Goal: Task Accomplishment & Management: Manage account settings

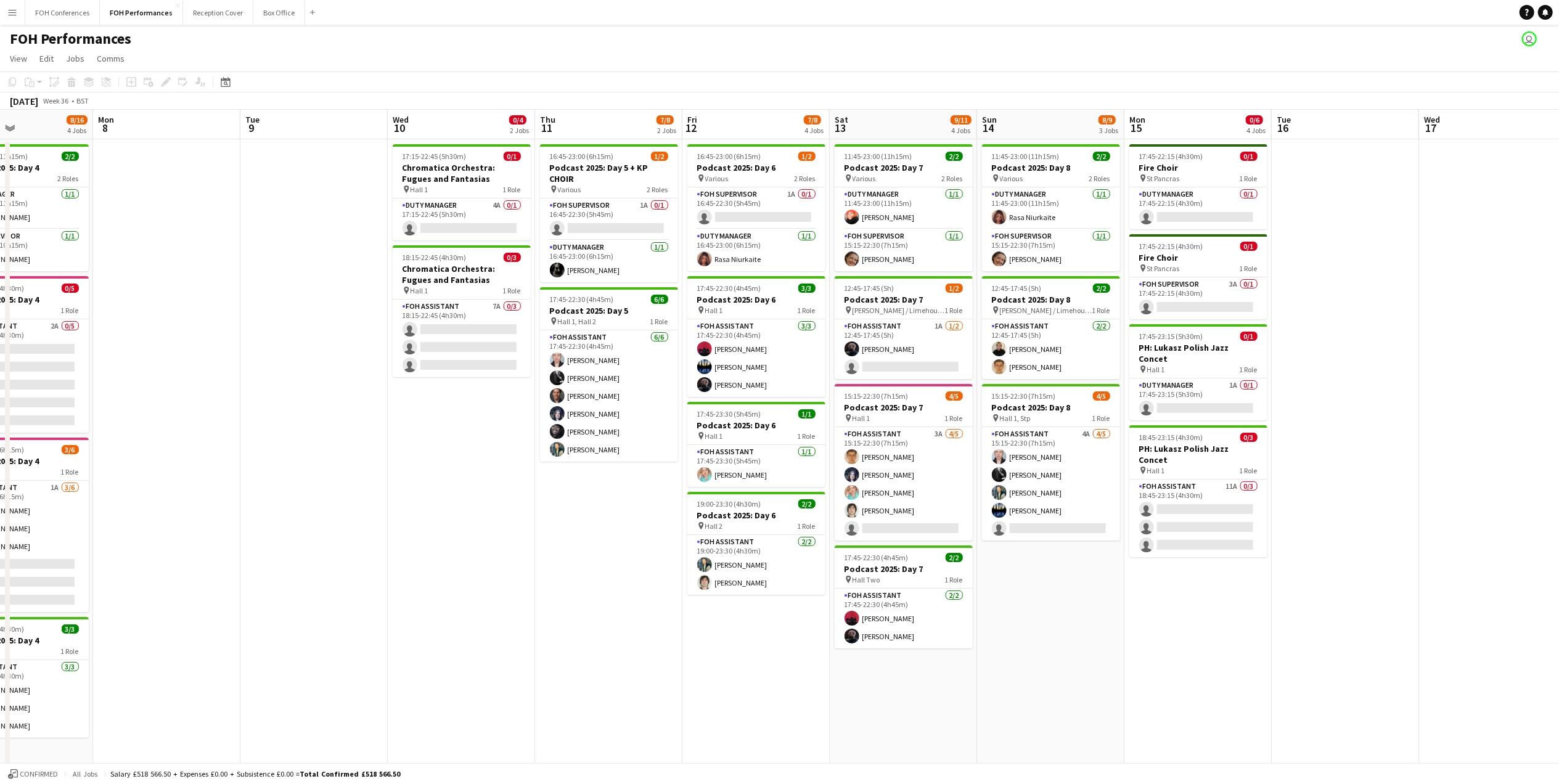
scroll to position [0, 496]
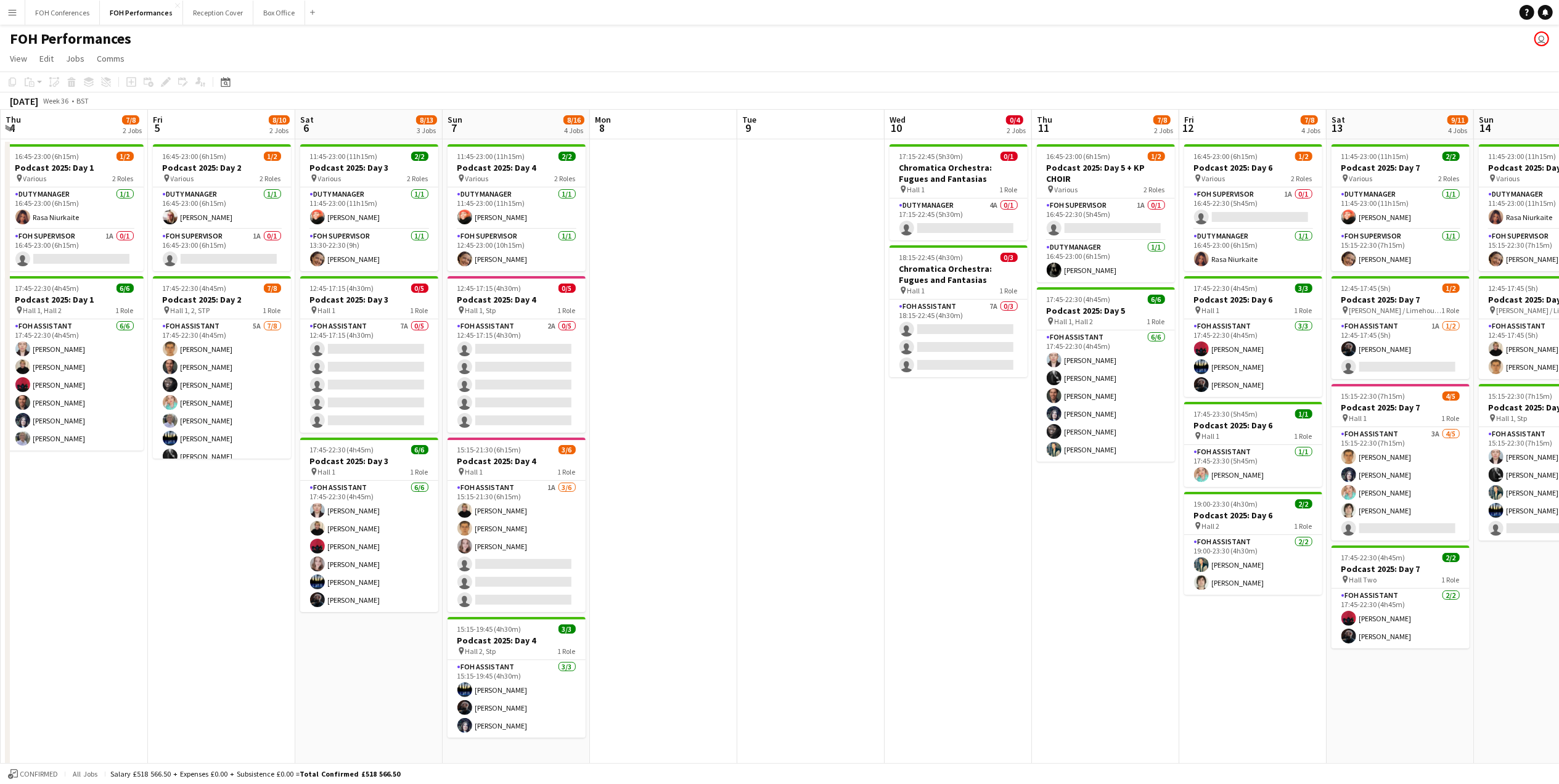
drag, startPoint x: 174, startPoint y: 126, endPoint x: 1013, endPoint y: 195, distance: 841.8
click at [1060, 228] on app-calendar-viewport "Tue 2 Wed 3 Thu 4 7/8 2 Jobs Fri 5 8/10 2 Jobs Sat 6 8/13 3 Jobs Sun 7 8/16 4 J…" at bounding box center [779, 437] width 1559 height 656
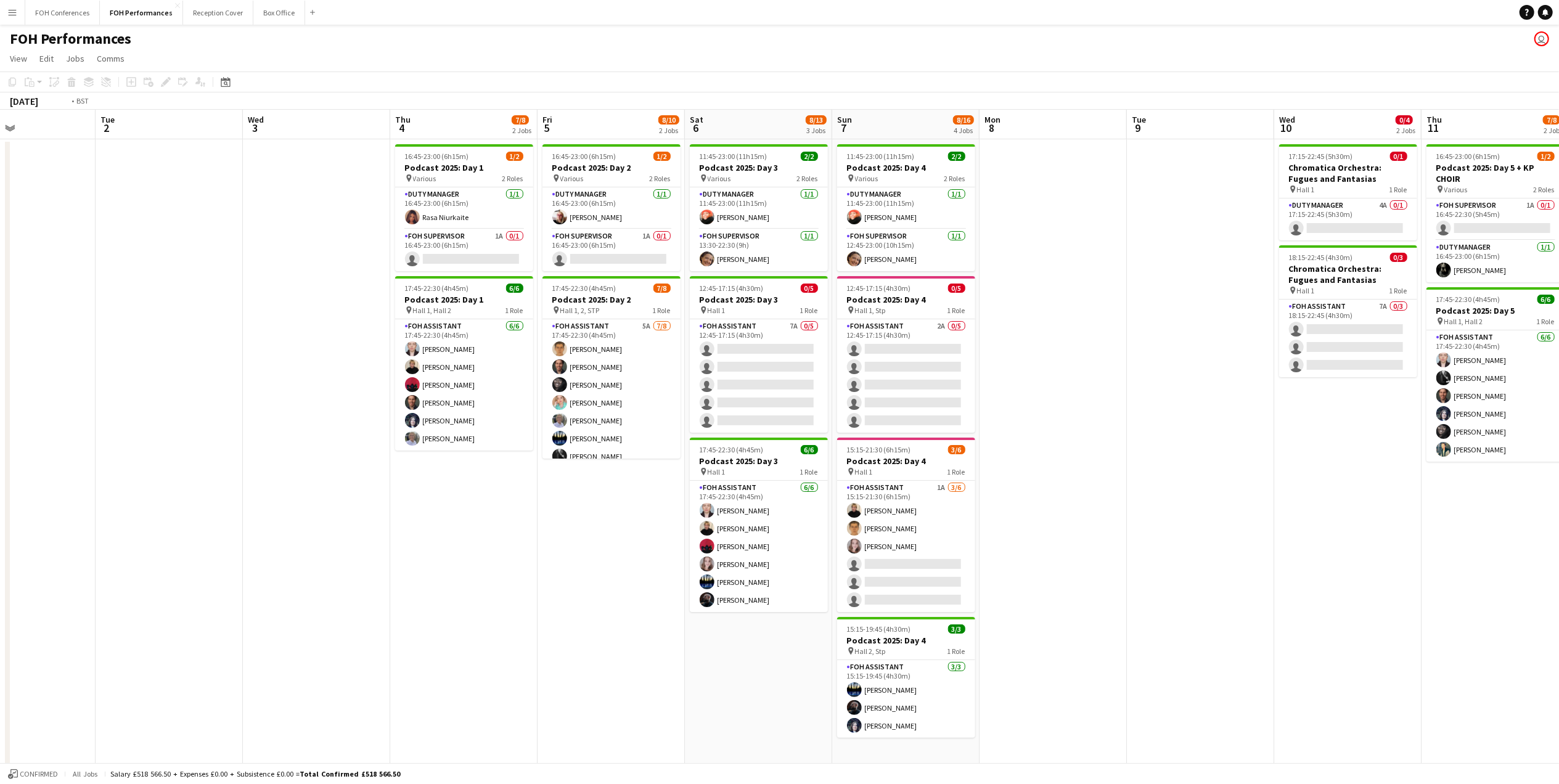
scroll to position [0, 295]
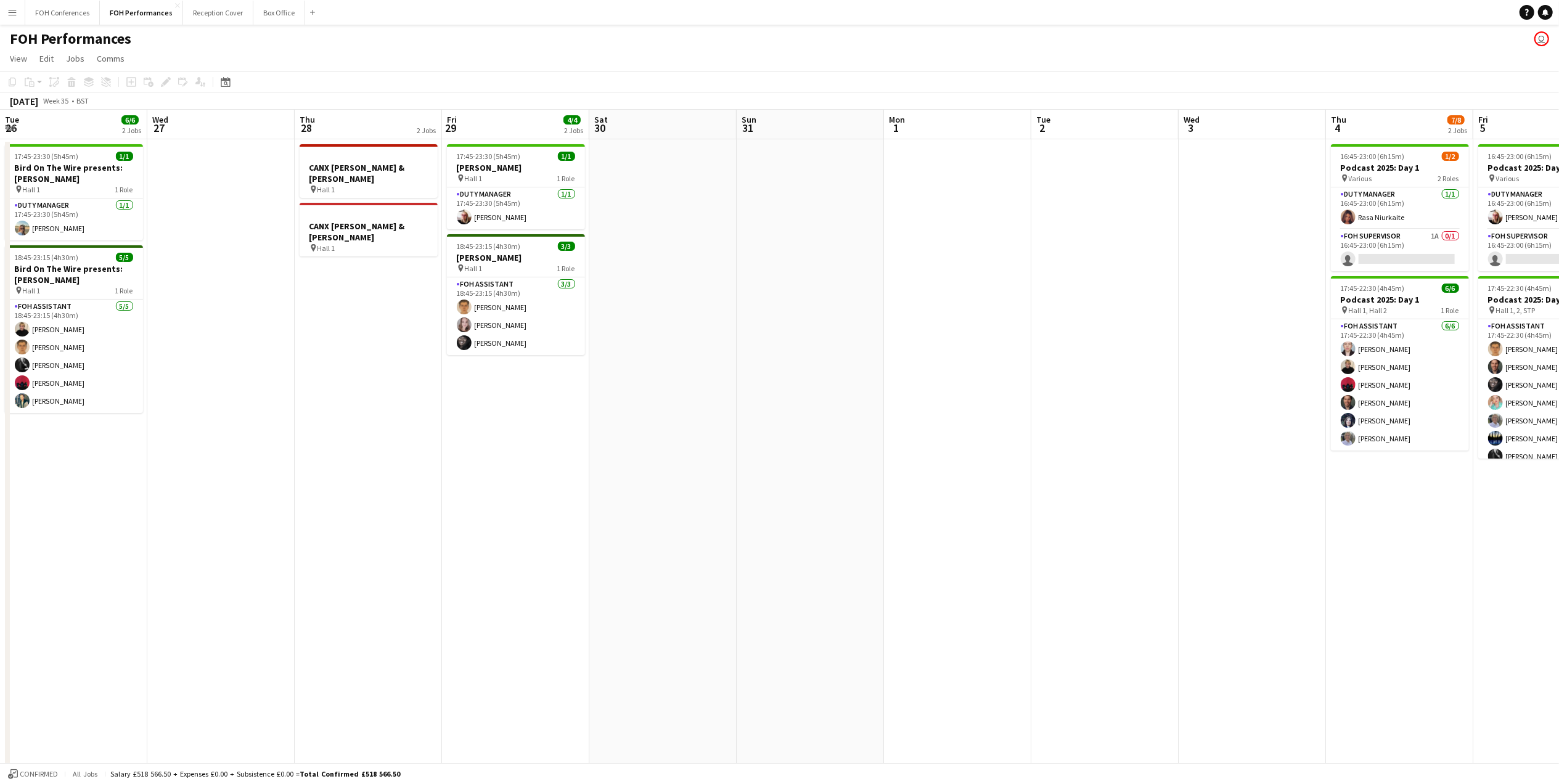
drag, startPoint x: 340, startPoint y: 128, endPoint x: 1574, endPoint y: 242, distance: 1239.3
click at [1558, 242] on html "Menu Boards Boards Boards All jobs Status Workforce Workforce My Workforce Recr…" at bounding box center [779, 393] width 1559 height 787
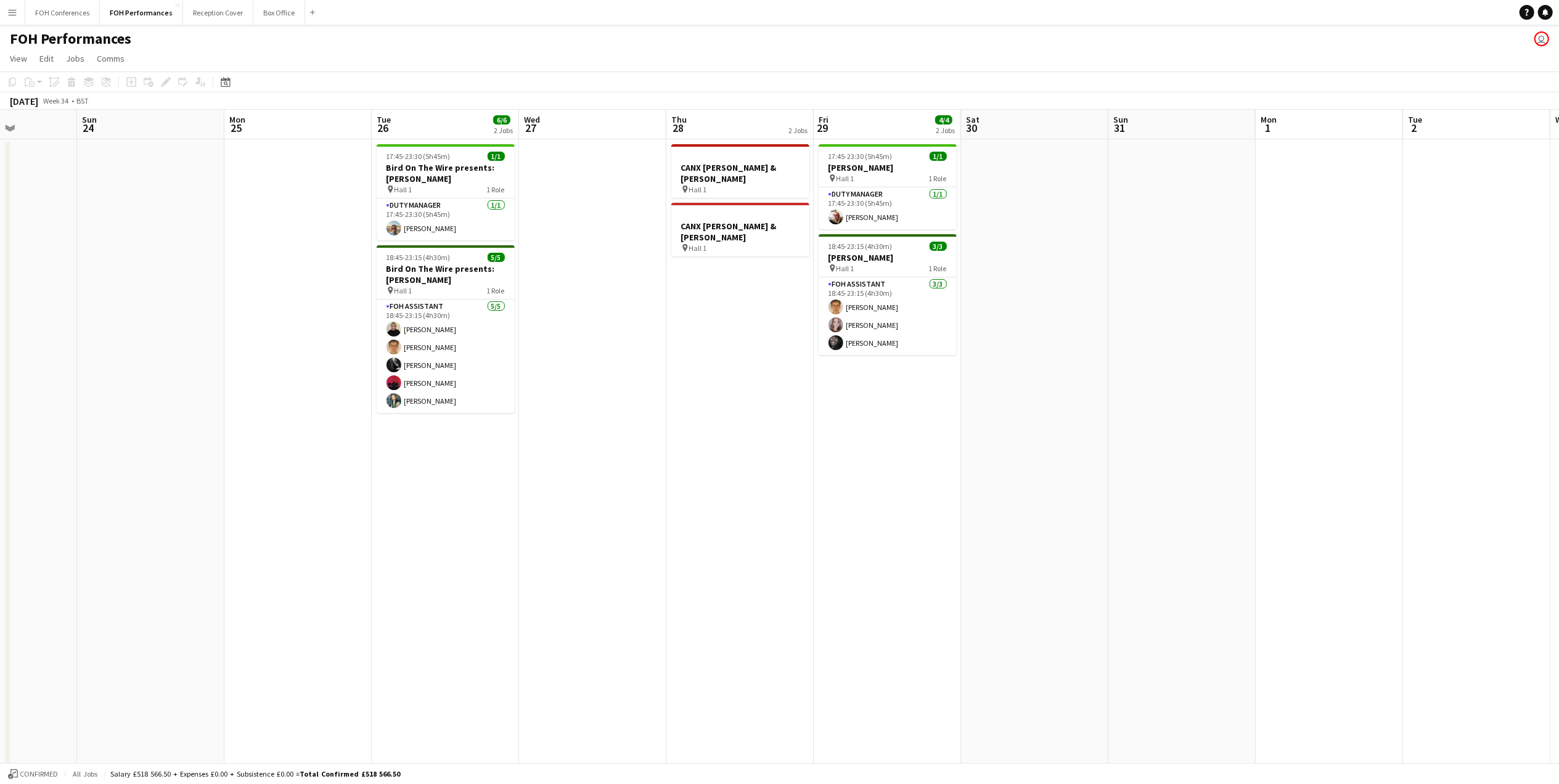
drag, startPoint x: 179, startPoint y: 126, endPoint x: 551, endPoint y: 154, distance: 373.1
click at [551, 154] on app-calendar-viewport "Thu 21 Fri 22 Sat 23 Sun 24 Mon 25 Tue 26 6/6 2 Jobs Wed 27 Thu 28 2 Jobs Fri 2…" at bounding box center [779, 437] width 1559 height 656
click at [437, 181] on h3 "Bird On The Wire presents: [PERSON_NAME]" at bounding box center [446, 173] width 138 height 22
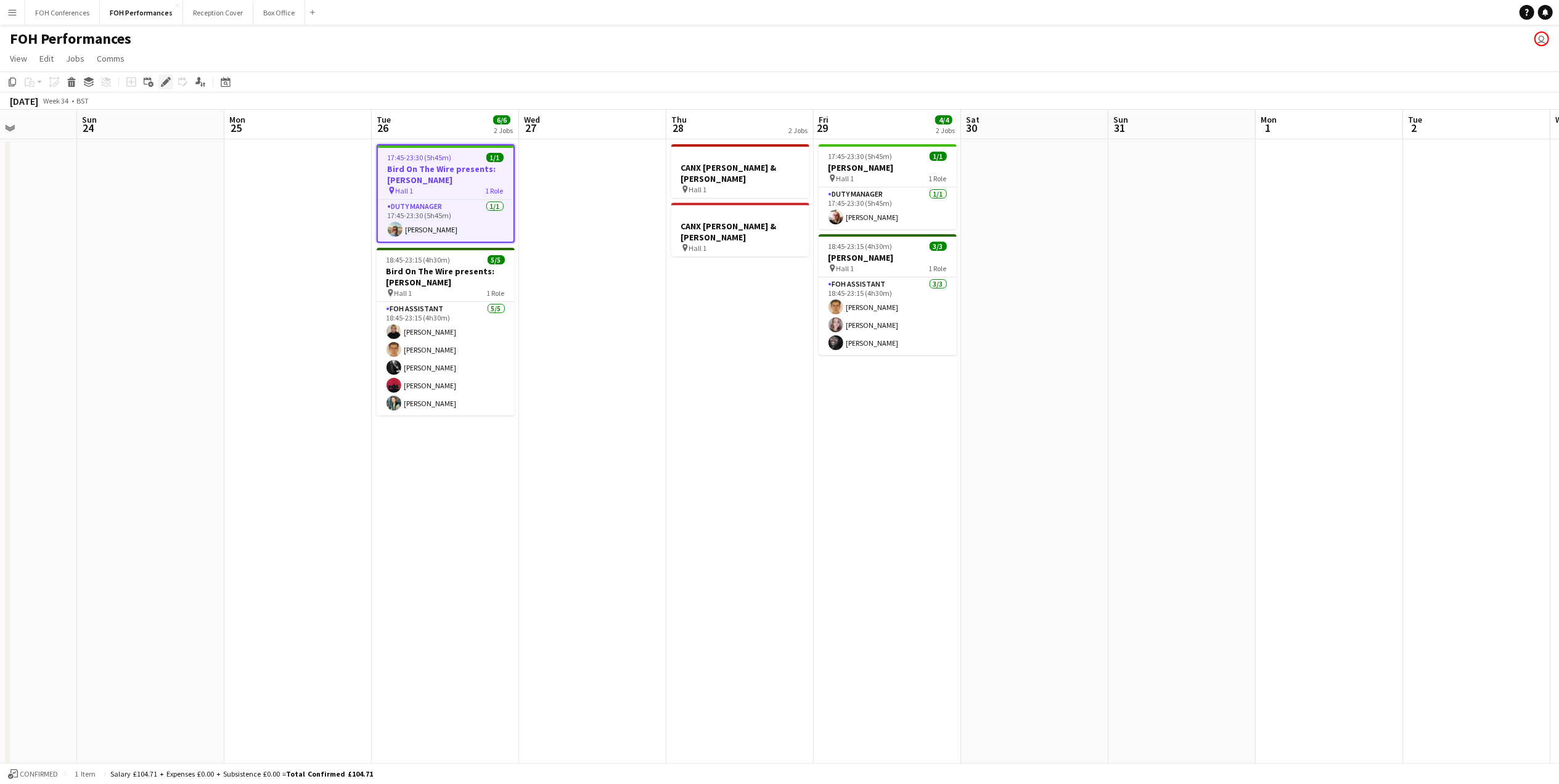
click at [171, 82] on div "Edit" at bounding box center [166, 82] width 15 height 15
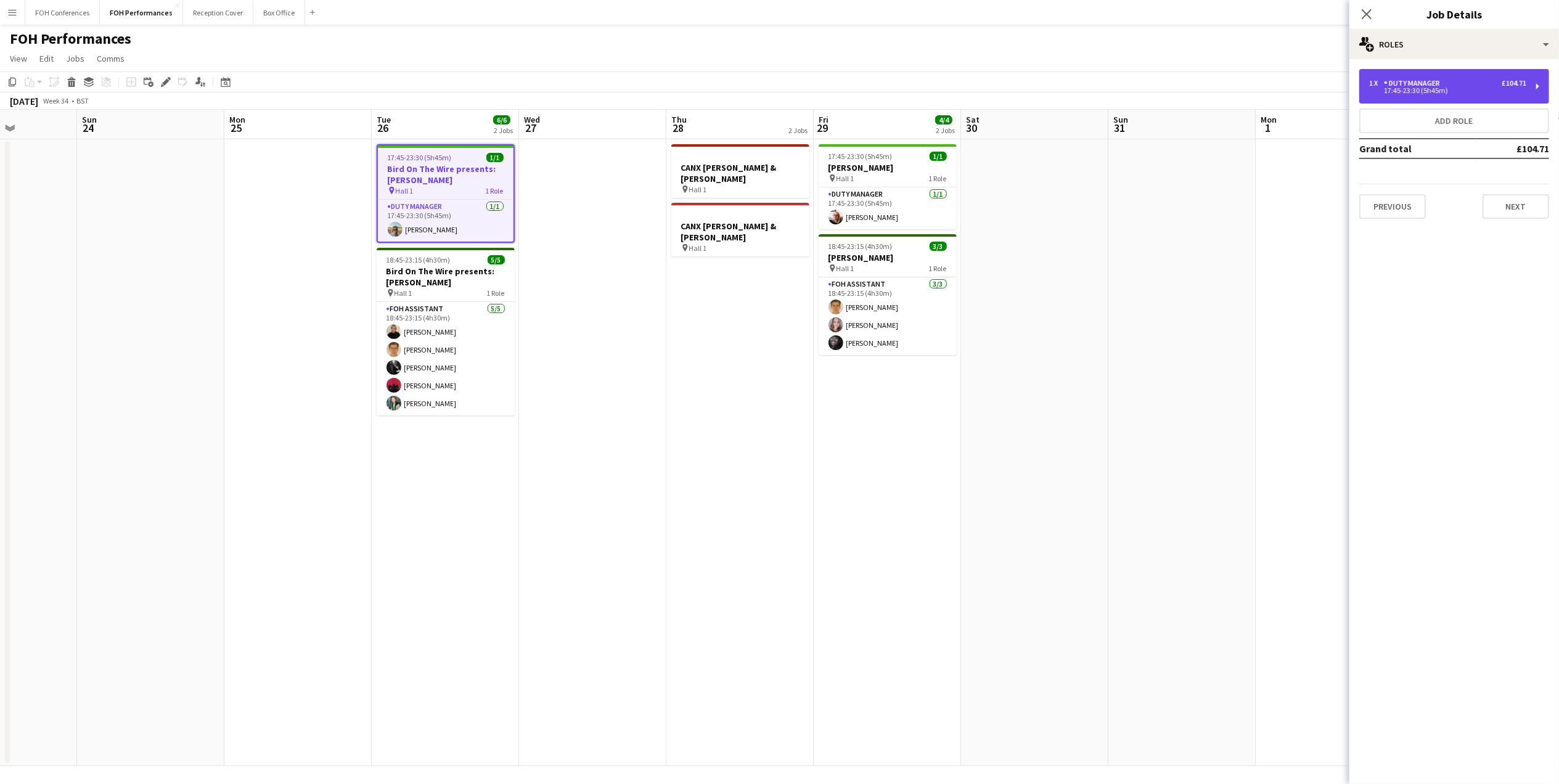
click at [1427, 90] on div "17:45-23:30 (5h45m)" at bounding box center [1447, 91] width 157 height 6
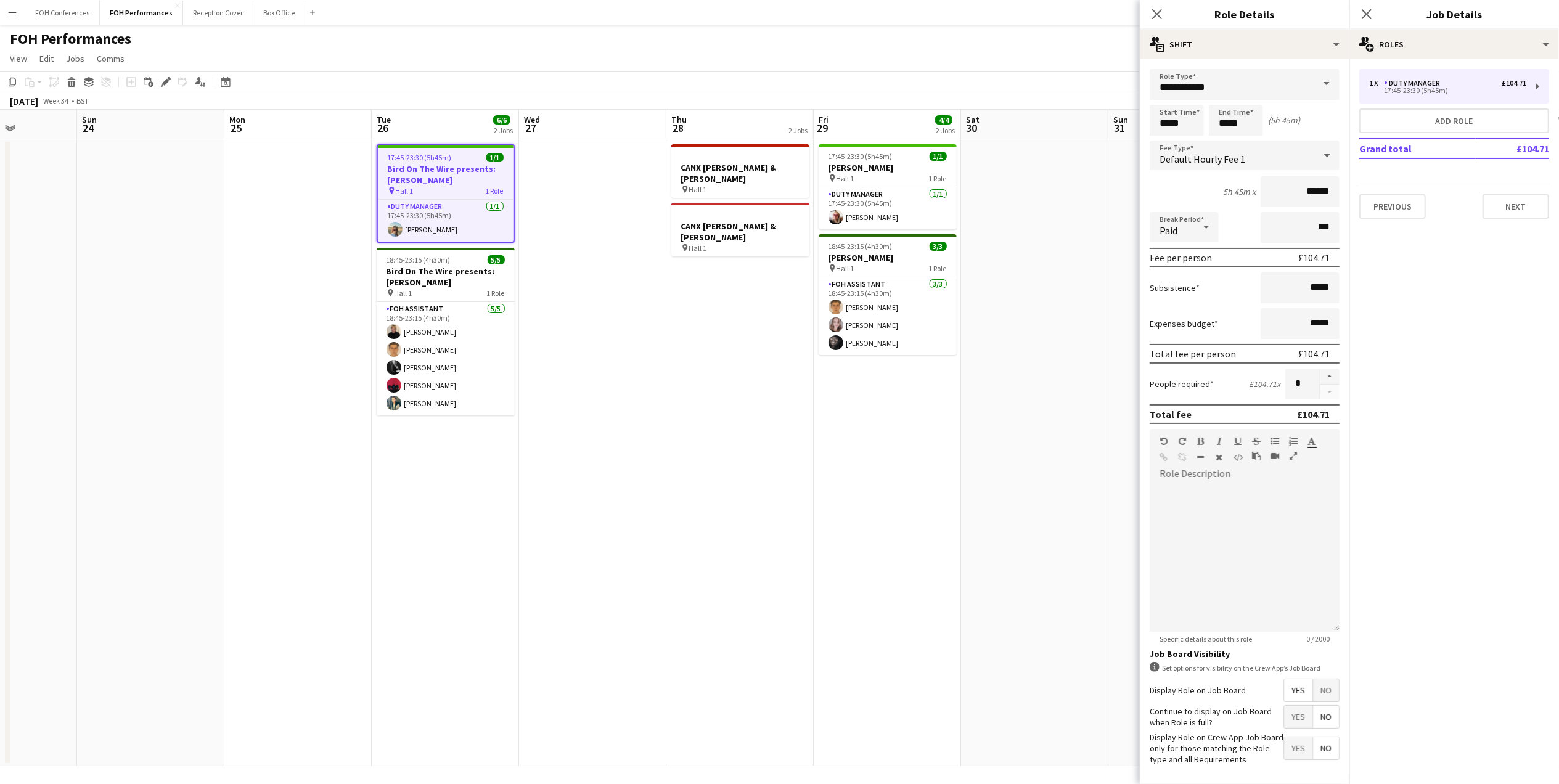
click at [1022, 57] on app-page-menu "View Day view expanded Day view collapsed Month view Date picker Jump to [DATE]…" at bounding box center [779, 60] width 1559 height 23
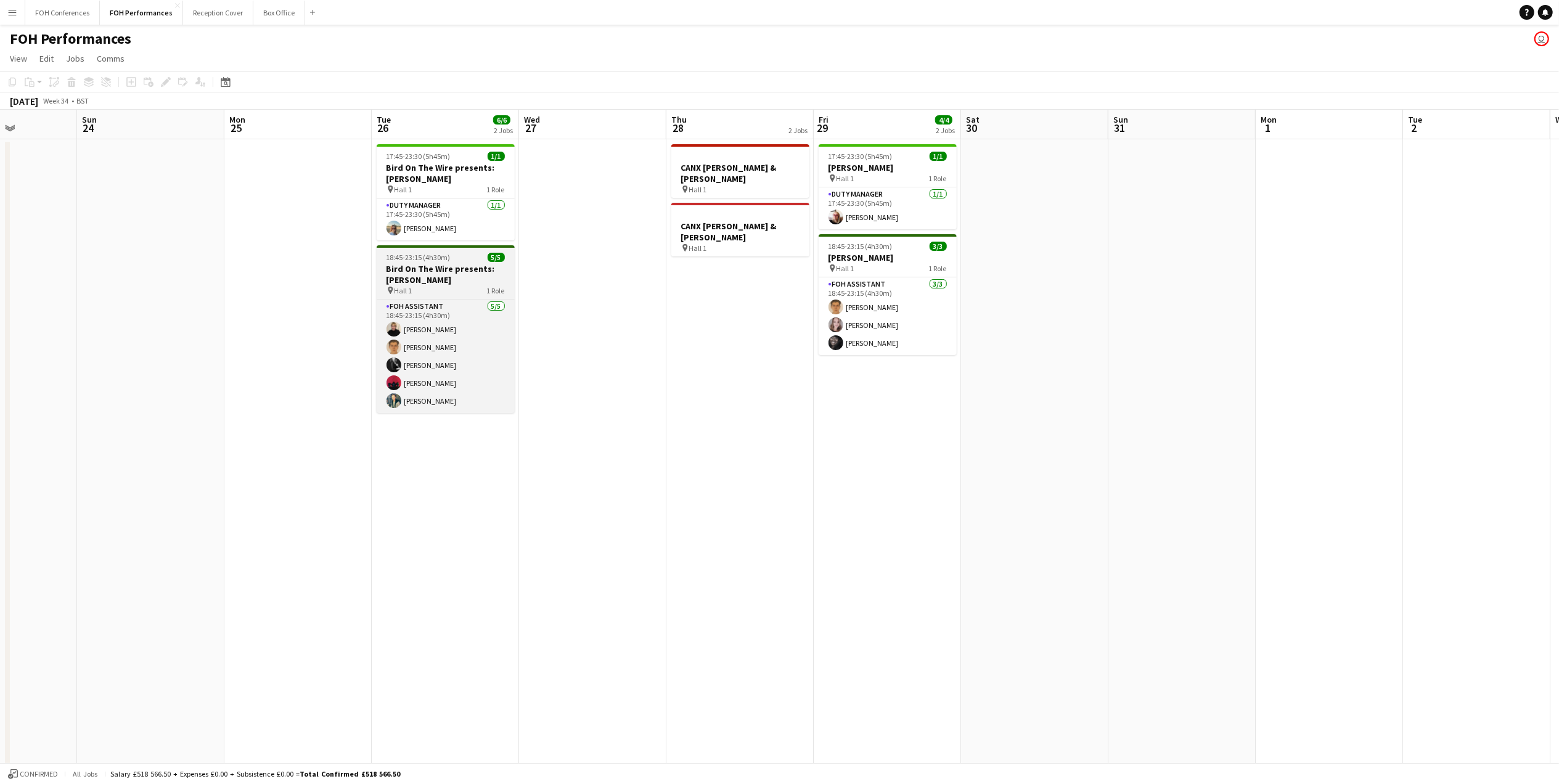
click at [433, 268] on h3 "Bird On The Wire presents: [PERSON_NAME]" at bounding box center [446, 274] width 138 height 22
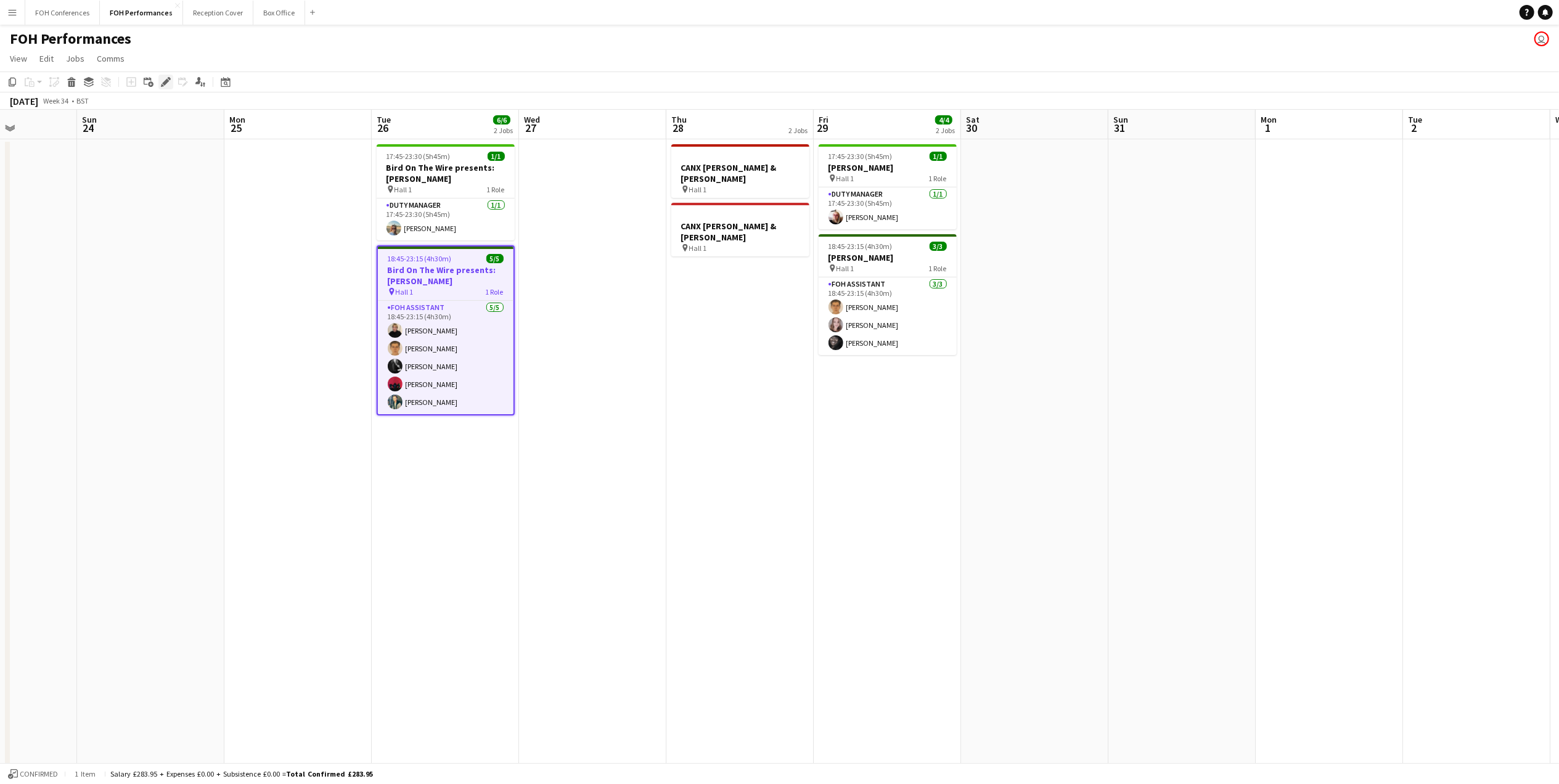
click at [161, 80] on icon "Edit" at bounding box center [165, 81] width 10 height 10
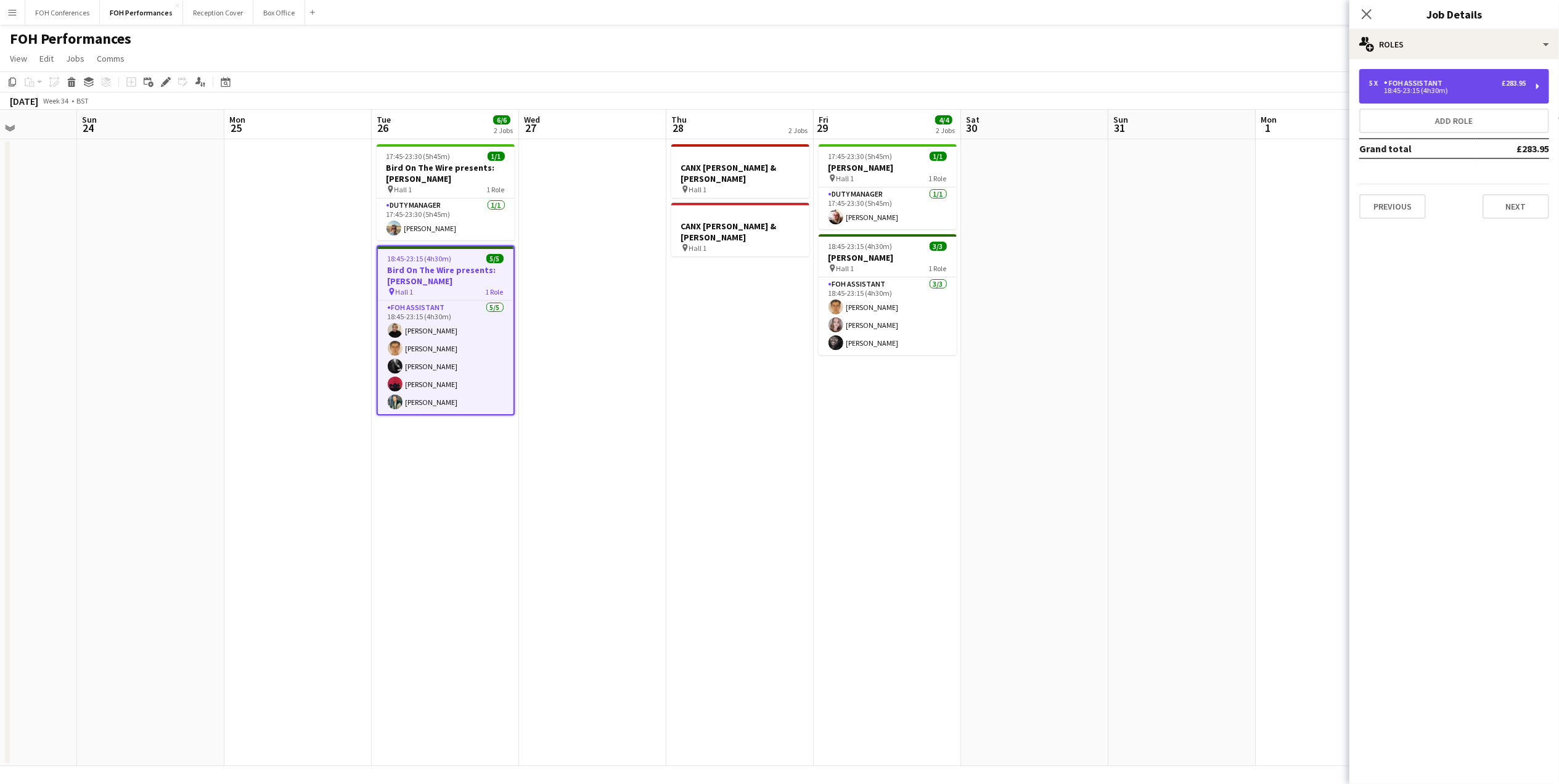
click at [1493, 99] on div "5 x FOH Assistant £283.95 18:45-23:15 (4h30m)" at bounding box center [1454, 86] width 190 height 34
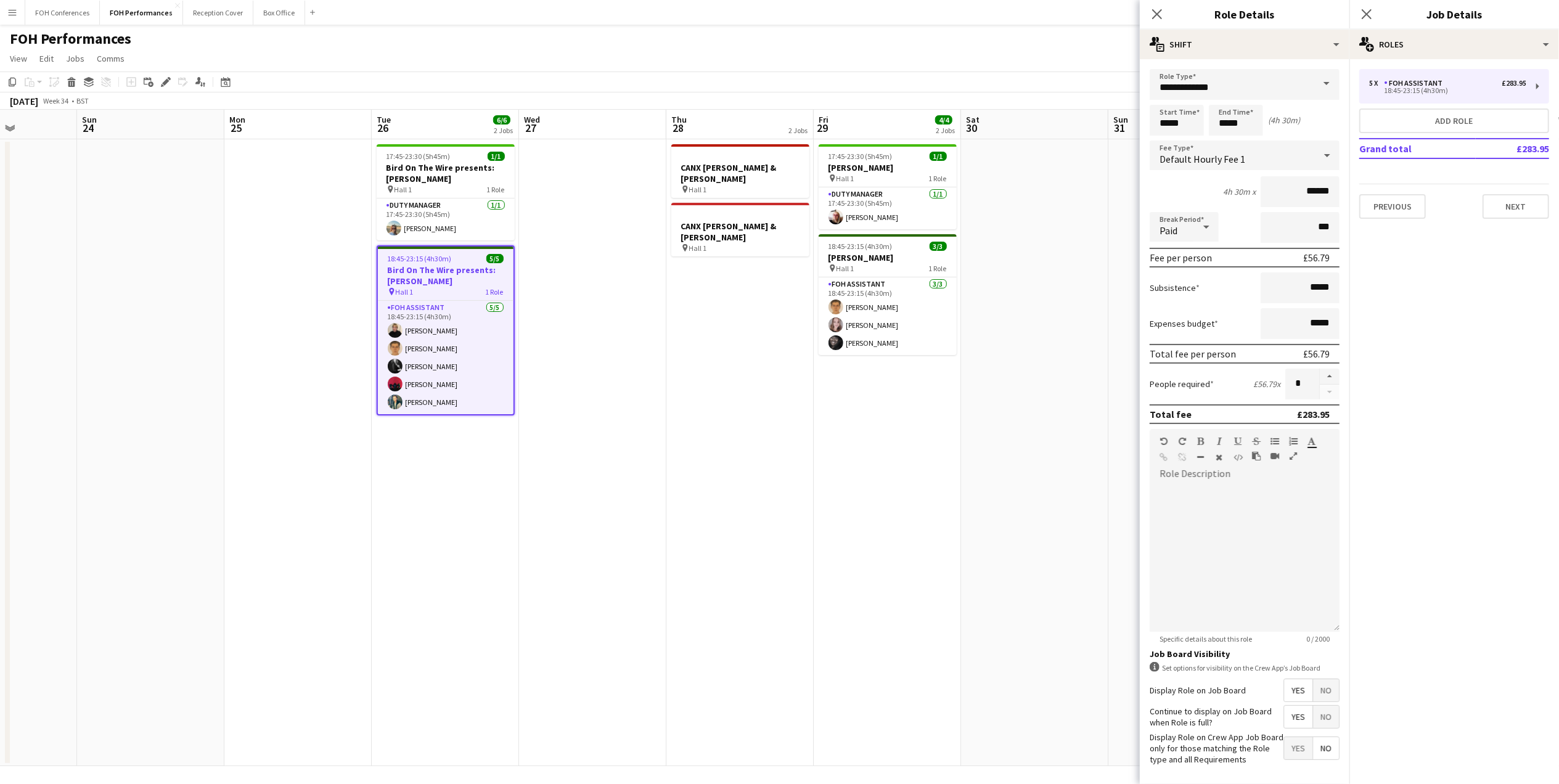
click at [933, 39] on div "FOH Performances user" at bounding box center [779, 37] width 1559 height 23
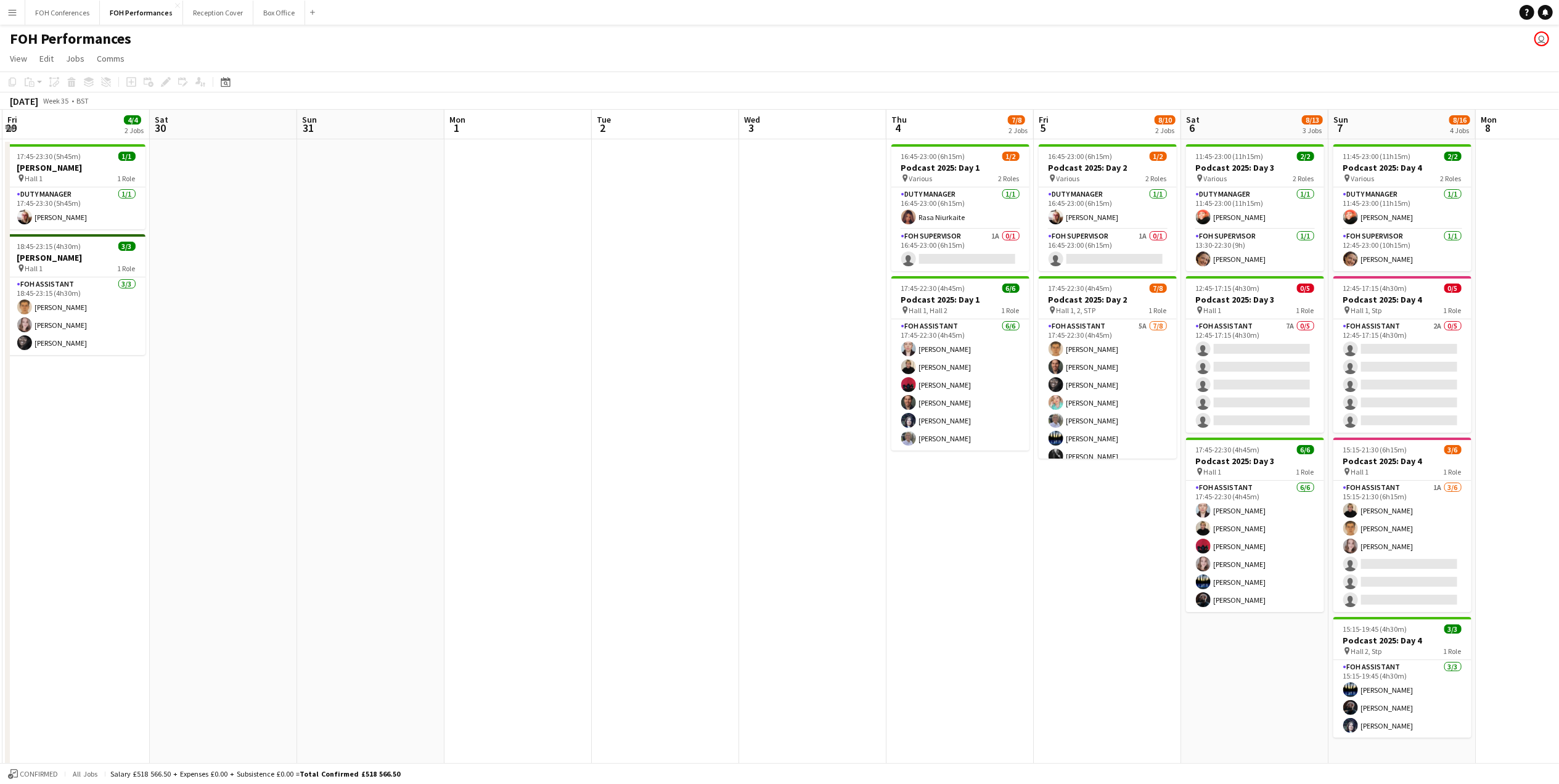
scroll to position [0, 390]
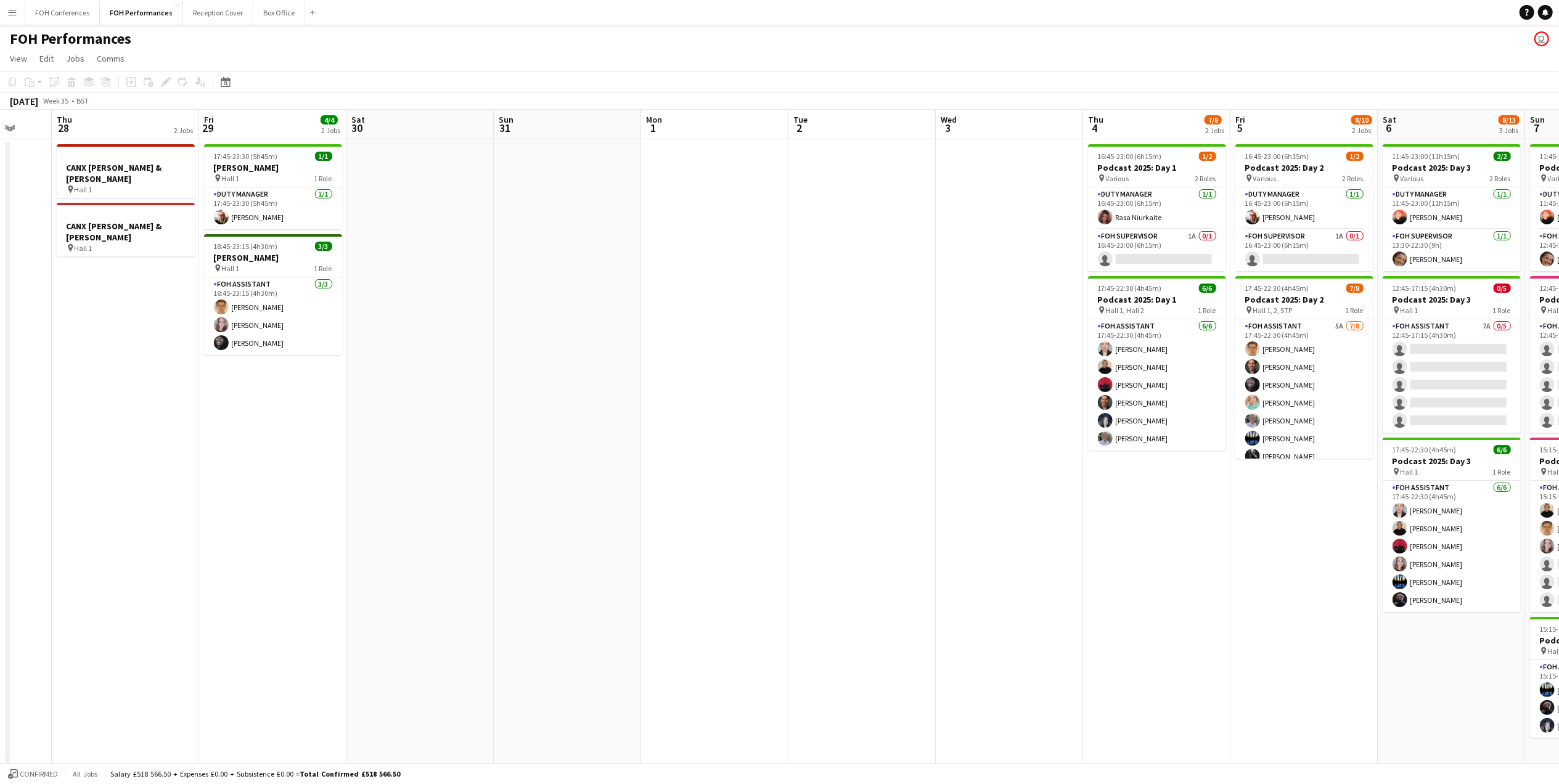
drag, startPoint x: 1278, startPoint y: 135, endPoint x: 369, endPoint y: 144, distance: 909.0
click at [369, 144] on app-calendar-viewport "Mon 25 Tue 26 6/6 2 Jobs Wed 27 Thu 28 2 Jobs Fri 29 4/4 2 Jobs Sat 30 Sun 31 M…" at bounding box center [779, 437] width 1559 height 656
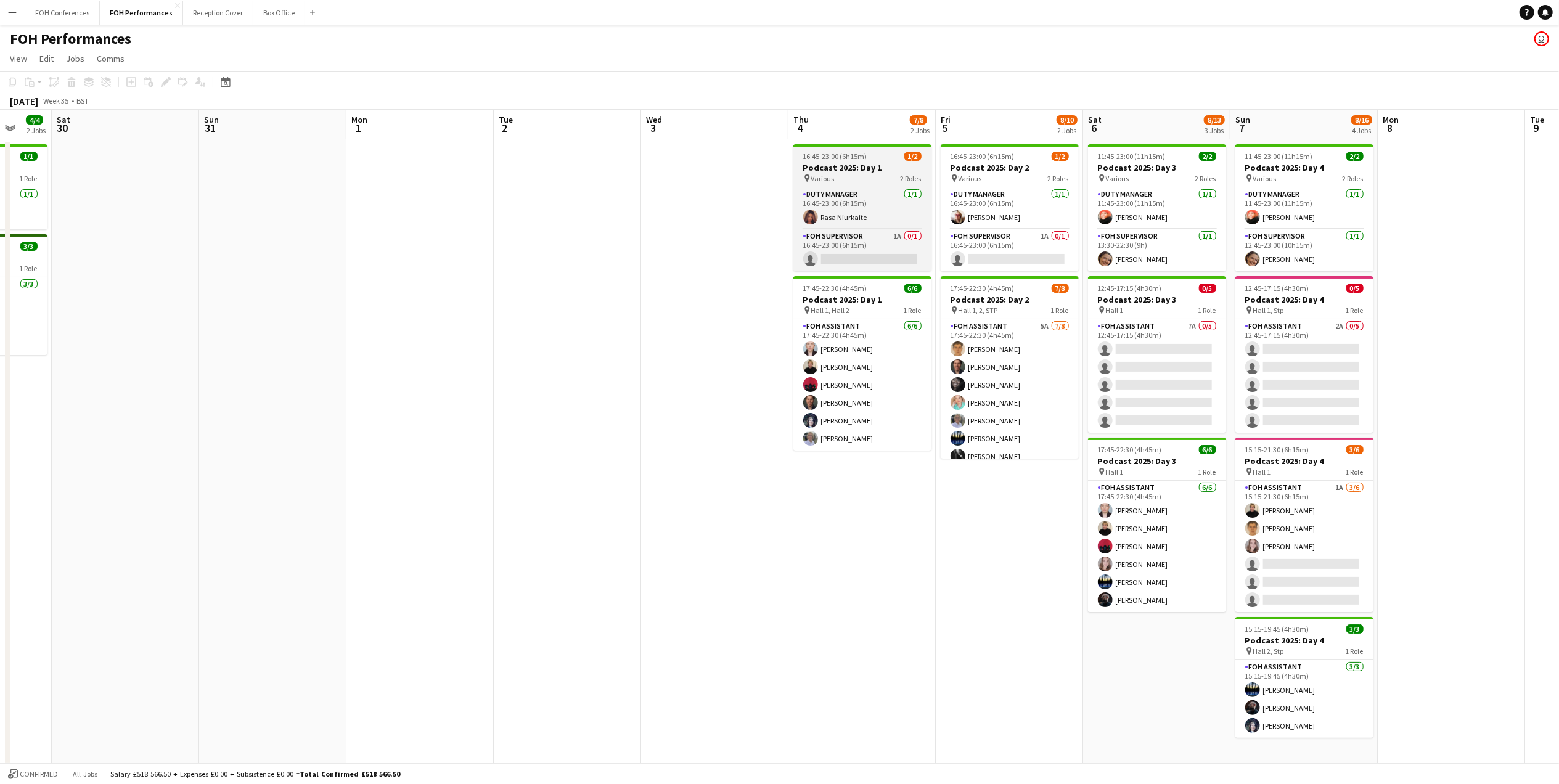
drag, startPoint x: 866, startPoint y: 171, endPoint x: 841, endPoint y: 155, distance: 29.7
click at [866, 170] on h3 "Podcast 2025: Day 1" at bounding box center [862, 167] width 138 height 11
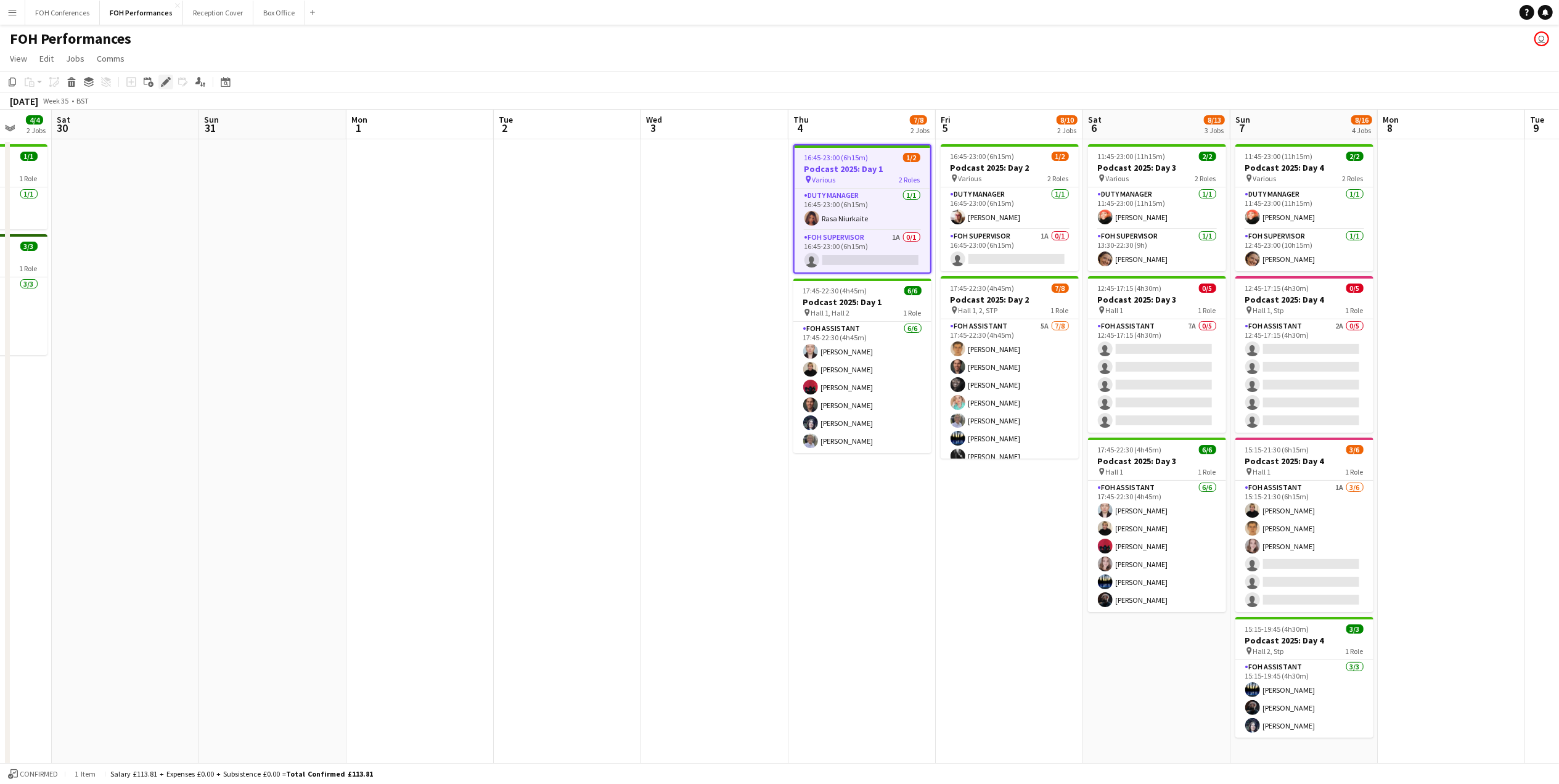
click at [165, 83] on icon at bounding box center [165, 82] width 7 height 7
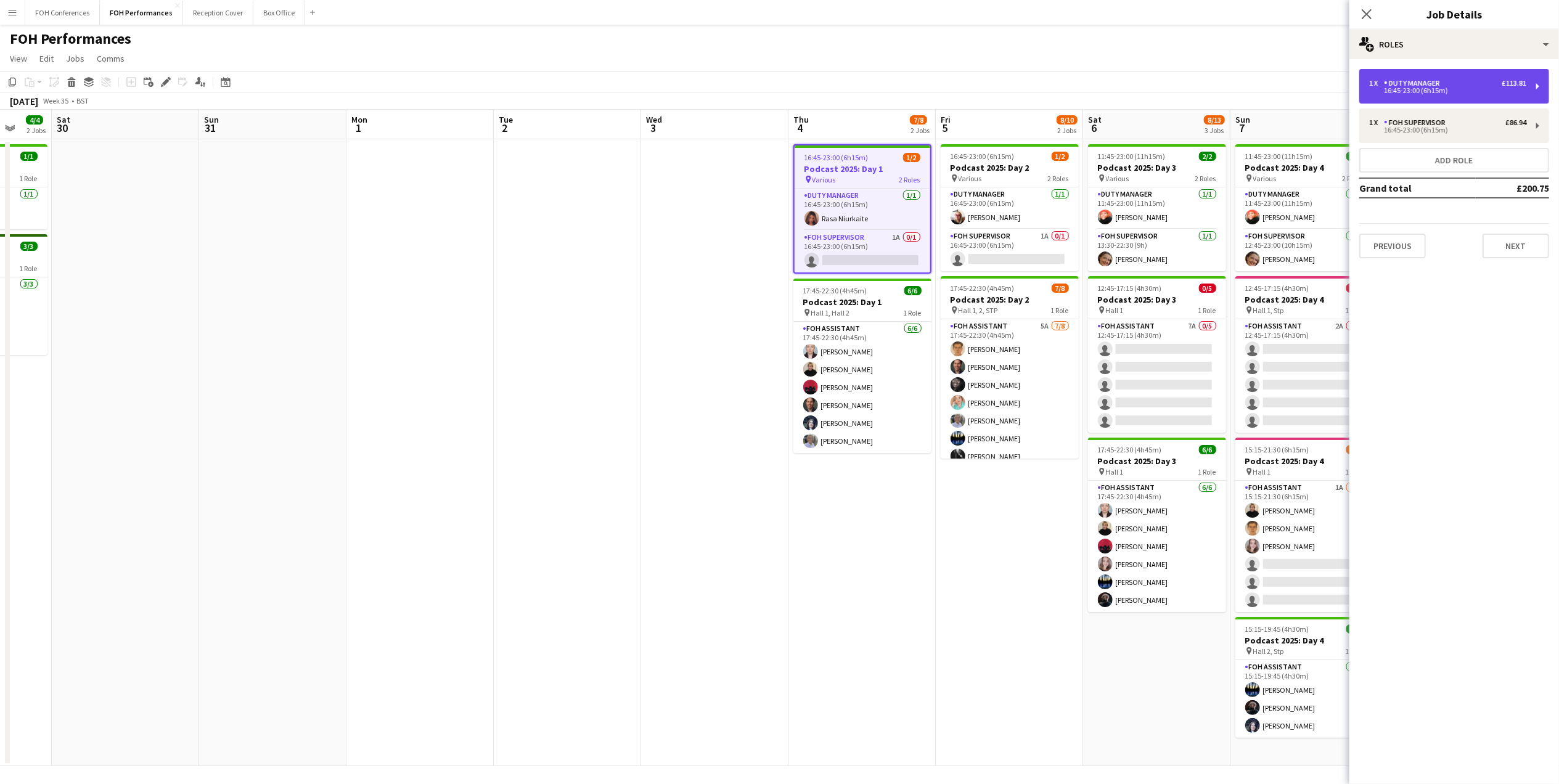
click at [1408, 84] on div "Duty Manager" at bounding box center [1414, 83] width 61 height 9
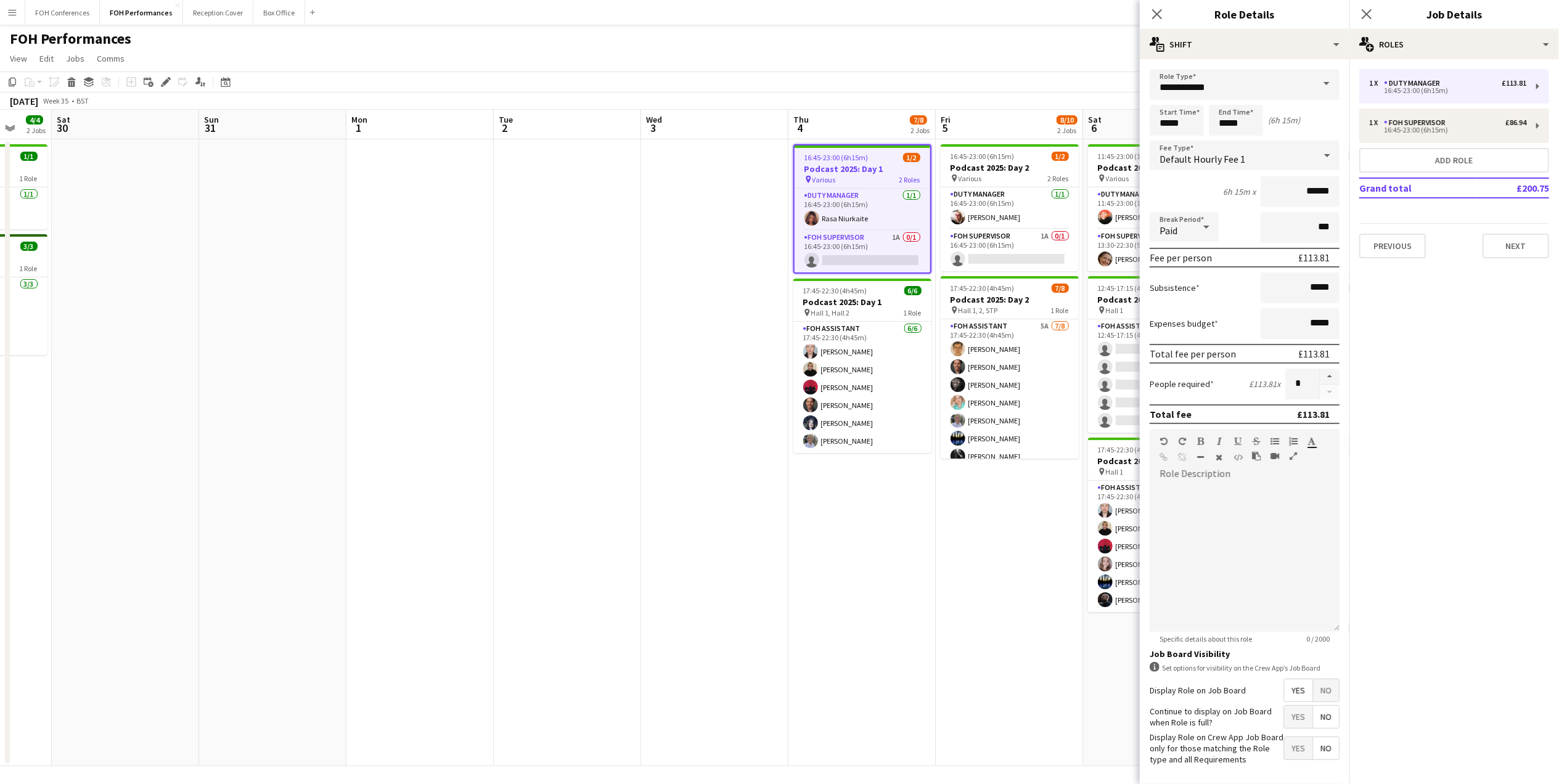
click at [1075, 77] on app-toolbar "Copy Paste Paste Ctrl+V Paste with crew Ctrl+Shift+V Paste linked Job [GEOGRAPH…" at bounding box center [779, 82] width 1559 height 21
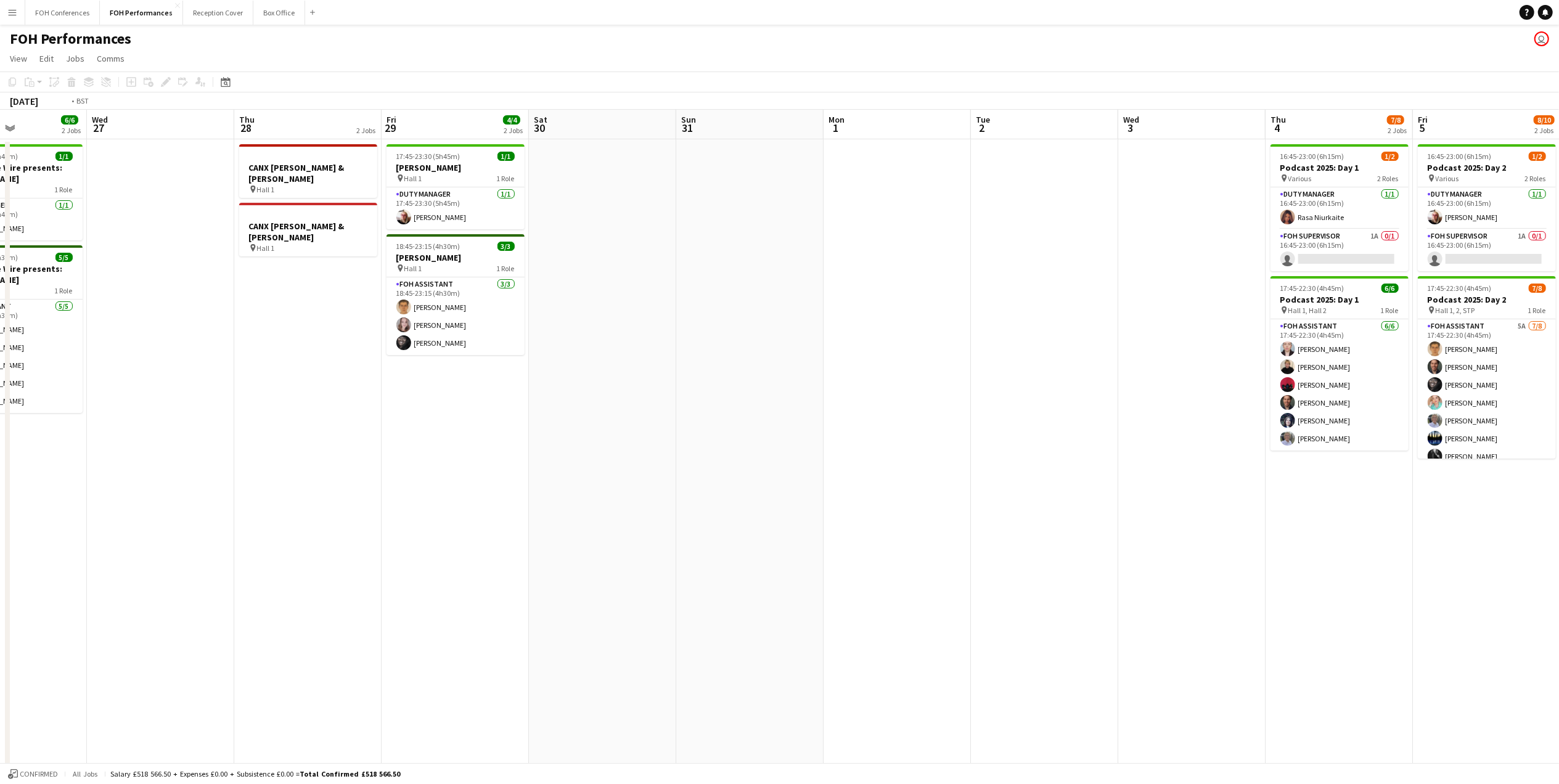
drag, startPoint x: 157, startPoint y: 129, endPoint x: 943, endPoint y: 191, distance: 788.4
click at [943, 191] on app-calendar-viewport "Sun 24 Mon 25 Tue 26 6/6 2 Jobs Wed 27 Thu 28 2 Jobs Fri 29 4/4 2 Jobs Sat 30 S…" at bounding box center [779, 437] width 1559 height 656
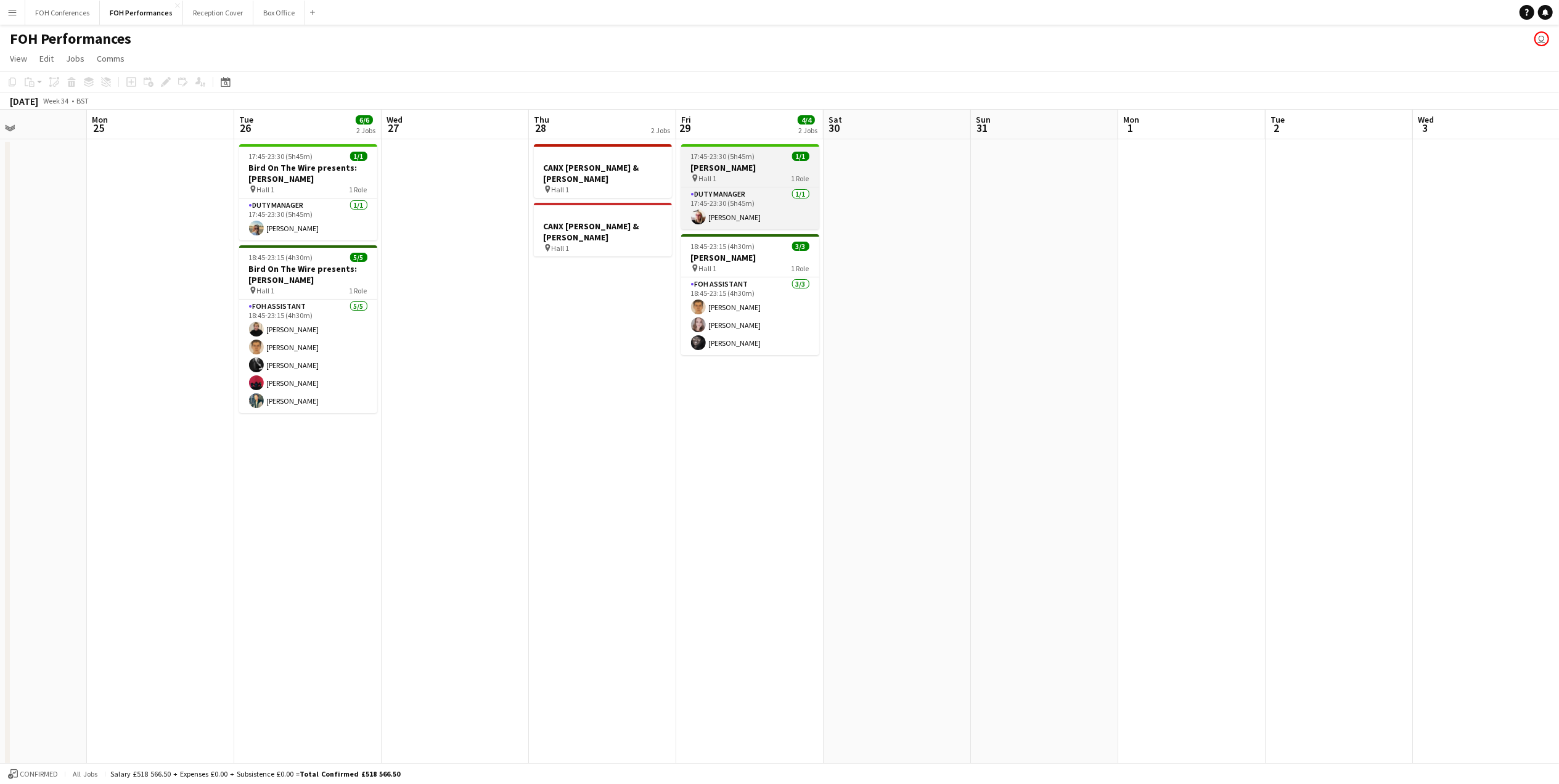
scroll to position [0, 340]
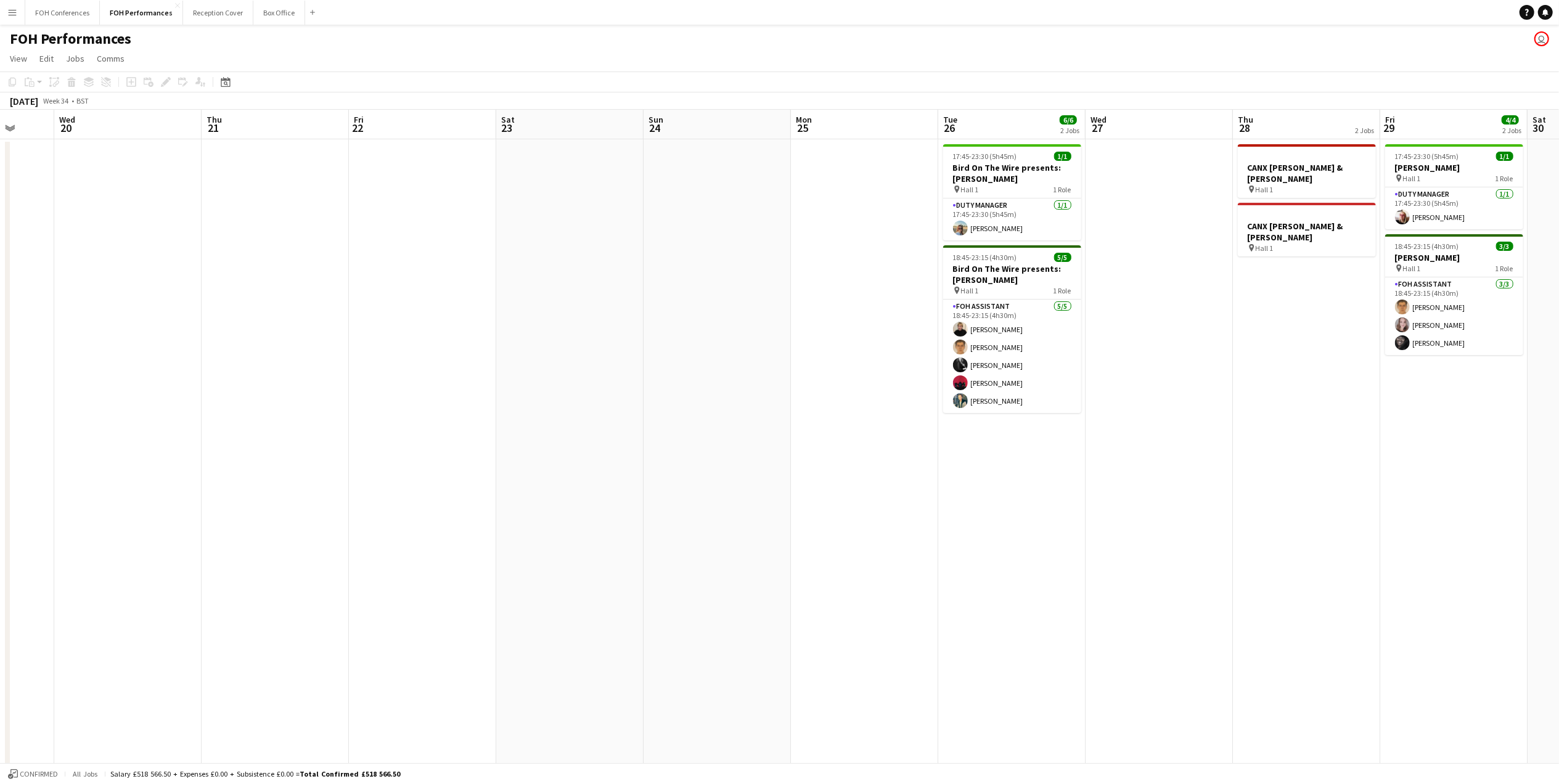
drag, startPoint x: 198, startPoint y: 121, endPoint x: 889, endPoint y: 148, distance: 691.5
click at [889, 148] on app-calendar-viewport "Mon 18 Tue 19 Wed 20 Thu 21 Fri 22 Sat 23 Sun 24 Mon 25 Tue 26 6/6 2 Jobs Wed 2…" at bounding box center [779, 437] width 1559 height 656
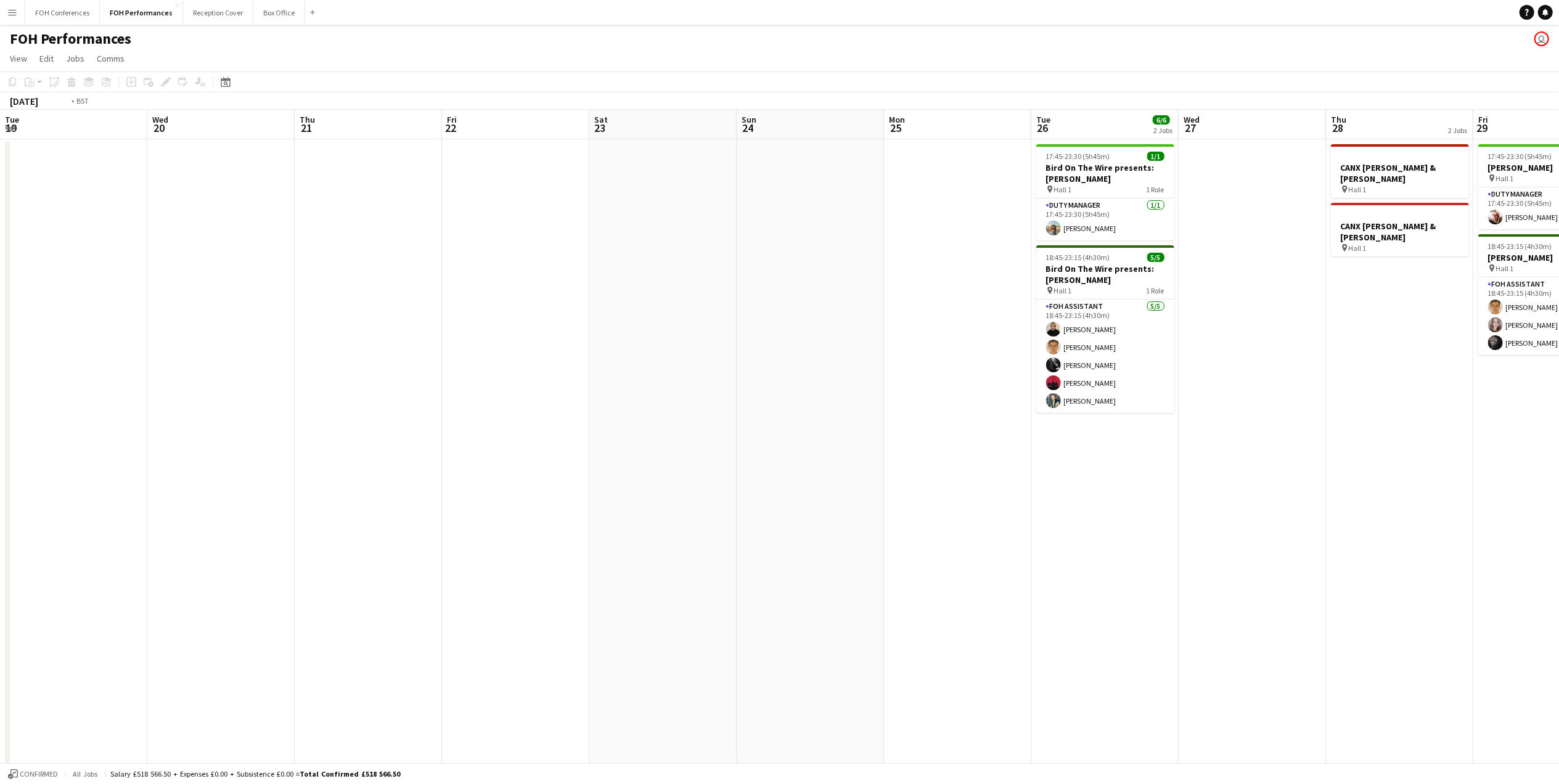
drag, startPoint x: 434, startPoint y: 140, endPoint x: 1504, endPoint y: 173, distance: 1070.5
click at [1504, 173] on app-calendar-viewport "Sun 17 Mon 18 Tue 19 Wed 20 Thu 21 Fri 22 Sat 23 Sun 24 Mon 25 Tue 26 6/6 2 Job…" at bounding box center [779, 437] width 1559 height 656
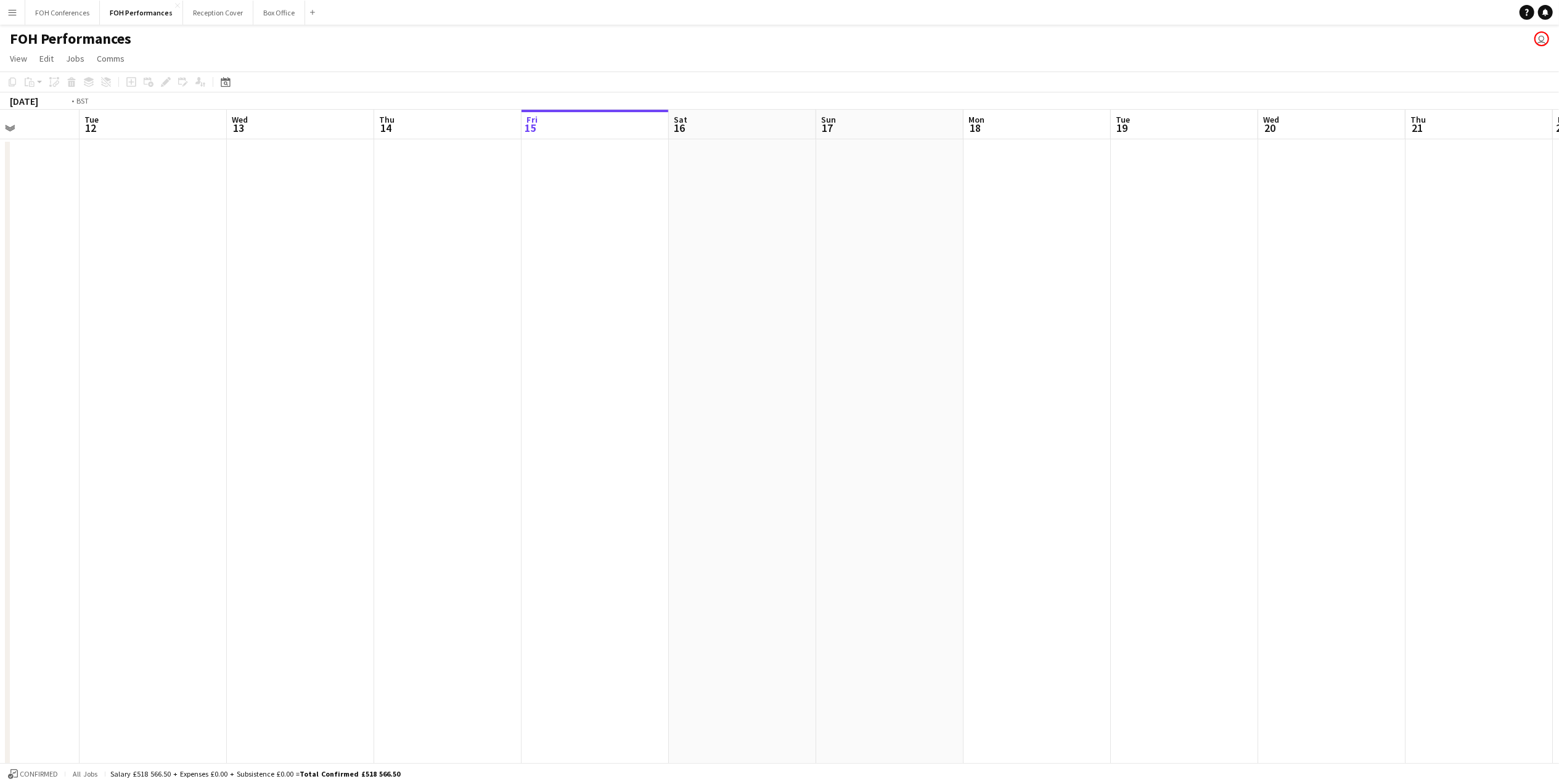
drag, startPoint x: 398, startPoint y: 129, endPoint x: 1493, endPoint y: 181, distance: 1096.2
click at [1493, 181] on app-calendar-viewport "Sun 10 4/4 2 Jobs Mon 11 Tue 12 Wed 13 Thu 14 Fri 15 Sat 16 Sun 17 Mon 18 Tue 1…" at bounding box center [779, 437] width 1559 height 656
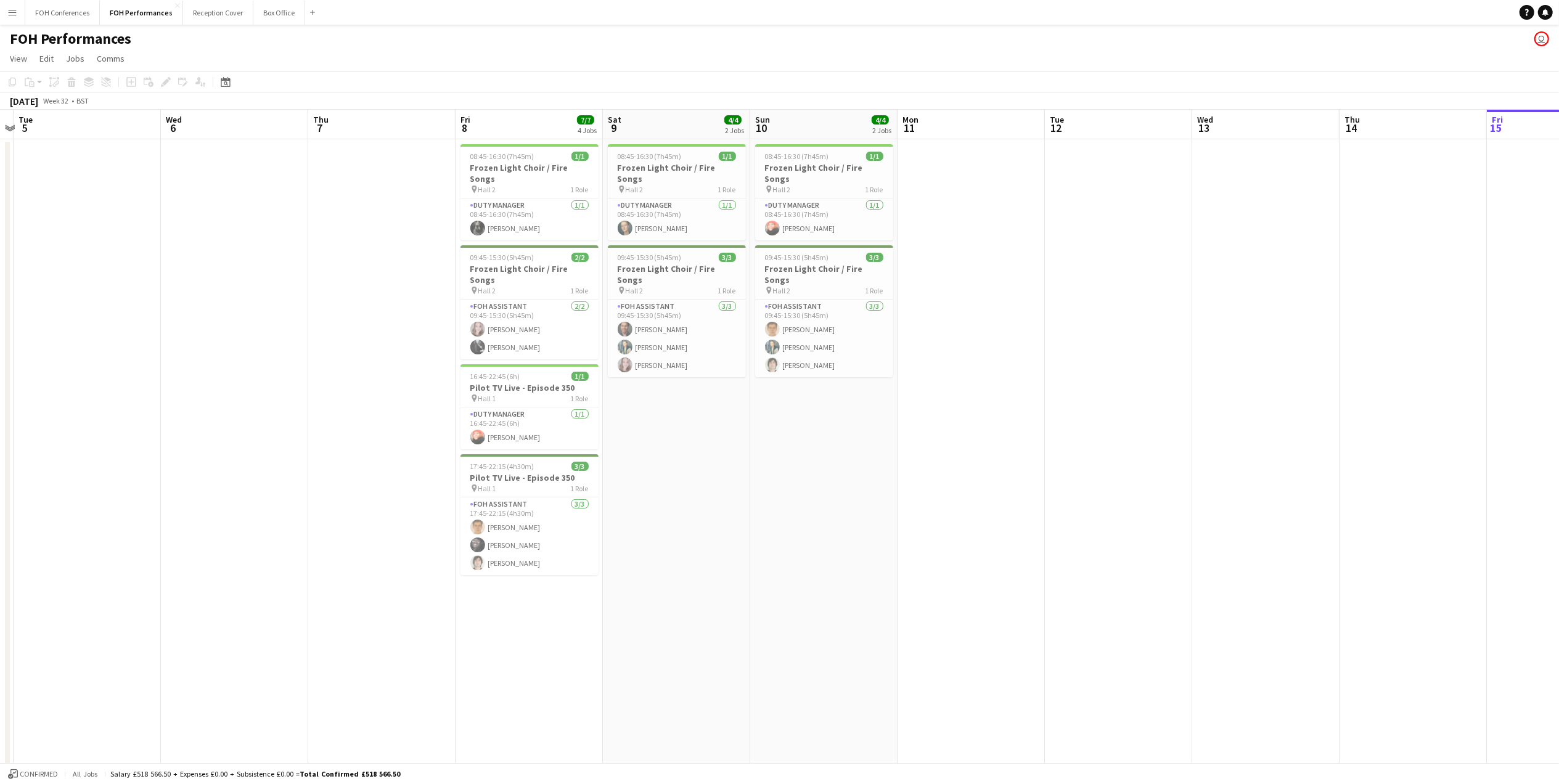
scroll to position [0, 373]
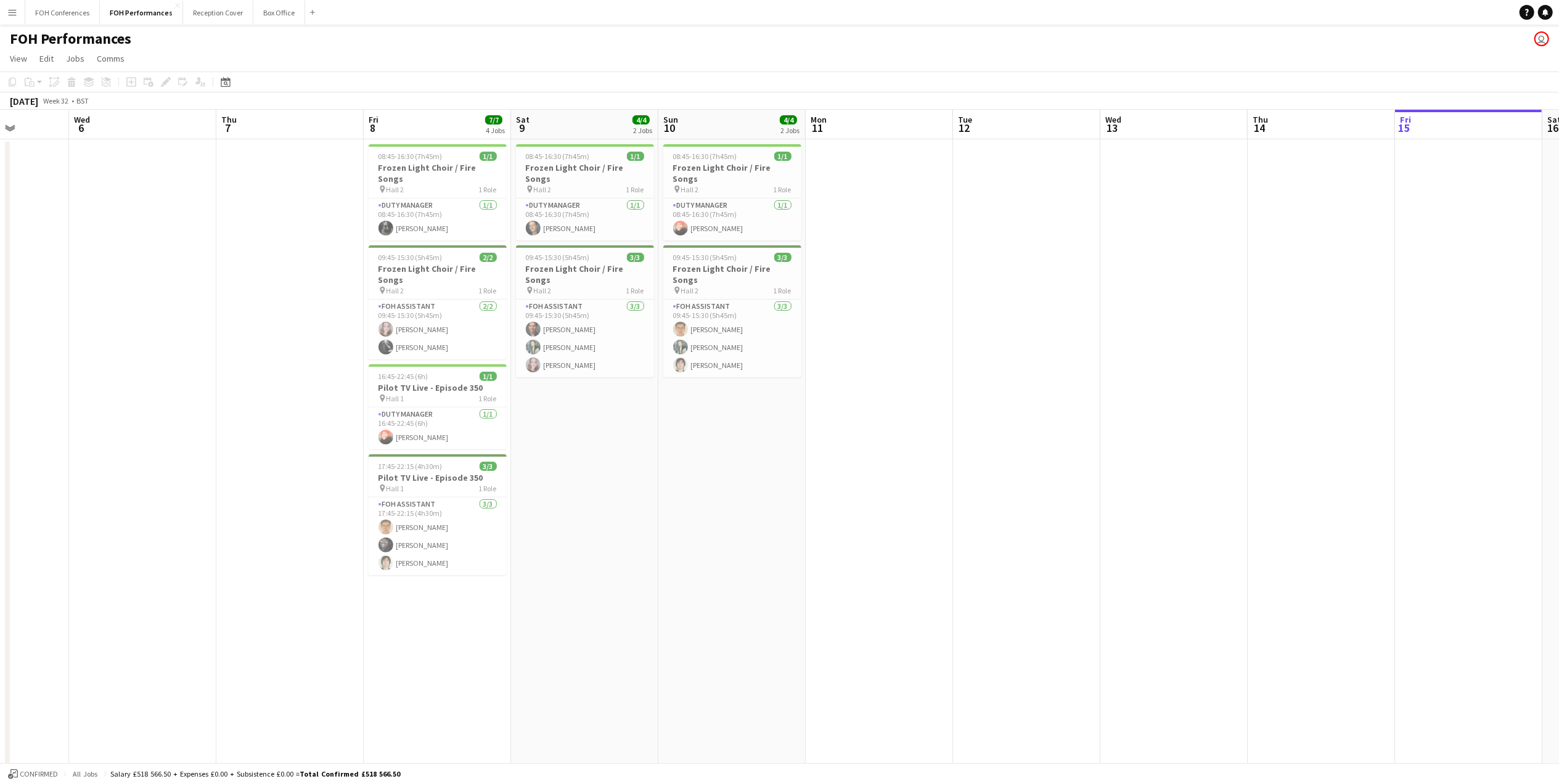
drag, startPoint x: 507, startPoint y: 131, endPoint x: 562, endPoint y: 131, distance: 55.0
click at [562, 131] on app-calendar-viewport "Sun 3 Mon 4 Tue 5 Wed 6 Thu 7 Fri 8 7/7 4 Jobs Sat 9 4/4 2 Jobs Sun 10 4/4 2 Jo…" at bounding box center [779, 437] width 1559 height 656
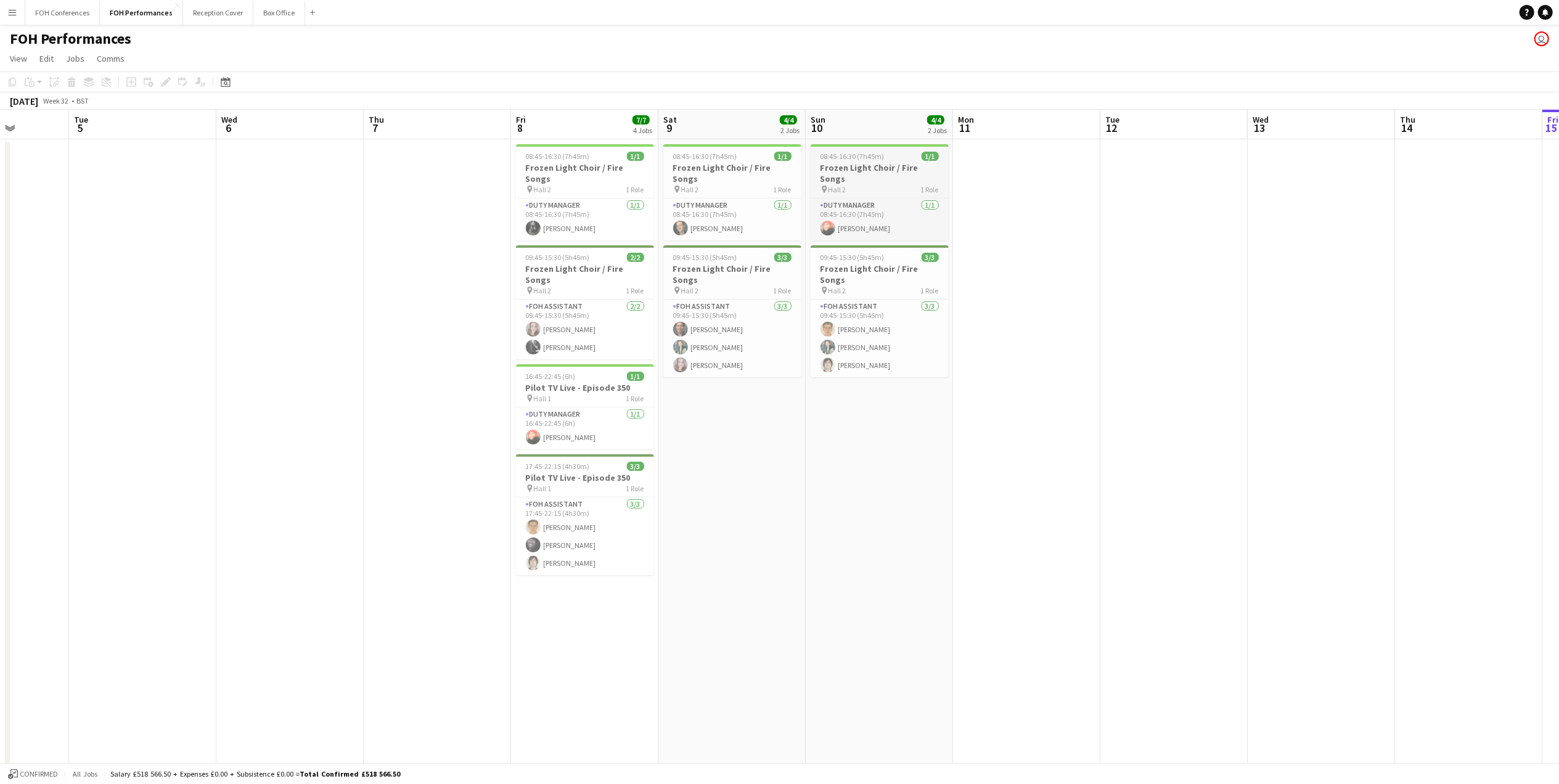
click at [829, 161] on span "08:45-16:30 (7h45m)" at bounding box center [853, 156] width 64 height 10
click at [169, 86] on icon "Edit" at bounding box center [165, 81] width 10 height 10
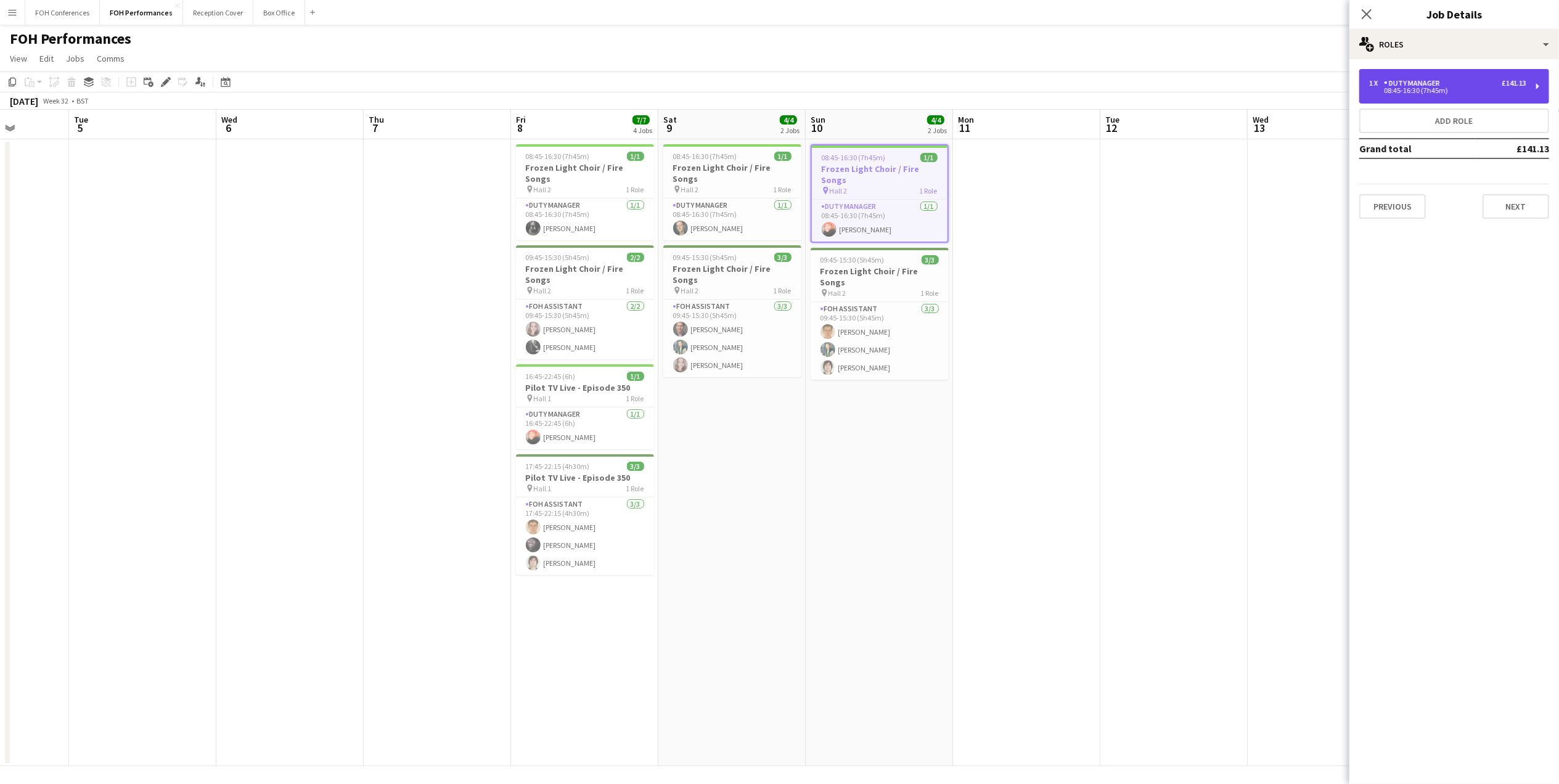
click at [1514, 90] on div "08:45-16:30 (7h45m)" at bounding box center [1447, 91] width 157 height 6
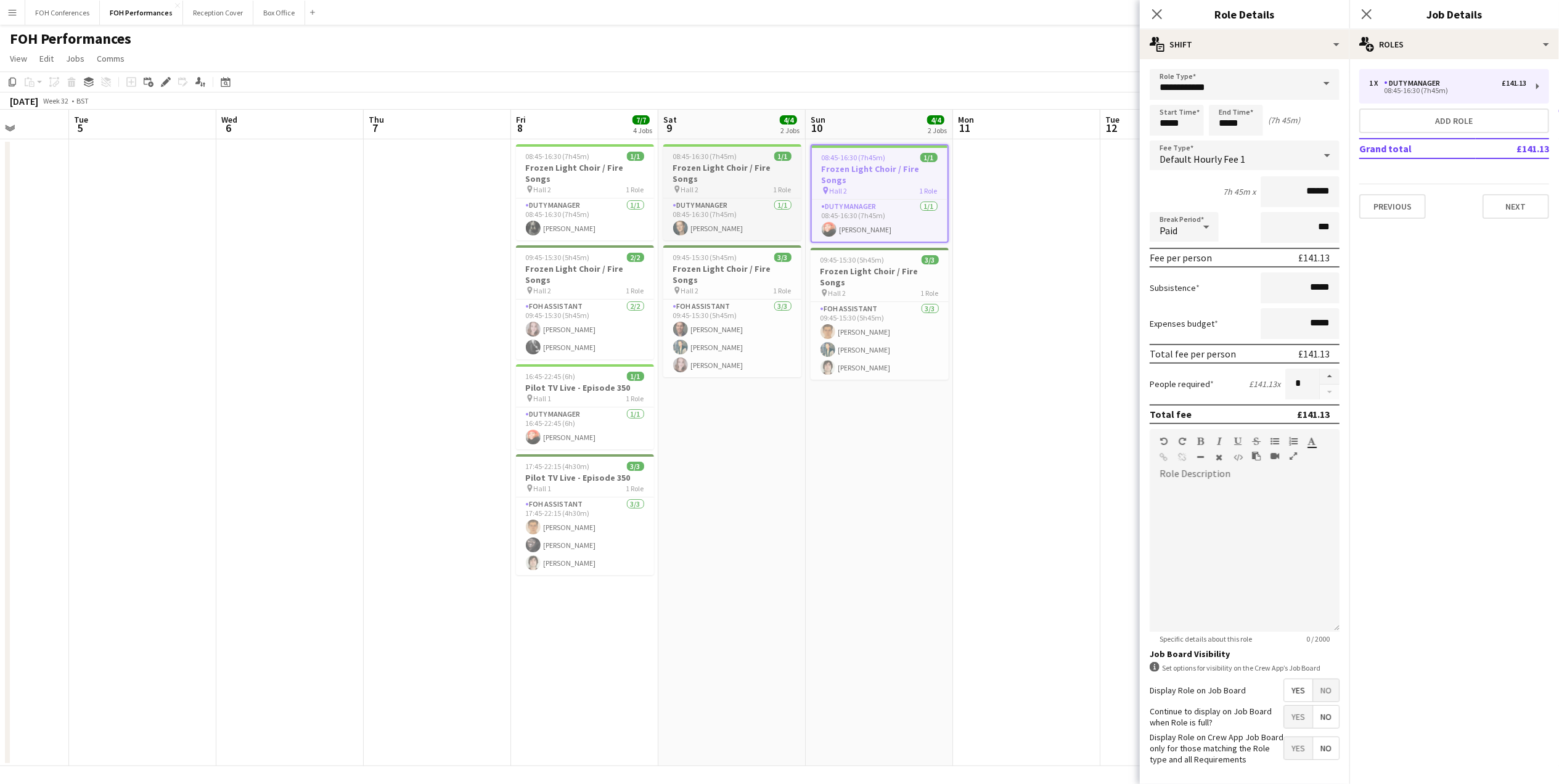
click at [767, 184] on div "pin Hall 2 1 Role" at bounding box center [732, 189] width 138 height 10
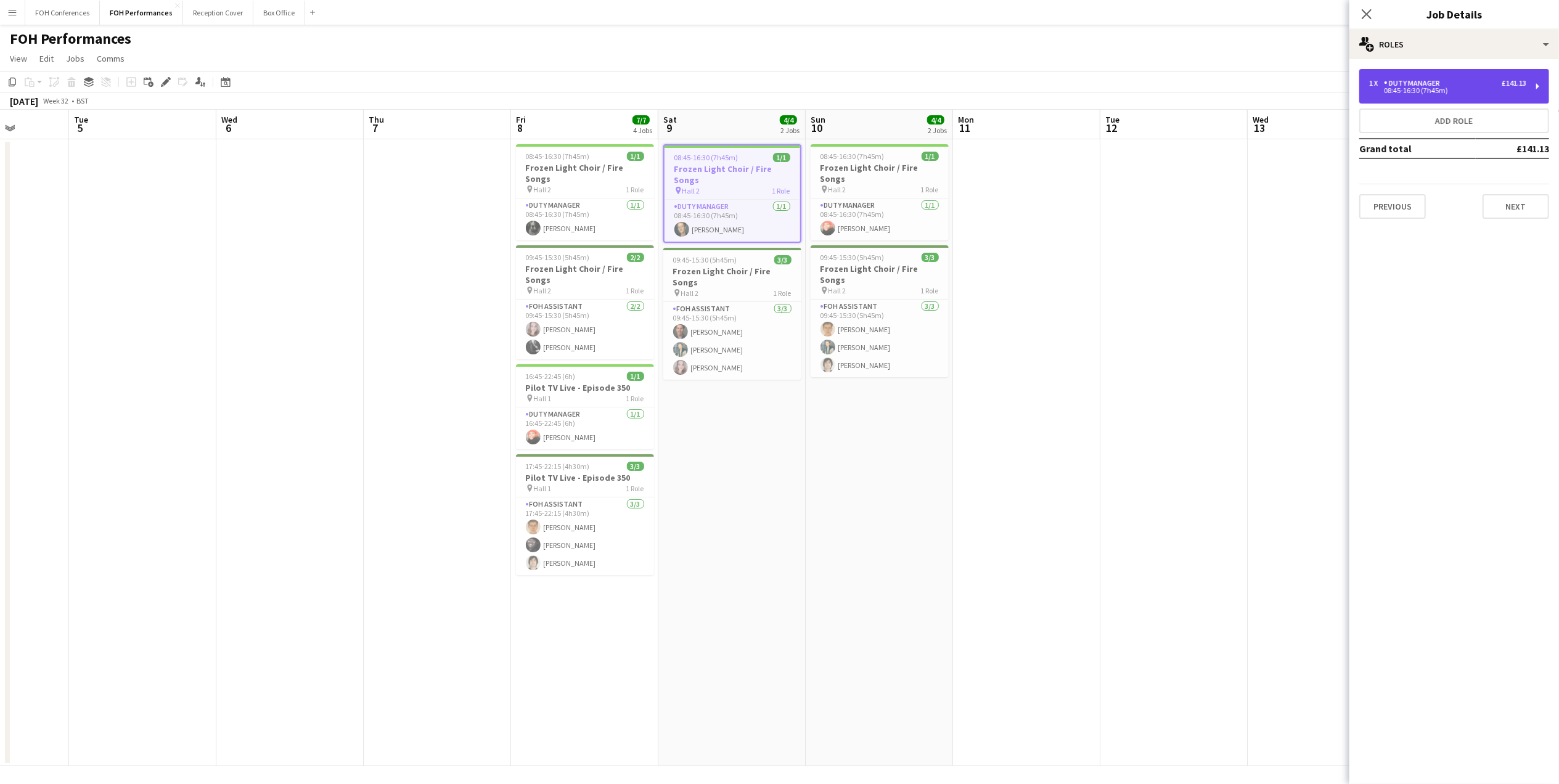
click at [1475, 75] on div "1 x Duty Manager £141.13 08:45-16:30 (7h45m)" at bounding box center [1454, 86] width 190 height 34
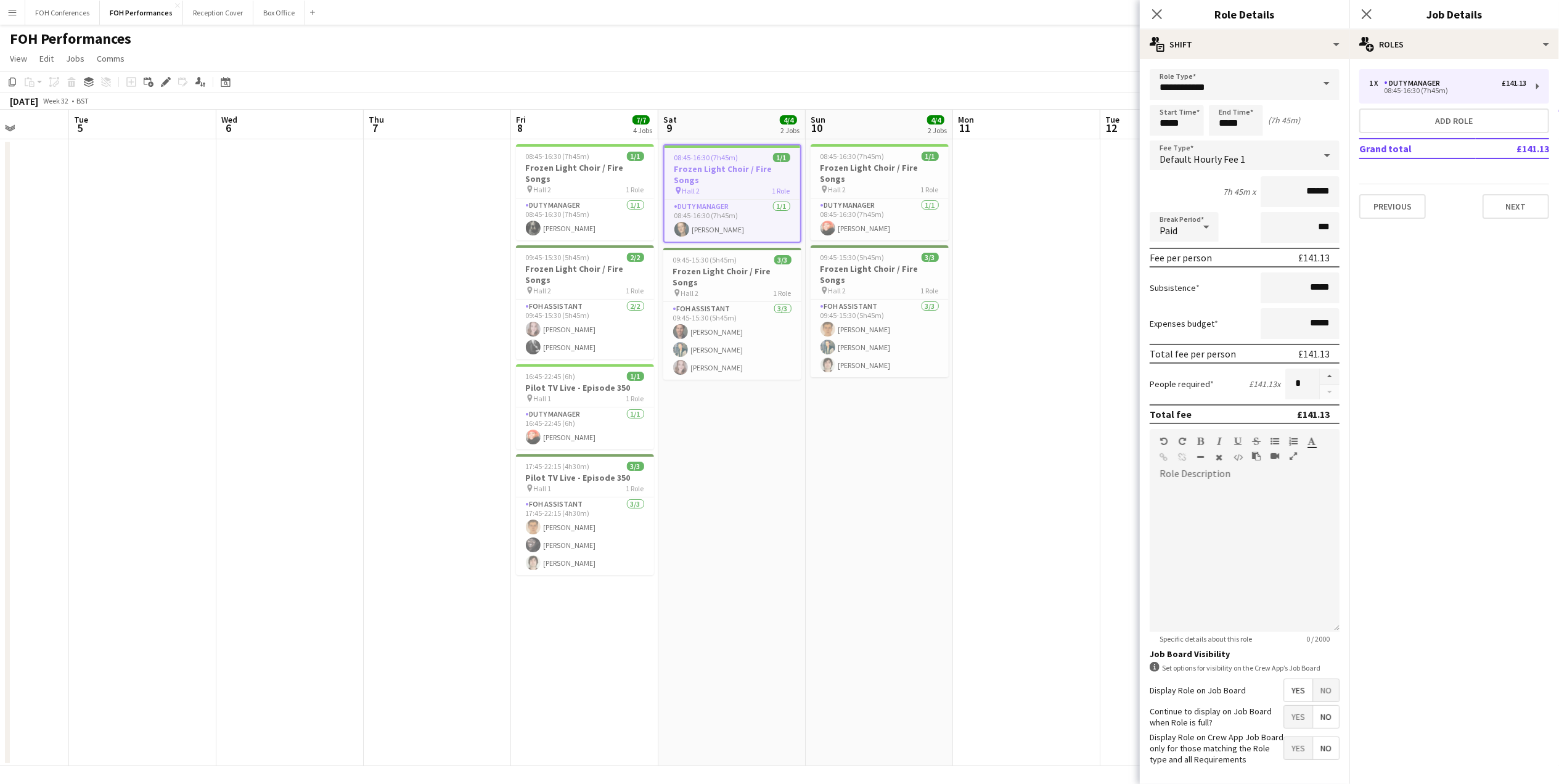
click at [558, 185] on app-job-card "08:45-16:30 (7h45m) 1/1 Frozen Light Choir / Fire Songs pin Hall 2 1 Role Duty …" at bounding box center [585, 192] width 138 height 96
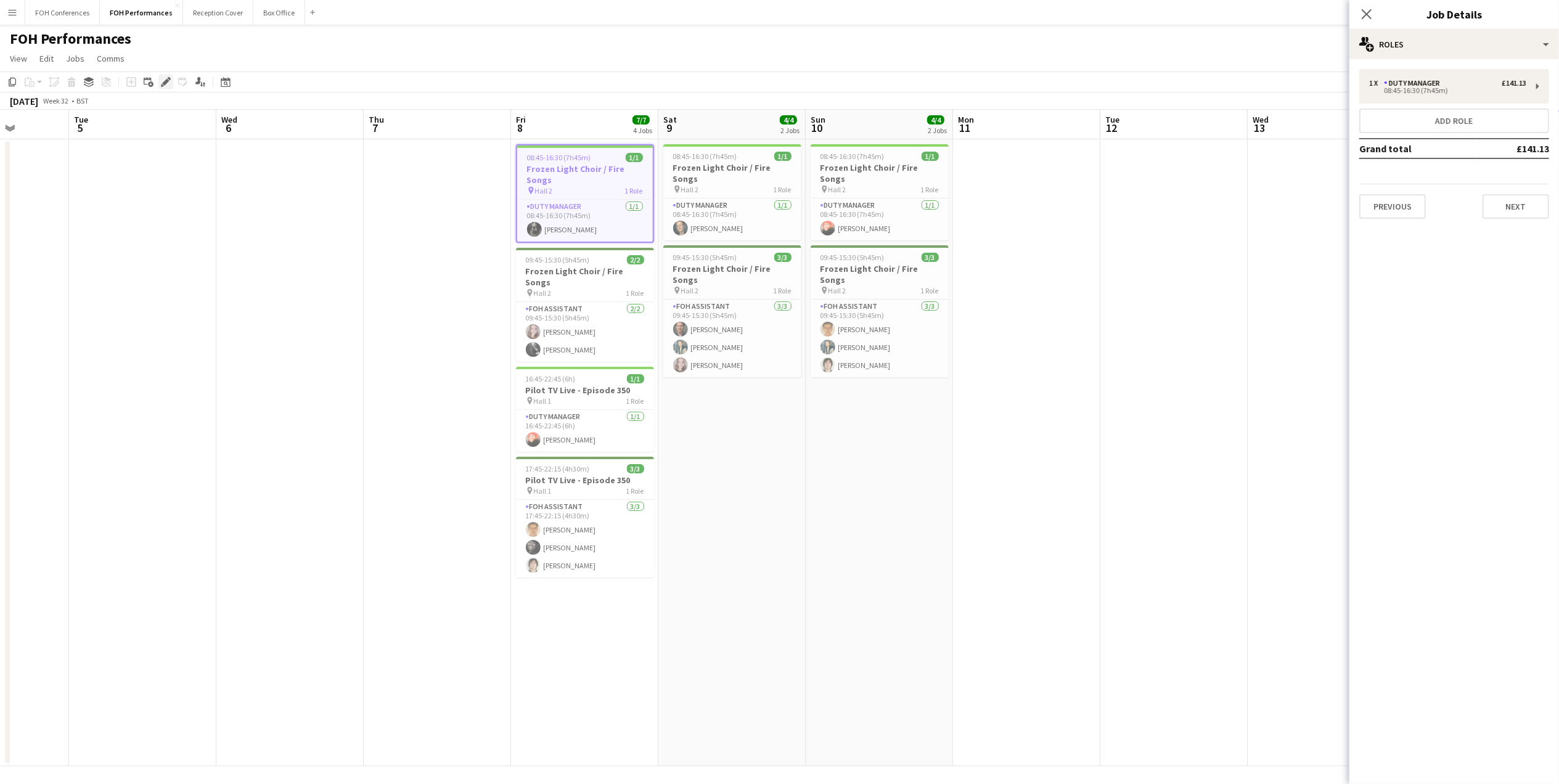
click at [167, 75] on div "Edit" at bounding box center [166, 82] width 15 height 15
click at [1392, 88] on div "08:45-16:30 (7h45m)" at bounding box center [1447, 91] width 157 height 6
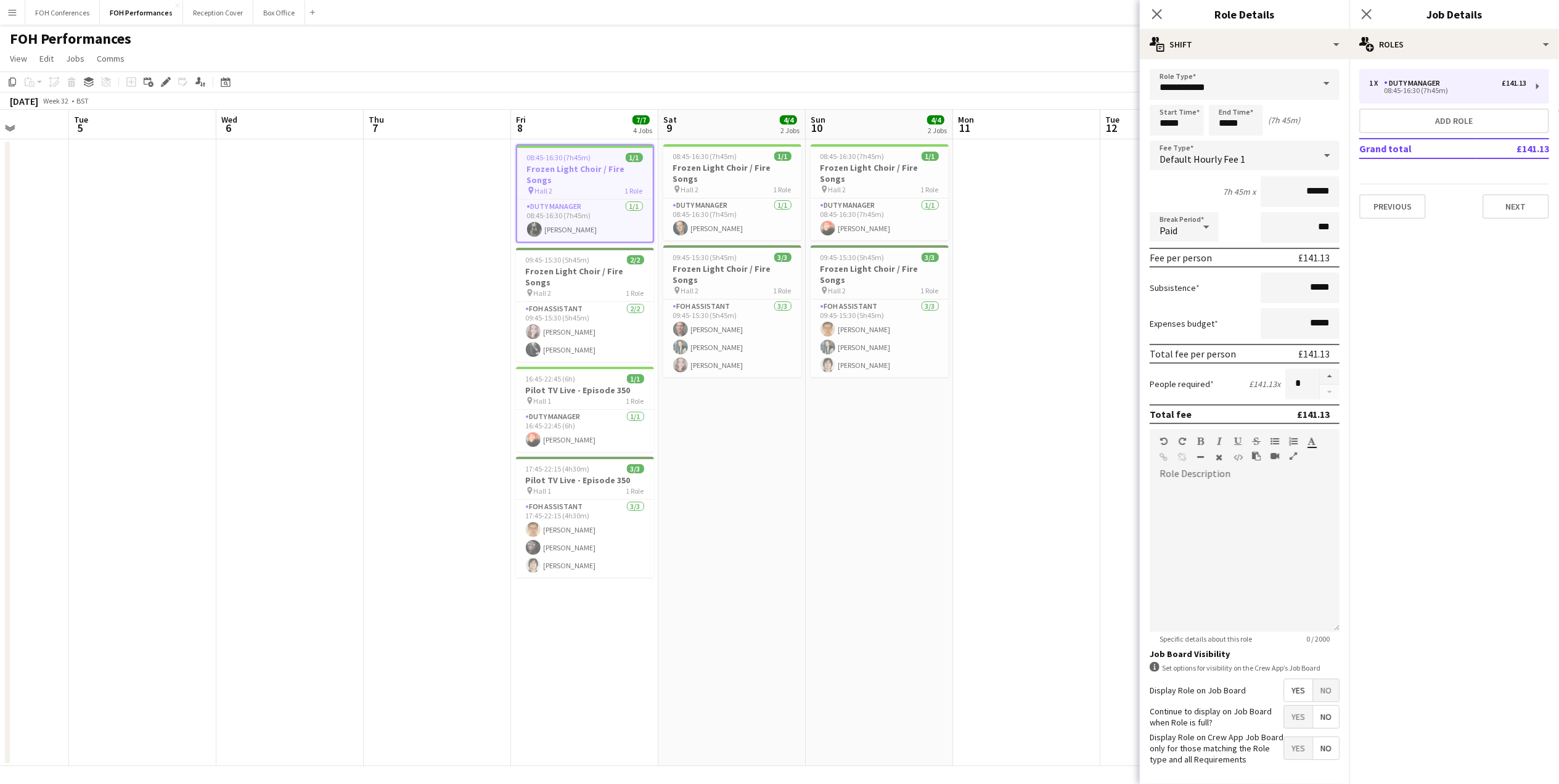
click at [840, 33] on div "FOH Performances user" at bounding box center [779, 37] width 1559 height 23
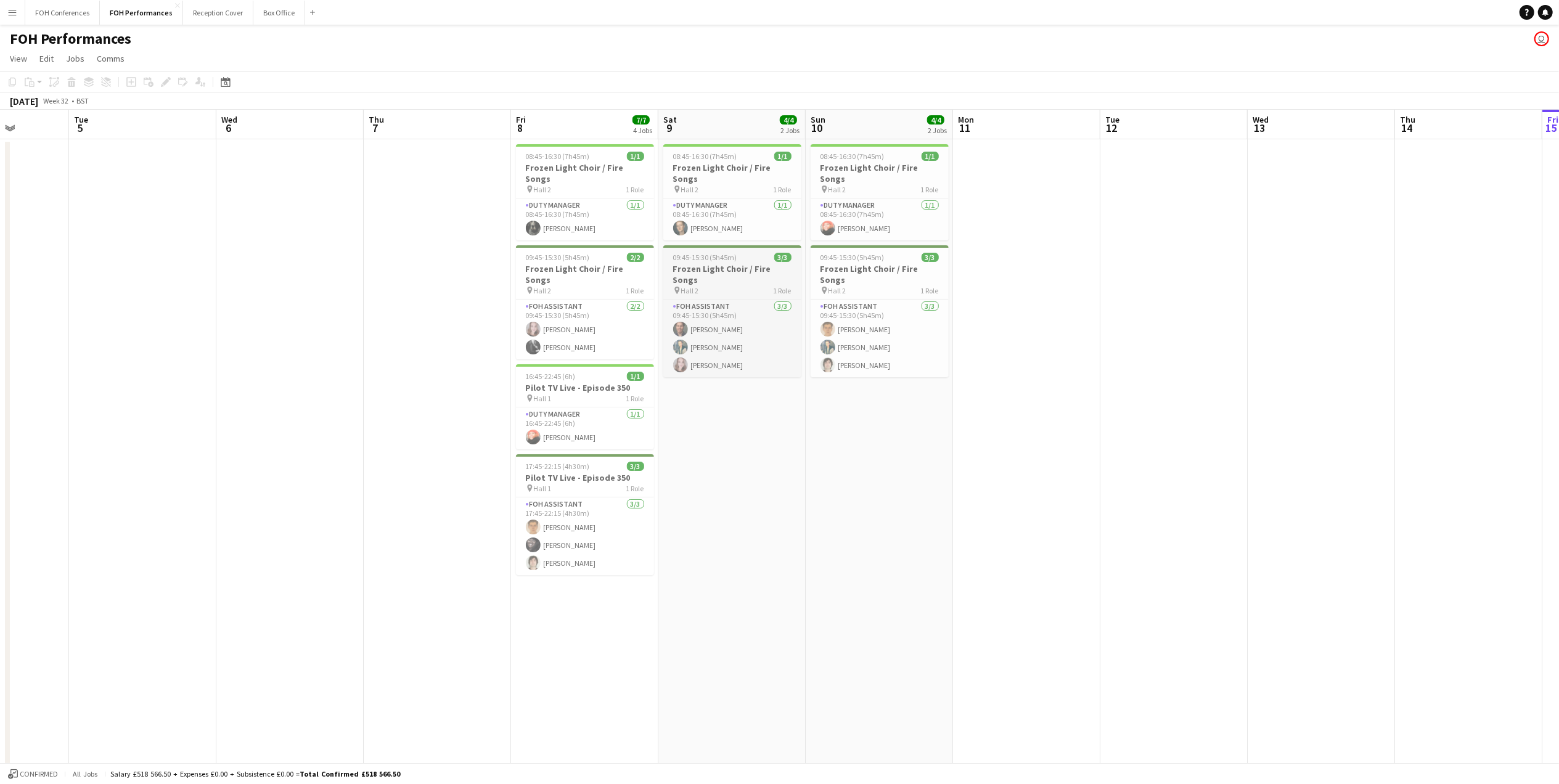
click at [694, 263] on h3 "Frozen Light Choir / Fire Songs" at bounding box center [732, 274] width 138 height 22
click at [167, 87] on div "Edit" at bounding box center [166, 82] width 15 height 15
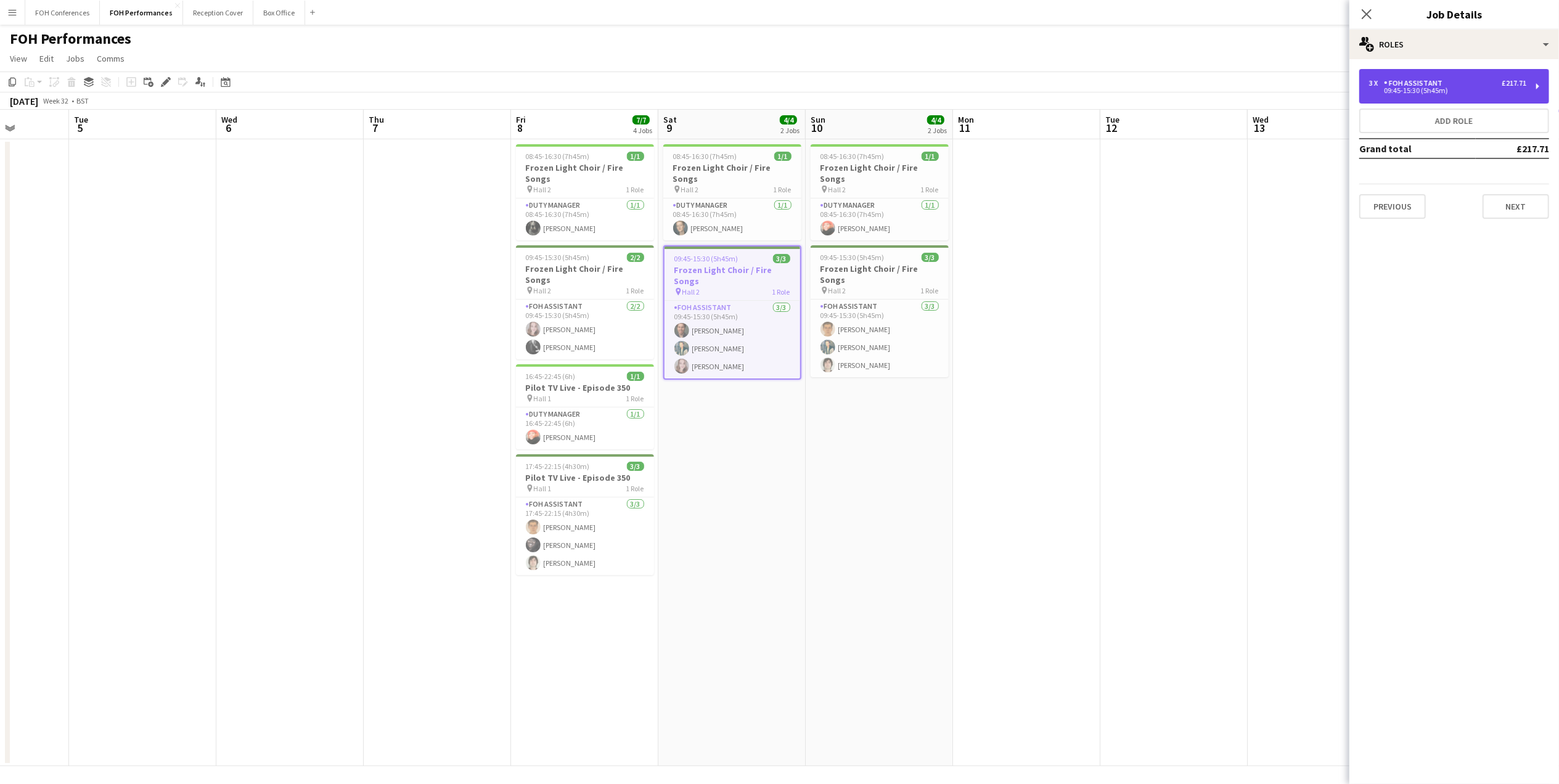
click at [1430, 89] on div "09:45-15:30 (5h45m)" at bounding box center [1447, 91] width 157 height 6
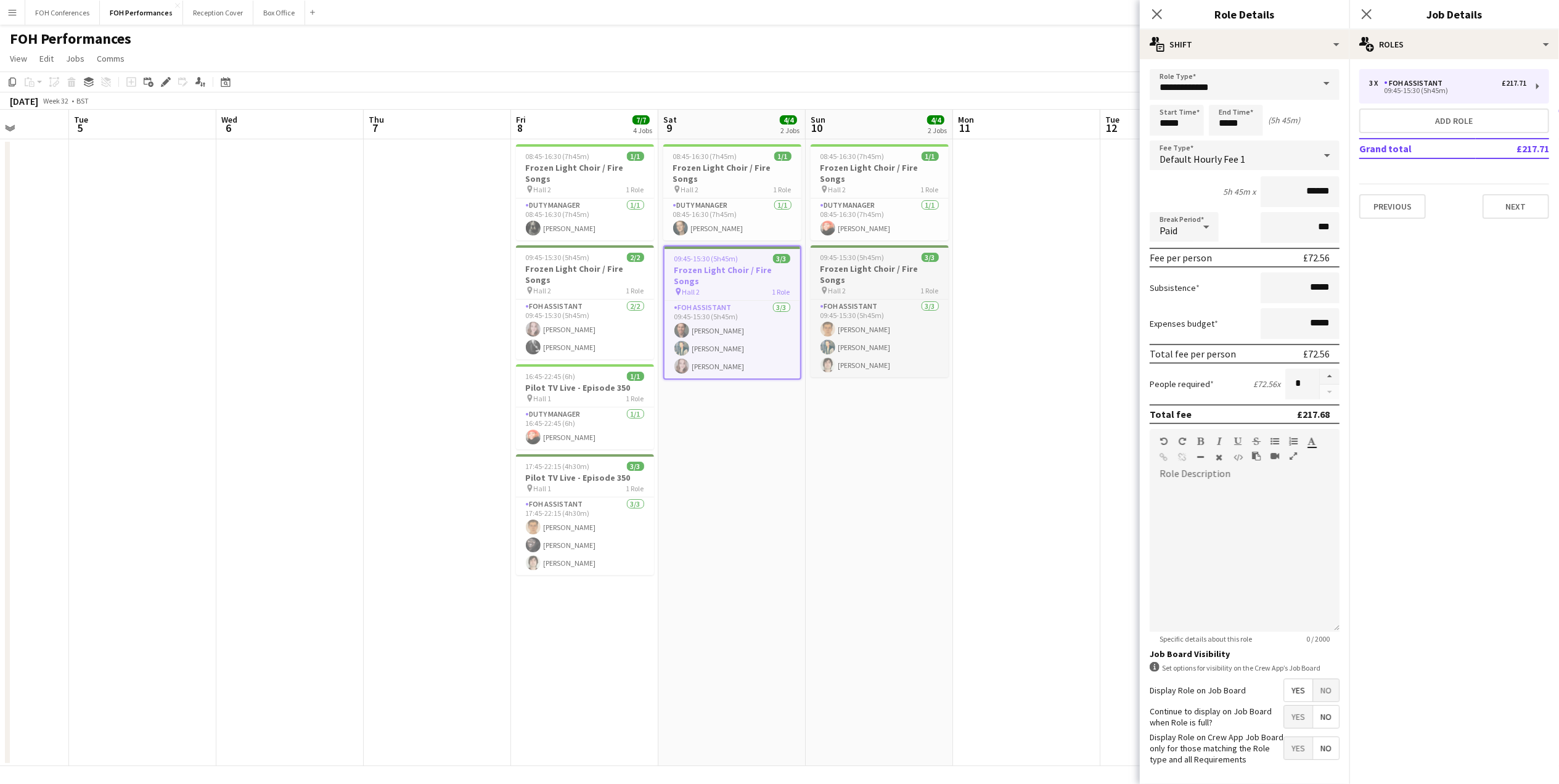
click at [910, 285] on div "pin Hall 2 1 Role" at bounding box center [879, 290] width 138 height 10
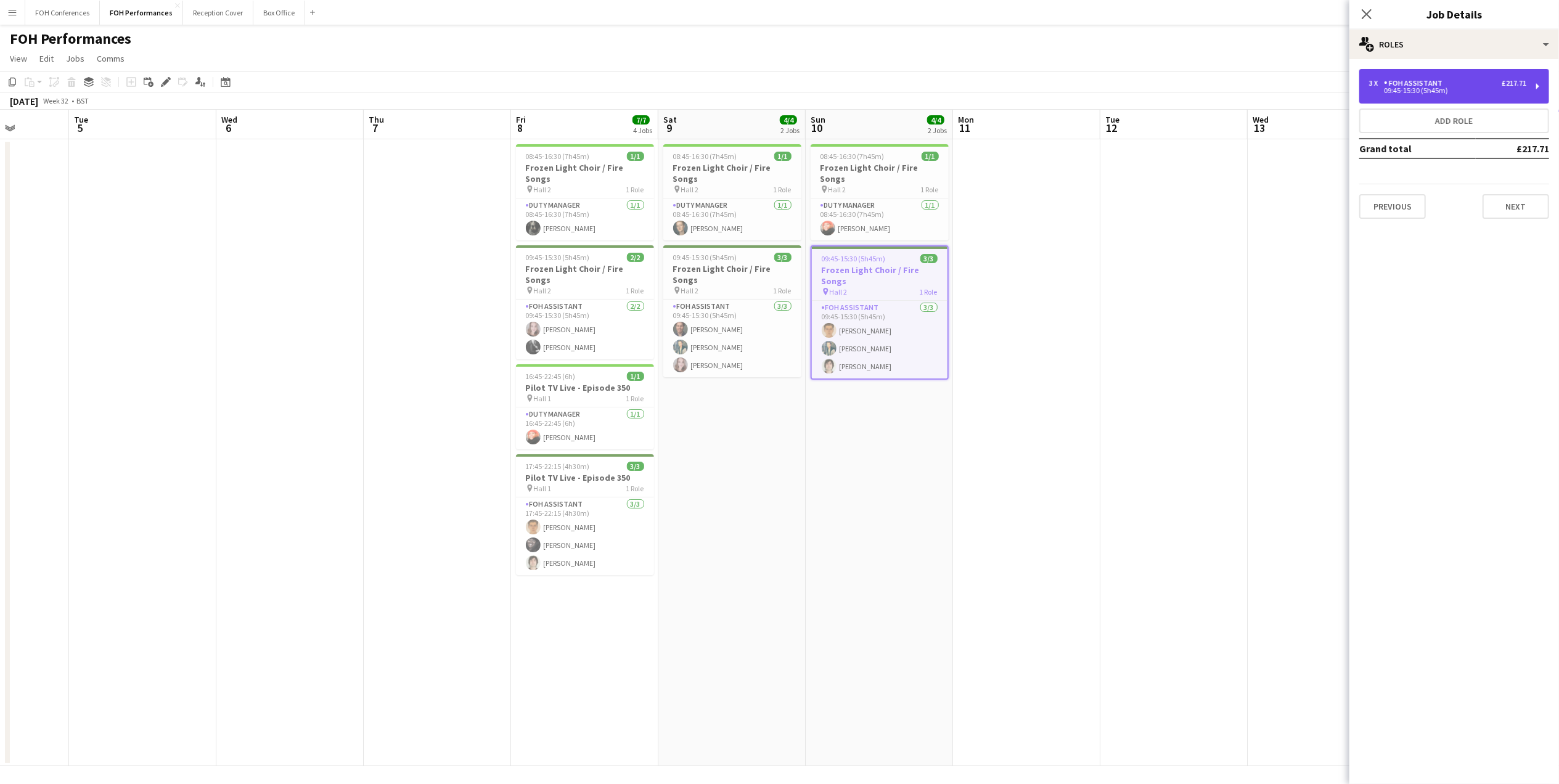
click at [1427, 95] on div "3 x FOH Assistant £217.71 09:45-15:30 (5h45m)" at bounding box center [1454, 86] width 190 height 34
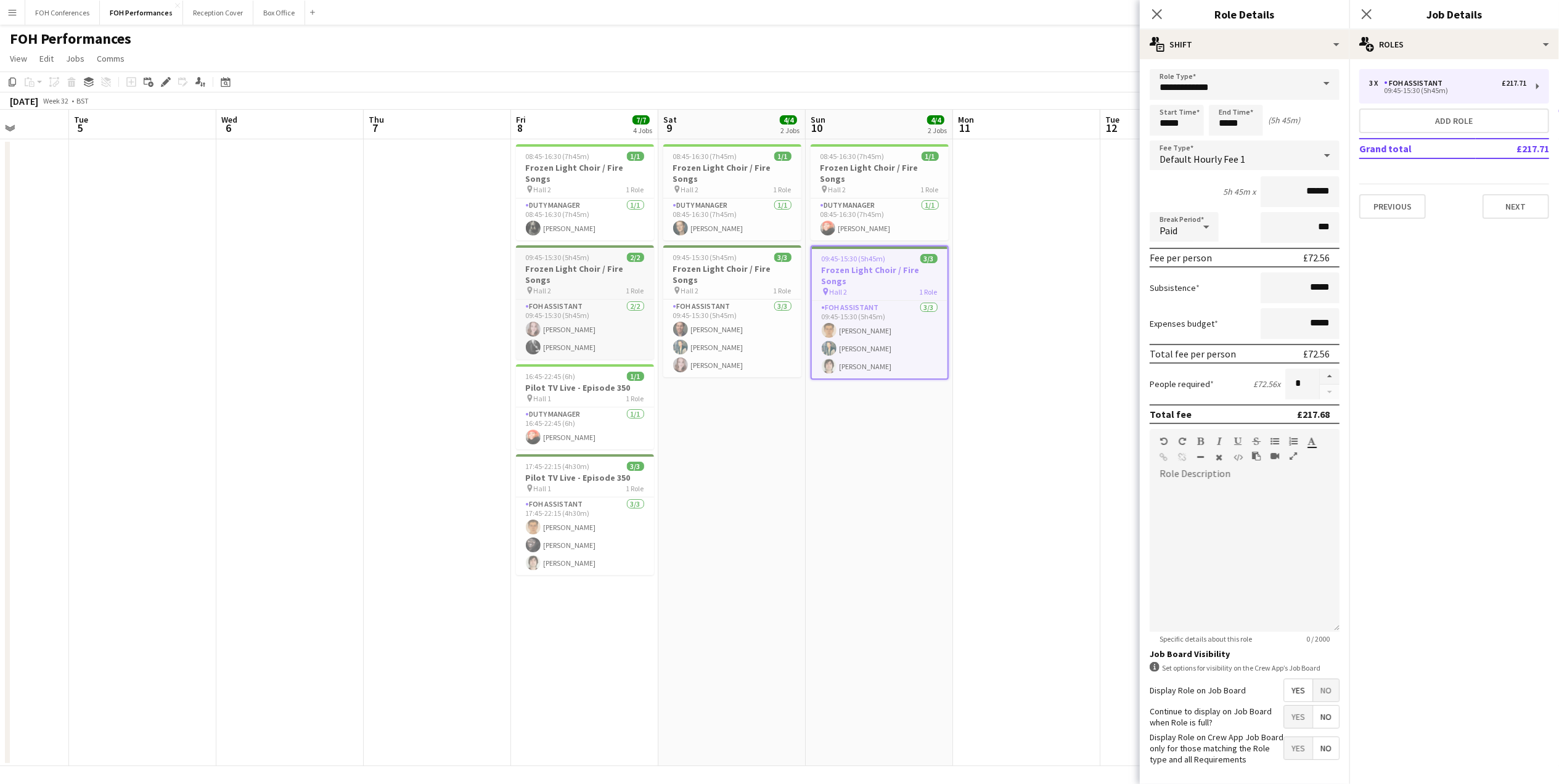
click at [588, 263] on h3 "Frozen Light Choir / Fire Songs" at bounding box center [585, 274] width 138 height 22
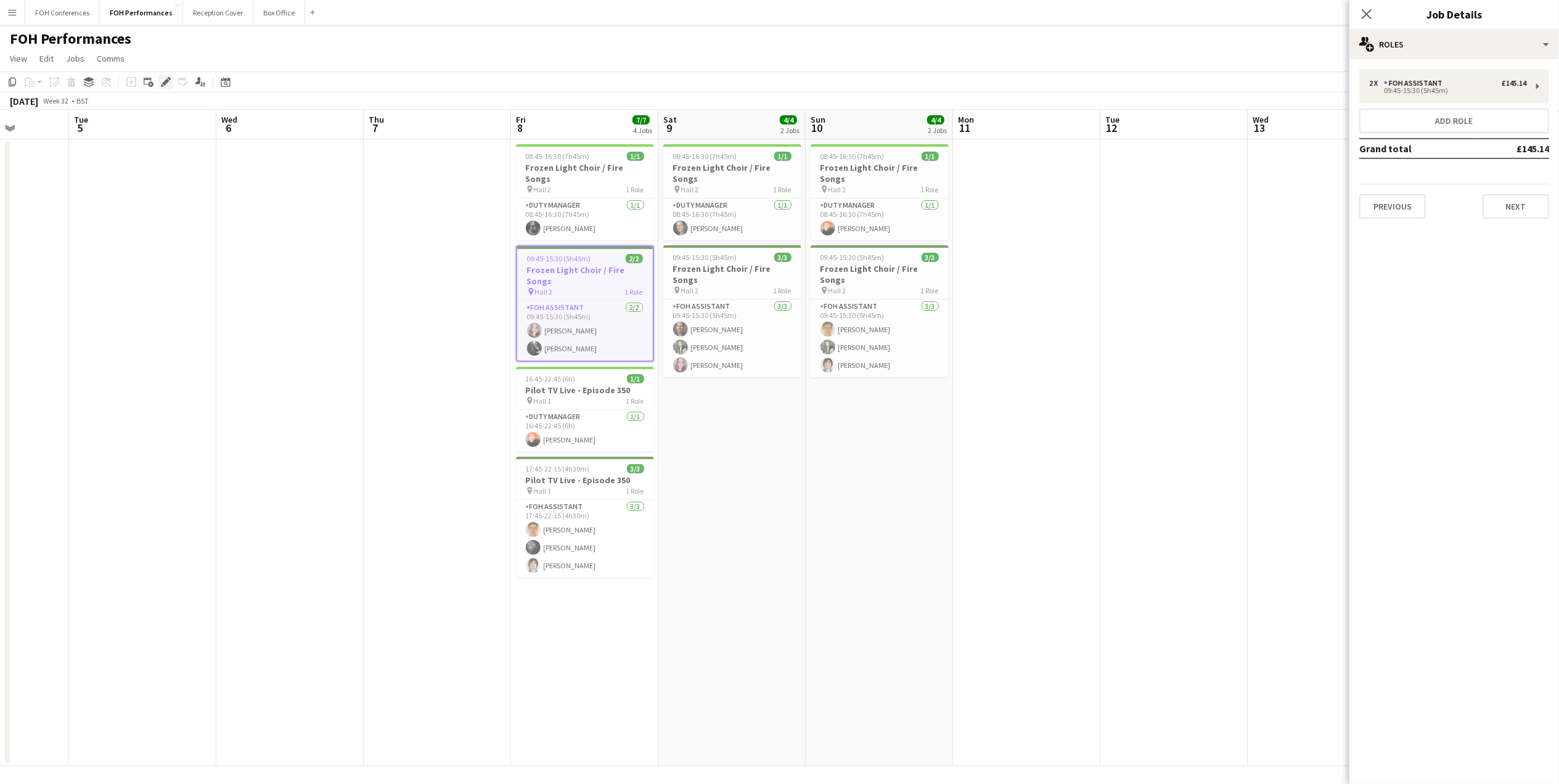
click at [165, 82] on icon at bounding box center [165, 82] width 7 height 7
click at [1432, 97] on div "2 x FOH Assistant £145.14 09:45-15:30 (5h45m)" at bounding box center [1454, 86] width 190 height 34
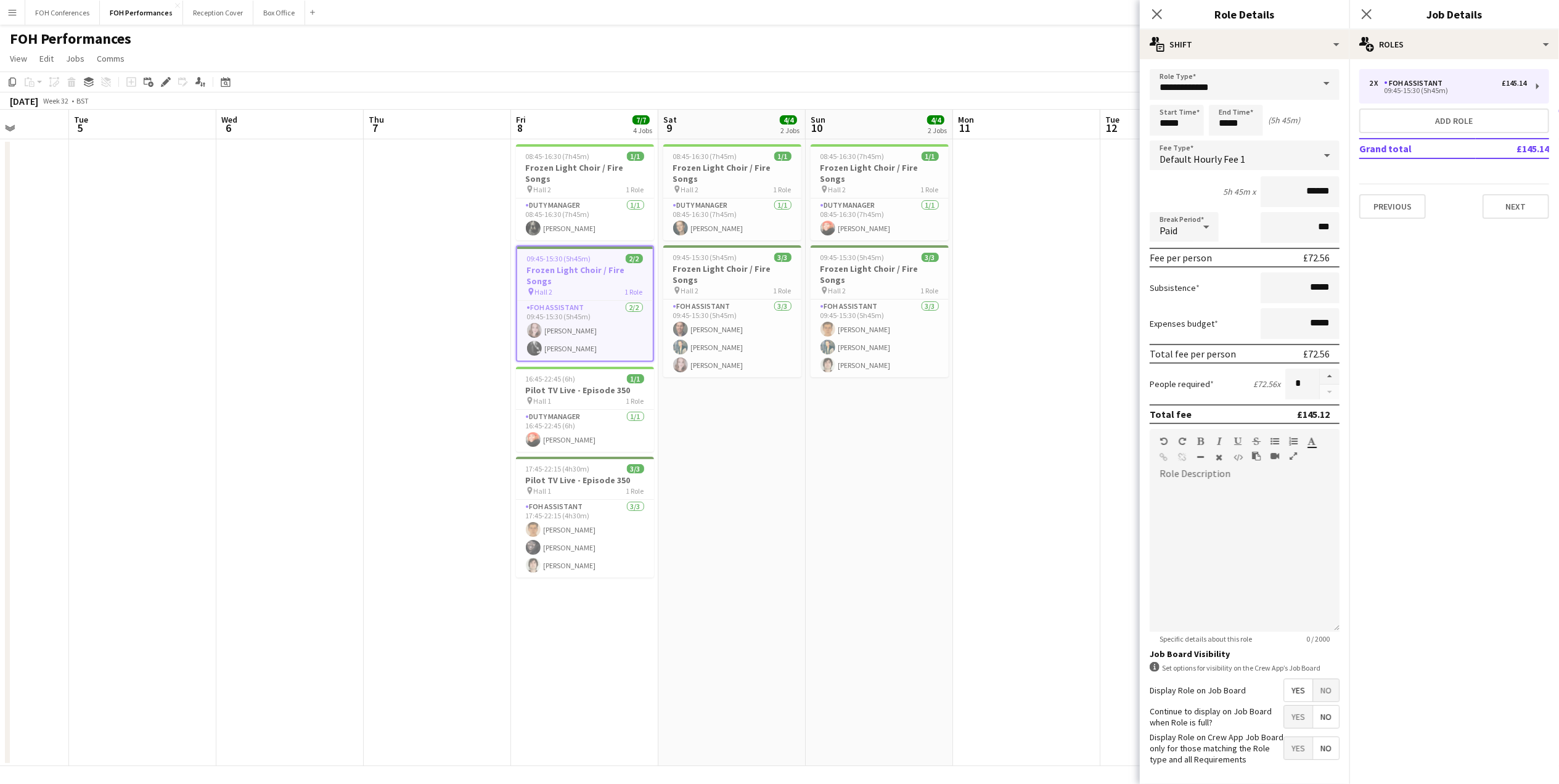
click at [983, 49] on app-page-menu "View Day view expanded Day view collapsed Month view Date picker Jump to [DATE]…" at bounding box center [779, 60] width 1559 height 23
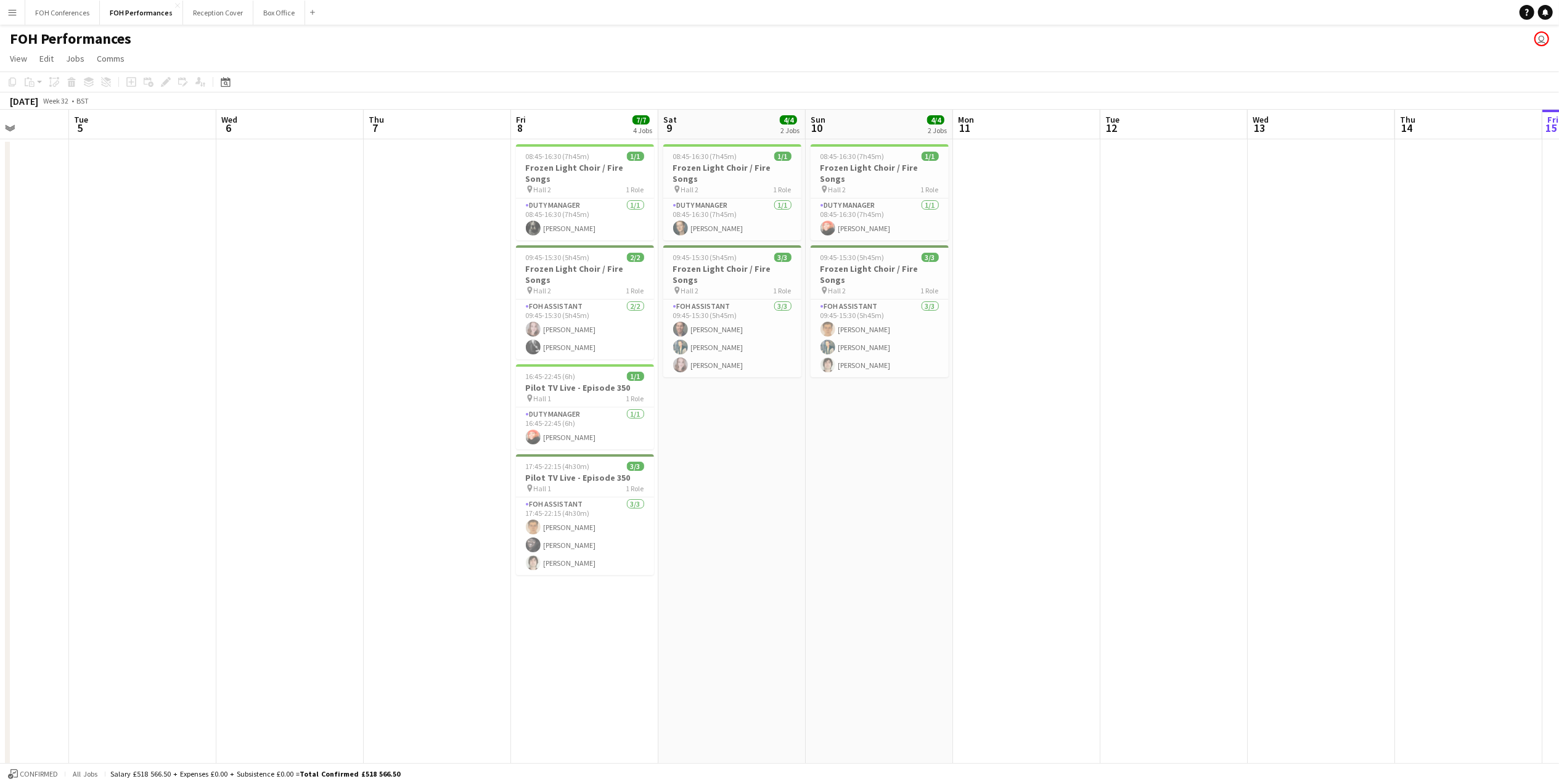
click at [871, 64] on app-page-menu "View Day view expanded Day view collapsed Month view Date picker Jump to [DATE]…" at bounding box center [779, 60] width 1559 height 23
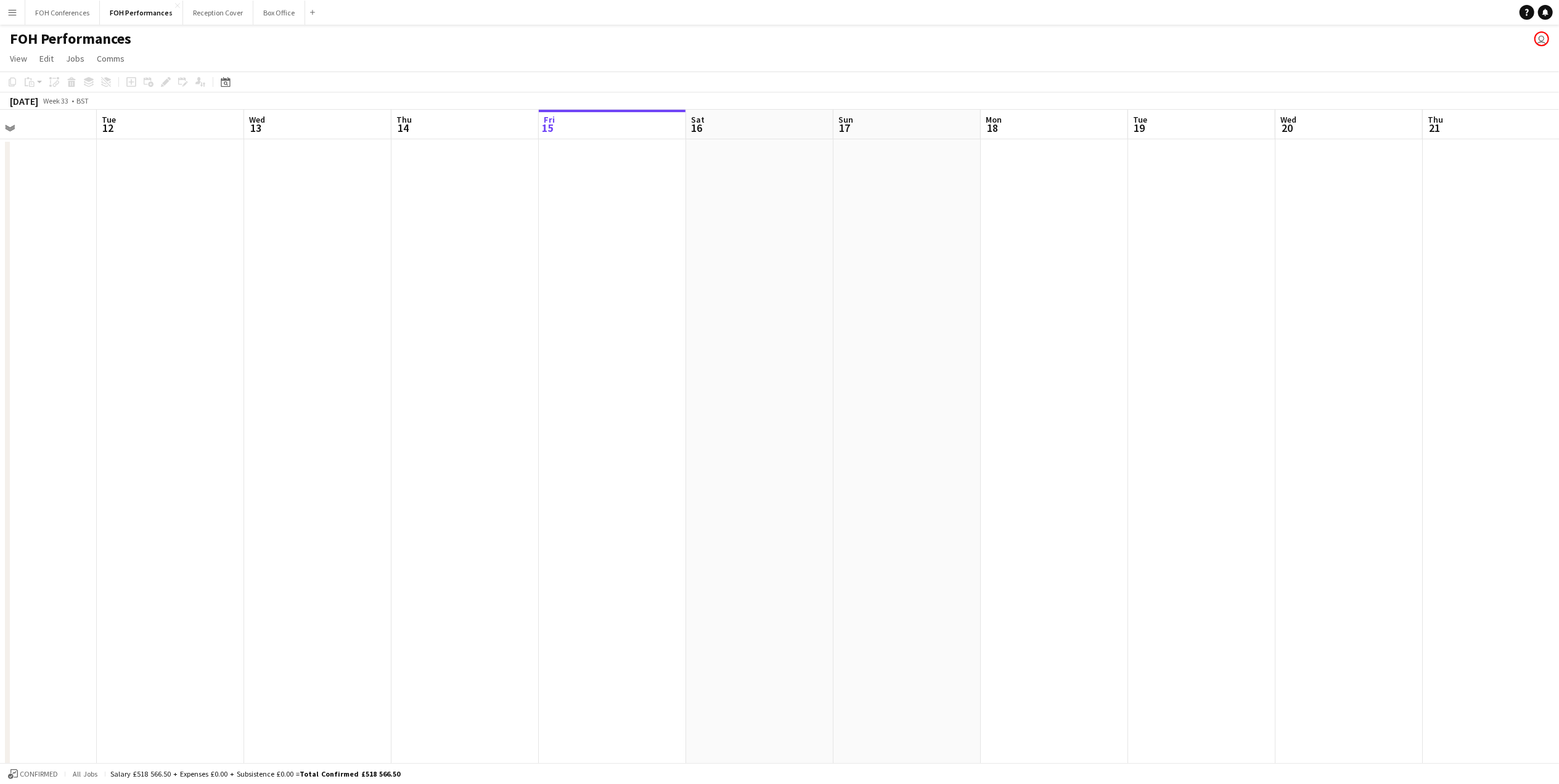
scroll to position [0, 346]
drag, startPoint x: 1286, startPoint y: 127, endPoint x: 282, endPoint y: 149, distance: 1004.2
click at [282, 149] on app-calendar-viewport "Sat 9 4/4 2 Jobs Sun 10 4/4 2 Jobs Mon 11 Tue 12 Wed 13 Thu 14 Fri 15 Sat 16 Su…" at bounding box center [779, 437] width 1559 height 656
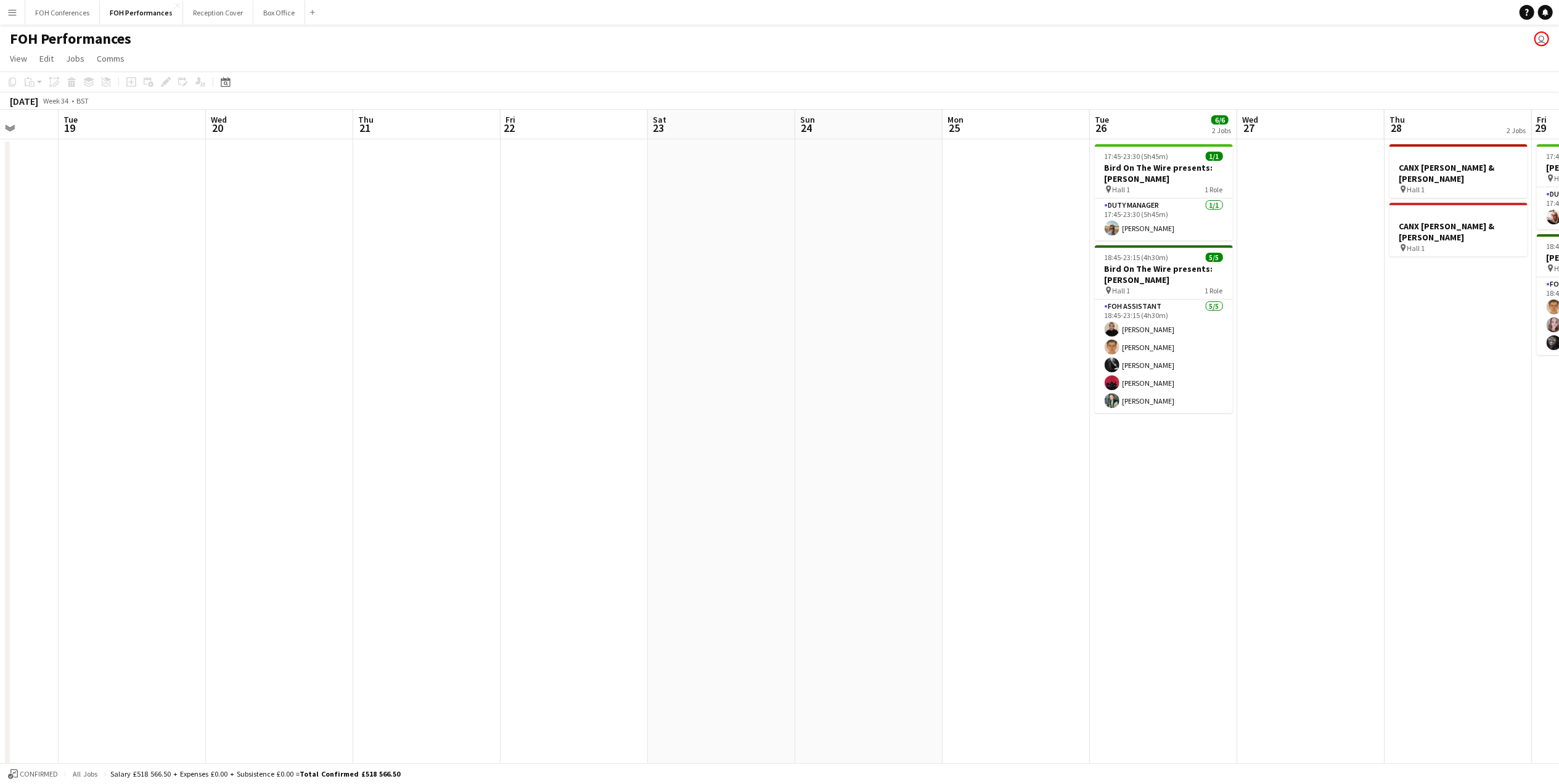
scroll to position [0, 408]
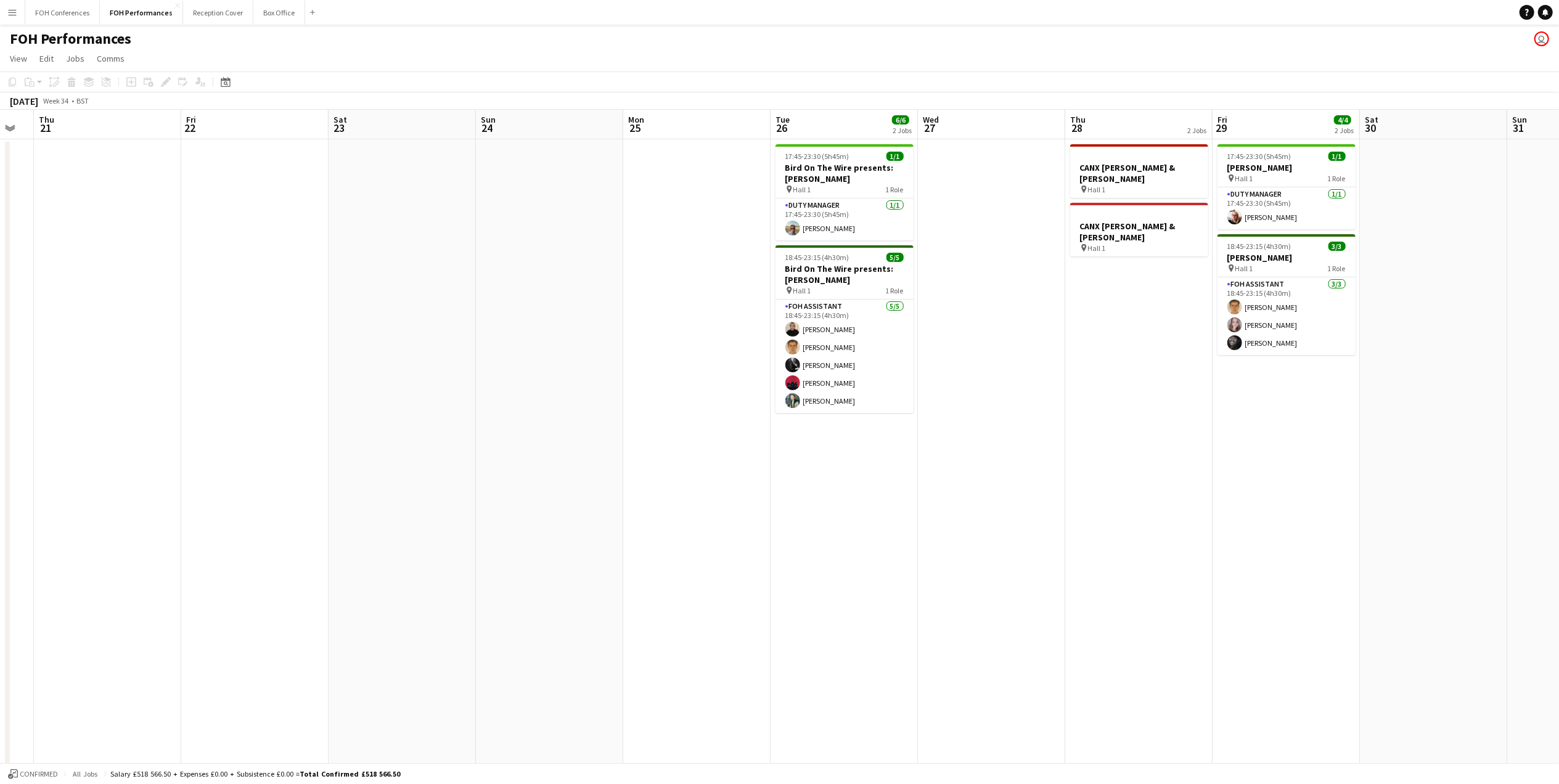
drag, startPoint x: 1389, startPoint y: 124, endPoint x: 18, endPoint y: 176, distance: 1372.0
click at [0, 183] on html "Menu Boards Boards Boards All jobs Status Workforce Workforce My Workforce Recr…" at bounding box center [779, 393] width 1559 height 787
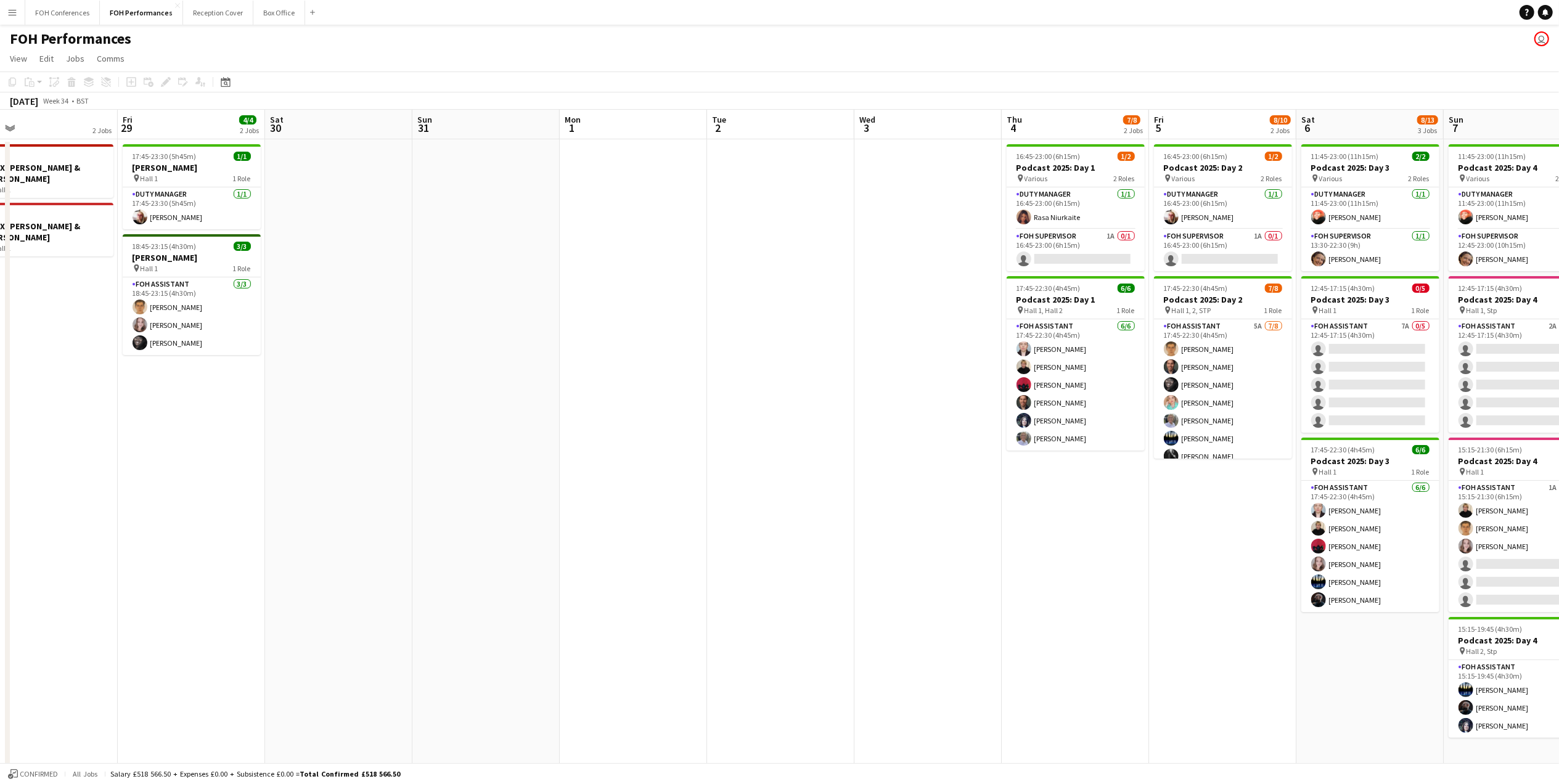
scroll to position [0, 331]
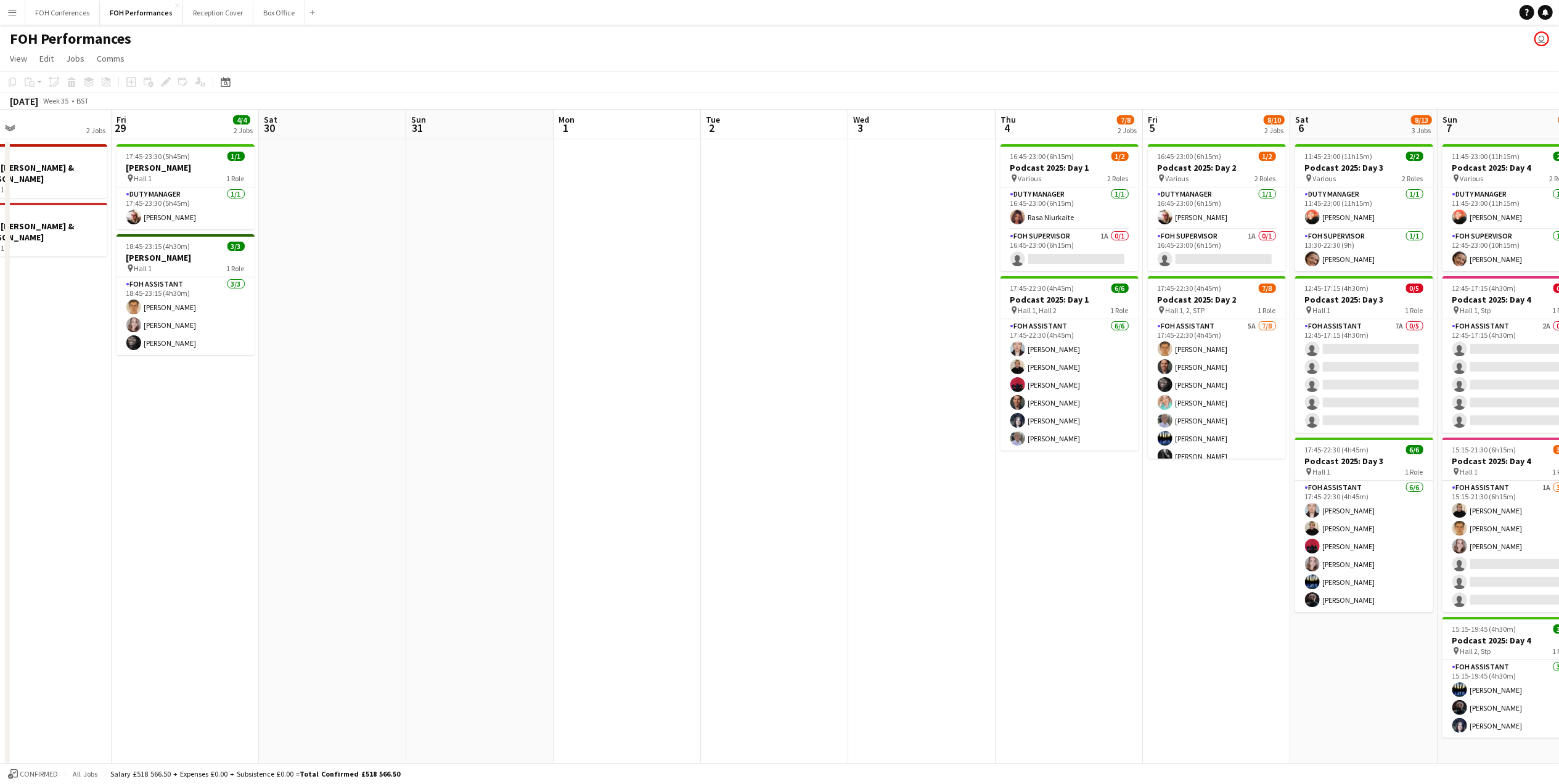
drag, startPoint x: 1334, startPoint y: 124, endPoint x: 234, endPoint y: 190, distance: 1102.0
click at [234, 190] on app-calendar-viewport "Tue 26 6/6 2 Jobs Wed 27 Thu 28 2 Jobs Fri 29 4/4 2 Jobs Sat 30 Sun 31 Mon 1 Tu…" at bounding box center [779, 437] width 1559 height 656
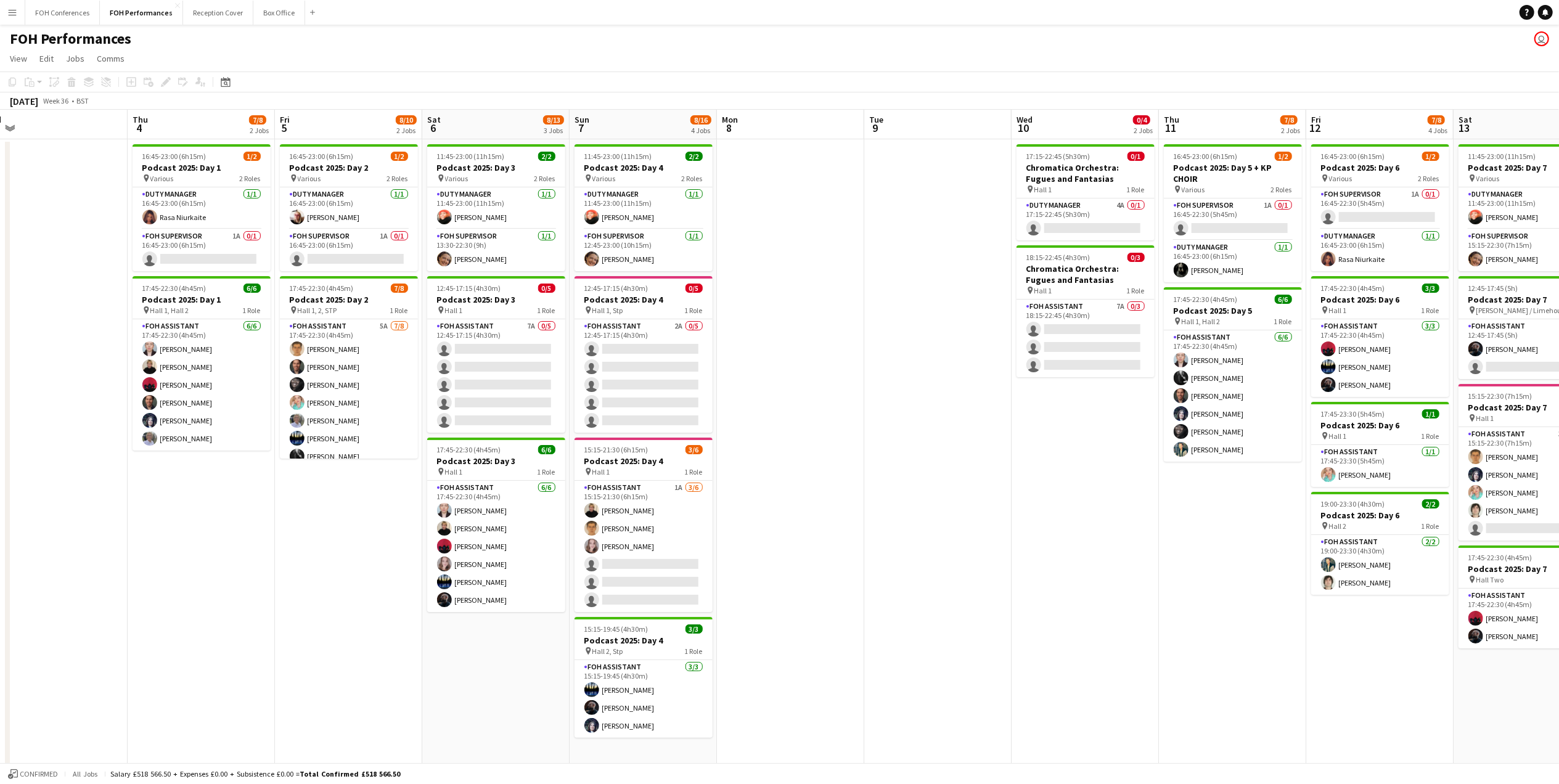
scroll to position [0, 473]
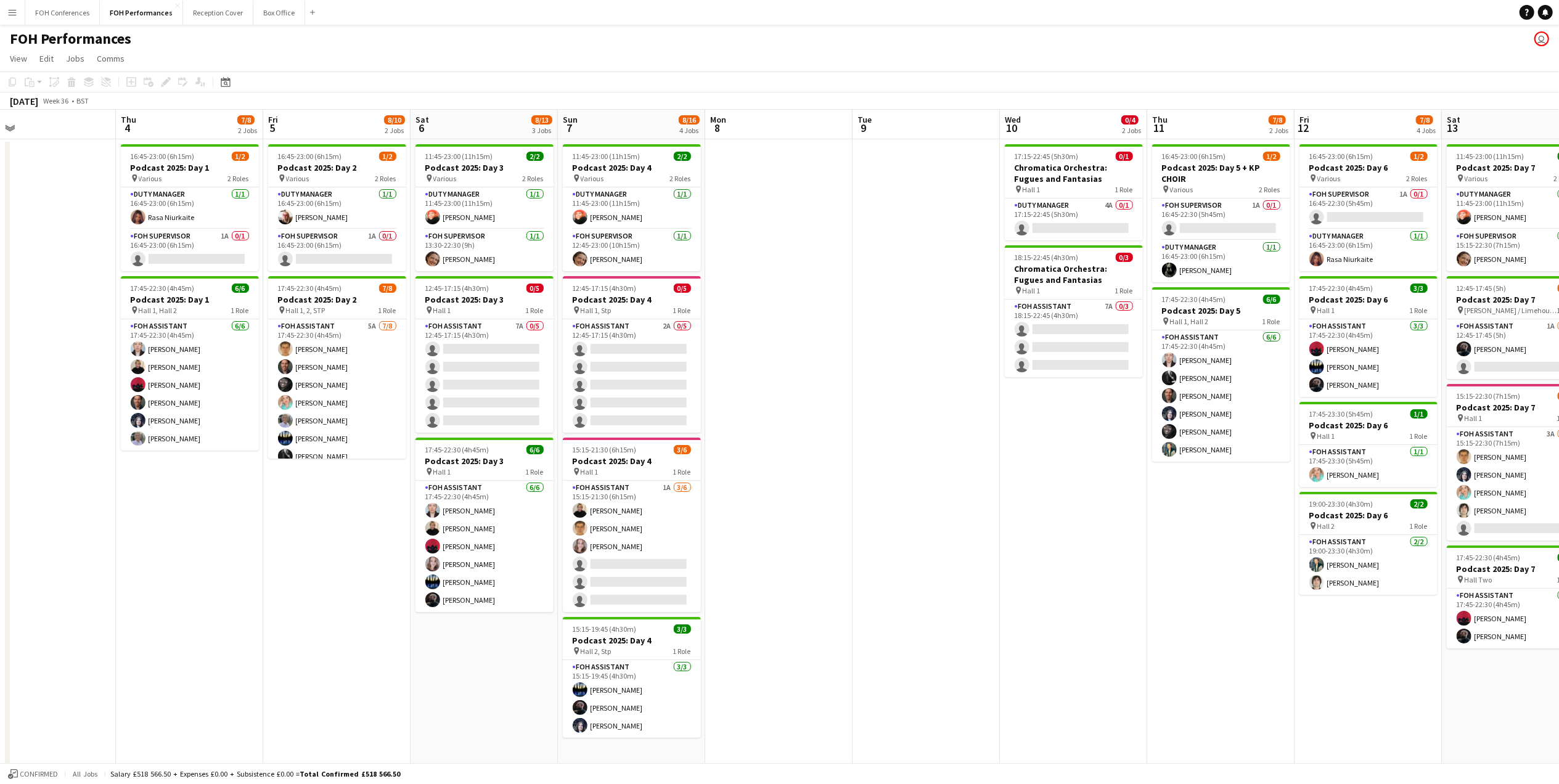
drag, startPoint x: 1113, startPoint y: 124, endPoint x: 233, endPoint y: 190, distance: 882.5
click at [233, 190] on app-calendar-viewport "Sun 31 Mon 1 Tue 2 Wed 3 Thu 4 7/8 2 Jobs Fri 5 8/10 2 Jobs Sat 6 8/13 3 Jobs S…" at bounding box center [779, 437] width 1559 height 656
click at [1076, 230] on app-card-role "Duty Manager 4A 0/1 17:15-22:45 (5h30m) single-neutral-actions" at bounding box center [1073, 219] width 138 height 42
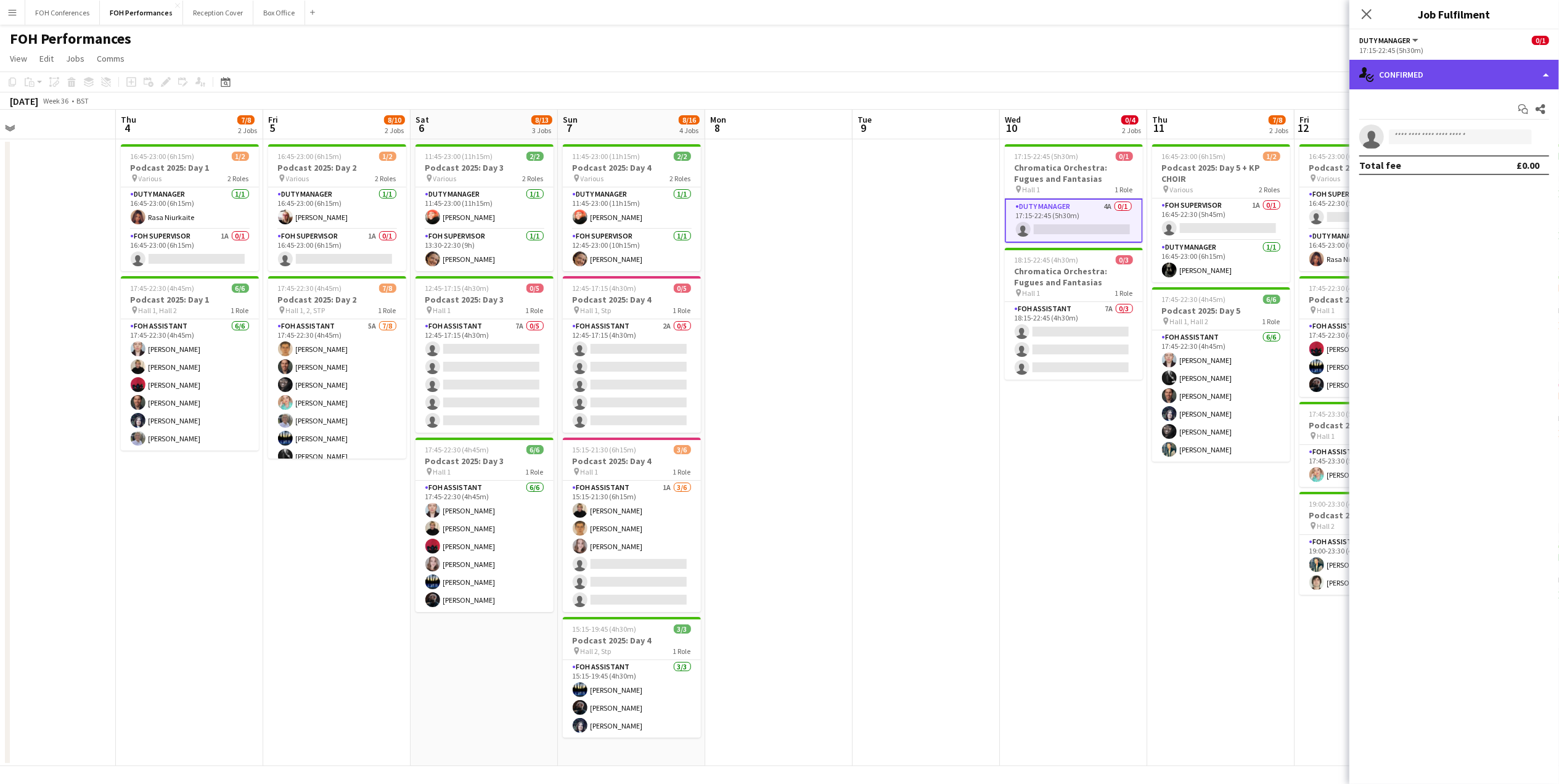
click at [1462, 85] on div "single-neutral-actions-check-2 Confirmed" at bounding box center [1454, 75] width 209 height 29
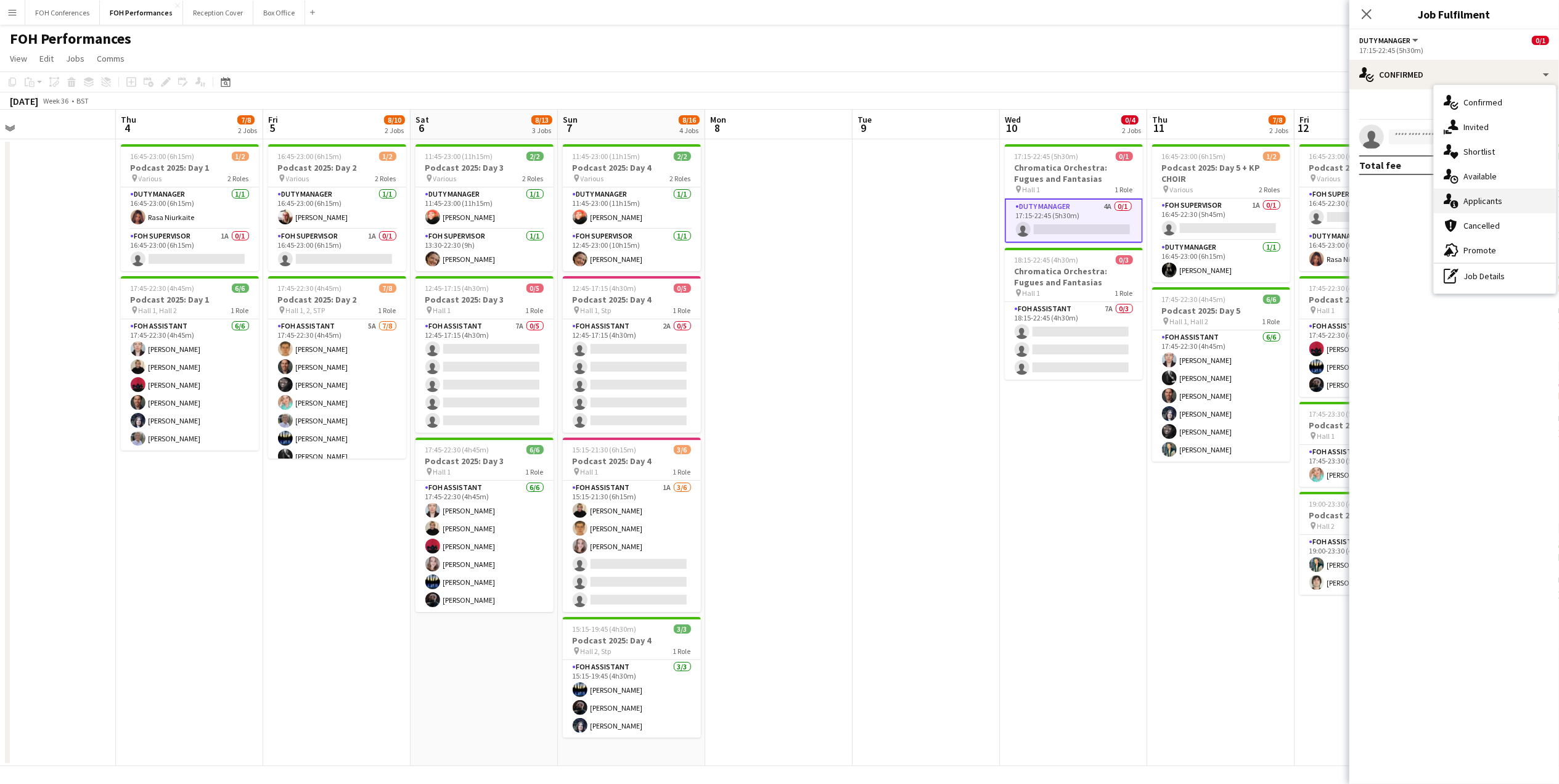
click at [1489, 195] on div "single-neutral-actions-information Applicants" at bounding box center [1495, 201] width 122 height 25
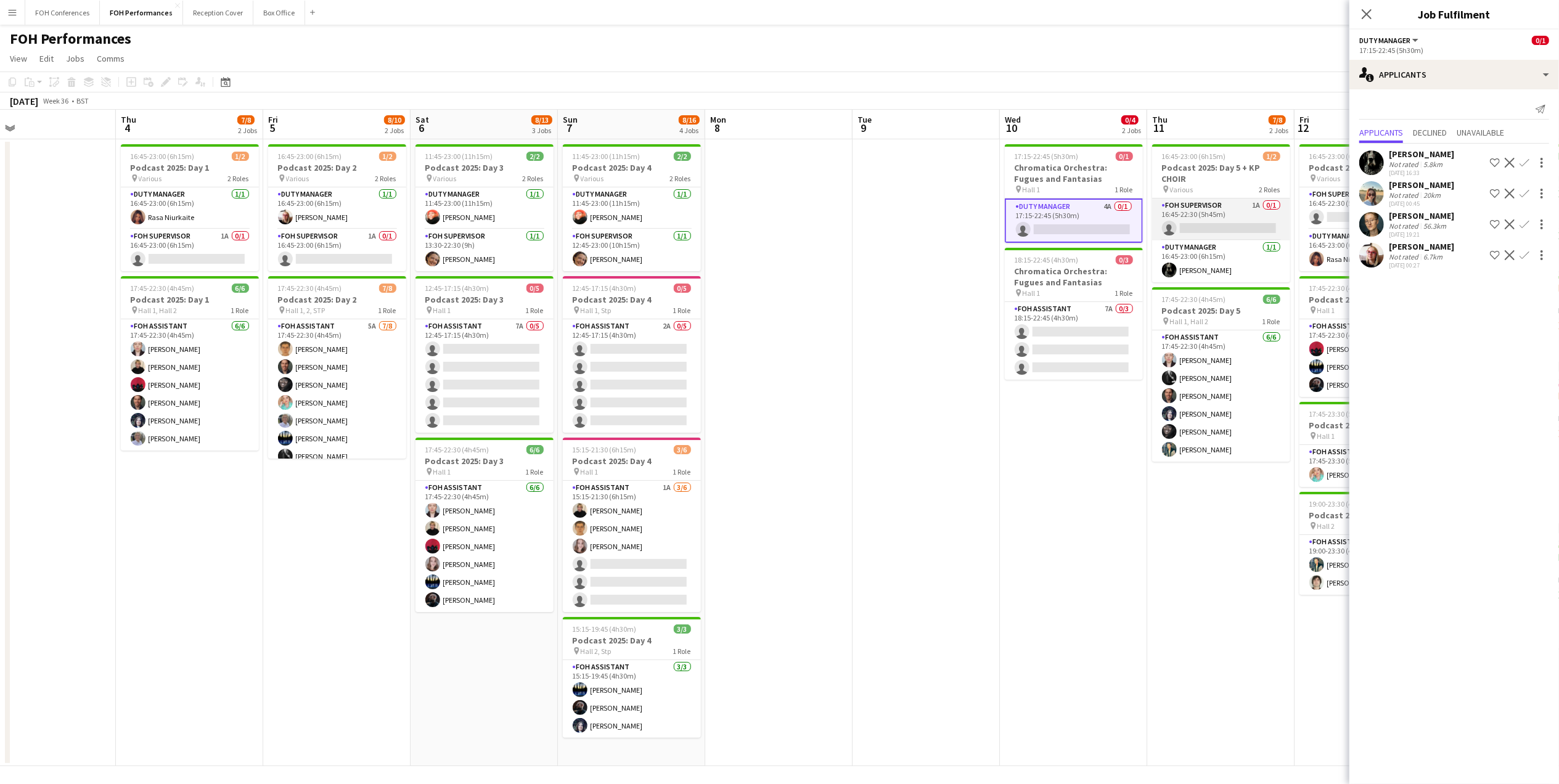
click at [1227, 233] on app-card-role "FOH Supervisor 1A 0/1 16:45-22:30 (5h45m) single-neutral-actions" at bounding box center [1221, 219] width 138 height 42
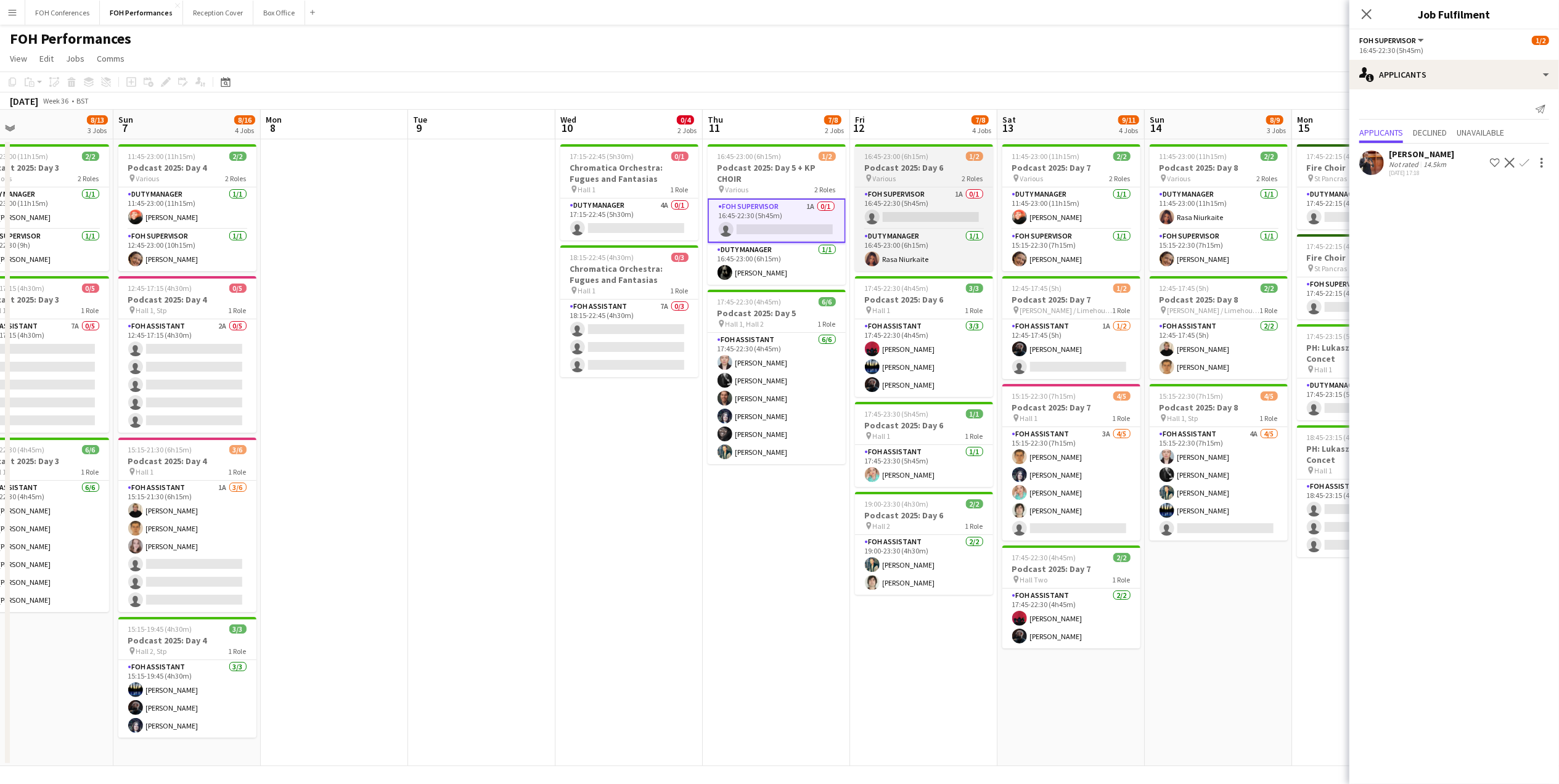
drag, startPoint x: 1209, startPoint y: 127, endPoint x: 863, endPoint y: 173, distance: 349.0
click at [737, 154] on app-calendar-viewport "Wed 3 Thu 4 7/8 2 Jobs Fri 5 8/10 2 Jobs Sat 6 8/13 3 Jobs Sun 7 8/16 4 Jobs Mo…" at bounding box center [779, 437] width 1559 height 656
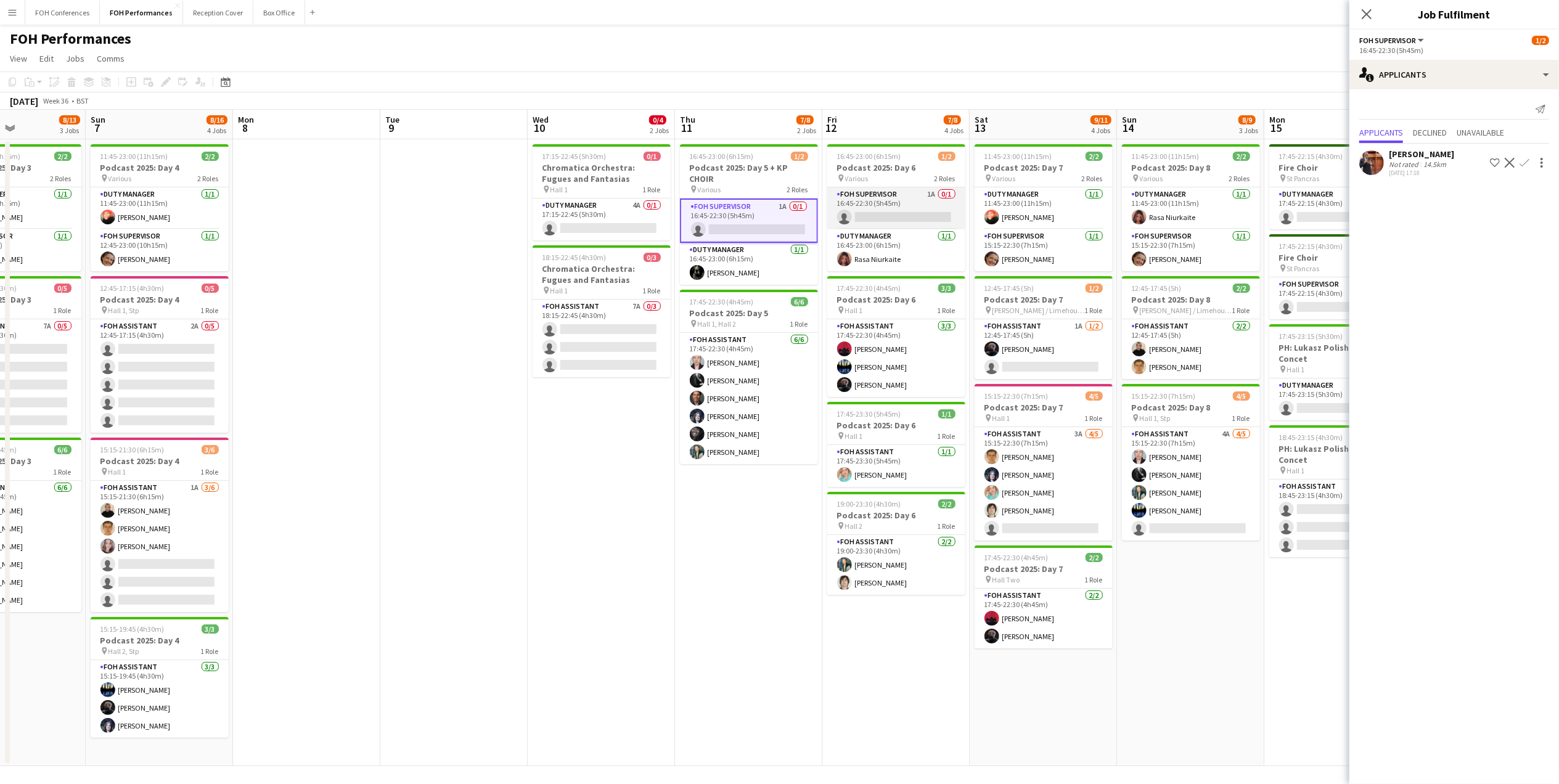
click at [898, 219] on app-card-role "FOH Supervisor 1A 0/1 16:45-22:30 (5h45m) single-neutral-actions" at bounding box center [896, 208] width 138 height 42
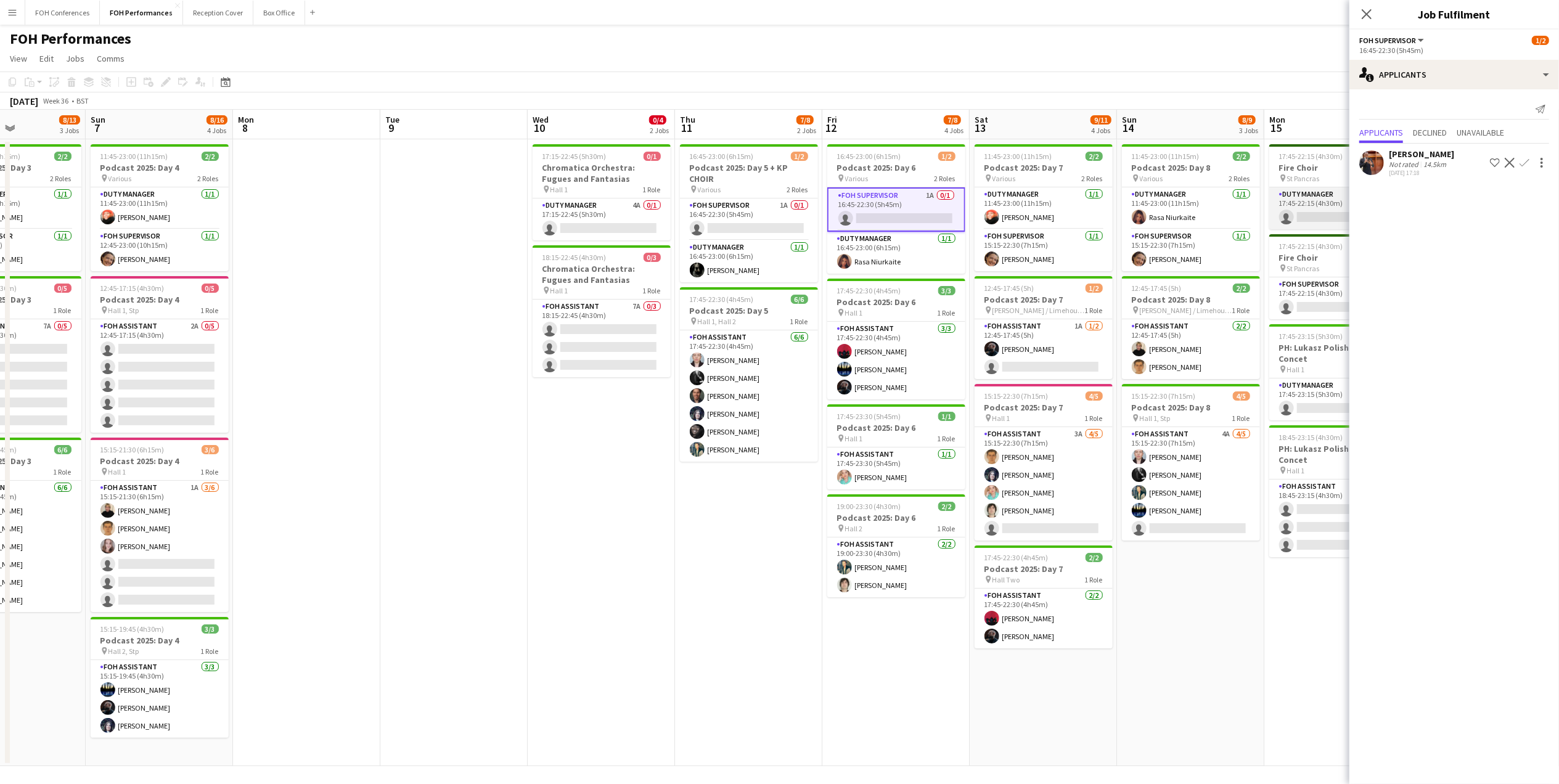
click at [1324, 215] on app-card-role "Duty Manager 0/1 17:45-22:15 (4h30m) single-neutral-actions" at bounding box center [1338, 208] width 138 height 42
click at [1325, 306] on app-card-role "FOH Supervisor 3A 0/1 17:45-22:15 (4h30m) single-neutral-actions" at bounding box center [1338, 301] width 138 height 42
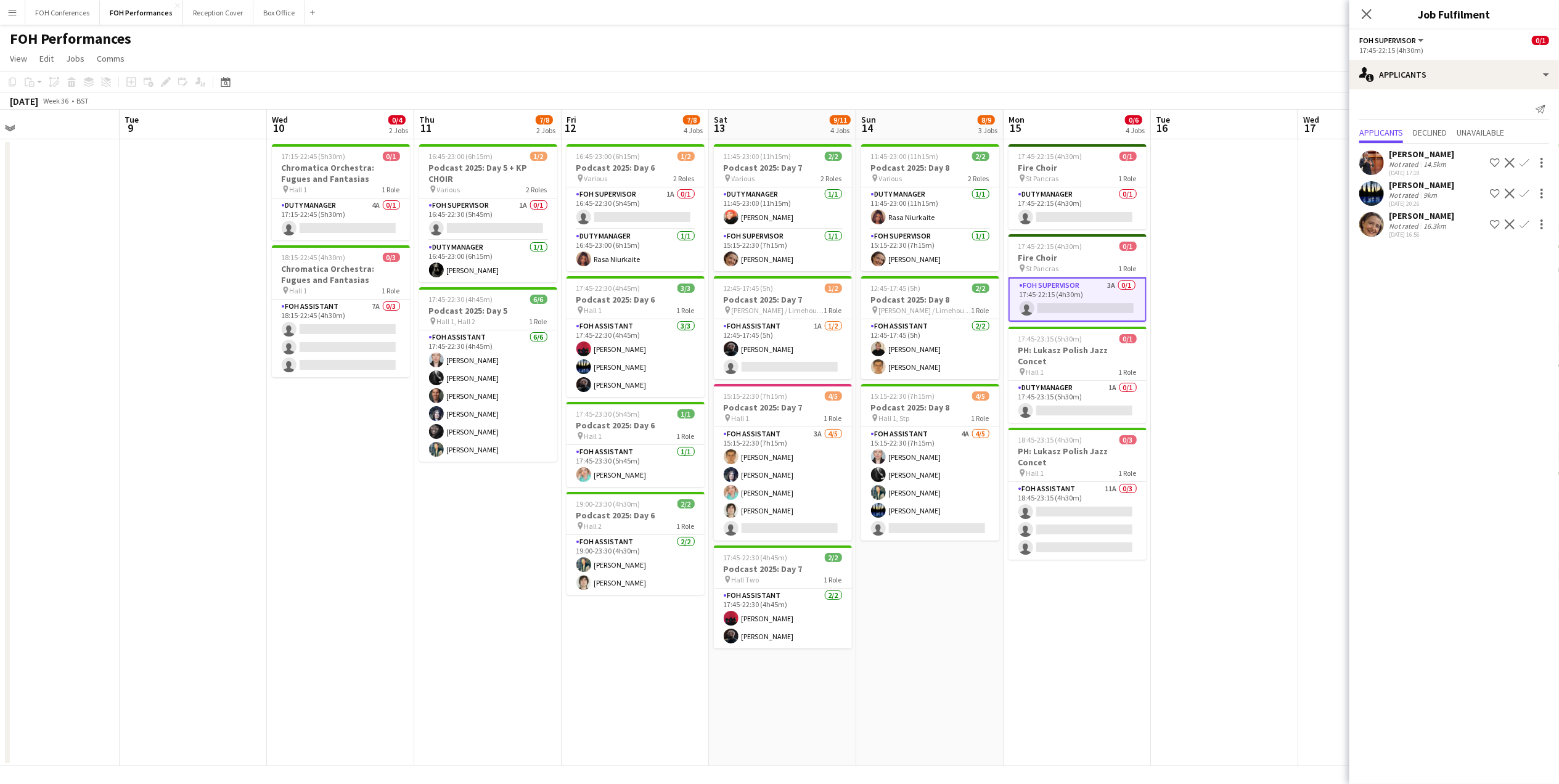
scroll to position [0, 484]
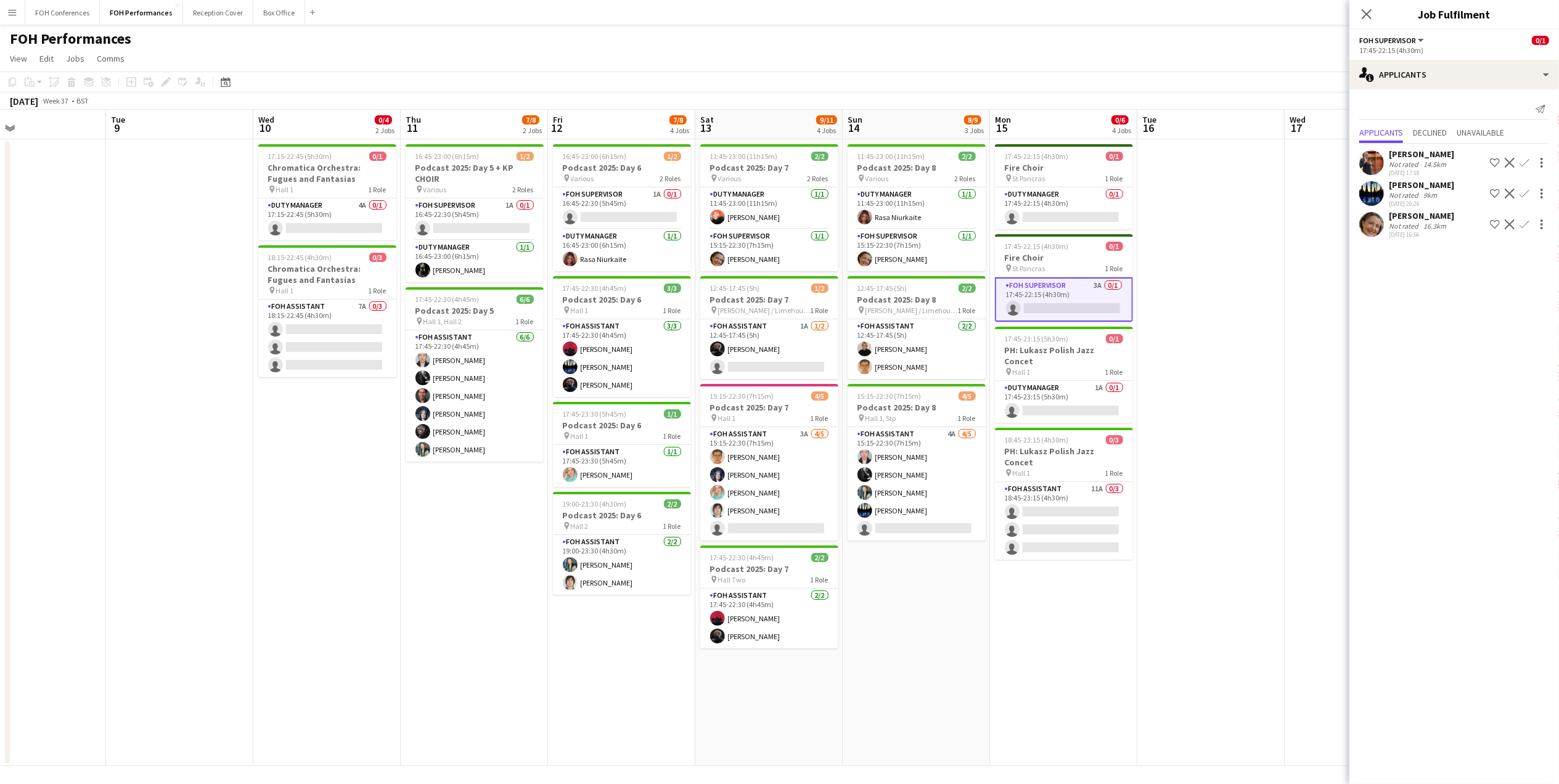
drag, startPoint x: 1315, startPoint y: 126, endPoint x: 1041, endPoint y: 126, distance: 274.0
click at [1041, 126] on app-calendar-viewport "Fri 5 8/10 2 Jobs Sat 6 8/13 3 Jobs Sun 7 8/16 4 Jobs Mon 8 Tue 9 Wed 10 0/4 2 …" at bounding box center [779, 437] width 1559 height 656
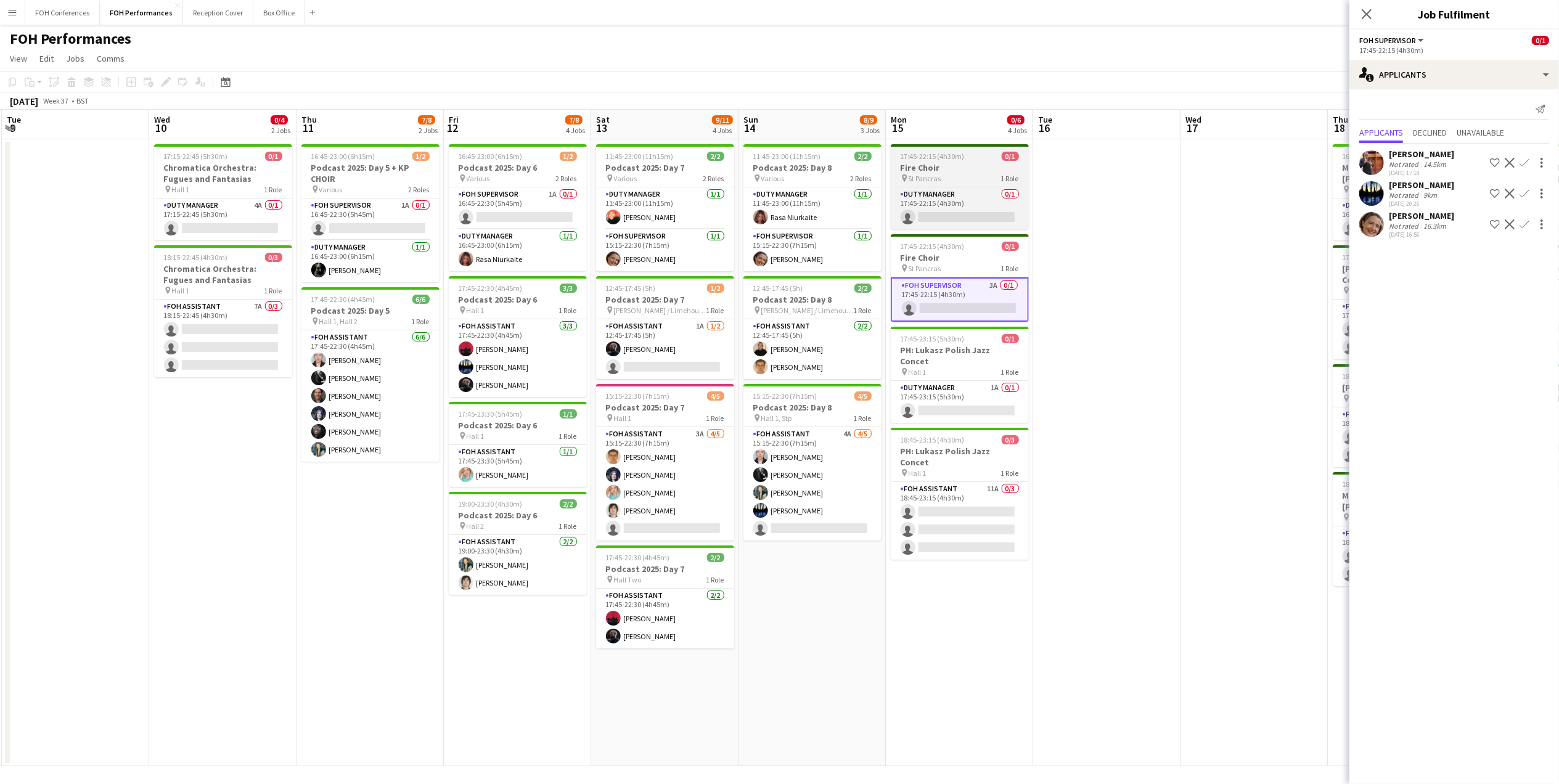
drag, startPoint x: 1051, startPoint y: 124, endPoint x: 911, endPoint y: 163, distance: 145.3
click at [893, 131] on app-calendar-viewport "Sat 6 8/13 3 Jobs Sun 7 8/16 4 Jobs Mon 8 Tue 9 Wed 10 0/4 2 Jobs Thu 11 7/8 2 …" at bounding box center [779, 437] width 1559 height 656
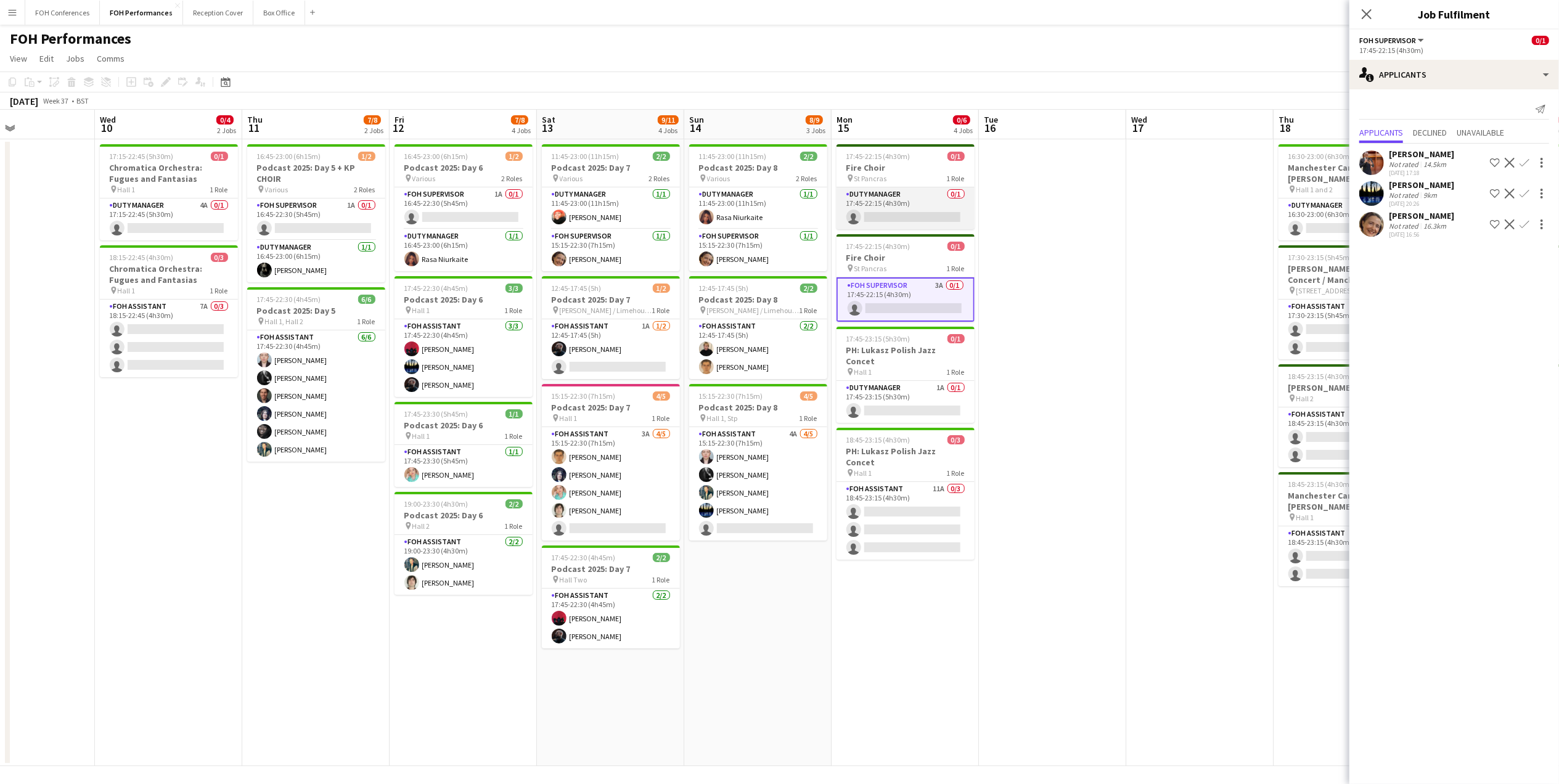
click at [893, 213] on app-card-role "Duty Manager 0/1 17:45-22:15 (4h30m) single-neutral-actions" at bounding box center [905, 208] width 138 height 42
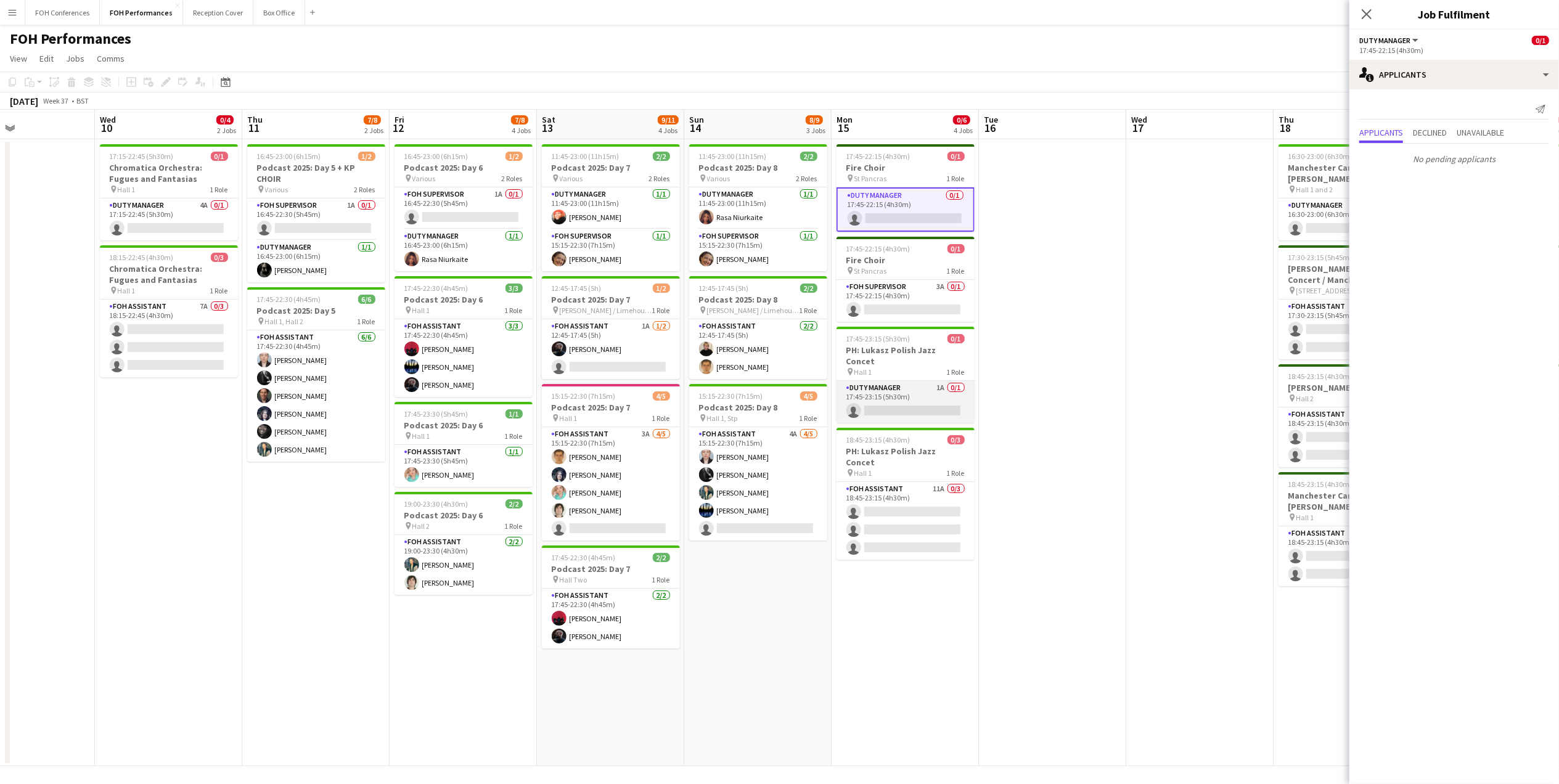
click at [882, 397] on app-card-role "Duty Manager 1A 0/1 17:45-23:15 (5h30m) single-neutral-actions" at bounding box center [905, 402] width 138 height 42
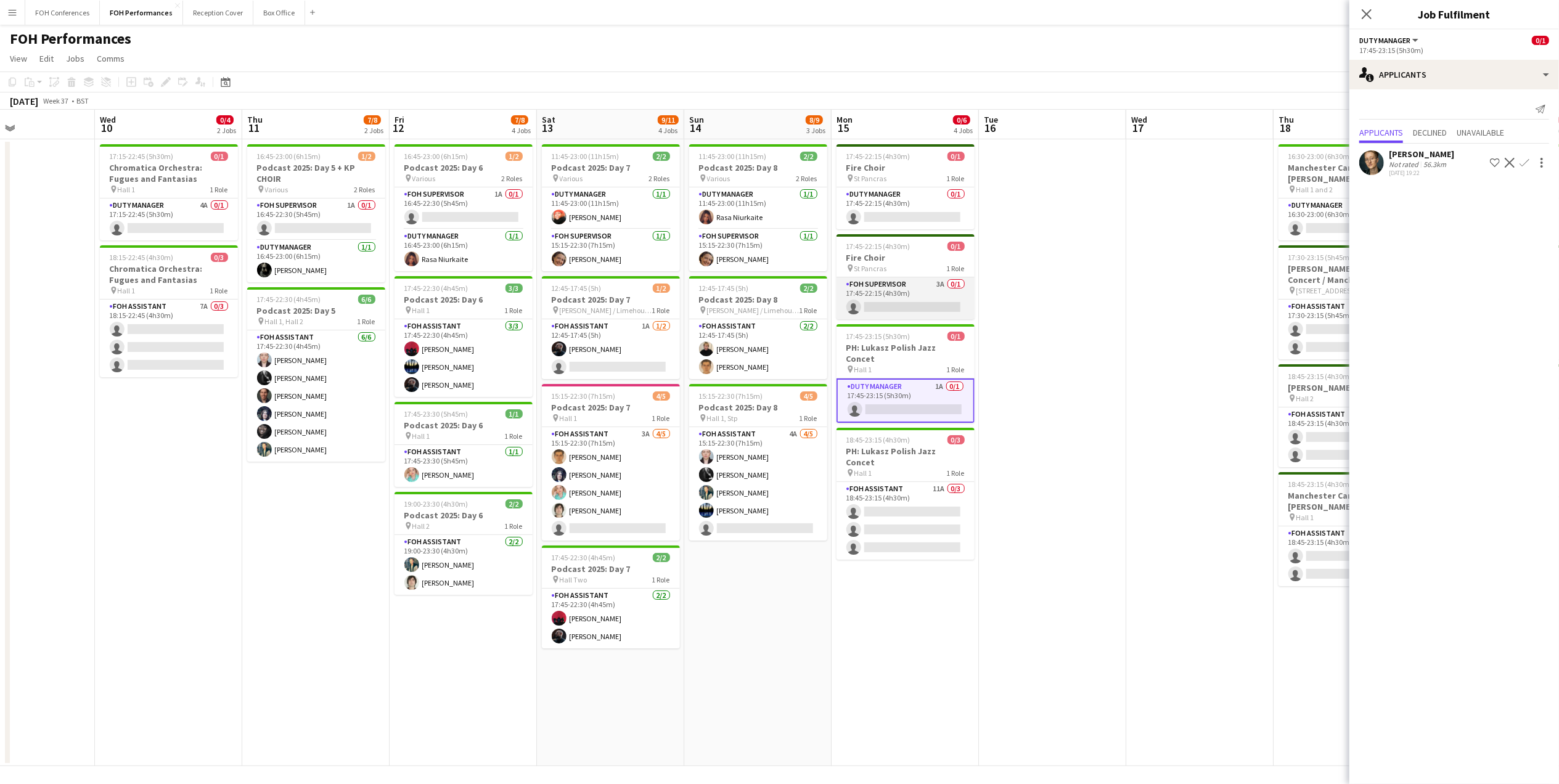
click at [891, 312] on app-card-role "FOH Supervisor 3A 0/1 17:45-22:15 (4h30m) single-neutral-actions" at bounding box center [905, 298] width 138 height 42
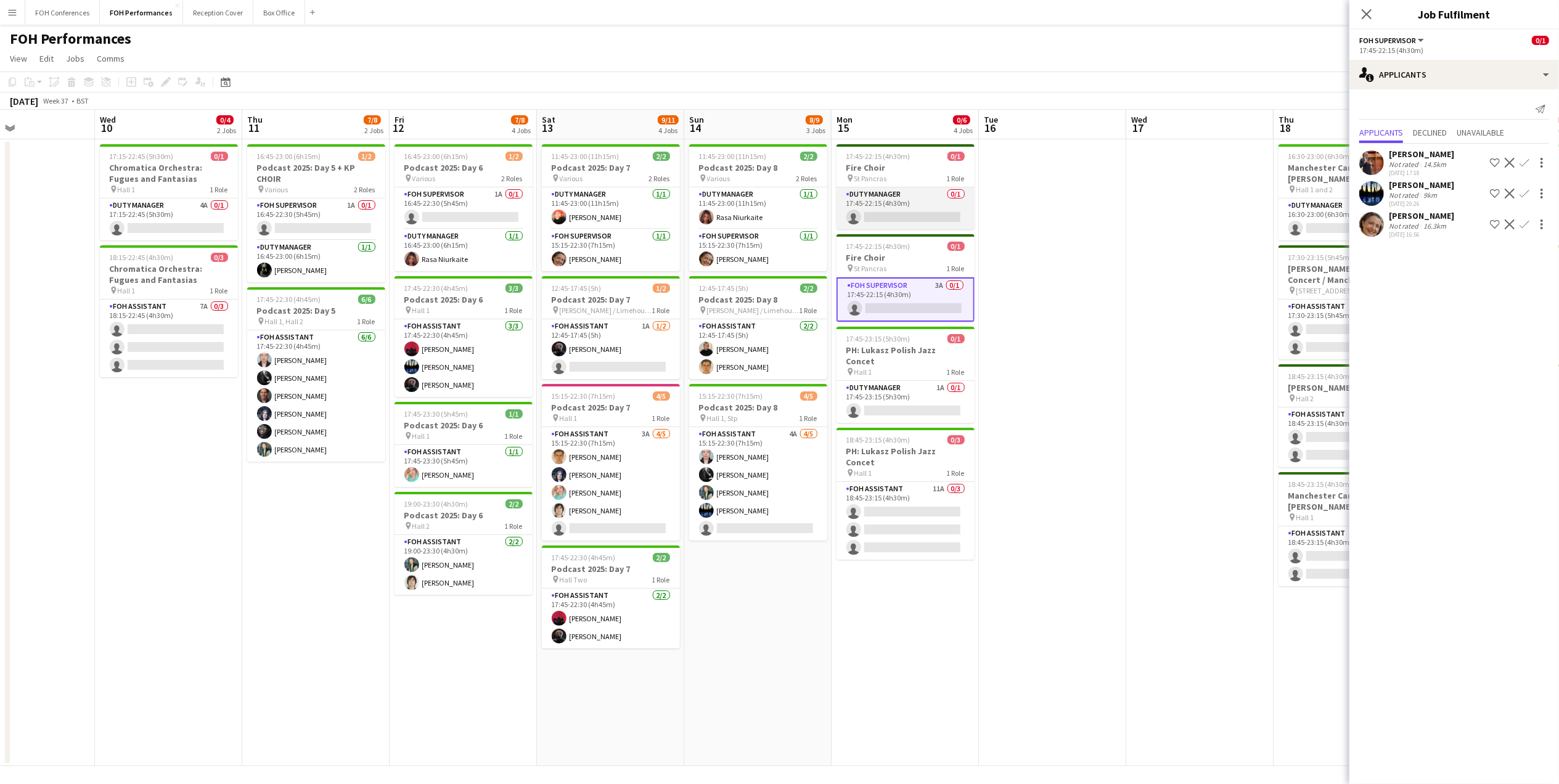
click at [906, 227] on app-card-role "Duty Manager 0/1 17:45-22:15 (4h30m) single-neutral-actions" at bounding box center [905, 208] width 138 height 42
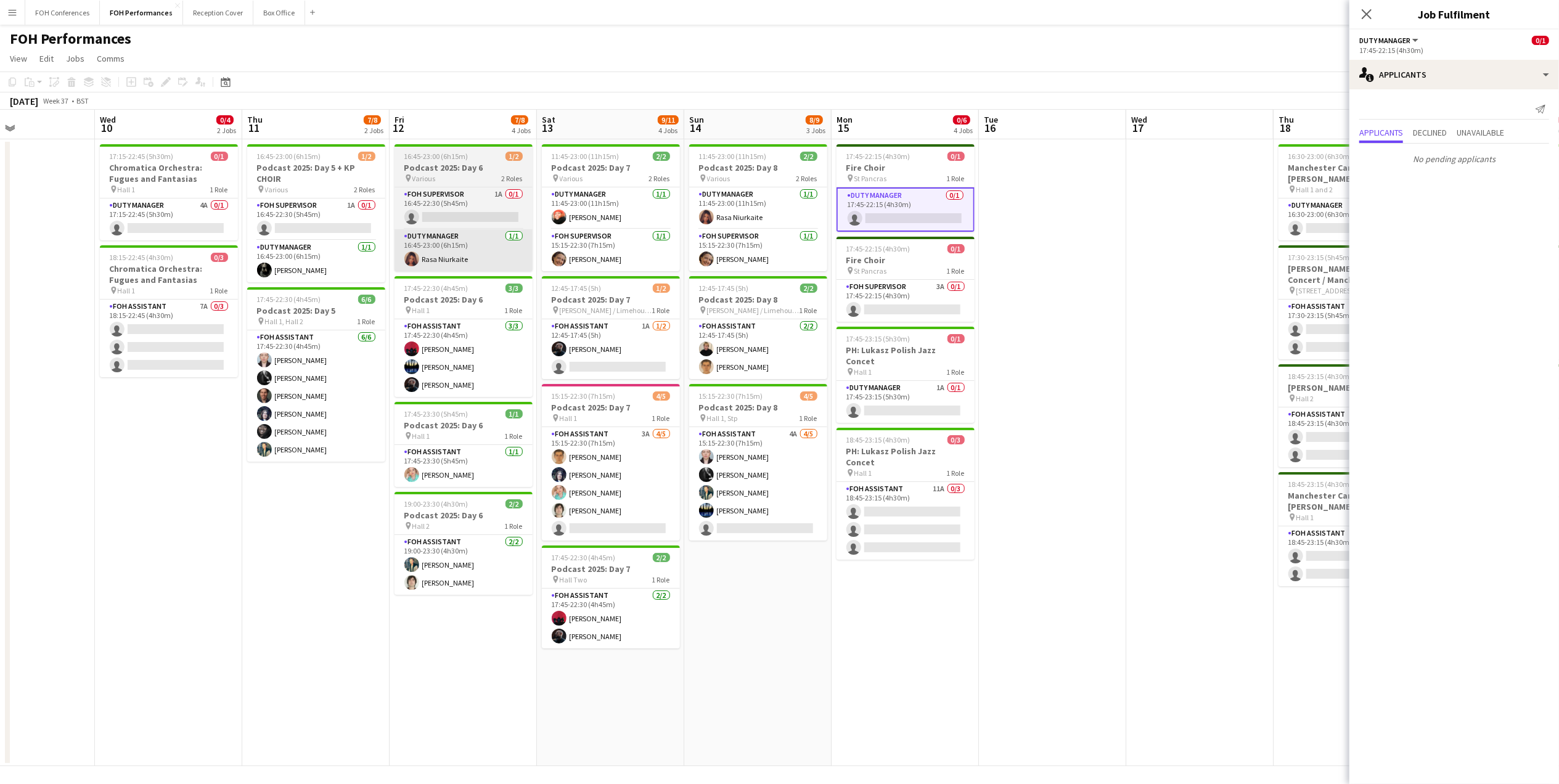
drag, startPoint x: 1225, startPoint y: 108, endPoint x: 503, endPoint y: 230, distance: 732.2
click at [495, 230] on app-calendar "Copy Paste Paste Ctrl+V Paste with crew Ctrl+Shift+V Paste linked Job [GEOGRAPH…" at bounding box center [779, 419] width 1559 height 695
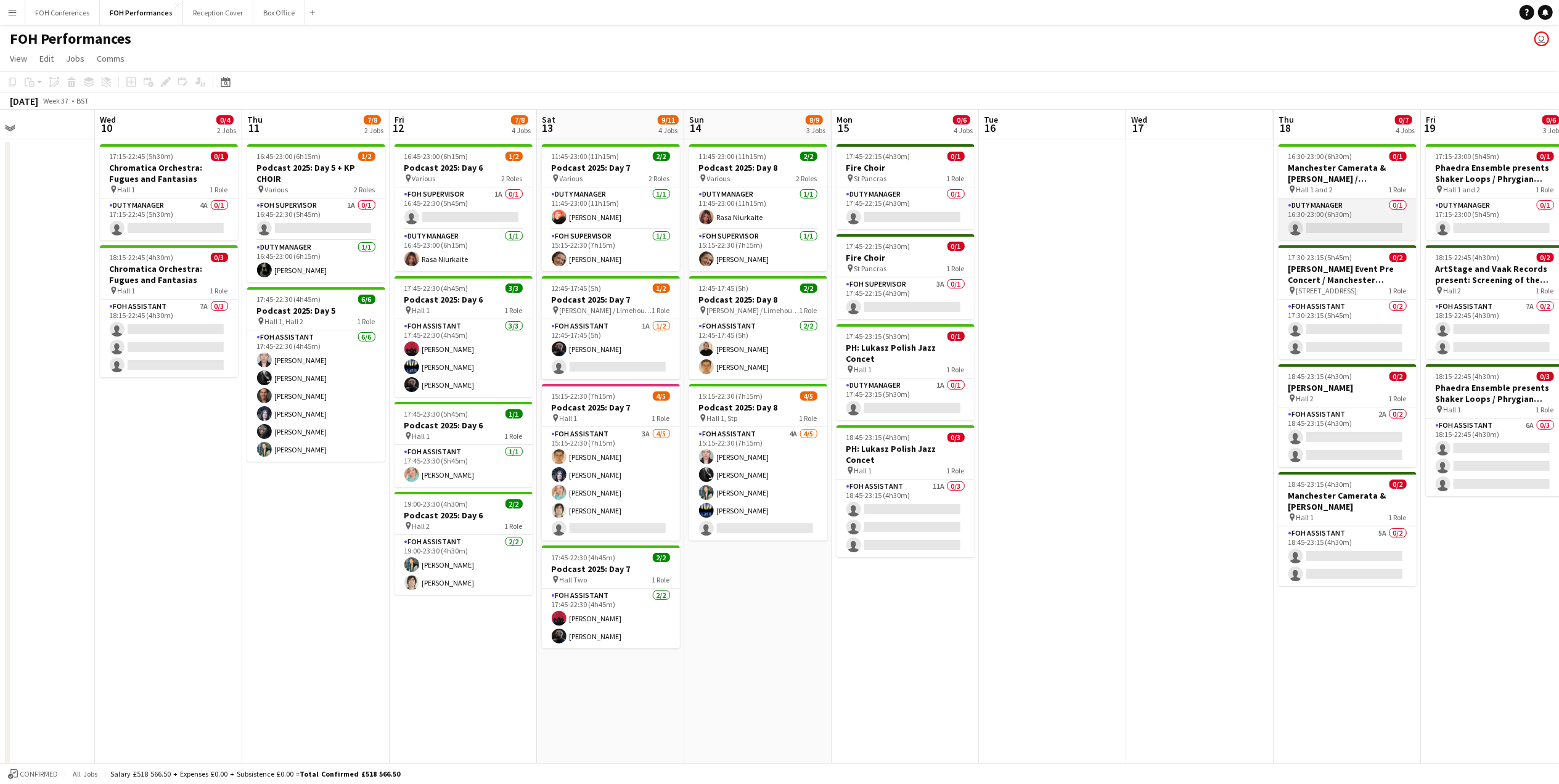
click at [1335, 235] on app-card-role "Duty Manager 0/1 16:30-23:00 (6h30m) single-neutral-actions" at bounding box center [1348, 219] width 138 height 42
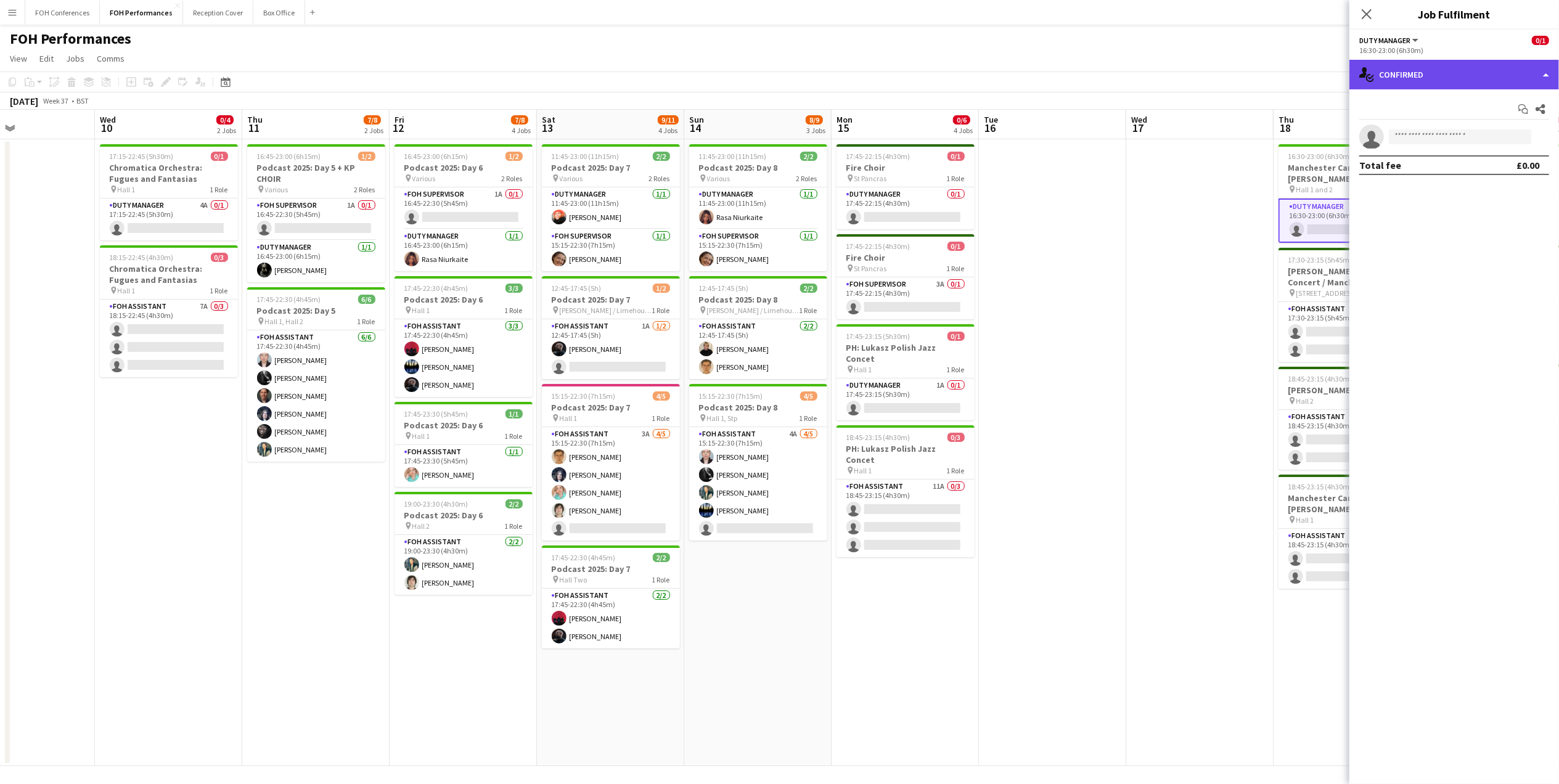
click at [1451, 72] on div "single-neutral-actions-check-2 Confirmed" at bounding box center [1454, 75] width 209 height 29
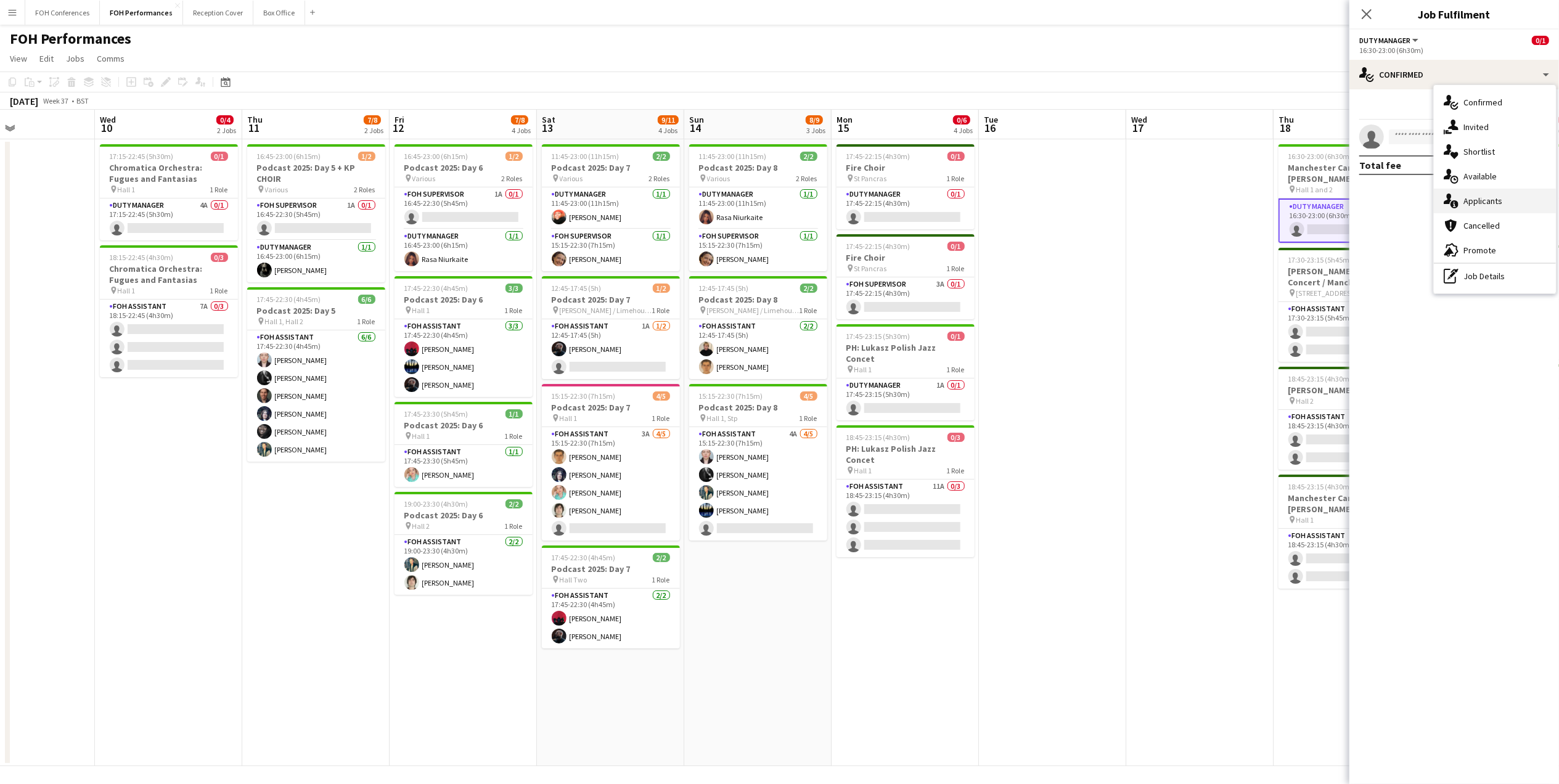
click at [1489, 196] on div "single-neutral-actions-information Applicants" at bounding box center [1495, 201] width 122 height 25
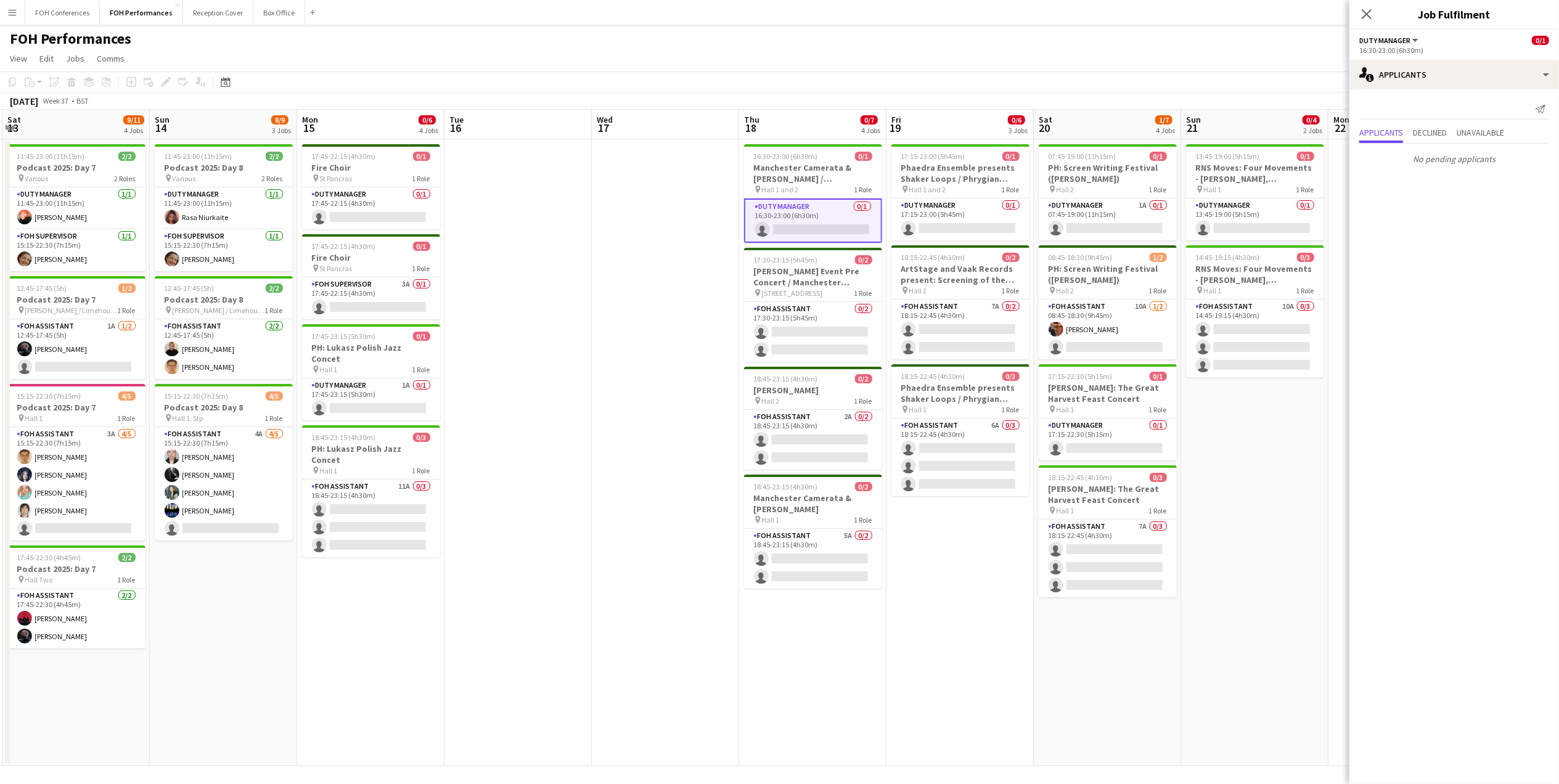
drag, startPoint x: 1308, startPoint y: 129, endPoint x: 644, endPoint y: 162, distance: 664.8
click at [644, 162] on app-calendar-viewport "Wed 10 0/4 2 Jobs Thu 11 7/8 2 Jobs Fri 12 7/8 4 Jobs Sat 13 9/11 4 Jobs Sun 14…" at bounding box center [779, 437] width 1559 height 656
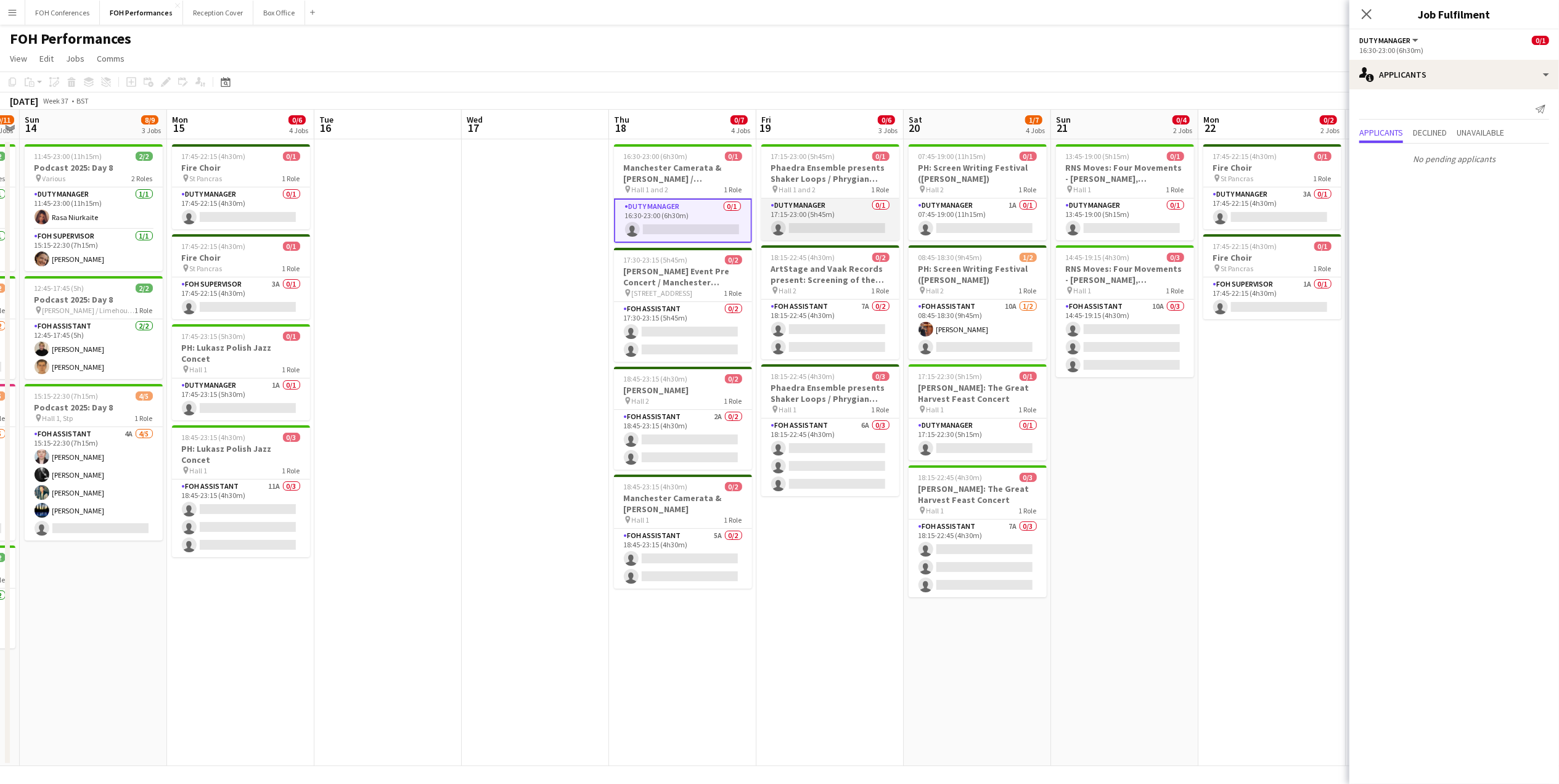
click at [846, 225] on app-card-role "Duty Manager 0/1 17:15-23:00 (5h45m) single-neutral-actions" at bounding box center [830, 219] width 138 height 42
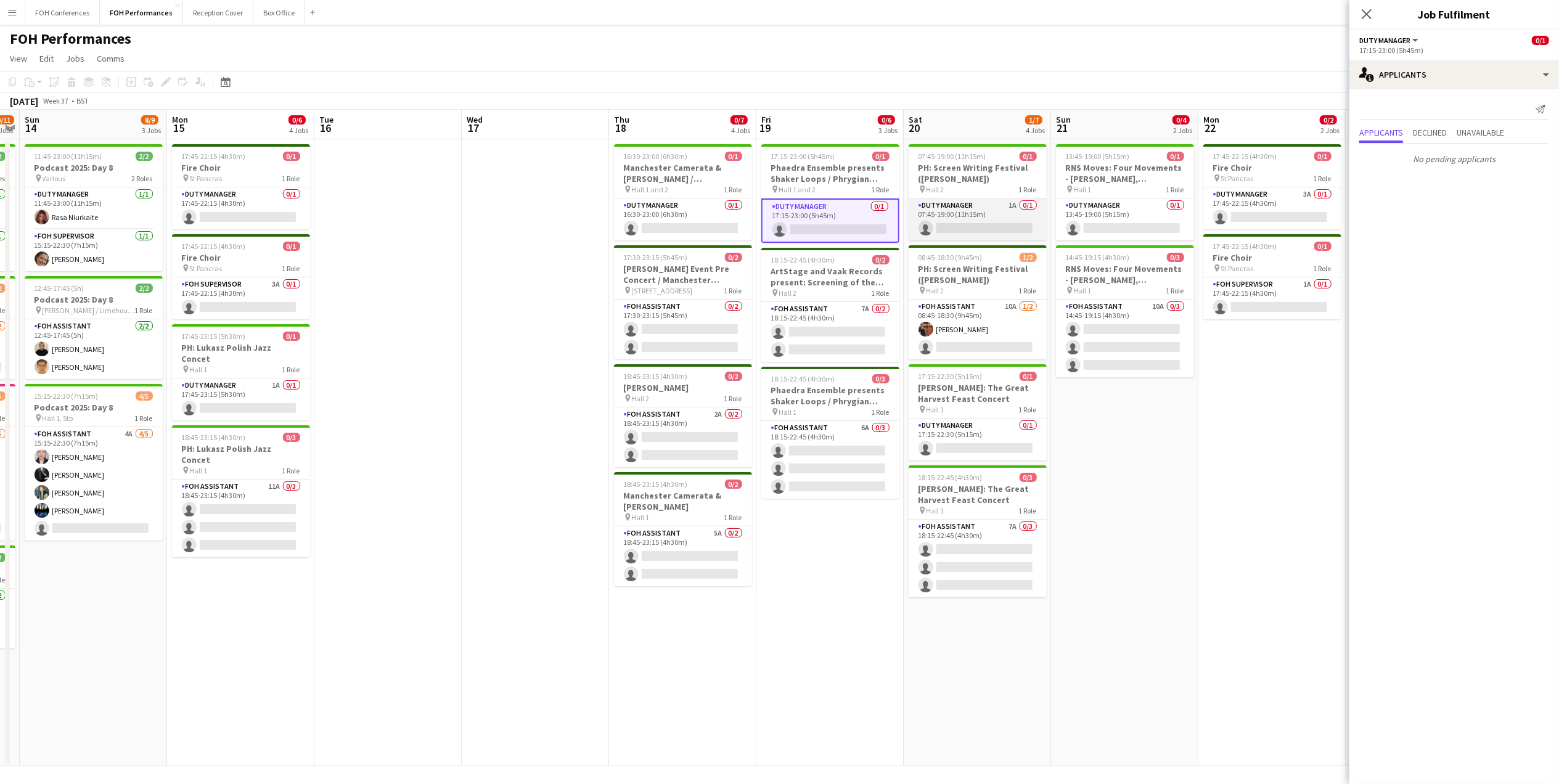
click at [974, 222] on app-card-role "Duty Manager 1A 0/1 07:45-19:00 (11h15m) single-neutral-actions" at bounding box center [977, 219] width 138 height 42
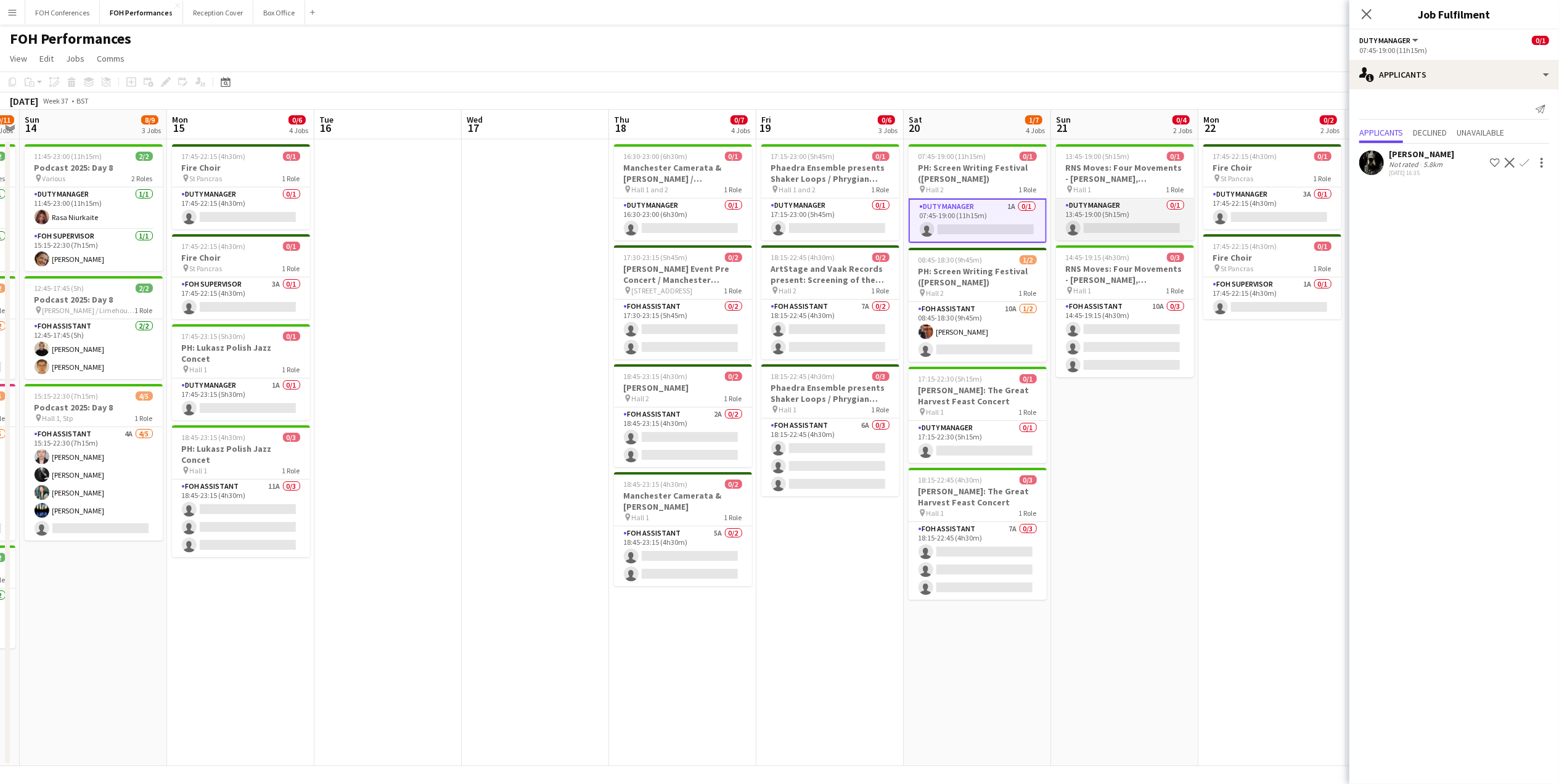
click at [1098, 225] on app-card-role "Duty Manager 0/1 13:45-19:00 (5h15m) single-neutral-actions" at bounding box center [1124, 219] width 138 height 42
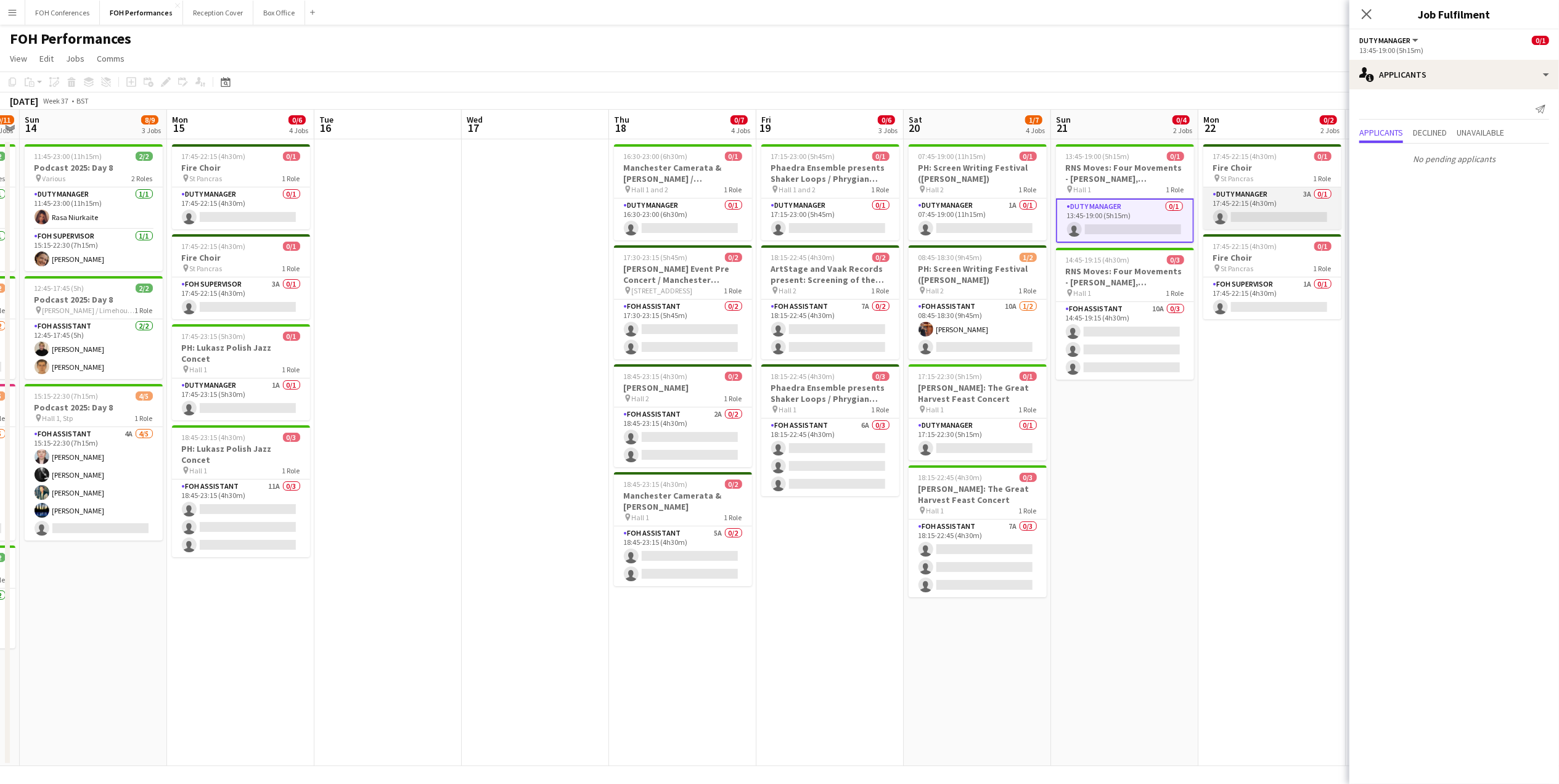
click at [1274, 217] on app-card-role "Duty Manager 3A 0/1 17:45-22:15 (4h30m) single-neutral-actions" at bounding box center [1272, 208] width 138 height 42
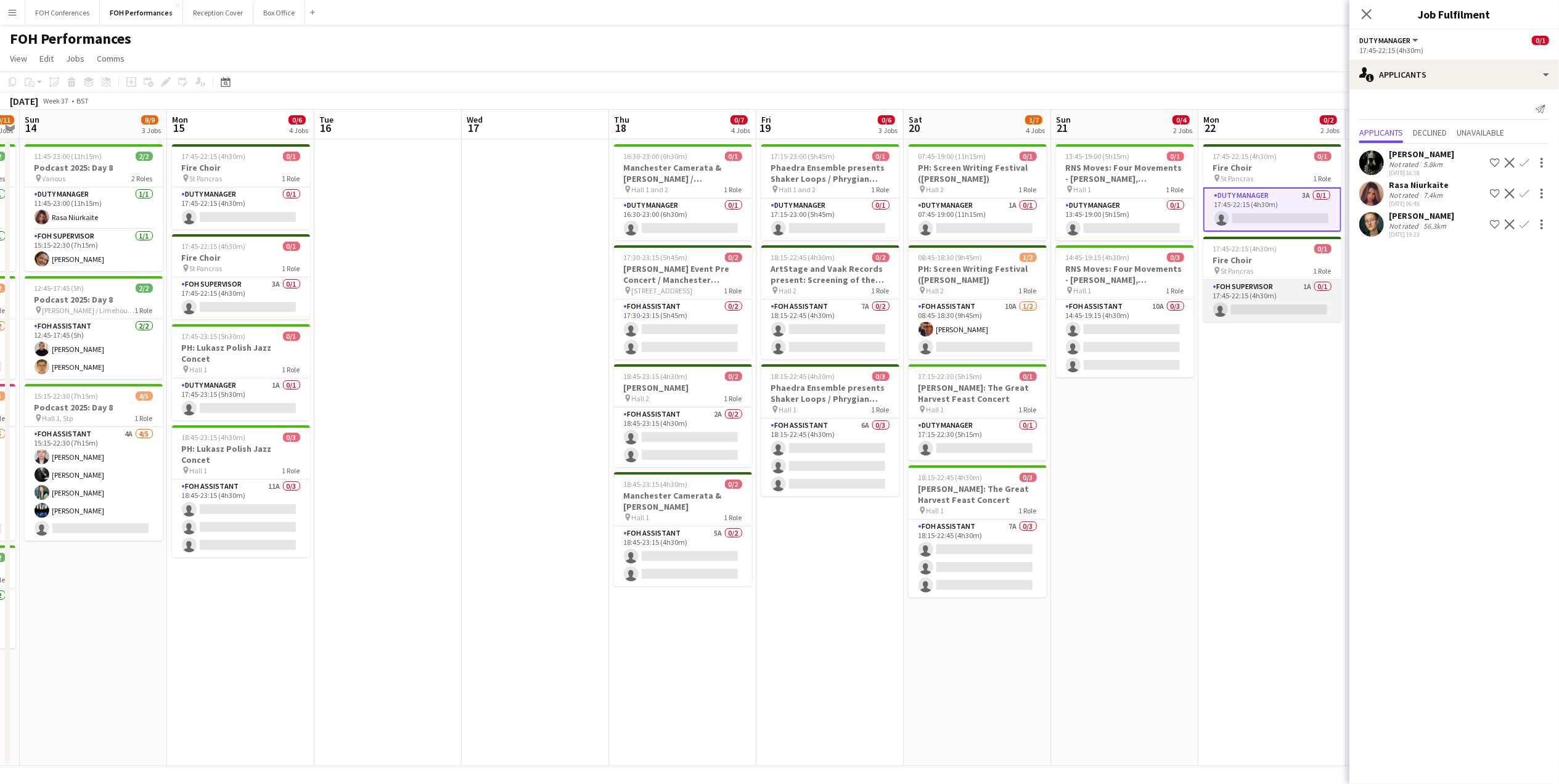
click at [1271, 307] on app-card-role "FOH Supervisor 1A 0/1 17:45-22:15 (4h30m) single-neutral-actions" at bounding box center [1272, 301] width 138 height 42
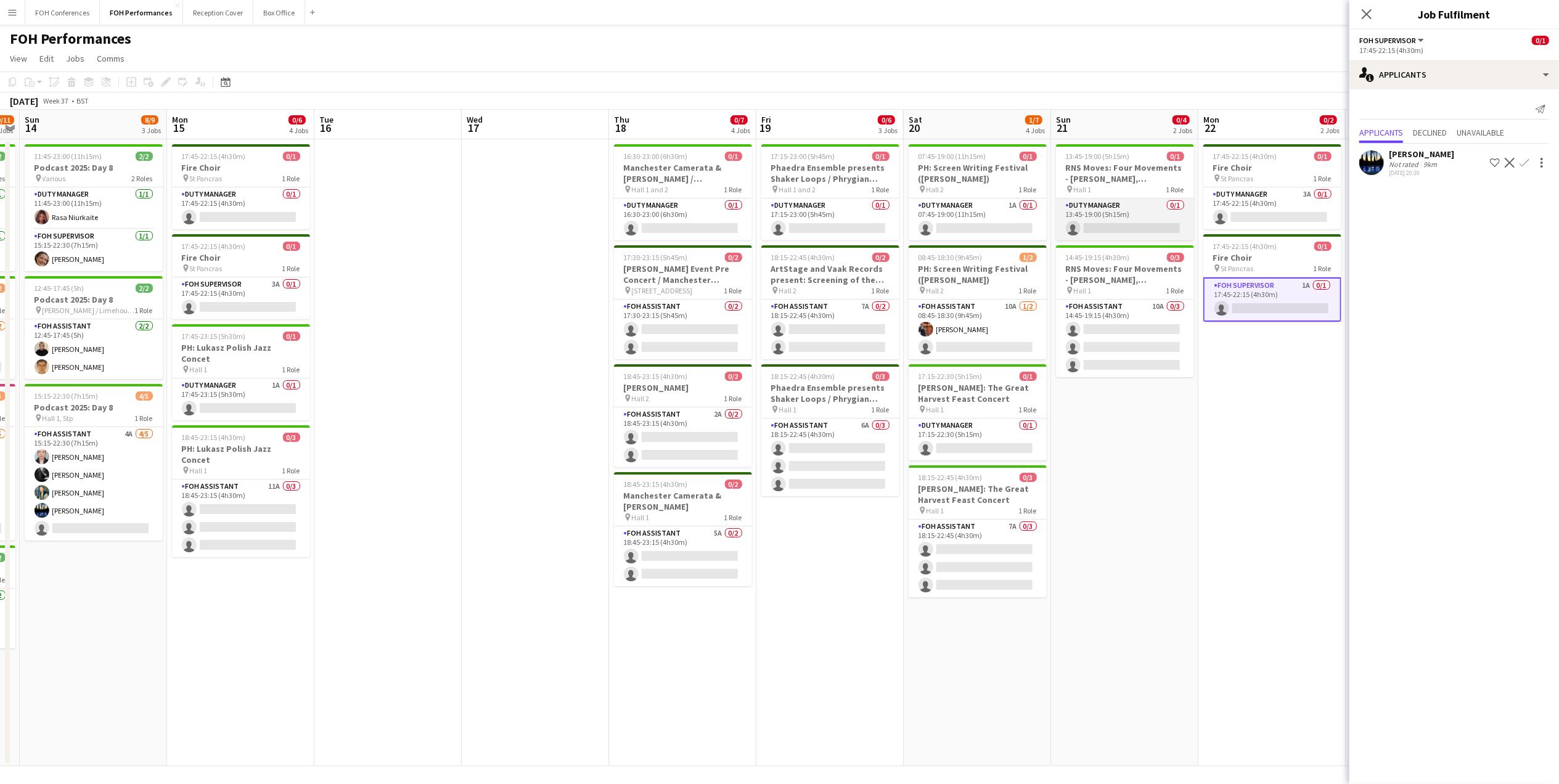
click at [1097, 233] on app-card-role "Duty Manager 0/1 13:45-19:00 (5h15m) single-neutral-actions" at bounding box center [1124, 219] width 138 height 42
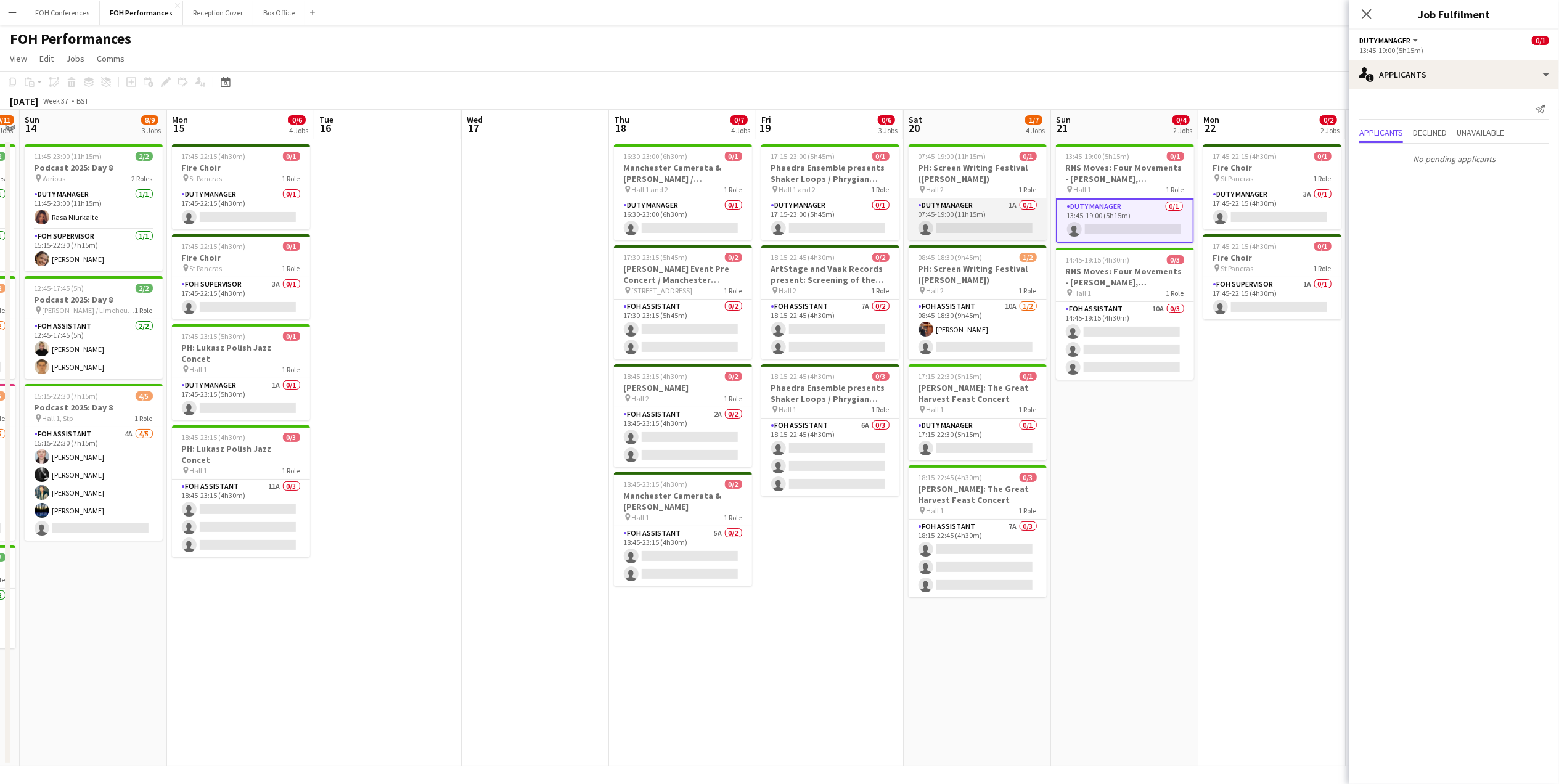
click at [945, 227] on app-card-role "Duty Manager 1A 0/1 07:45-19:00 (11h15m) single-neutral-actions" at bounding box center [977, 219] width 138 height 42
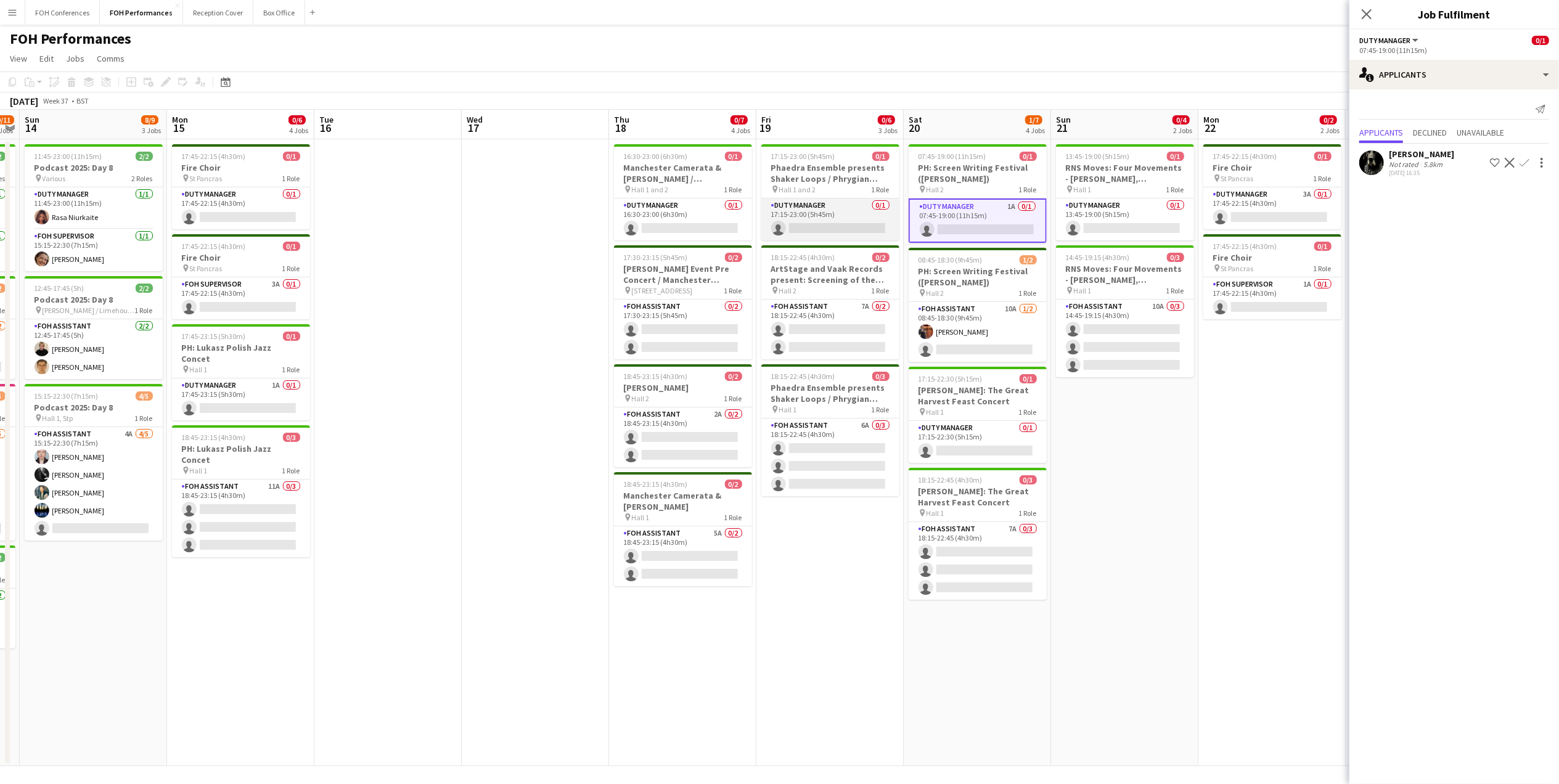
click at [800, 227] on app-card-role "Duty Manager 0/1 17:15-23:00 (5h45m) single-neutral-actions" at bounding box center [830, 219] width 138 height 42
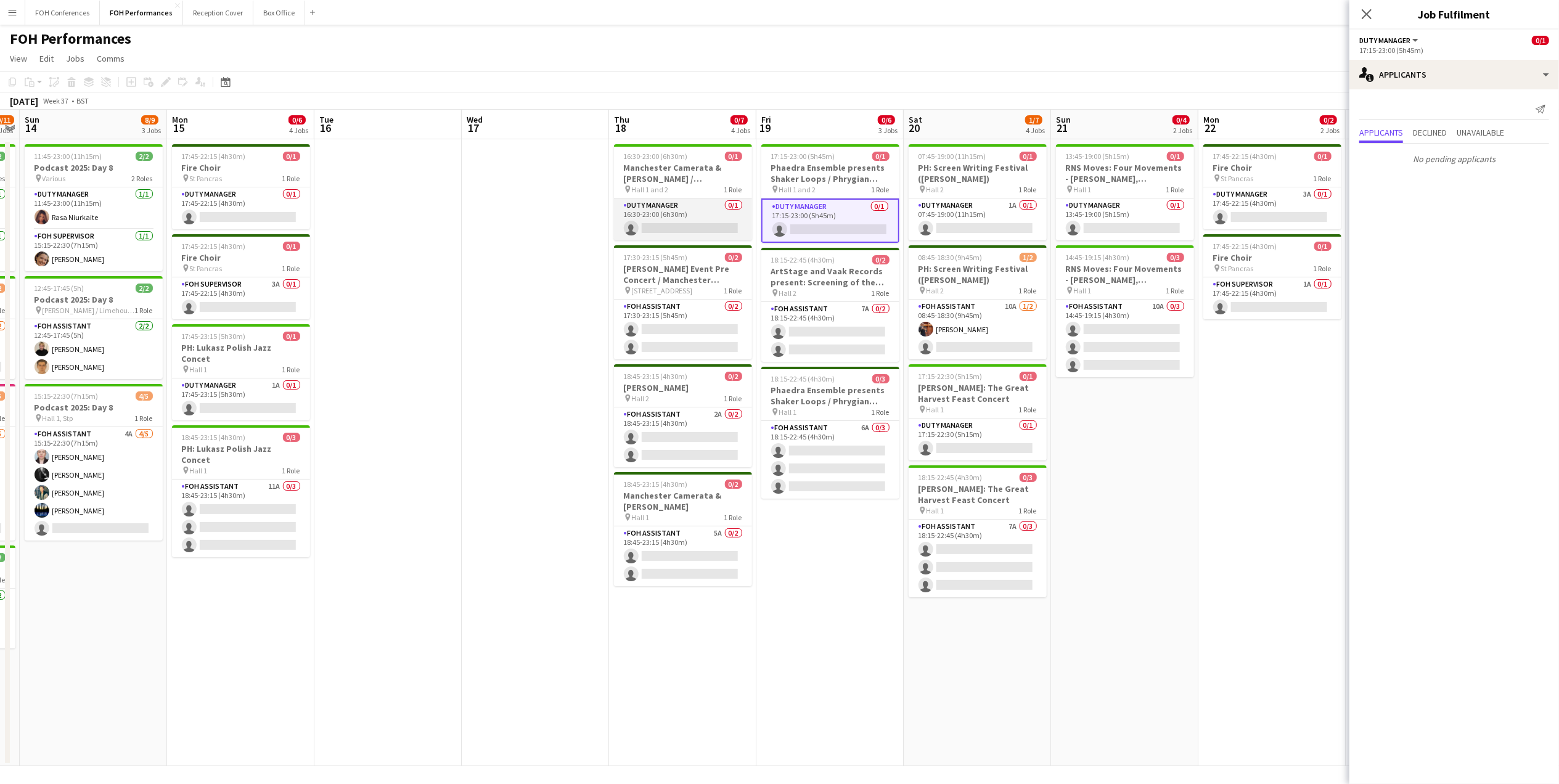
click at [683, 233] on app-card-role "Duty Manager 0/1 16:30-23:00 (6h30m) single-neutral-actions" at bounding box center [683, 219] width 138 height 42
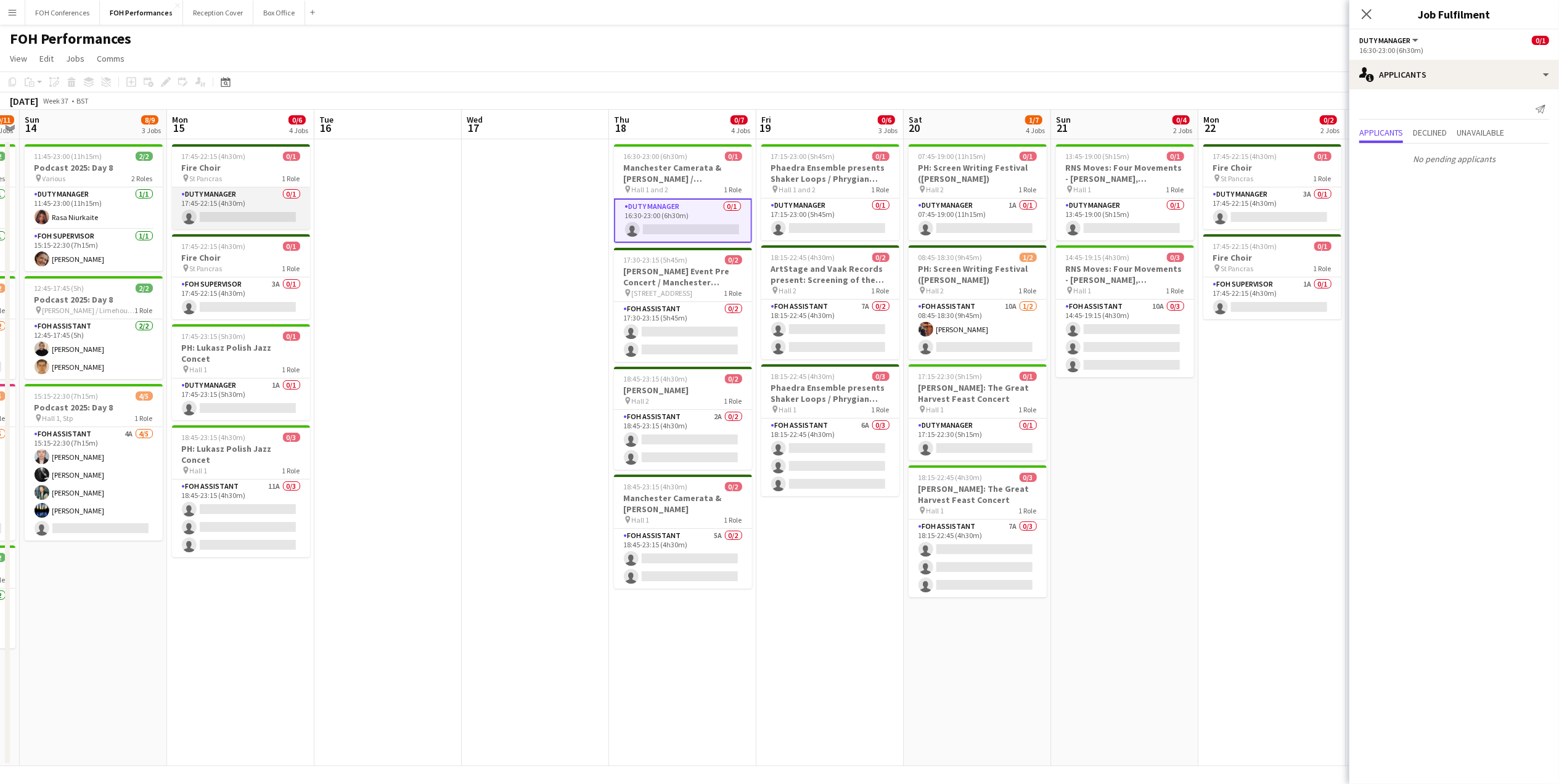
click at [206, 214] on app-card-role "Duty Manager 0/1 17:45-22:15 (4h30m) single-neutral-actions" at bounding box center [241, 208] width 138 height 42
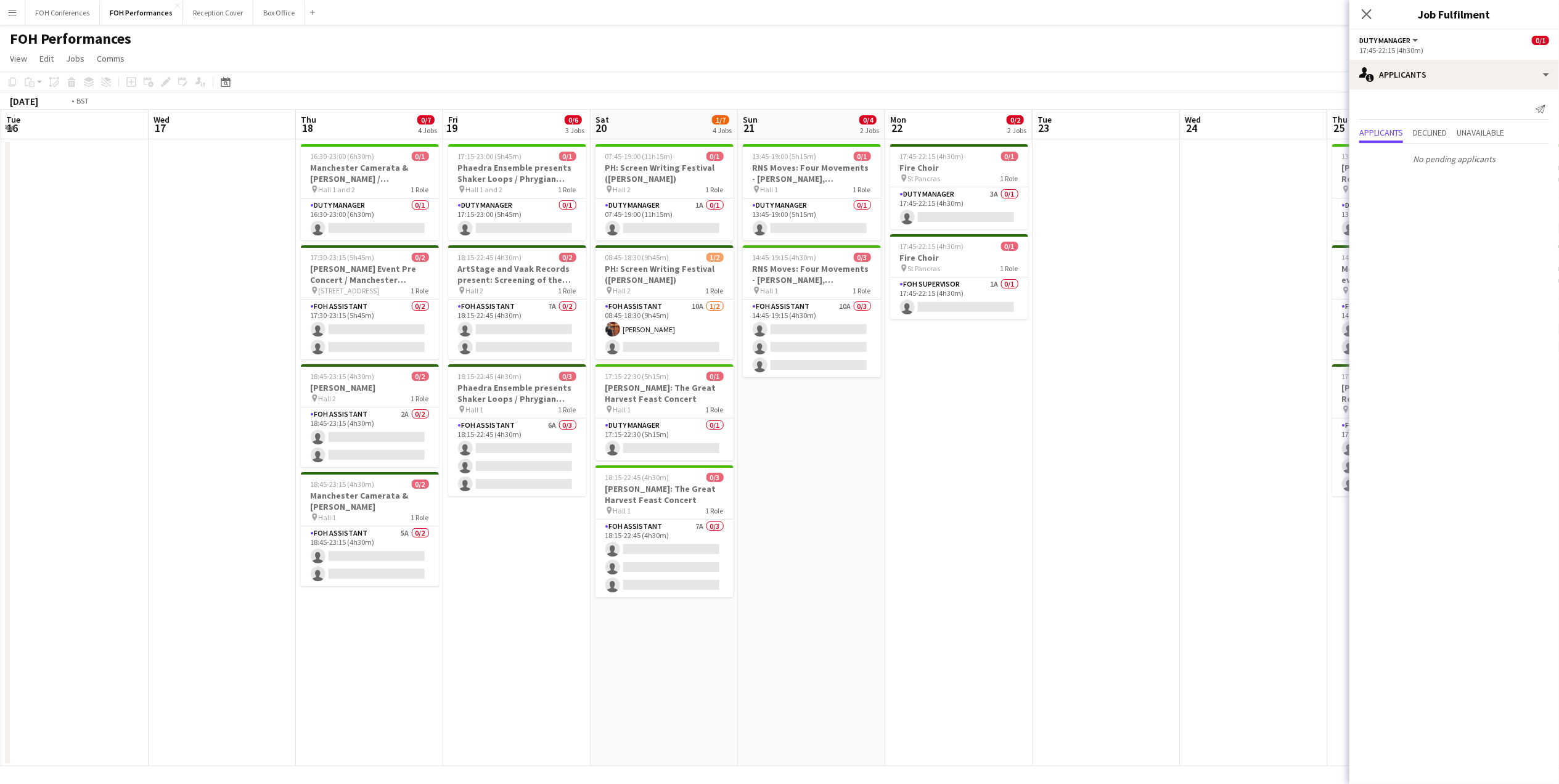
drag, startPoint x: 1118, startPoint y: 121, endPoint x: 301, endPoint y: 148, distance: 817.4
click at [304, 148] on app-calendar-viewport "Thu 11 7/8 2 Jobs Fri 12 7/8 4 Jobs Sat 13 9/11 4 Jobs Sun 14 8/9 3 Jobs Mon 15…" at bounding box center [779, 437] width 1559 height 656
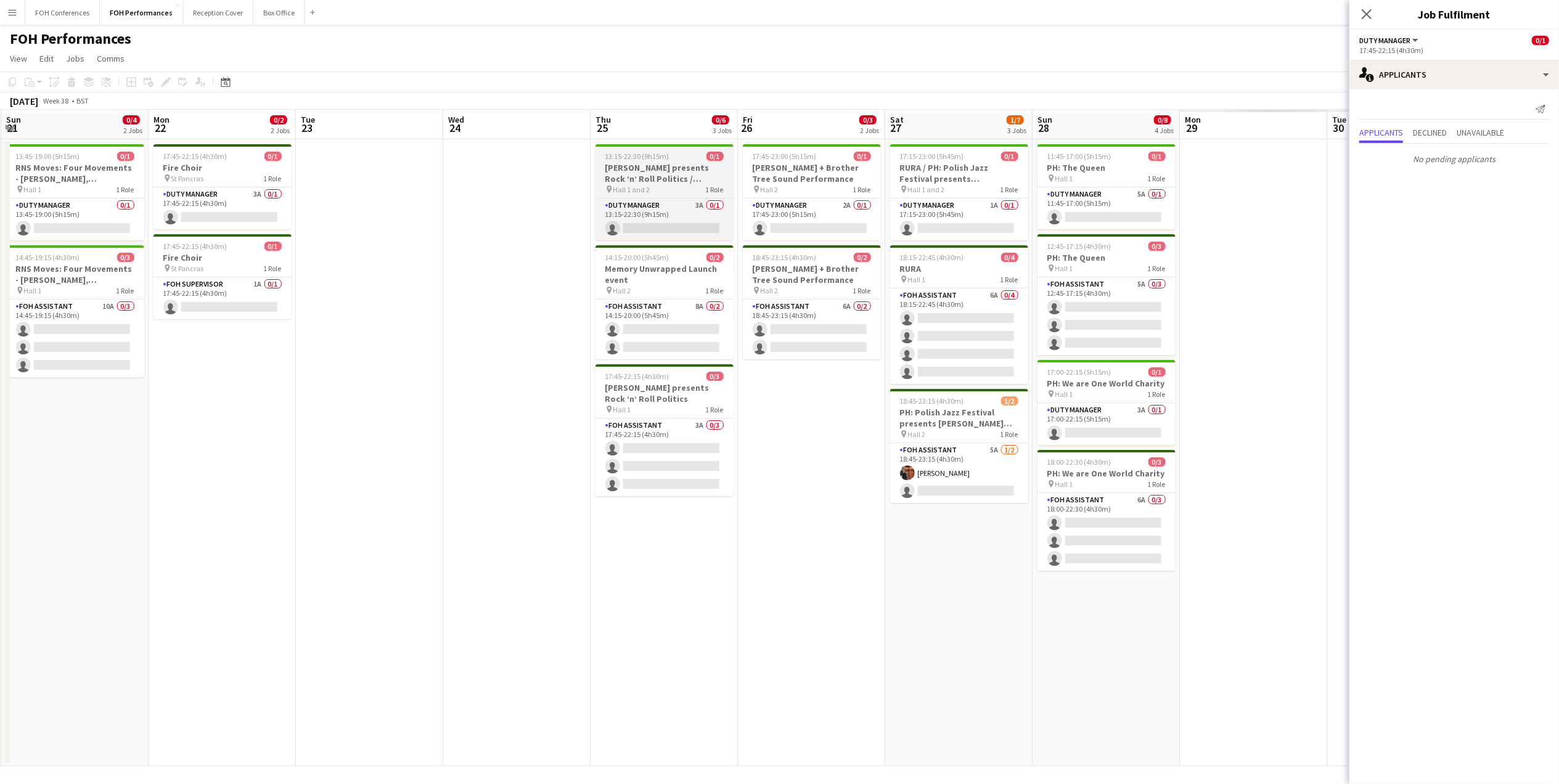
scroll to position [0, 500]
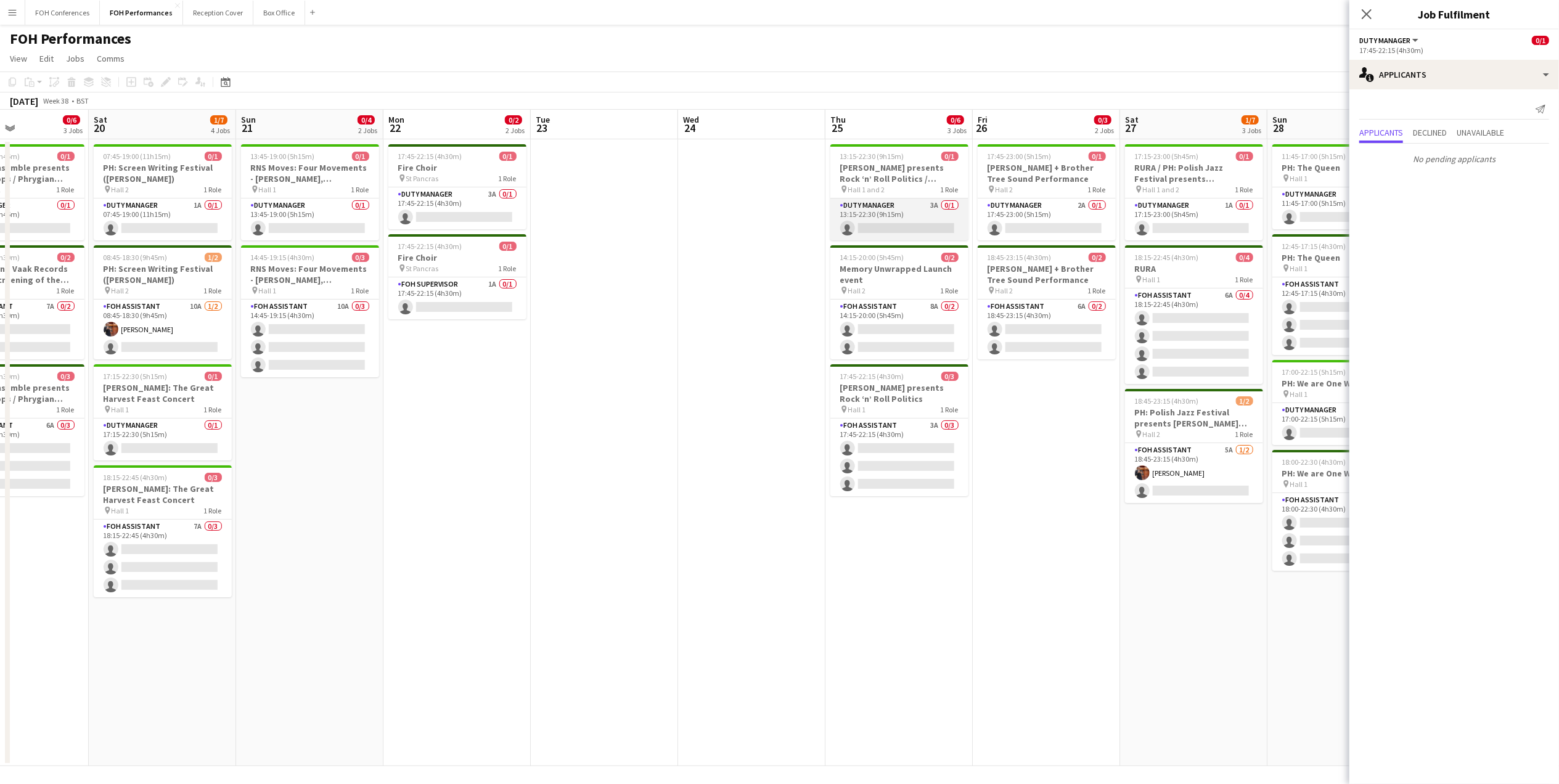
click at [908, 232] on app-card-role "Duty Manager 3A 0/1 13:15-22:30 (9h15m) single-neutral-actions" at bounding box center [899, 219] width 138 height 42
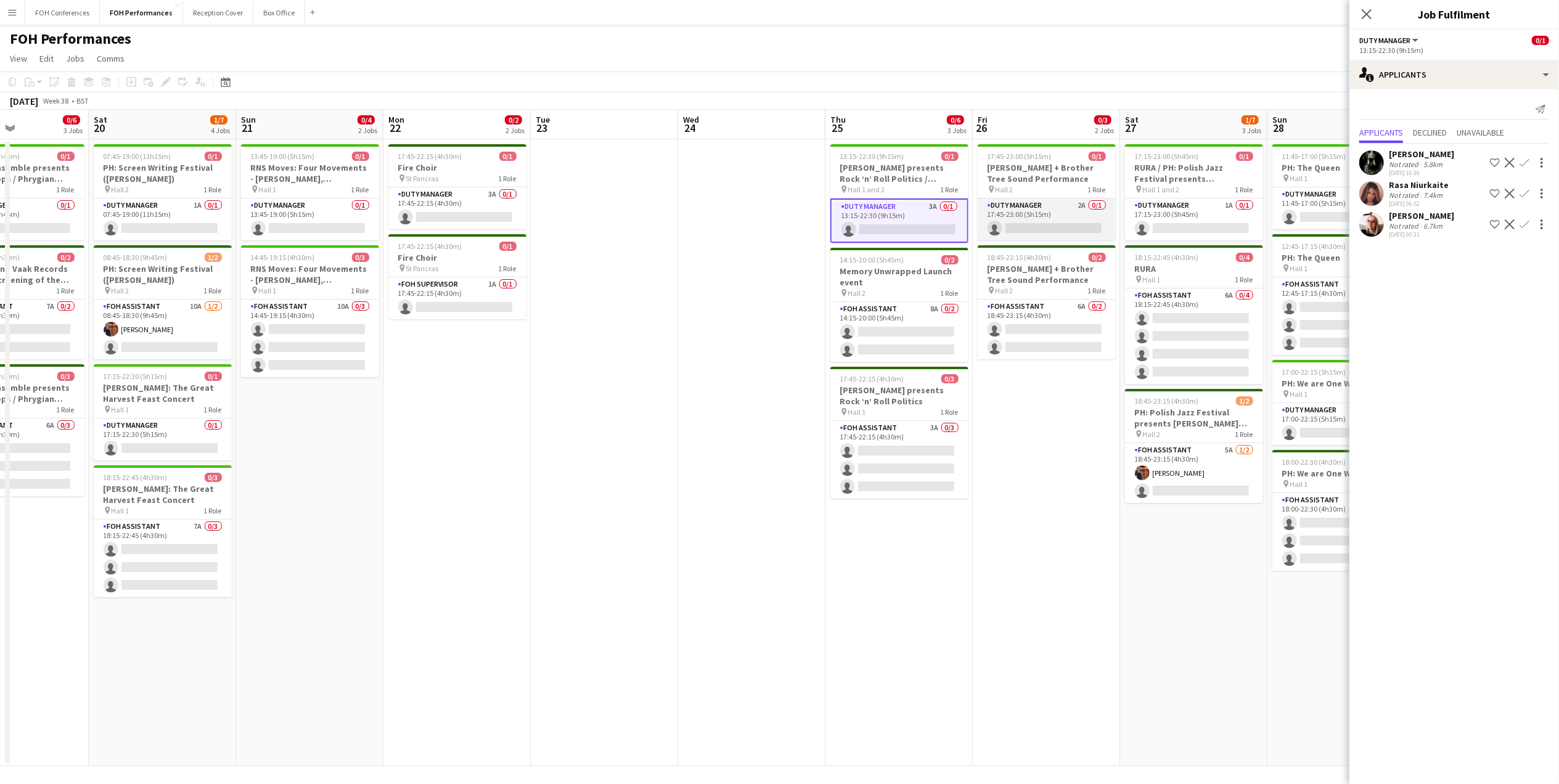
click at [1029, 227] on app-card-role "Duty Manager 2A 0/1 17:45-23:00 (5h15m) single-neutral-actions" at bounding box center [1046, 219] width 138 height 42
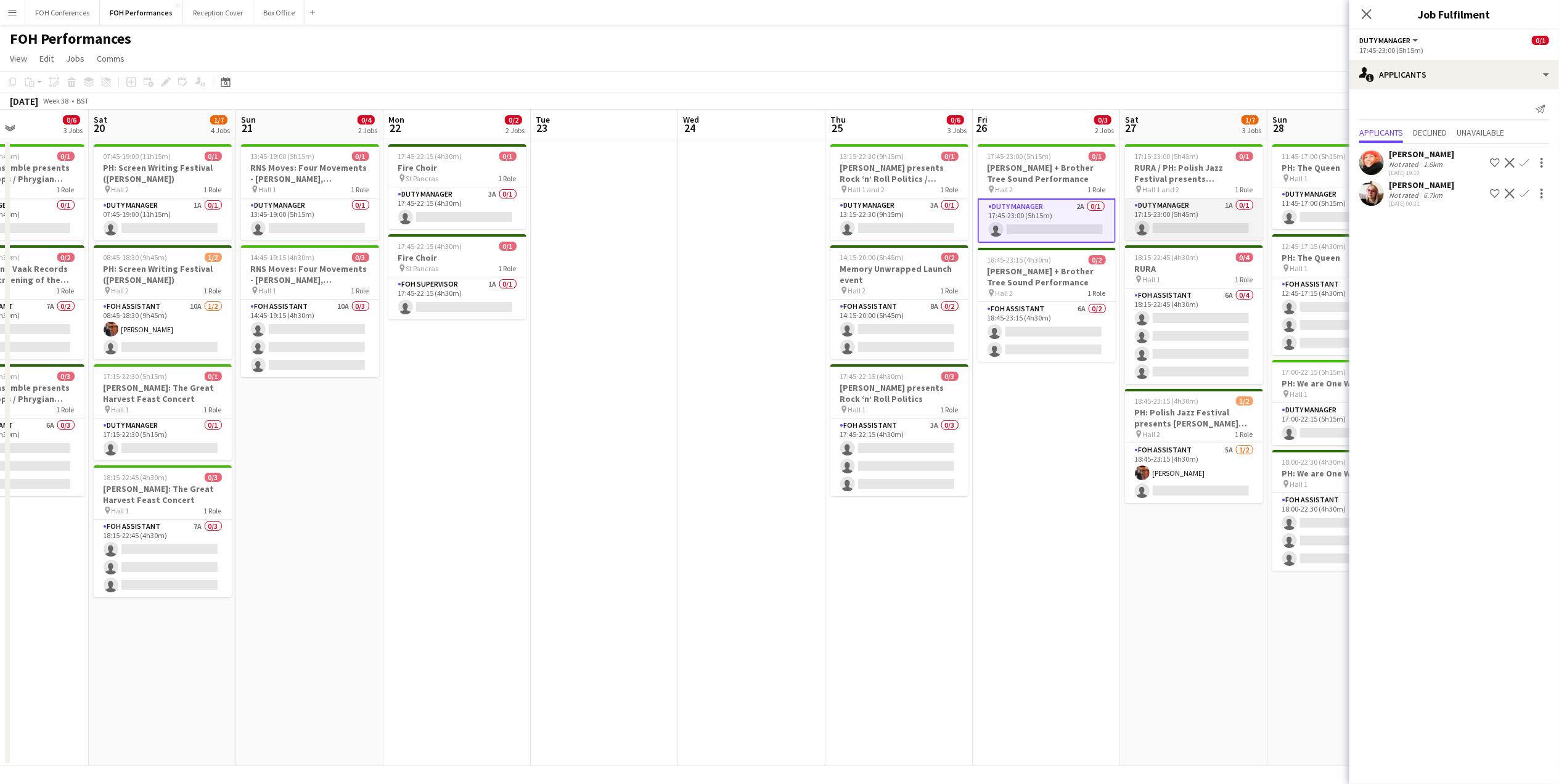
click at [1199, 222] on app-card-role "Duty Manager 1A 0/1 17:15-23:00 (5h45m) single-neutral-actions" at bounding box center [1194, 219] width 138 height 42
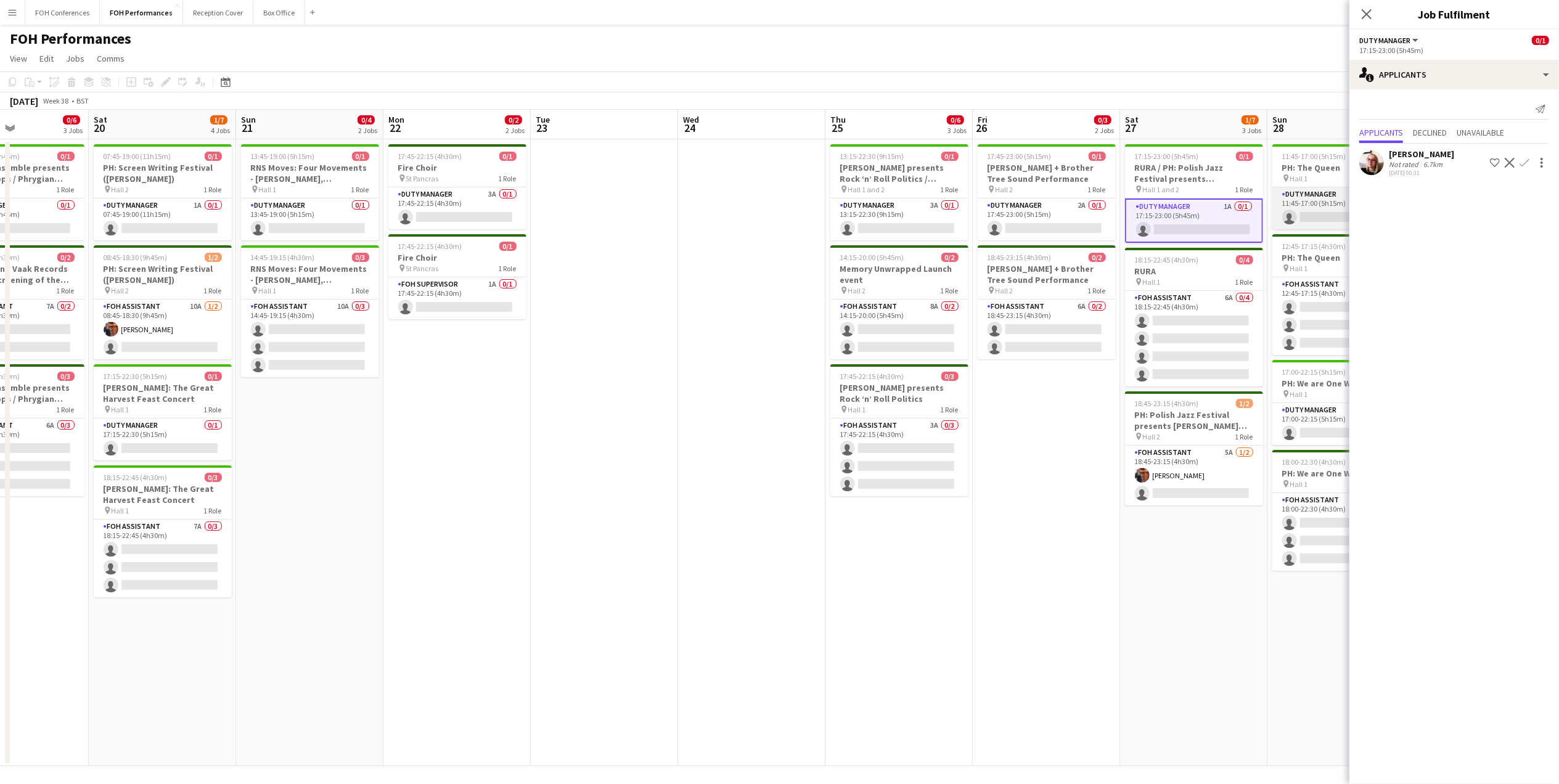
click at [1324, 219] on app-card-role "Duty Manager 5A 0/1 11:45-17:00 (5h15m) single-neutral-actions" at bounding box center [1341, 208] width 138 height 42
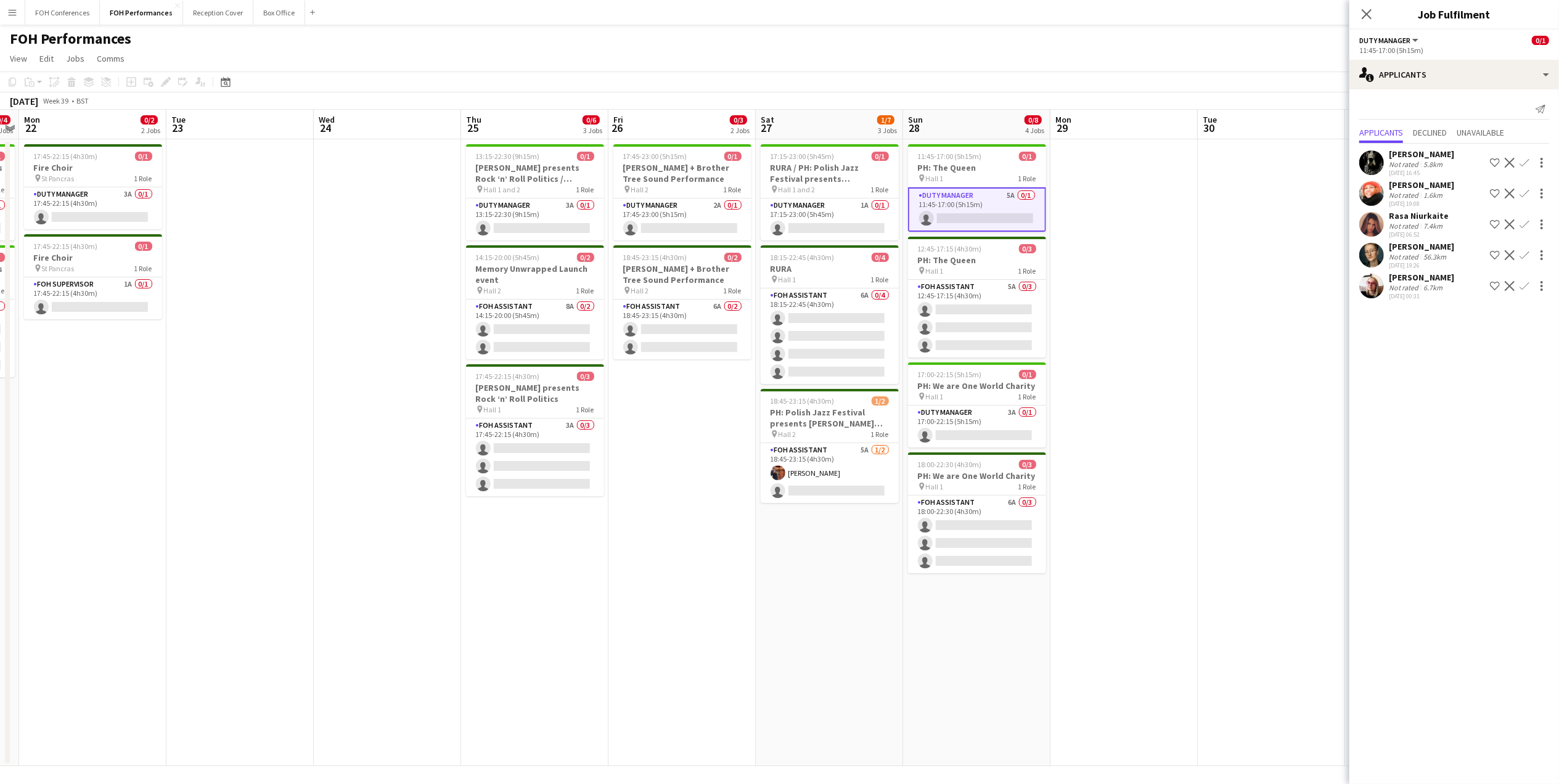
scroll to position [0, 506]
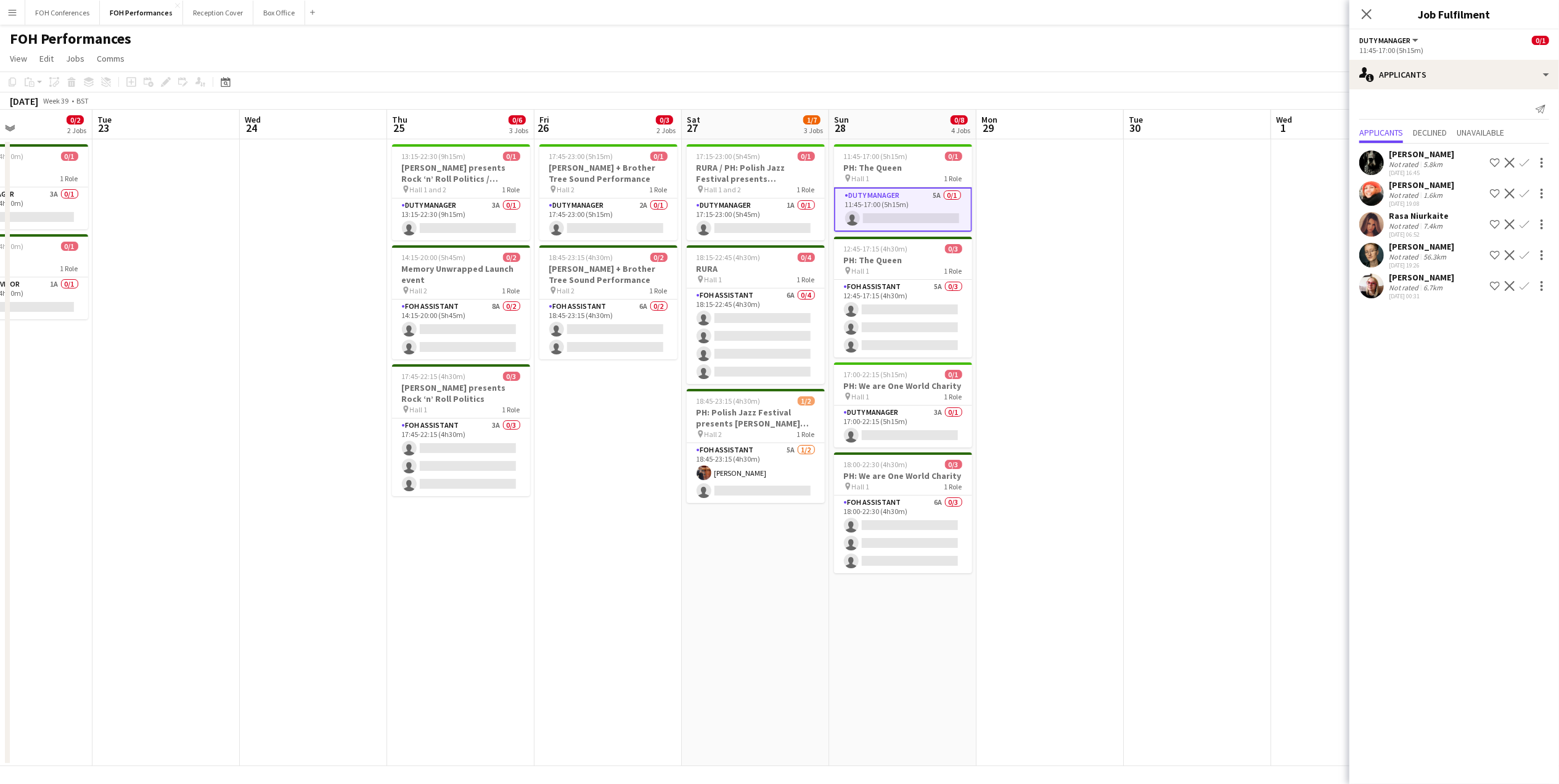
drag, startPoint x: 1219, startPoint y: 124, endPoint x: 622, endPoint y: 143, distance: 597.3
click at [624, 143] on app-calendar-viewport "Fri 19 0/6 3 Jobs Sat 20 1/7 4 Jobs Sun 21 0/4 2 Jobs Mon 22 0/2 2 Jobs Tue 23 …" at bounding box center [779, 437] width 1559 height 656
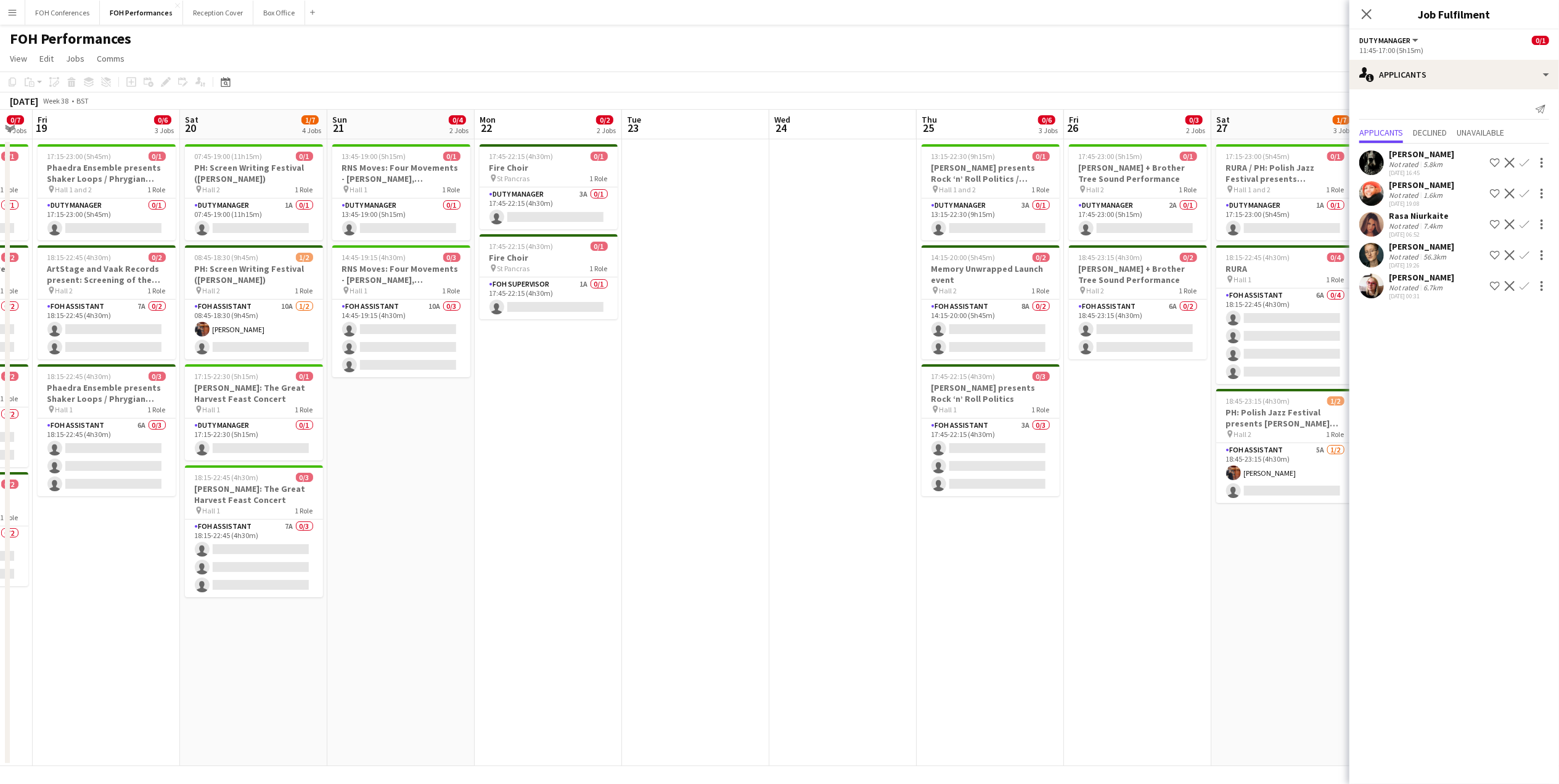
scroll to position [0, 414]
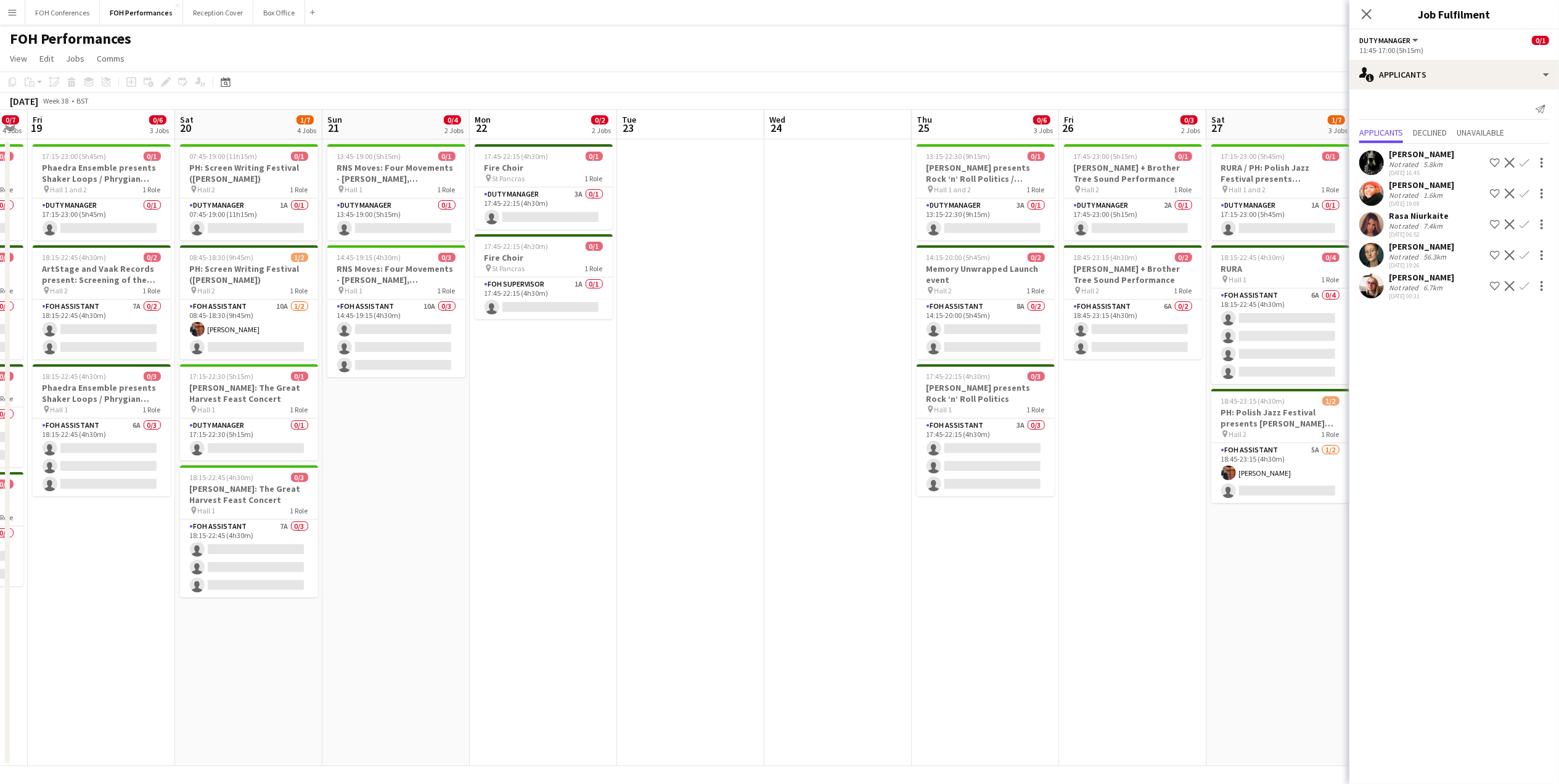
drag, startPoint x: 399, startPoint y: 131, endPoint x: 1081, endPoint y: 146, distance: 682.2
click at [1081, 146] on app-calendar-viewport "Tue 16 Wed 17 Thu 18 0/7 4 Jobs Fri 19 0/6 3 Jobs Sat 20 1/7 4 Jobs Sun 21 0/4 …" at bounding box center [779, 437] width 1559 height 656
click at [1014, 229] on app-card-role "Duty Manager 3A 0/1 13:15-22:30 (9h15m) single-neutral-actions" at bounding box center [985, 219] width 138 height 42
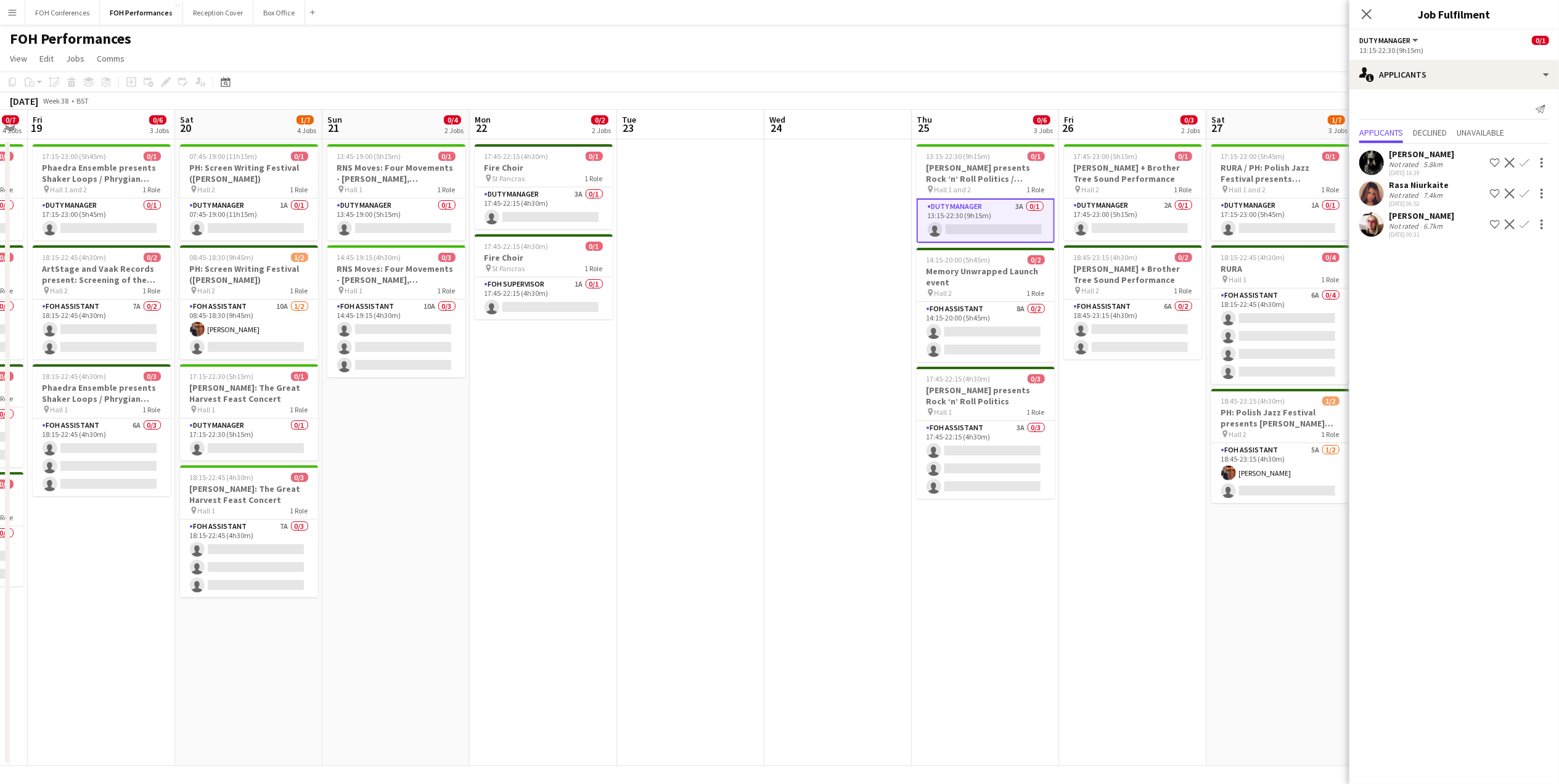
click at [506, 233] on app-date-cell "17:45-22:15 (4h30m) 0/1 Fire Choir pin St Pancras 1 Role Duty Manager 3A 0/1 17…" at bounding box center [543, 452] width 147 height 627
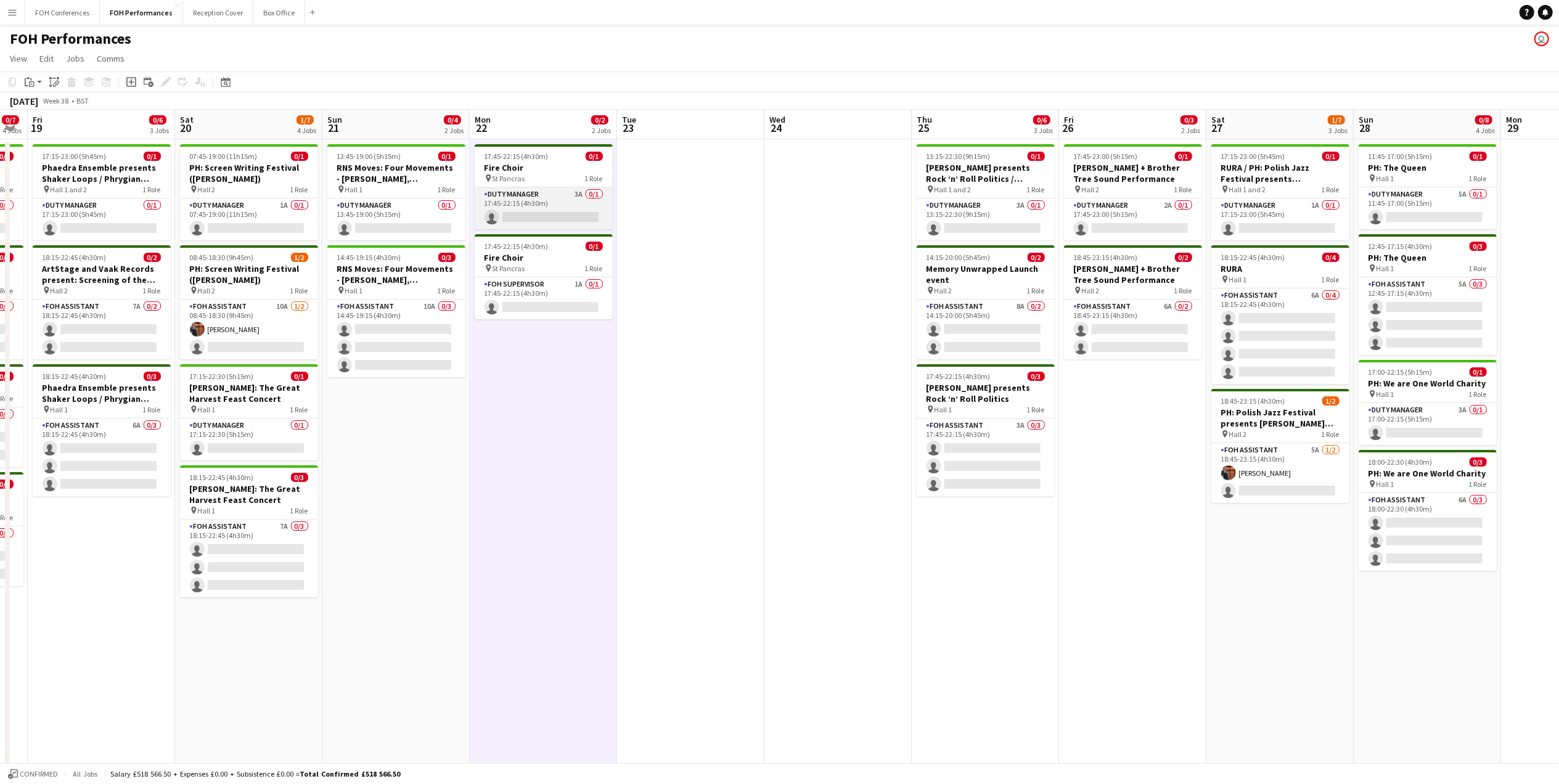
click at [509, 213] on app-card-role "Duty Manager 3A 0/1 17:45-22:15 (4h30m) single-neutral-actions" at bounding box center [544, 208] width 138 height 42
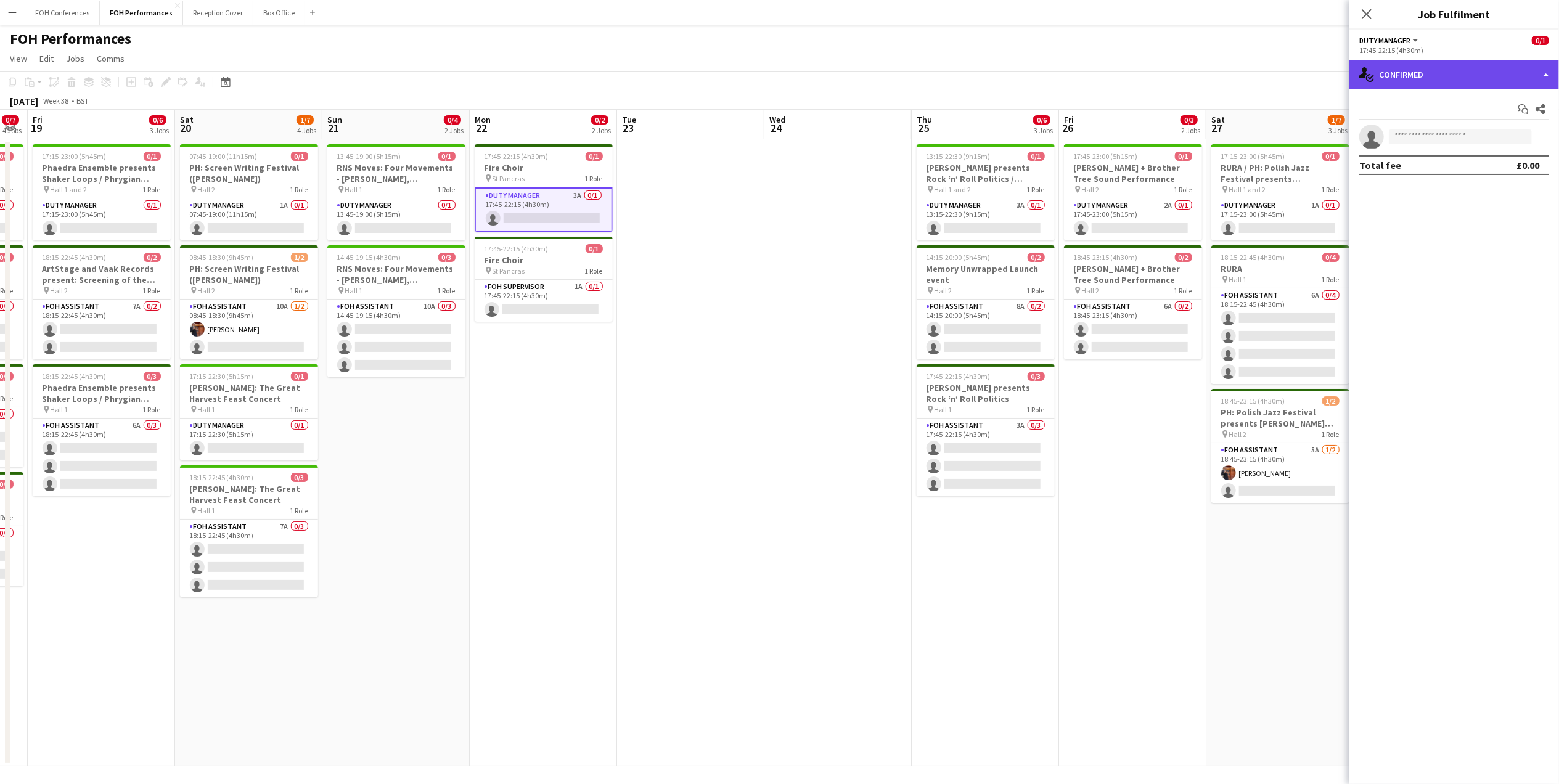
click at [1412, 77] on div "single-neutral-actions-check-2 Confirmed" at bounding box center [1454, 75] width 209 height 29
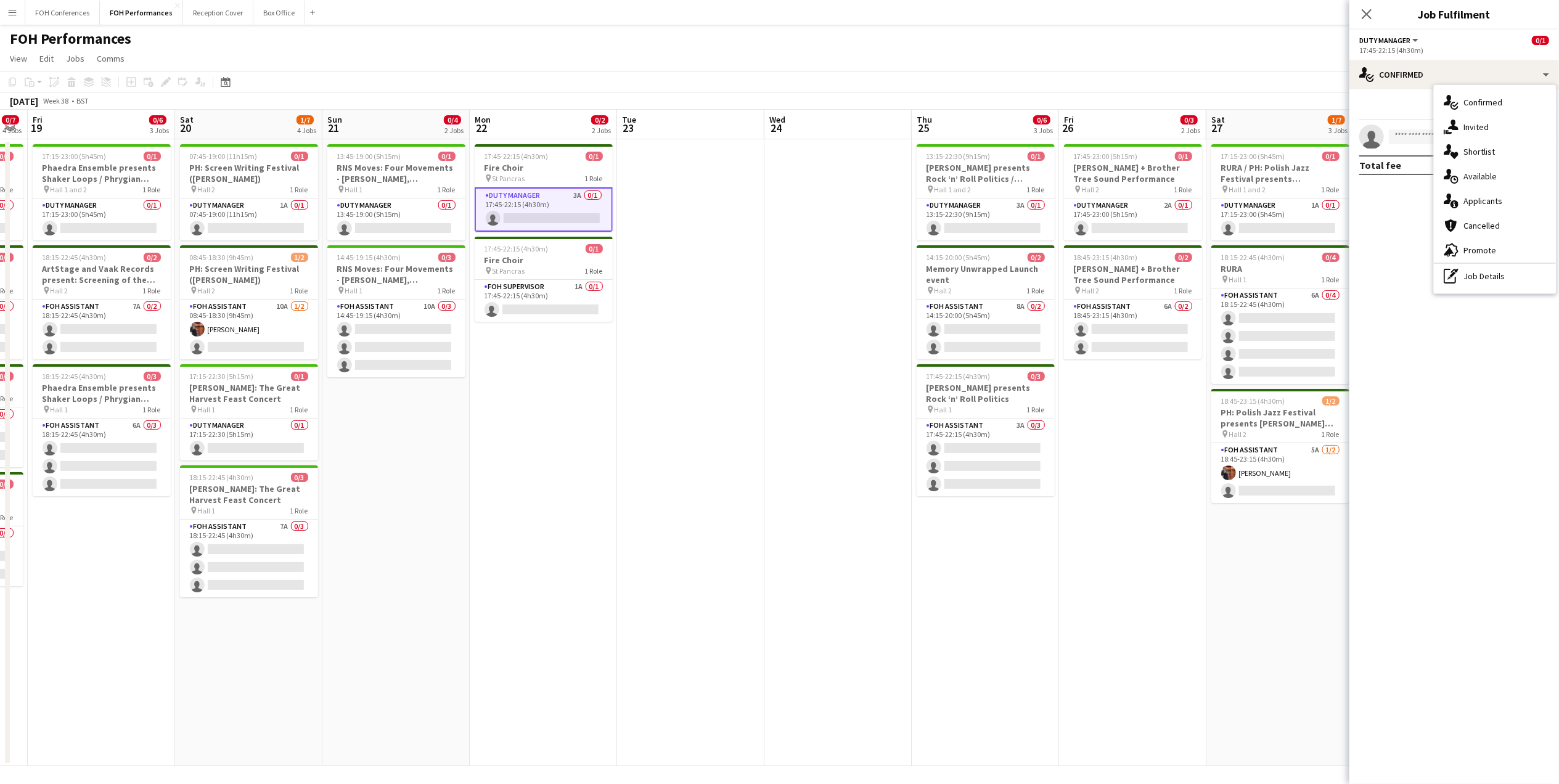
click at [1488, 202] on div "single-neutral-actions-information Applicants" at bounding box center [1495, 201] width 122 height 25
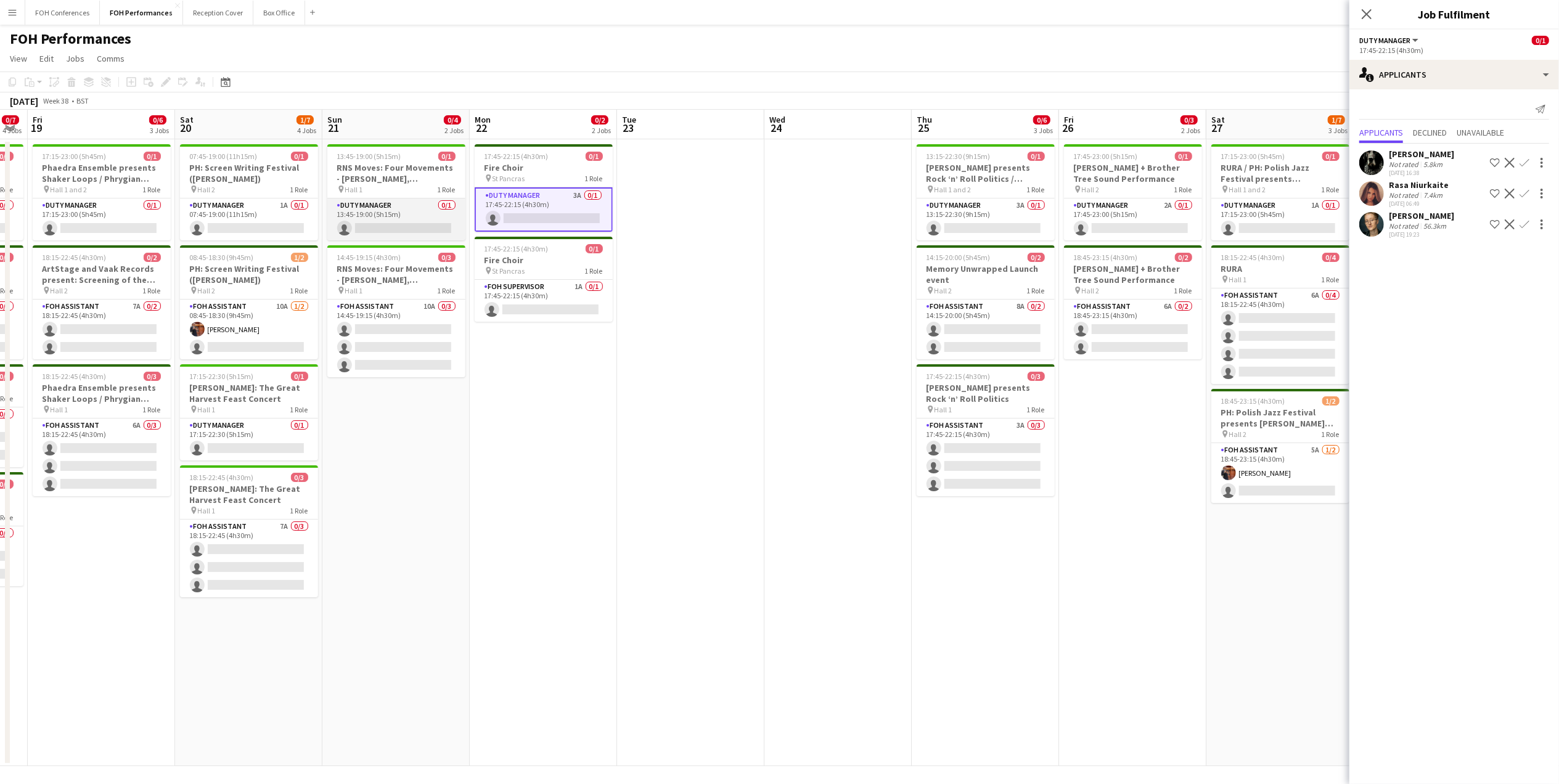
click at [402, 237] on app-card-role "Duty Manager 0/1 13:45-19:00 (5h15m) single-neutral-actions" at bounding box center [396, 219] width 138 height 42
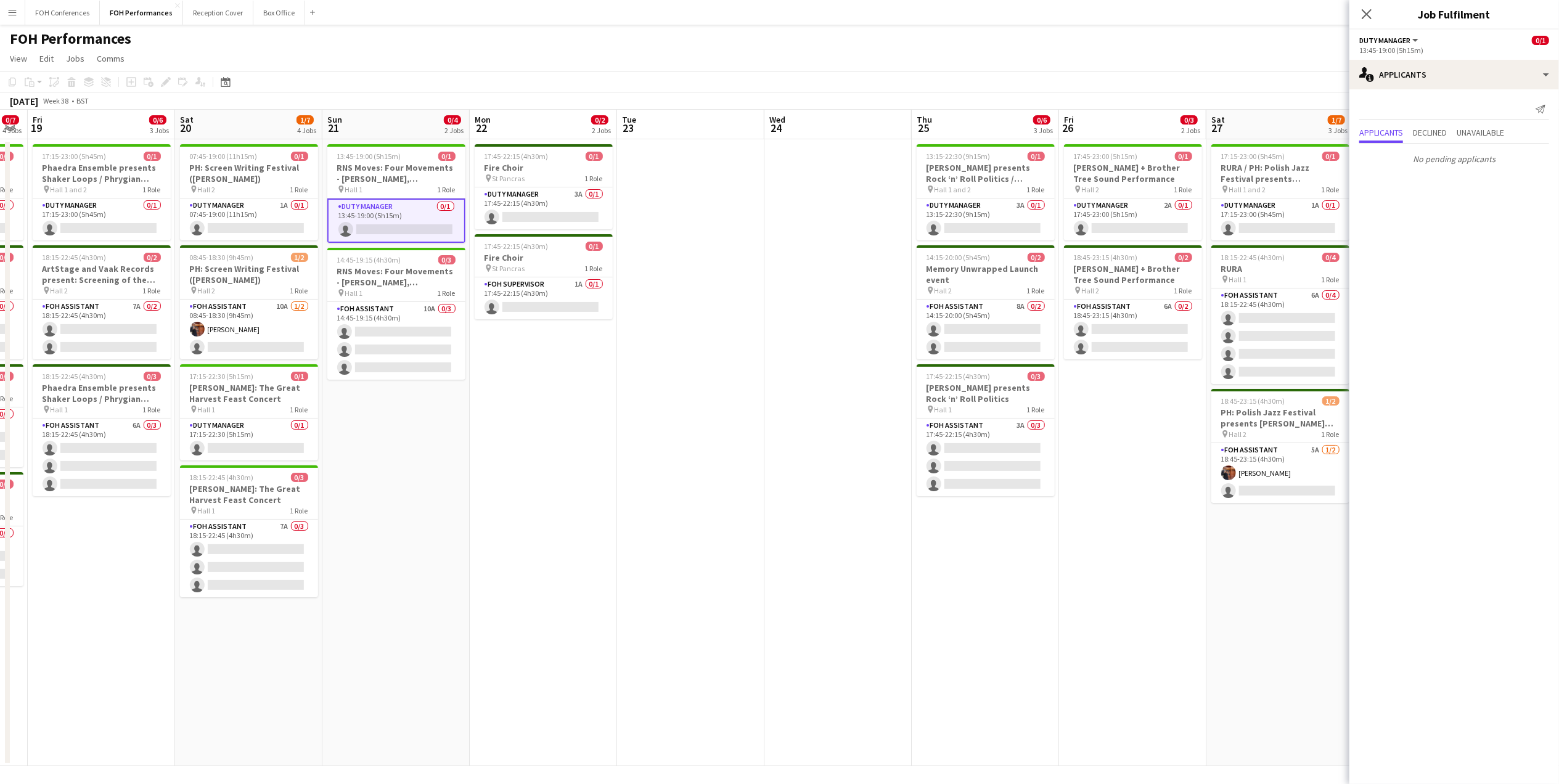
click at [402, 235] on app-card-role "Duty Manager 0/1 13:45-19:00 (5h15m) single-neutral-actions" at bounding box center [396, 220] width 138 height 45
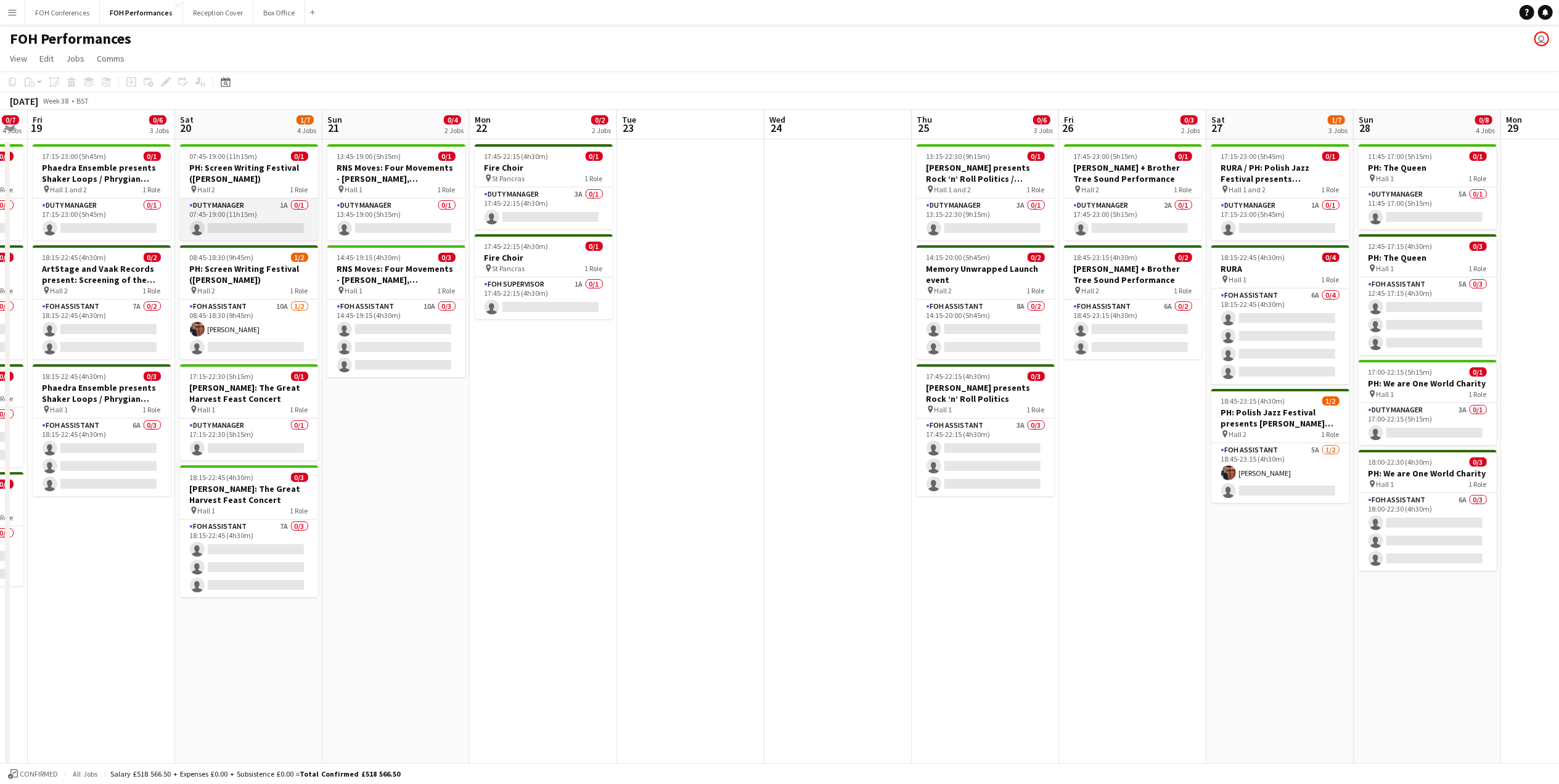
click at [254, 228] on app-card-role "Duty Manager 1A 0/1 07:45-19:00 (11h15m) single-neutral-actions" at bounding box center [249, 219] width 138 height 42
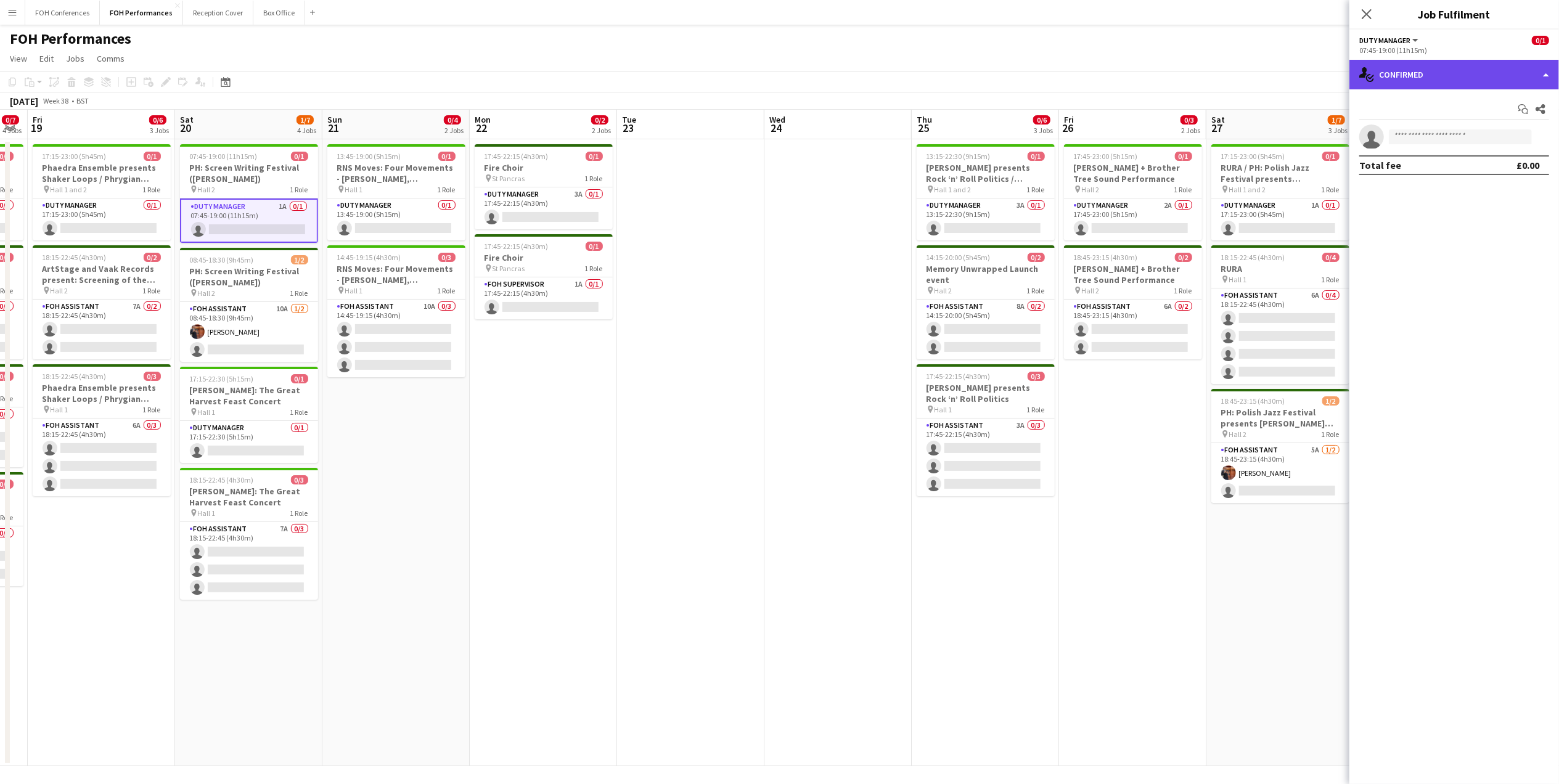
click at [1473, 83] on div "single-neutral-actions-check-2 Confirmed" at bounding box center [1454, 75] width 209 height 29
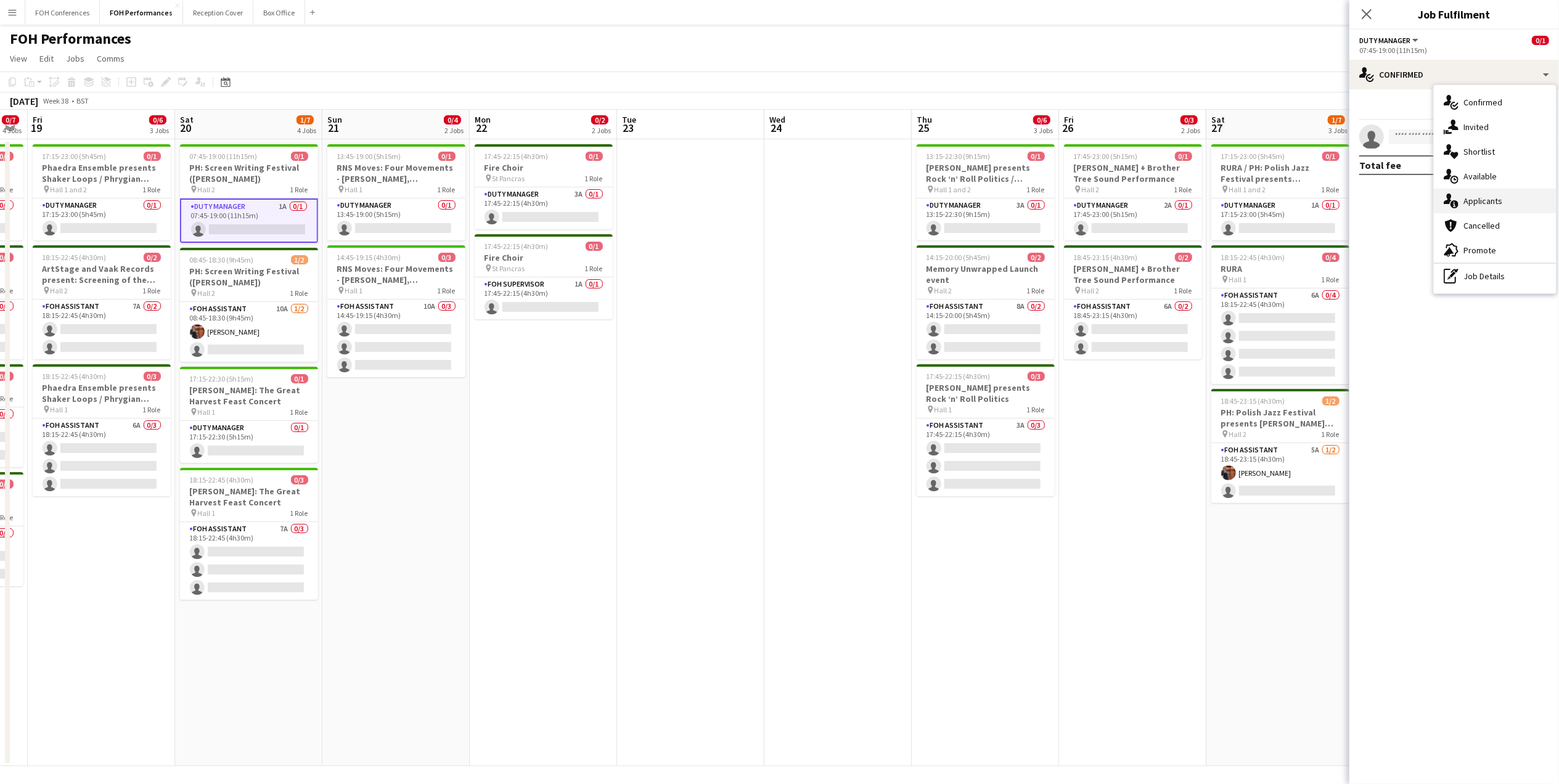
click at [1506, 205] on div "single-neutral-actions-information Applicants" at bounding box center [1495, 201] width 122 height 25
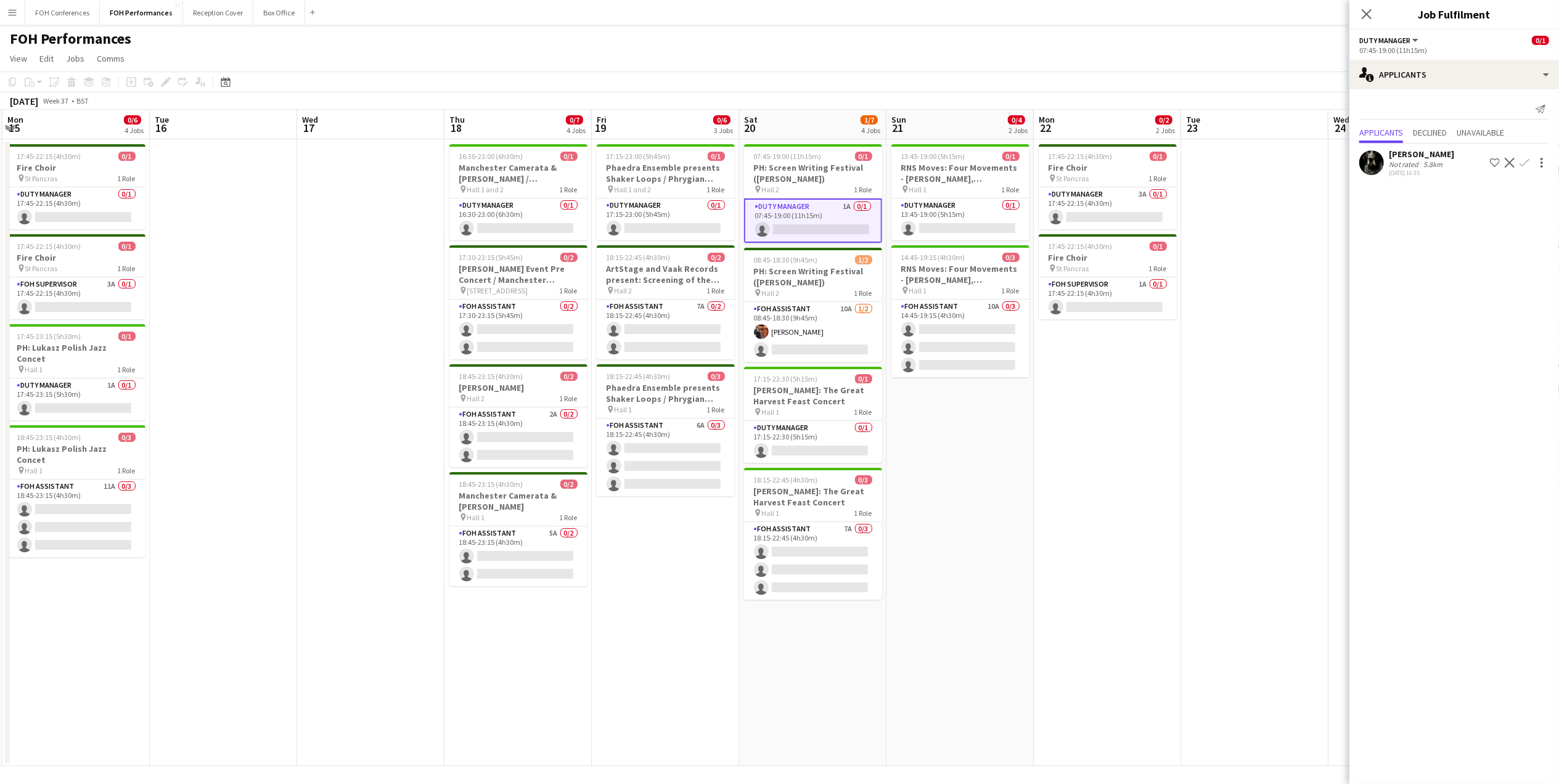
drag, startPoint x: 214, startPoint y: 132, endPoint x: 790, endPoint y: 135, distance: 576.0
click at [790, 135] on app-calendar-viewport "Sat 13 9/11 4 Jobs Sun 14 8/9 3 Jobs Mon 15 0/6 4 Jobs Tue 16 Wed 17 Thu 18 0/7…" at bounding box center [779, 437] width 1559 height 656
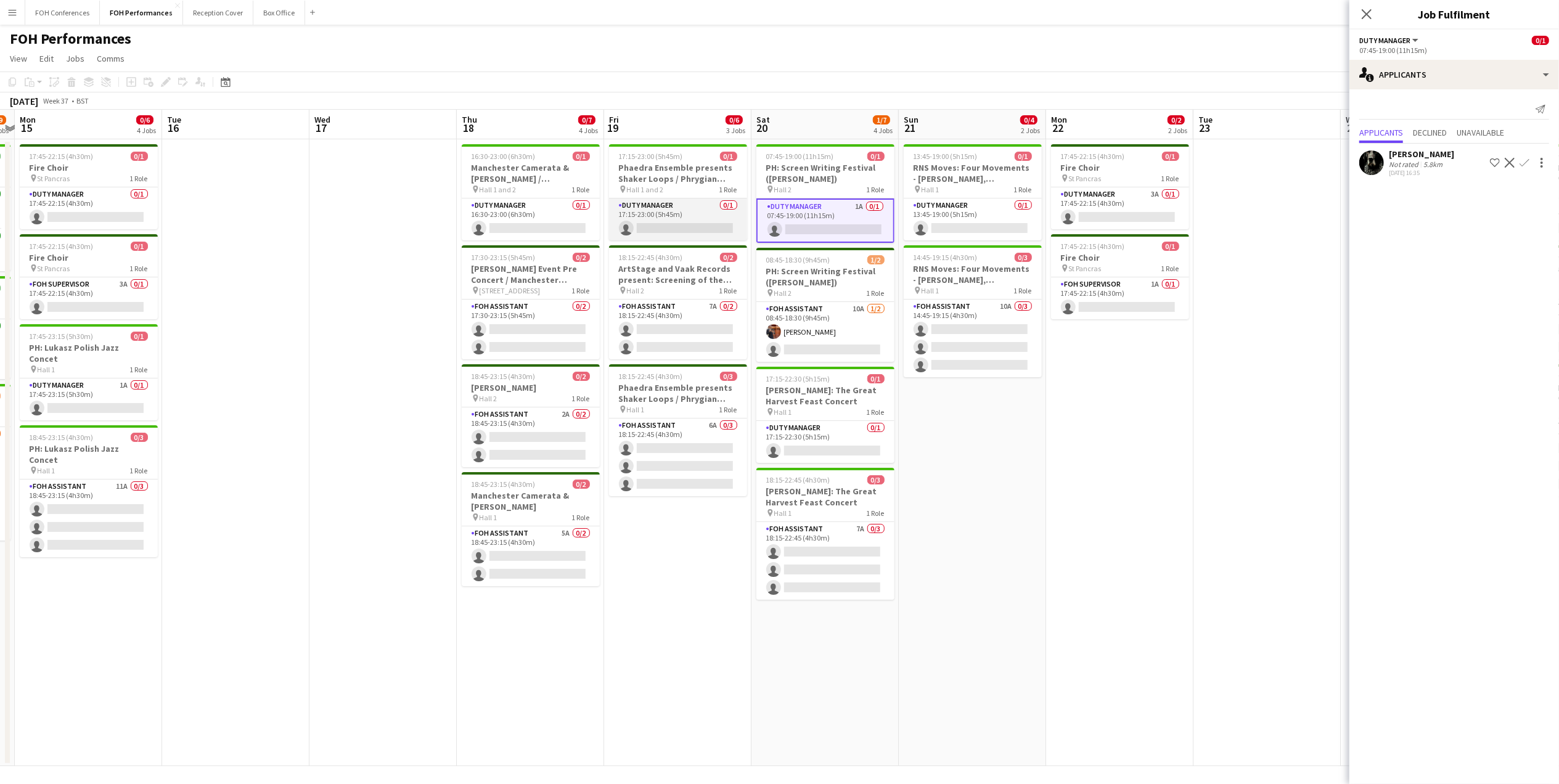
click at [671, 225] on app-card-role "Duty Manager 0/1 17:15-23:00 (5h45m) single-neutral-actions" at bounding box center [677, 219] width 138 height 42
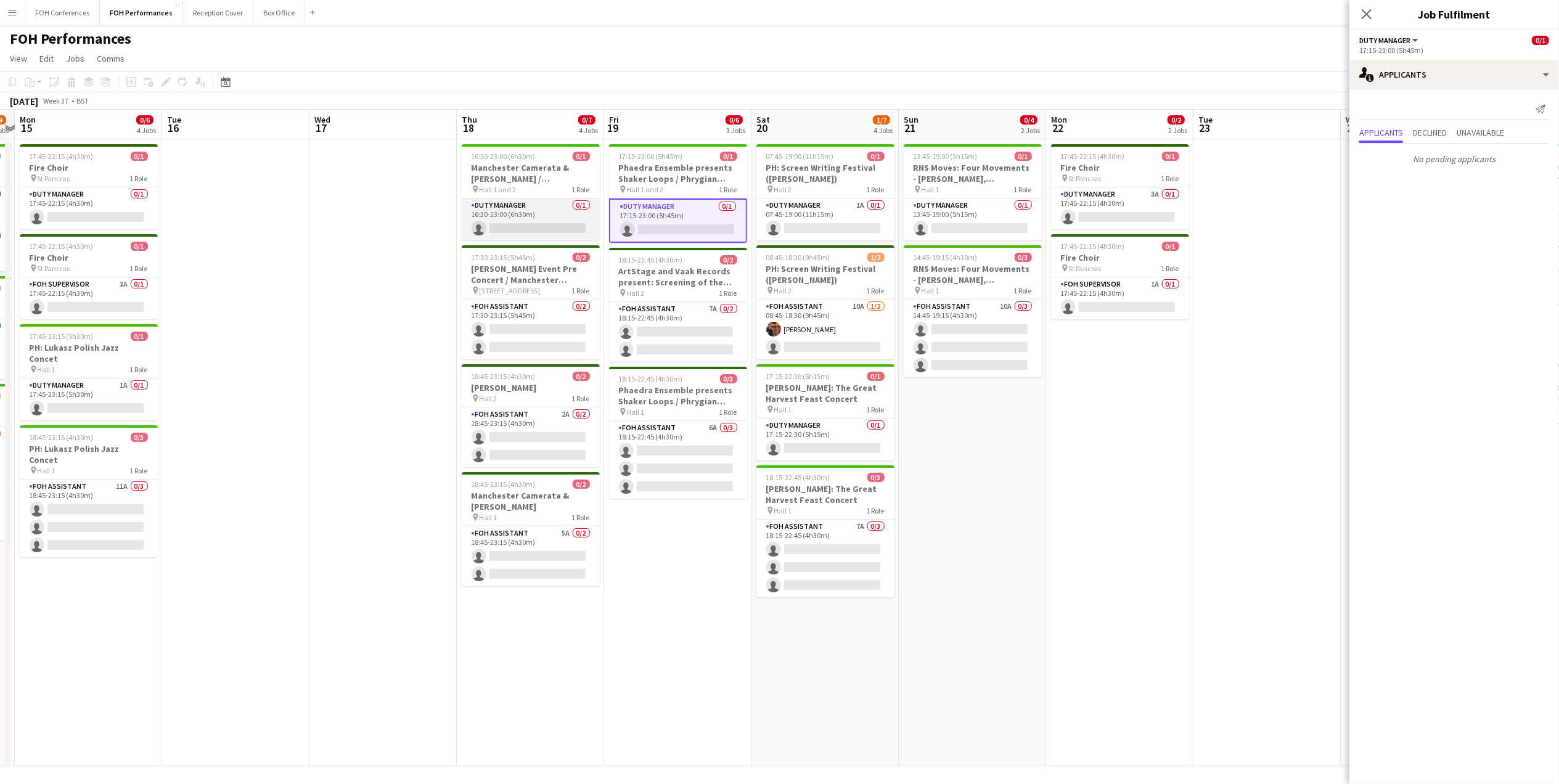
click at [533, 230] on app-card-role "Duty Manager 0/1 16:30-23:00 (6h30m) single-neutral-actions" at bounding box center [530, 219] width 138 height 42
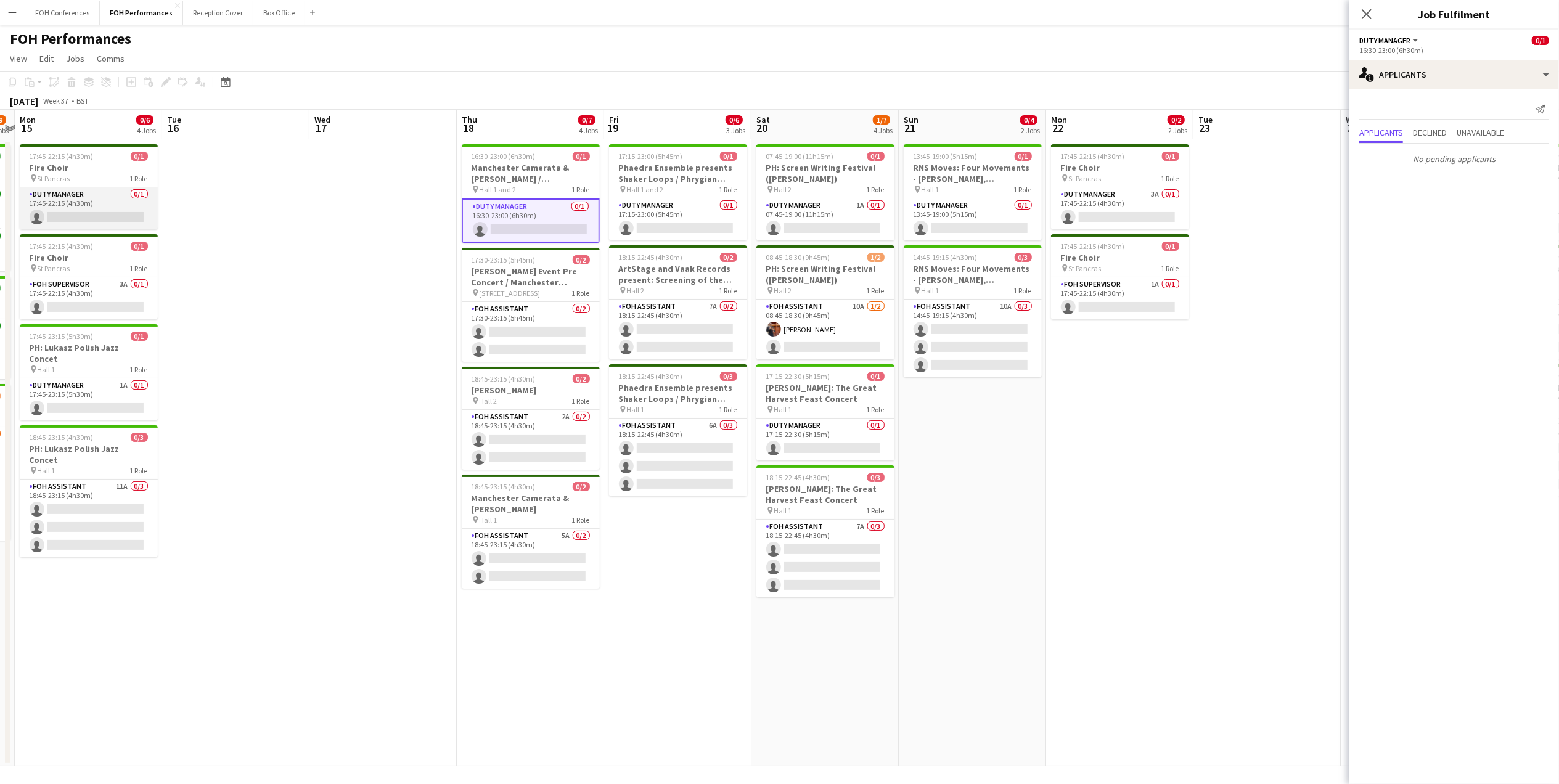
click at [64, 225] on app-card-role "Duty Manager 0/1 17:45-22:15 (4h30m) single-neutral-actions" at bounding box center [89, 208] width 138 height 42
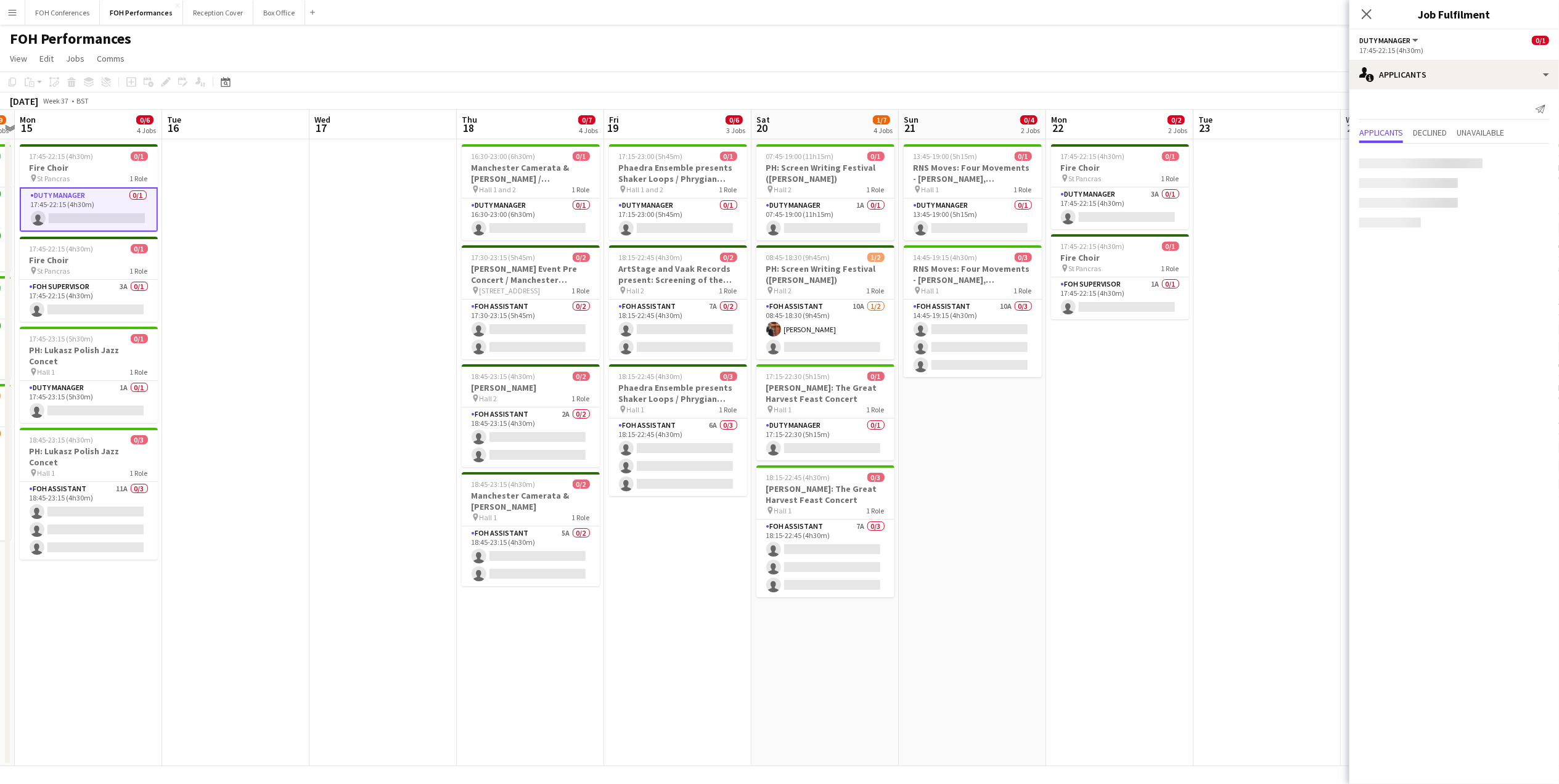
scroll to position [0, 281]
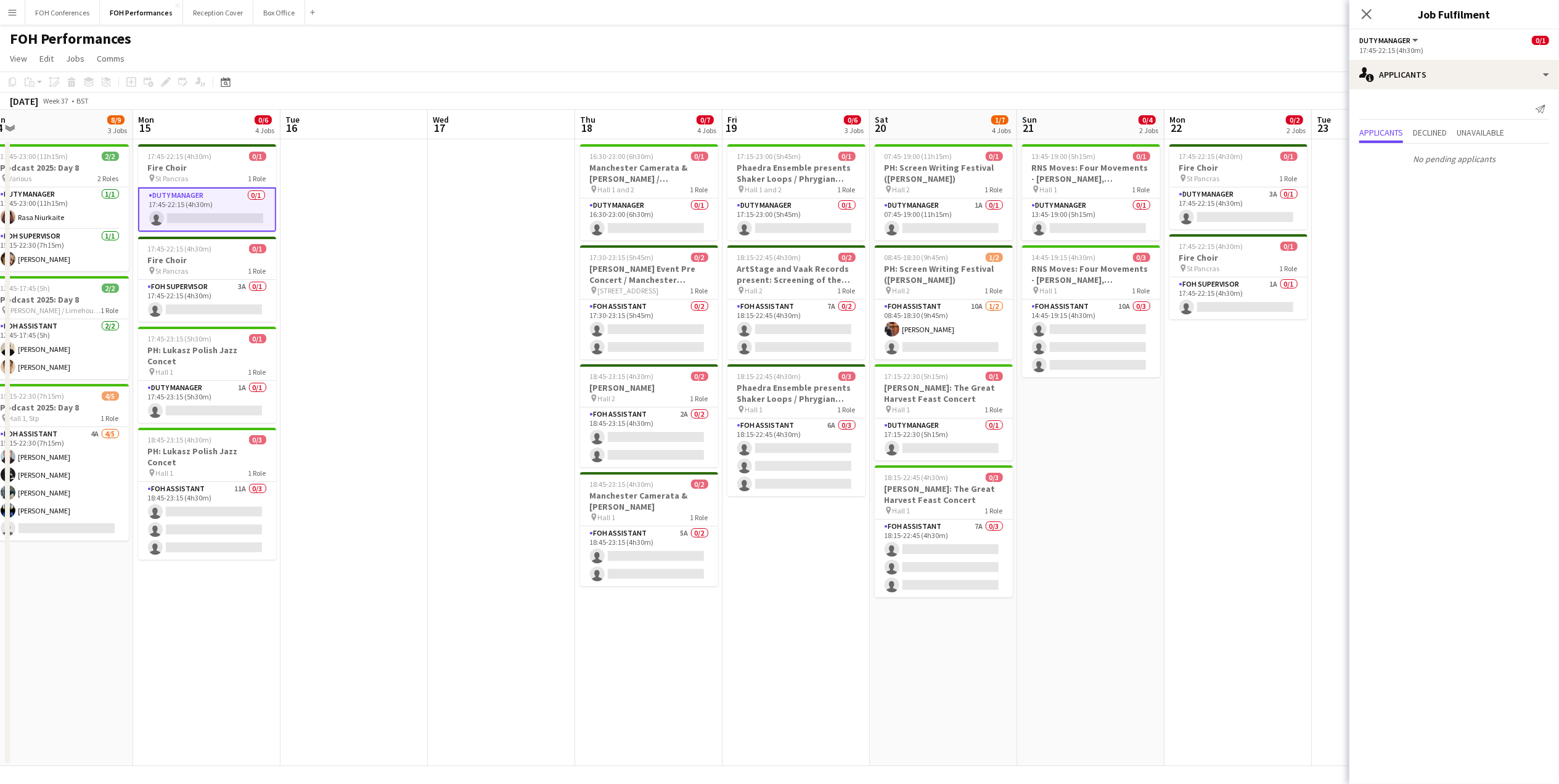
drag, startPoint x: 225, startPoint y: 117, endPoint x: 836, endPoint y: 119, distance: 611.0
click at [835, 119] on app-calendar-viewport "Fri 12 7/8 4 Jobs Sat 13 9/11 4 Jobs Sun 14 8/9 3 Jobs Mon 15 0/6 4 Jobs Tue 16…" at bounding box center [779, 437] width 1559 height 656
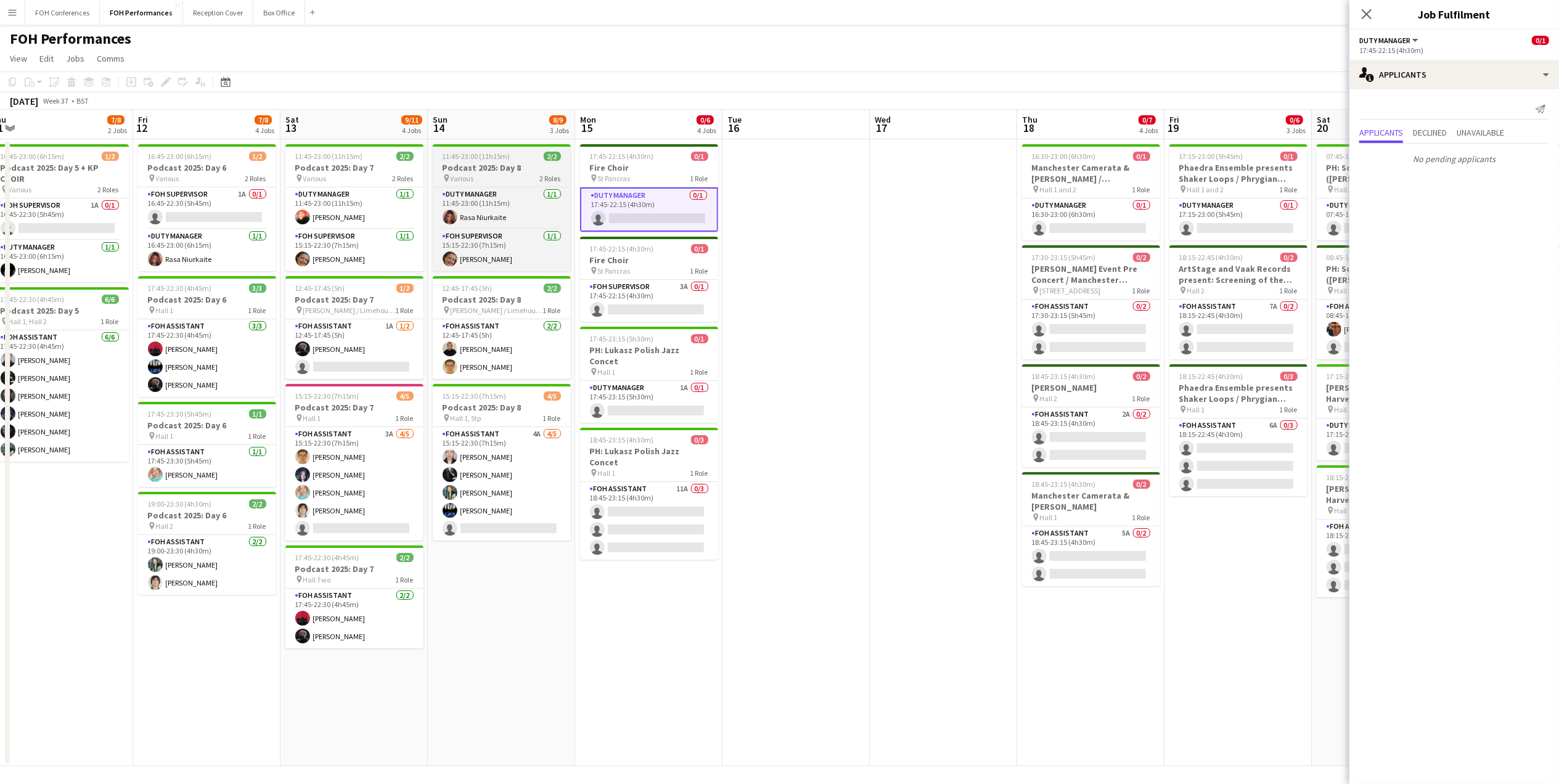
scroll to position [0, 261]
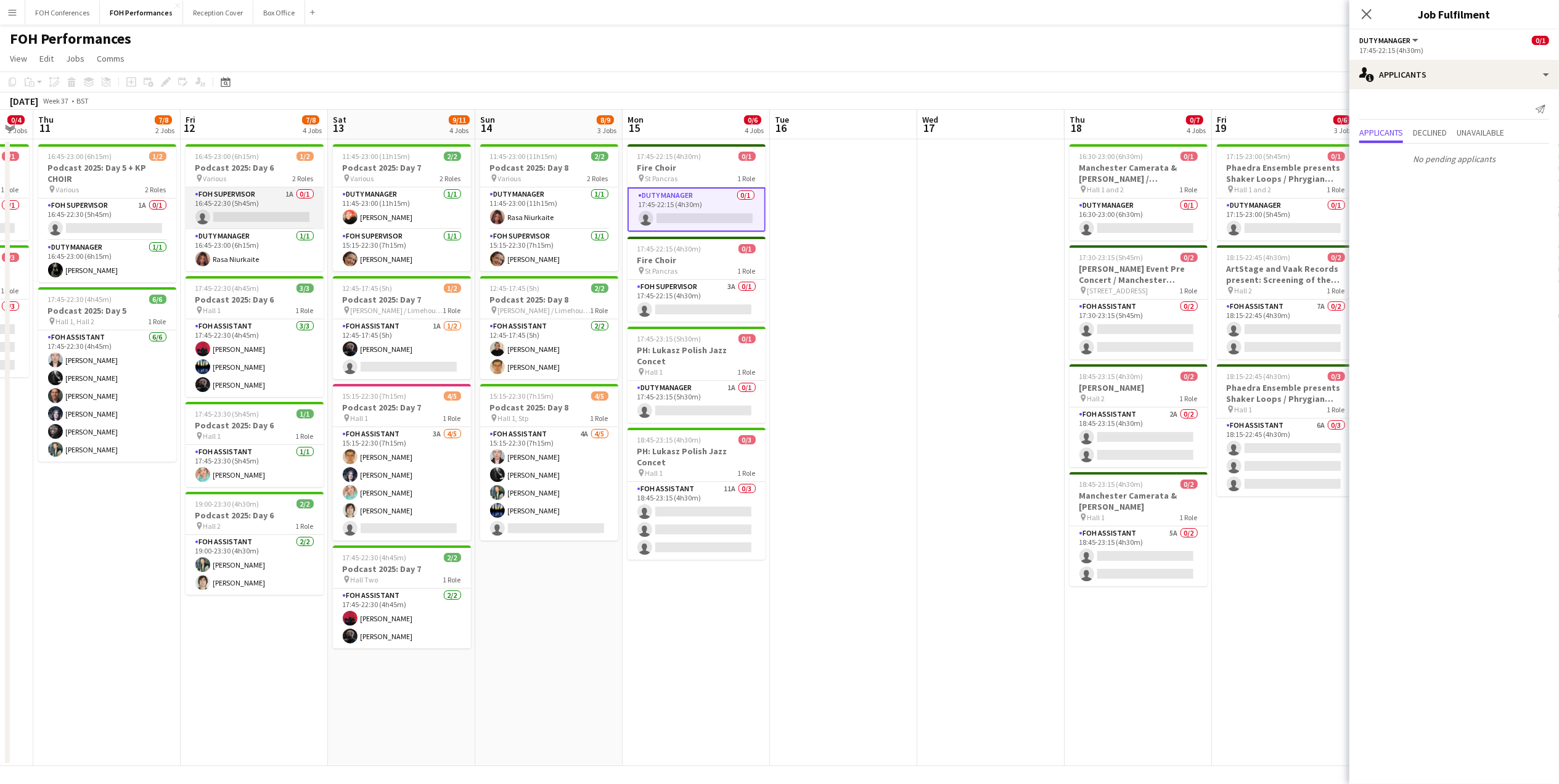
click at [238, 211] on app-card-role "FOH Supervisor 1A 0/1 16:45-22:30 (5h45m) single-neutral-actions" at bounding box center [255, 208] width 138 height 42
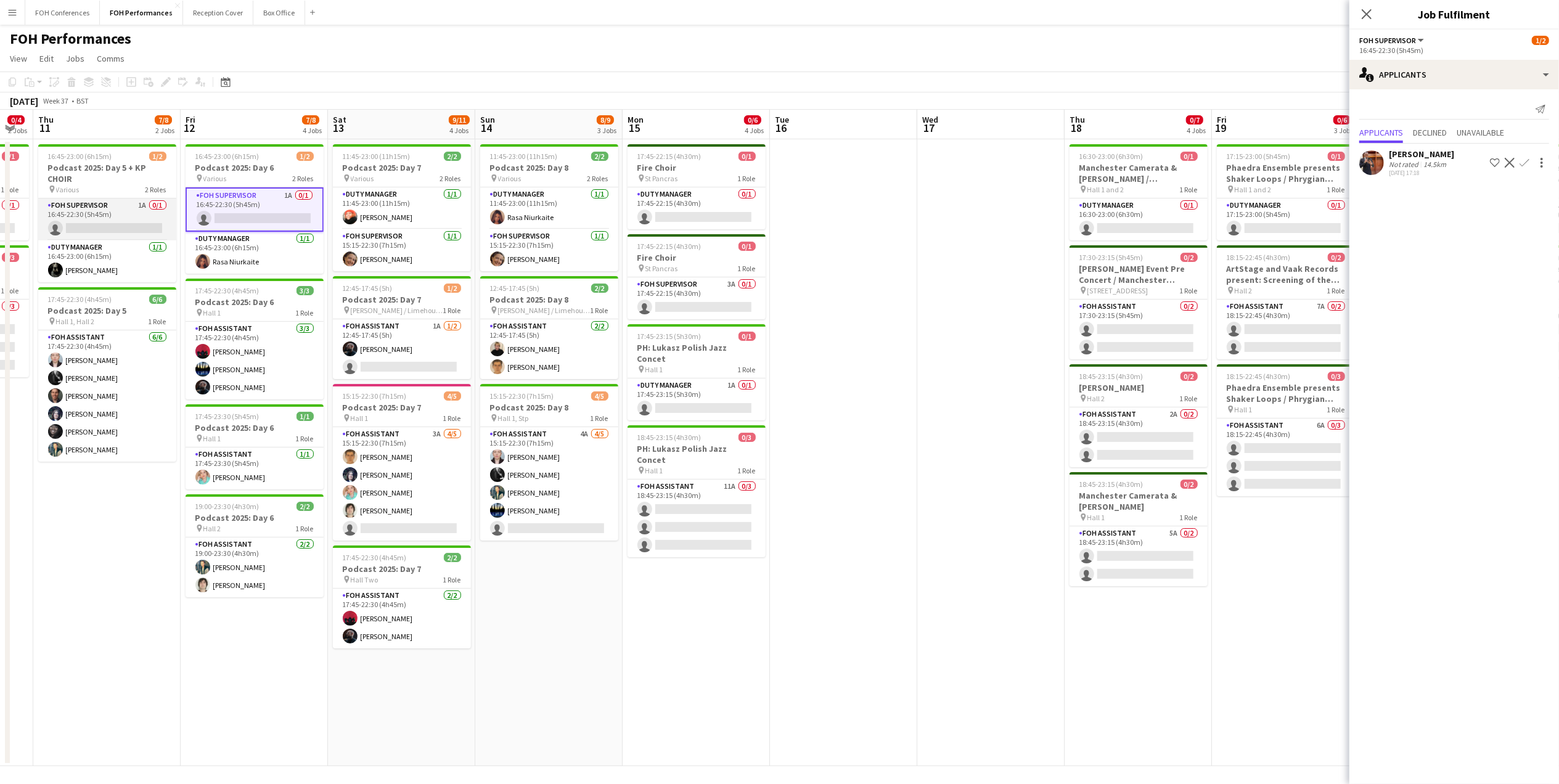
click at [106, 228] on app-card-role "FOH Supervisor 1A 0/1 16:45-22:30 (5h45m) single-neutral-actions" at bounding box center [107, 219] width 138 height 42
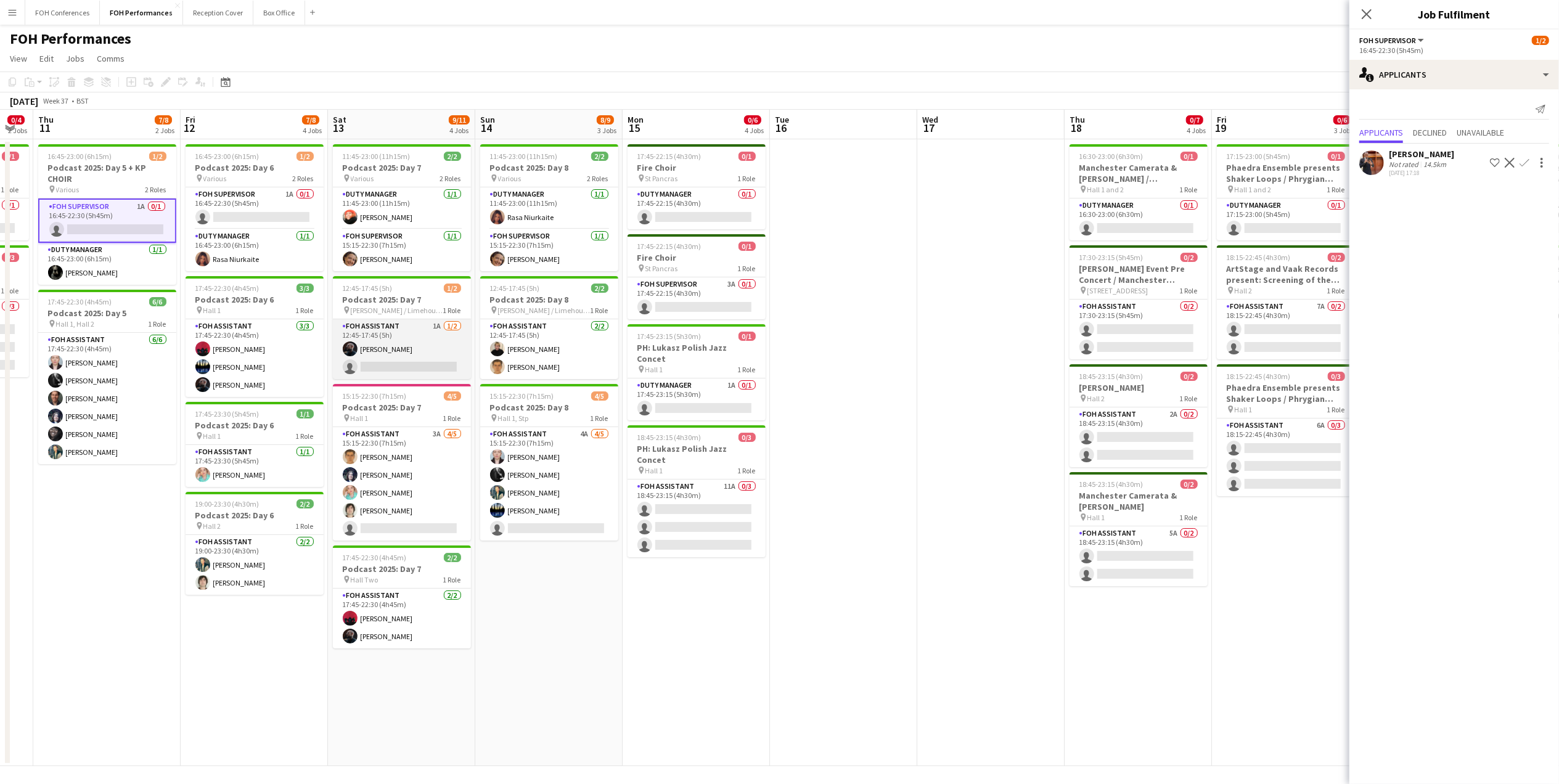
click at [381, 362] on app-card-role "FOH Assistant 1A [DATE] 12:45-17:45 (5h) [PERSON_NAME] single-neutral-actions" at bounding box center [402, 349] width 138 height 60
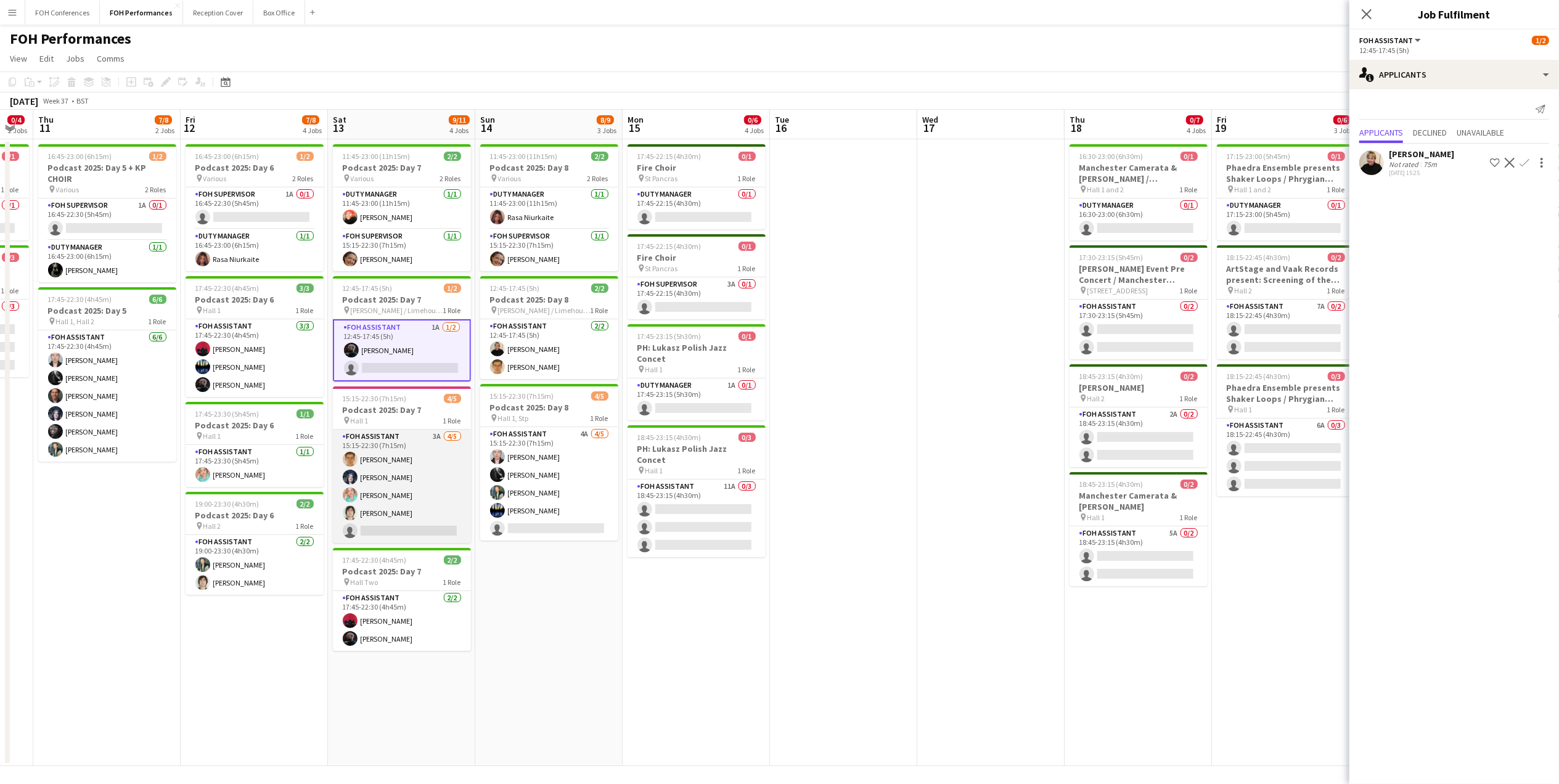
click at [383, 538] on app-card-role "FOH Assistant 3A [DATE] 15:15-22:30 (7h15m) [PERSON_NAME] [PERSON_NAME] [PERSON…" at bounding box center [402, 486] width 138 height 113
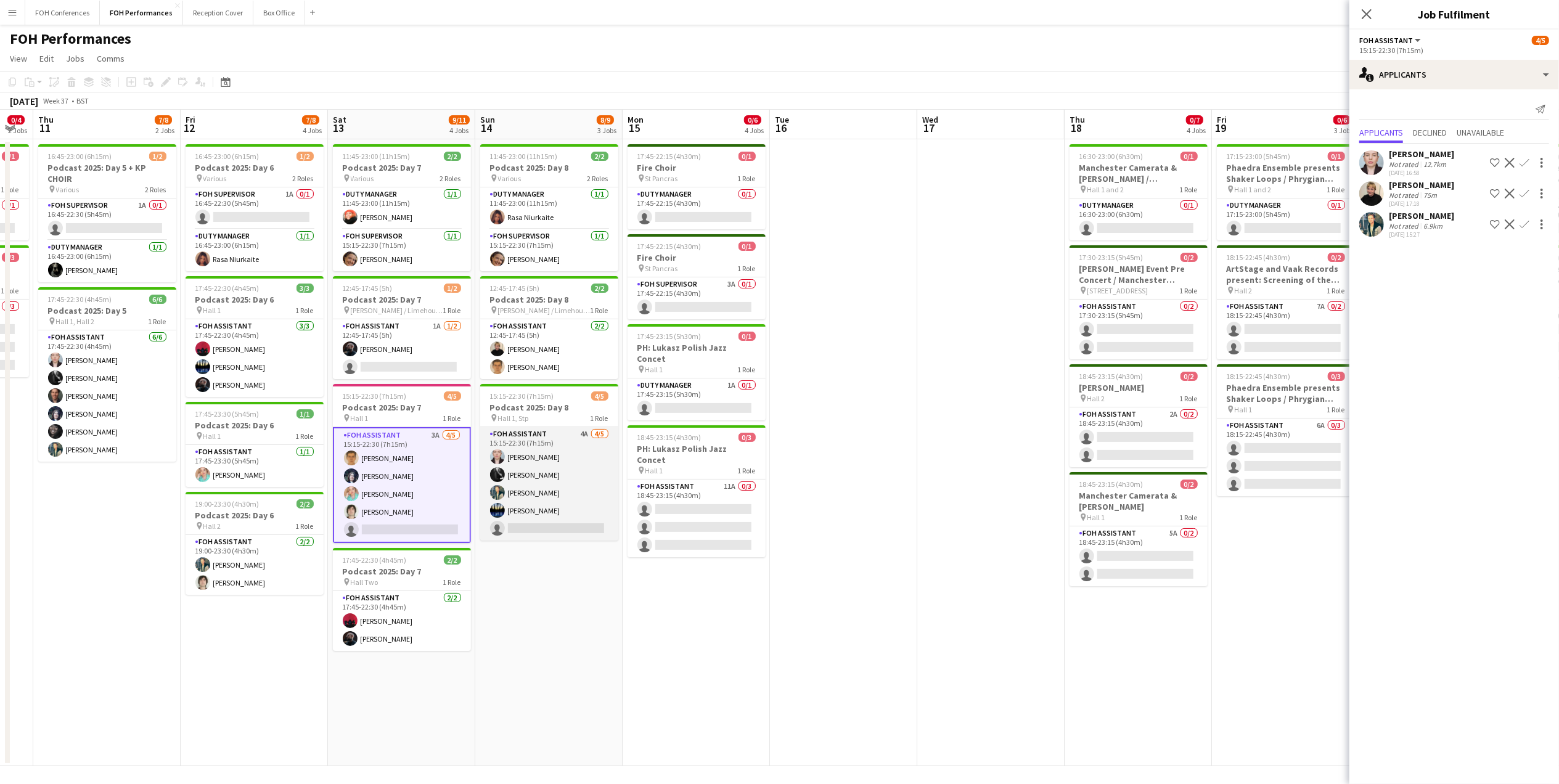
click at [538, 527] on app-card-role "FOH Assistant 4A [DATE] 15:15-22:30 (7h15m) [PERSON_NAME] [PERSON_NAME] [PERSON…" at bounding box center [549, 483] width 138 height 113
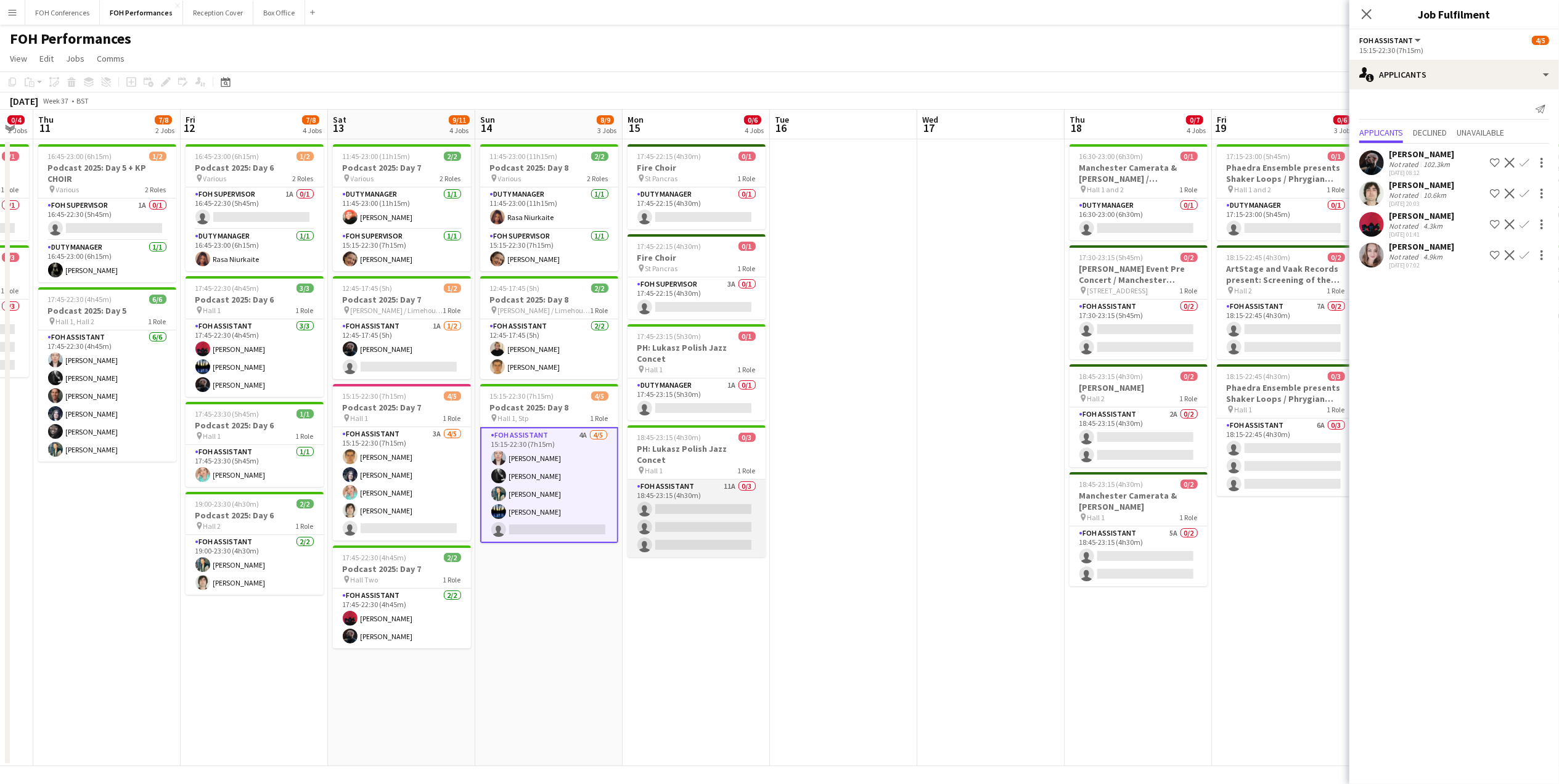
click at [691, 500] on app-card-role "FOH Assistant 11A 0/3 18:45-23:15 (4h30m) single-neutral-actions single-neutral…" at bounding box center [696, 519] width 138 height 78
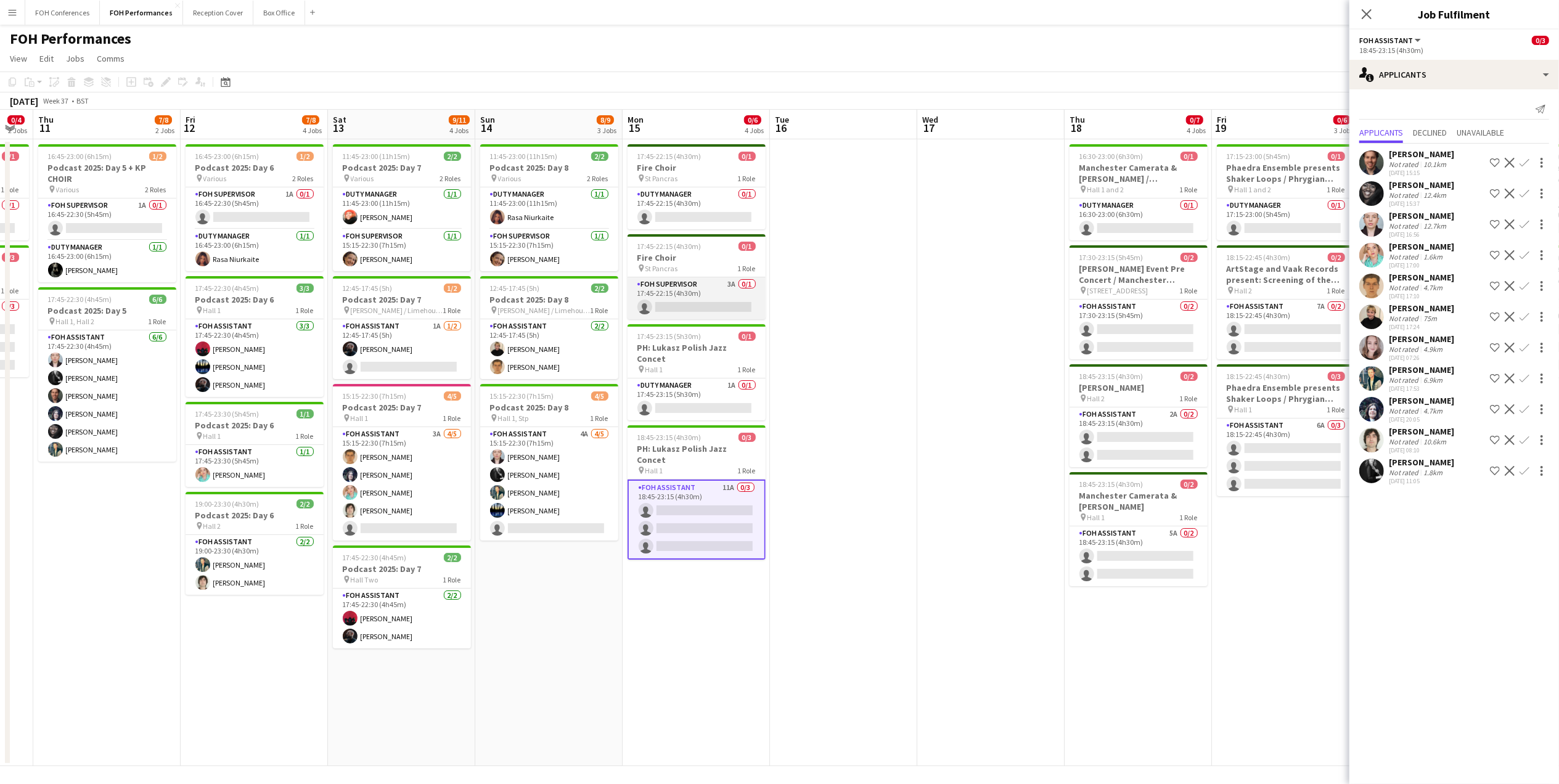
click at [683, 299] on app-card-role "FOH Supervisor 3A 0/1 17:45-22:15 (4h30m) single-neutral-actions" at bounding box center [696, 298] width 138 height 42
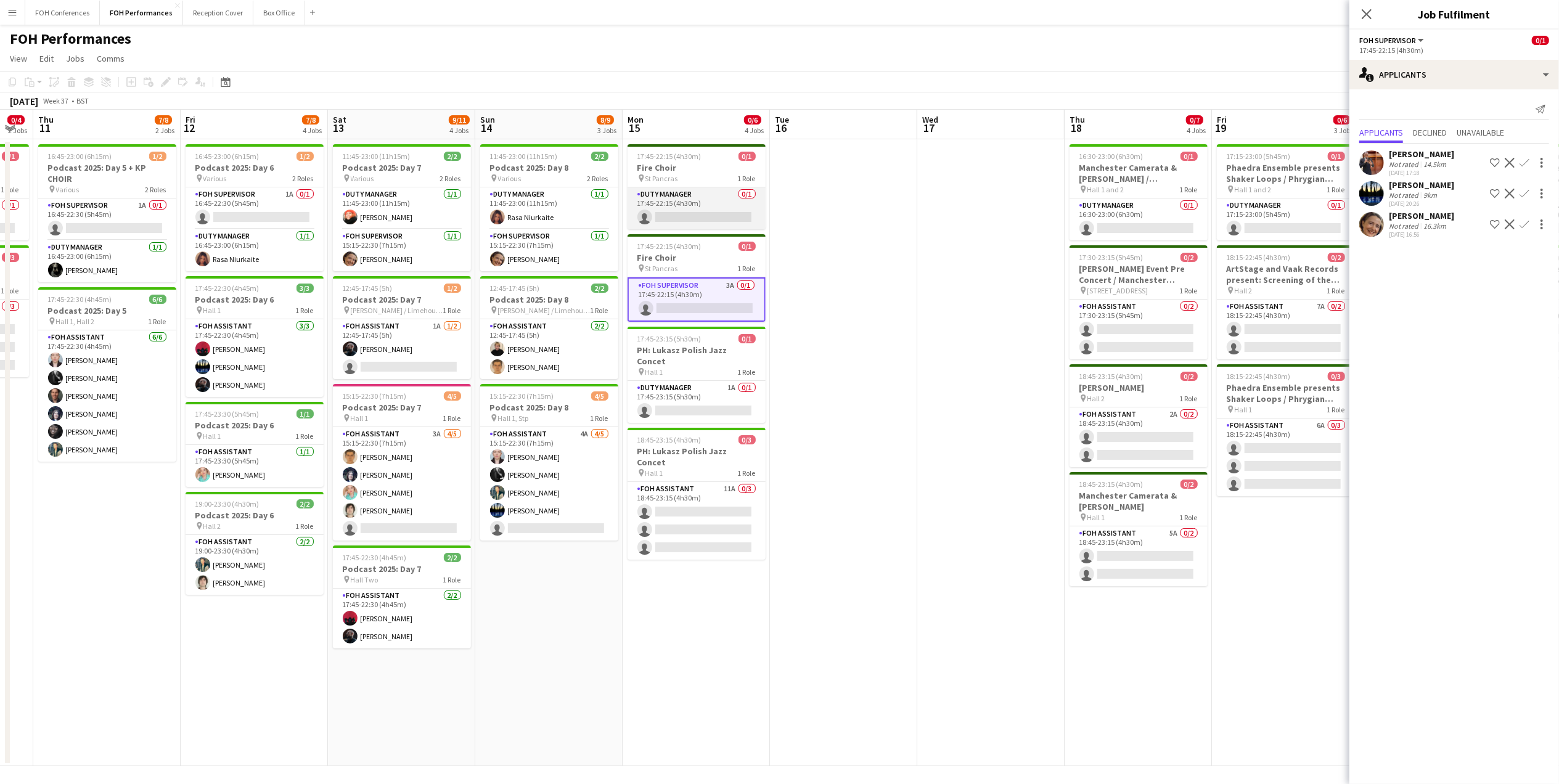
click at [700, 214] on app-card-role "Duty Manager 0/1 17:45-22:15 (4h30m) single-neutral-actions" at bounding box center [696, 208] width 138 height 42
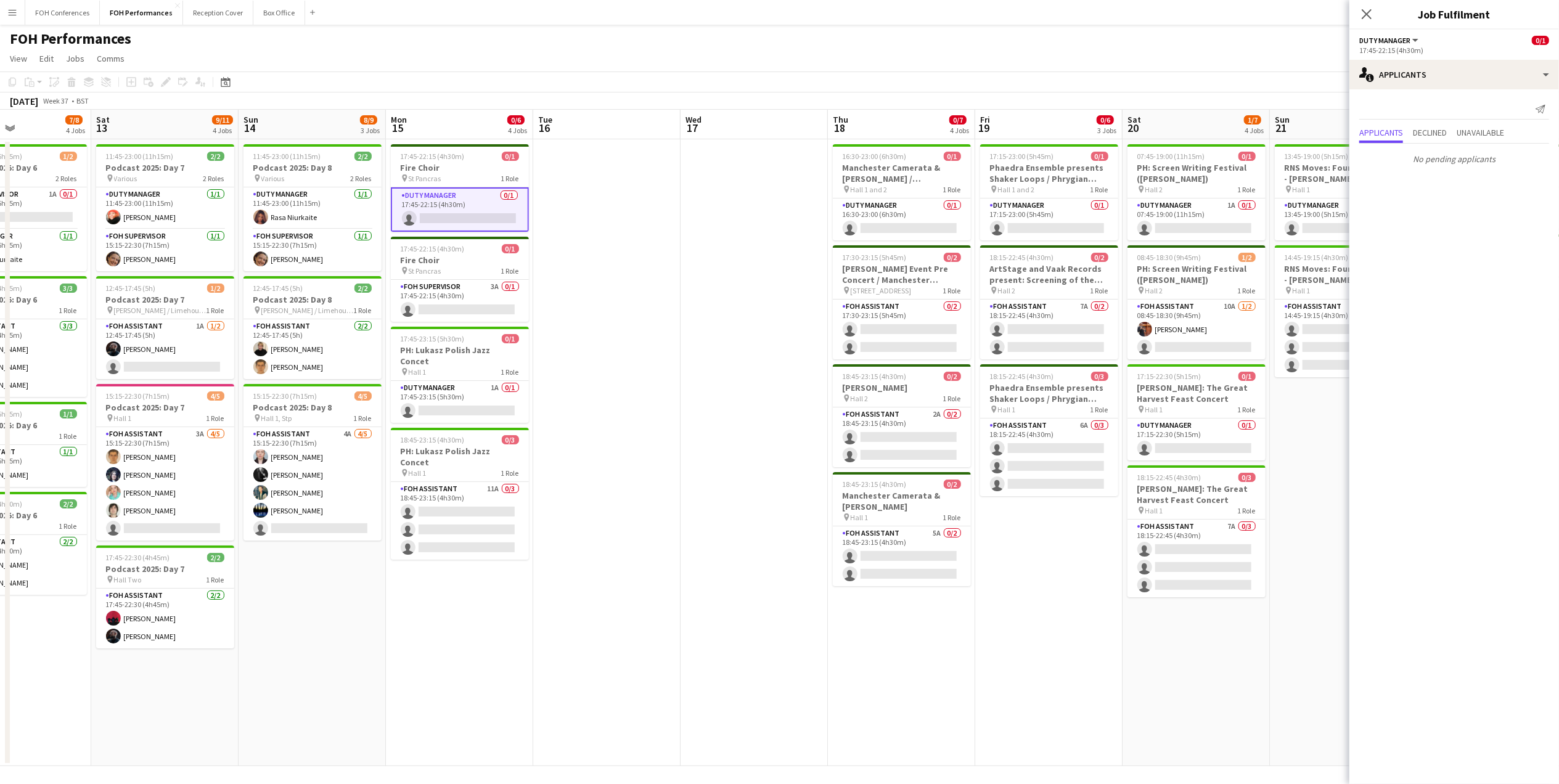
drag, startPoint x: 1250, startPoint y: 124, endPoint x: 899, endPoint y: 139, distance: 351.3
click at [1042, 144] on app-calendar-viewport "Wed 10 0/4 2 Jobs Thu 11 7/8 2 Jobs Fri 12 7/8 4 Jobs Sat 13 9/11 4 Jobs Sun 14…" at bounding box center [779, 437] width 1559 height 656
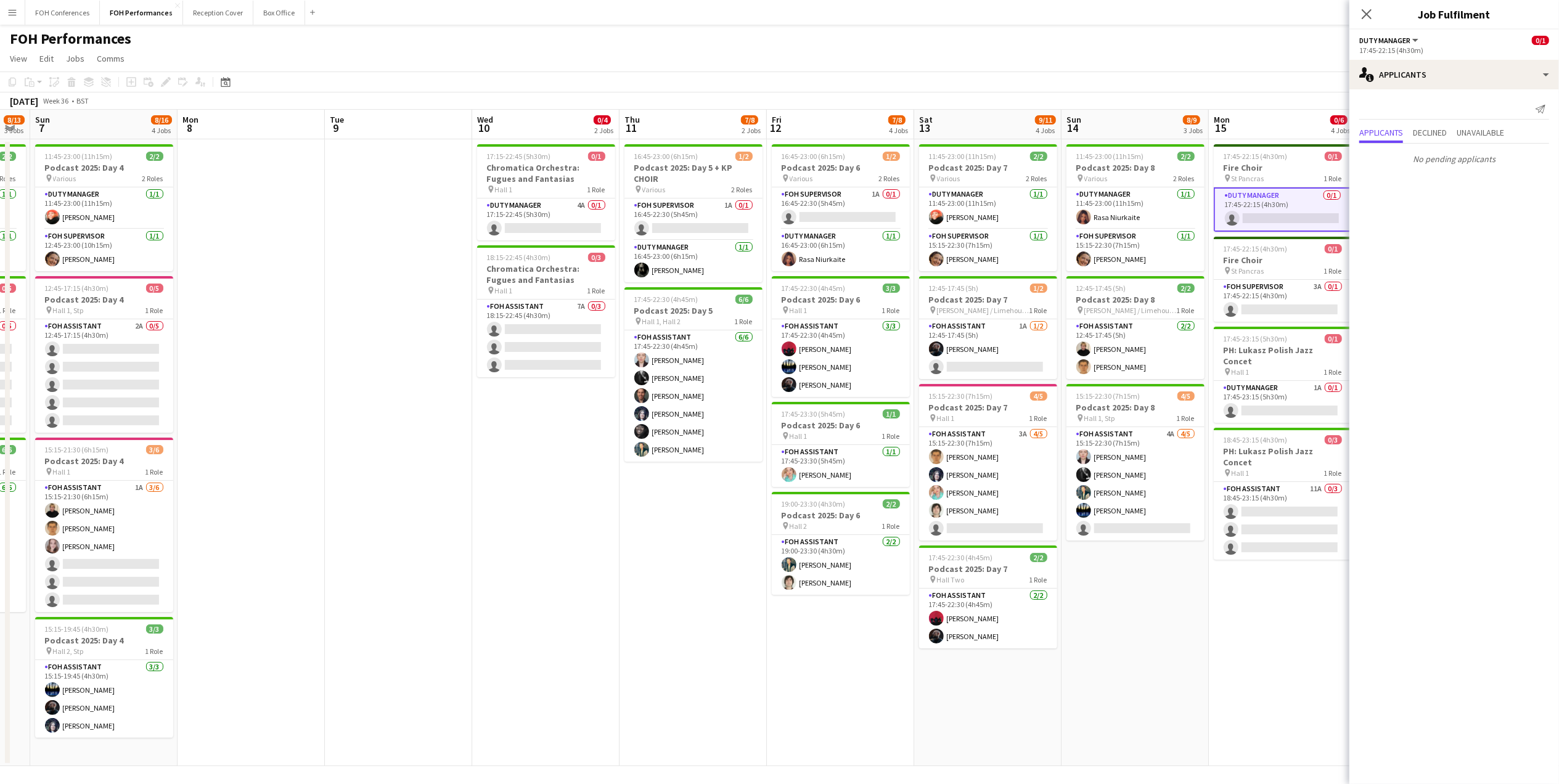
scroll to position [0, 366]
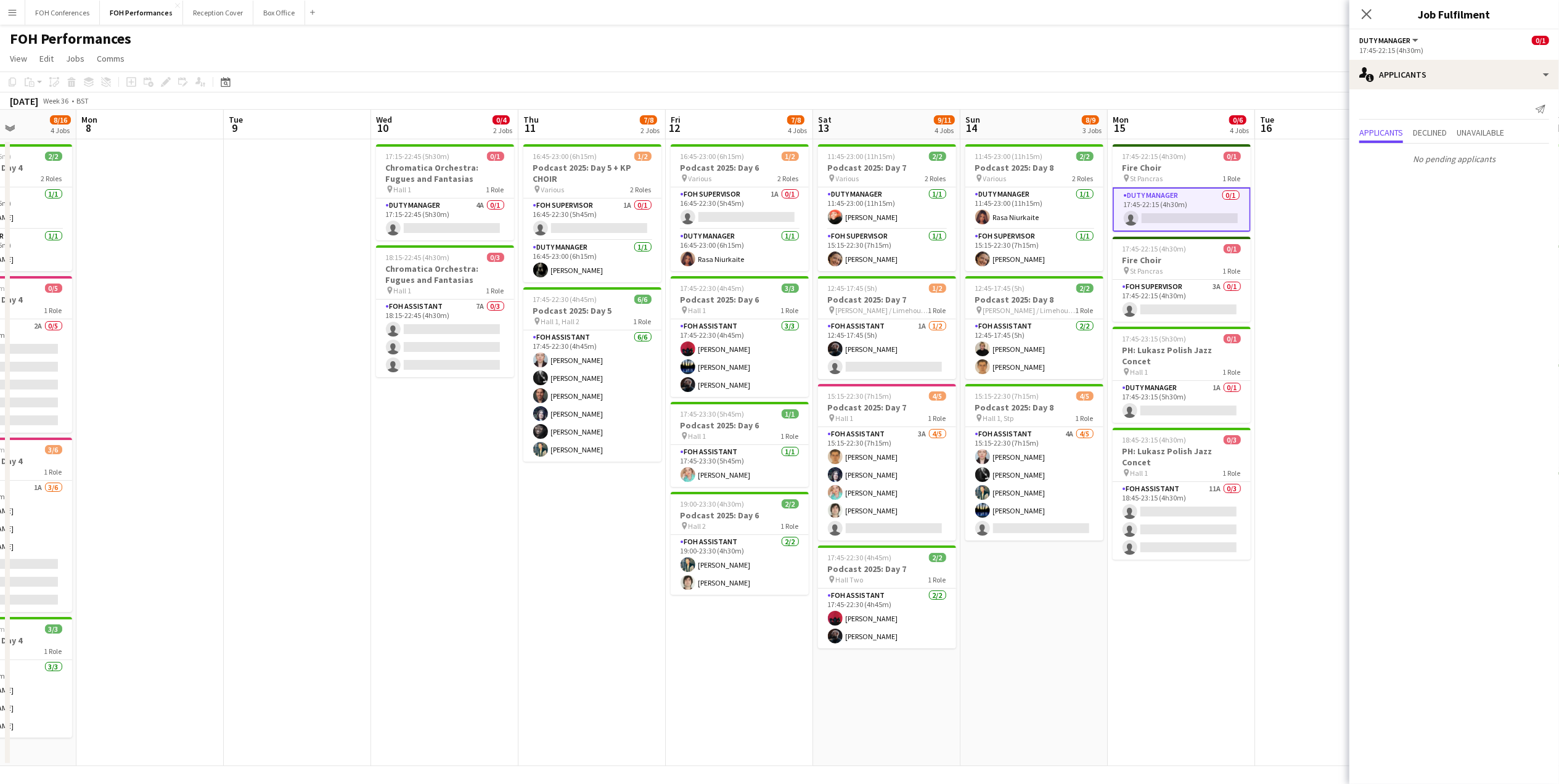
drag, startPoint x: 206, startPoint y: 128, endPoint x: 1046, endPoint y: 151, distance: 840.3
click at [1046, 151] on app-calendar-viewport "Fri 5 8/10 2 Jobs Sat 6 8/13 3 Jobs Sun 7 8/16 4 Jobs Mon 8 Tue 9 Wed 10 0/4 2 …" at bounding box center [779, 437] width 1559 height 656
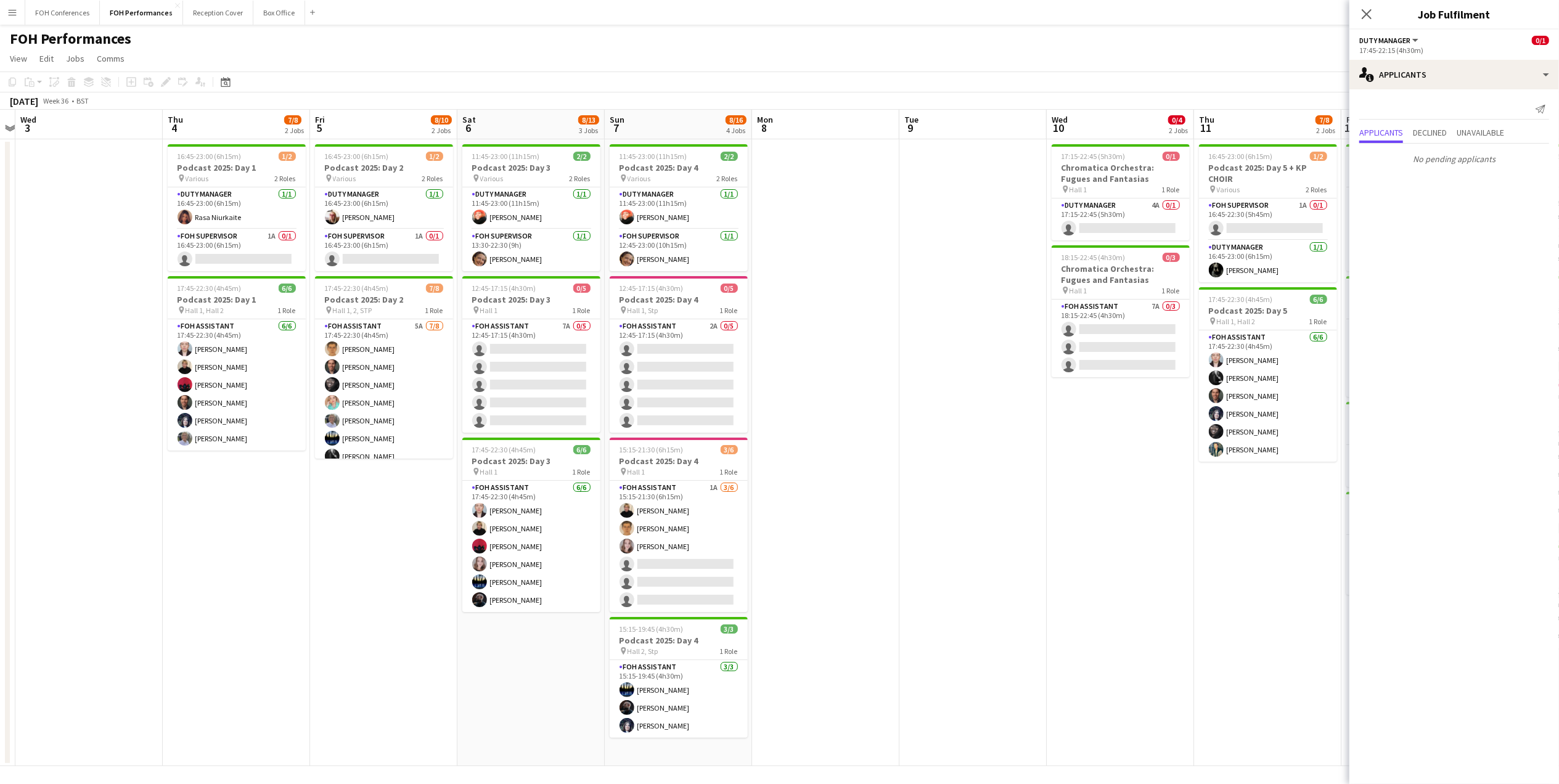
scroll to position [0, 489]
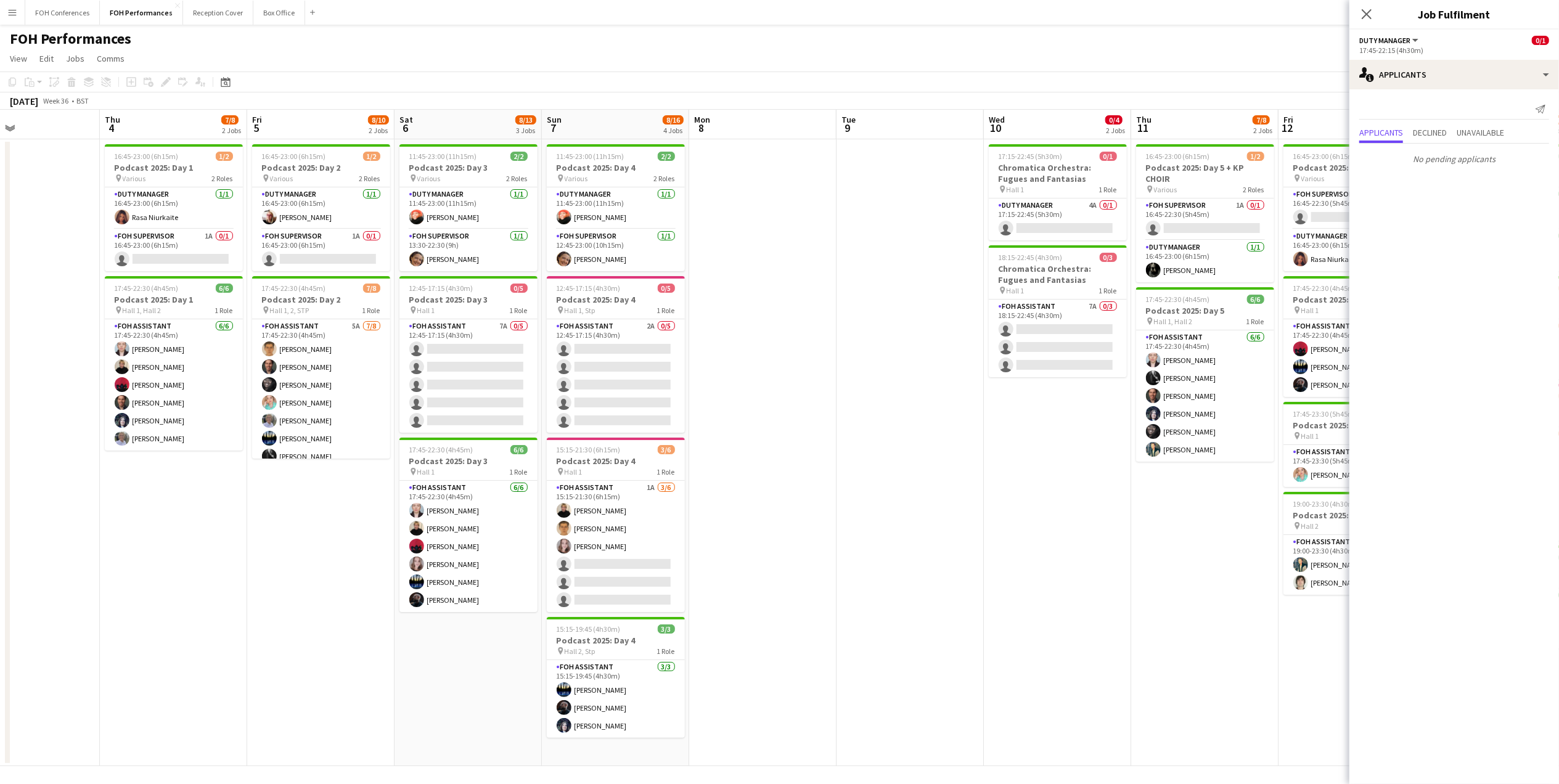
drag, startPoint x: 115, startPoint y: 128, endPoint x: 580, endPoint y: 137, distance: 465.1
click at [580, 137] on app-calendar-viewport "Sun 31 Mon 1 Tue 2 Wed 3 Thu 4 7/8 2 Jobs Fri 5 8/10 2 Jobs Sat 6 8/13 3 Jobs S…" at bounding box center [779, 437] width 1559 height 656
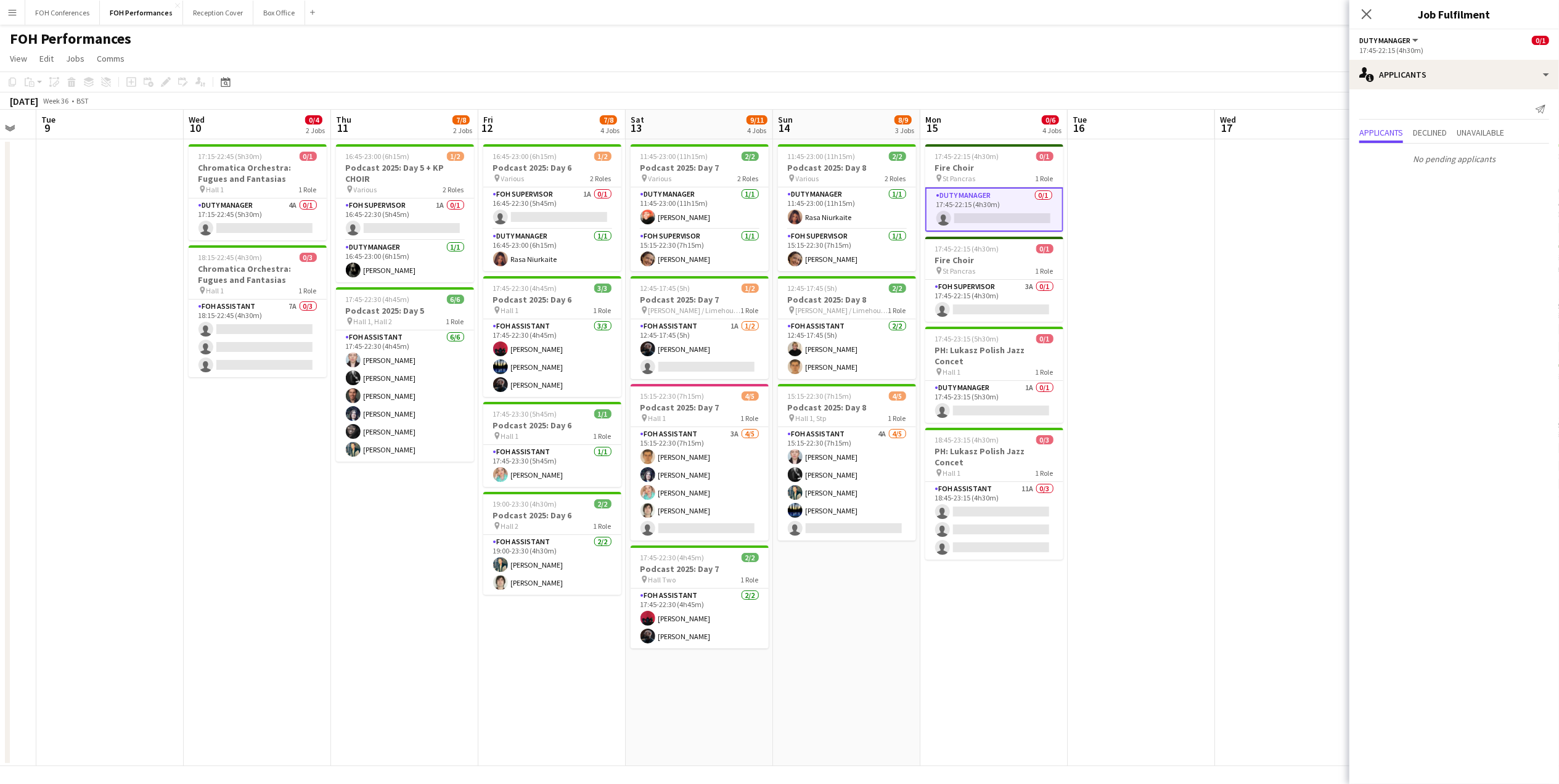
scroll to position [0, 405]
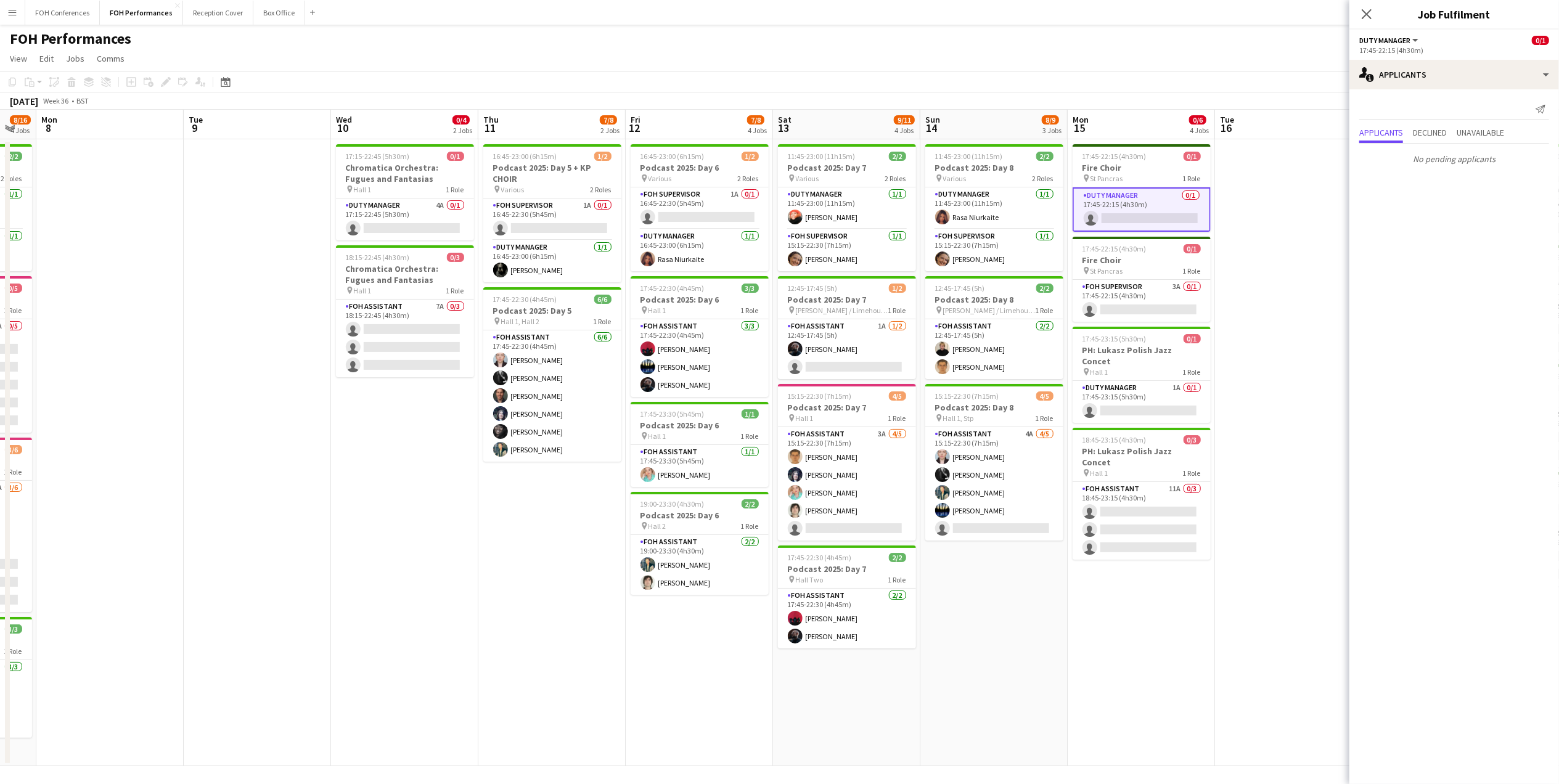
drag, startPoint x: 905, startPoint y: 127, endPoint x: 547, endPoint y: 144, distance: 358.4
click at [547, 144] on app-calendar-viewport "Fri 5 8/10 2 Jobs Sat 6 8/13 3 Jobs Sun 7 8/16 4 Jobs Mon 8 Tue 9 Wed 10 0/4 2 …" at bounding box center [779, 437] width 1559 height 656
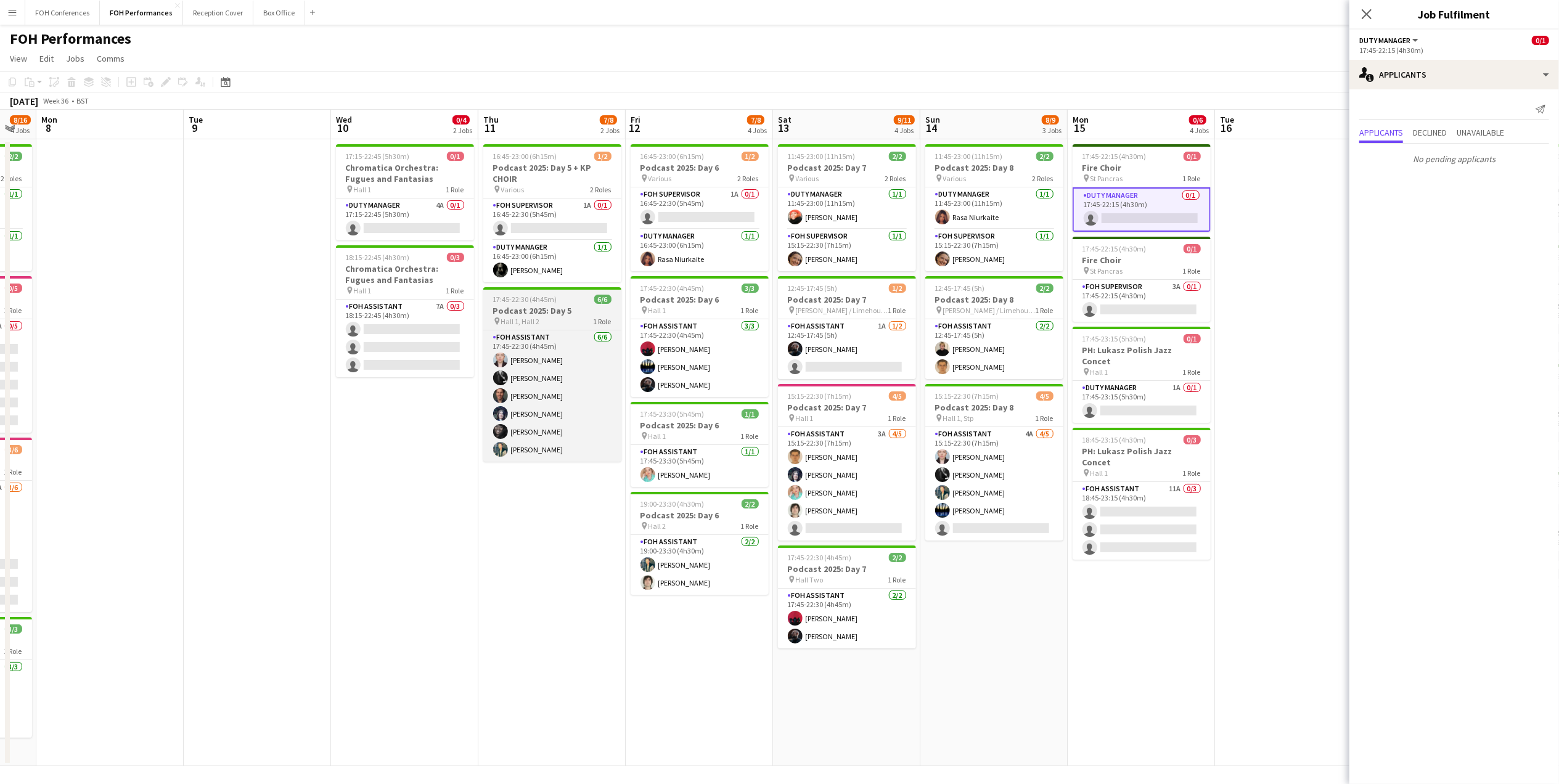
click at [528, 306] on app-job-card "17:45-22:30 (4h45m) 6/6 Podcast 2025: Day 5 pin Hall 1, Hall 2 1 Role FOH Assis…" at bounding box center [552, 374] width 138 height 174
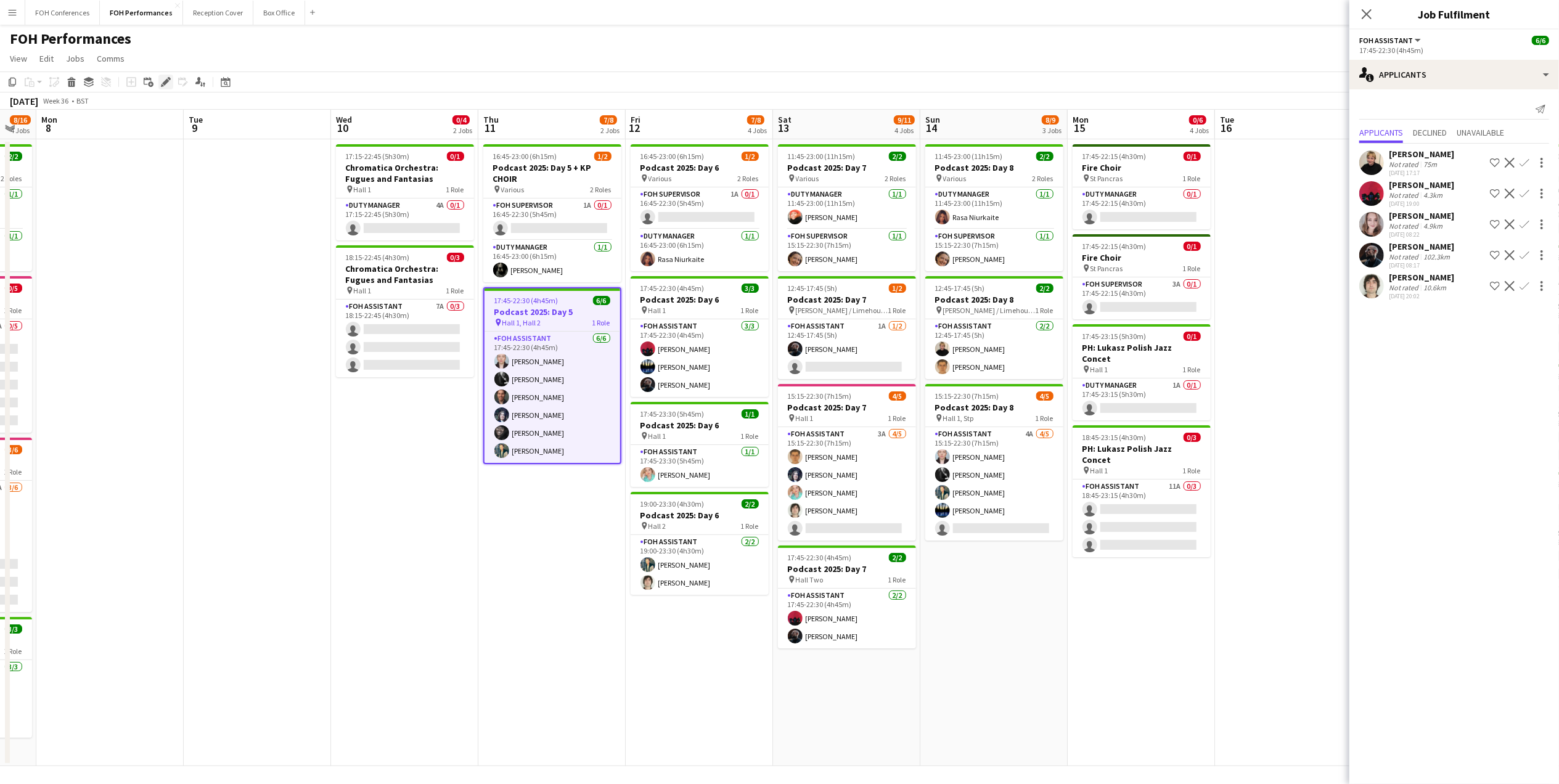
click at [159, 83] on div "Edit" at bounding box center [166, 82] width 15 height 15
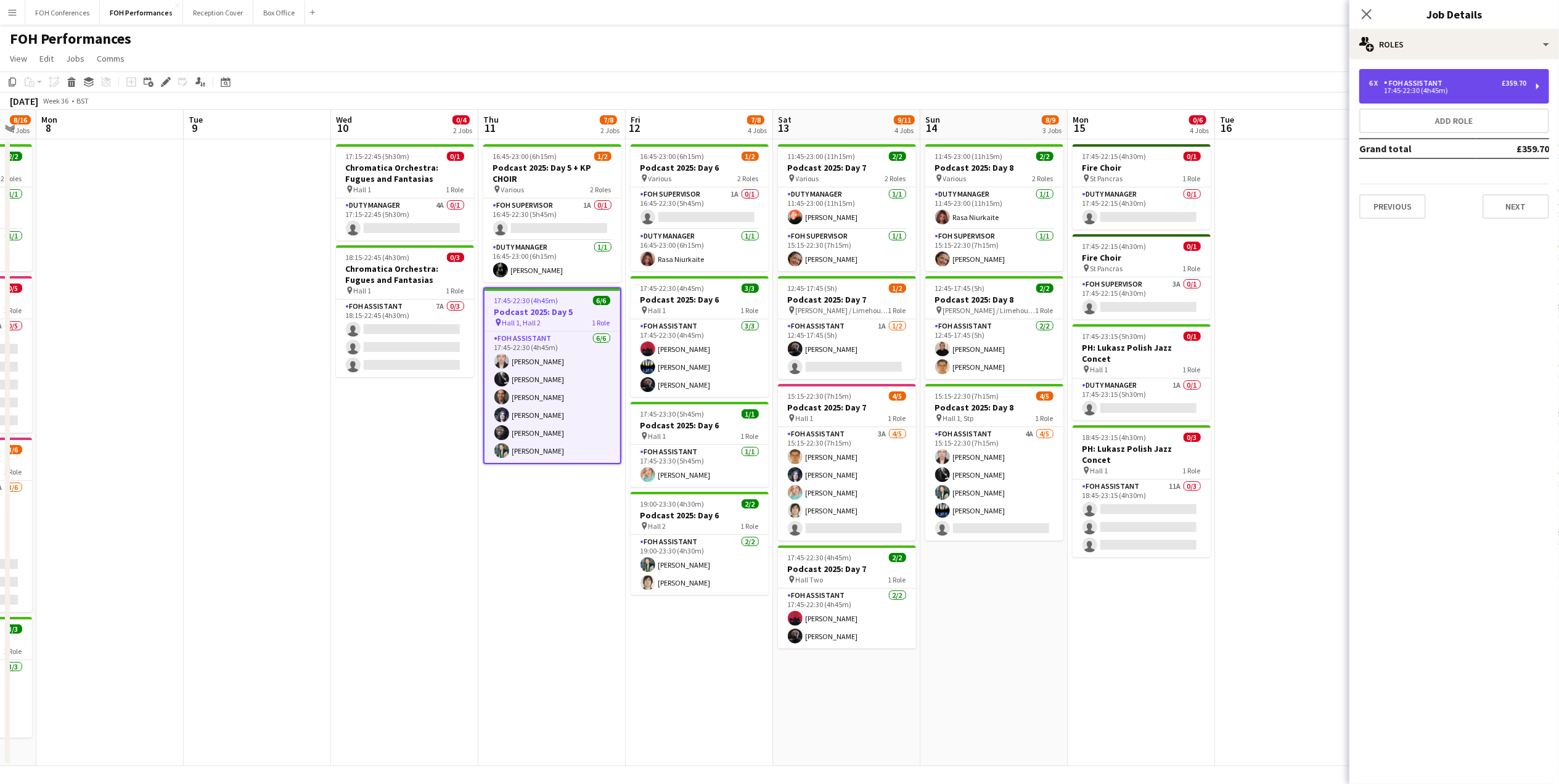
click at [1531, 92] on div "6 x FOH Assistant £359.70 17:45-22:30 (4h45m)" at bounding box center [1454, 86] width 190 height 34
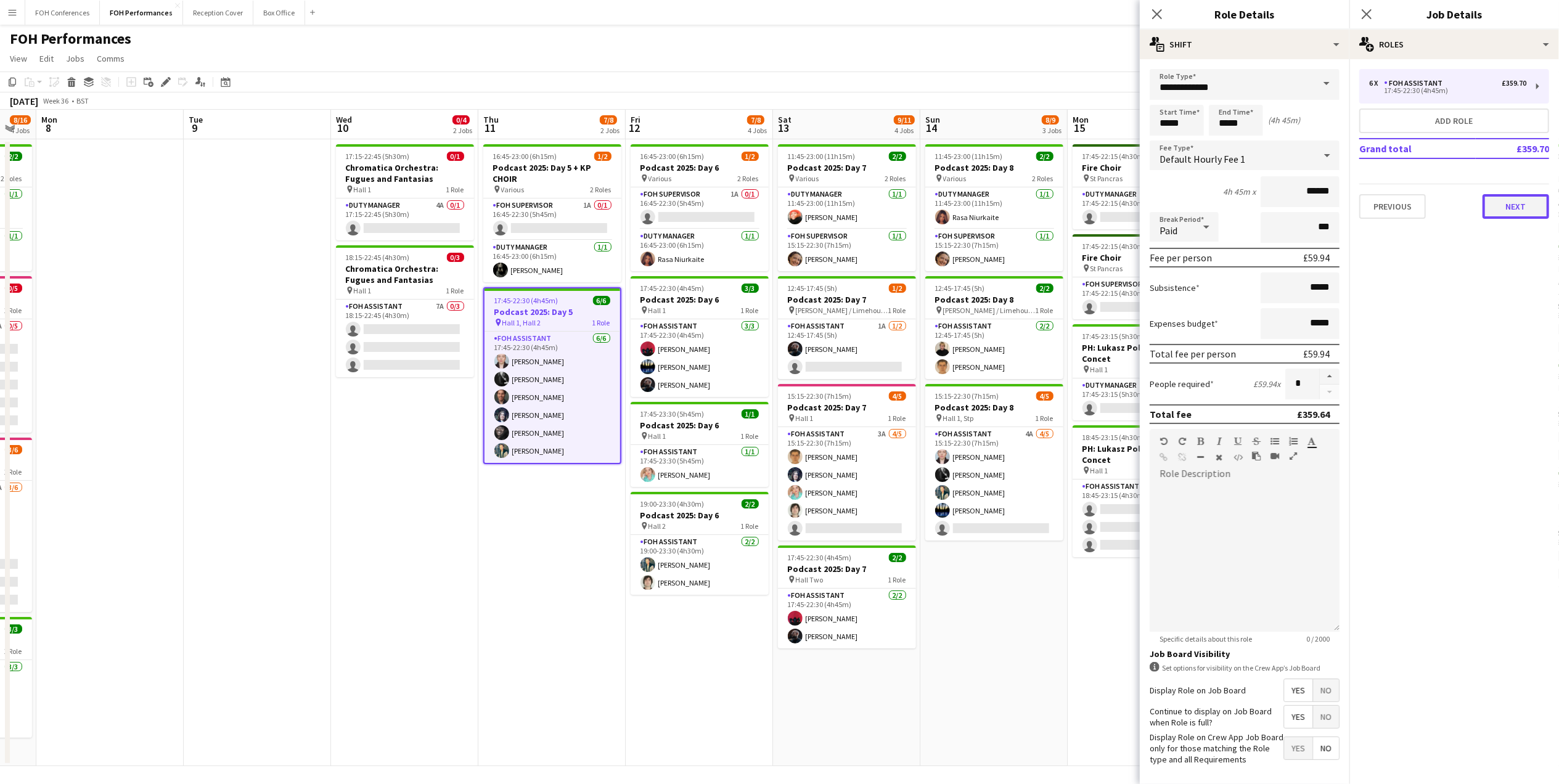
click at [1517, 197] on button "Next" at bounding box center [1515, 206] width 67 height 25
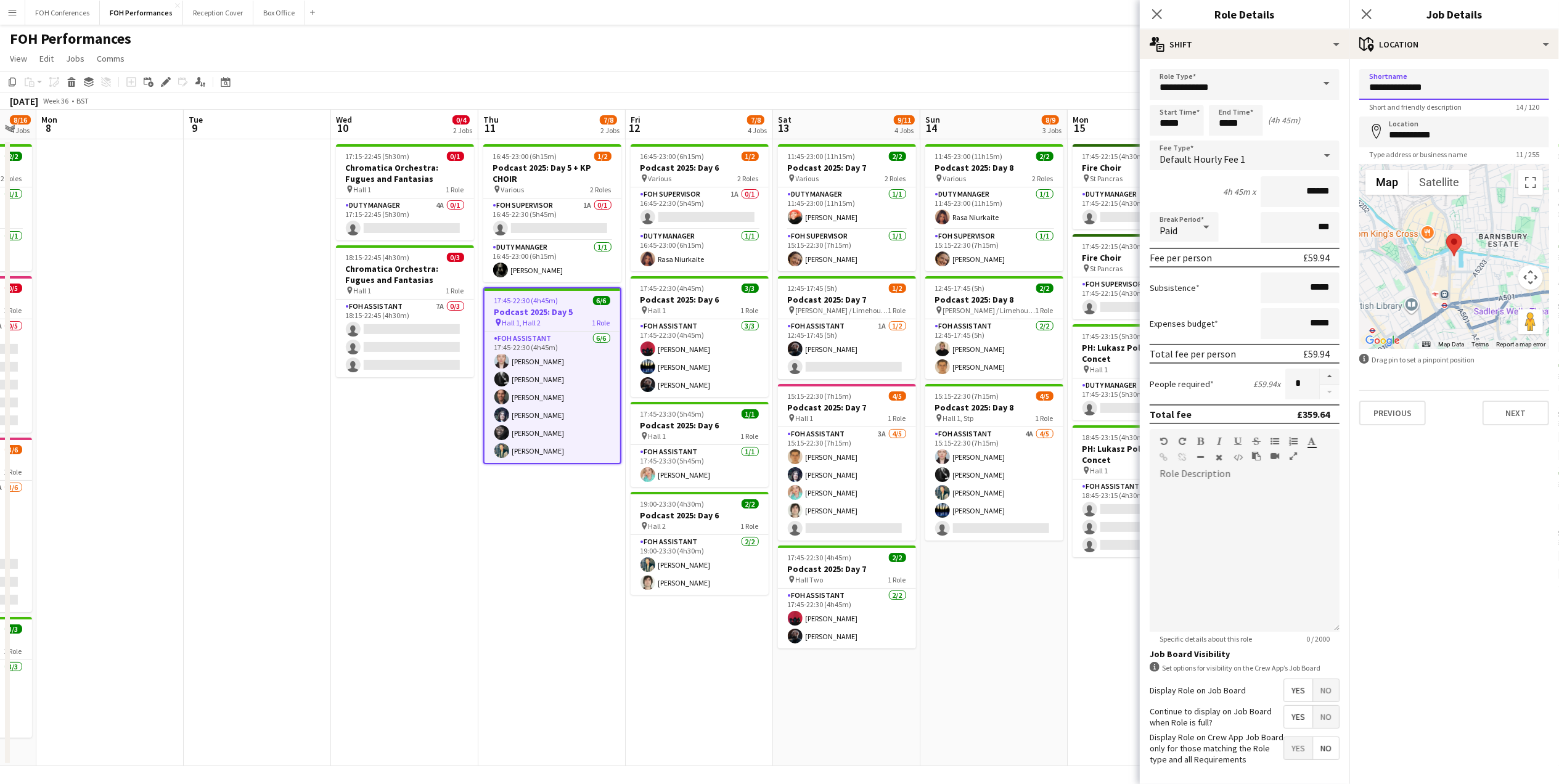
click at [1392, 85] on input "**********" at bounding box center [1454, 84] width 190 height 31
type input "**********"
click at [1046, 20] on app-navbar "Menu Boards Boards Boards All jobs Status Workforce Workforce My Workforce Recr…" at bounding box center [779, 12] width 1559 height 25
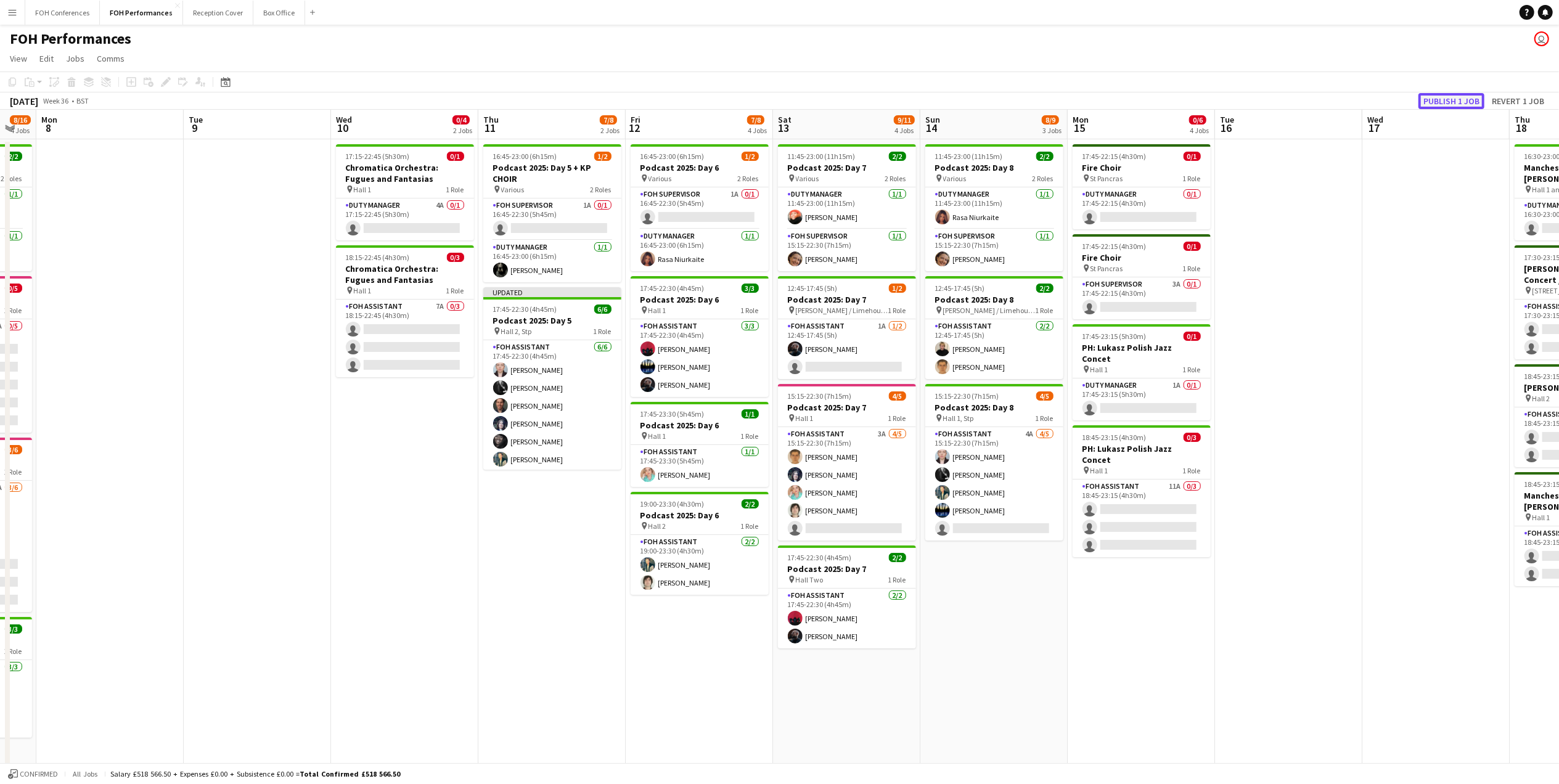
click at [1439, 101] on button "Publish 1 job" at bounding box center [1451, 101] width 66 height 16
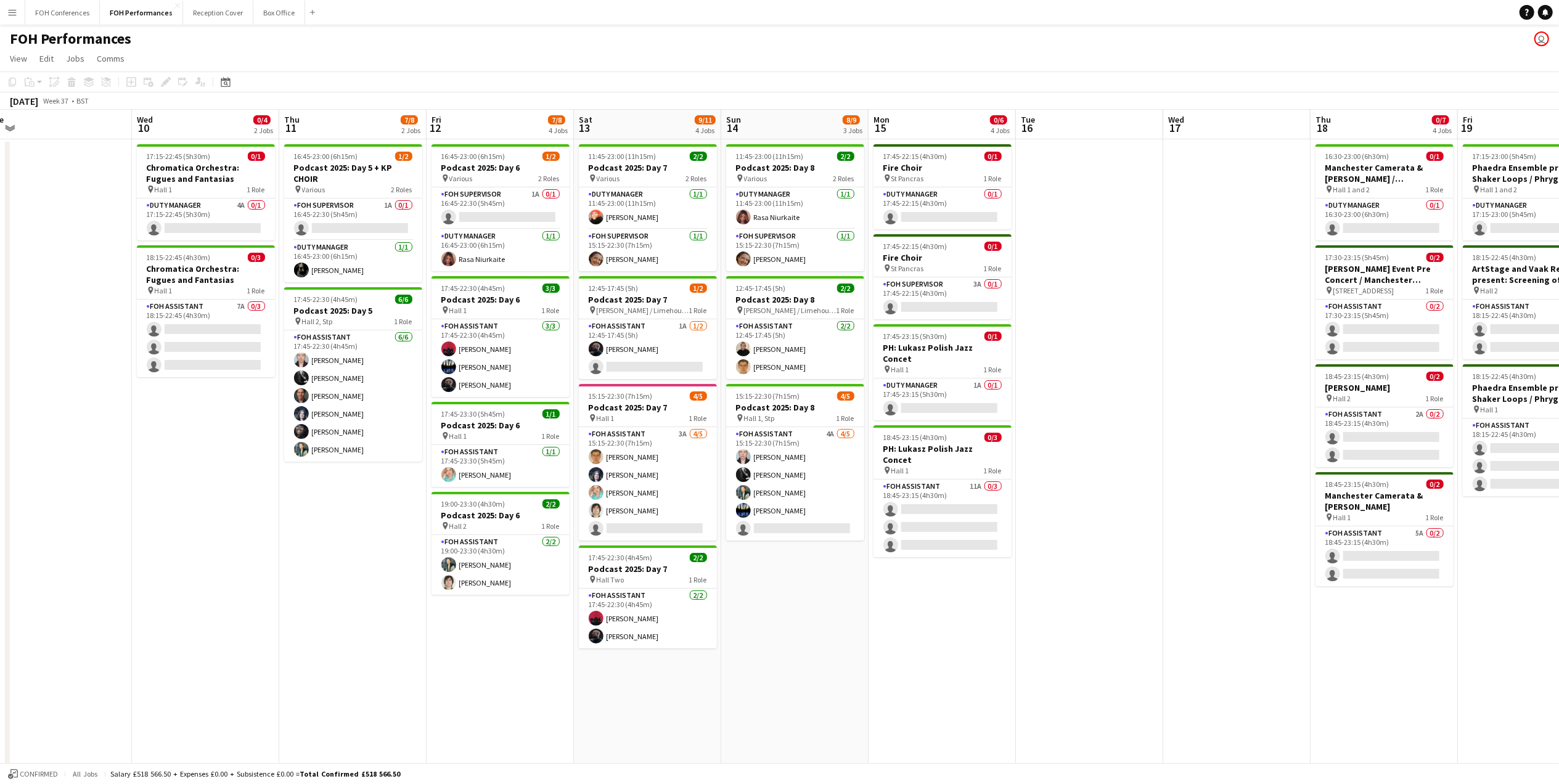
scroll to position [0, 544]
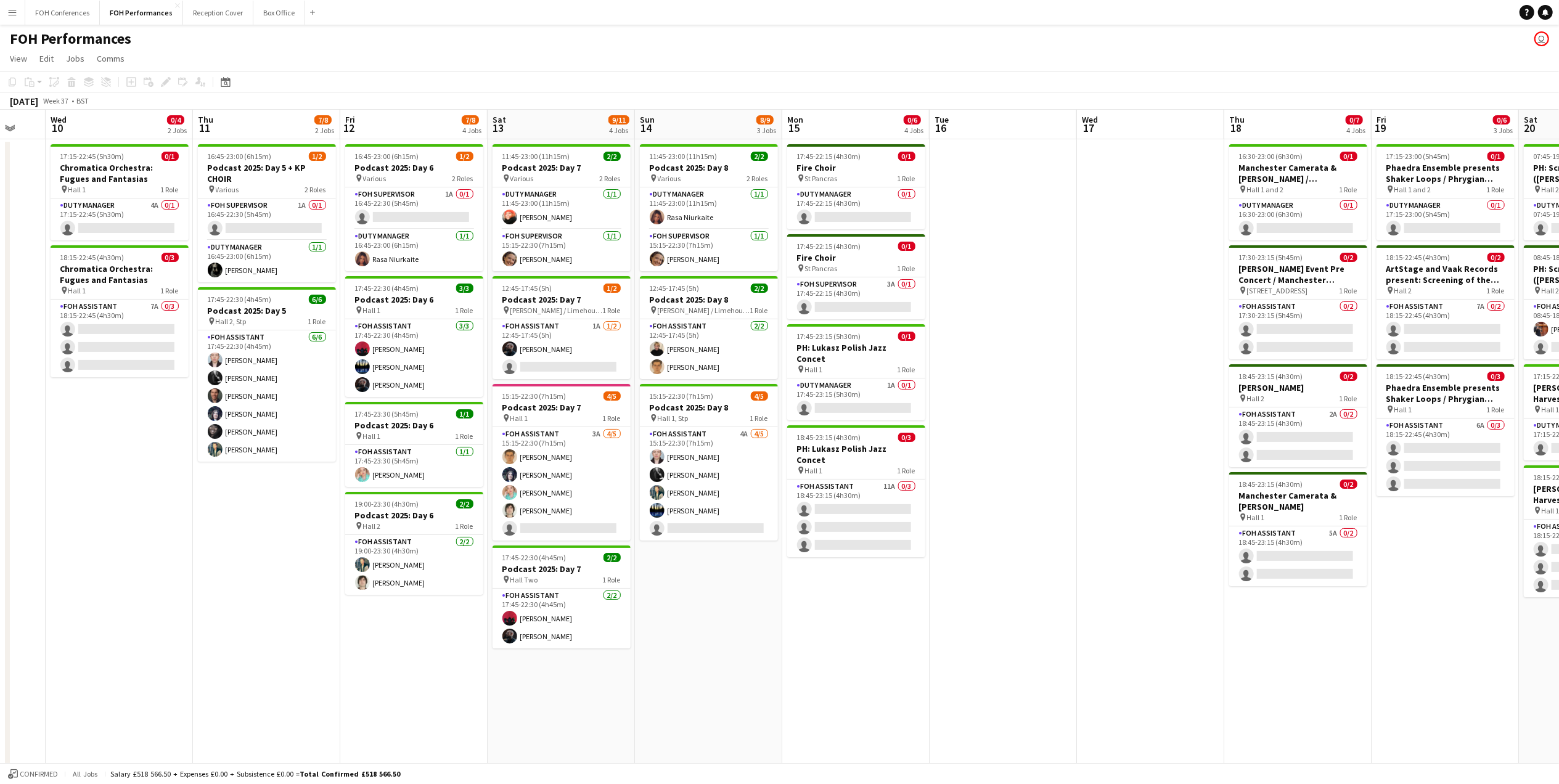
drag, startPoint x: 547, startPoint y: 129, endPoint x: 262, endPoint y: 146, distance: 285.5
click at [262, 146] on app-calendar-viewport "Sat 6 8/13 3 Jobs Sun 7 8/16 4 Jobs Mon 8 Tue 9 Wed 10 0/4 2 Jobs Thu 11 7/8 2 …" at bounding box center [779, 437] width 1559 height 656
click at [104, 335] on app-card-role "FOH Assistant 7A 0/3 18:15-22:45 (4h30m) single-neutral-actions single-neutral-…" at bounding box center [119, 339] width 138 height 78
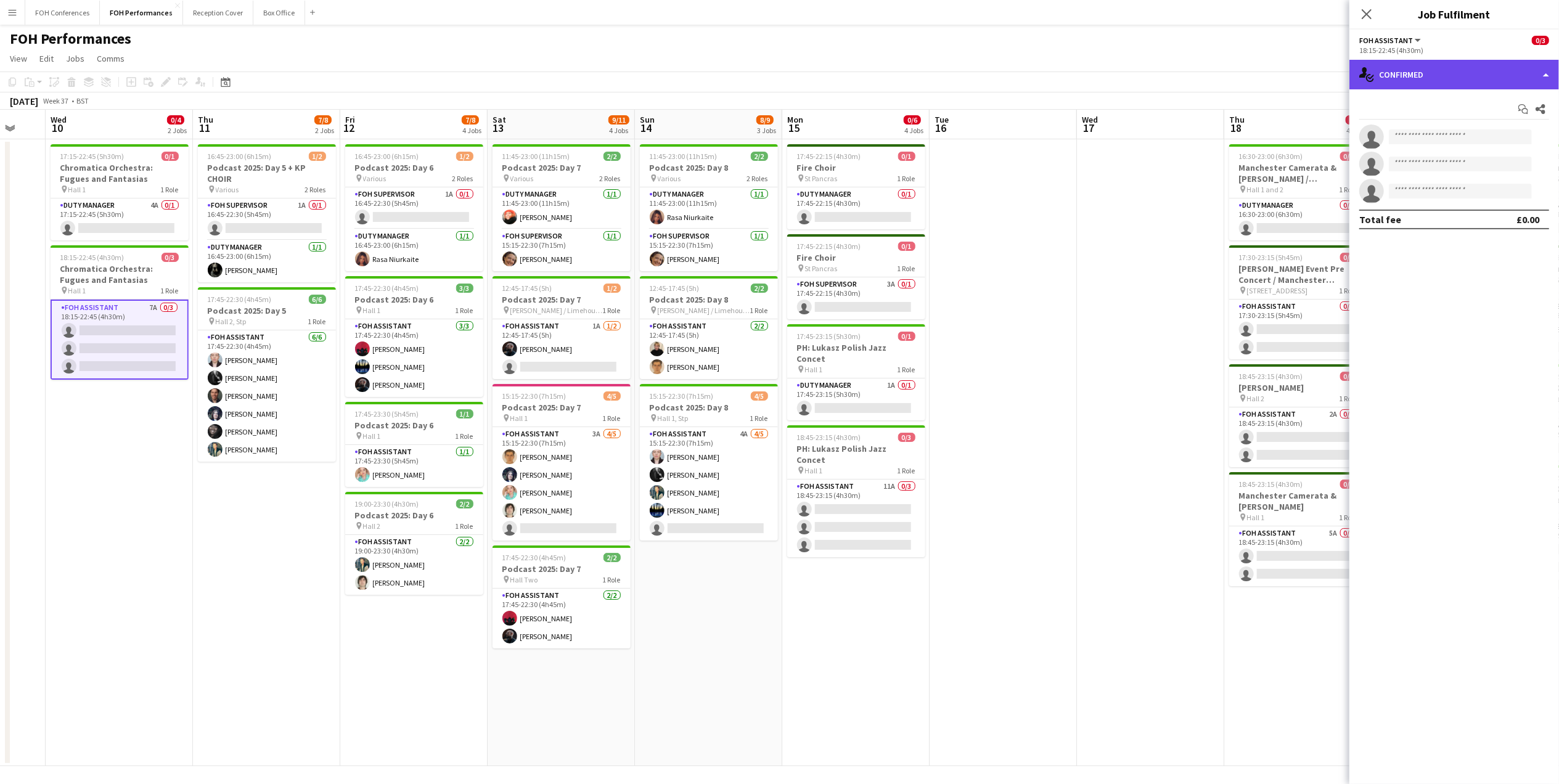
click at [1483, 72] on div "single-neutral-actions-check-2 Confirmed" at bounding box center [1454, 75] width 209 height 29
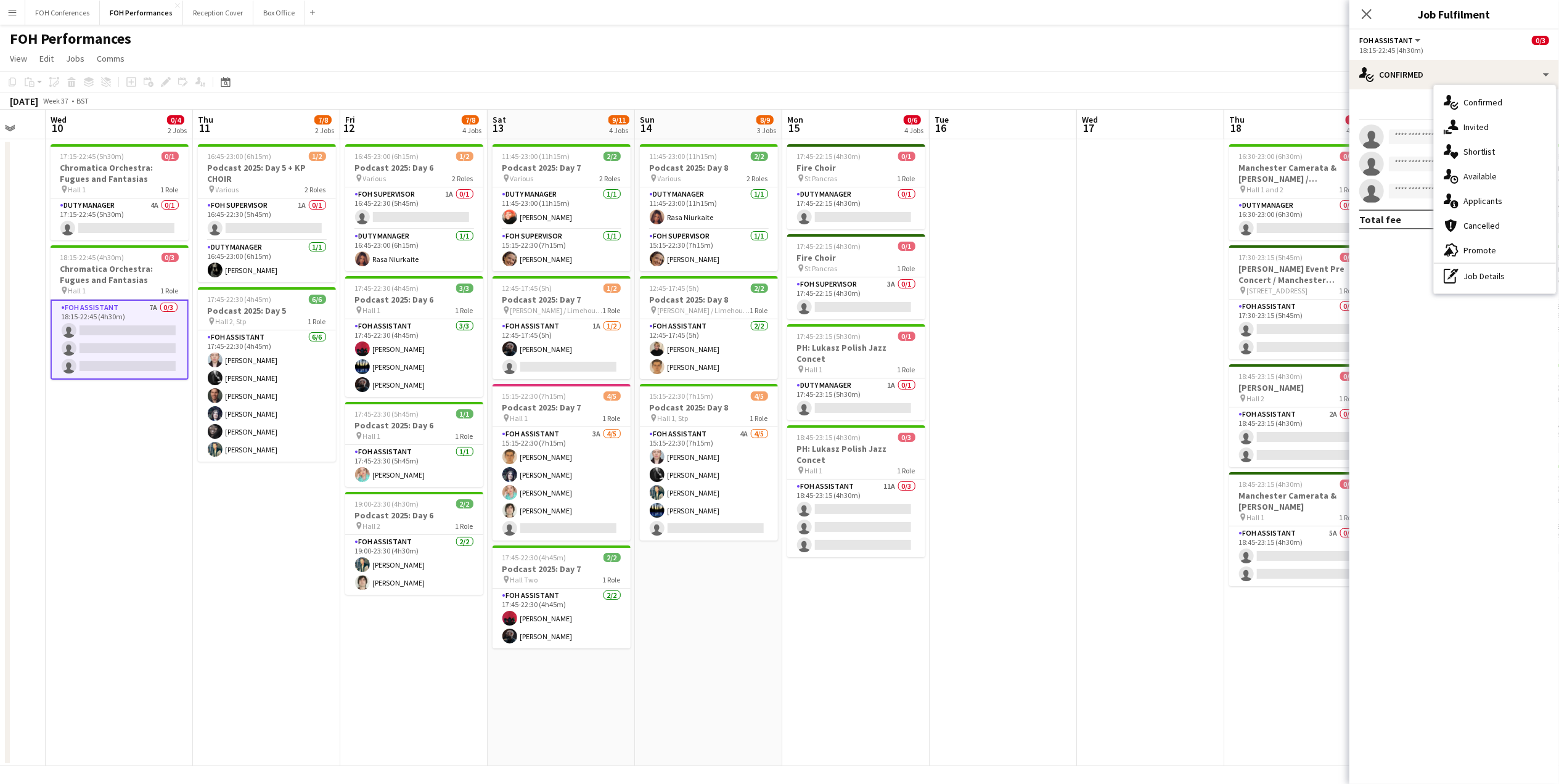
click at [1537, 202] on div "single-neutral-actions-information Applicants" at bounding box center [1495, 201] width 122 height 25
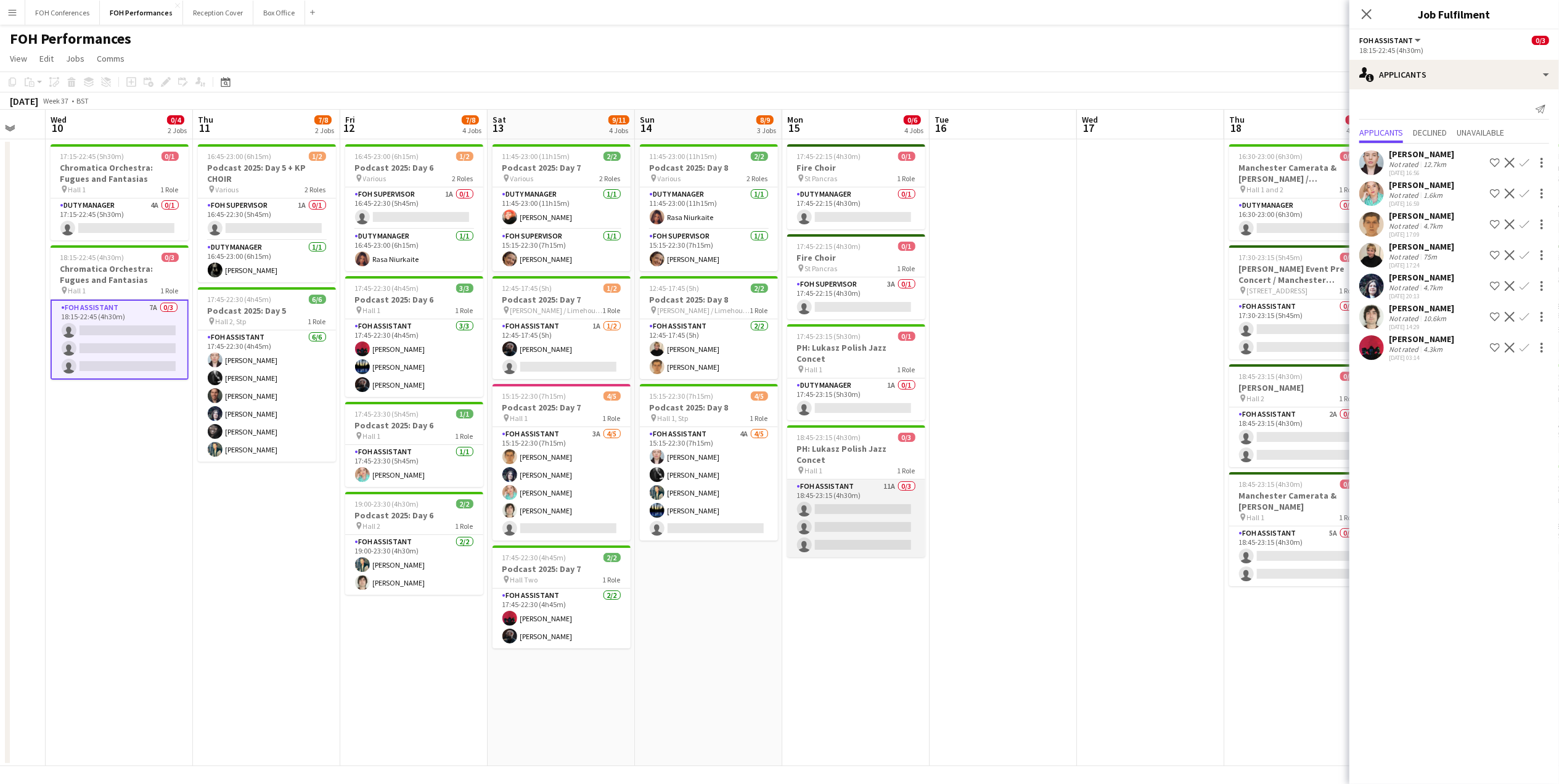
click at [842, 486] on app-card-role "FOH Assistant 11A 0/3 18:45-23:15 (4h30m) single-neutral-actions single-neutral…" at bounding box center [856, 519] width 138 height 78
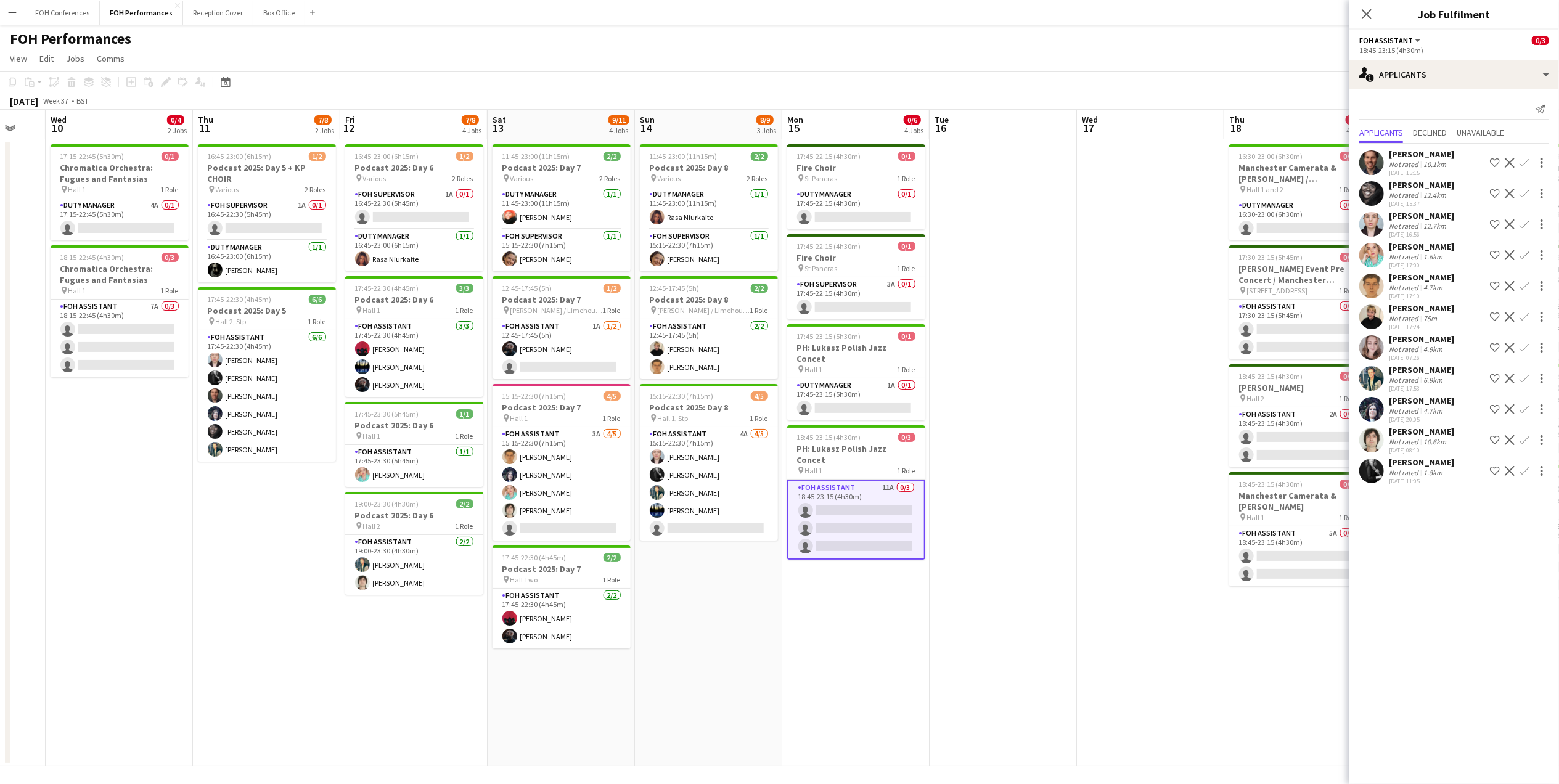
click at [462, 59] on app-page-menu "View Day view expanded Day view collapsed Month view Date picker Jump to [DATE]…" at bounding box center [779, 60] width 1559 height 23
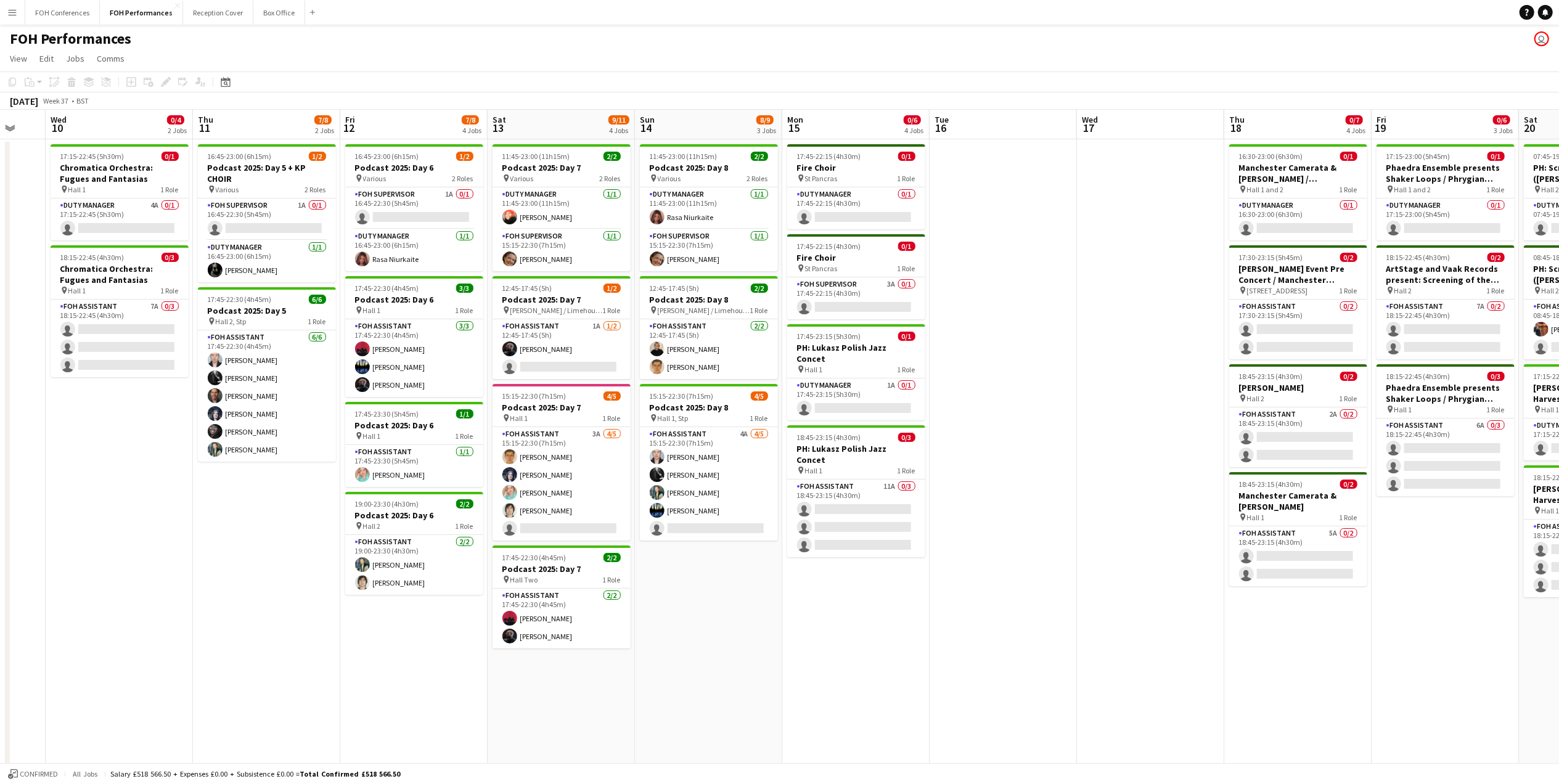
drag, startPoint x: 831, startPoint y: 491, endPoint x: 898, endPoint y: 452, distance: 77.5
click at [831, 491] on app-card-role "FOH Assistant 11A 0/3 18:45-23:15 (4h30m) single-neutral-actions single-neutral…" at bounding box center [856, 519] width 138 height 78
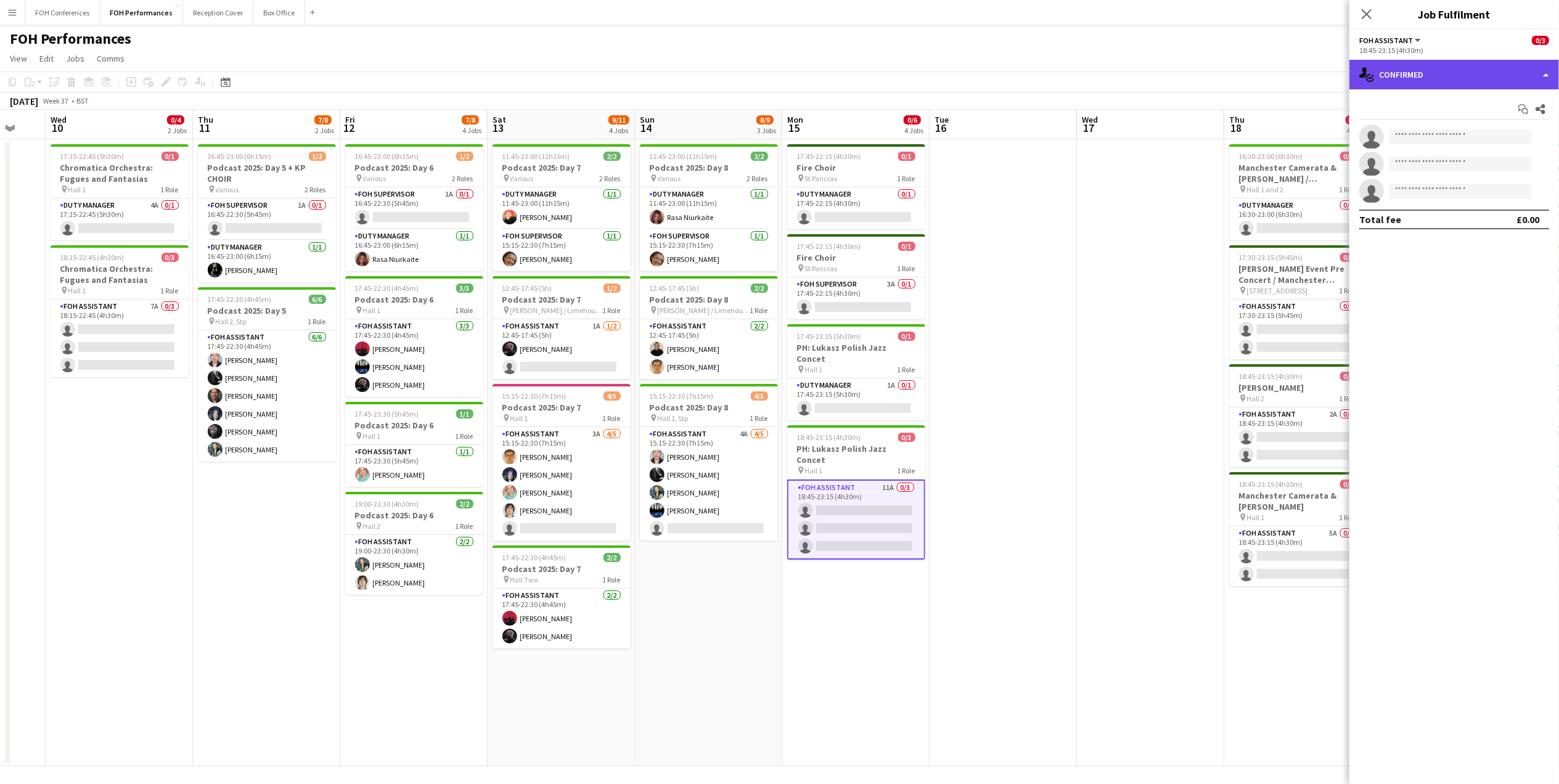
click at [1404, 64] on div "single-neutral-actions-check-2 Confirmed" at bounding box center [1454, 75] width 209 height 29
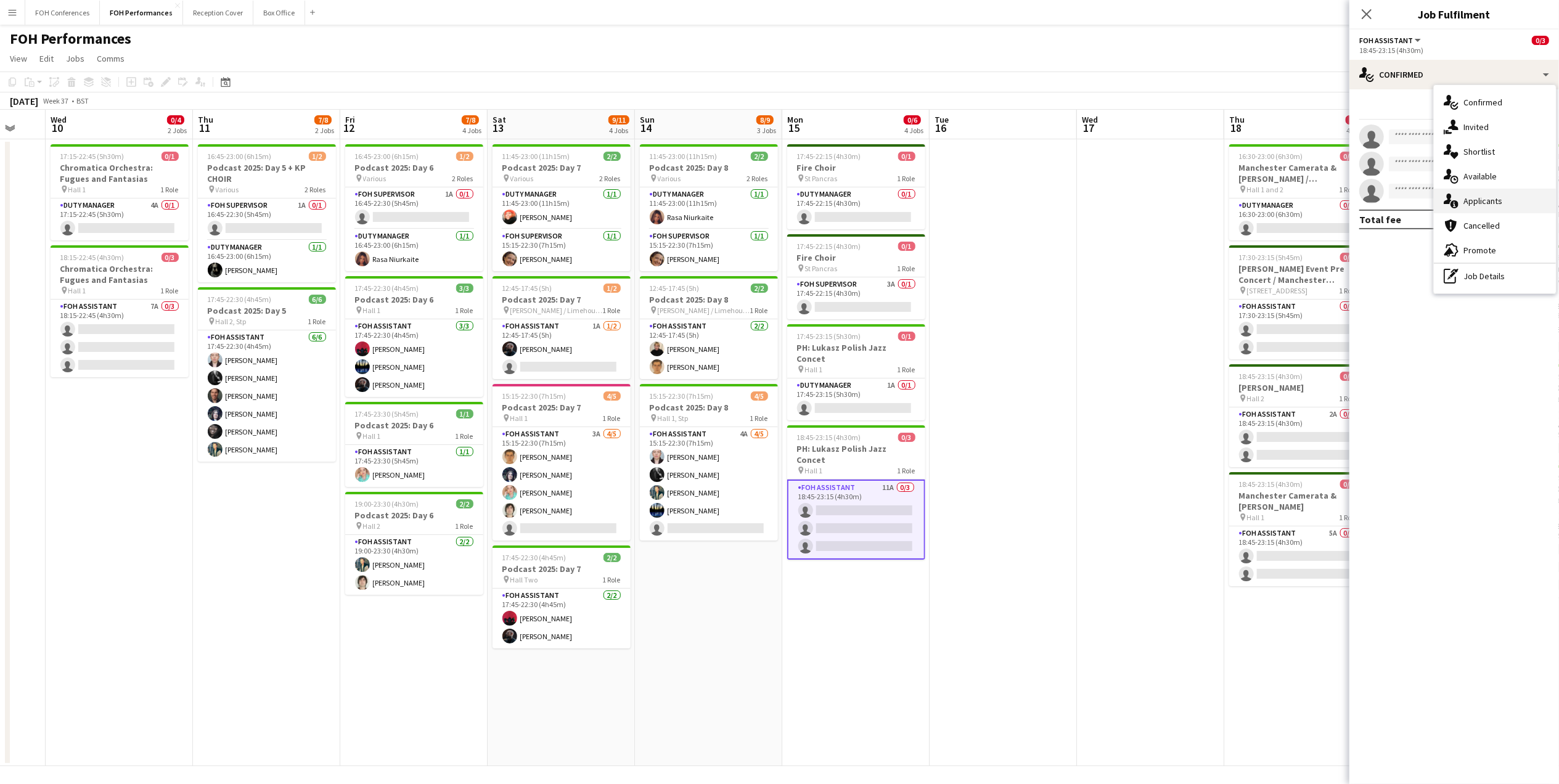
click at [1489, 197] on div "single-neutral-actions-information Applicants" at bounding box center [1495, 201] width 122 height 25
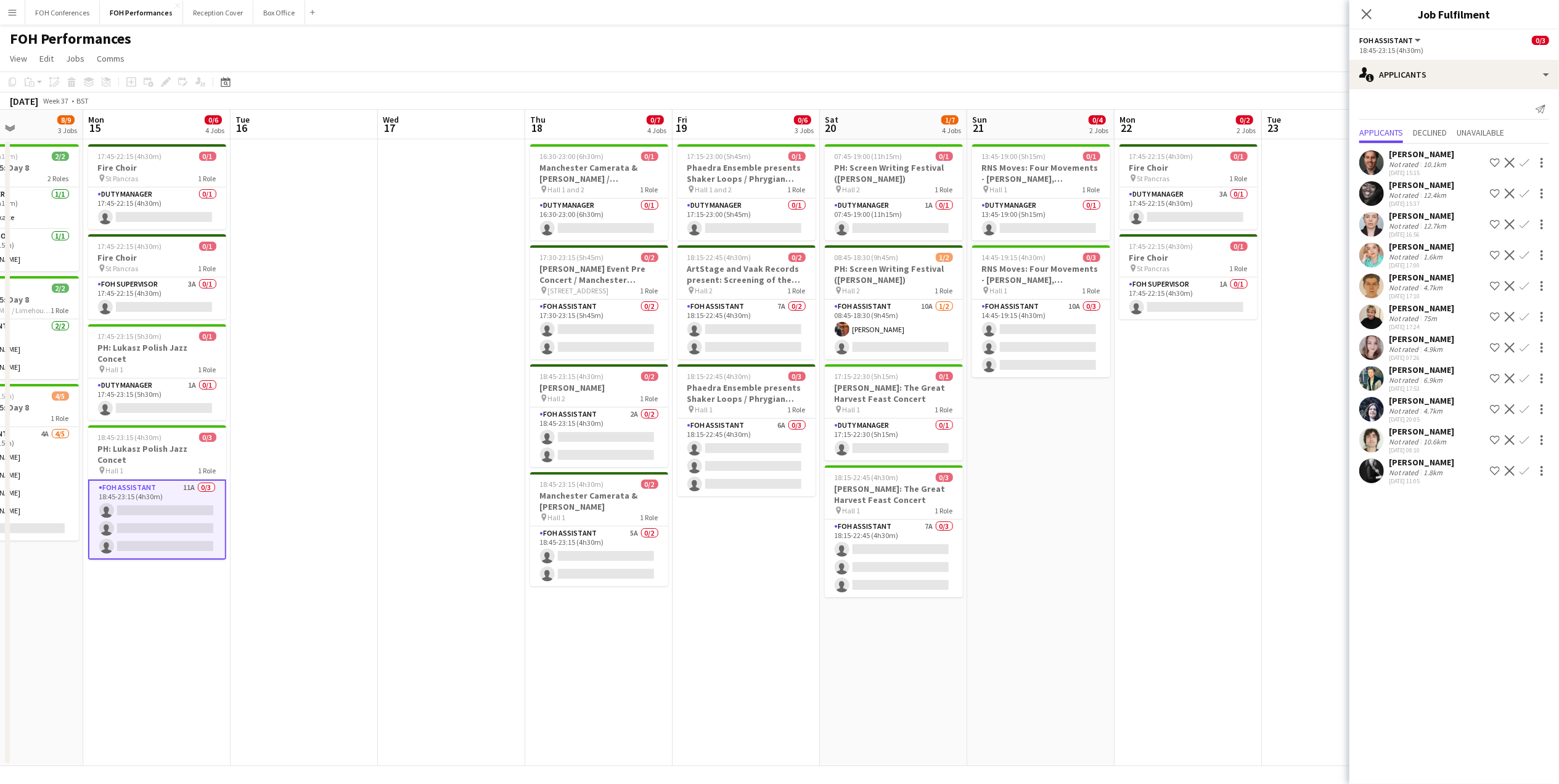
scroll to position [0, 514]
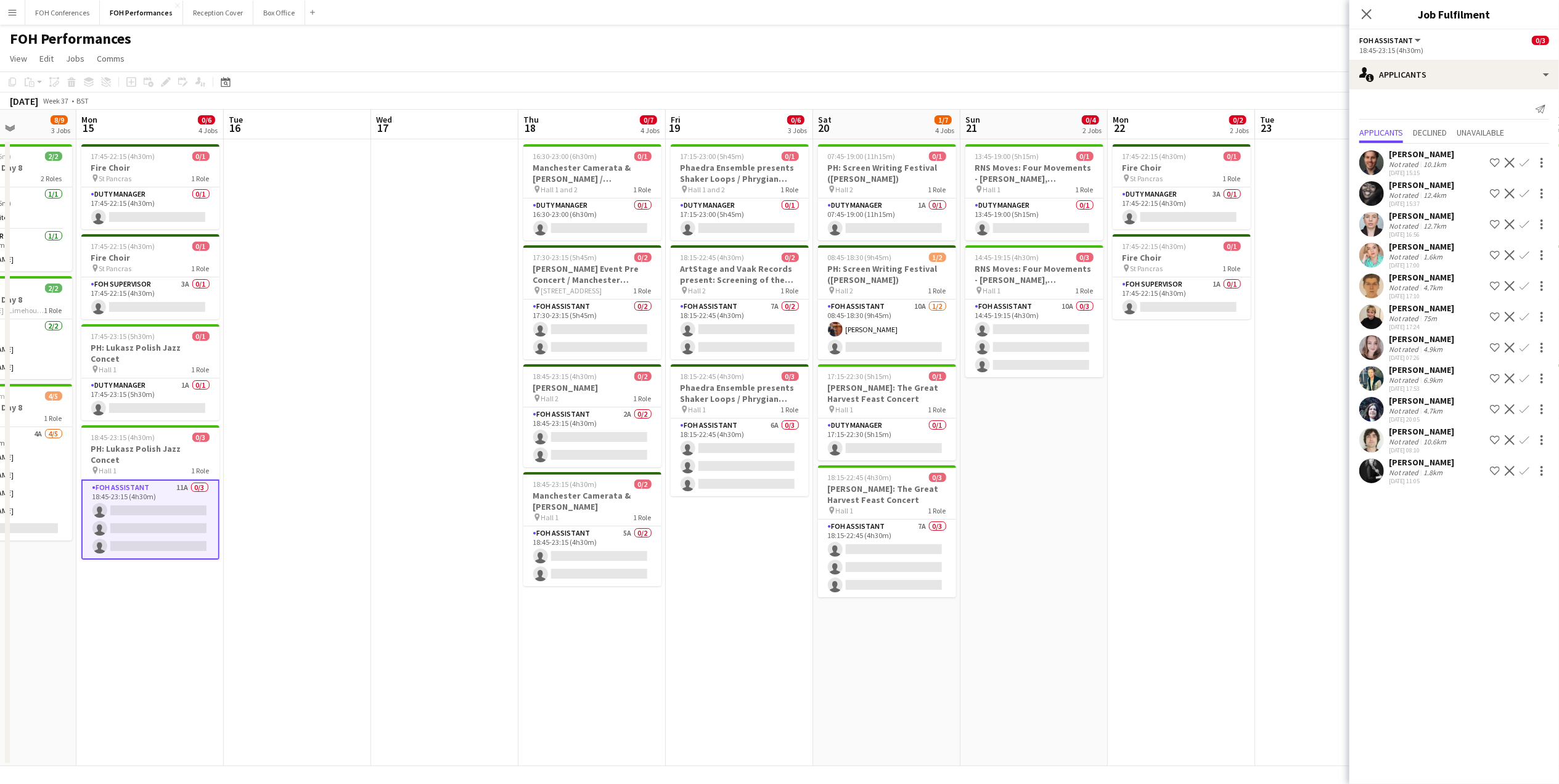
drag, startPoint x: 1149, startPoint y: 127, endPoint x: 446, endPoint y: 153, distance: 703.5
click at [443, 153] on app-calendar-viewport "Thu 11 7/8 2 Jobs Fri 12 7/8 4 Jobs Sat 13 9/11 4 Jobs Sun 14 8/9 3 Jobs Mon 15…" at bounding box center [779, 437] width 1559 height 656
click at [883, 346] on app-card-role "FOH Assistant 10A [DATE] 08:45-18:30 (9h45m) [PERSON_NAME] single-neutral-actio…" at bounding box center [886, 330] width 138 height 60
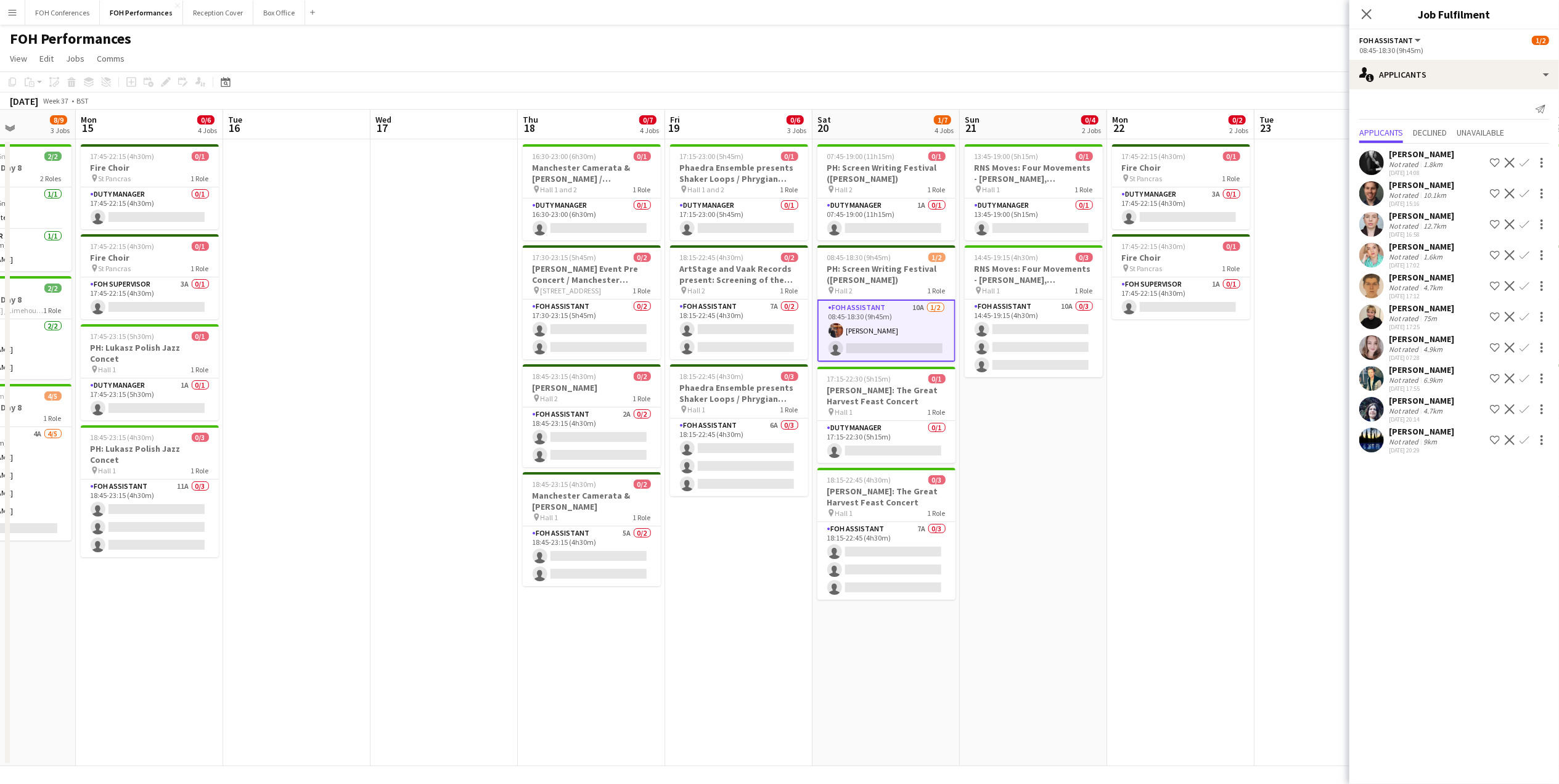
click at [1526, 404] on app-icon "Confirm" at bounding box center [1524, 409] width 10 height 10
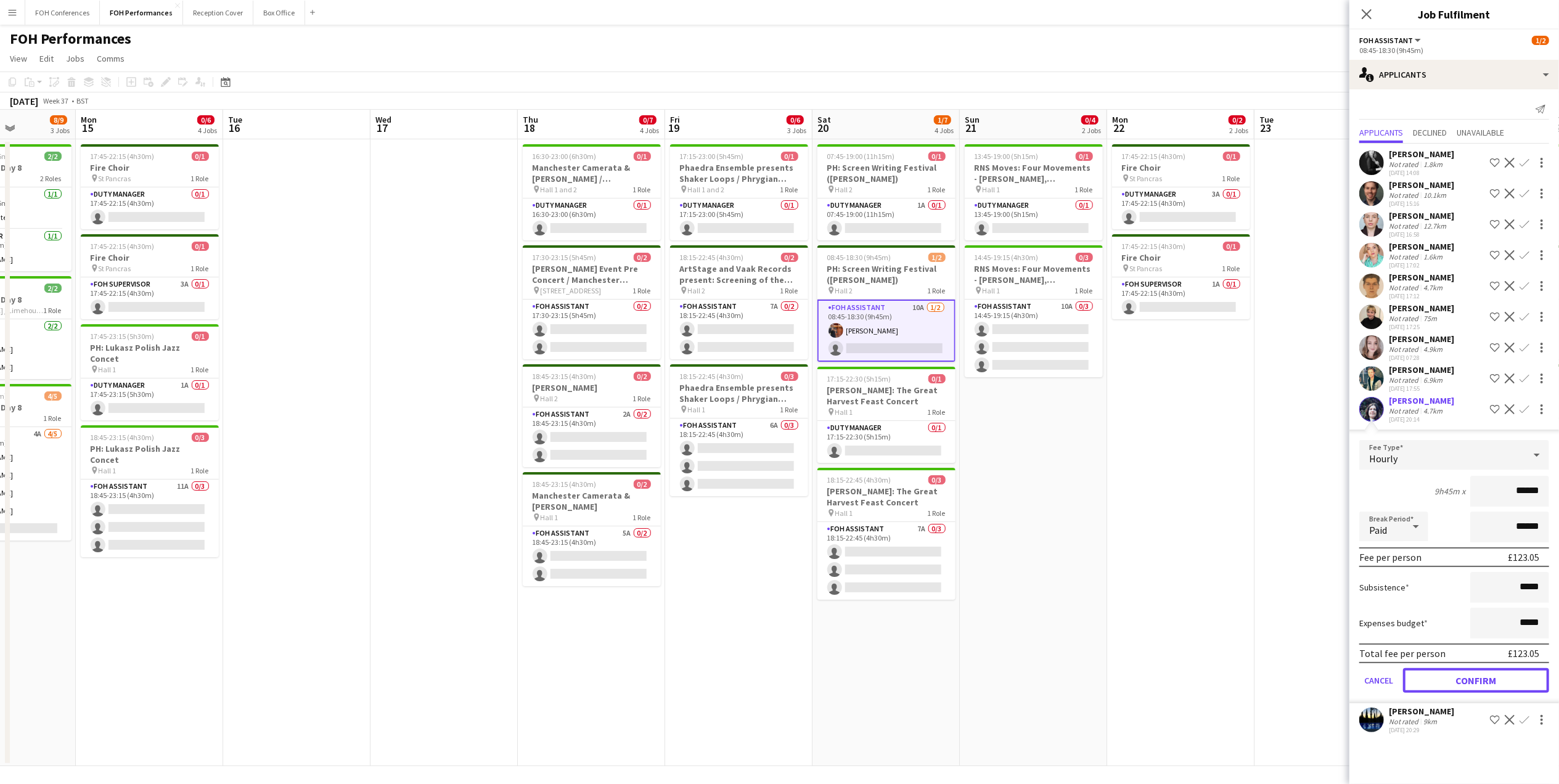
click at [1503, 671] on button "Confirm" at bounding box center [1476, 680] width 146 height 25
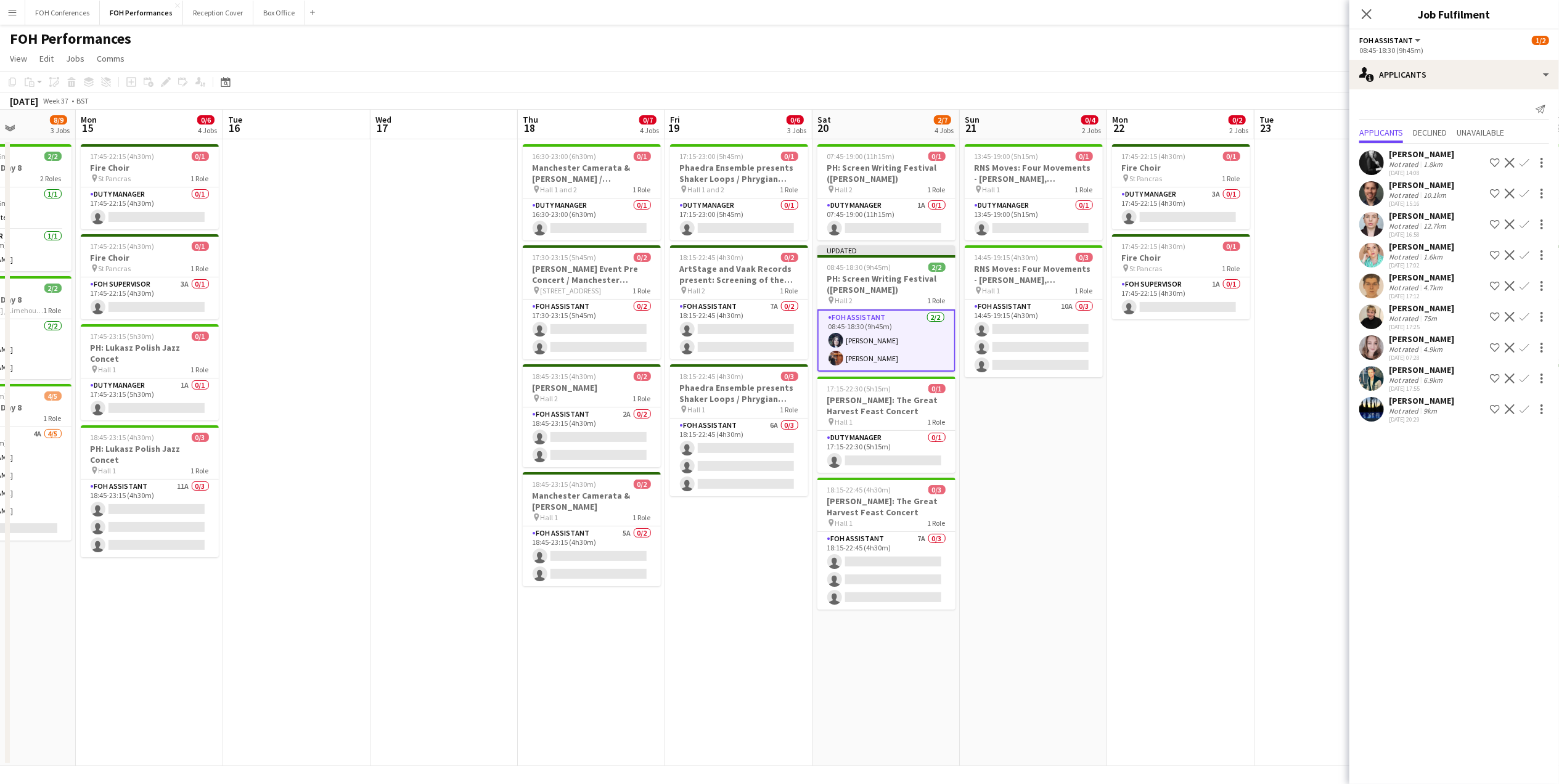
click at [1165, 31] on div "FOH Performances user" at bounding box center [779, 37] width 1559 height 23
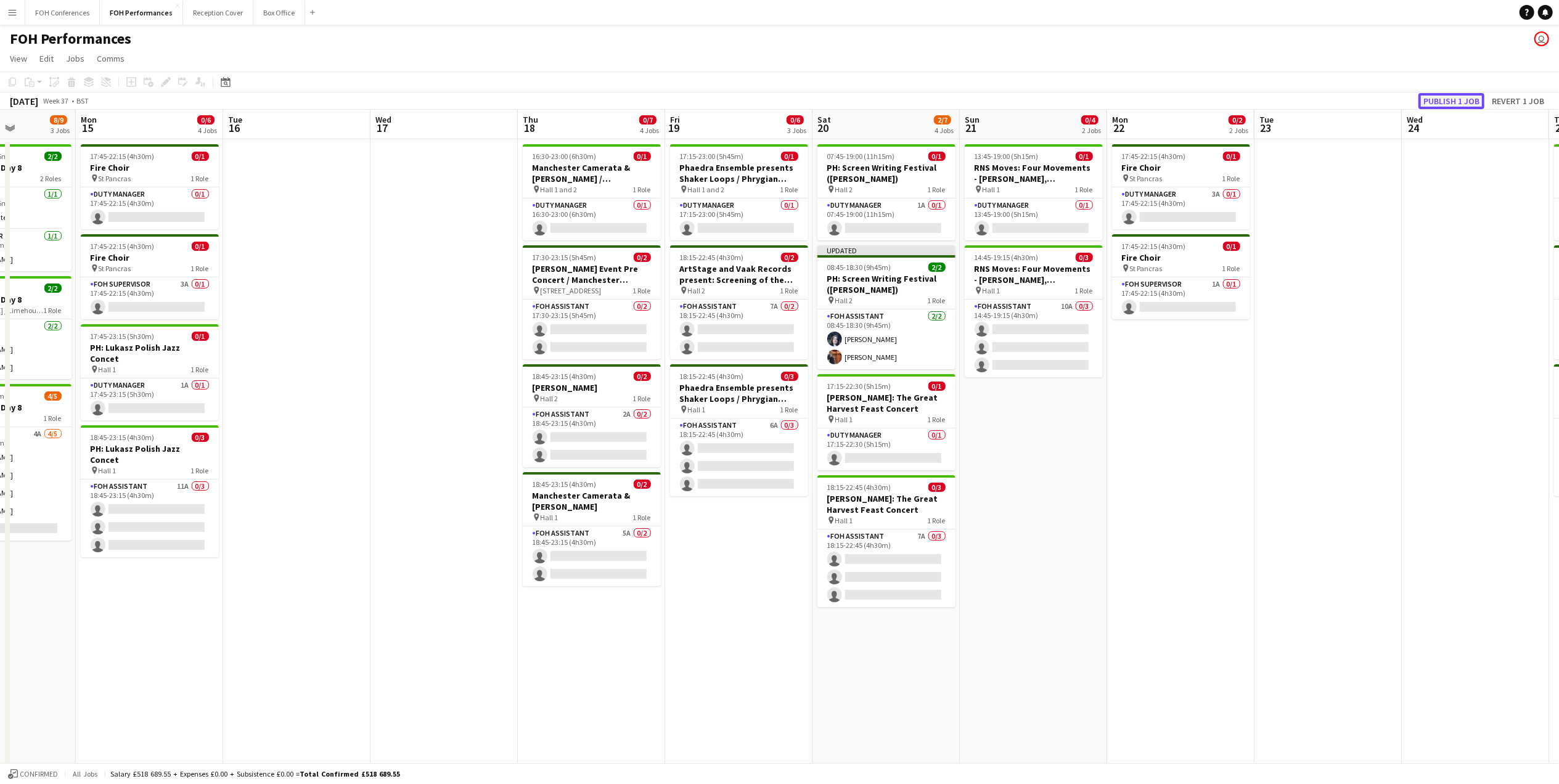
click at [1467, 99] on button "Publish 1 job" at bounding box center [1451, 101] width 66 height 16
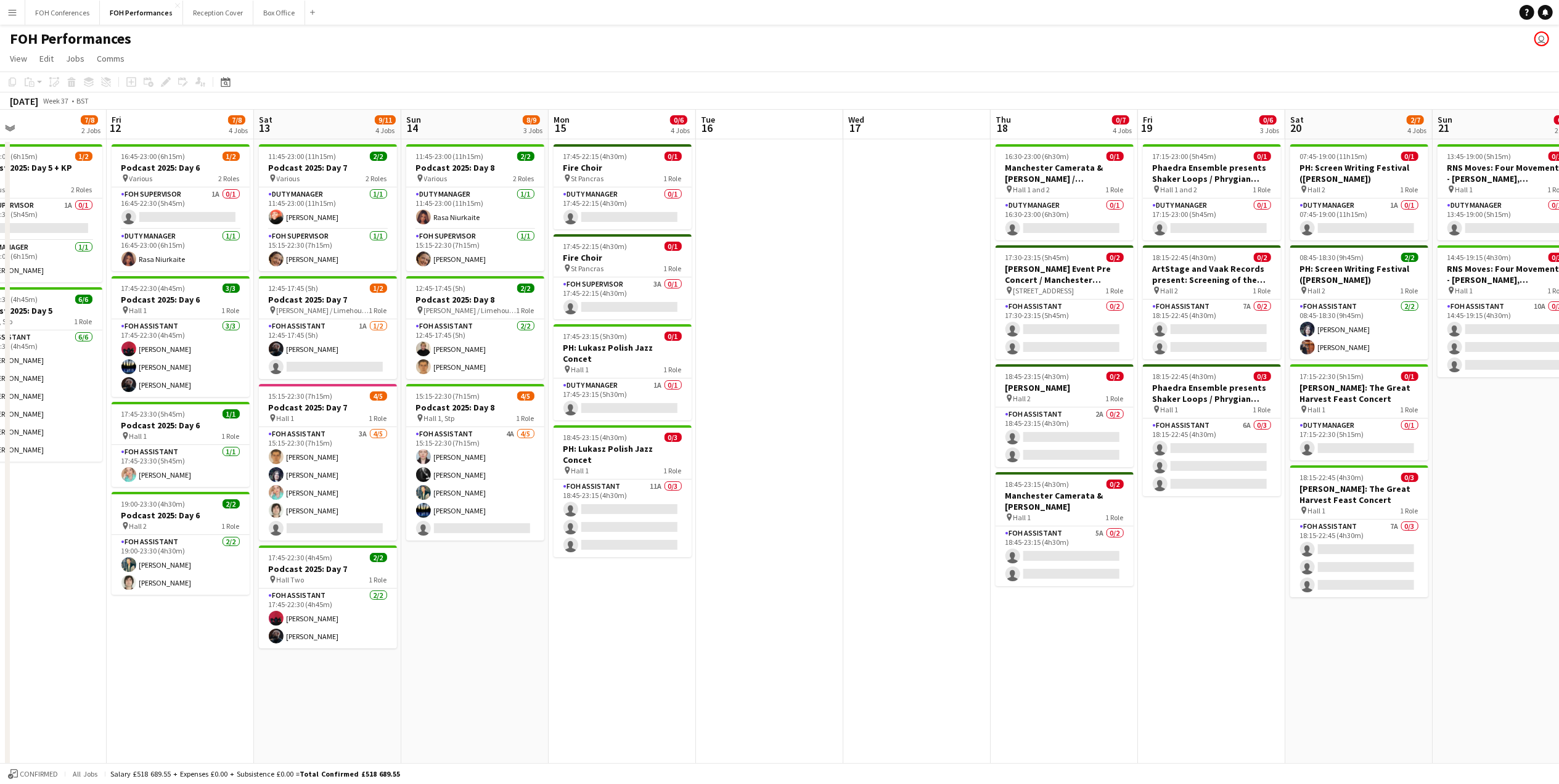
scroll to position [0, 385]
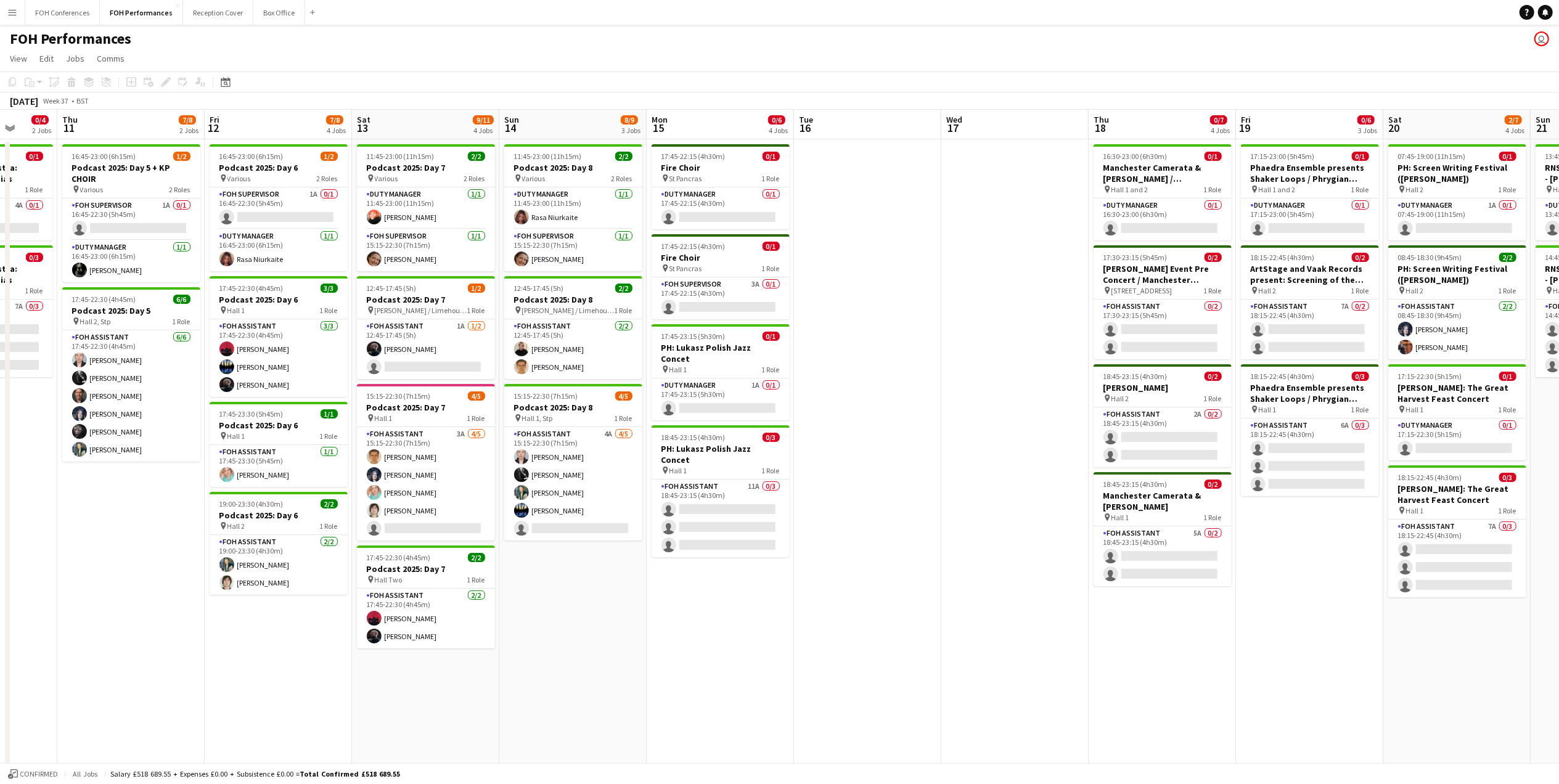
drag, startPoint x: 333, startPoint y: 121, endPoint x: 904, endPoint y: 193, distance: 575.5
click at [904, 193] on app-calendar-viewport "Mon 8 Tue 9 Wed 10 0/4 2 Jobs Thu 11 7/8 2 Jobs Fri 12 7/8 4 Jobs Sat 13 9/11 4…" at bounding box center [779, 437] width 1559 height 656
click at [119, 362] on app-card-role "FOH Assistant [DATE] 17:45-22:30 (4h45m) [PERSON_NAME] [PERSON_NAME] [PERSON_NA…" at bounding box center [131, 396] width 138 height 131
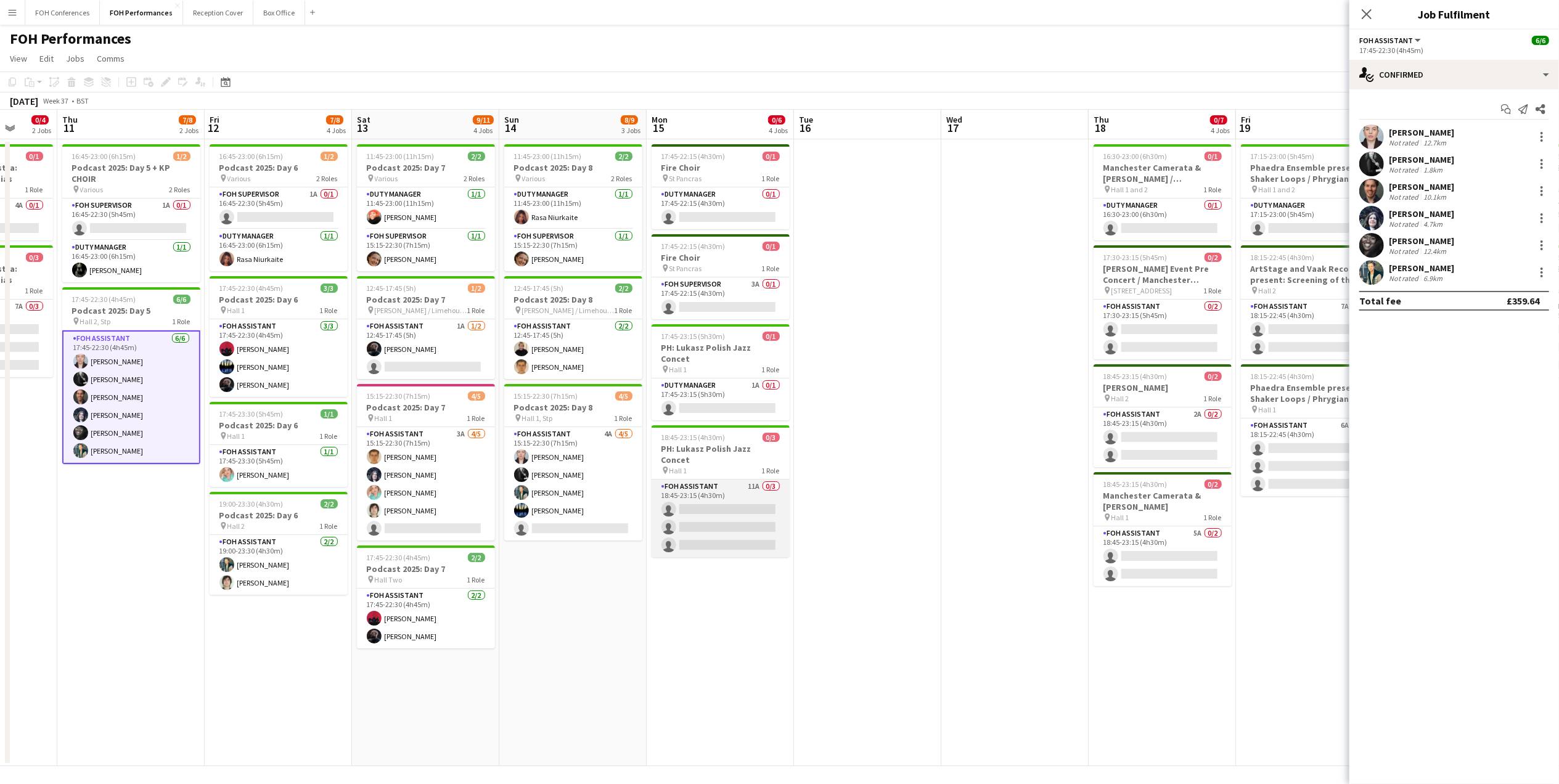
click at [685, 481] on app-card-role "FOH Assistant 11A 0/3 18:45-23:15 (4h30m) single-neutral-actions single-neutral…" at bounding box center [721, 519] width 138 height 78
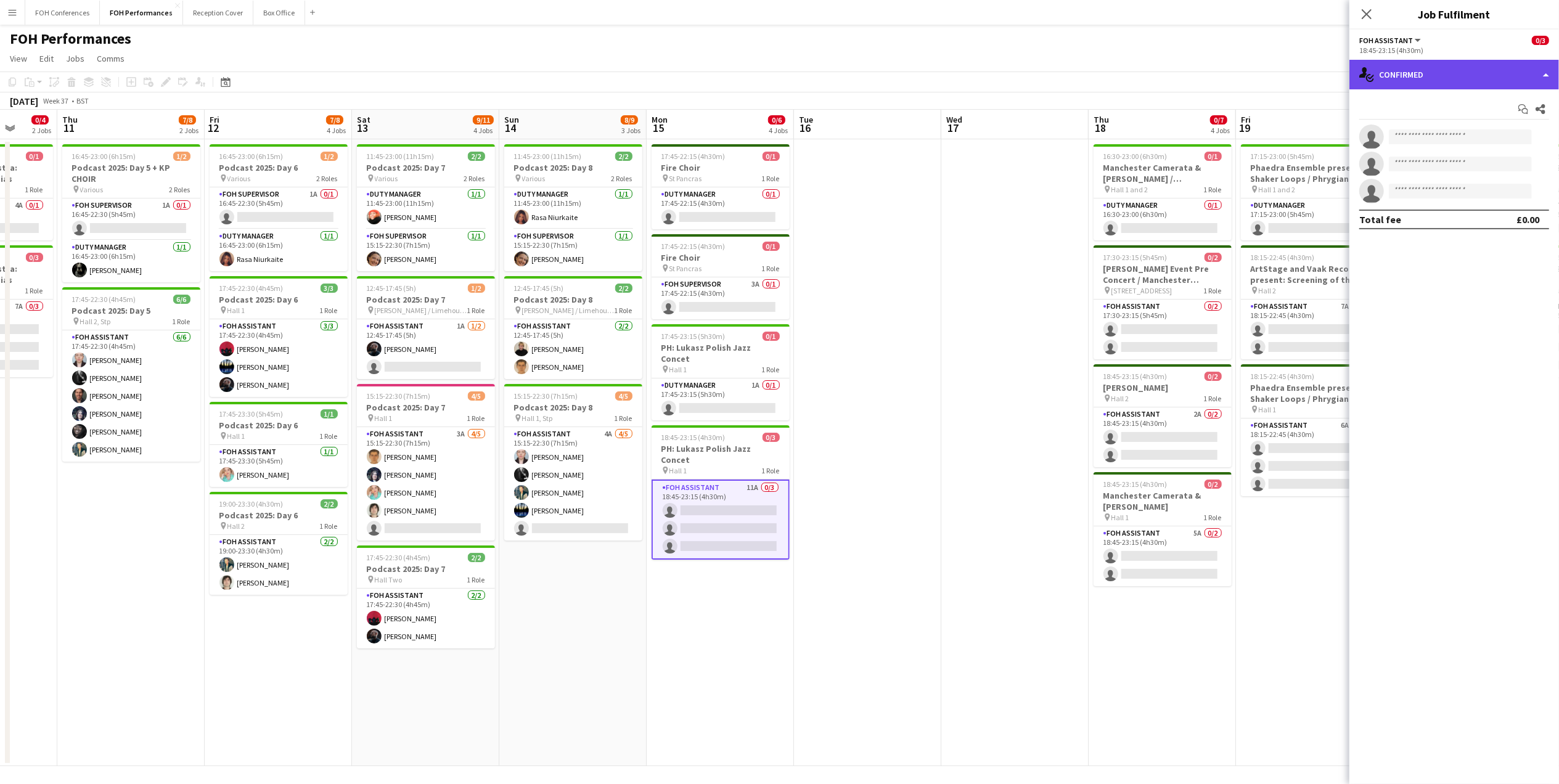
click at [1433, 67] on div "single-neutral-actions-check-2 Confirmed" at bounding box center [1454, 75] width 209 height 29
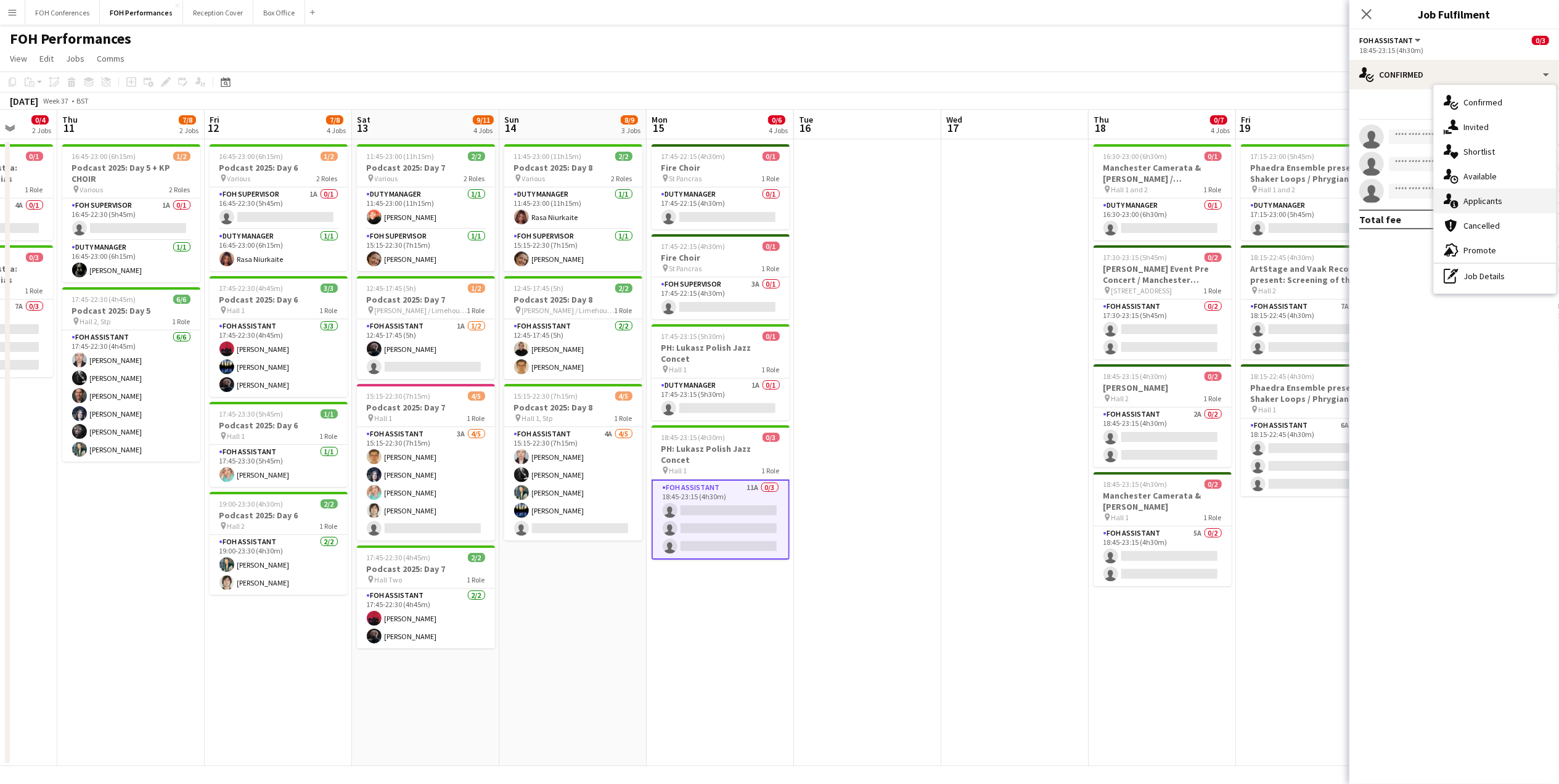
click at [1480, 195] on div "single-neutral-actions-information Applicants" at bounding box center [1495, 201] width 122 height 25
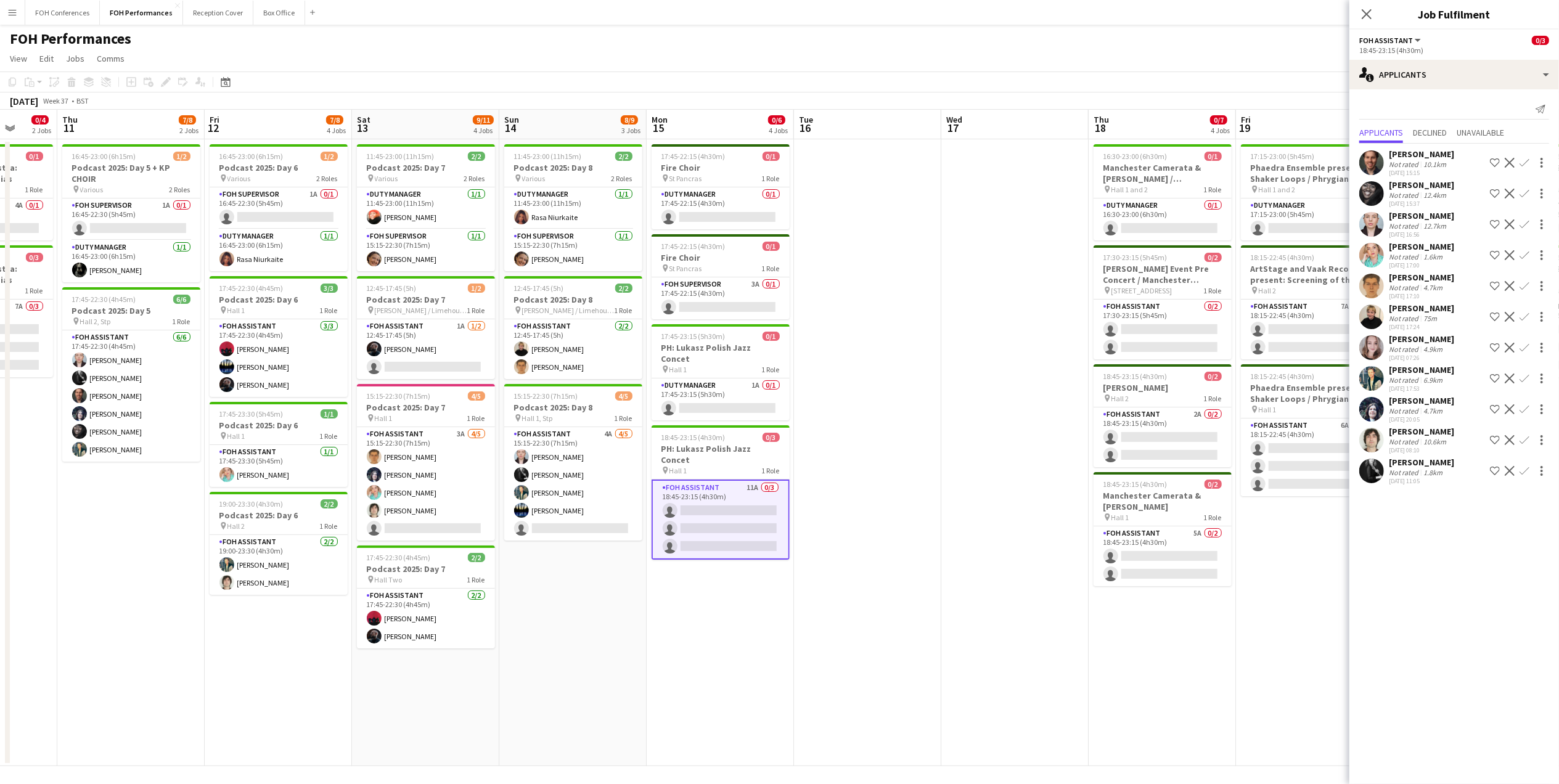
click at [1530, 225] on button "Confirm" at bounding box center [1525, 225] width 15 height 15
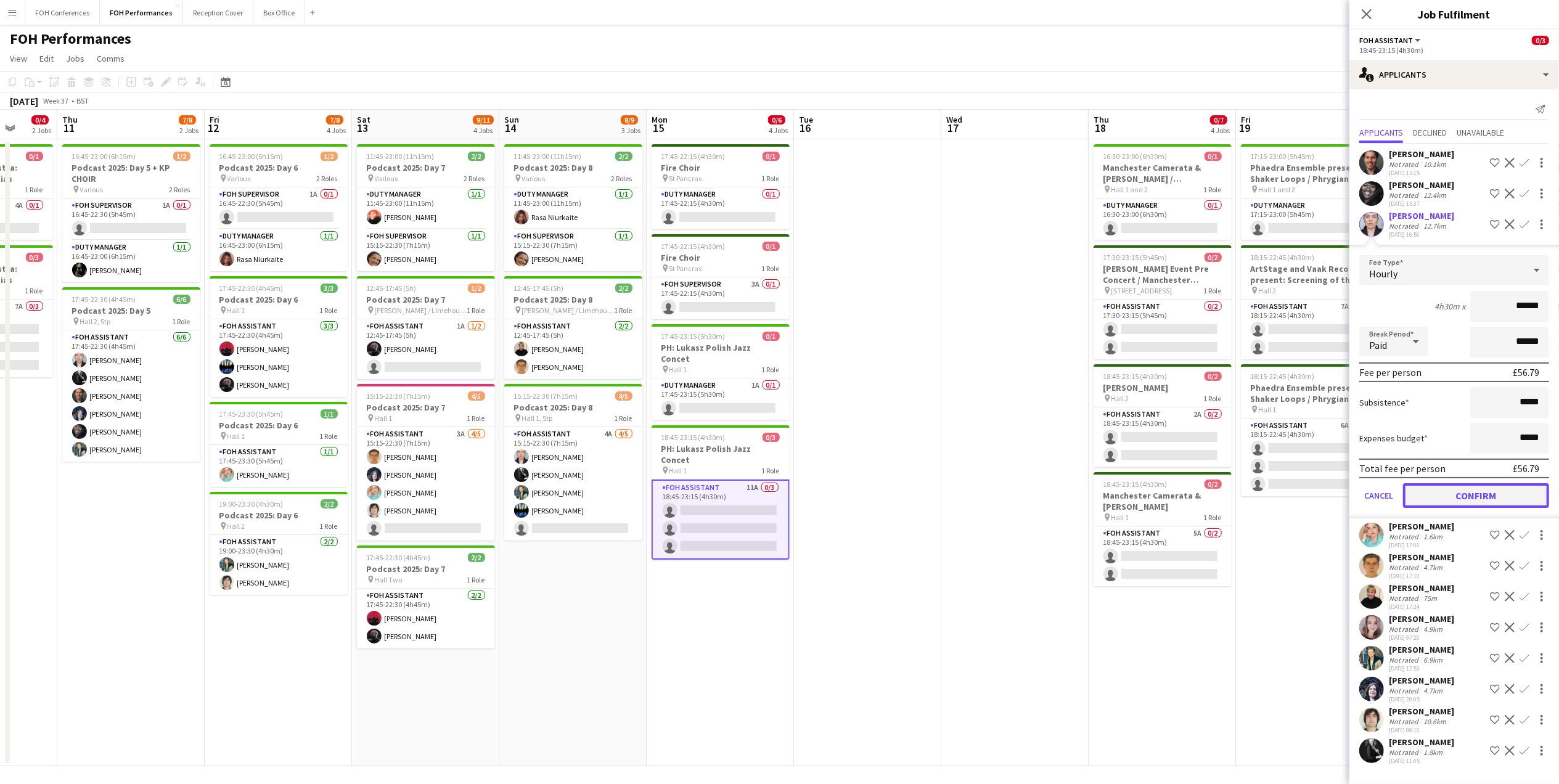
click at [1510, 496] on button "Confirm" at bounding box center [1476, 496] width 146 height 25
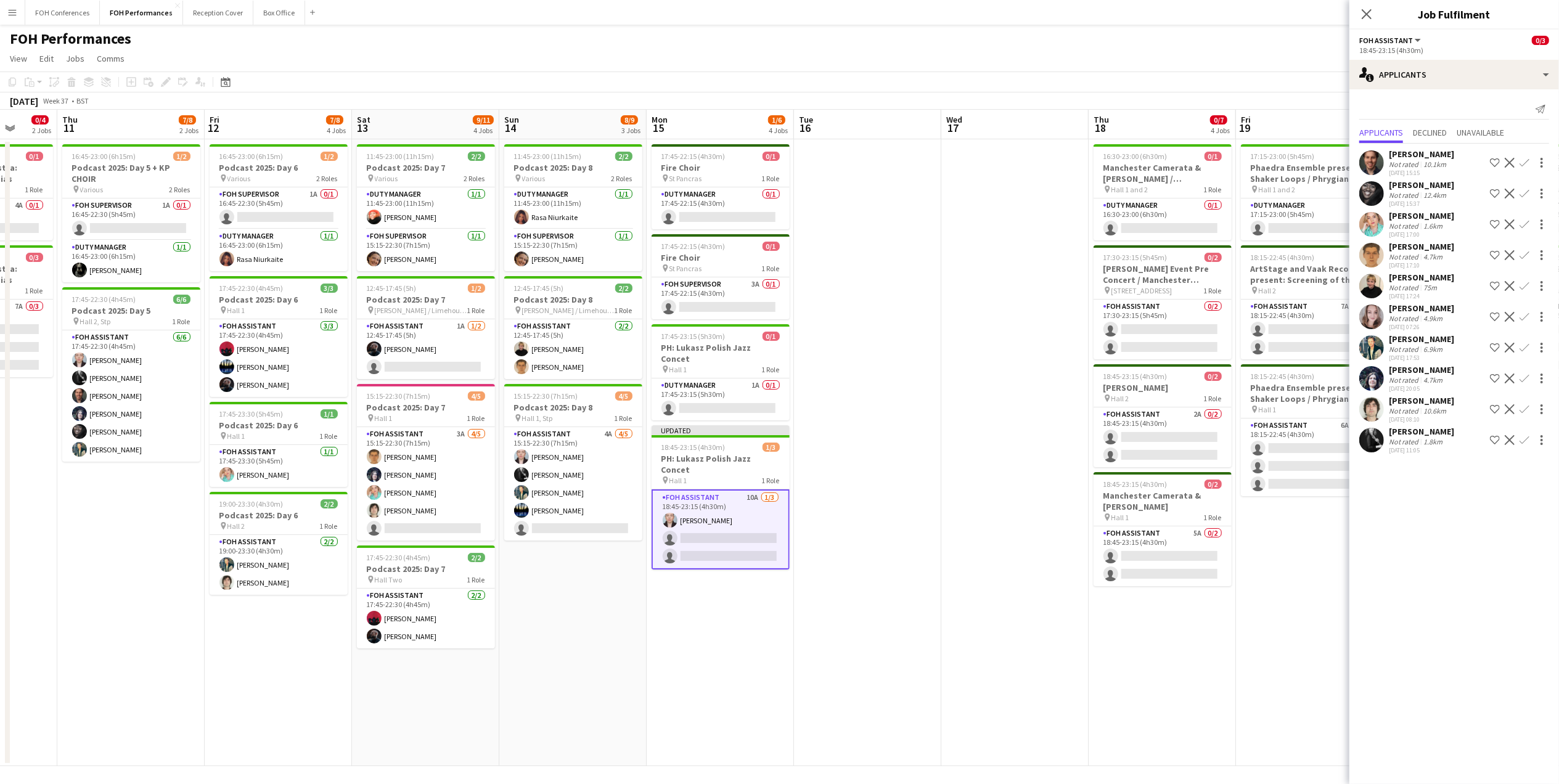
click at [1527, 162] on app-icon "Confirm" at bounding box center [1524, 162] width 10 height 10
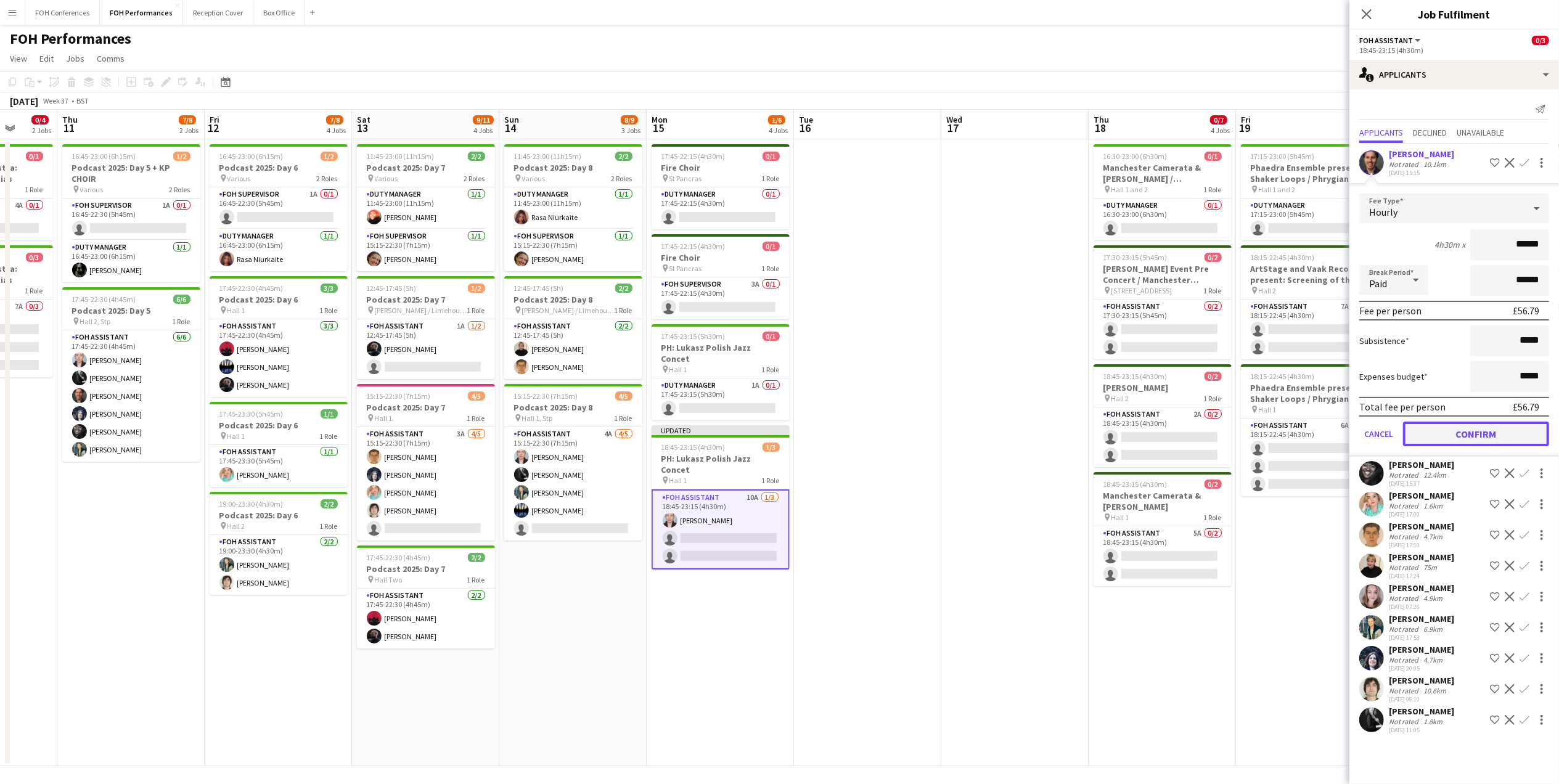
click at [1504, 422] on button "Confirm" at bounding box center [1476, 434] width 146 height 25
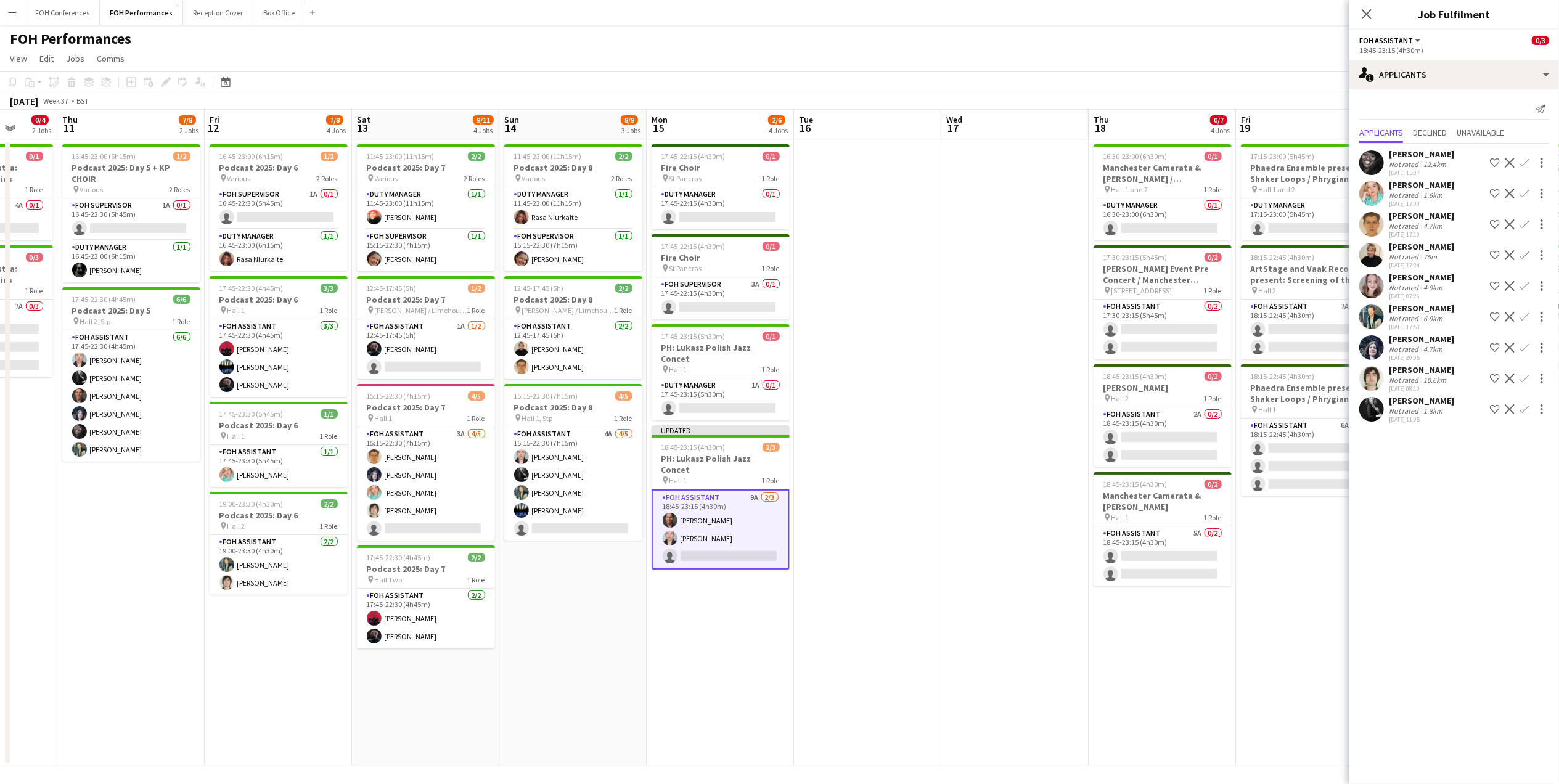
click at [1522, 315] on app-icon "Confirm" at bounding box center [1524, 316] width 10 height 10
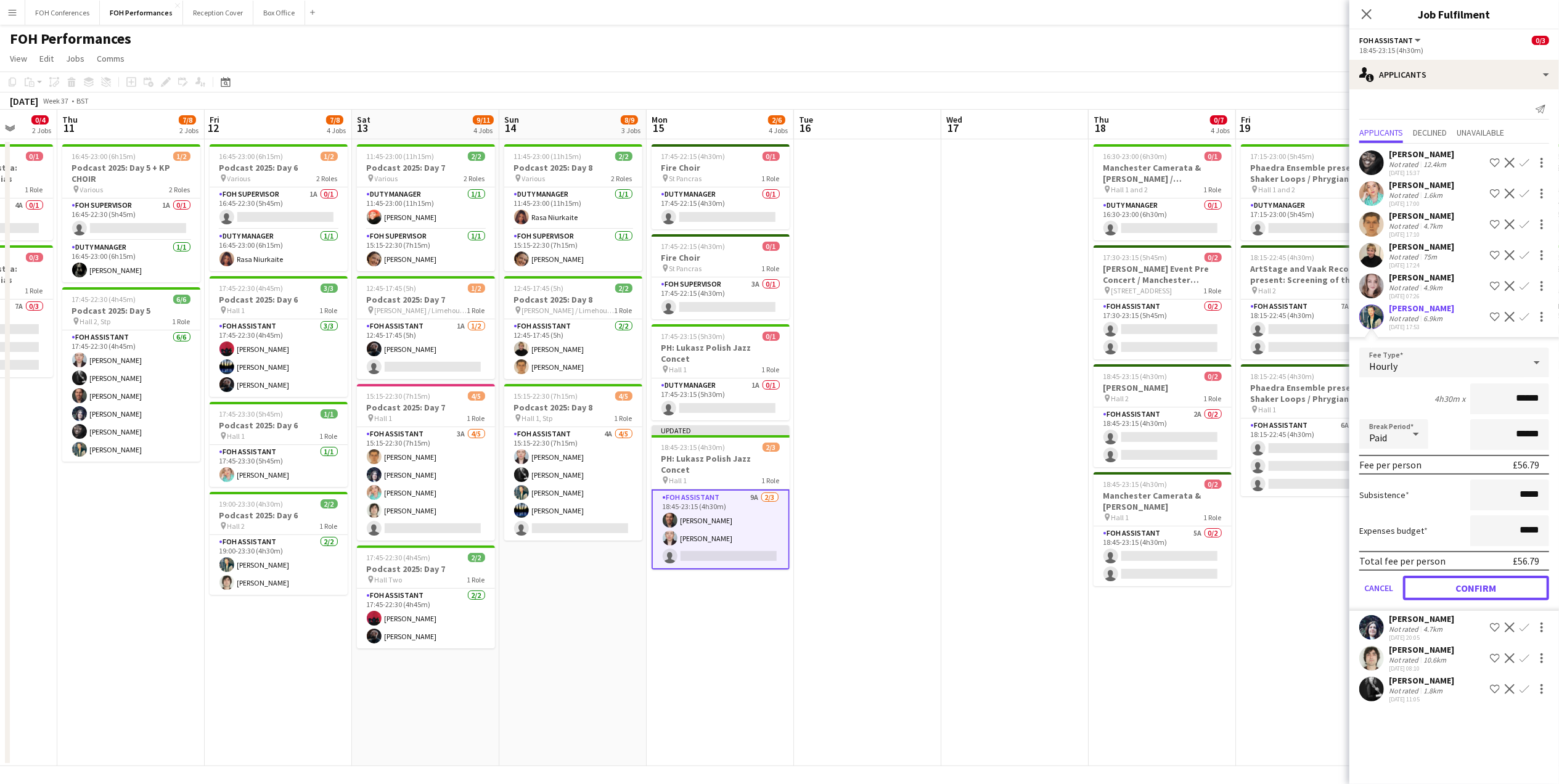
click at [1457, 581] on button "Confirm" at bounding box center [1476, 588] width 146 height 25
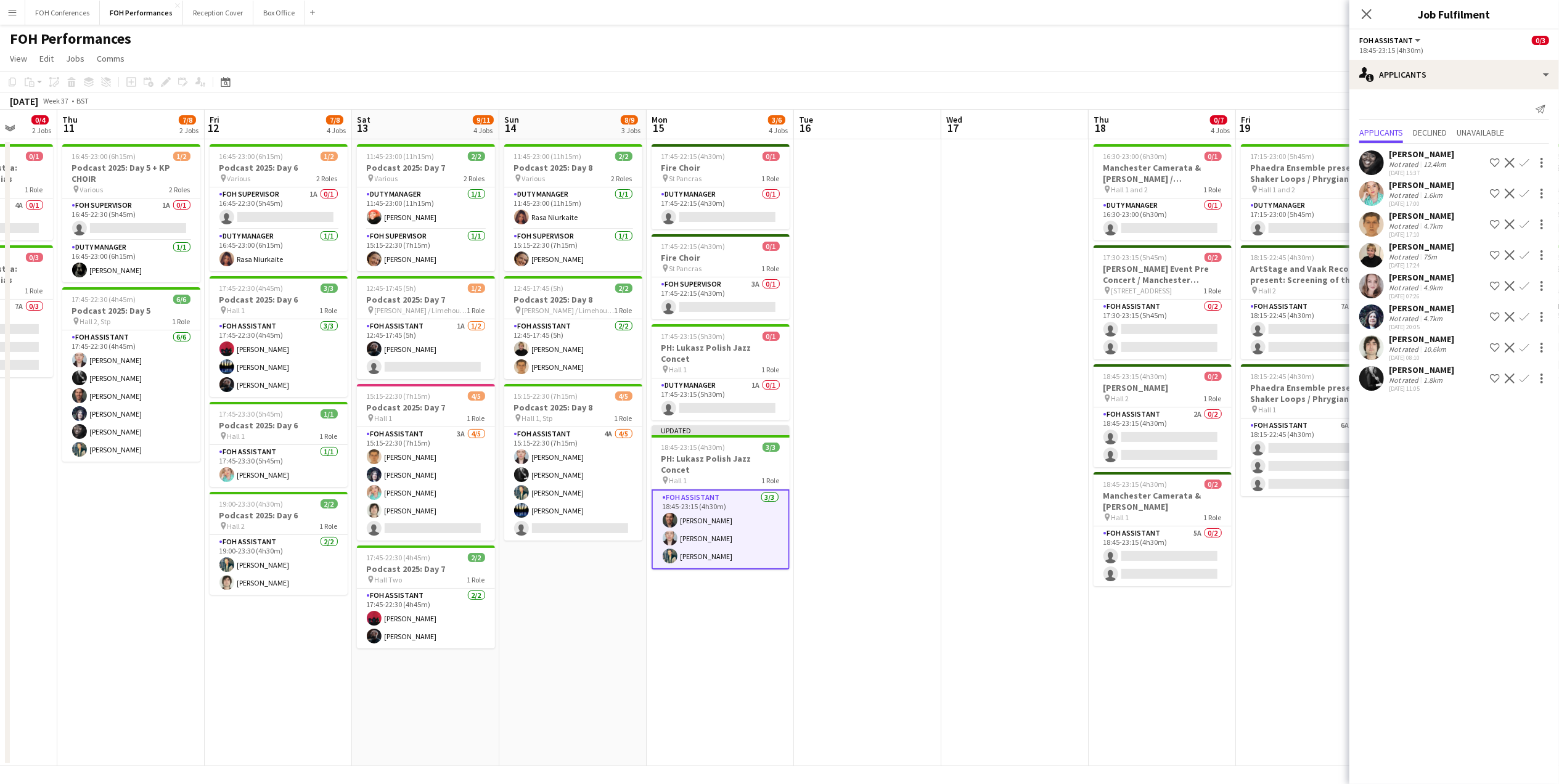
click at [1070, 62] on app-page-menu "View Day view expanded Day view collapsed Month view Date picker Jump to [DATE]…" at bounding box center [779, 60] width 1559 height 23
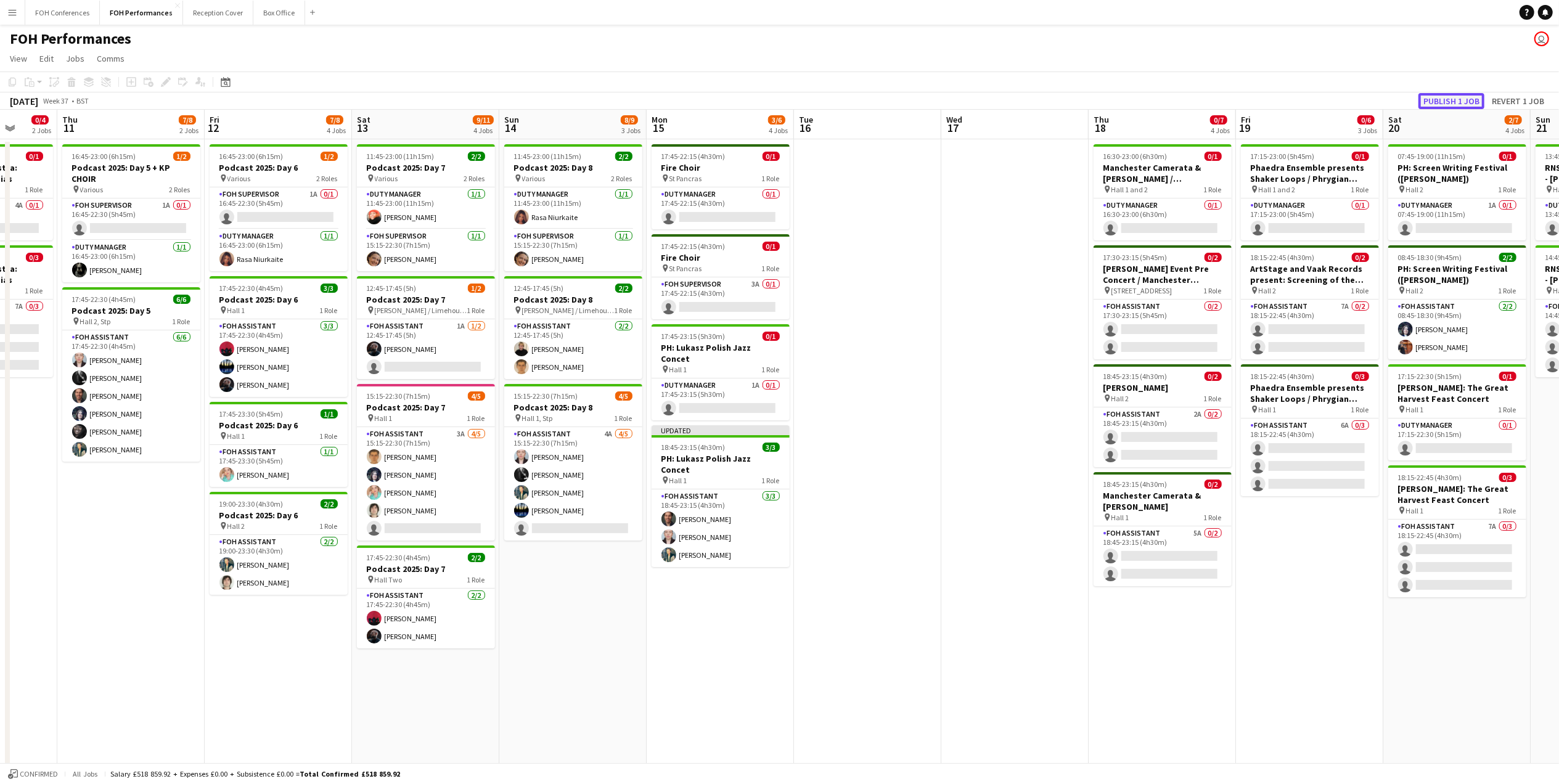
click at [1447, 97] on button "Publish 1 job" at bounding box center [1451, 101] width 66 height 16
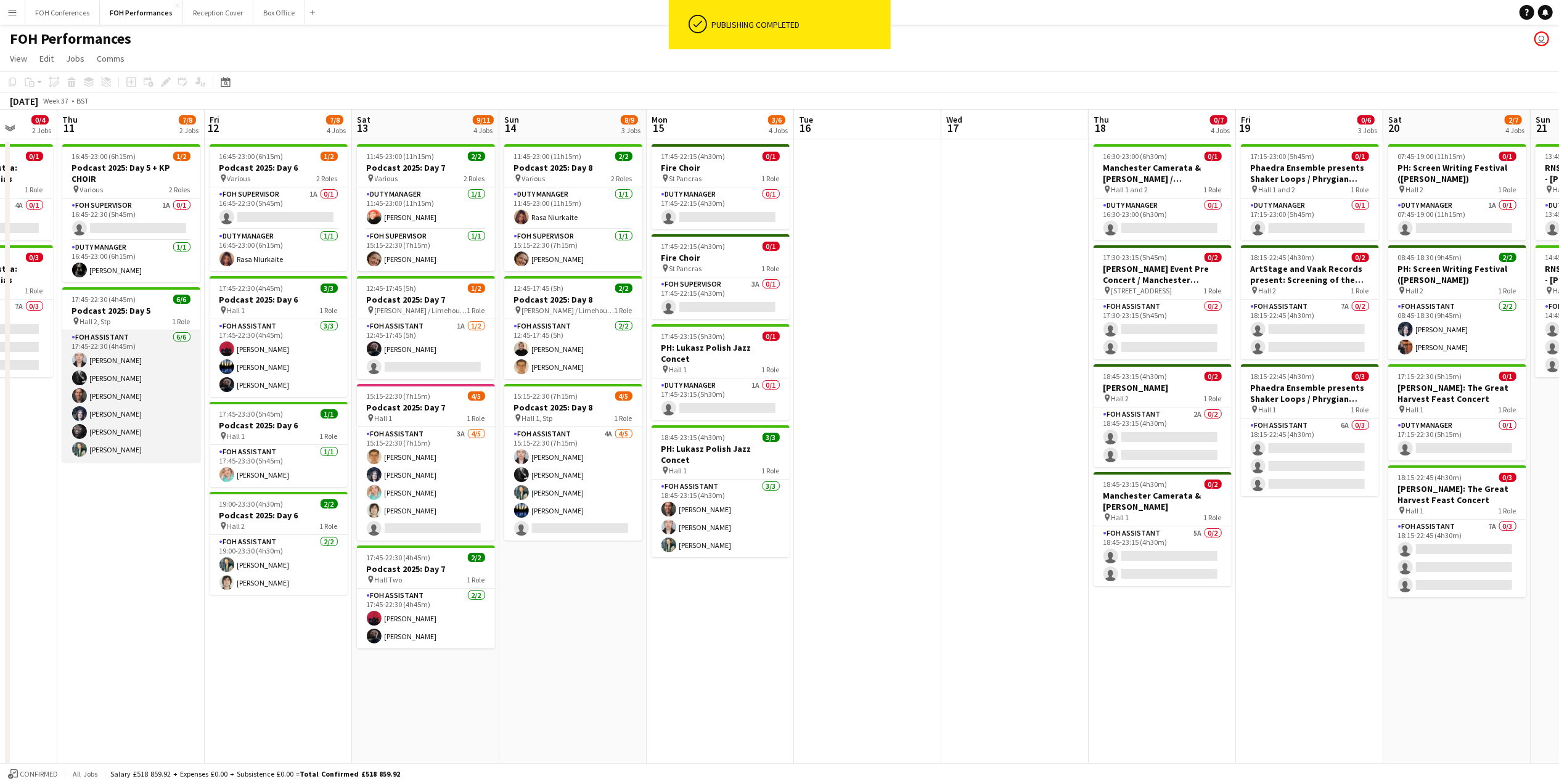
click at [107, 358] on app-card-role "FOH Assistant [DATE] 17:45-22:30 (4h45m) [PERSON_NAME] [PERSON_NAME] [PERSON_NA…" at bounding box center [131, 396] width 138 height 131
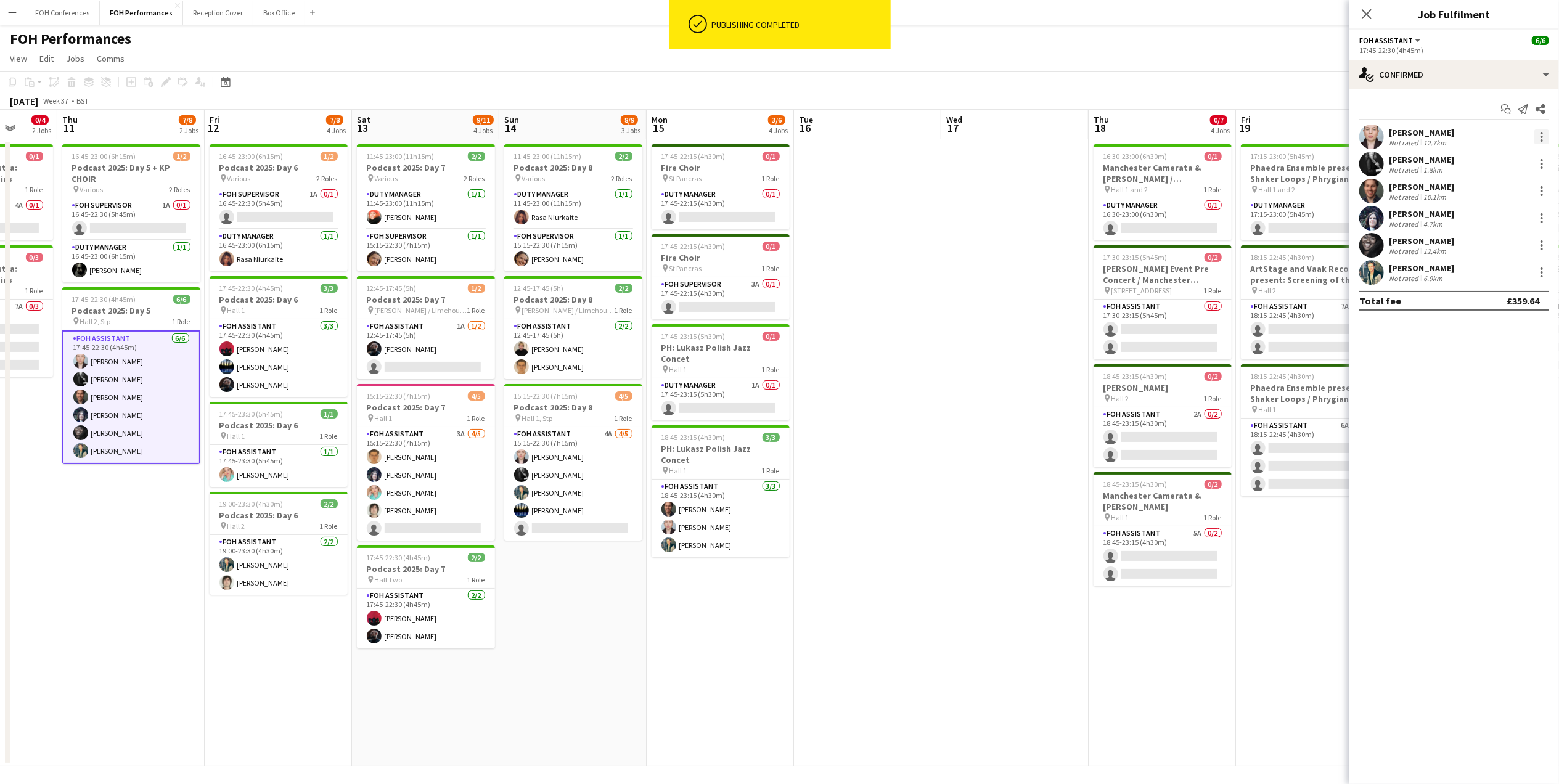
click at [1544, 139] on div at bounding box center [1541, 137] width 15 height 15
click at [1479, 271] on button "Remove" at bounding box center [1501, 279] width 96 height 29
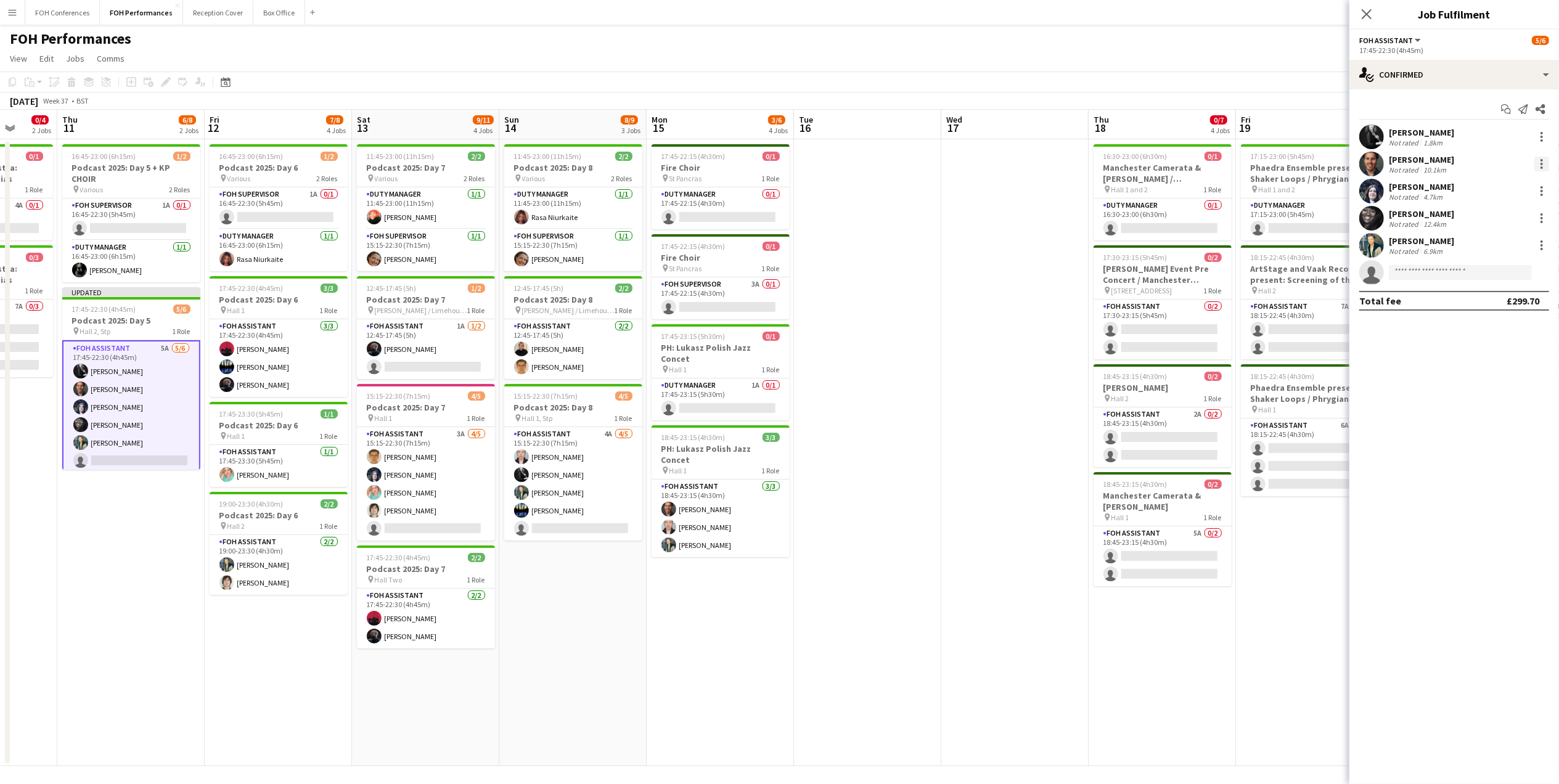
click at [1537, 165] on div at bounding box center [1541, 164] width 15 height 15
click at [1517, 294] on button "Remove" at bounding box center [1501, 306] width 96 height 29
click at [1549, 221] on div at bounding box center [1541, 218] width 15 height 15
click at [1500, 361] on span "Remove" at bounding box center [1481, 359] width 37 height 10
click at [1244, 48] on app-page-menu "View Day view expanded Day view collapsed Month view Date picker Jump to [DATE]…" at bounding box center [779, 60] width 1559 height 23
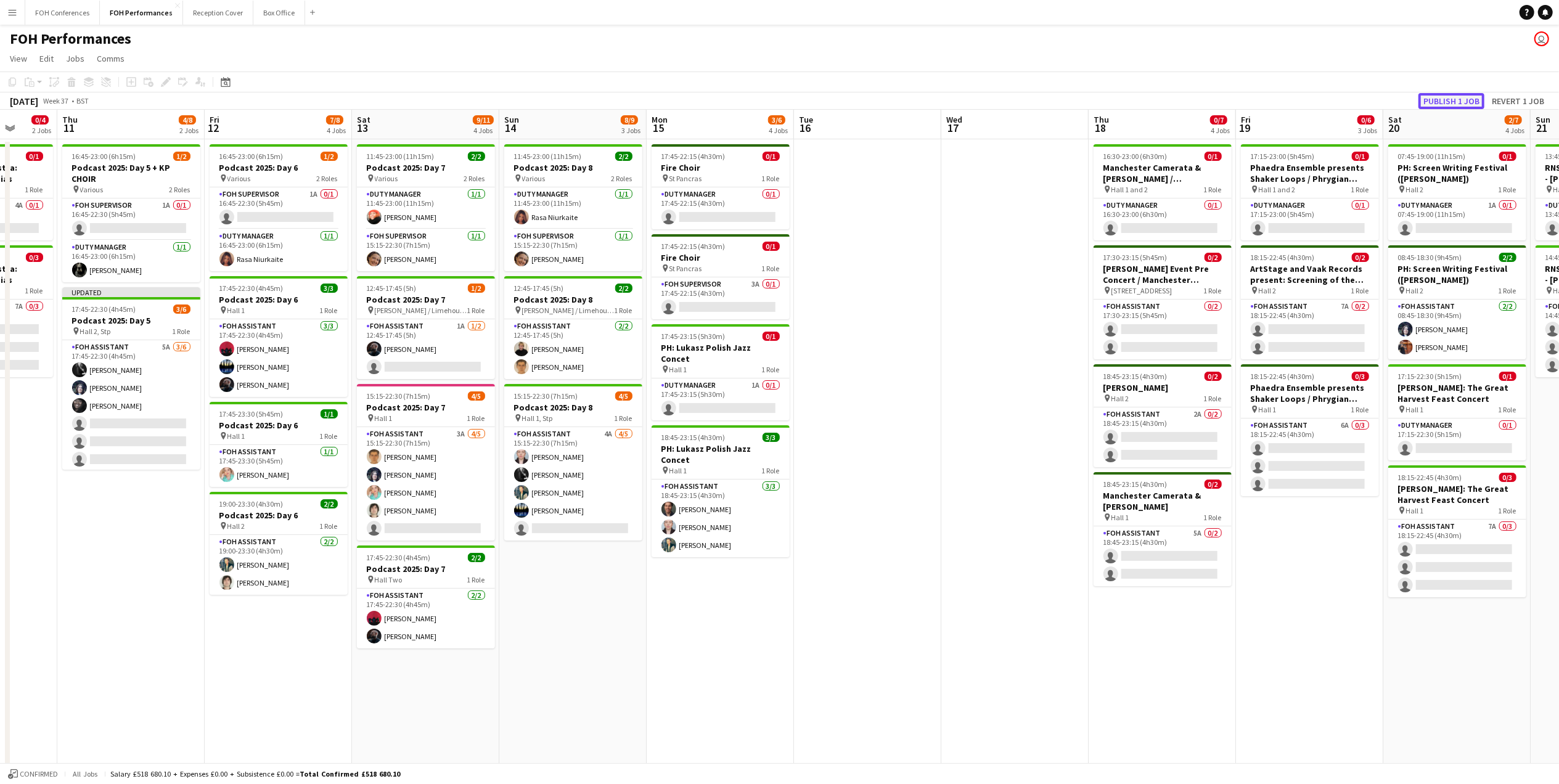
click at [1454, 101] on button "Publish 1 job" at bounding box center [1451, 101] width 66 height 16
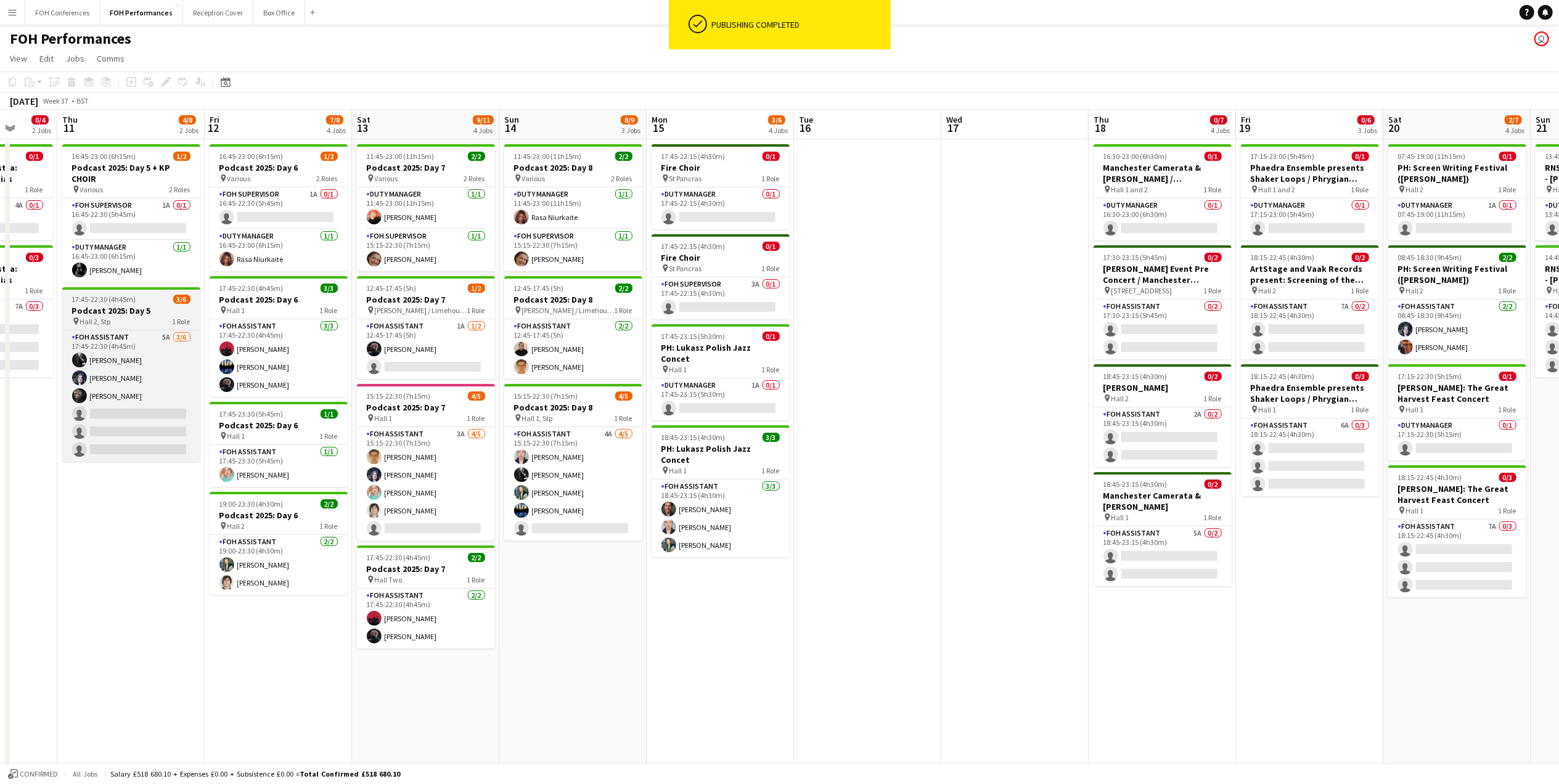
click at [127, 311] on h3 "Podcast 2025: Day 5" at bounding box center [131, 310] width 138 height 11
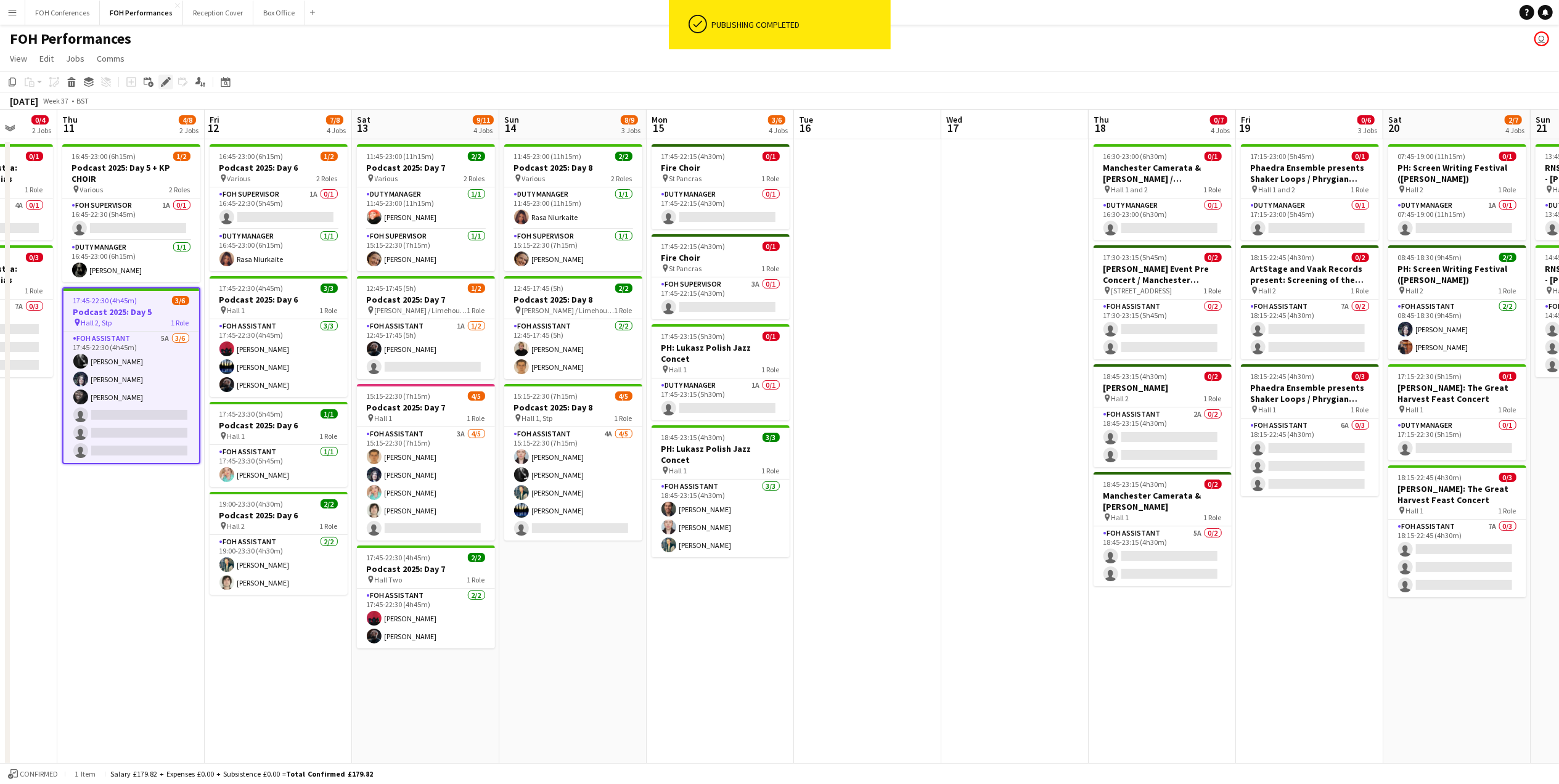
click at [168, 77] on icon "Edit" at bounding box center [165, 81] width 10 height 10
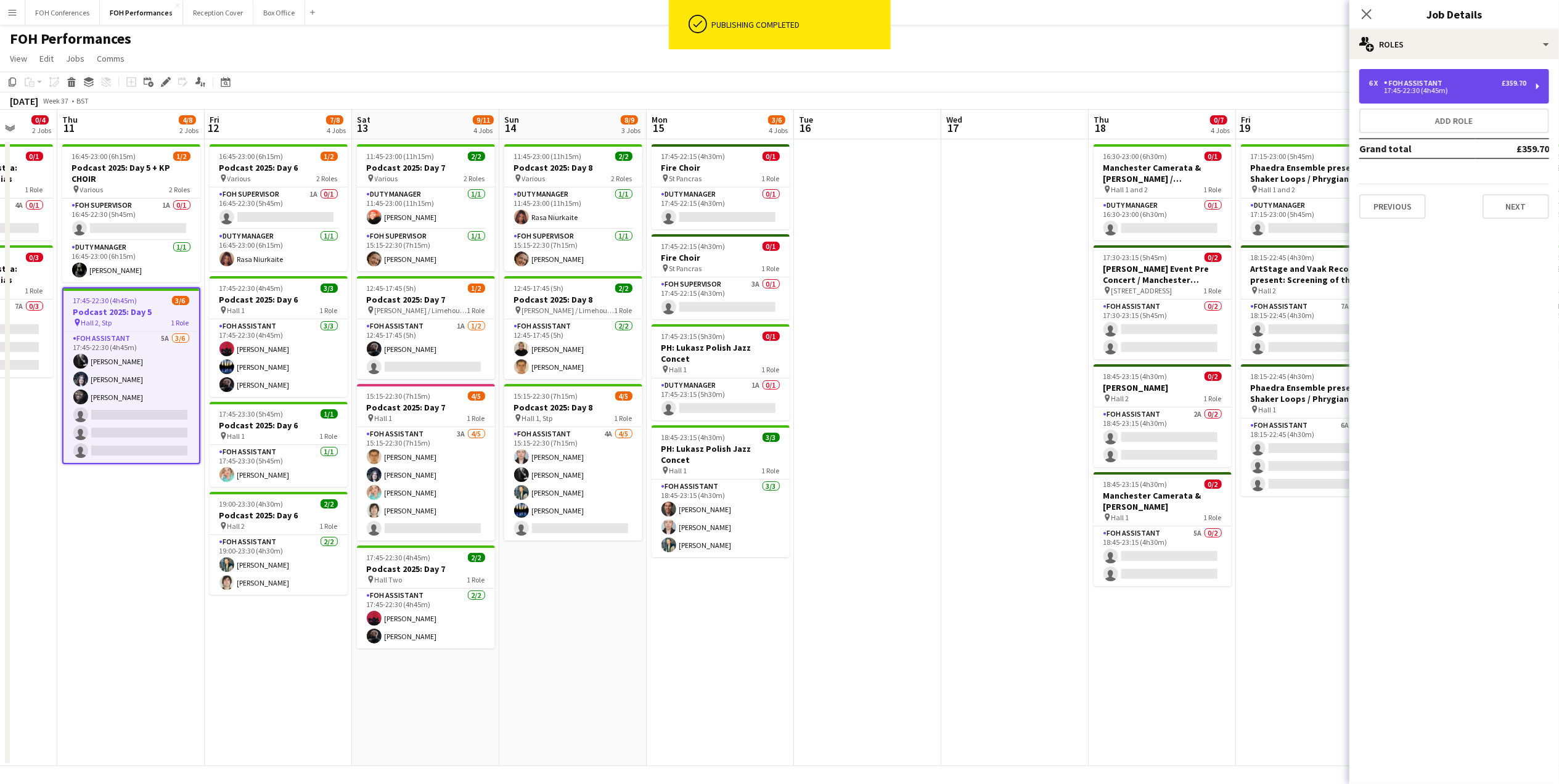
click at [1400, 92] on div "17:45-22:30 (4h45m)" at bounding box center [1447, 91] width 157 height 6
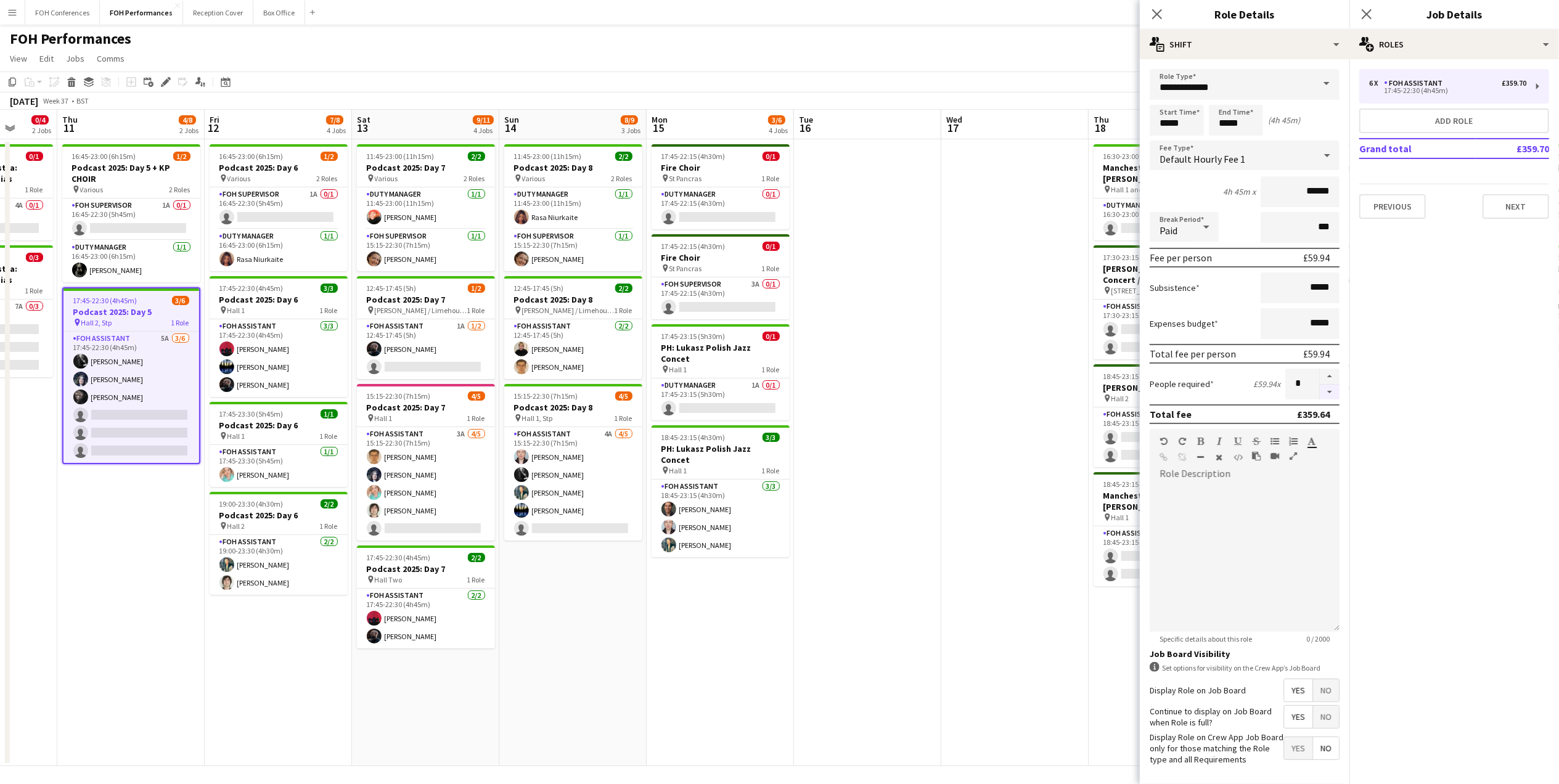
click at [1320, 388] on button "button" at bounding box center [1329, 392] width 20 height 15
type input "*"
click at [1090, 67] on app-page-menu "View Day view expanded Day view collapsed Month view Date picker Jump to [DATE]…" at bounding box center [779, 60] width 1559 height 23
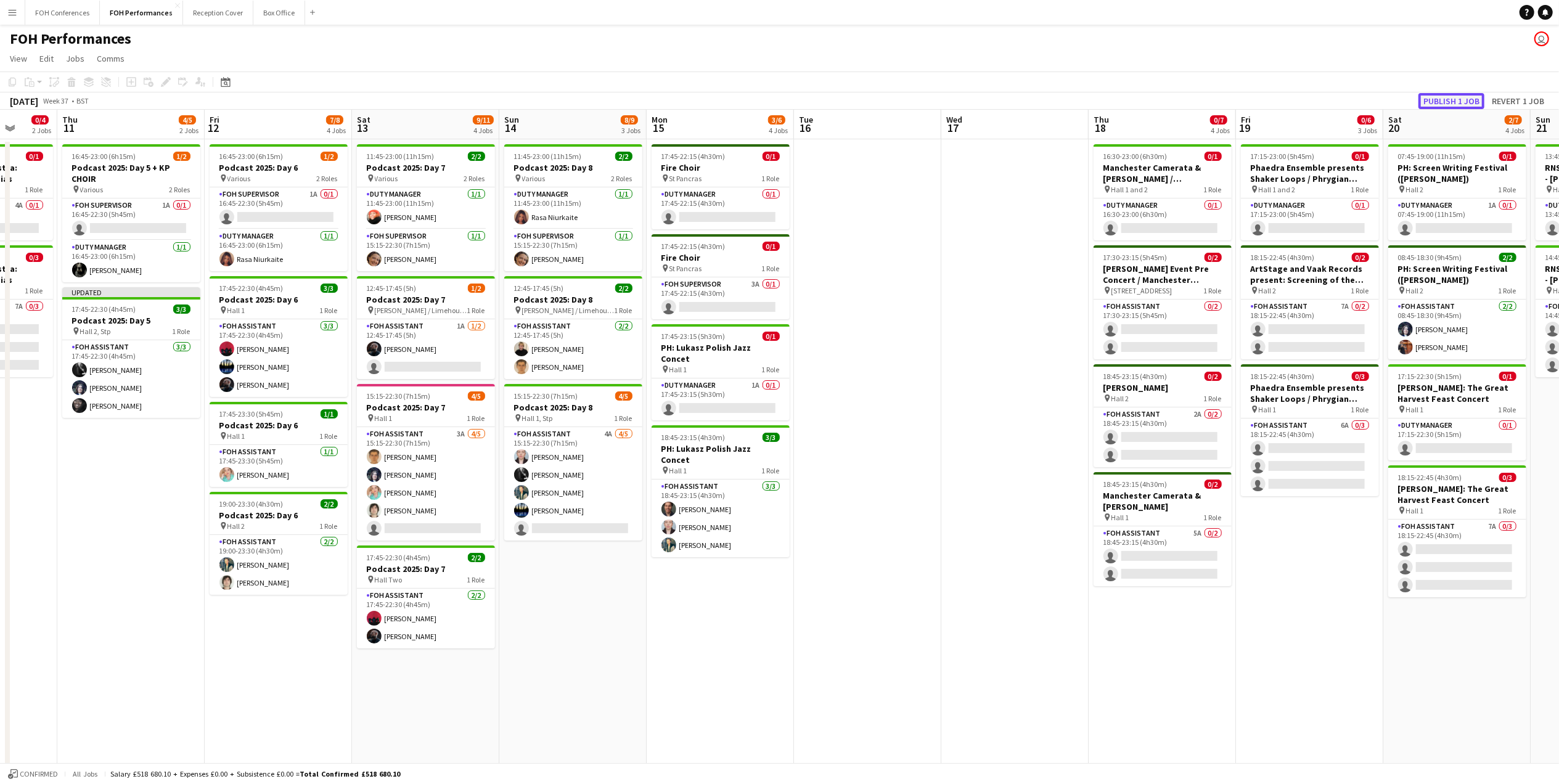
click at [1451, 102] on button "Publish 1 job" at bounding box center [1451, 101] width 66 height 16
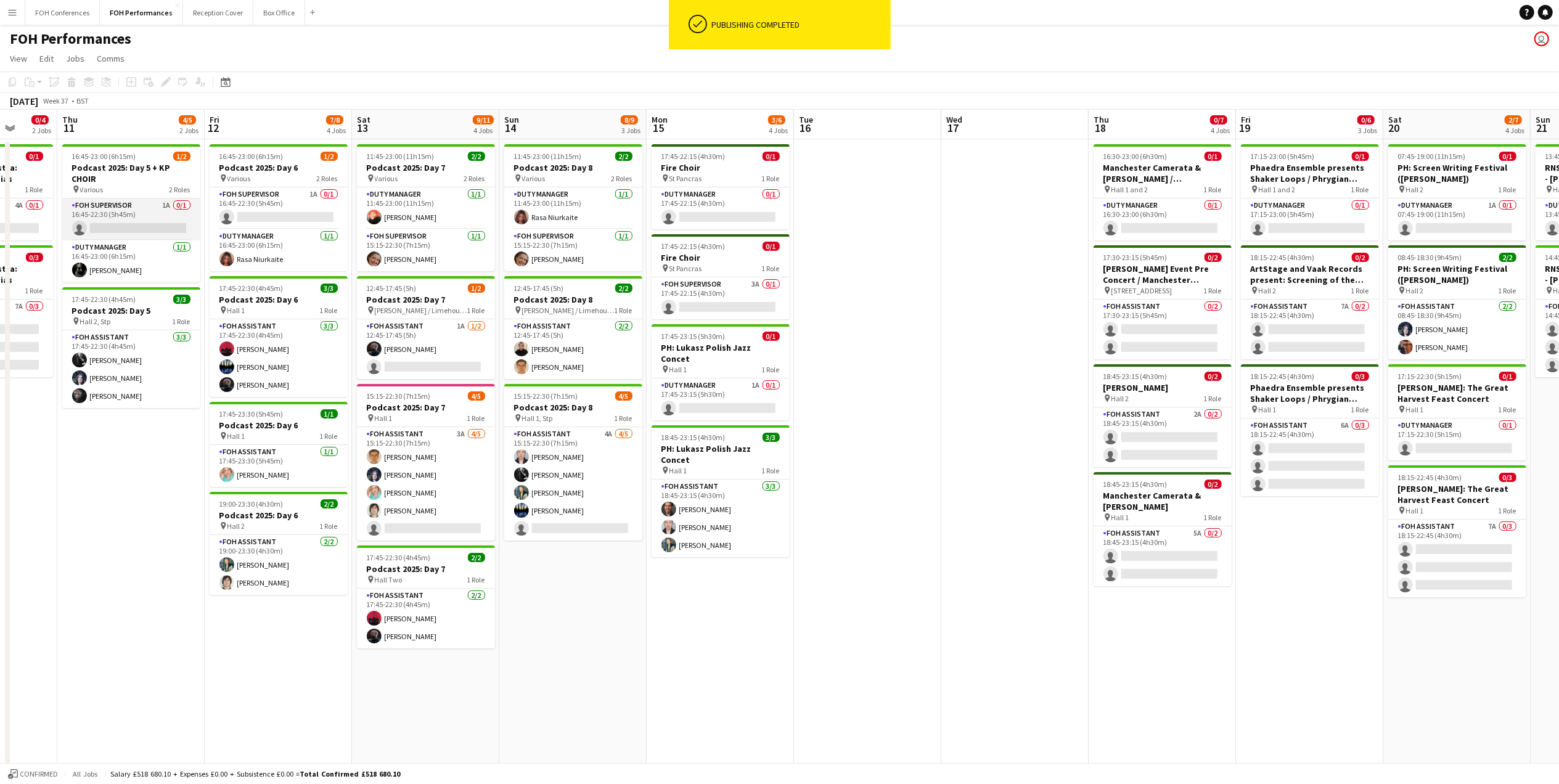
click at [127, 222] on app-card-role "FOH Supervisor 1A 0/1 16:45-22:30 (5h45m) single-neutral-actions" at bounding box center [131, 219] width 138 height 42
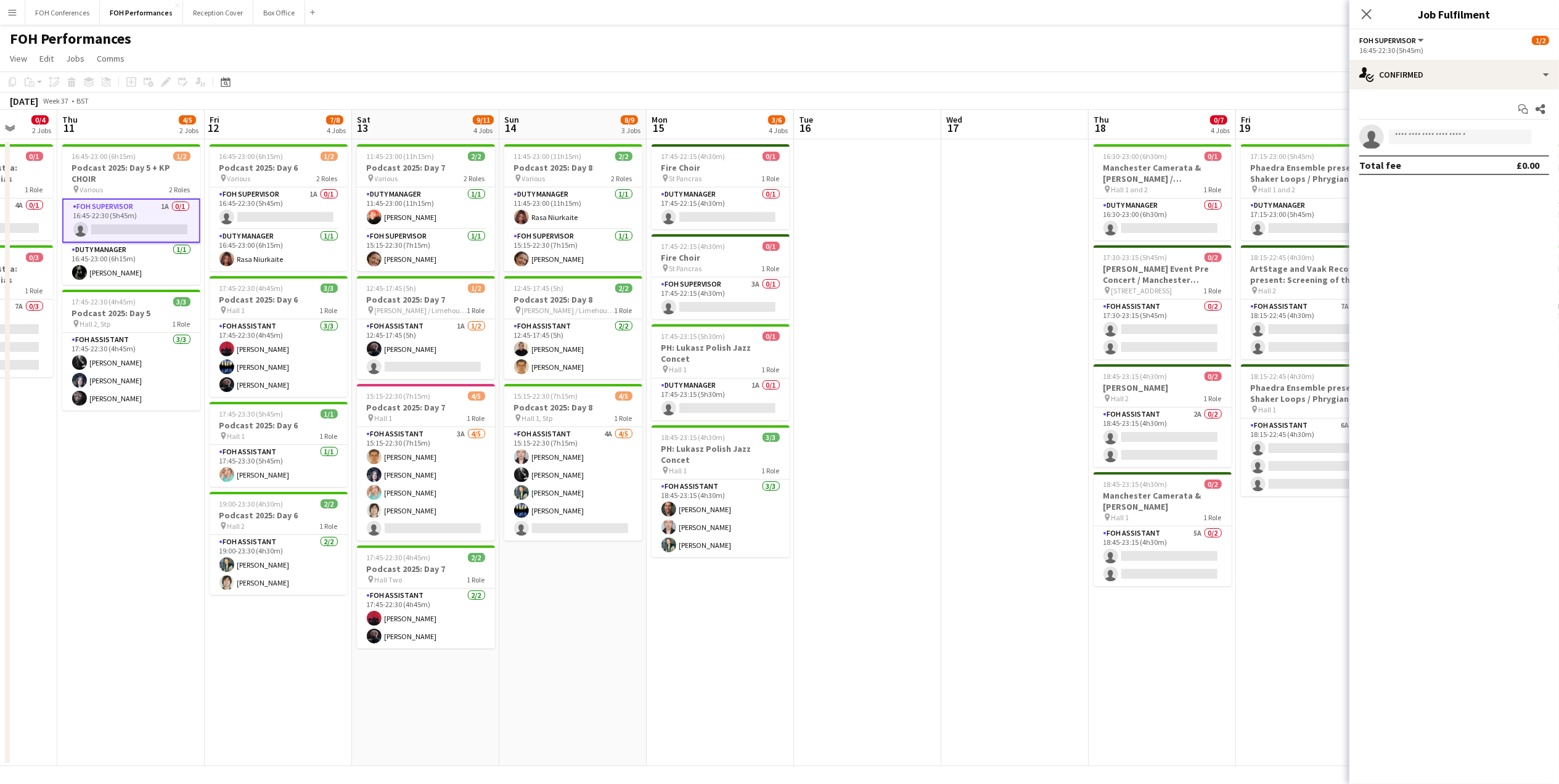
click at [965, 45] on div "FOH Performances user" at bounding box center [779, 37] width 1559 height 23
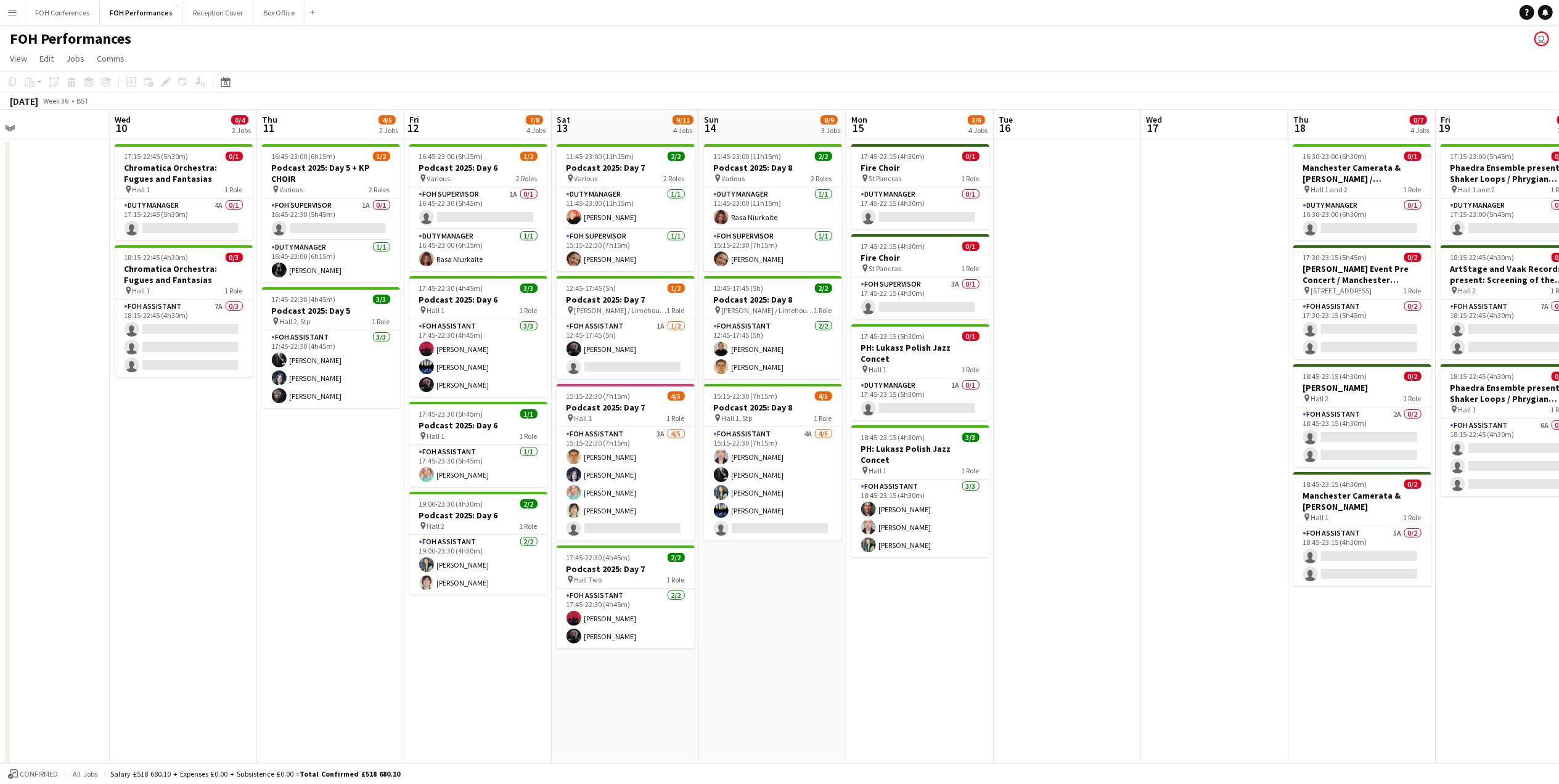
scroll to position [0, 492]
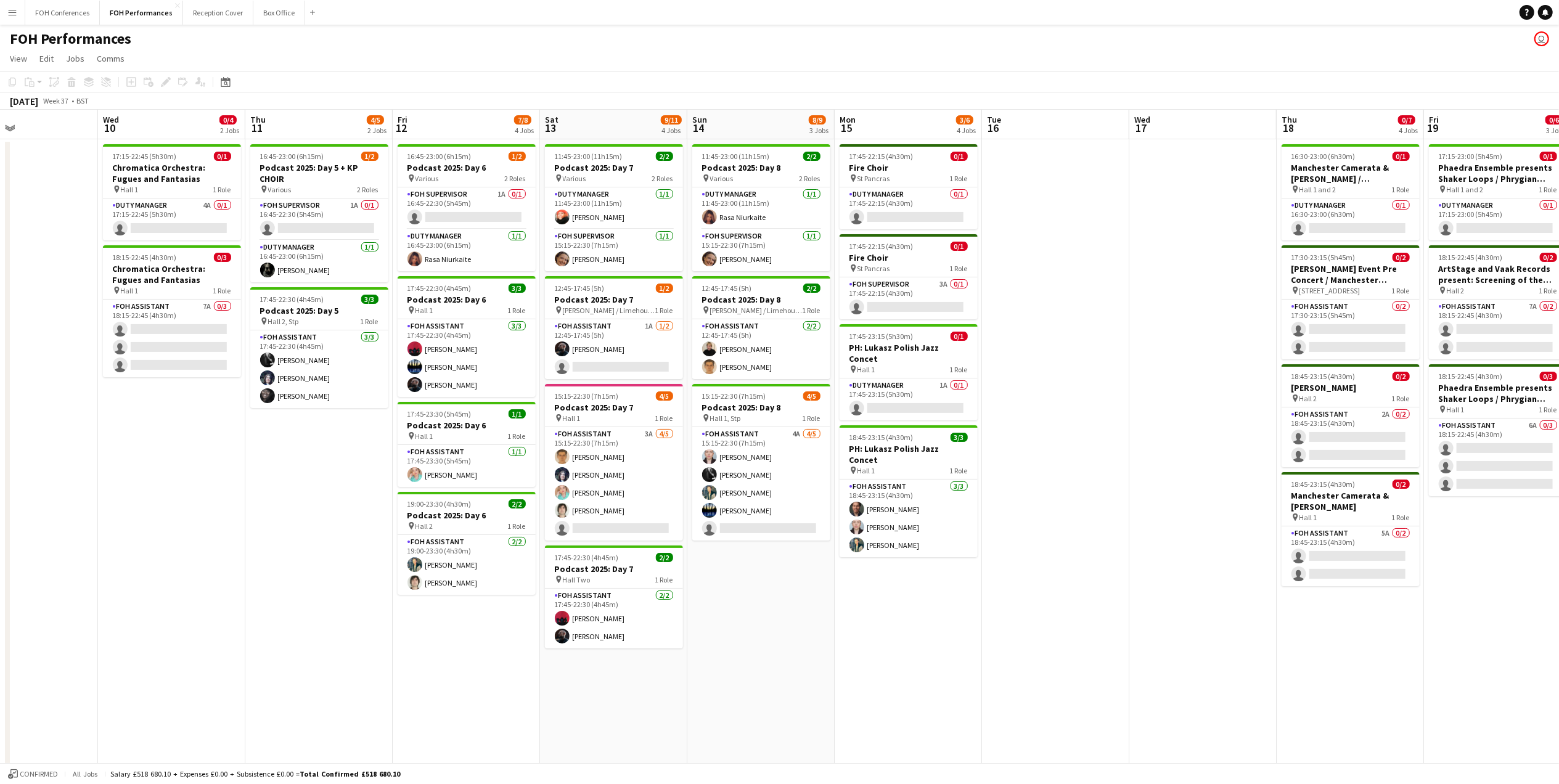
drag, startPoint x: 129, startPoint y: 135, endPoint x: 317, endPoint y: 181, distance: 193.5
click at [317, 181] on app-calendar-viewport "Sat 6 8/13 3 Jobs Sun 7 8/16 4 Jobs Mon 8 Tue 9 Wed 10 0/4 2 Jobs Thu 11 4/5 2 …" at bounding box center [779, 437] width 1559 height 656
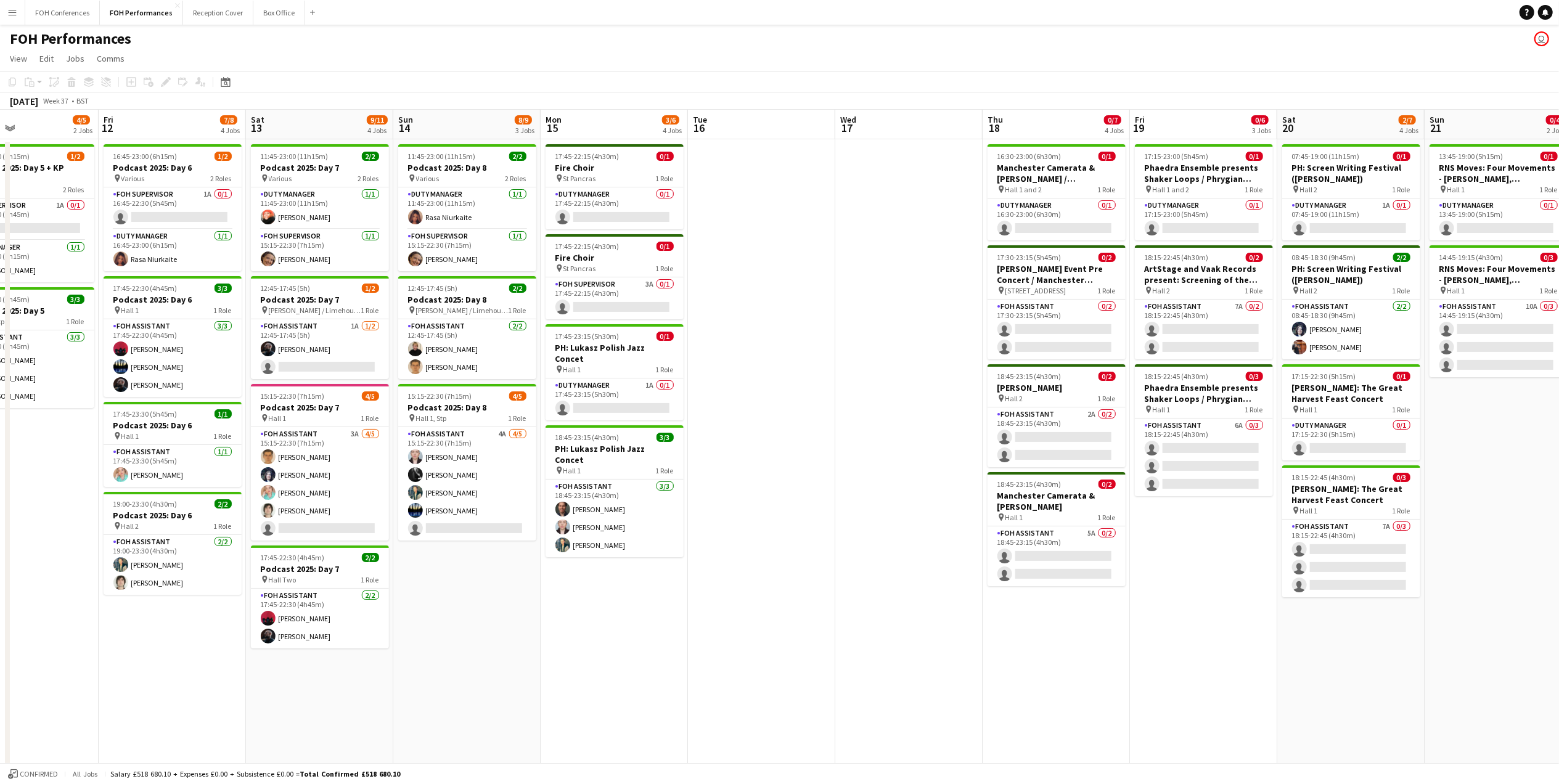
scroll to position [0, 498]
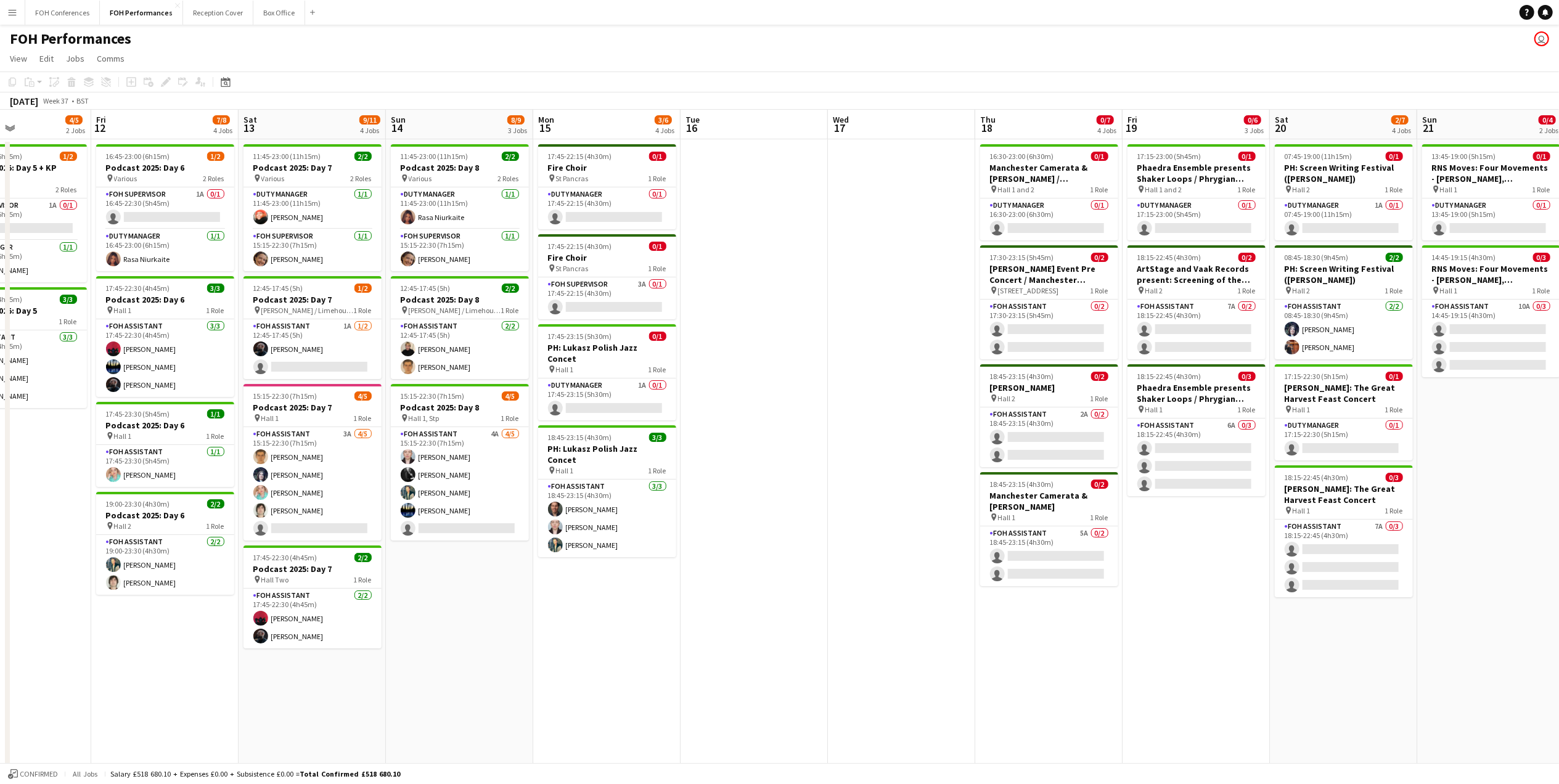
drag, startPoint x: 477, startPoint y: 131, endPoint x: 176, endPoint y: 140, distance: 301.1
click at [176, 140] on app-calendar-viewport "Mon 8 Tue 9 Wed 10 0/4 2 Jobs Thu 11 4/5 2 Jobs Fri 12 7/8 4 Jobs Sat 13 9/11 4…" at bounding box center [779, 437] width 1559 height 656
click at [147, 301] on h3 "Podcast 2025: Day 6" at bounding box center [165, 299] width 138 height 11
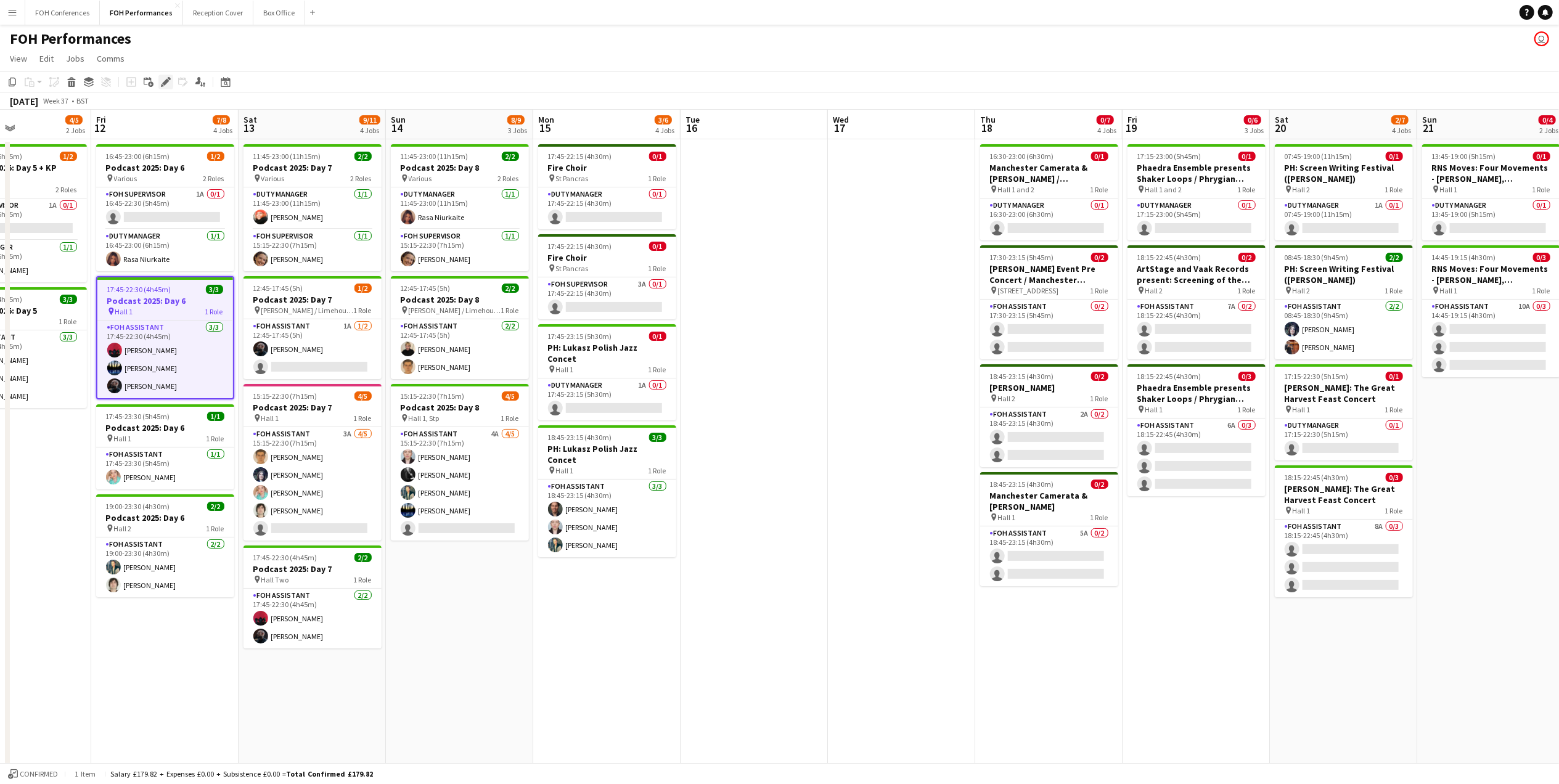
click at [168, 80] on icon at bounding box center [165, 82] width 7 height 7
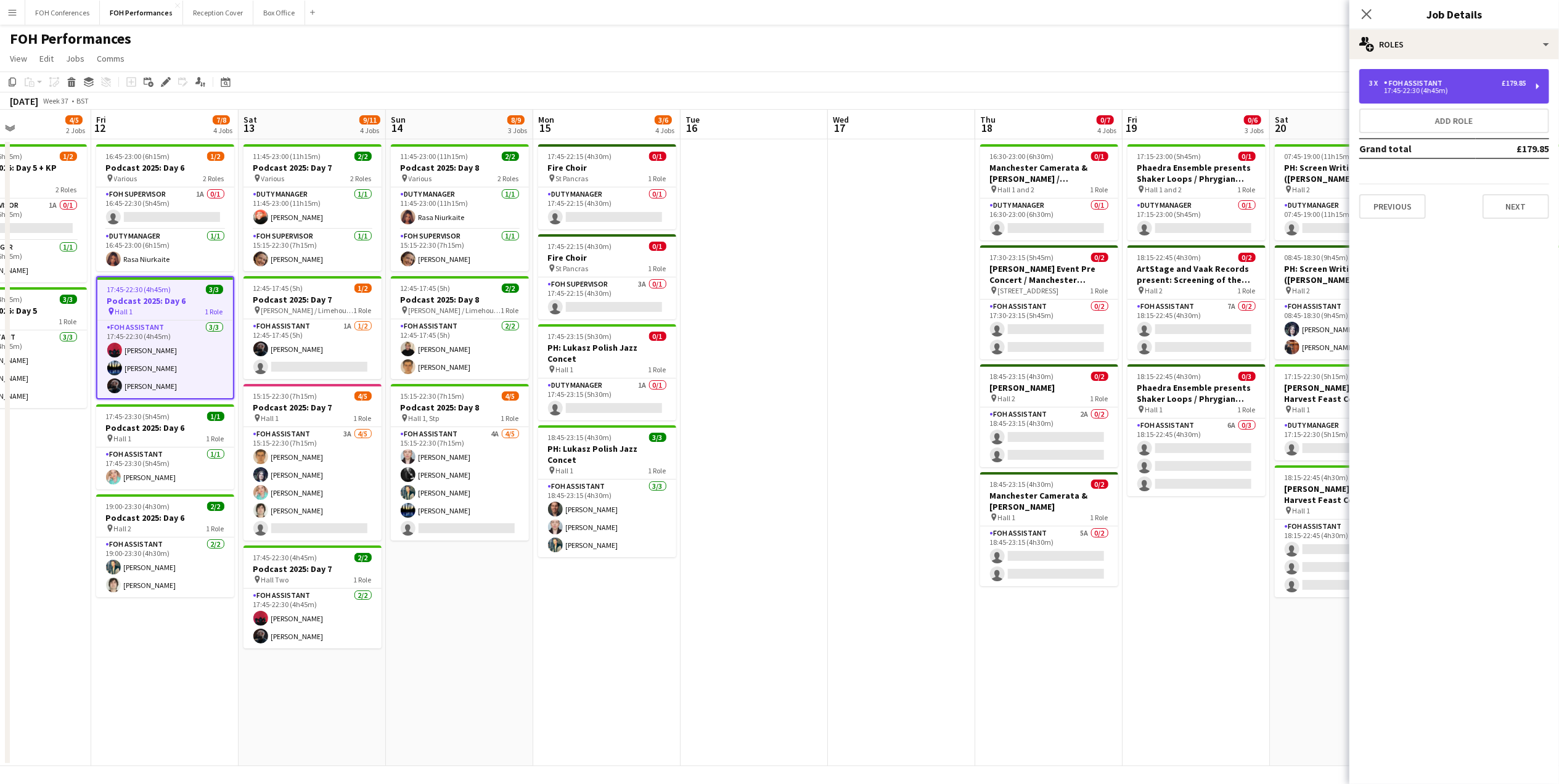
click at [1519, 90] on div "17:45-22:30 (4h45m)" at bounding box center [1447, 91] width 157 height 6
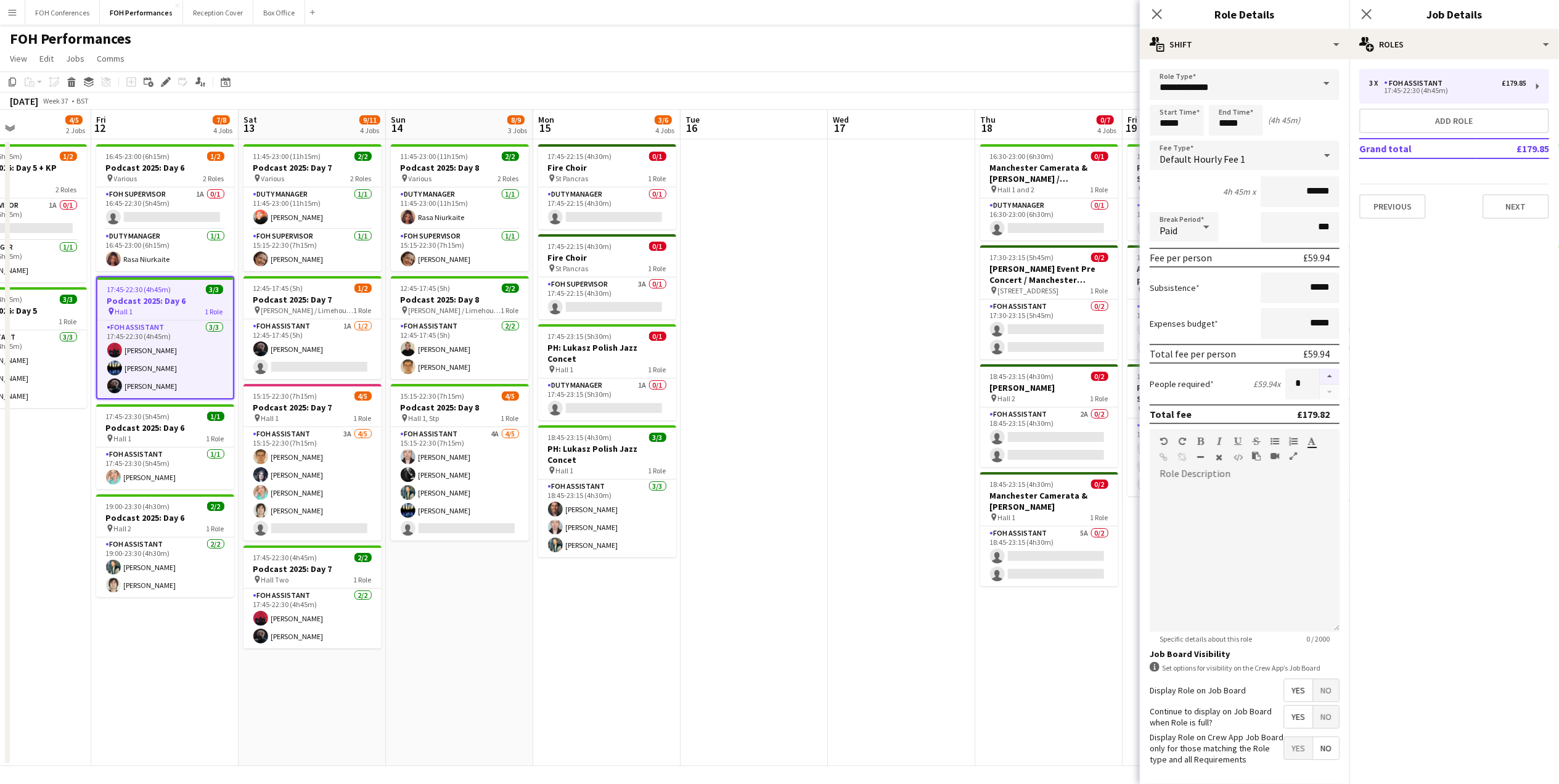
click at [1320, 369] on button "button" at bounding box center [1329, 377] width 20 height 16
type input "*"
click at [1094, 47] on div "FOH Performances user" at bounding box center [779, 37] width 1559 height 23
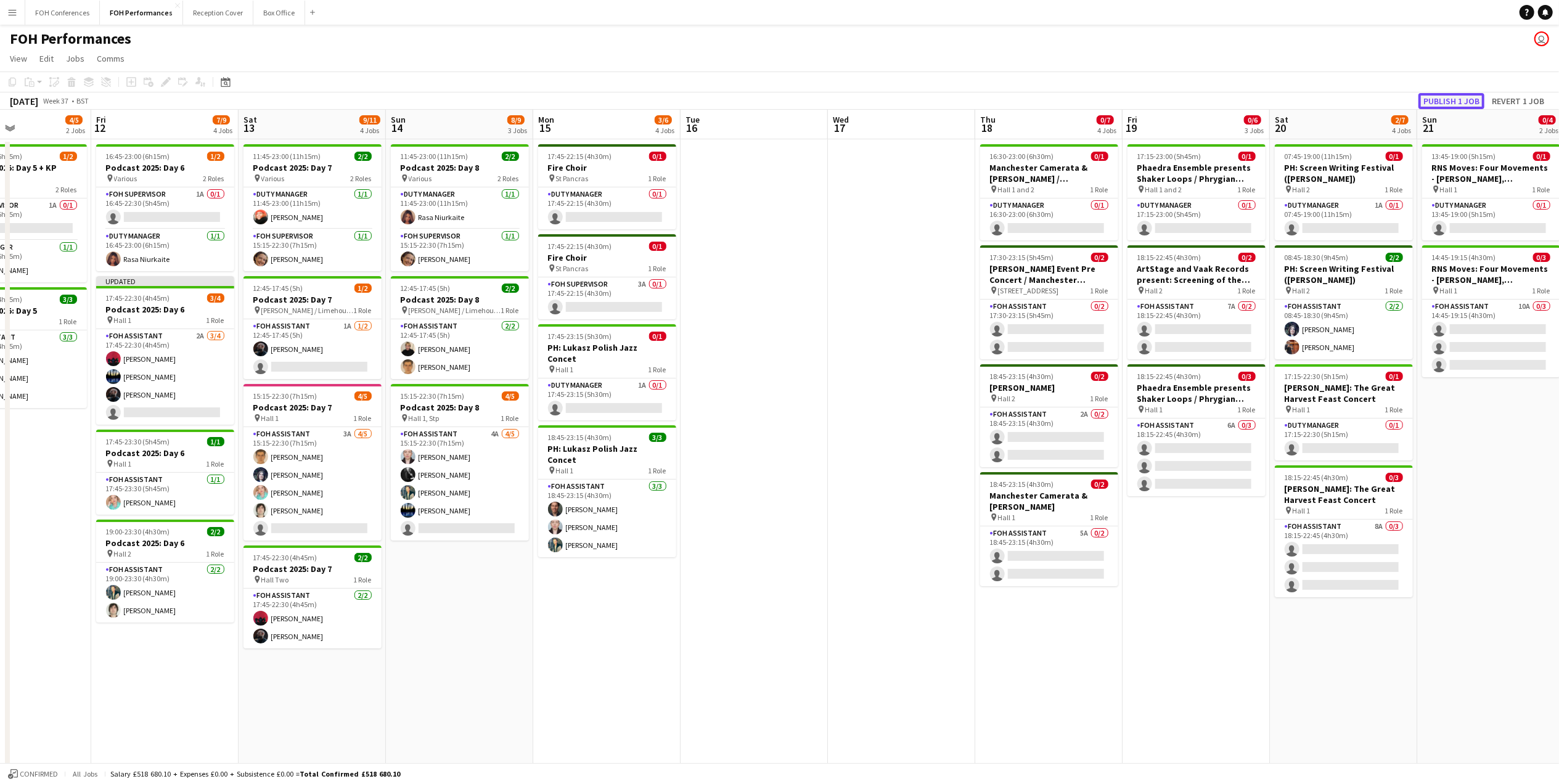
click at [1451, 97] on button "Publish 1 job" at bounding box center [1451, 101] width 66 height 16
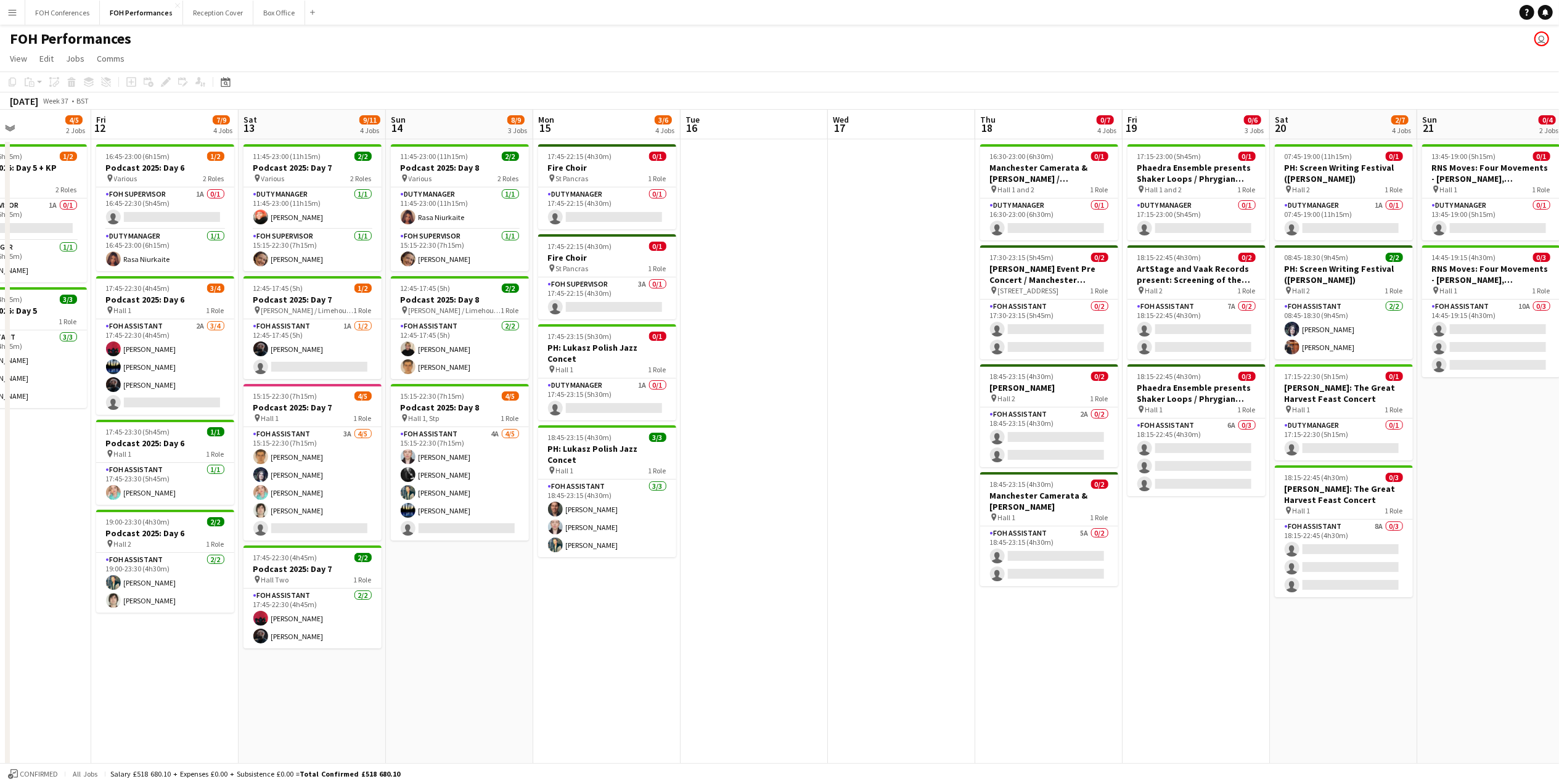
scroll to position [0, 0]
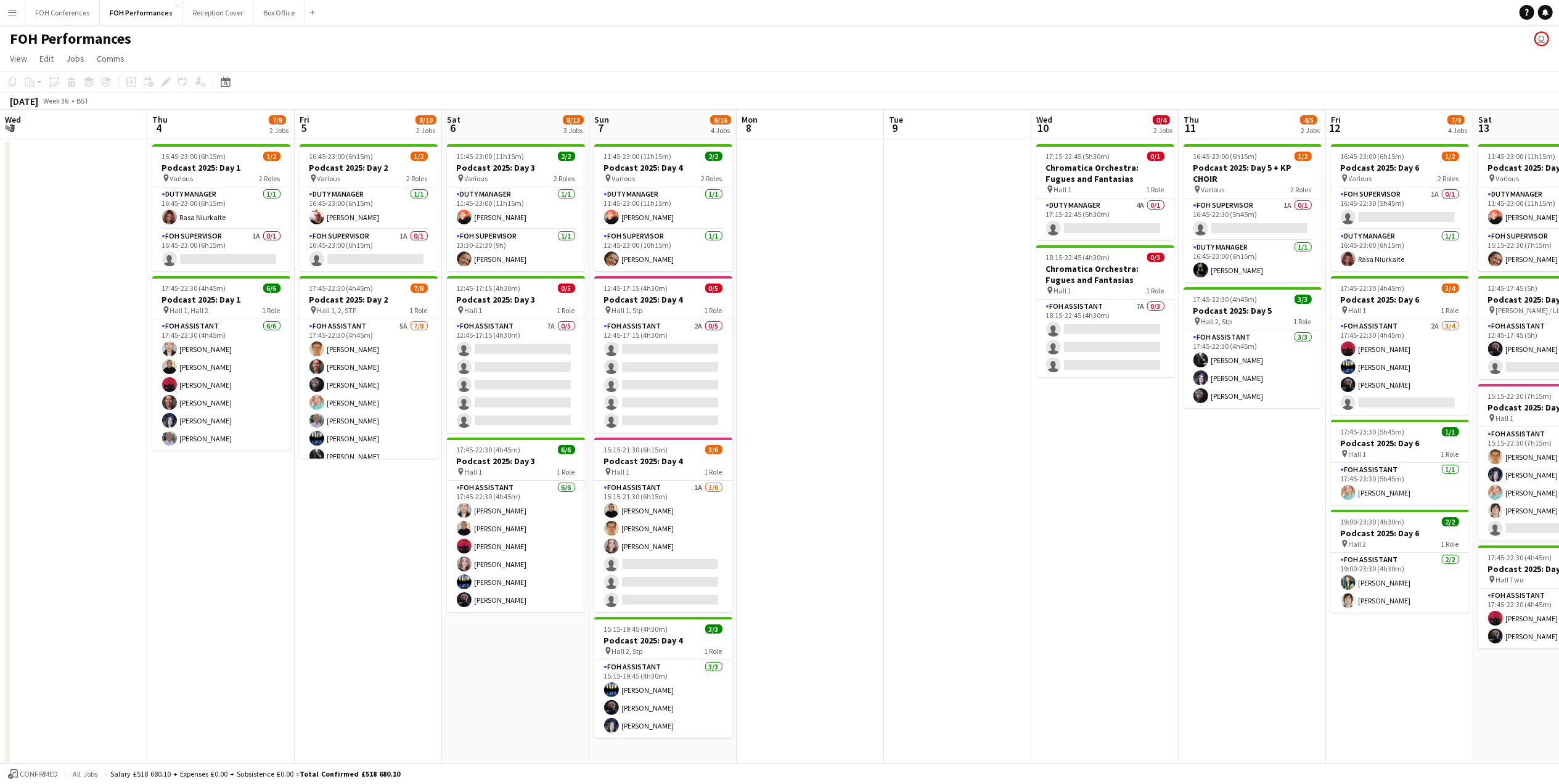
drag, startPoint x: 155, startPoint y: 131, endPoint x: 969, endPoint y: 127, distance: 814.0
click at [1558, 135] on html "Menu Boards Boards Boards All jobs Status Workforce Workforce My Workforce Recr…" at bounding box center [779, 393] width 1559 height 787
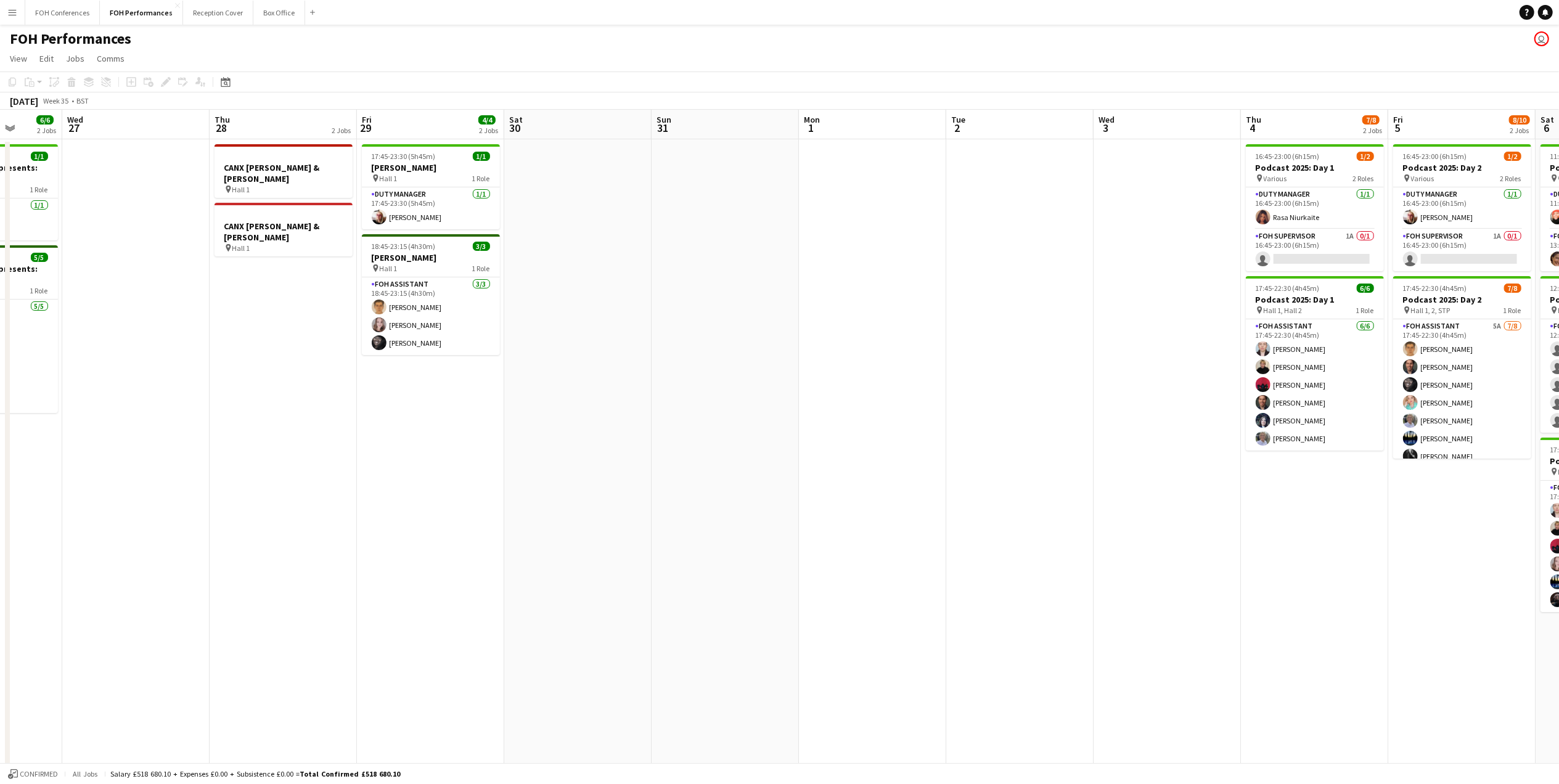
drag, startPoint x: 65, startPoint y: 132, endPoint x: 1574, endPoint y: 222, distance: 1511.7
click at [1558, 222] on html "Menu Boards Boards Boards All jobs Status Workforce Workforce My Workforce Recr…" at bounding box center [779, 393] width 1559 height 787
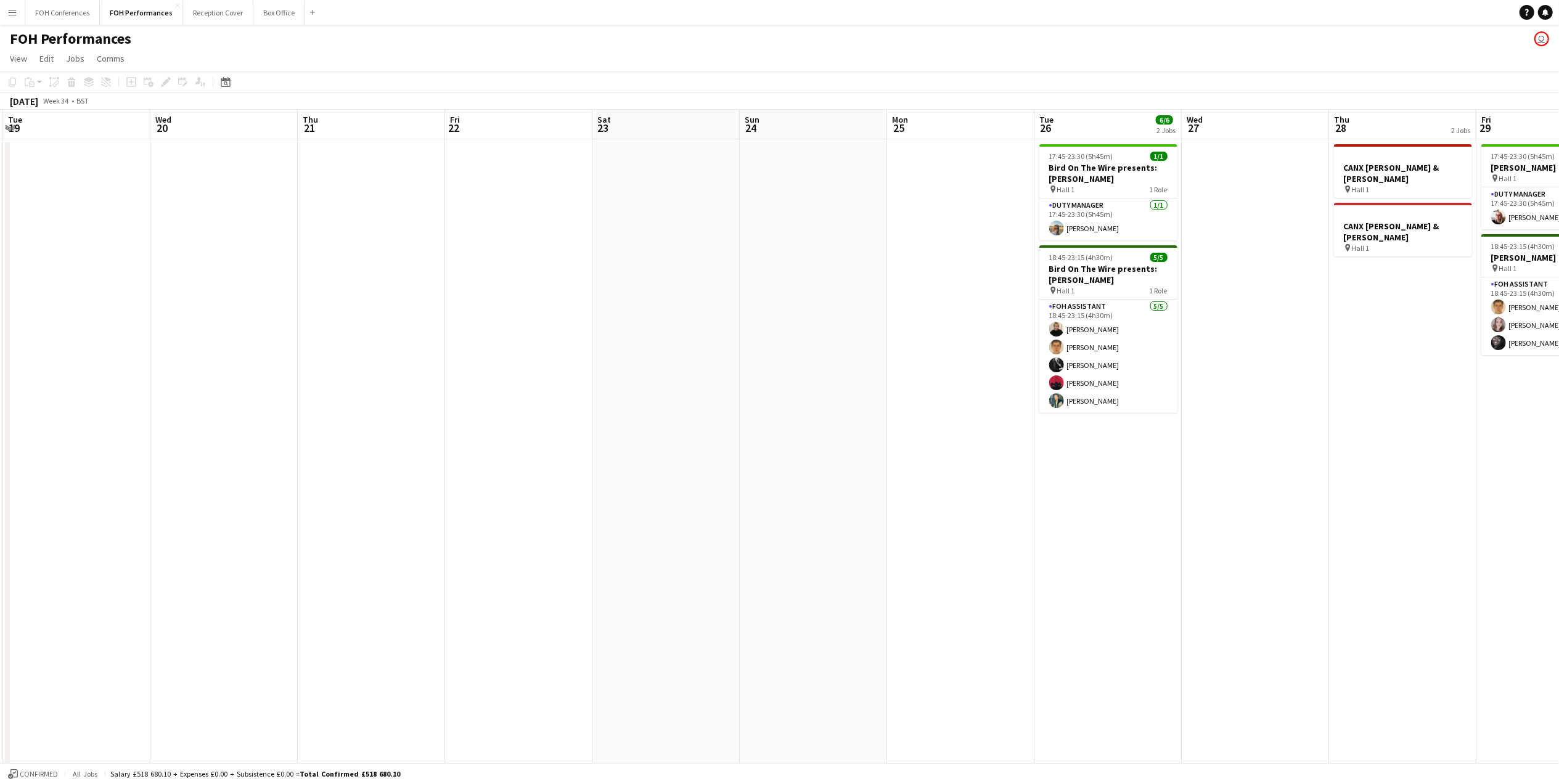
scroll to position [0, 440]
drag, startPoint x: 113, startPoint y: 128, endPoint x: 1232, endPoint y: 197, distance: 1121.1
click at [1232, 197] on app-calendar-viewport "Sat 16 Sun 17 Mon 18 Tue 19 Wed 20 Thu 21 Fri 22 Sat 23 Sun 24 Mon 25 Tue 26 6/…" at bounding box center [779, 437] width 1559 height 656
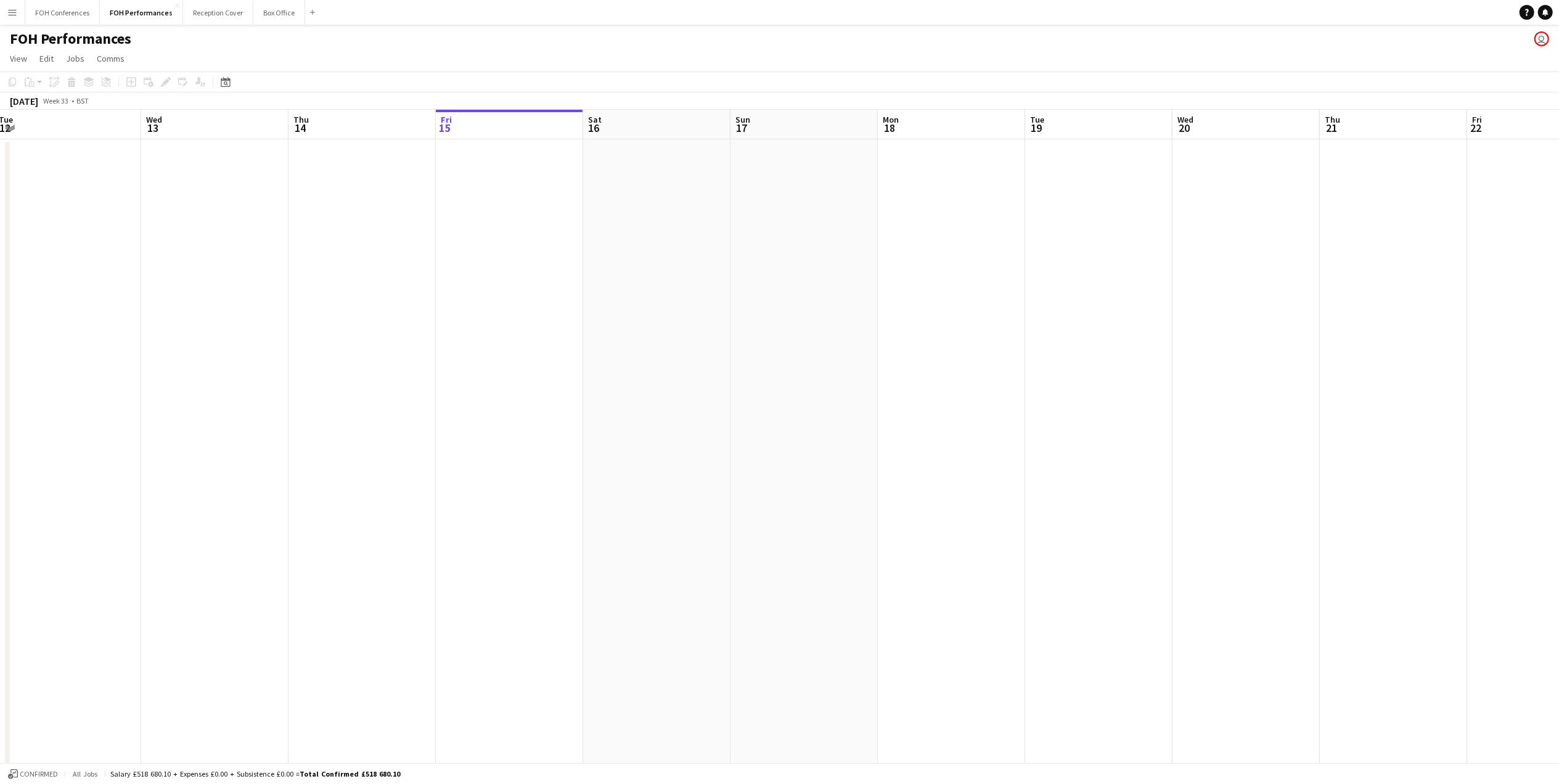
drag, startPoint x: 260, startPoint y: 134, endPoint x: 1506, endPoint y: 119, distance: 1246.1
click at [1488, 119] on app-calendar-viewport "Sun 10 4/4 2 Jobs Mon 11 Tue 12 Wed 13 Thu 14 Fri 15 Sat 16 Sun 17 Mon 18 Tue 1…" at bounding box center [779, 437] width 1559 height 656
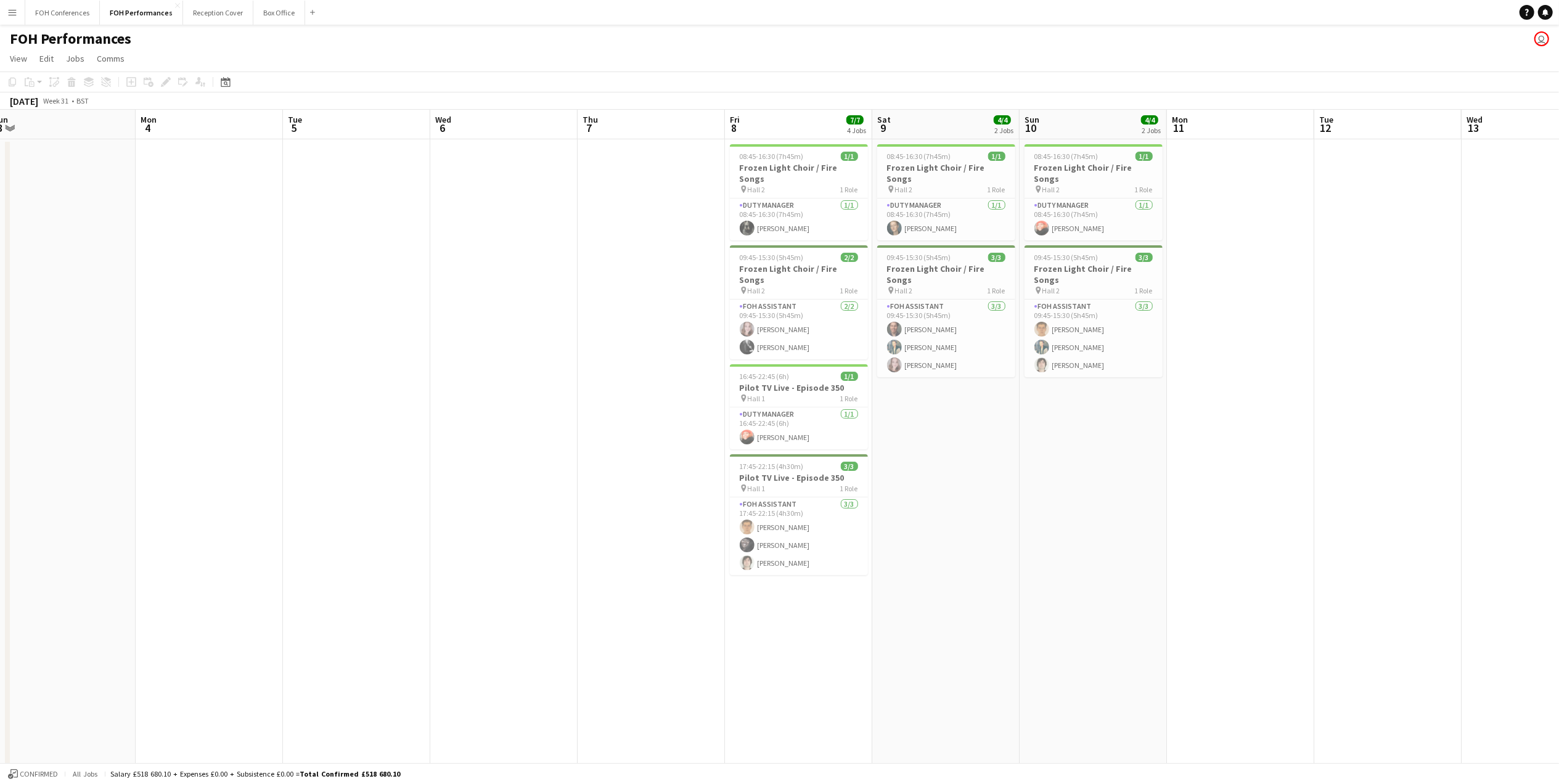
scroll to position [0, 319]
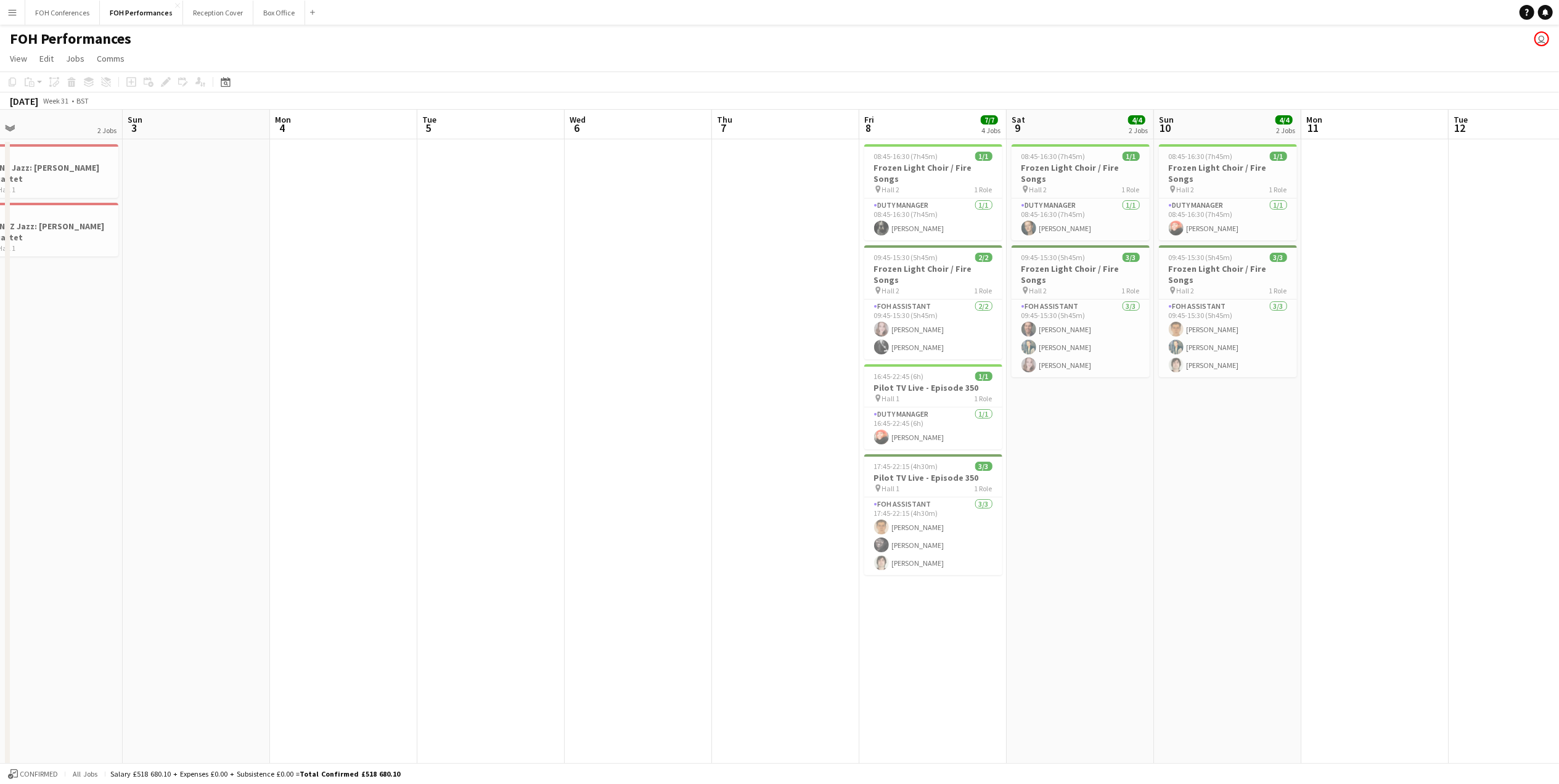
drag, startPoint x: 257, startPoint y: 112, endPoint x: 1574, endPoint y: 135, distance: 1317.2
click at [1558, 135] on html "Menu Boards Boards Boards All jobs Status Workforce Workforce My Workforce Recr…" at bounding box center [779, 393] width 1559 height 787
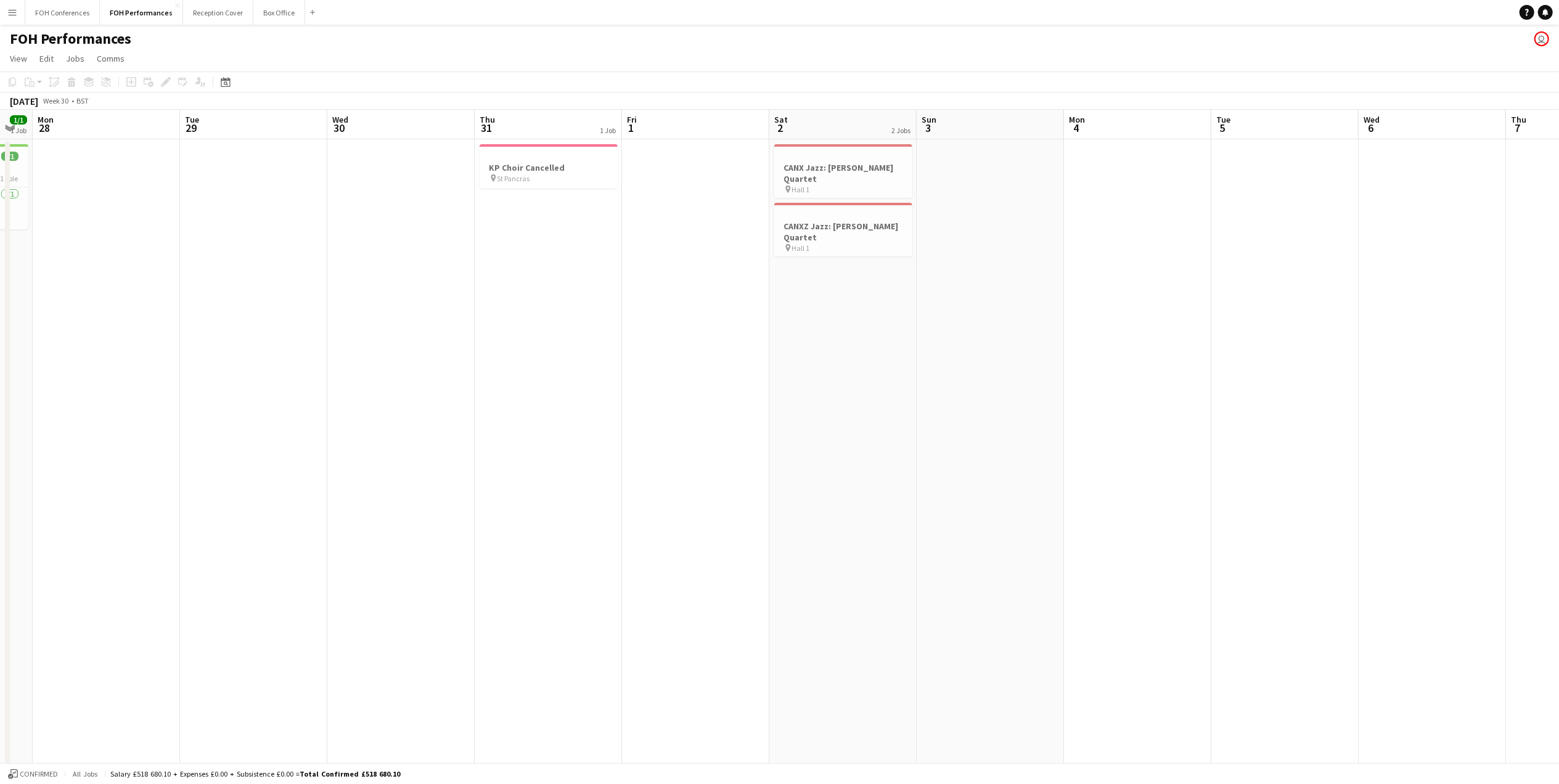
drag, startPoint x: 121, startPoint y: 129, endPoint x: 1569, endPoint y: 119, distance: 1448.0
click at [1557, 119] on app-calendar-viewport "Fri 25 Sat 26 Sun 27 1/1 1 Job Mon 28 Tue 29 Wed 30 Thu 31 1 Job Fri 1 Sat 2 2 …" at bounding box center [779, 437] width 1559 height 656
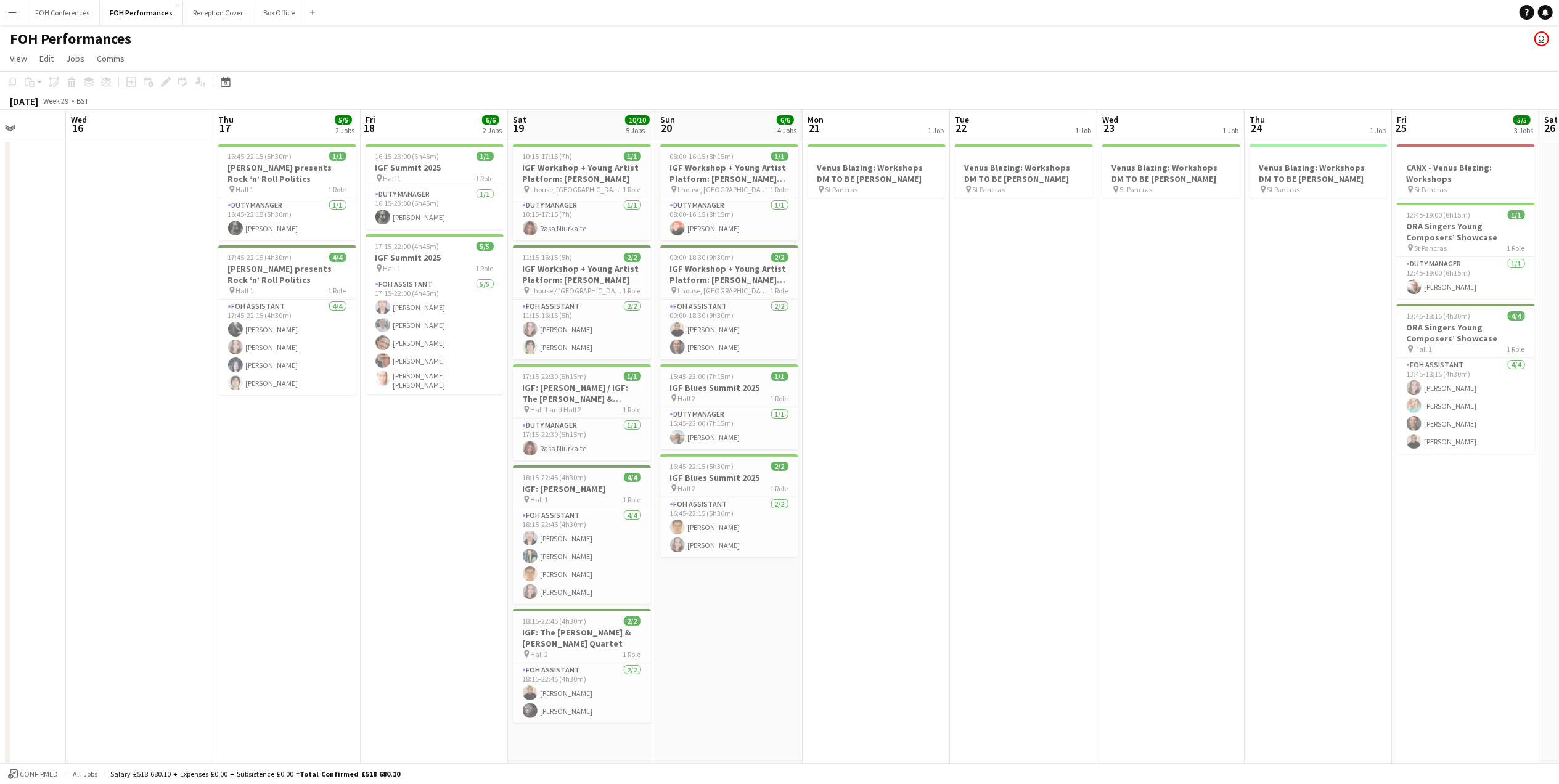
scroll to position [0, 248]
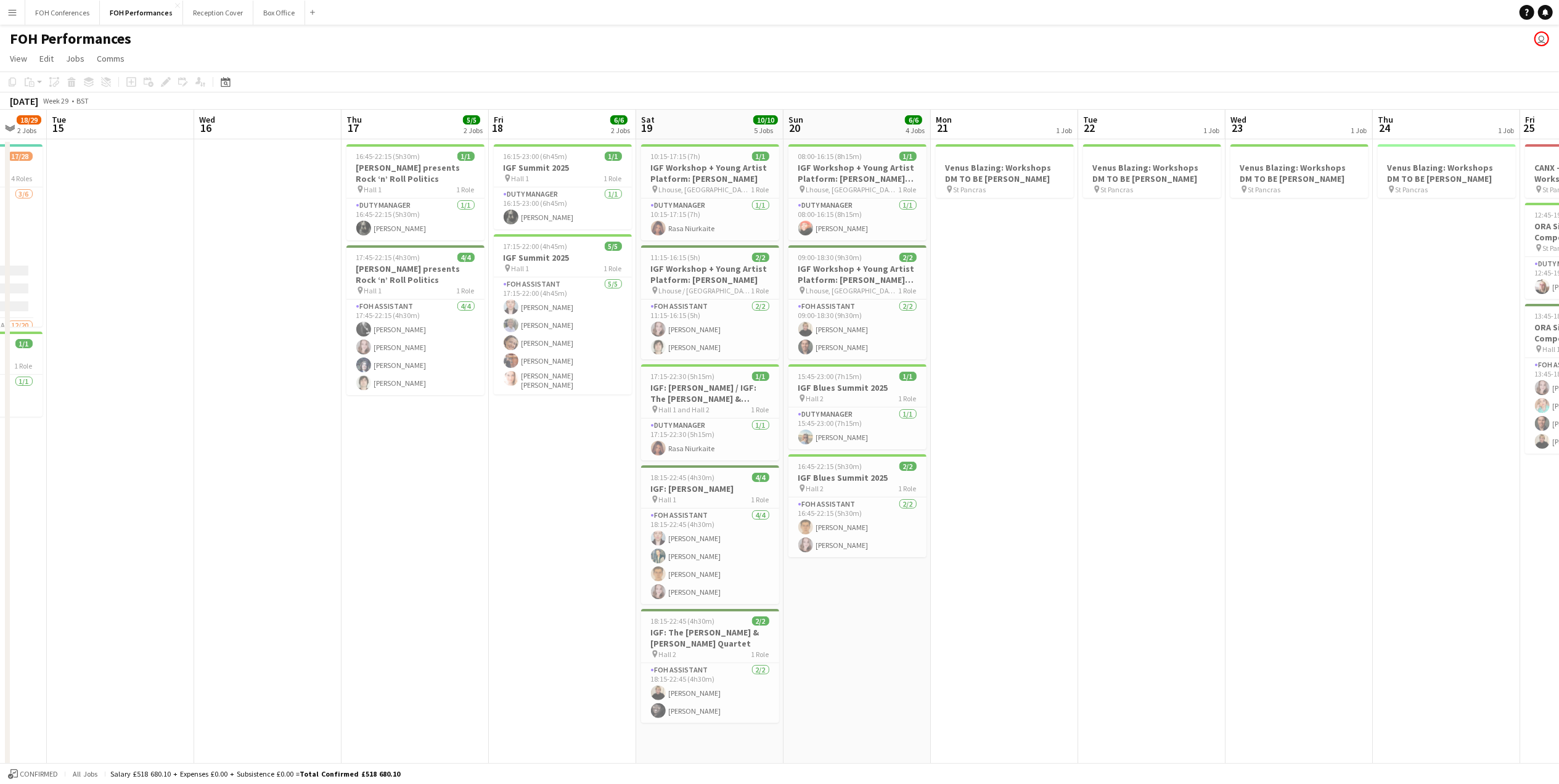
drag, startPoint x: 262, startPoint y: 119, endPoint x: 1574, endPoint y: 191, distance: 1314.0
click at [1558, 191] on html "Menu Boards Boards Boards All jobs Status Workforce Workforce My Workforce Recr…" at bounding box center [779, 393] width 1559 height 787
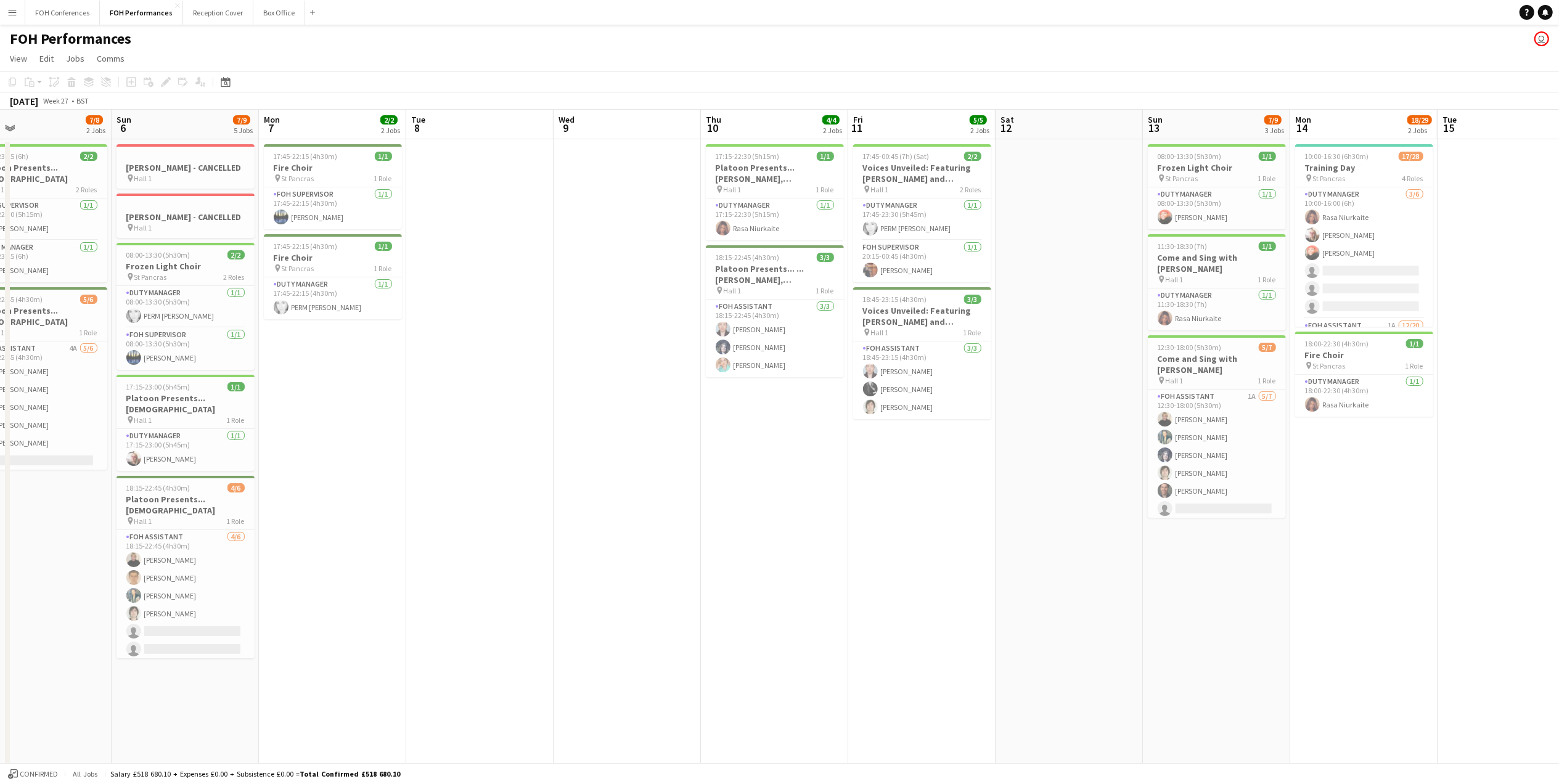
scroll to position [0, 307]
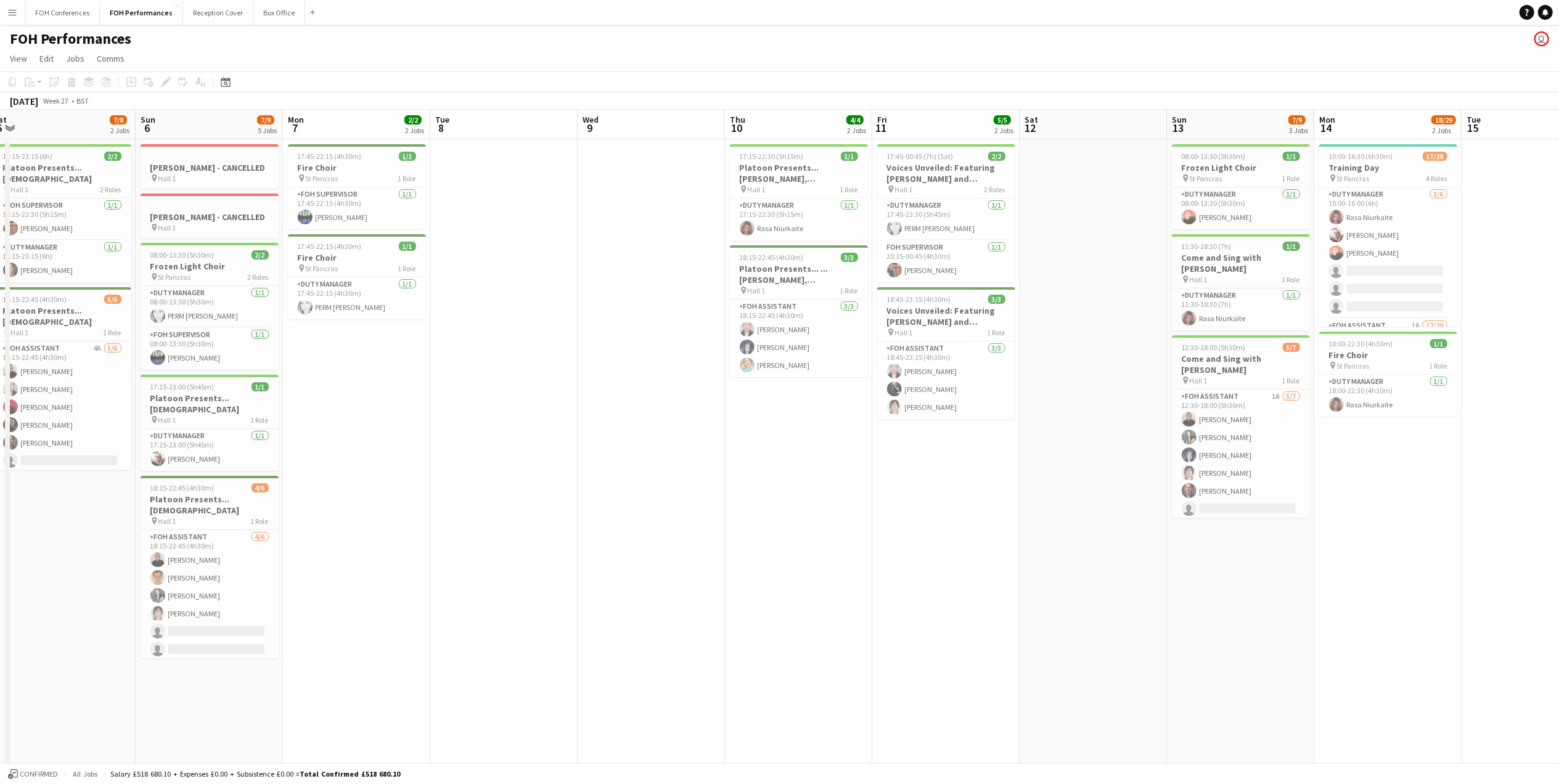
drag, startPoint x: 143, startPoint y: 129, endPoint x: 1574, endPoint y: 153, distance: 1431.2
click at [1558, 153] on html "Menu Boards Boards Boards All jobs Status Workforce Workforce My Workforce Recr…" at bounding box center [779, 393] width 1559 height 787
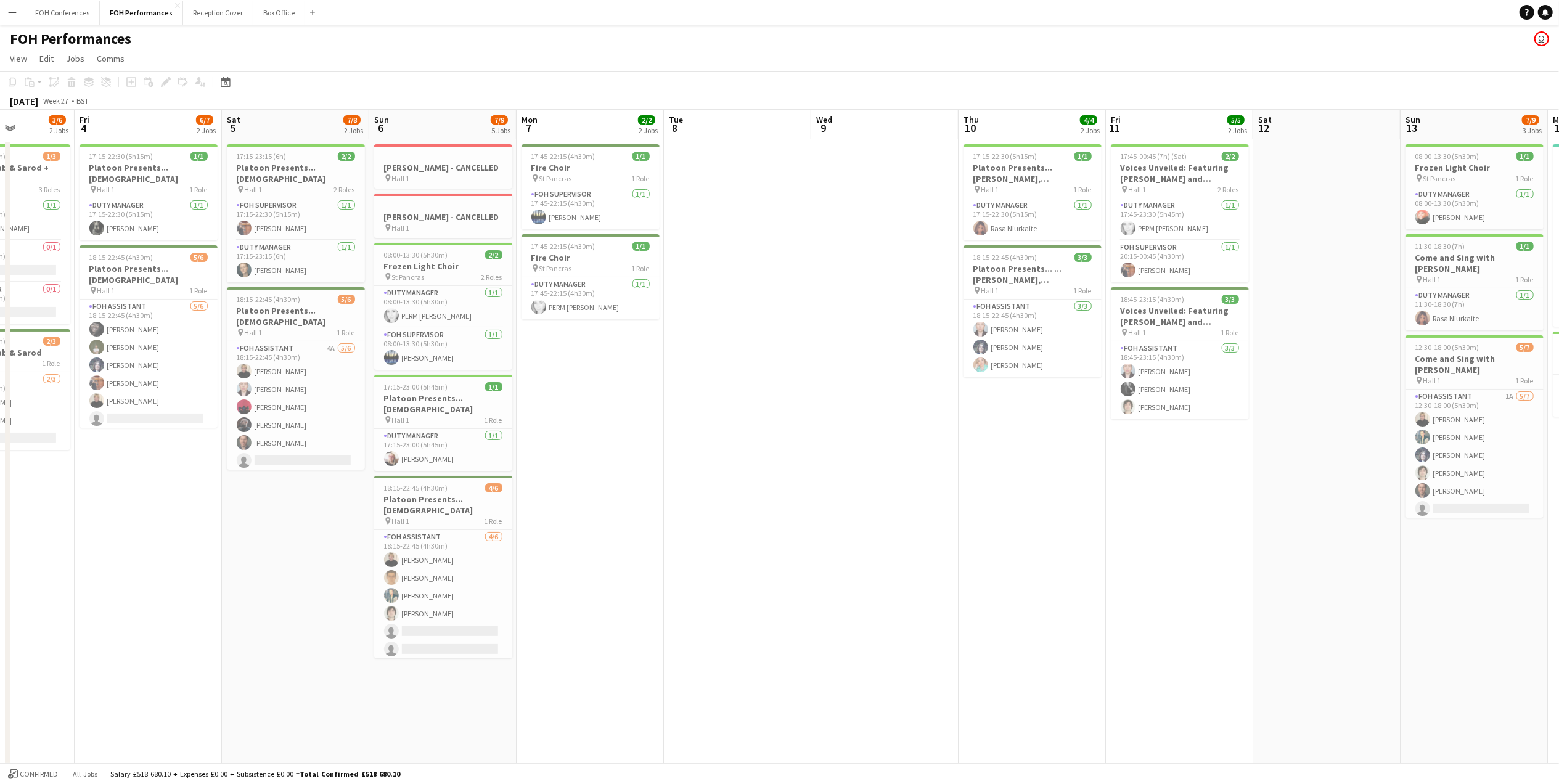
scroll to position [0, 362]
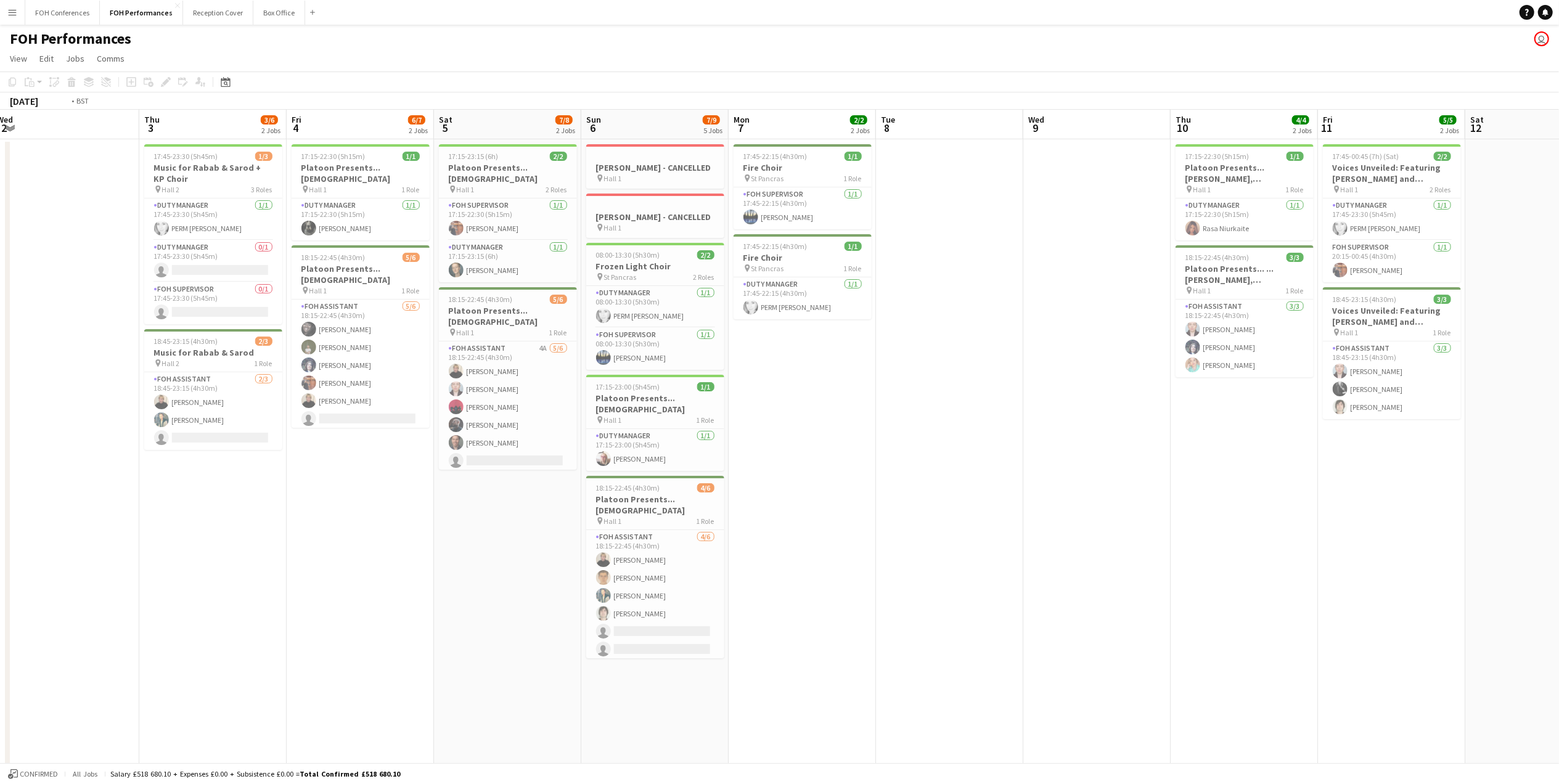
drag, startPoint x: 337, startPoint y: 126, endPoint x: 304, endPoint y: 252, distance: 130.2
click at [279, 252] on app-calendar-viewport "Fri 27 4/4 2 Jobs Sat 28 7/7 3 Jobs Sun 29 4/4 2 Jobs Mon 30 Tue 1 Wed 2 Thu 3 …" at bounding box center [779, 437] width 1559 height 656
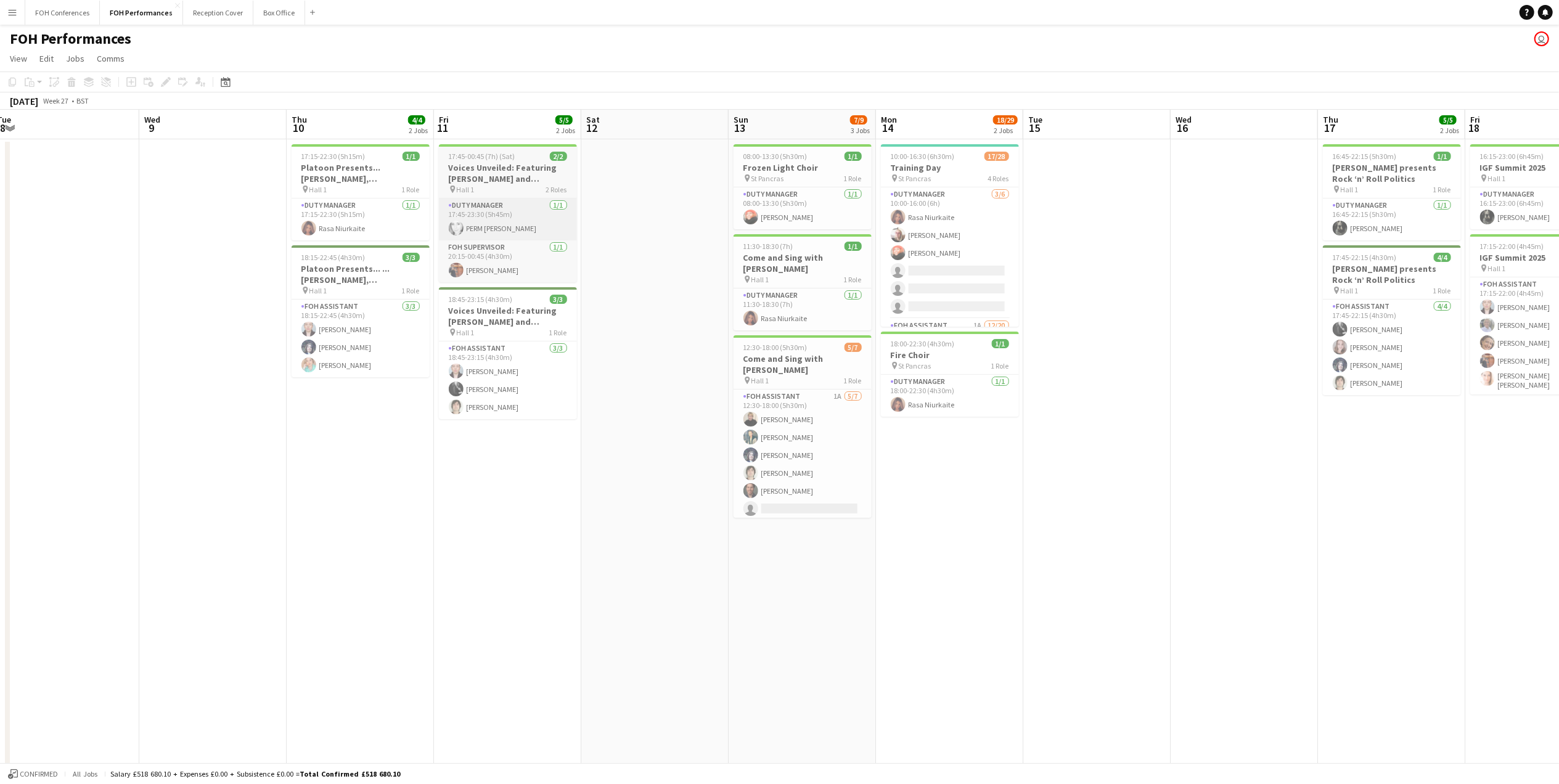
scroll to position [0, 364]
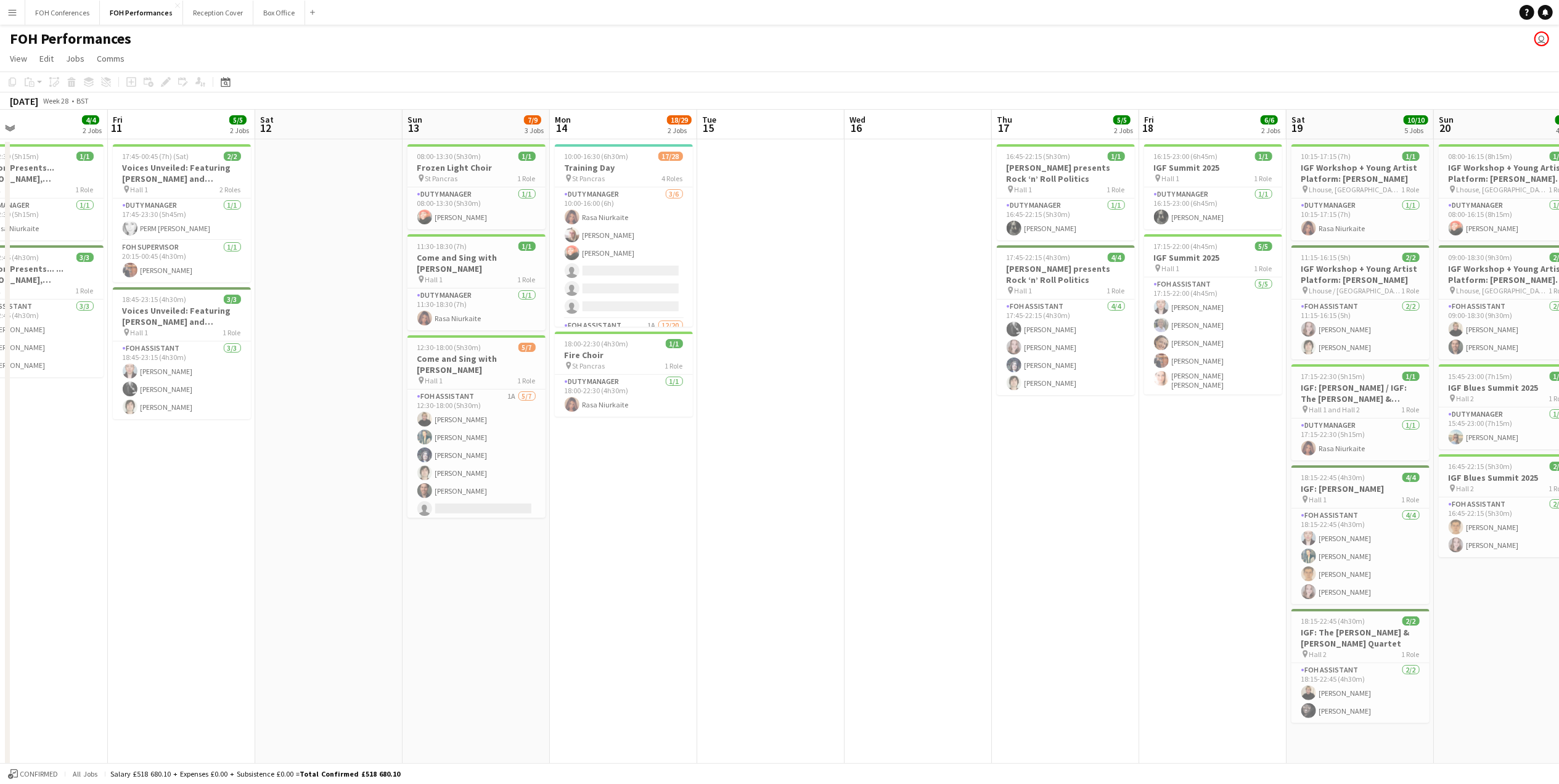
drag, startPoint x: 1487, startPoint y: 129, endPoint x: 594, endPoint y: 167, distance: 893.8
click at [594, 167] on app-calendar-viewport "Mon 7 2/2 2 Jobs Tue 8 Wed 9 Thu 10 4/4 2 Jobs Fri 11 5/5 2 Jobs Sat 12 Sun 13 …" at bounding box center [779, 437] width 1559 height 656
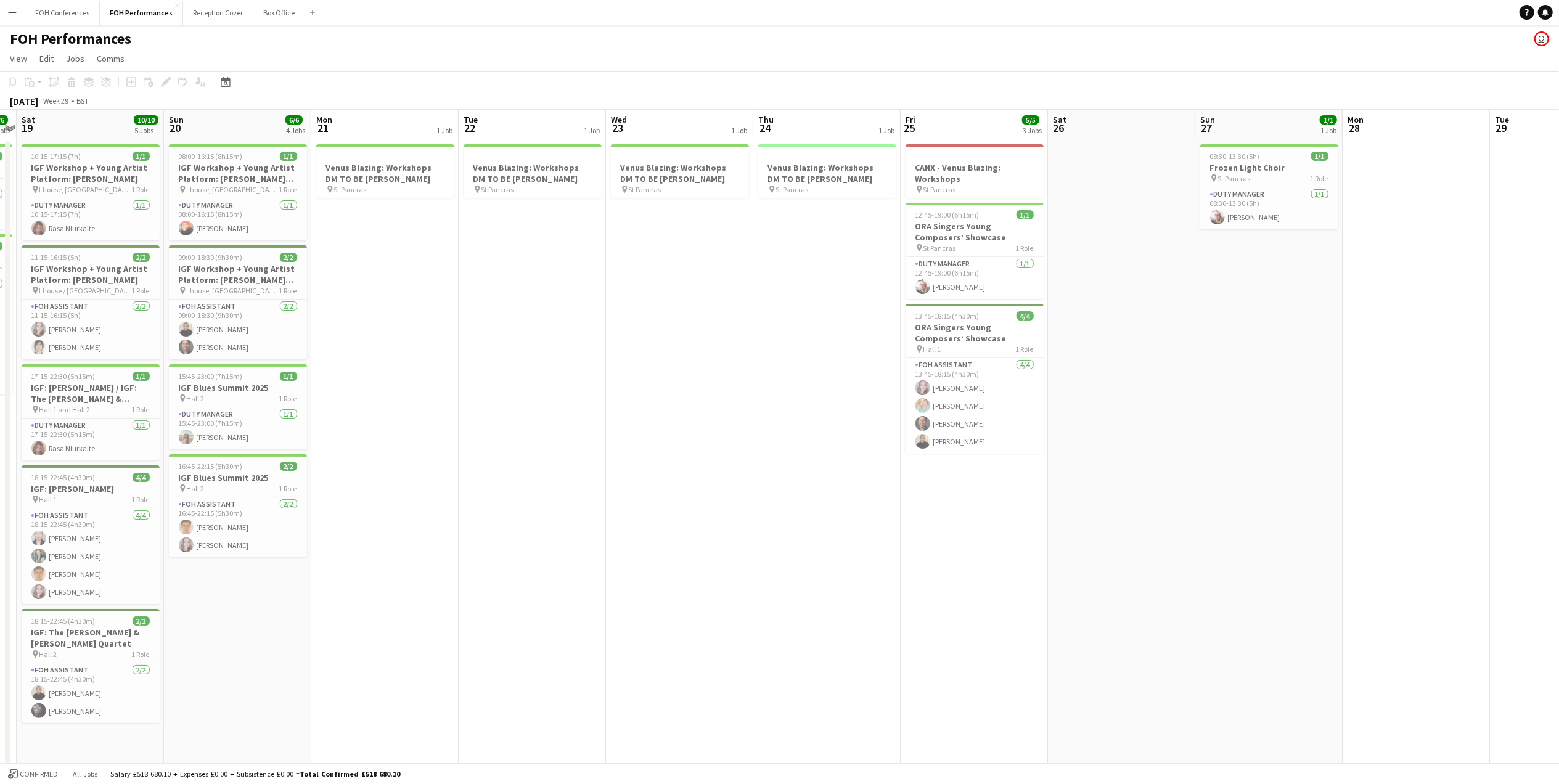
scroll to position [0, 421]
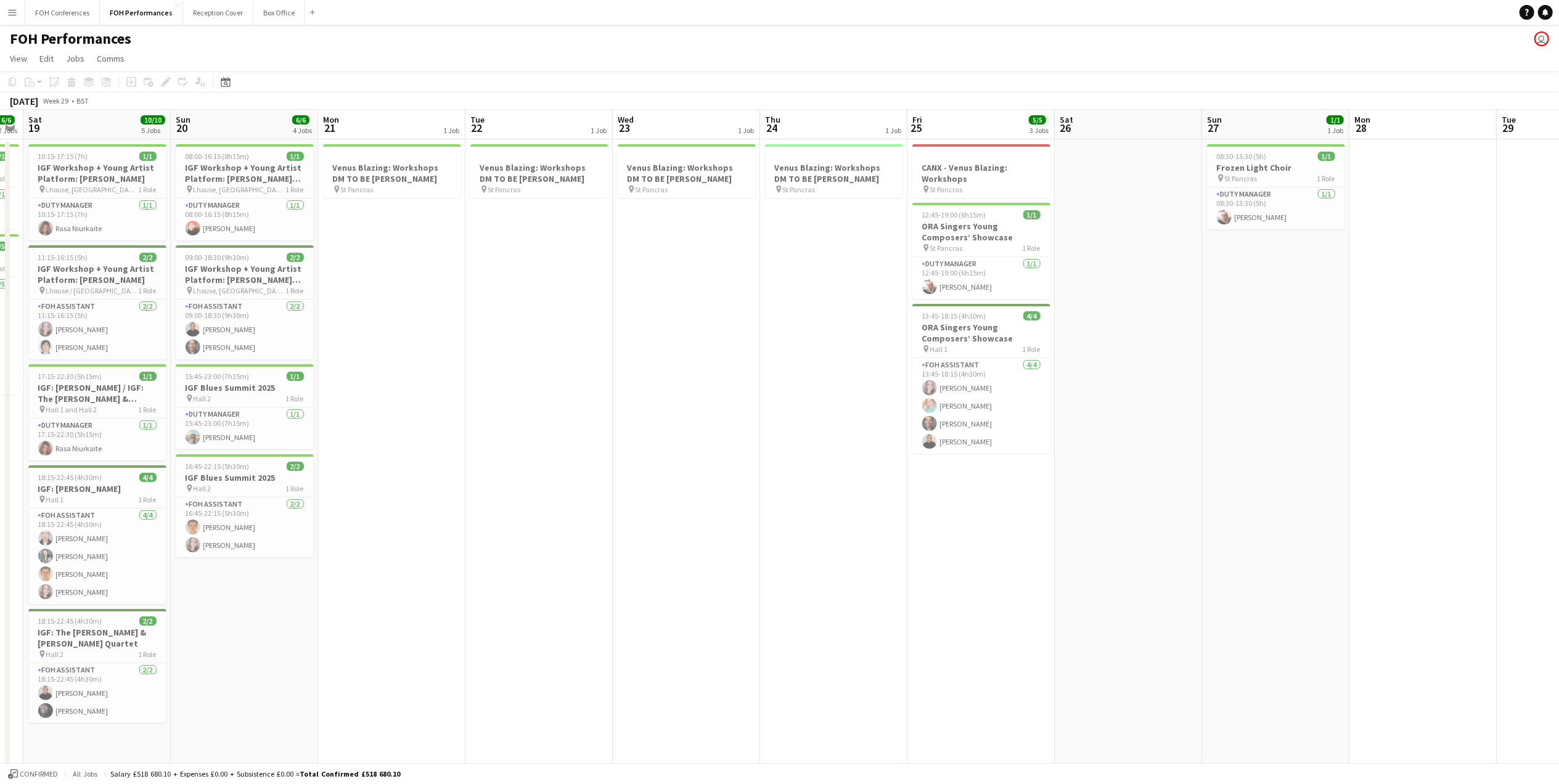
drag, startPoint x: 1485, startPoint y: 136, endPoint x: 112, endPoint y: 247, distance: 1377.5
click at [112, 247] on app-calendar-viewport "Wed 16 Thu 17 5/5 2 Jobs Fri 18 6/6 2 Jobs Sat 19 10/10 5 Jobs Sun 20 6/6 4 Job…" at bounding box center [779, 437] width 1559 height 656
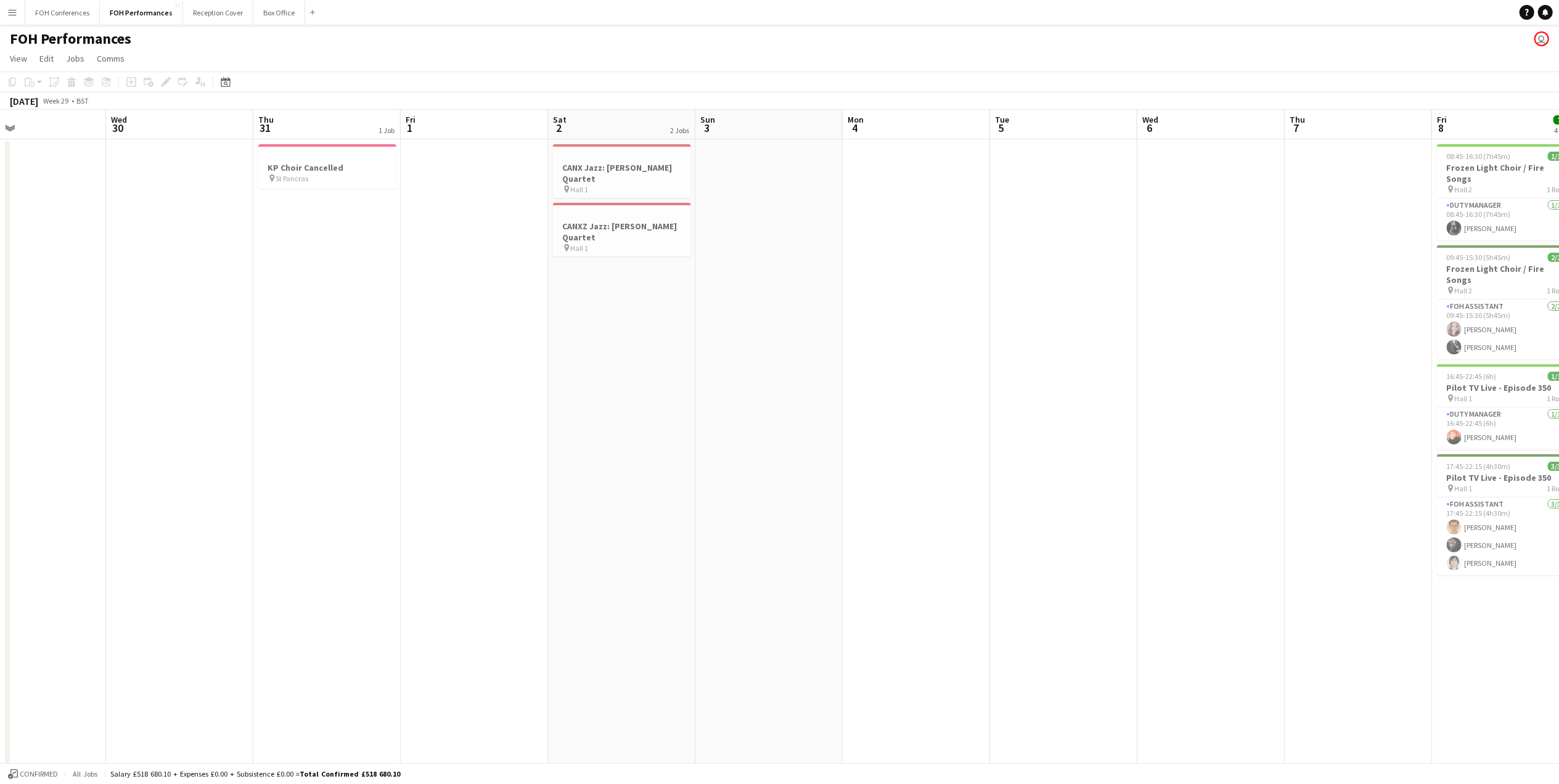
scroll to position [0, 535]
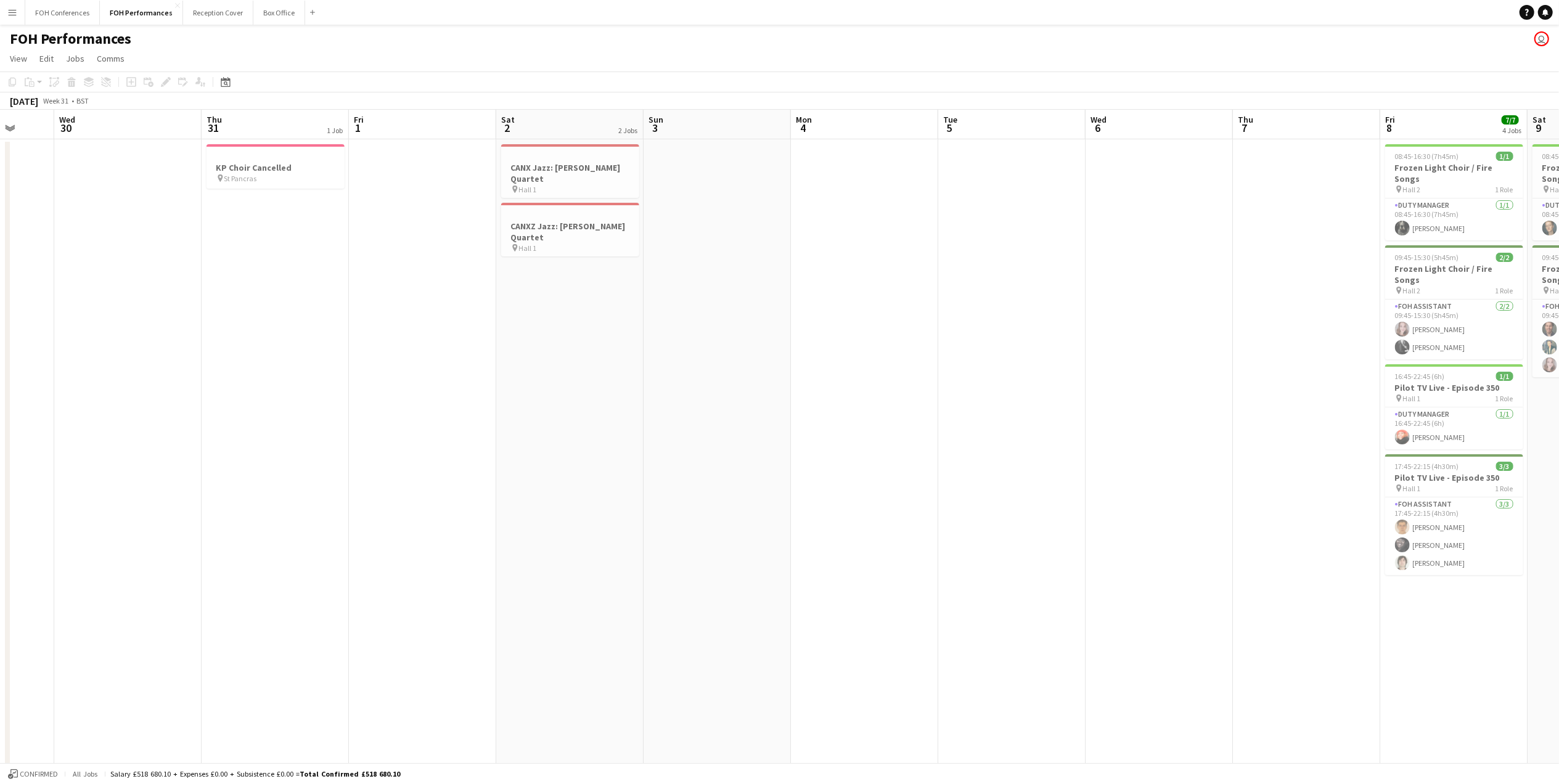
drag, startPoint x: 1321, startPoint y: 122, endPoint x: -865, endPoint y: 252, distance: 2189.9
click at [0, 252] on html "Menu Boards Boards Boards All jobs Status Workforce Workforce My Workforce Recr…" at bounding box center [779, 393] width 1559 height 787
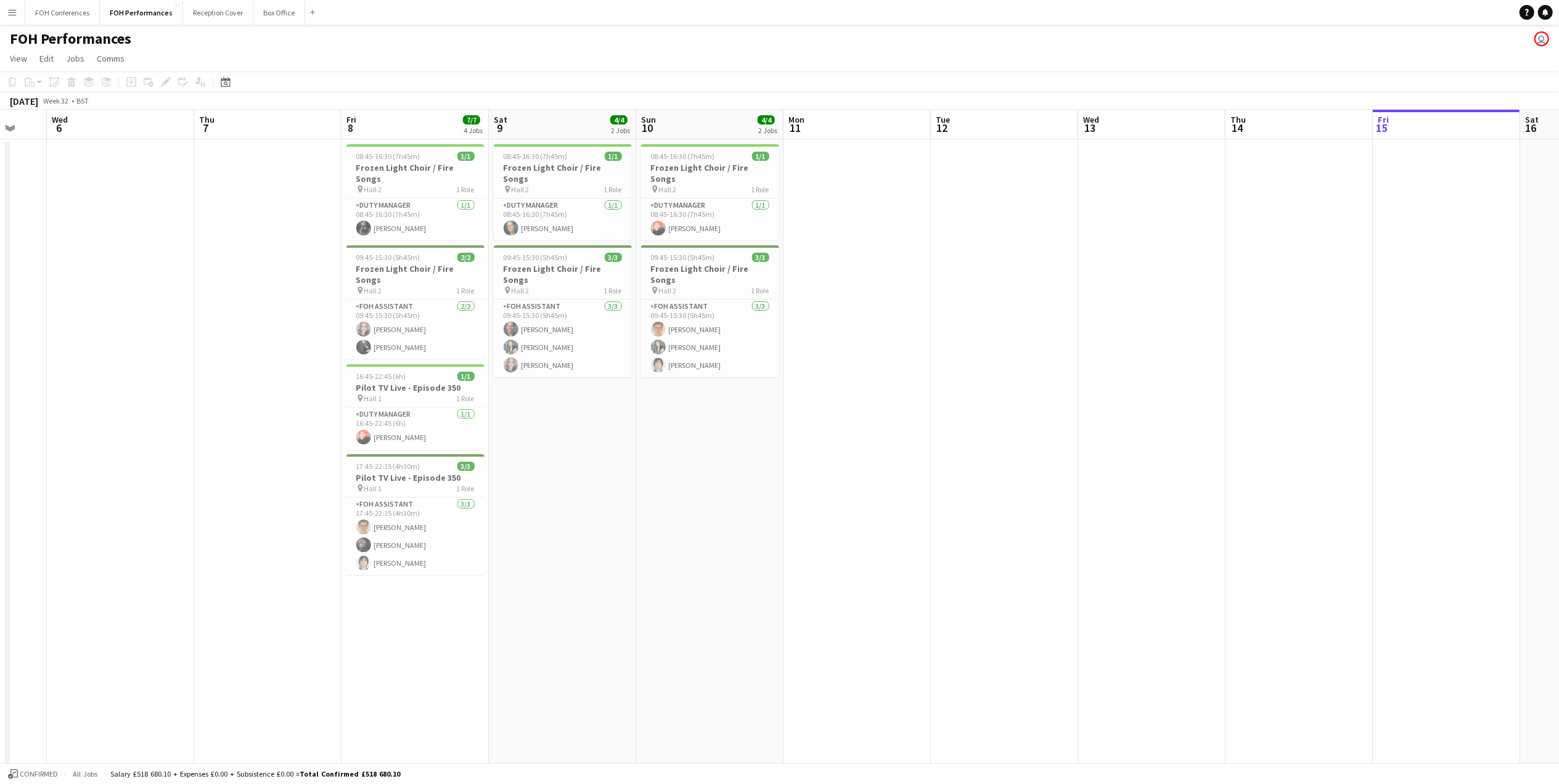
drag, startPoint x: 1297, startPoint y: 112, endPoint x: 42, endPoint y: 201, distance: 1258.2
click at [42, 201] on app-calendar-viewport "Sat 2 2 Jobs Sun 3 Mon 4 Tue 5 Wed 6 Thu 7 Fri 8 7/7 4 Jobs Sat 9 4/4 2 Jobs Su…" at bounding box center [779, 437] width 1559 height 656
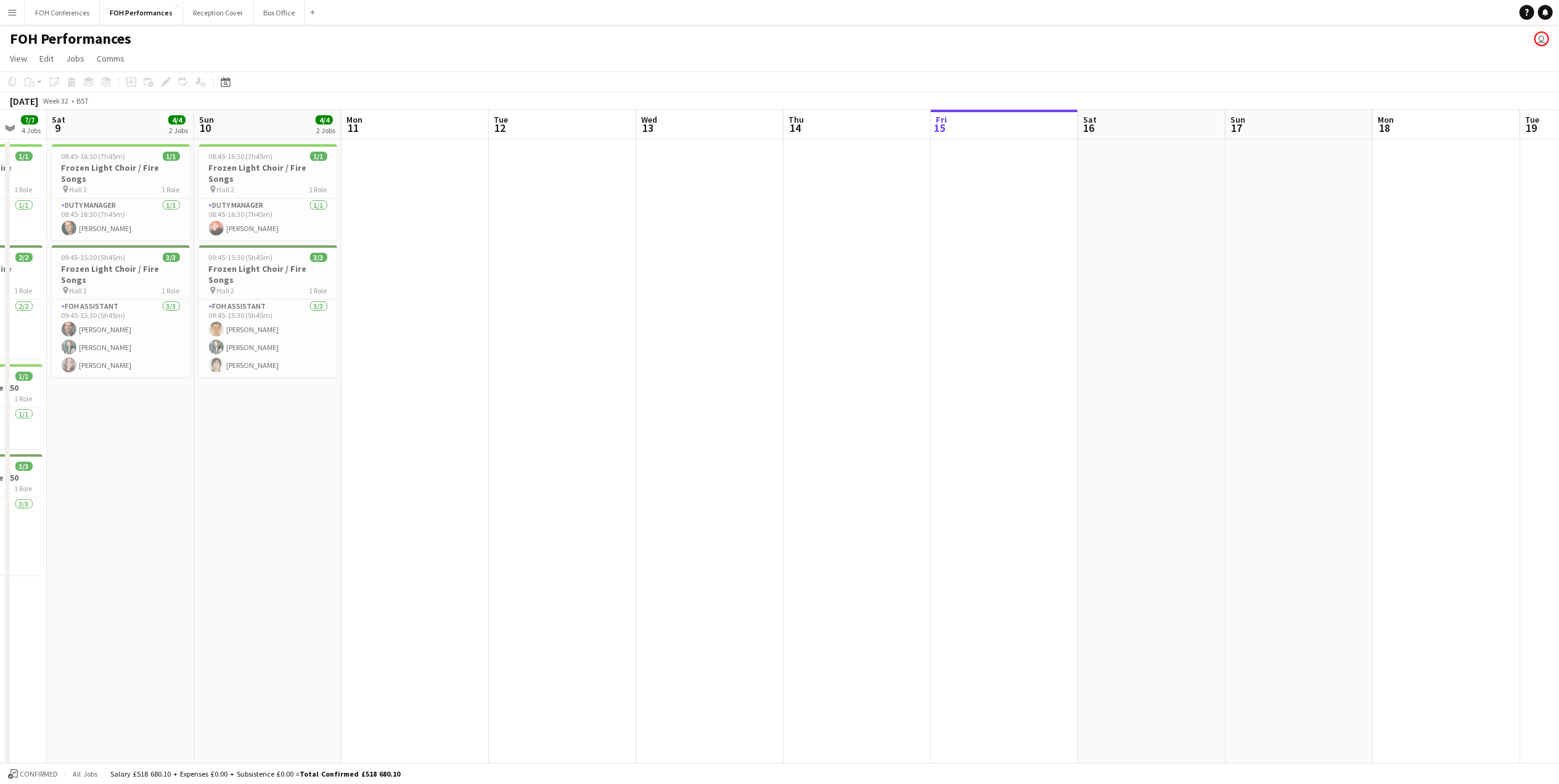
scroll to position [0, 317]
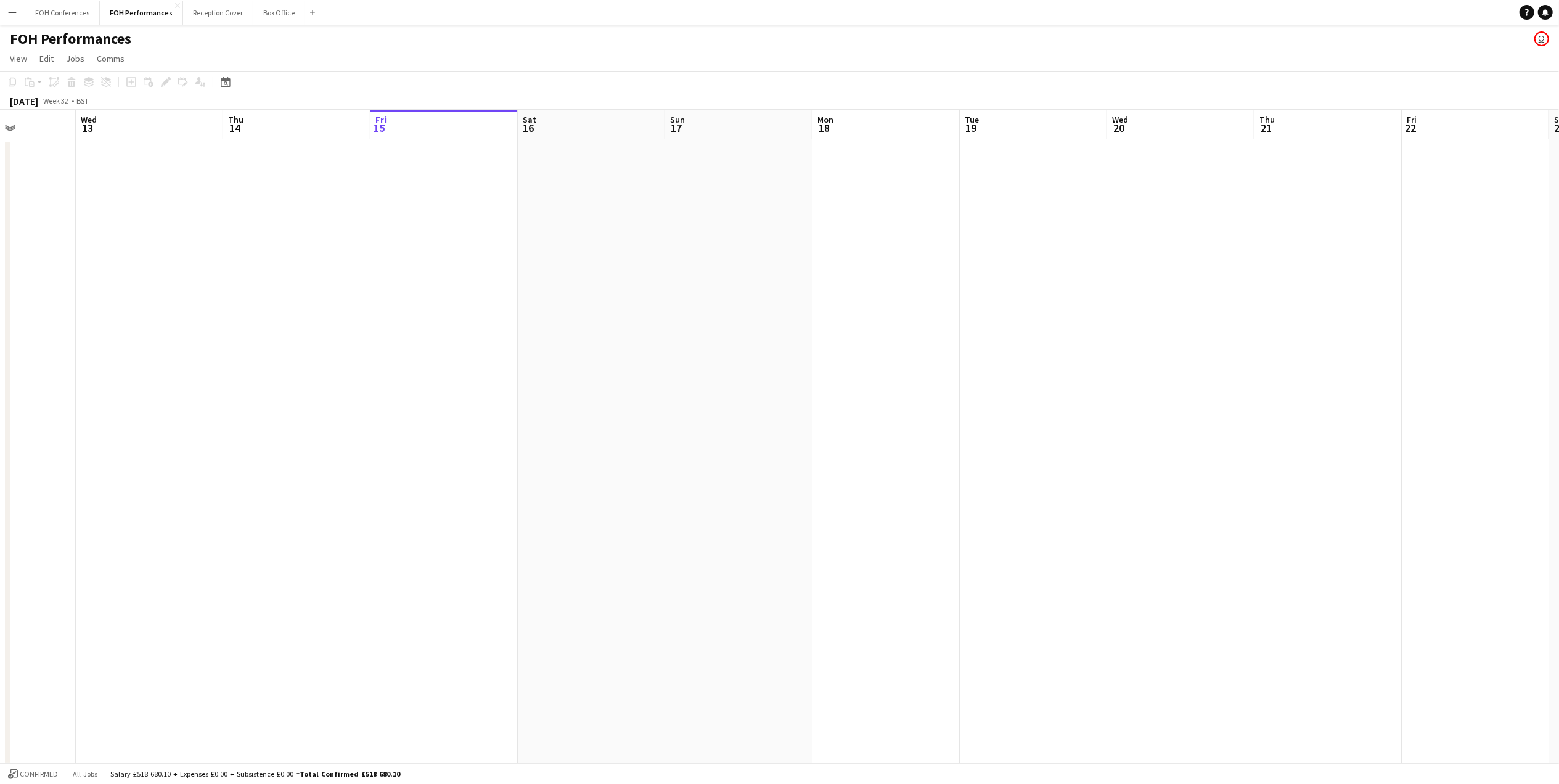
drag, startPoint x: 1384, startPoint y: 127, endPoint x: 252, endPoint y: 164, distance: 1132.6
click at [257, 164] on app-calendar-viewport "Sat 9 4/4 2 Jobs Sun 10 4/4 2 Jobs Mon 11 Tue 12 Wed 13 Thu 14 Fri 15 Sat 16 Su…" at bounding box center [779, 437] width 1559 height 656
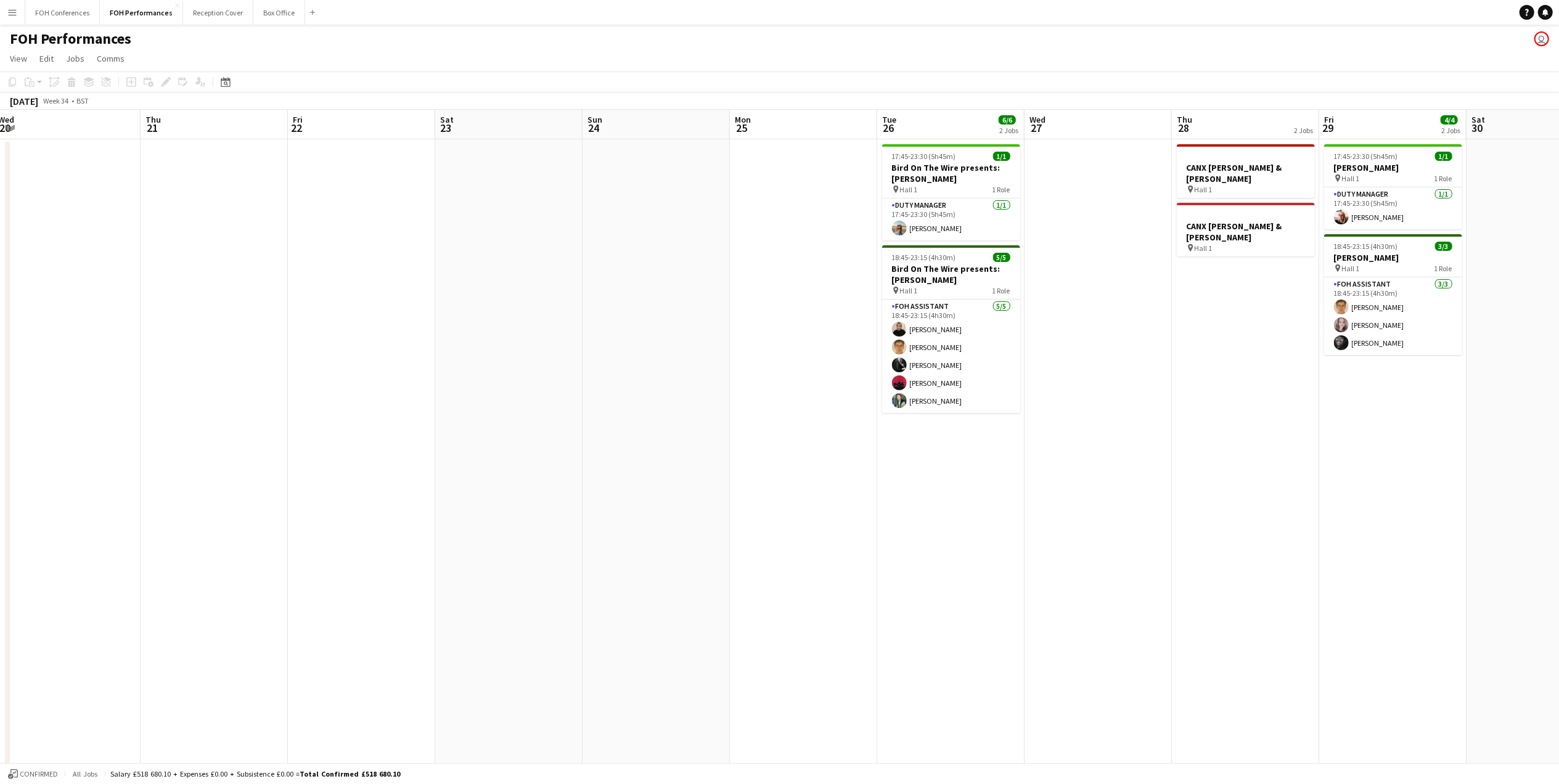
scroll to position [0, 296]
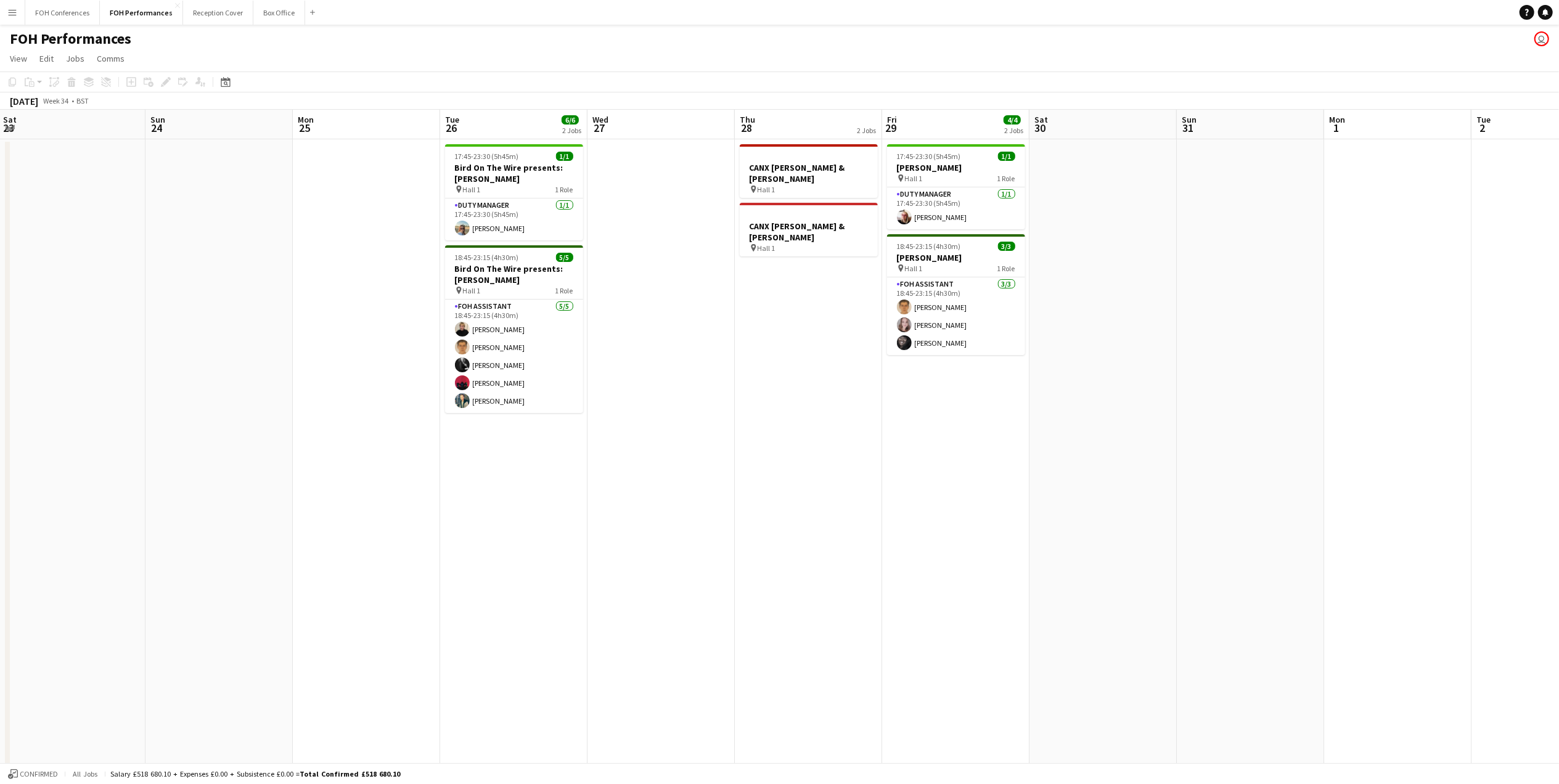
drag, startPoint x: 1419, startPoint y: 118, endPoint x: -685, endPoint y: 191, distance: 2105.3
click at [0, 191] on html "Menu Boards Boards Boards All jobs Status Workforce Workforce My Workforce Recr…" at bounding box center [779, 393] width 1559 height 787
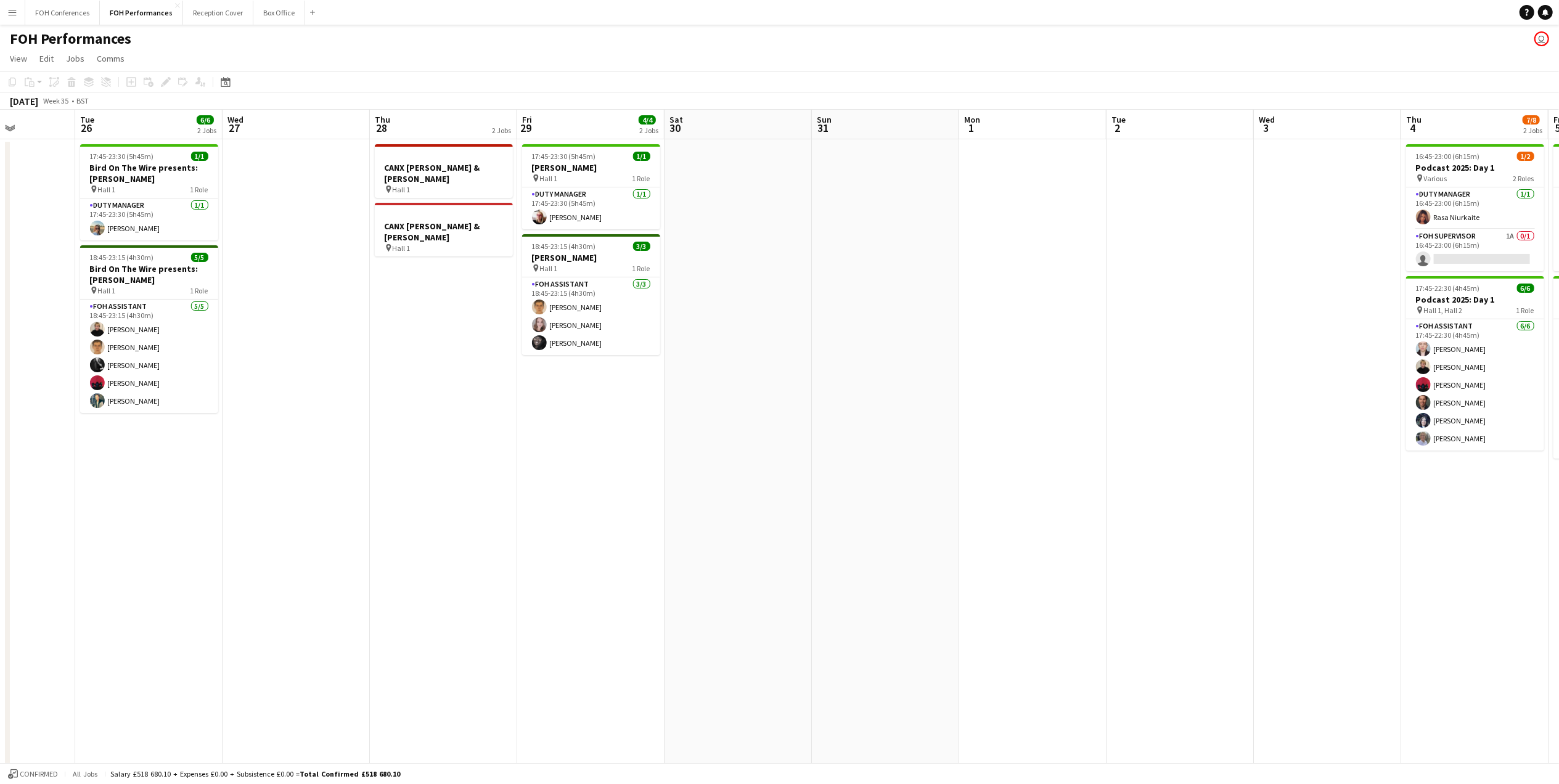
scroll to position [0, 550]
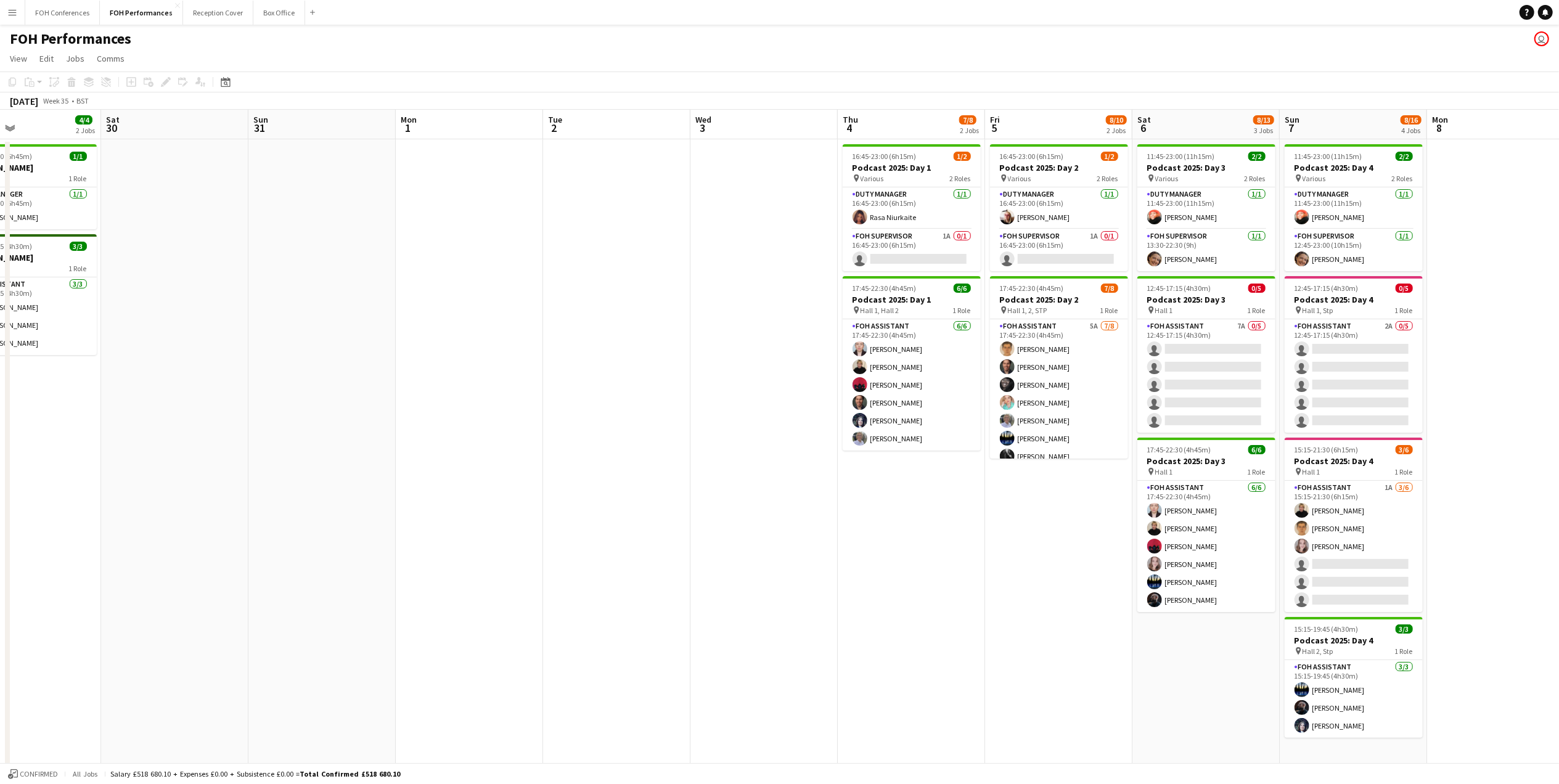
drag, startPoint x: 1353, startPoint y: 127, endPoint x: 173, endPoint y: 218, distance: 1183.5
click at [173, 218] on app-calendar-viewport "Tue 26 6/6 2 Jobs Wed 27 Thu 28 2 Jobs Fri 29 4/4 2 Jobs Sat 30 Sun 31 Mon 1 Tu…" at bounding box center [779, 437] width 1559 height 656
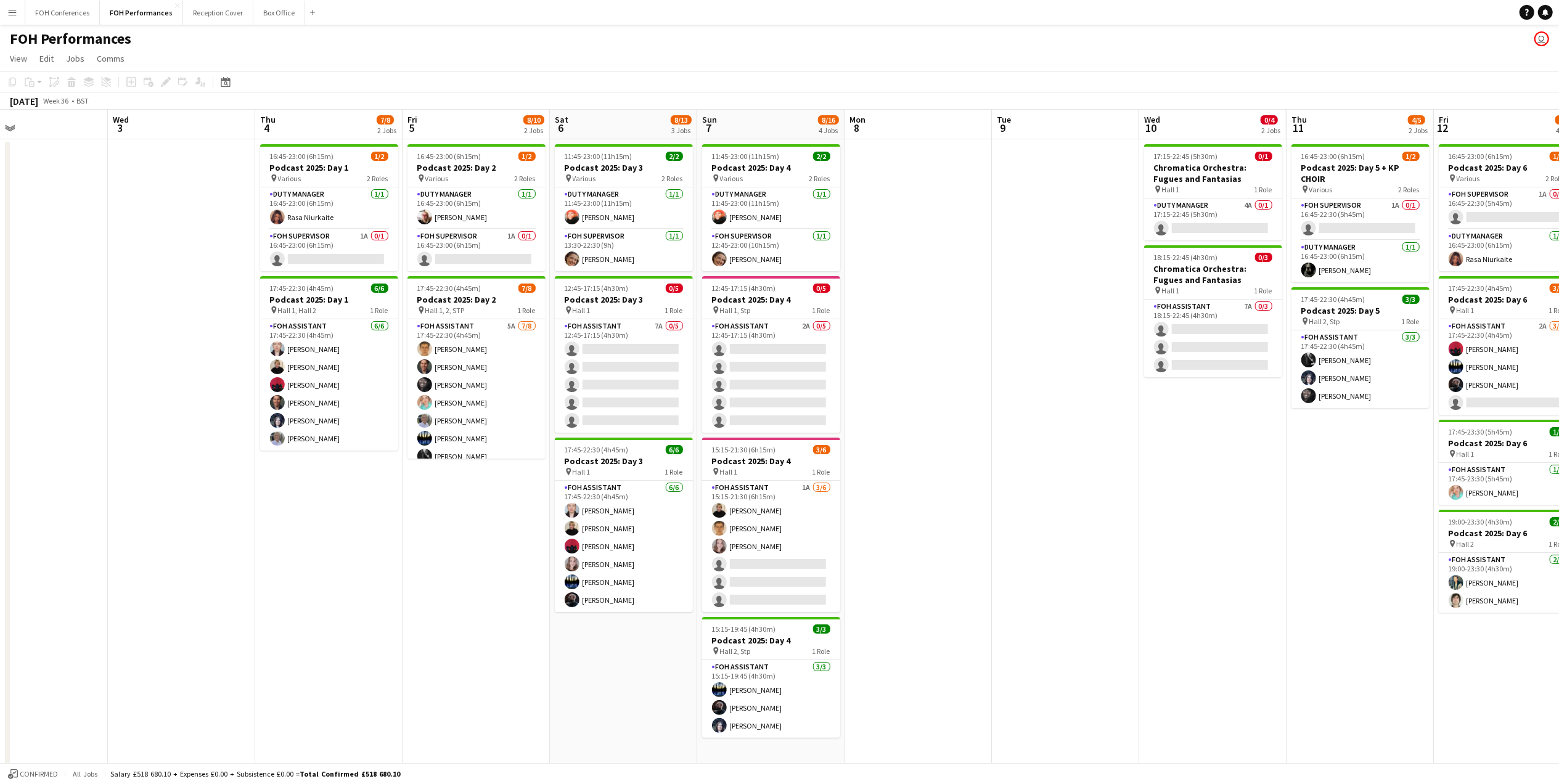
scroll to position [0, 375]
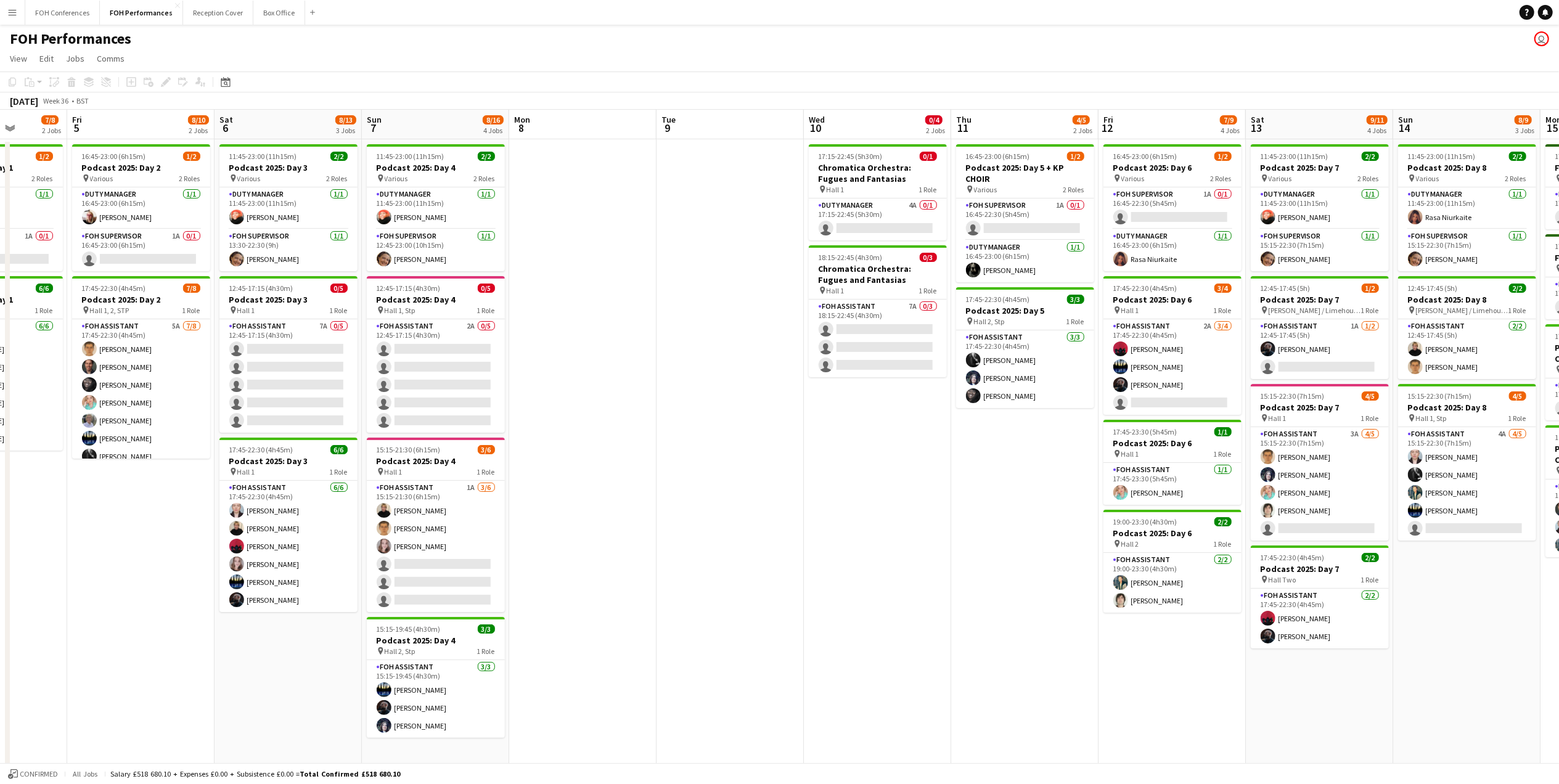
drag, startPoint x: 920, startPoint y: 121, endPoint x: 252, endPoint y: 148, distance: 668.5
click at [252, 148] on app-calendar-viewport "Tue 2 Wed 3 Thu 4 7/8 2 Jobs Fri 5 8/10 2 Jobs Sat 6 8/13 3 Jobs Sun 7 8/16 4 J…" at bounding box center [779, 437] width 1559 height 656
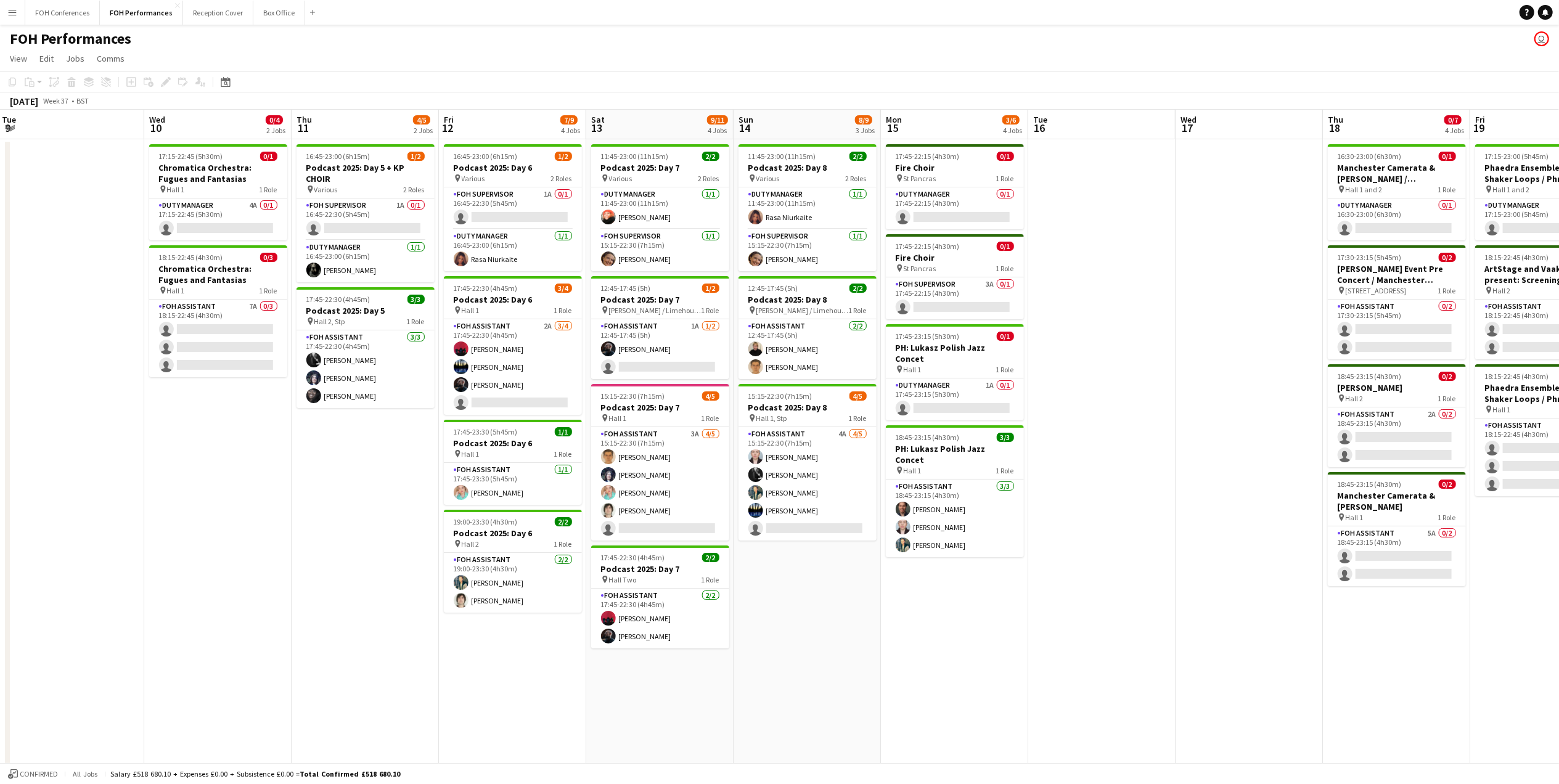
scroll to position [0, 470]
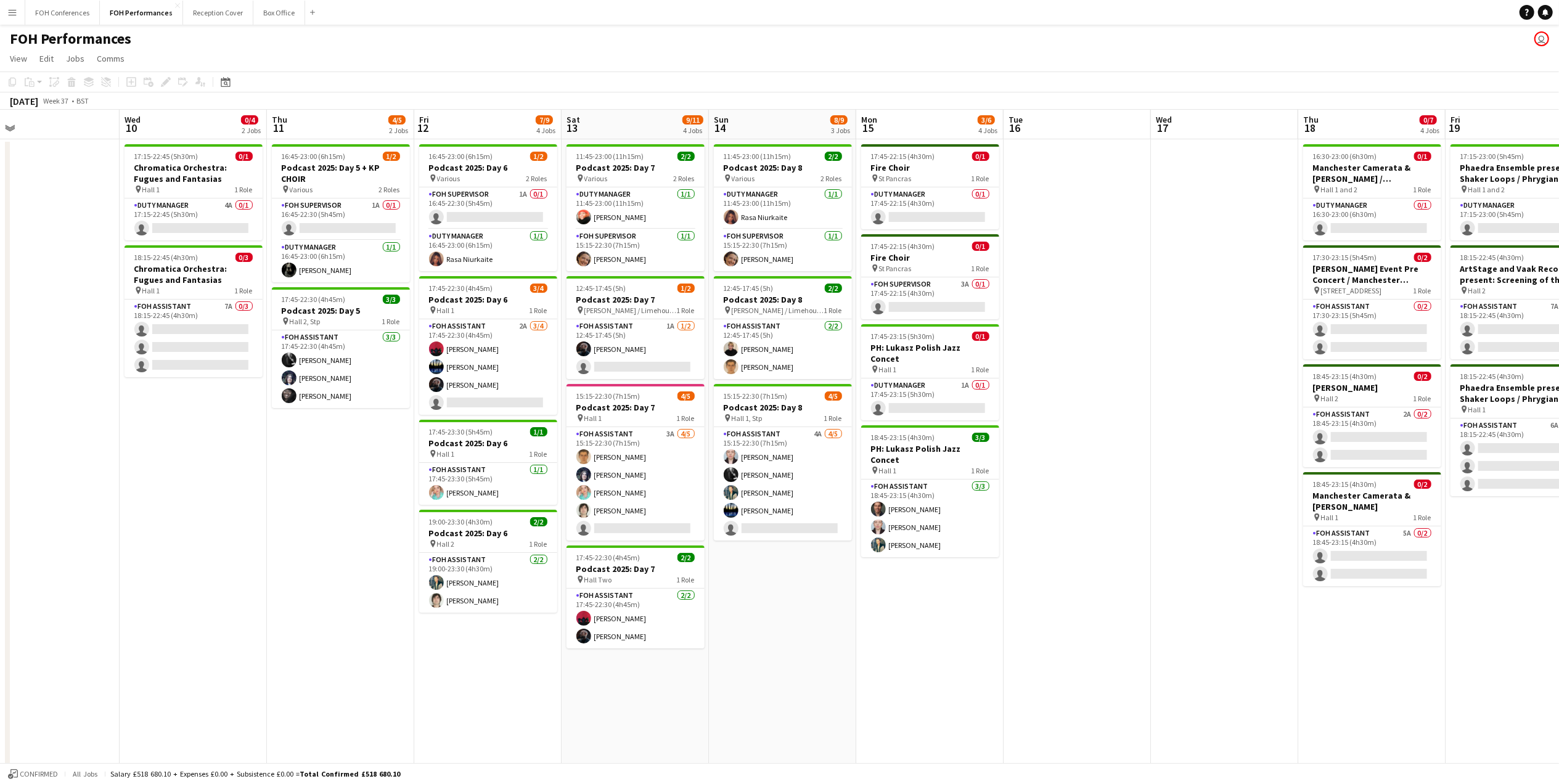
drag, startPoint x: 1026, startPoint y: 124, endPoint x: 374, endPoint y: 181, distance: 654.5
click at [374, 181] on app-calendar-viewport "Sat 6 8/13 3 Jobs Sun 7 8/16 4 Jobs Mon 8 Tue 9 Wed 10 0/4 2 Jobs Thu 11 4/5 2 …" at bounding box center [779, 437] width 1559 height 656
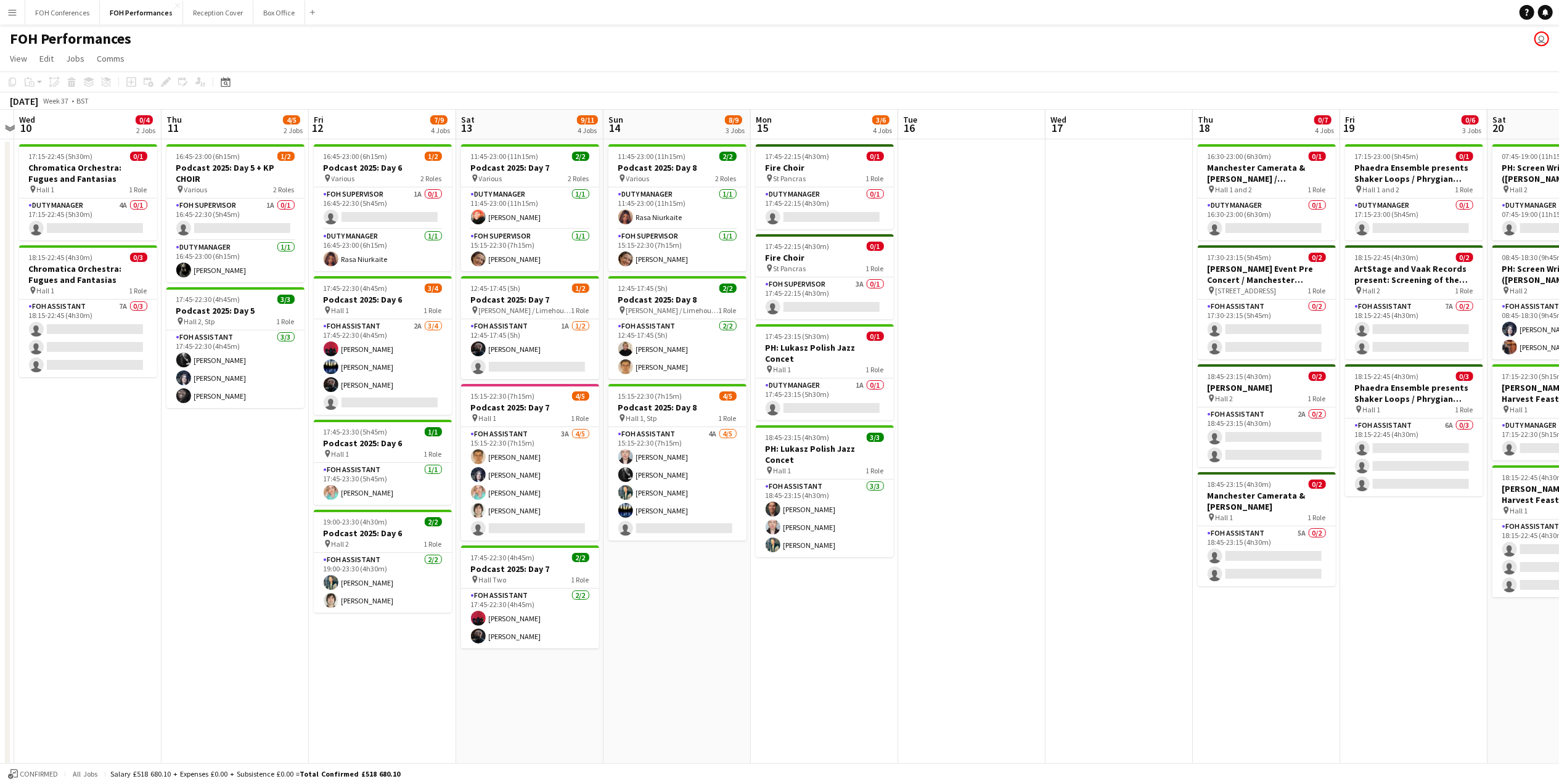
scroll to position [0, 417]
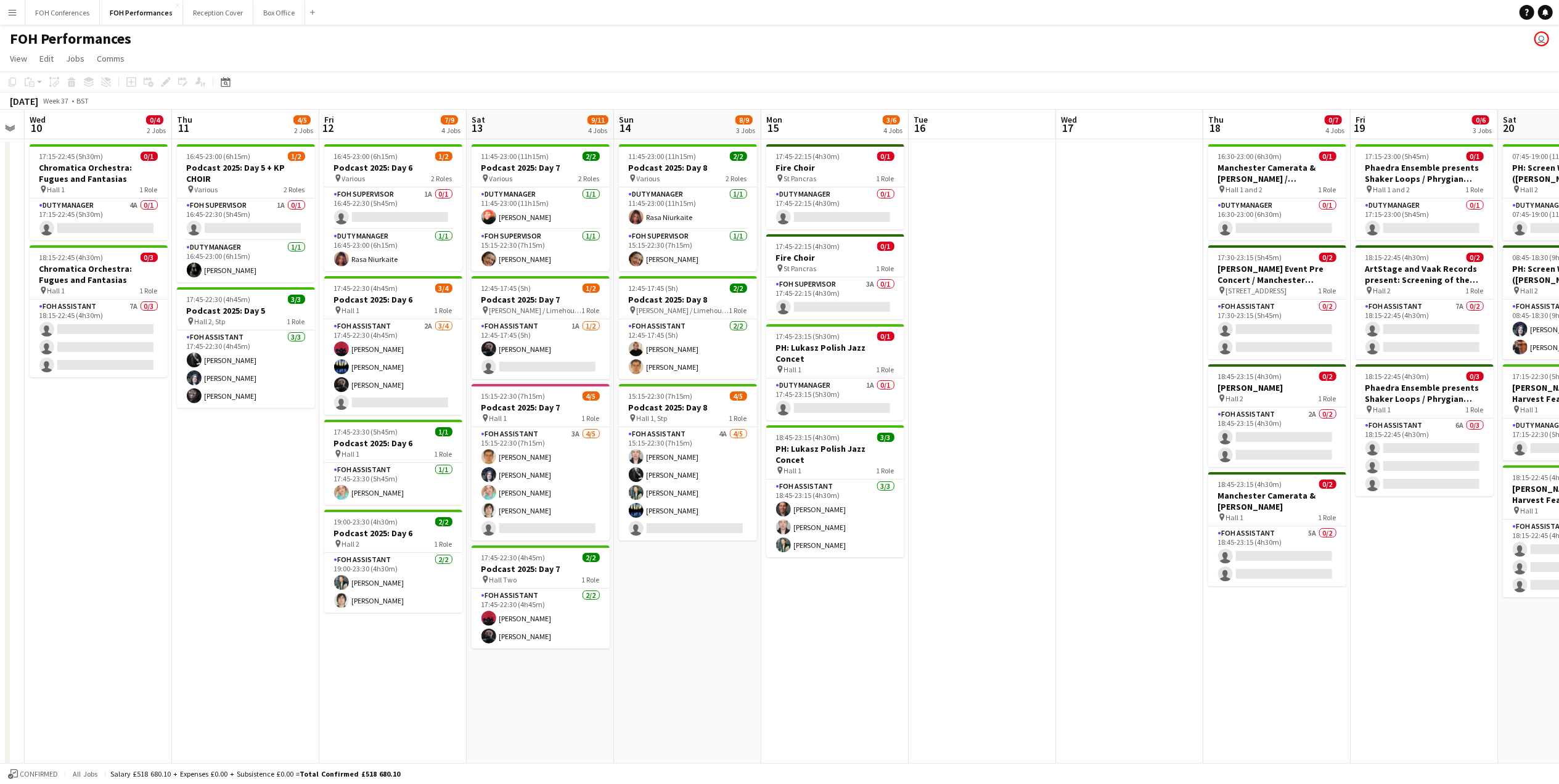
drag, startPoint x: 498, startPoint y: 127, endPoint x: 403, endPoint y: 136, distance: 95.4
click at [403, 136] on app-calendar-viewport "Sun 7 8/16 4 Jobs Mon 8 Tue 9 Wed 10 0/4 2 Jobs Thu 11 4/5 2 Jobs Fri 12 7/9 4 …" at bounding box center [779, 437] width 1559 height 656
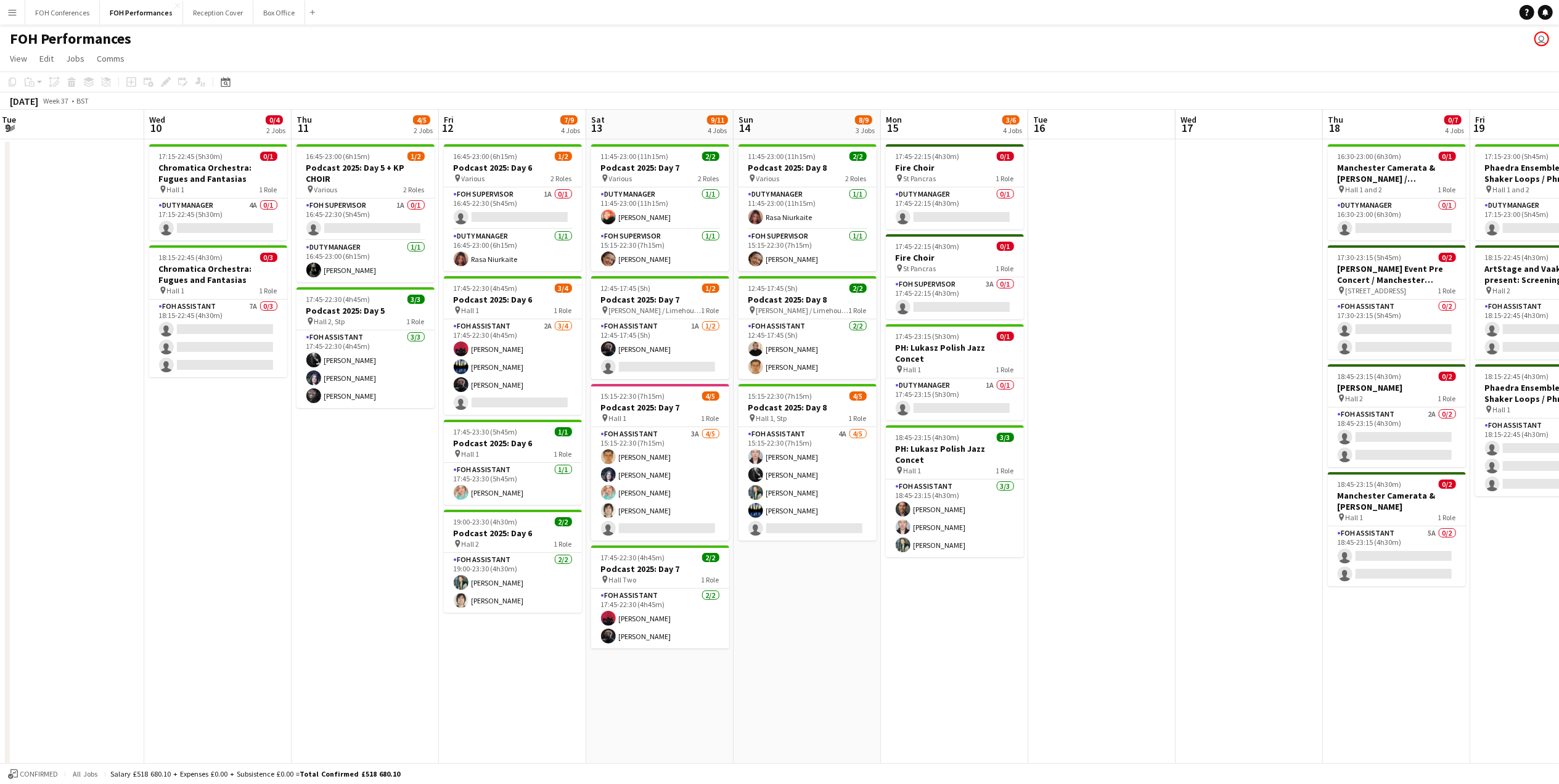
drag, startPoint x: 819, startPoint y: 121, endPoint x: 938, endPoint y: 136, distance: 119.9
click at [938, 136] on app-calendar-viewport "Sat 6 8/13 3 Jobs Sun 7 8/16 4 Jobs Mon 8 Tue 9 Wed 10 0/4 2 Jobs Thu 11 4/5 2 …" at bounding box center [779, 437] width 1559 height 656
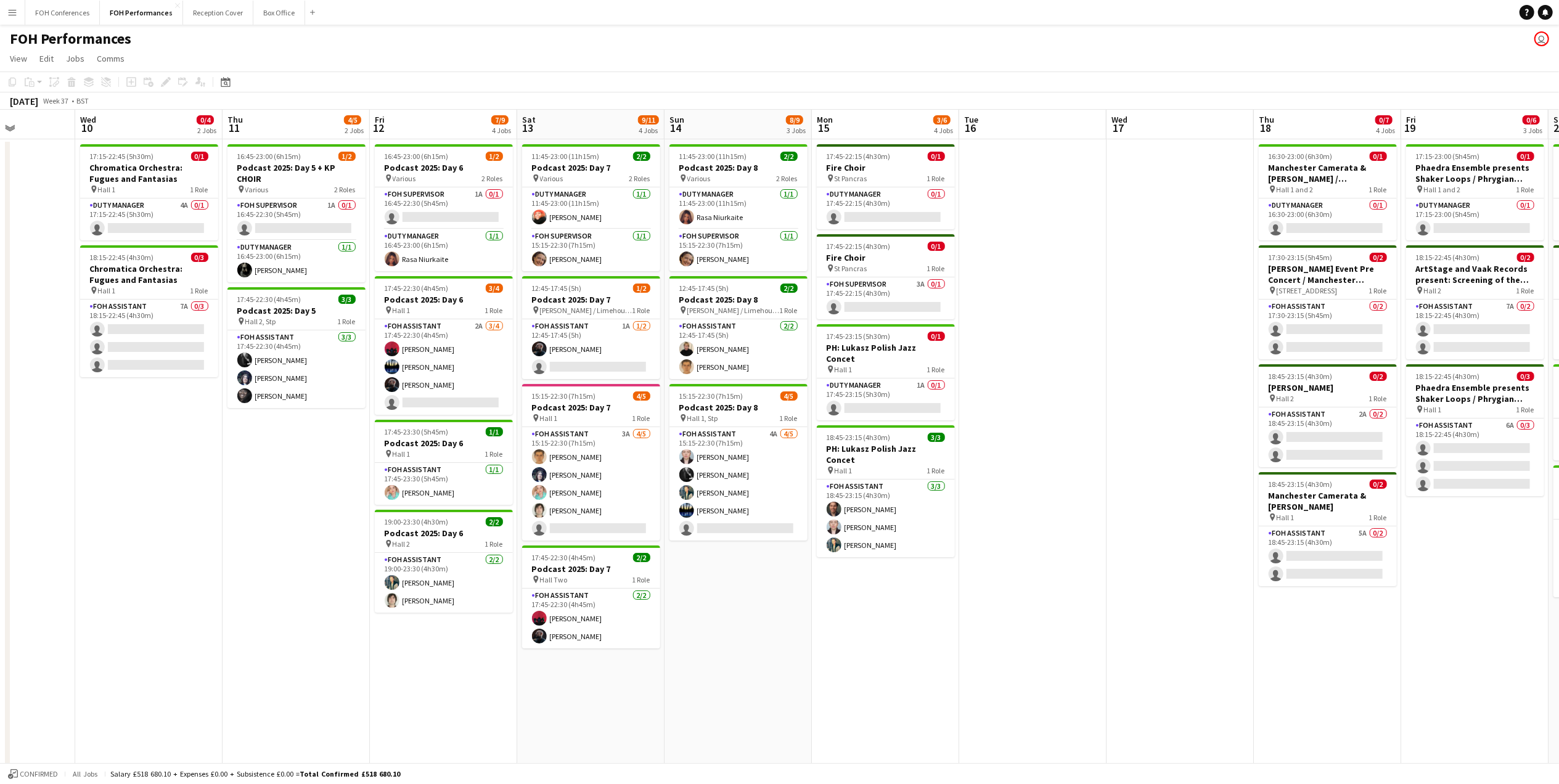
scroll to position [0, 516]
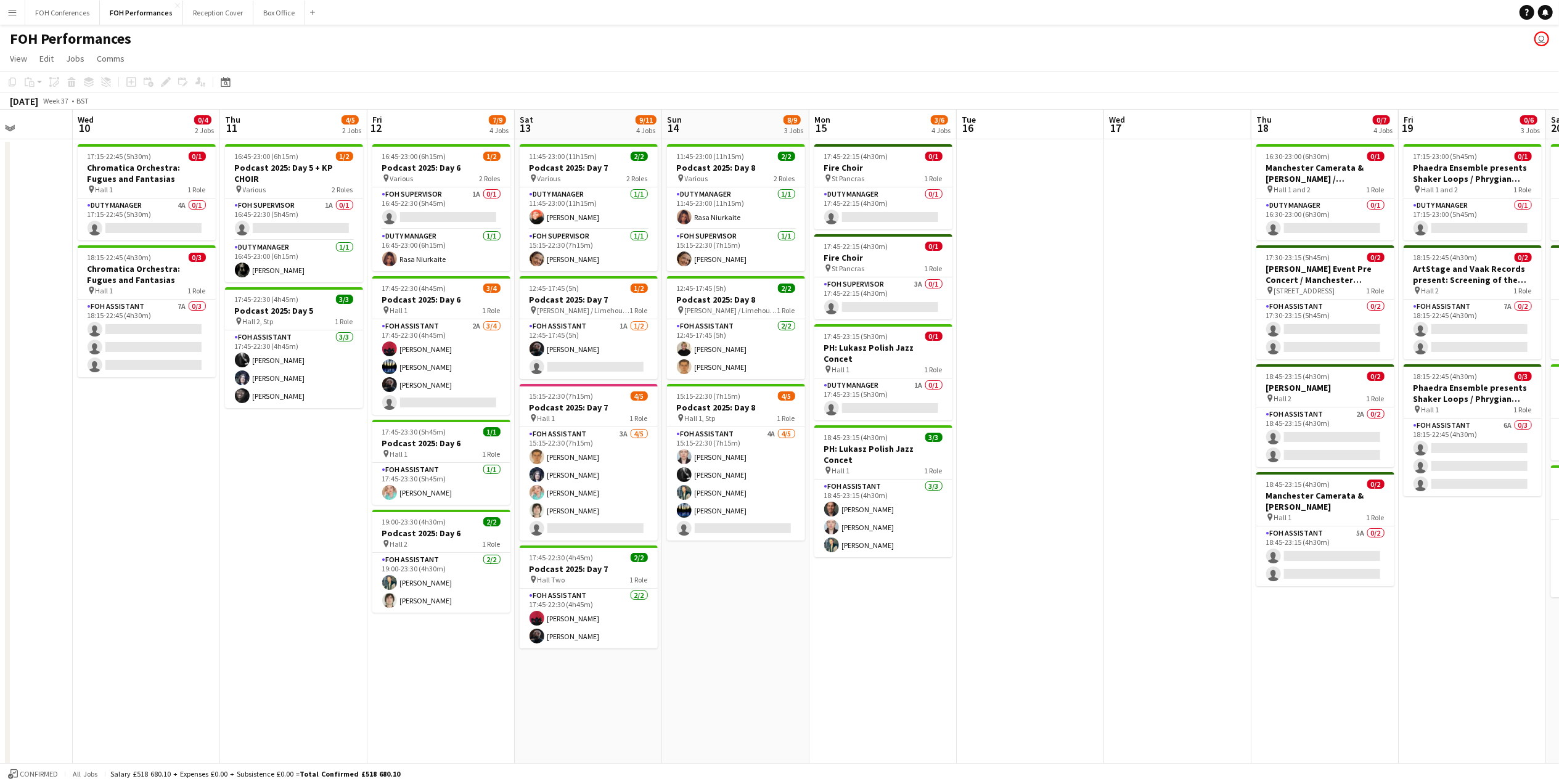
drag, startPoint x: 1224, startPoint y: 129, endPoint x: 1154, endPoint y: 140, distance: 70.9
click at [1154, 140] on app-calendar-viewport "Sat 6 8/13 3 Jobs Sun 7 8/16 4 Jobs Mon 8 Tue 9 Wed 10 0/4 2 Jobs Thu 11 4/5 2 …" at bounding box center [779, 437] width 1559 height 656
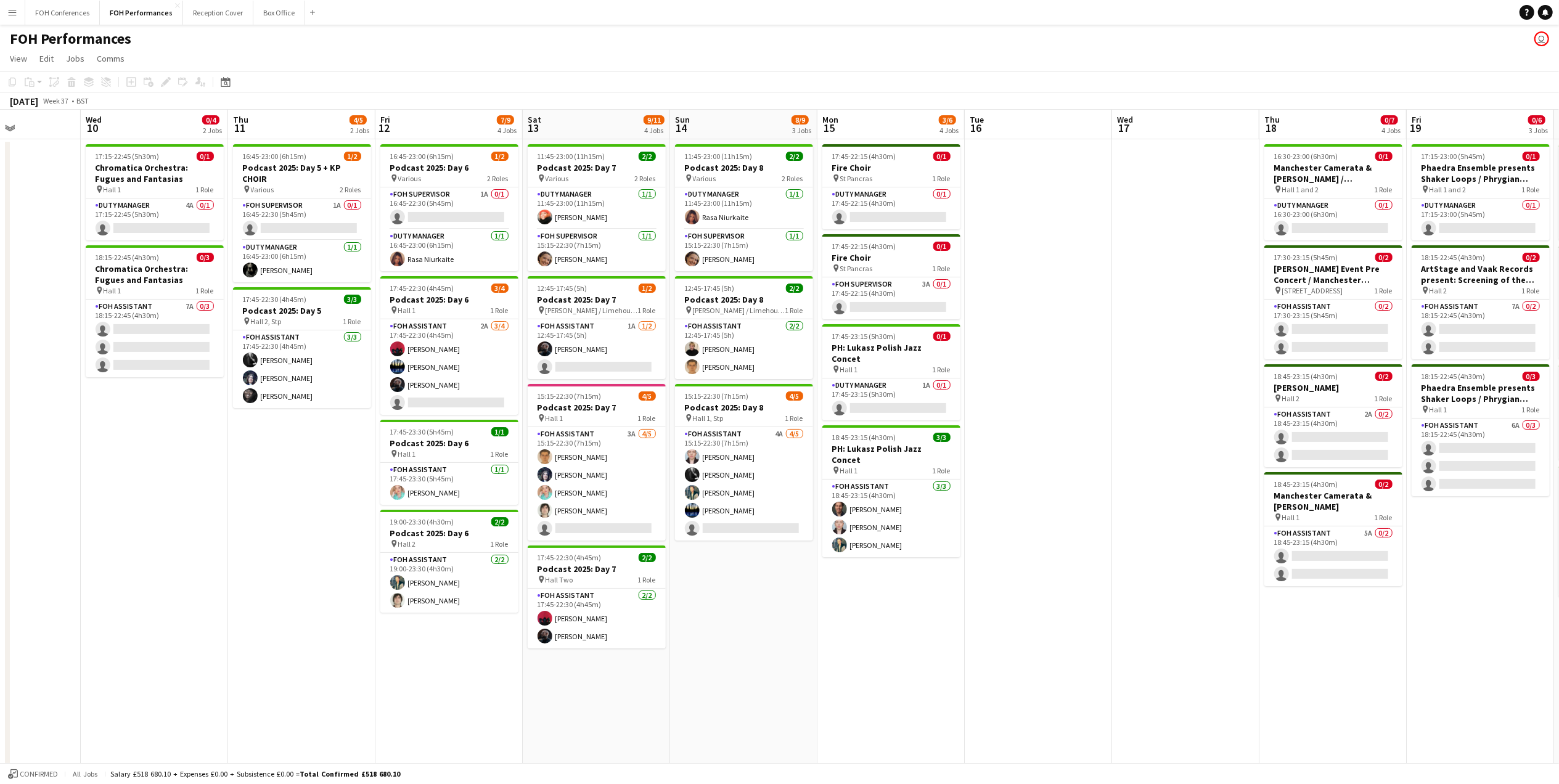
scroll to position [0, 499]
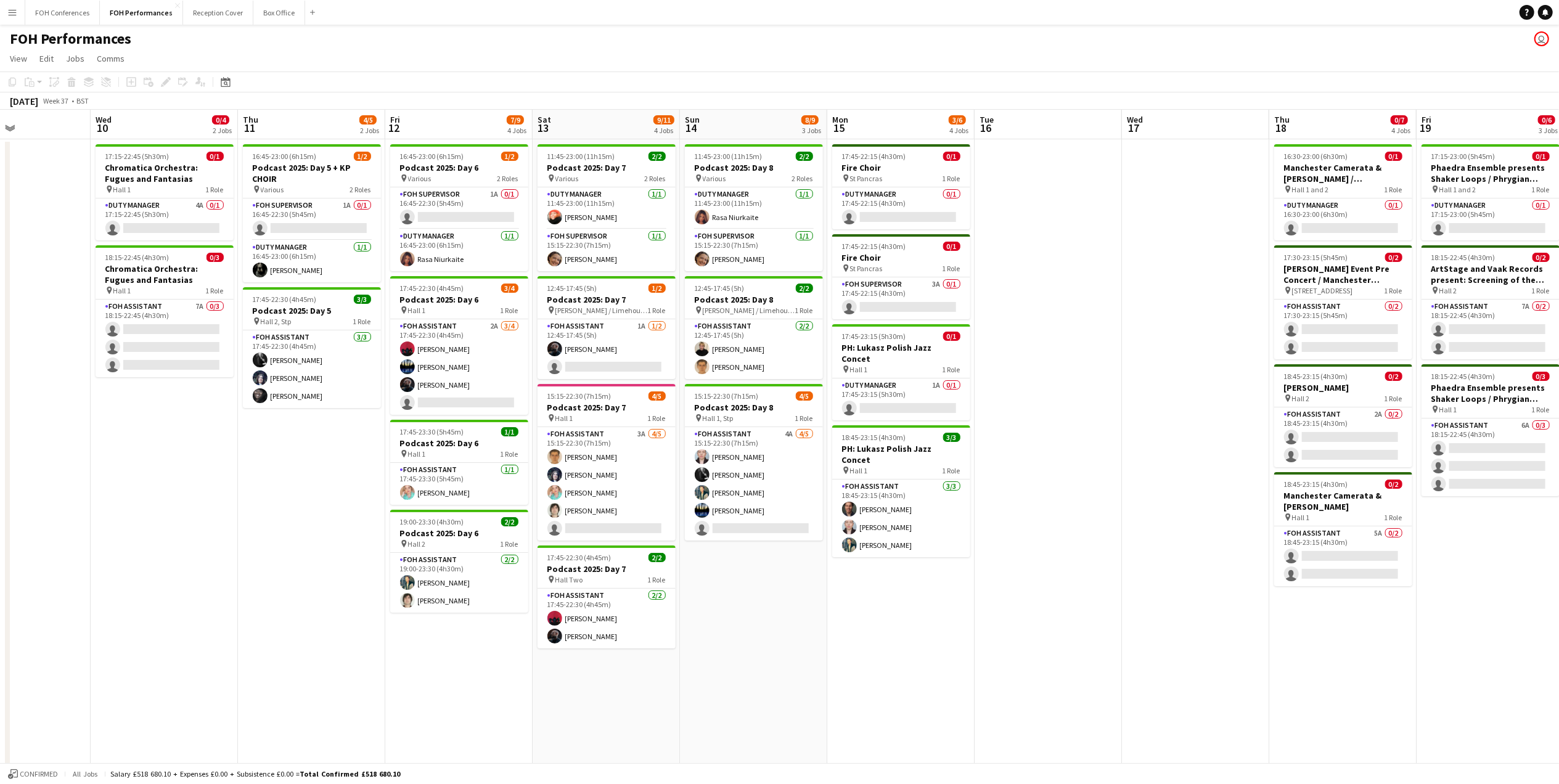
drag, startPoint x: 1018, startPoint y: 135, endPoint x: 1037, endPoint y: 135, distance: 19.0
click at [1037, 135] on app-calendar-viewport "Sat 6 8/13 3 Jobs Sun 7 8/16 4 Jobs Mon 8 Tue 9 Wed 10 0/4 2 Jobs Thu 11 4/5 2 …" at bounding box center [779, 437] width 1559 height 656
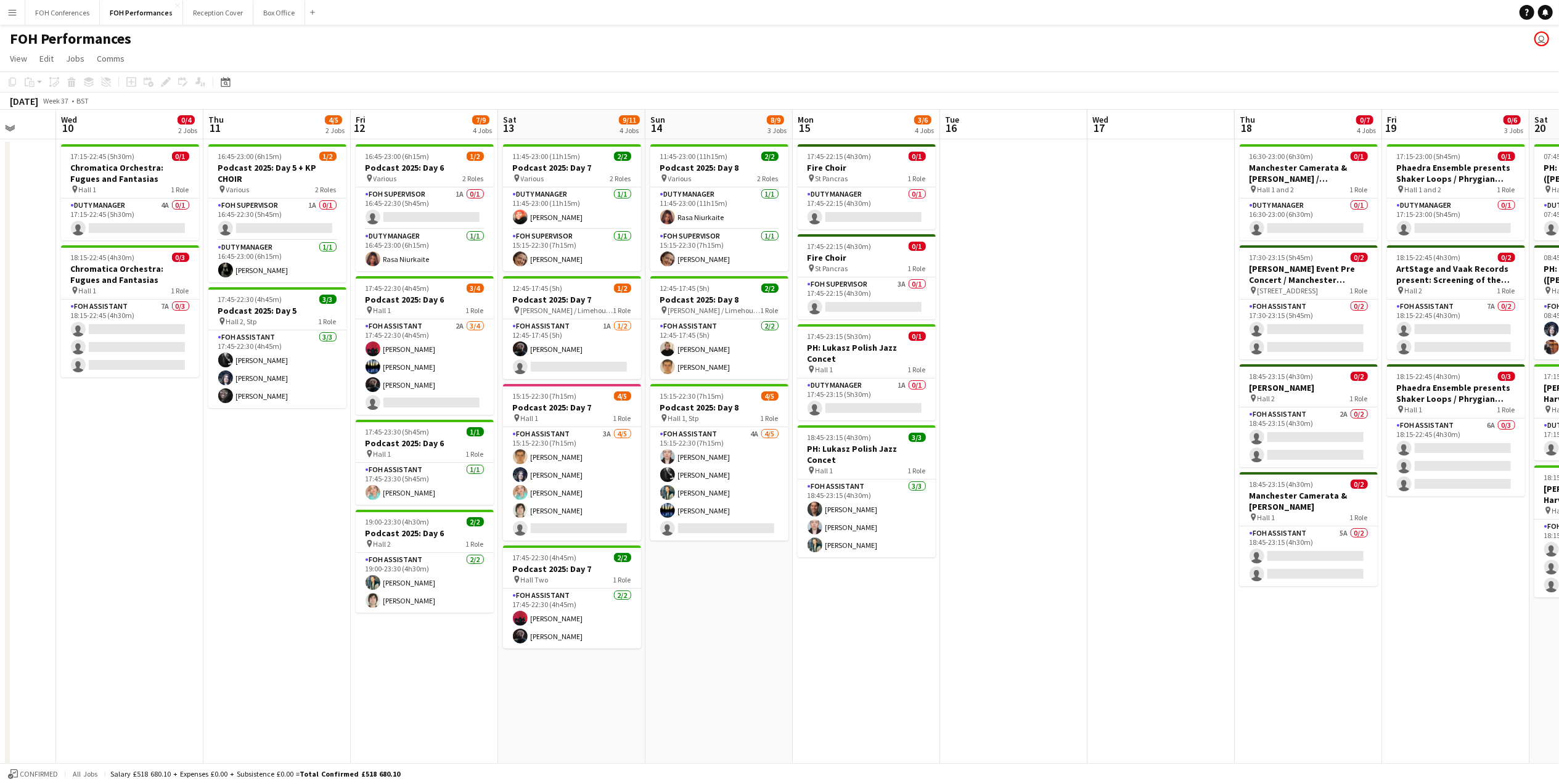
scroll to position [0, 376]
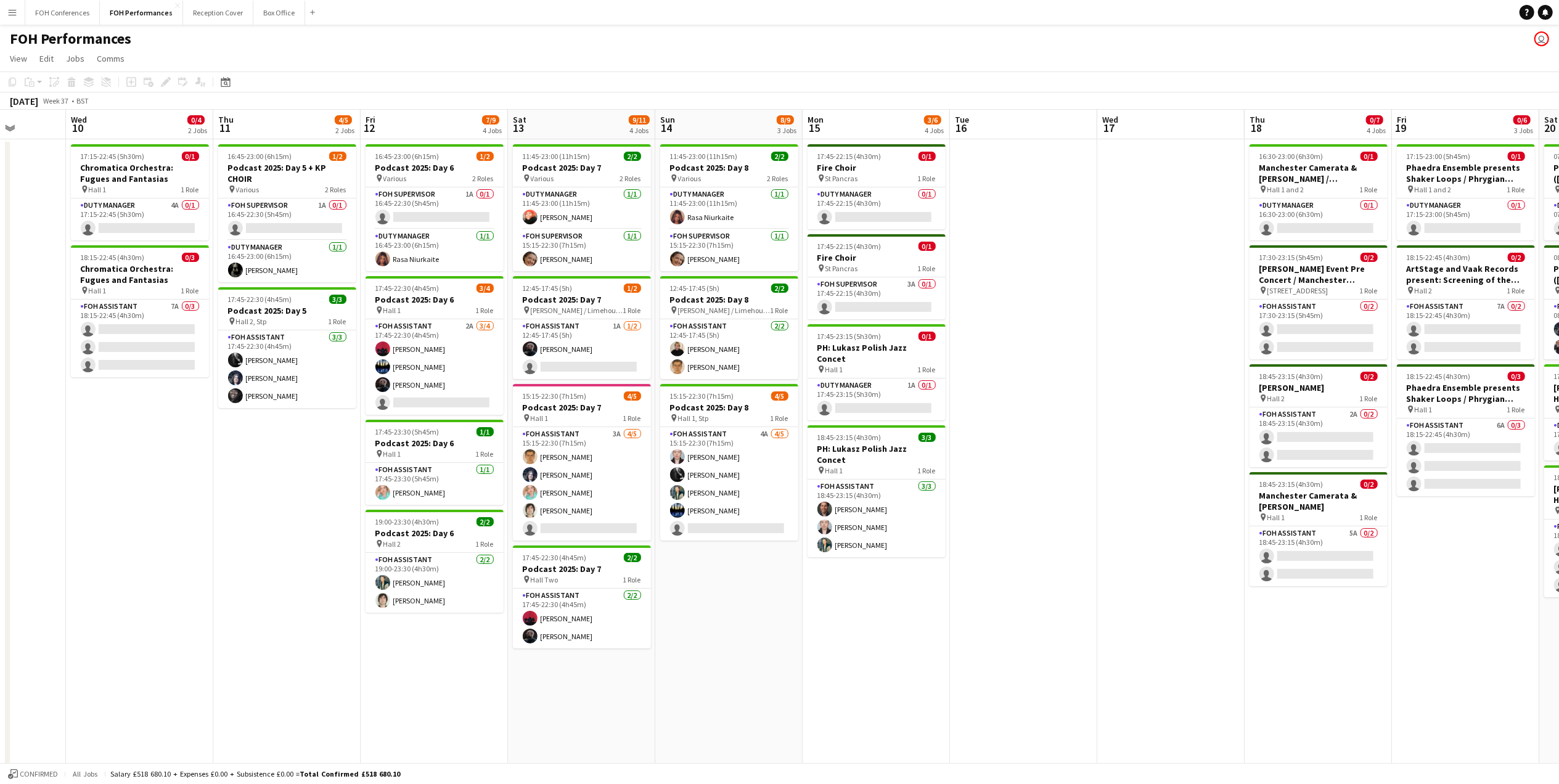
drag, startPoint x: 1346, startPoint y: 122, endPoint x: 1322, endPoint y: 118, distance: 24.3
click at [1322, 118] on app-calendar-viewport "Sun 7 8/16 4 Jobs Mon 8 Tue 9 Wed 10 0/4 2 Jobs Thu 11 4/5 2 Jobs Fri 12 7/9 4 …" at bounding box center [779, 437] width 1559 height 656
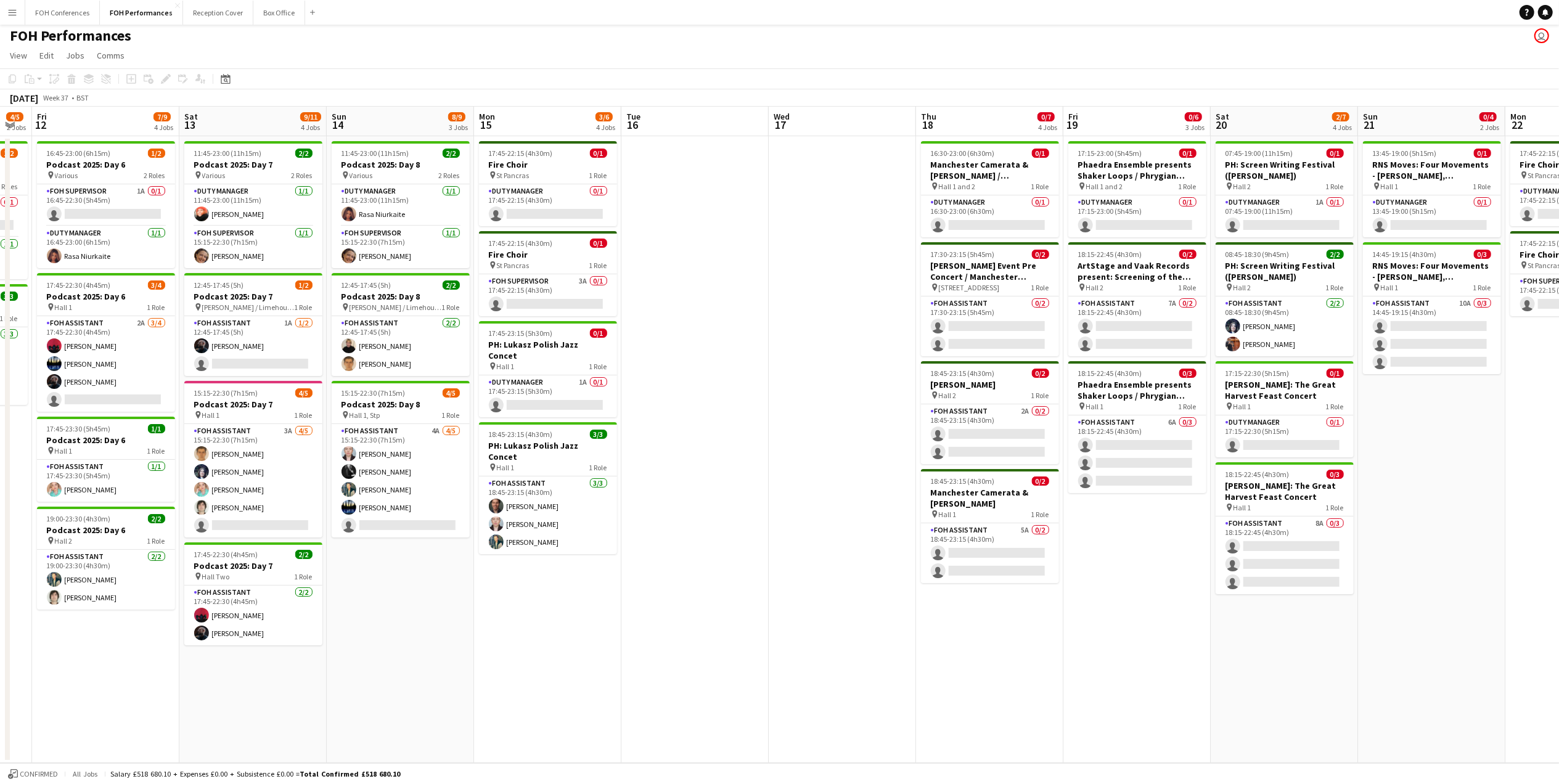
scroll to position [0, 408]
drag, startPoint x: 391, startPoint y: 124, endPoint x: 64, endPoint y: 156, distance: 328.6
click at [64, 156] on app-calendar-viewport "Tue 9 Wed 10 0/4 2 Jobs Thu 11 4/5 2 Jobs Fri 12 7/9 4 Jobs Sat 13 9/11 4 Jobs …" at bounding box center [779, 434] width 1559 height 656
click at [87, 399] on app-card-role "FOH Assistant 2A [DATE] 17:45-22:30 (4h45m) [PERSON_NAME] [PERSON_NAME] [PERSON…" at bounding box center [108, 363] width 138 height 96
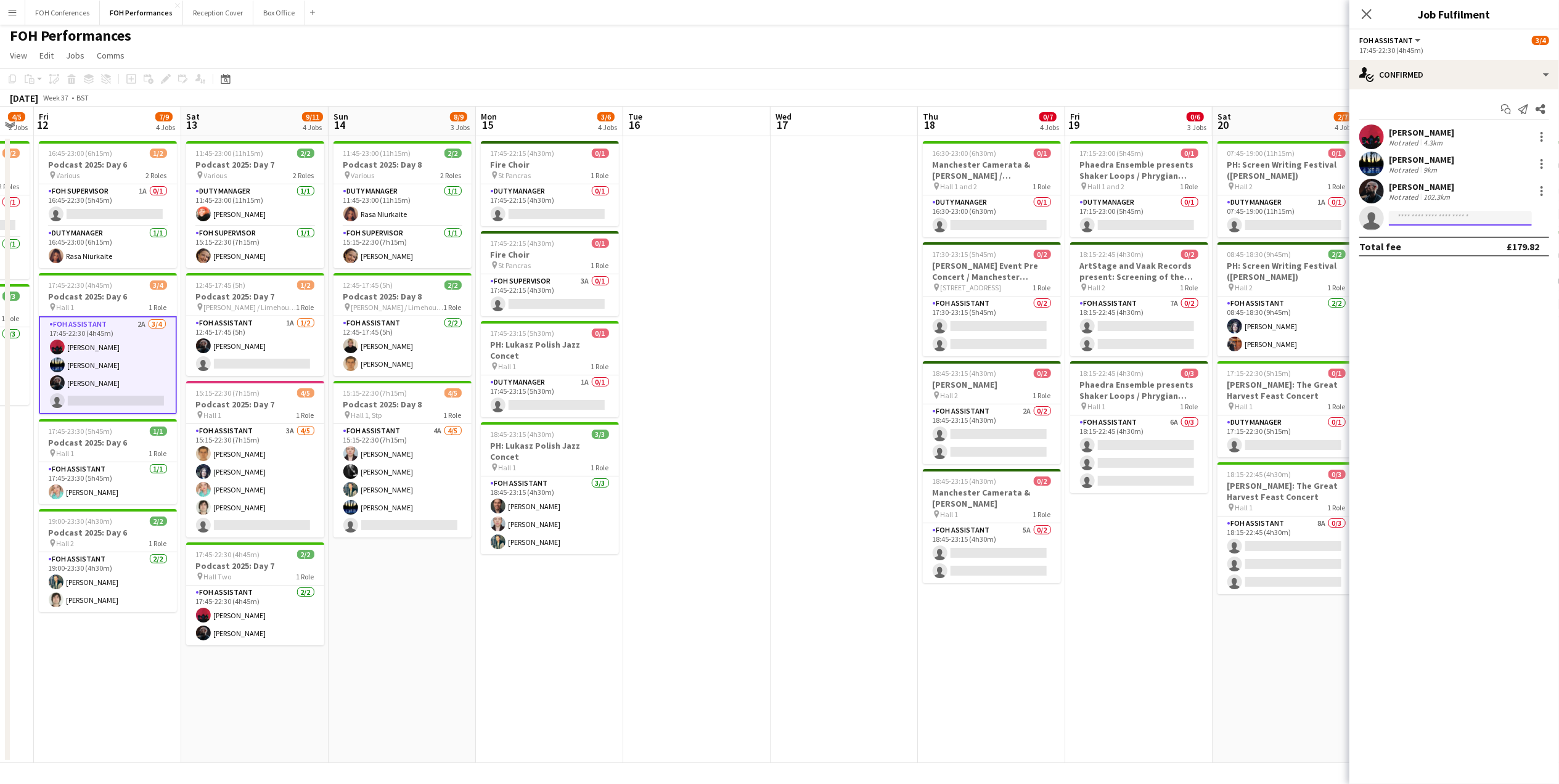
click at [1425, 214] on input at bounding box center [1460, 218] width 143 height 15
click at [76, 489] on app-card-role "FOH Assistant [DATE] 17:45-23:30 (5h45m) [PERSON_NAME]" at bounding box center [108, 483] width 138 height 42
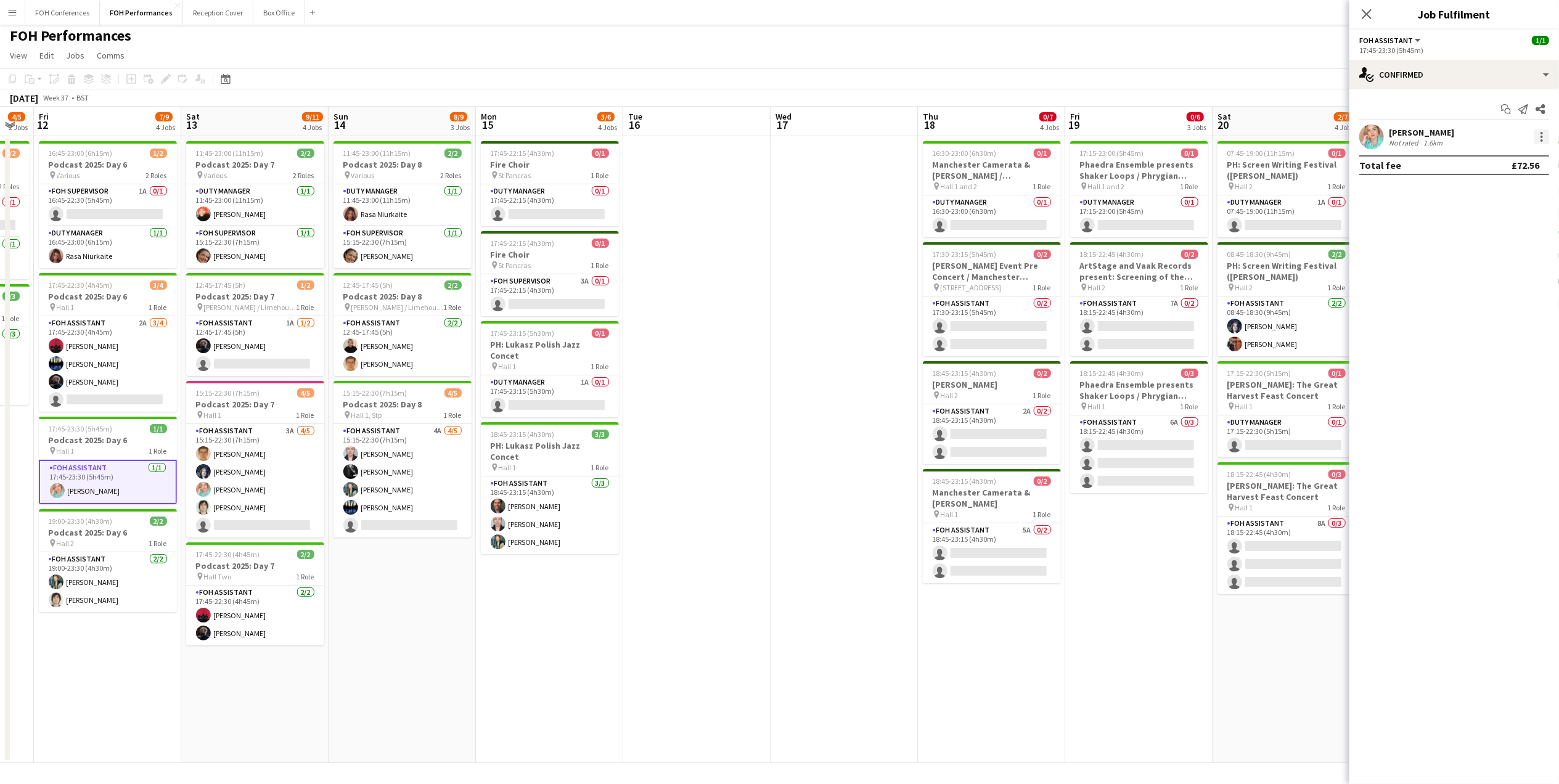
click at [1544, 139] on div at bounding box center [1541, 137] width 15 height 15
click at [1482, 279] on span "Remove" at bounding box center [1481, 277] width 37 height 10
click at [475, 57] on app-page-menu "View Day view expanded Day view collapsed Month view Date picker Jump to [DATE]…" at bounding box center [779, 57] width 1559 height 23
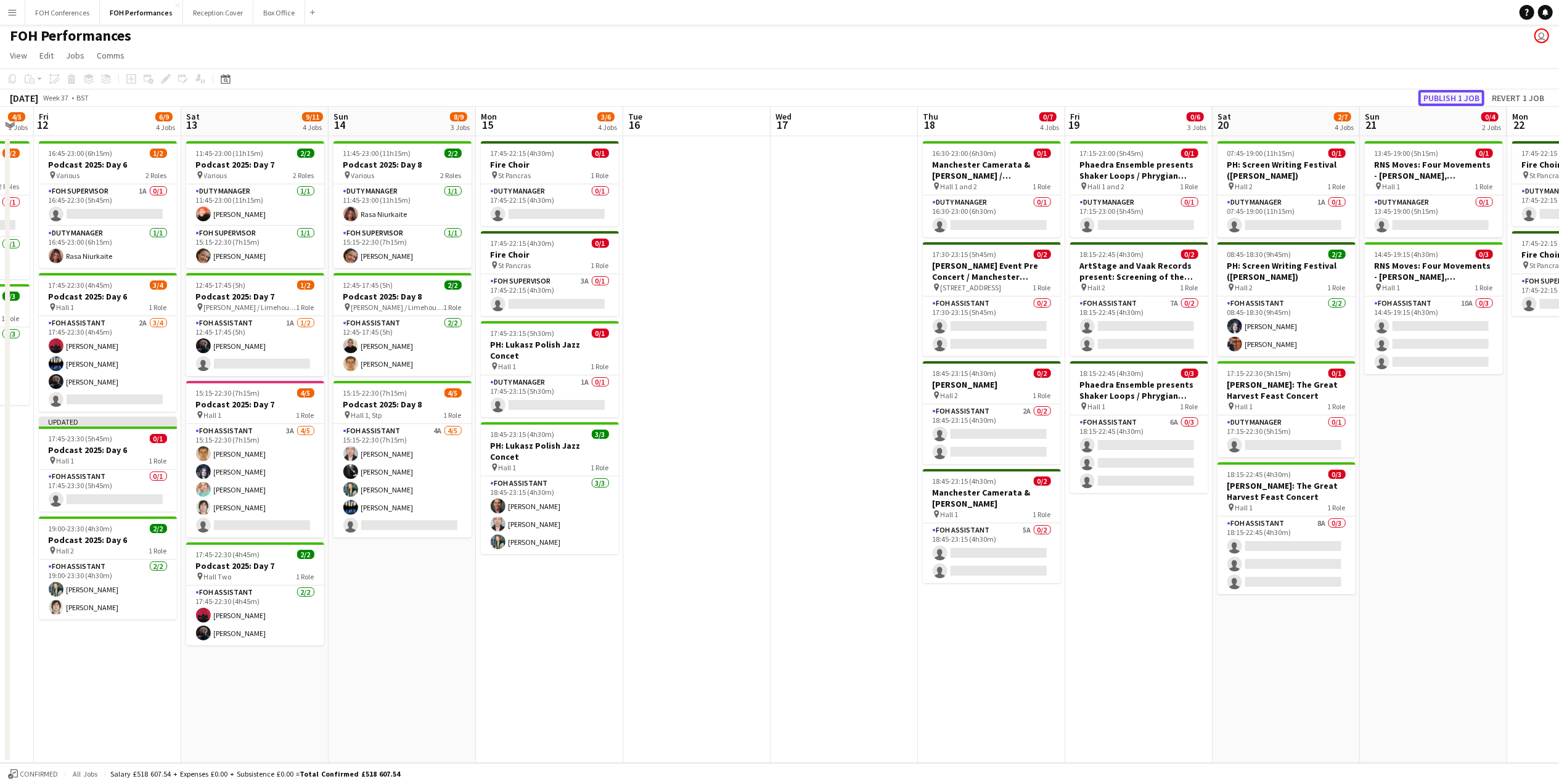
click at [1448, 90] on button "Publish 1 job" at bounding box center [1451, 98] width 66 height 16
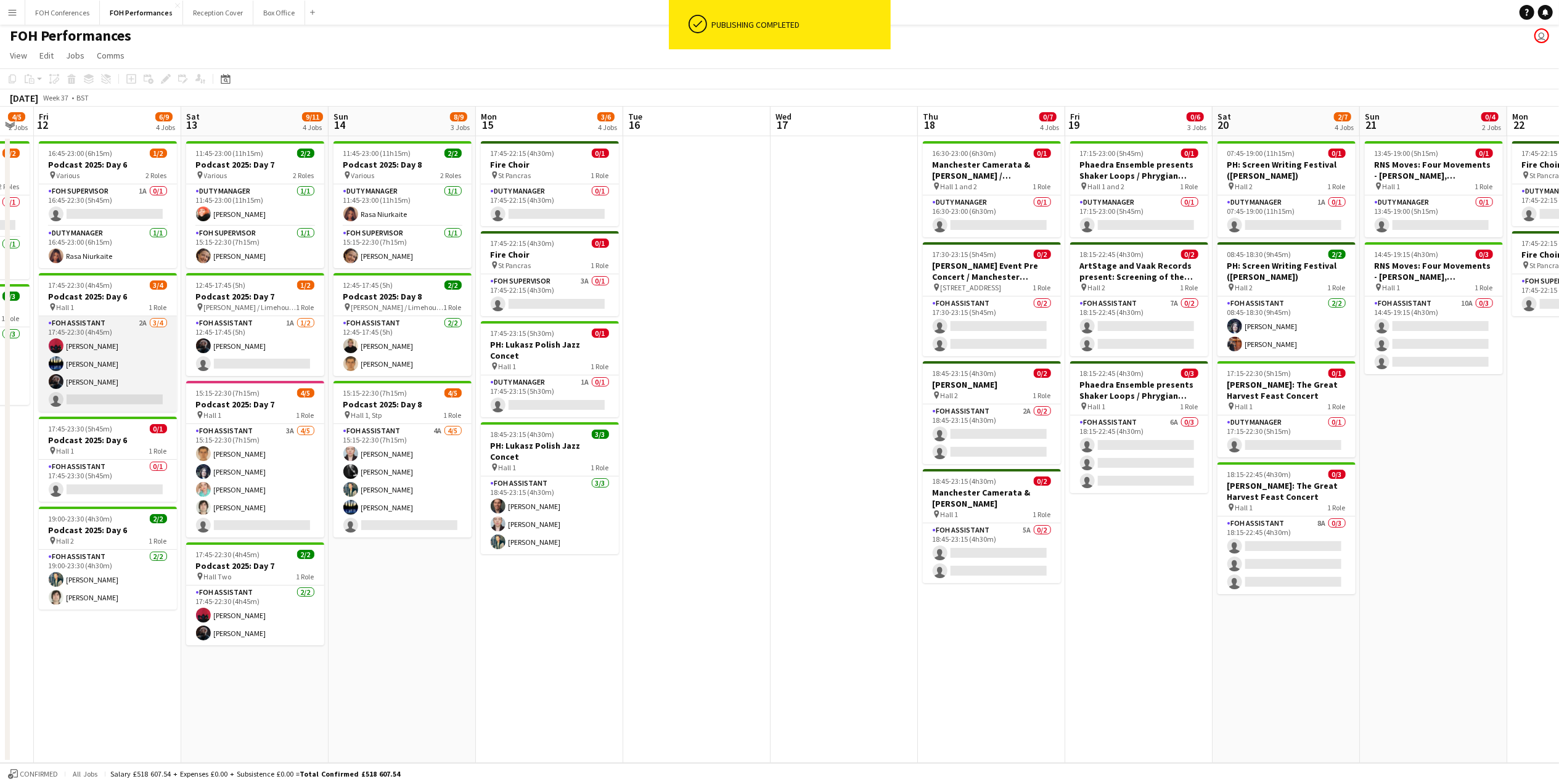
click at [108, 401] on app-card-role "FOH Assistant 2A [DATE] 17:45-22:30 (4h45m) [PERSON_NAME] [PERSON_NAME] [PERSON…" at bounding box center [108, 363] width 138 height 96
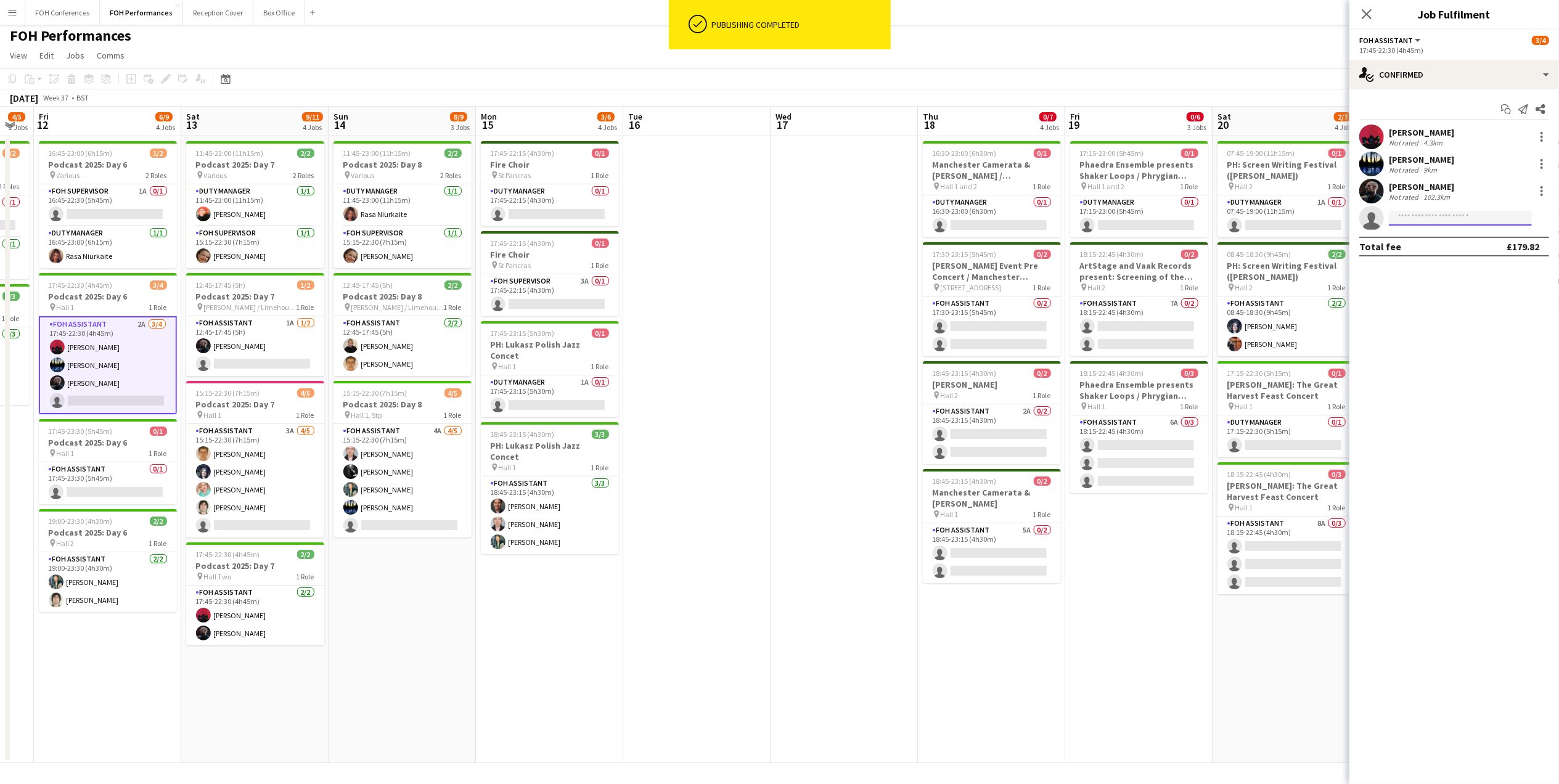
click at [1475, 218] on input at bounding box center [1460, 218] width 143 height 15
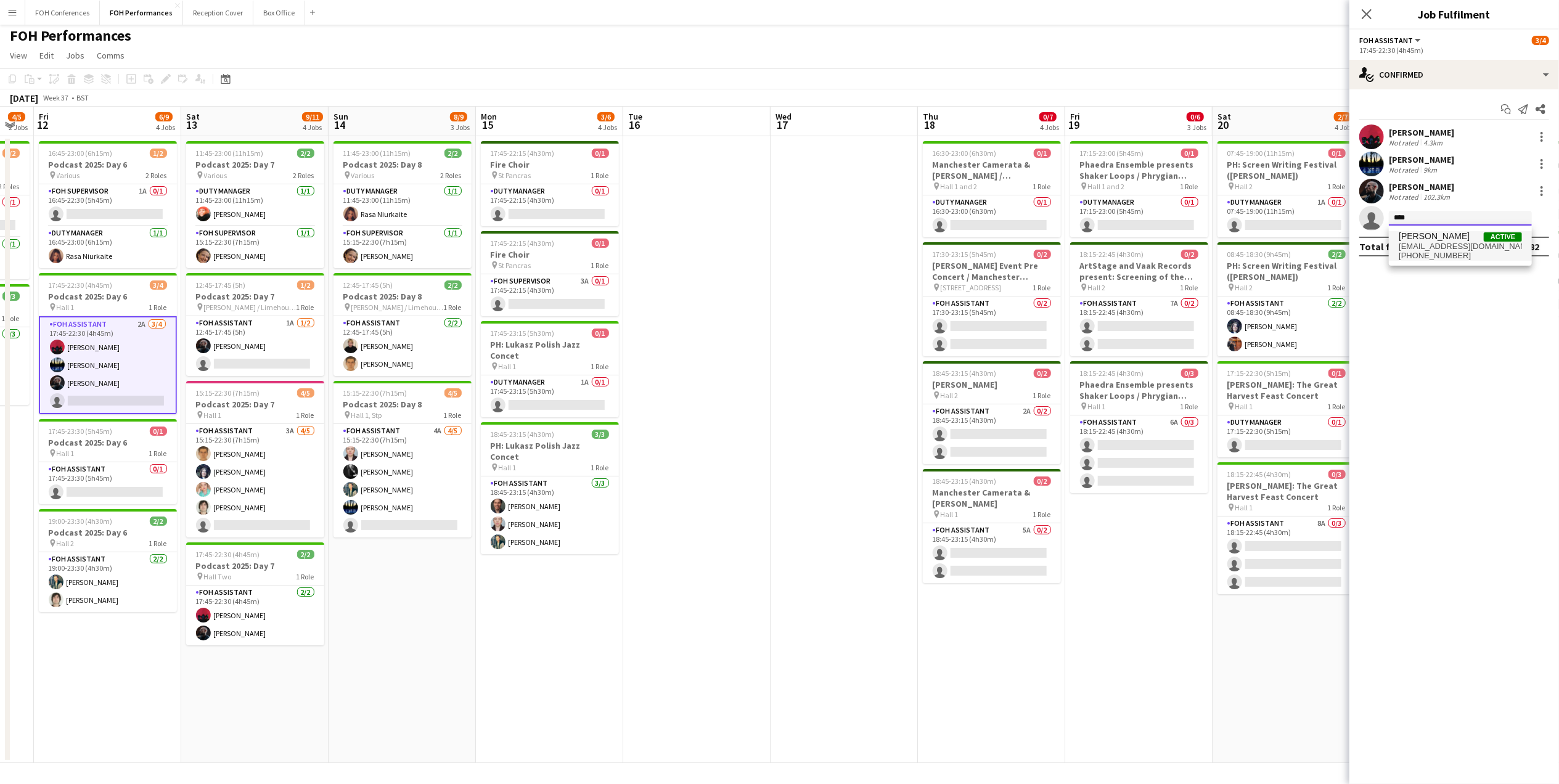
type input "****"
click at [1458, 250] on span "[EMAIL_ADDRESS][DOMAIN_NAME]" at bounding box center [1460, 246] width 124 height 10
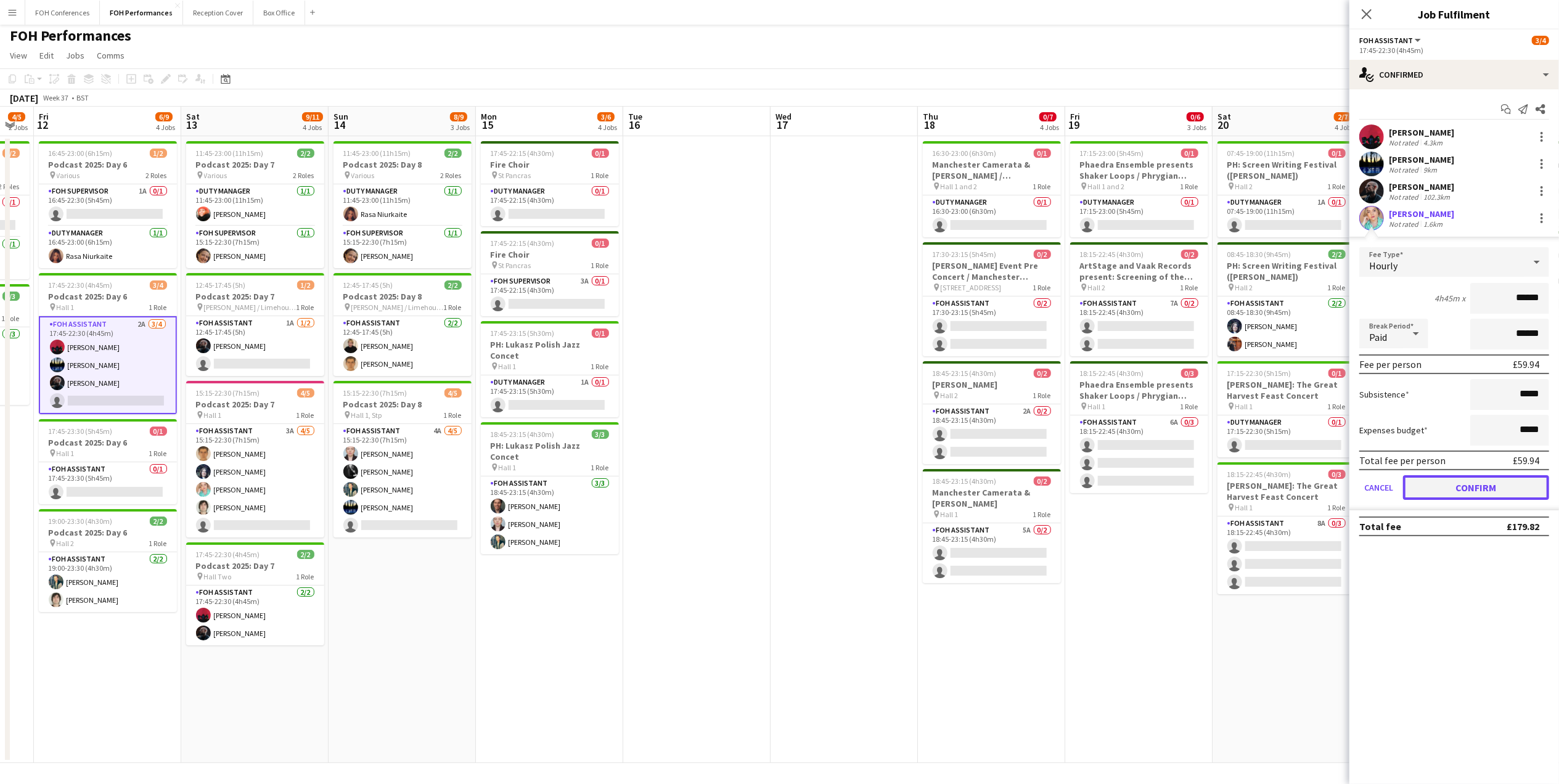
click at [1486, 482] on button "Confirm" at bounding box center [1476, 488] width 146 height 25
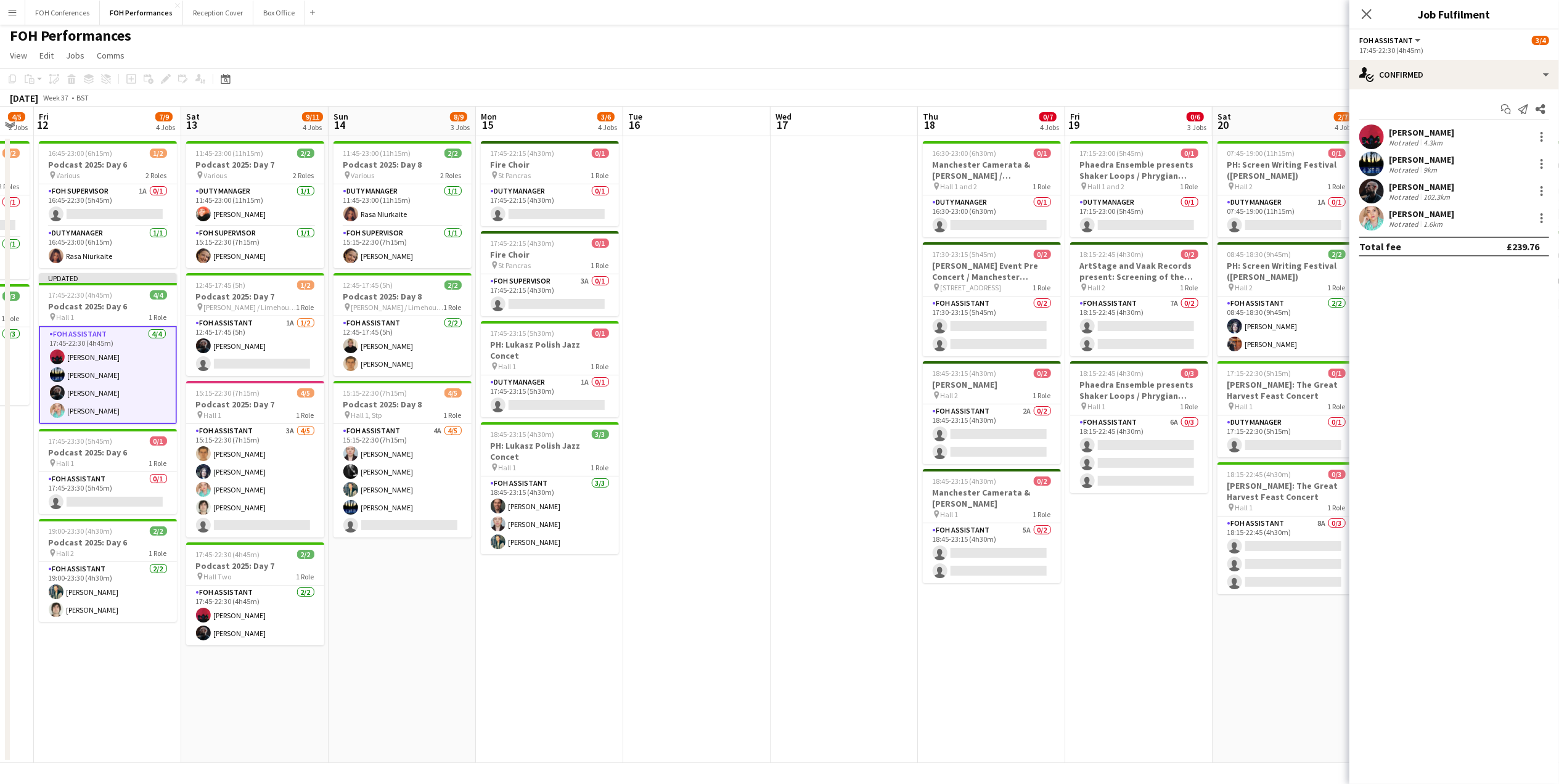
click at [1298, 43] on div "FOH Performances user" at bounding box center [779, 33] width 1559 height 23
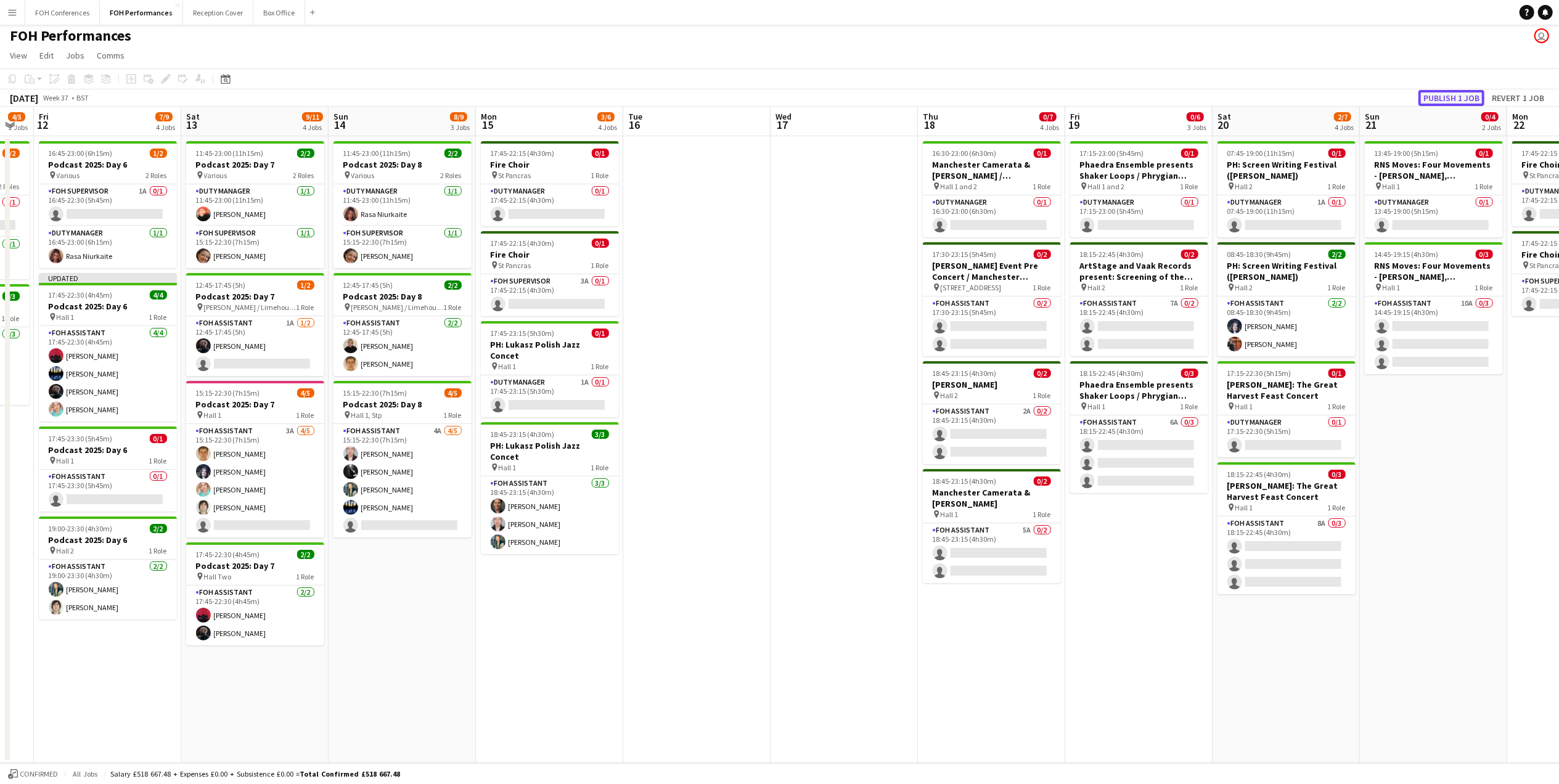
click at [1443, 92] on button "Publish 1 job" at bounding box center [1451, 98] width 66 height 16
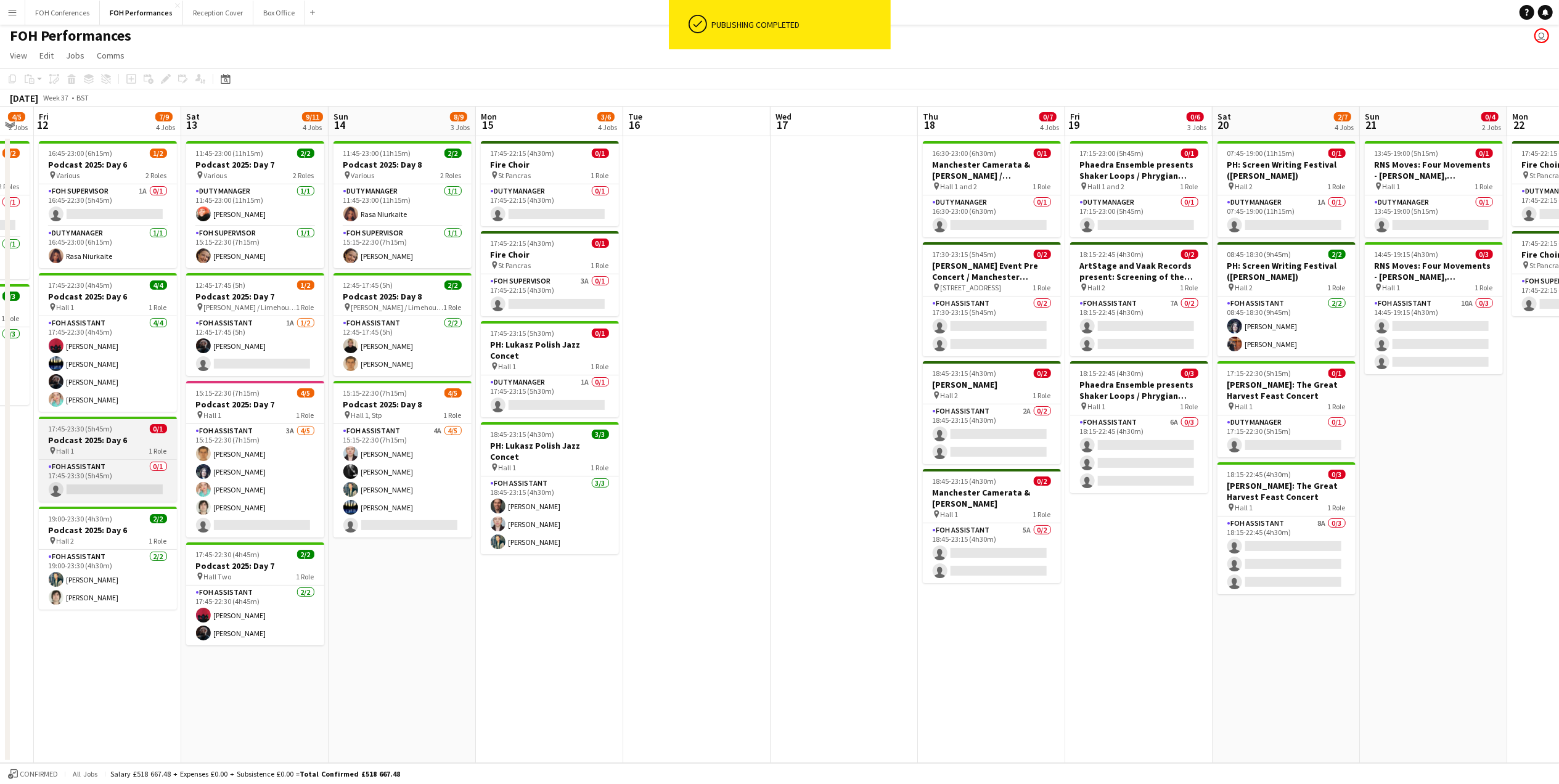
click at [82, 437] on h3 "Podcast 2025: Day 6" at bounding box center [108, 440] width 138 height 11
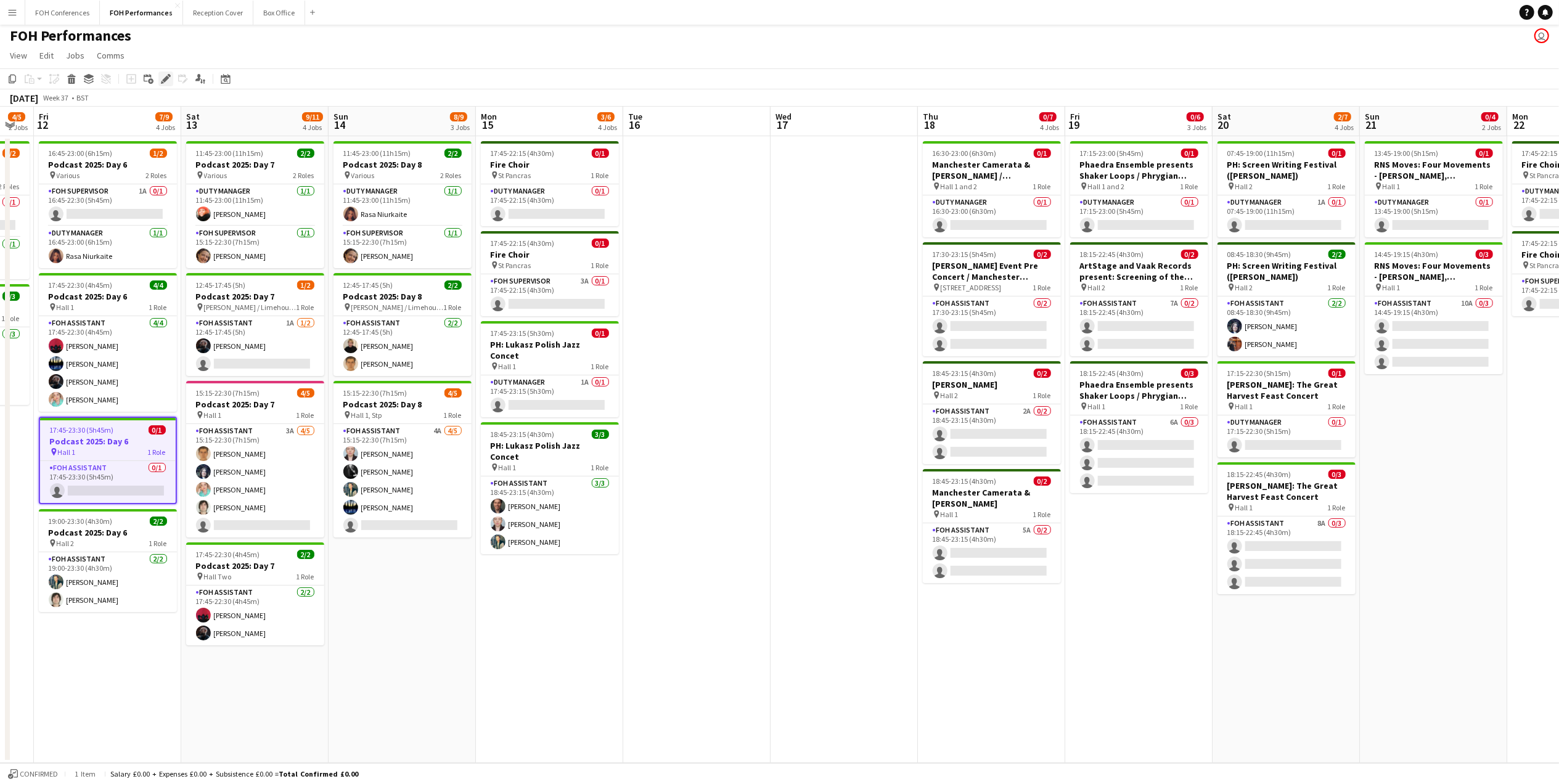
click at [167, 80] on icon "Edit" at bounding box center [165, 78] width 10 height 10
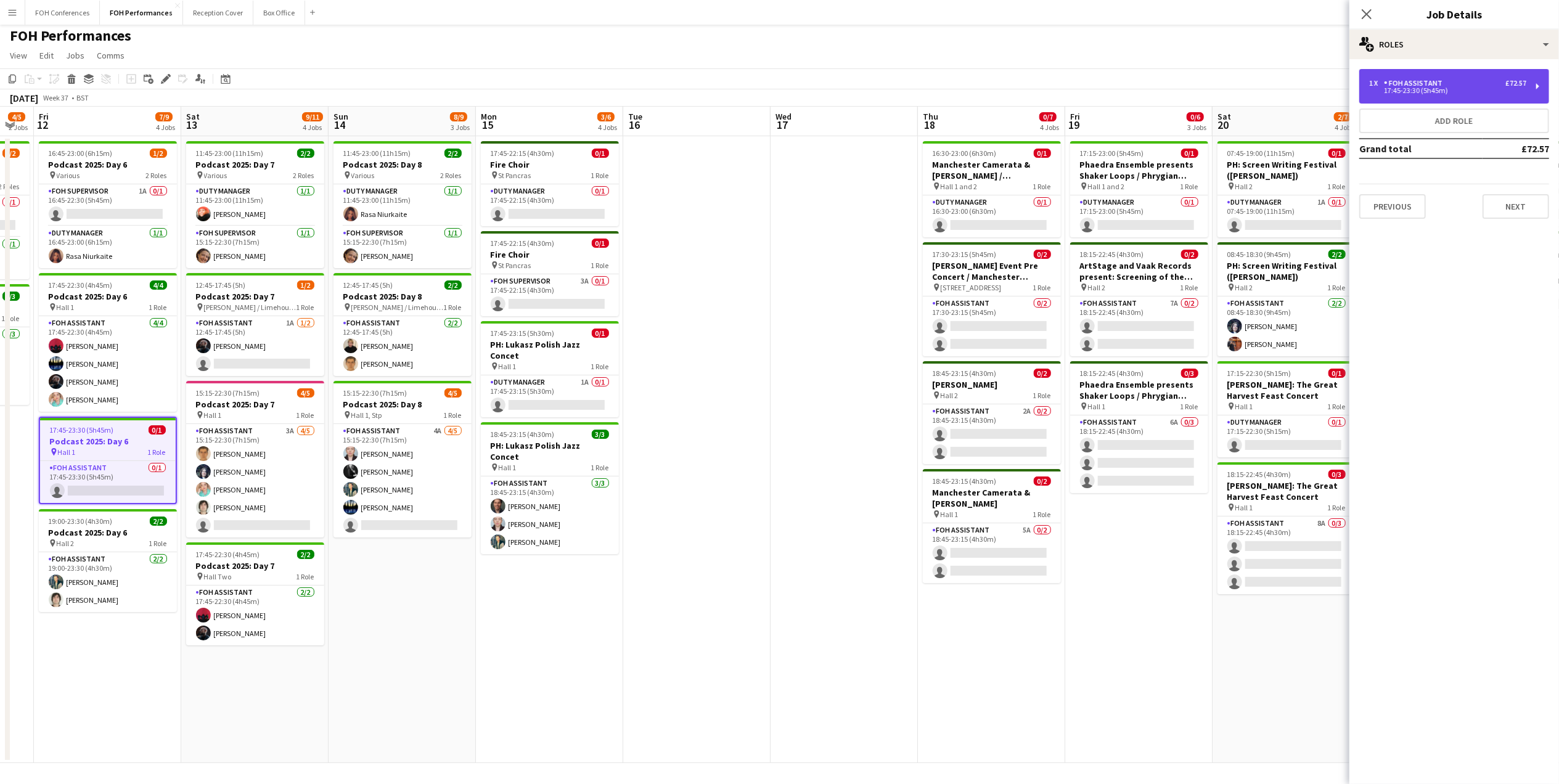
click at [1524, 88] on div "17:45-23:30 (5h45m)" at bounding box center [1447, 91] width 157 height 6
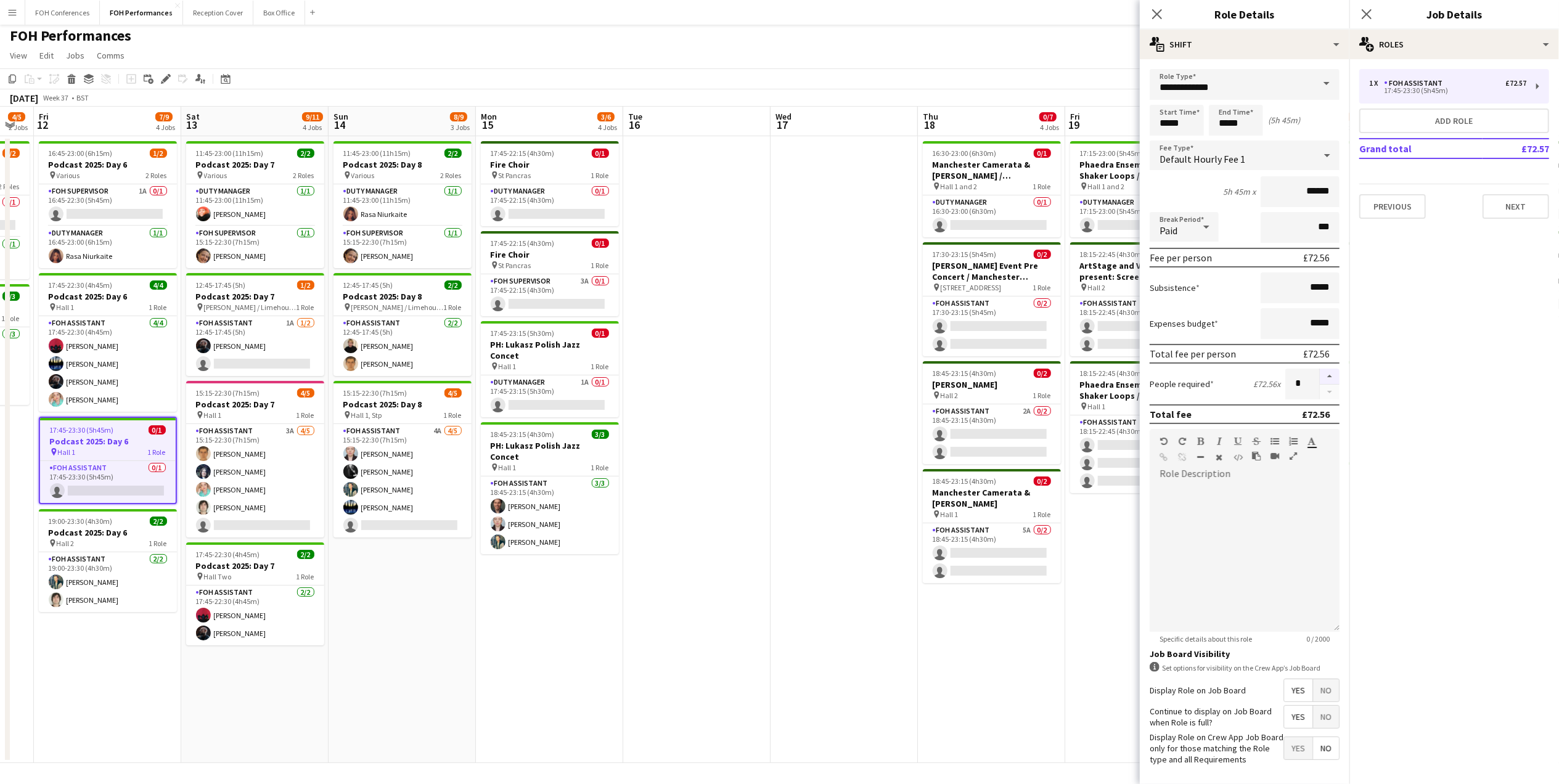
click at [1320, 370] on button "button" at bounding box center [1329, 377] width 20 height 16
type input "*"
click at [91, 531] on h3 "Podcast 2025: Day 6" at bounding box center [108, 532] width 138 height 11
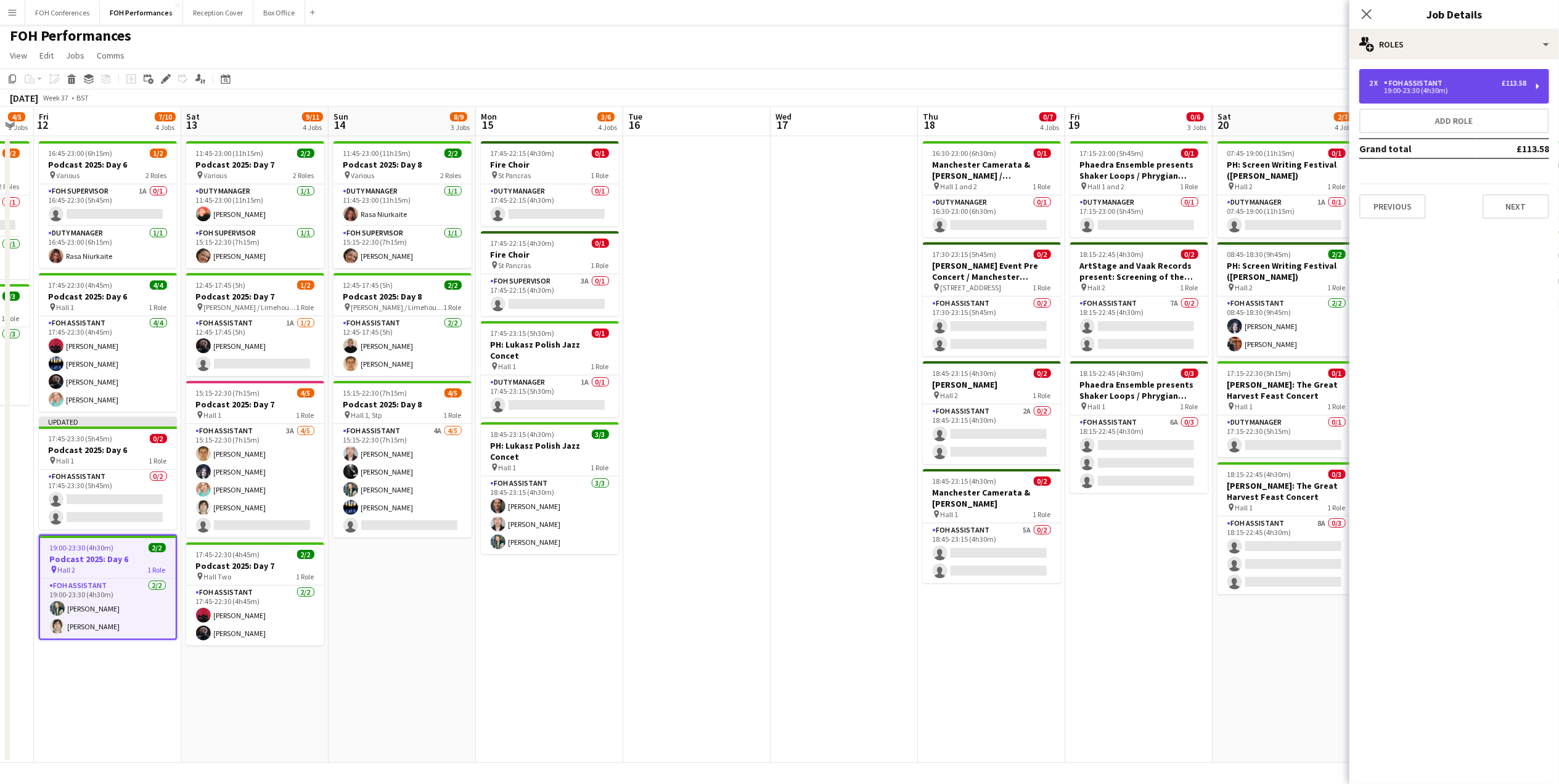
click at [1456, 91] on div "19:00-23:30 (4h30m)" at bounding box center [1447, 91] width 157 height 6
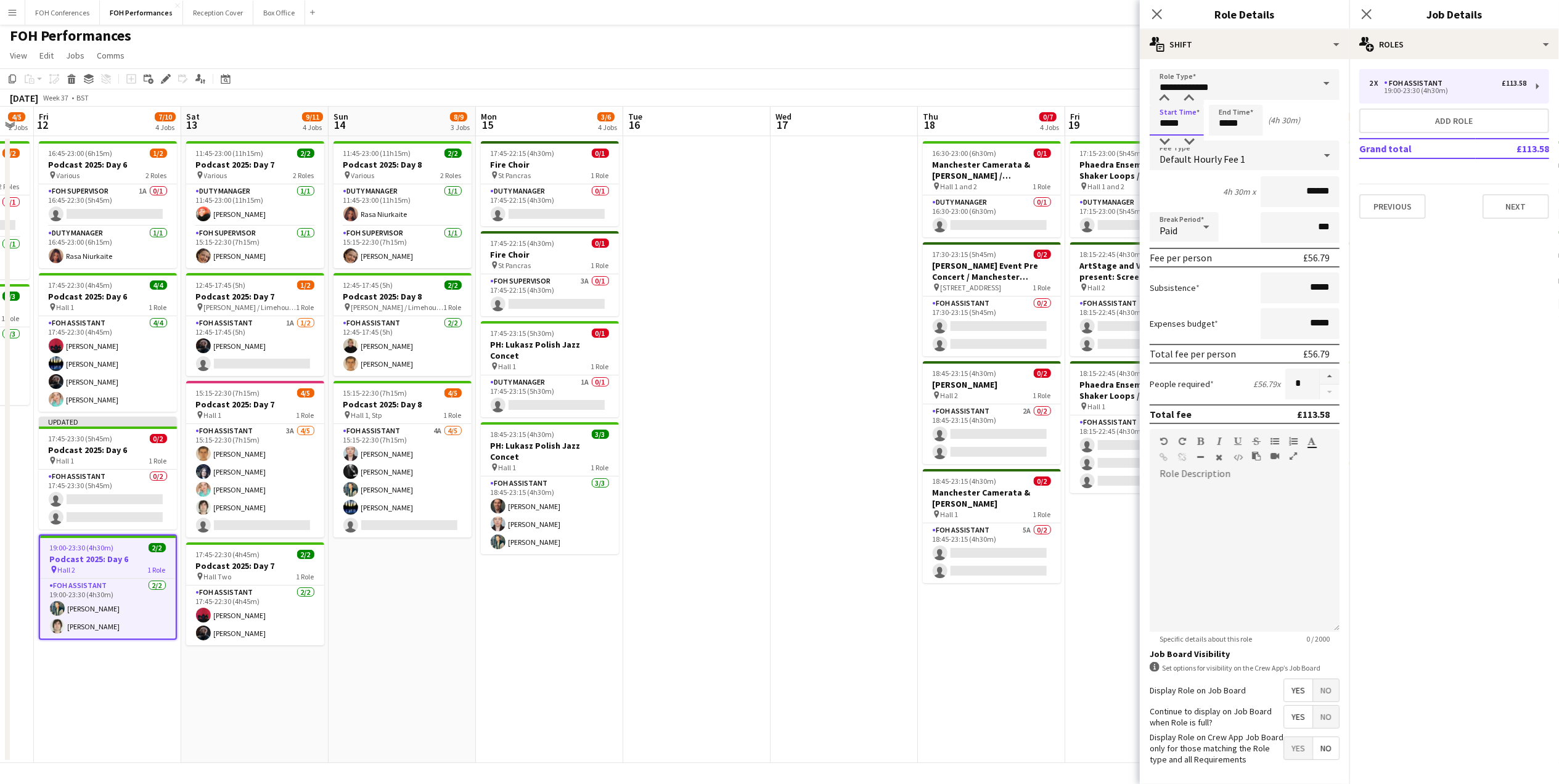
drag, startPoint x: 1184, startPoint y: 129, endPoint x: 1093, endPoint y: 116, distance: 91.9
click at [1093, 116] on body "Menu Boards Boards Boards All jobs Status Workforce Workforce My Workforce Recr…" at bounding box center [779, 391] width 1559 height 787
type input "*****"
click at [1108, 67] on app-board "FOH Performances user View Day view expanded Day view collapsed Month view Date…" at bounding box center [779, 402] width 1559 height 762
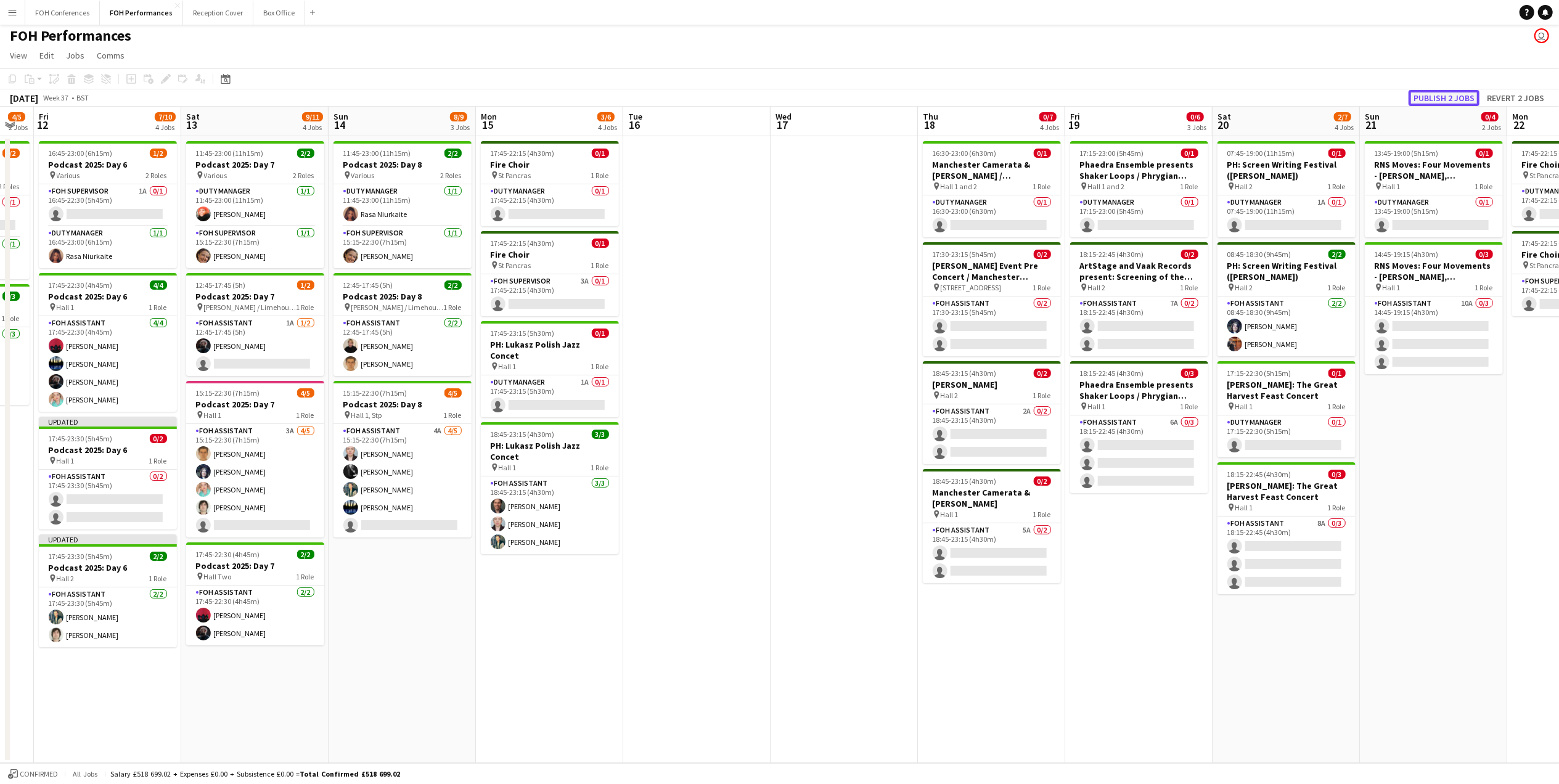
click at [1443, 97] on button "Publish 2 jobs" at bounding box center [1443, 98] width 71 height 16
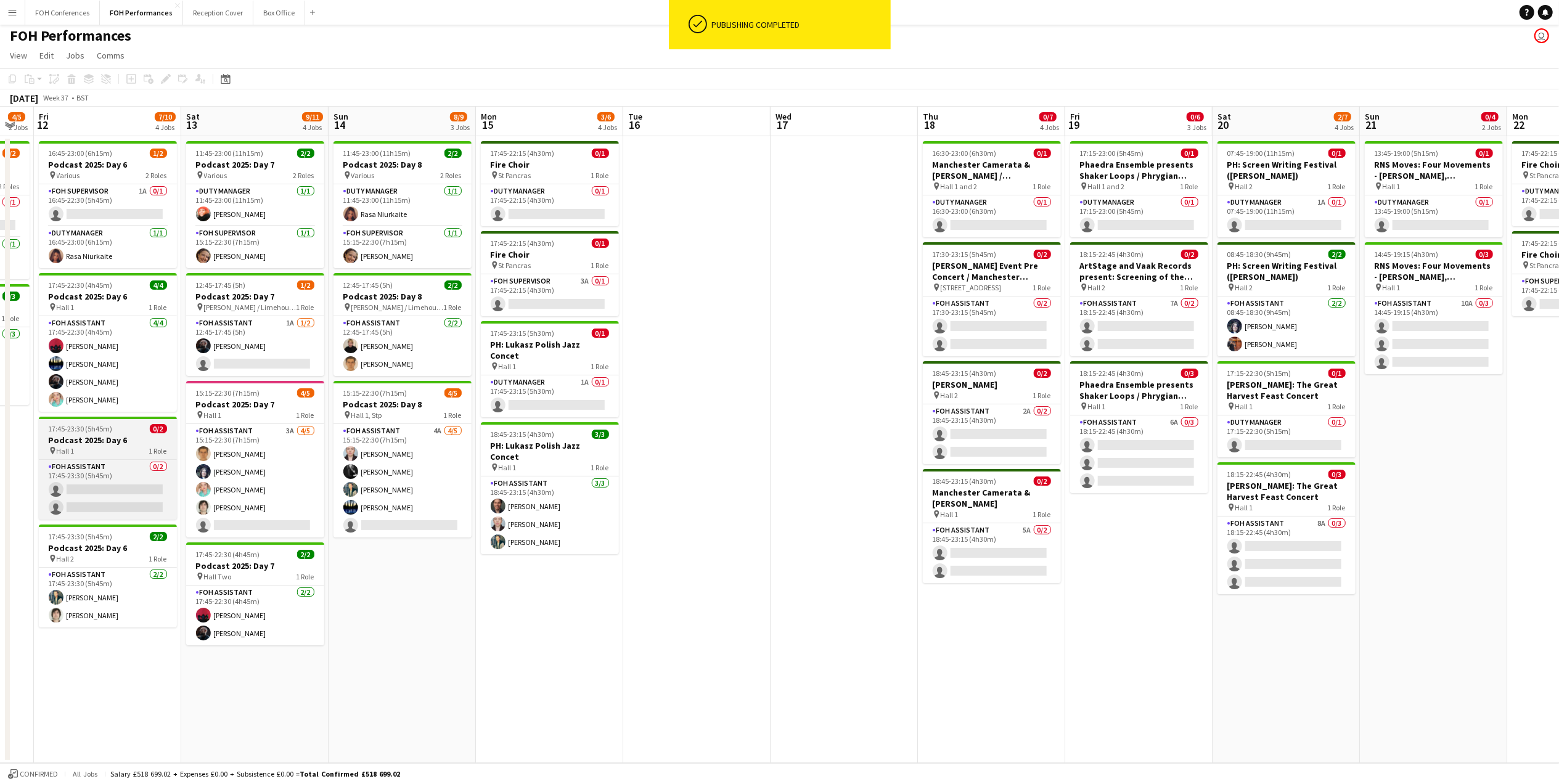
click at [80, 433] on span "17:45-23:30 (5h45m)" at bounding box center [81, 429] width 64 height 10
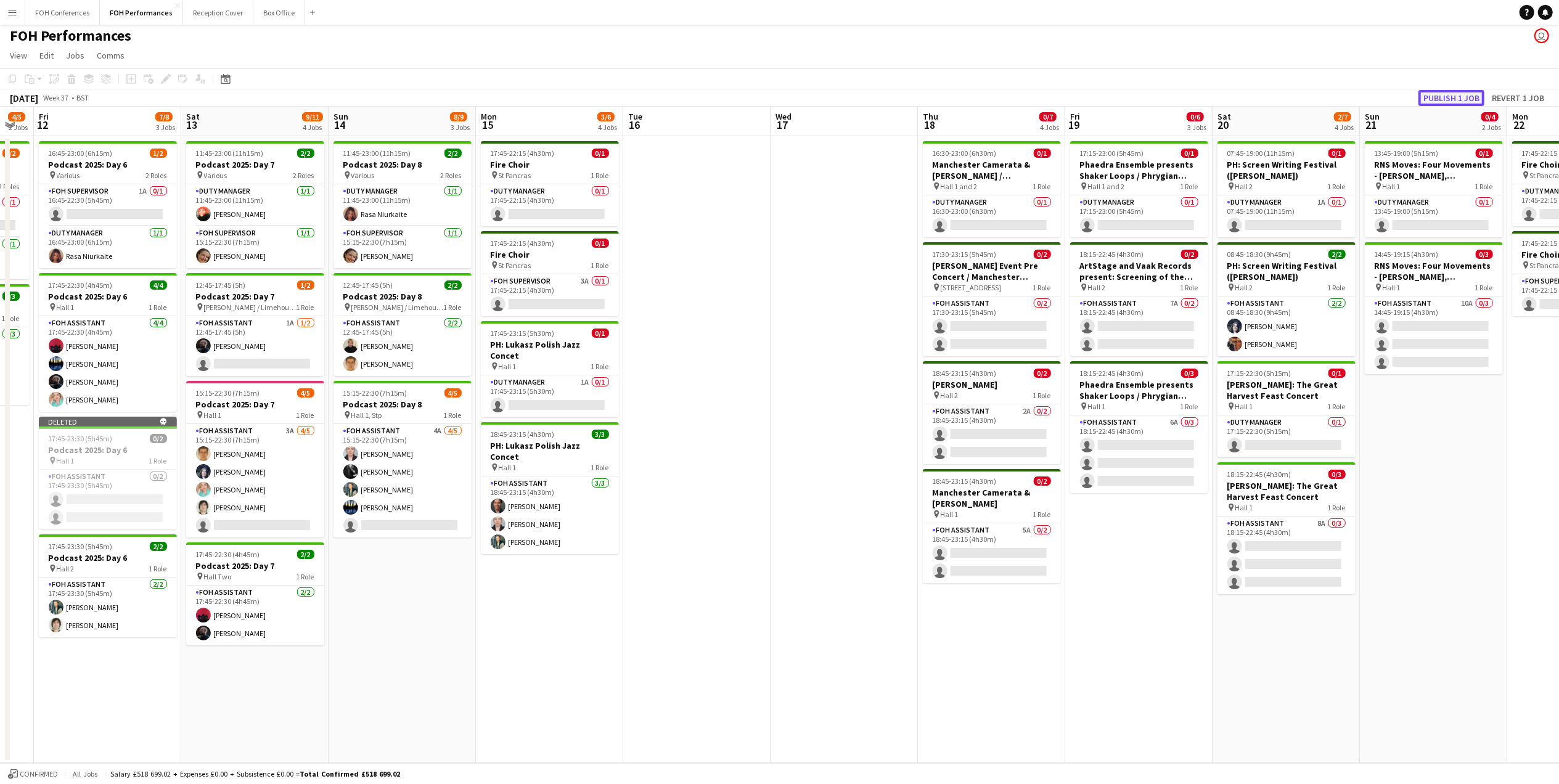
click at [1454, 97] on button "Publish 1 job" at bounding box center [1451, 98] width 66 height 16
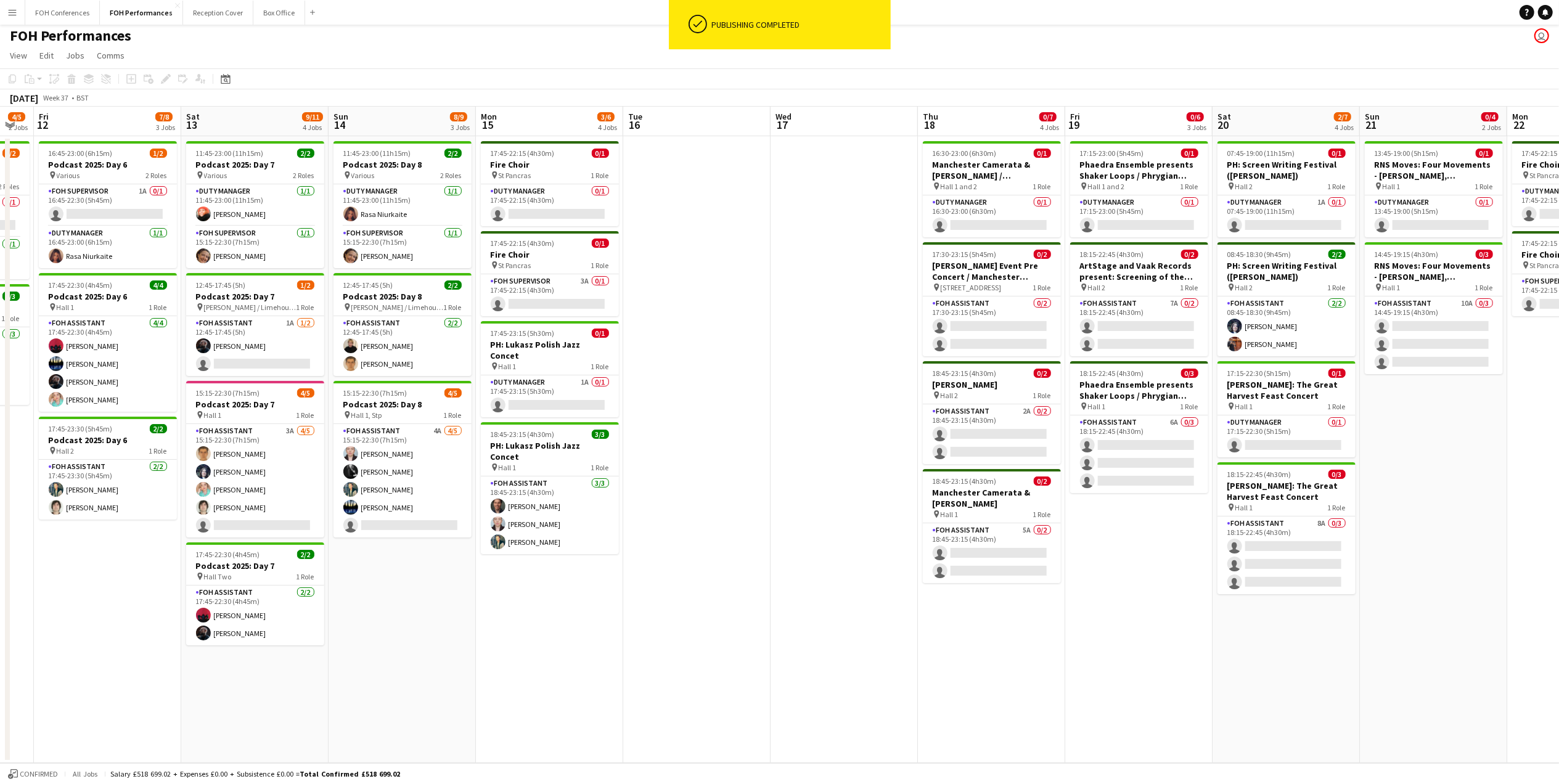
click at [615, 42] on div "FOH Performances user" at bounding box center [779, 33] width 1559 height 23
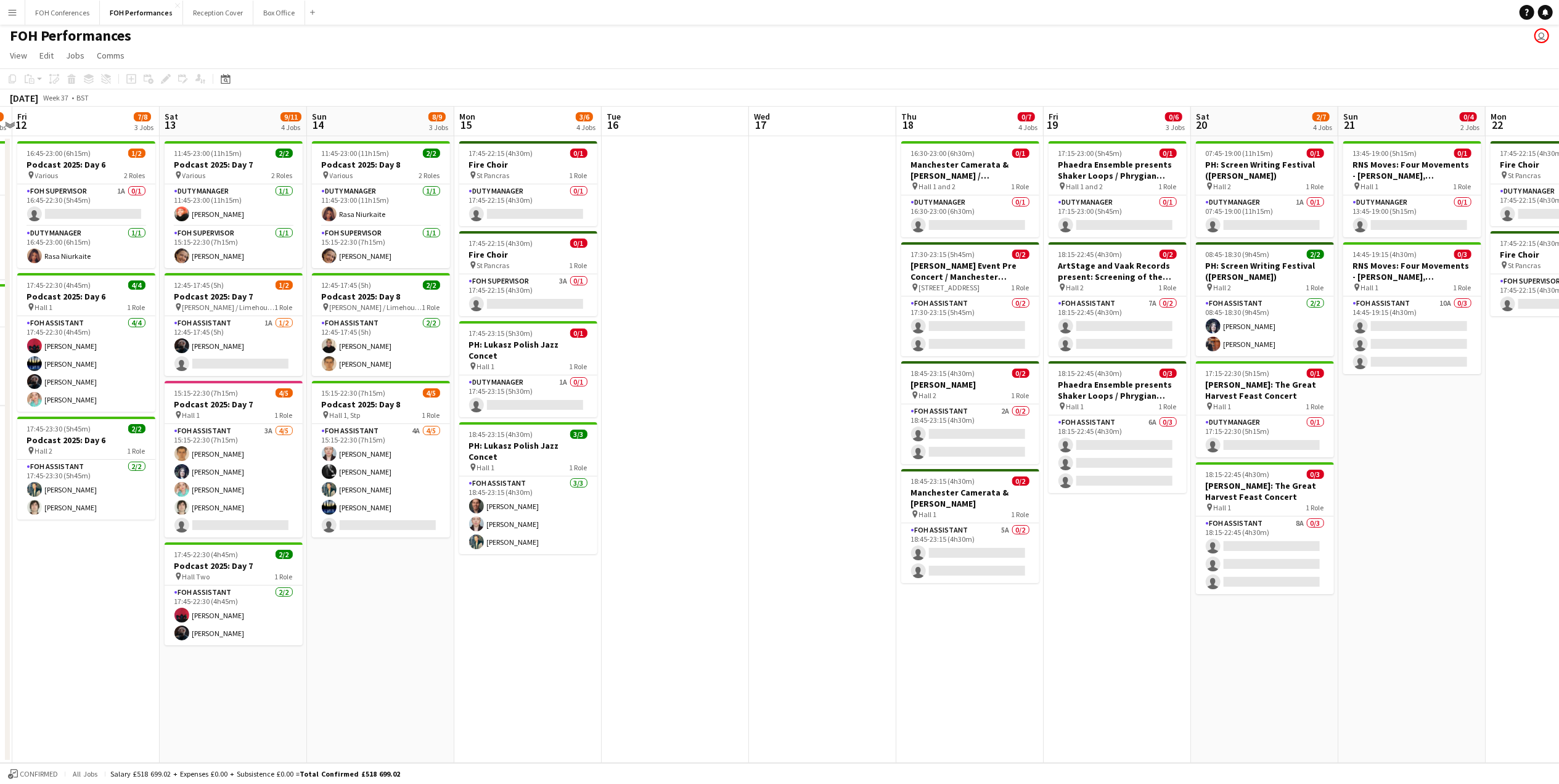
scroll to position [0, 371]
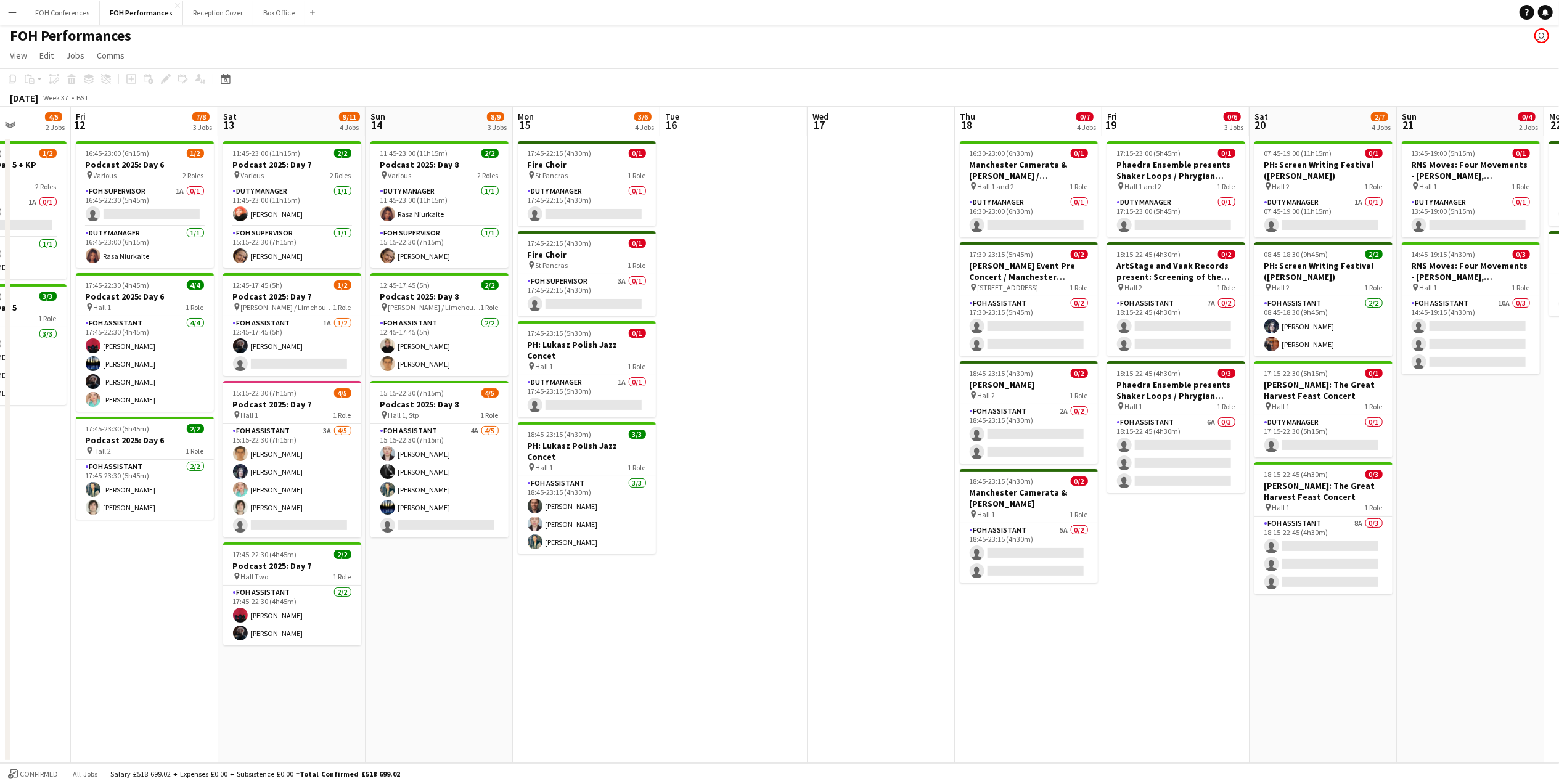
drag, startPoint x: 430, startPoint y: 122, endPoint x: 467, endPoint y: 124, distance: 37.1
click at [467, 124] on app-calendar-viewport "Tue 9 Wed 10 0/4 2 Jobs Thu 11 4/5 2 Jobs Fri 12 7/8 3 Jobs Sat 13 9/11 4 Jobs …" at bounding box center [779, 434] width 1559 height 656
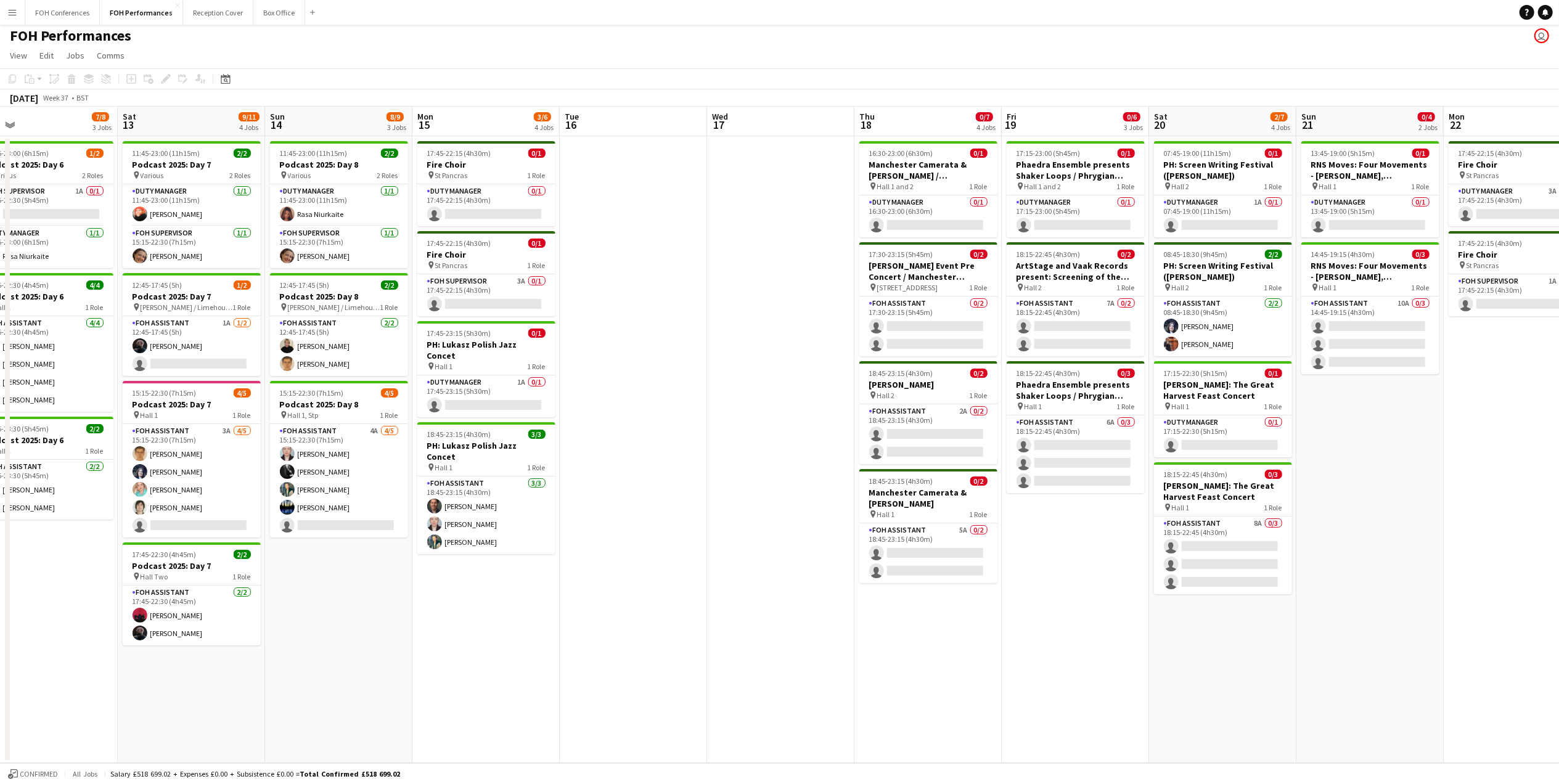
scroll to position [0, 489]
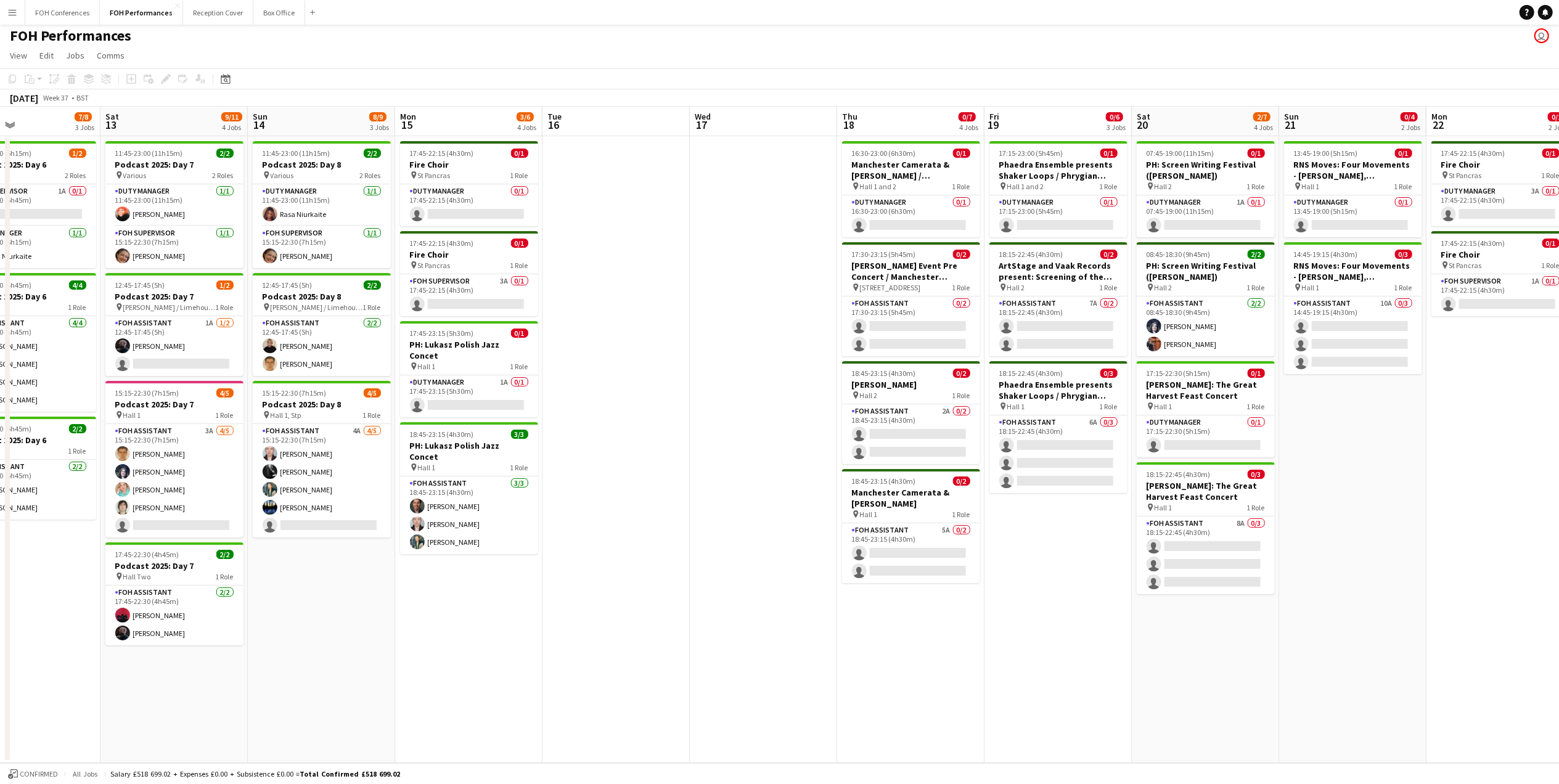
drag, startPoint x: 331, startPoint y: 119, endPoint x: 213, endPoint y: 119, distance: 118.0
click at [213, 119] on app-calendar-viewport "Tue 9 Wed 10 0/4 2 Jobs Thu 11 4/5 2 Jobs Fri 12 7/8 3 Jobs Sat 13 9/11 4 Jobs …" at bounding box center [779, 434] width 1559 height 656
click at [161, 301] on h3 "Podcast 2025: Day 7" at bounding box center [174, 296] width 138 height 11
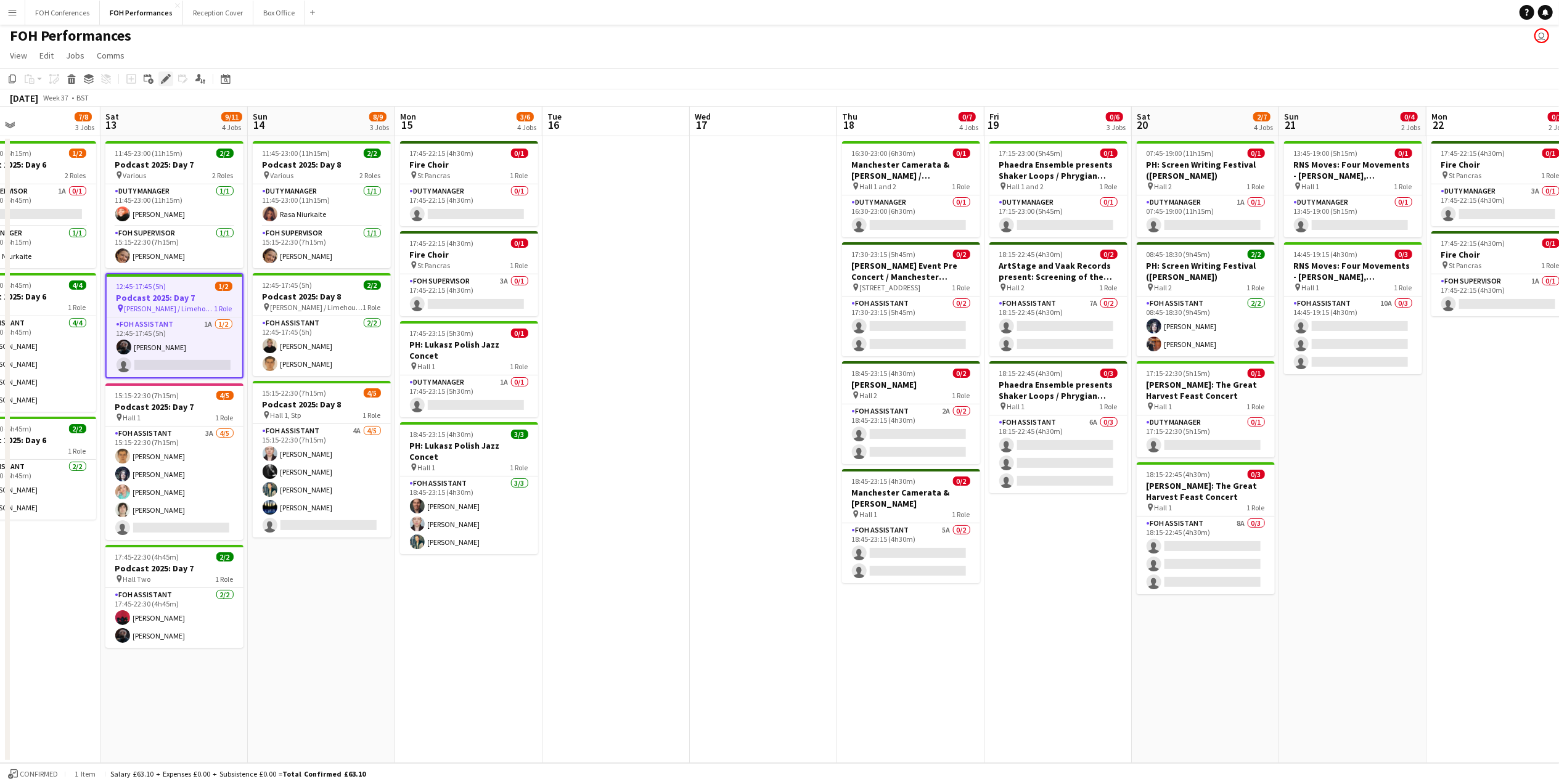
click at [165, 72] on div "Edit" at bounding box center [166, 79] width 15 height 15
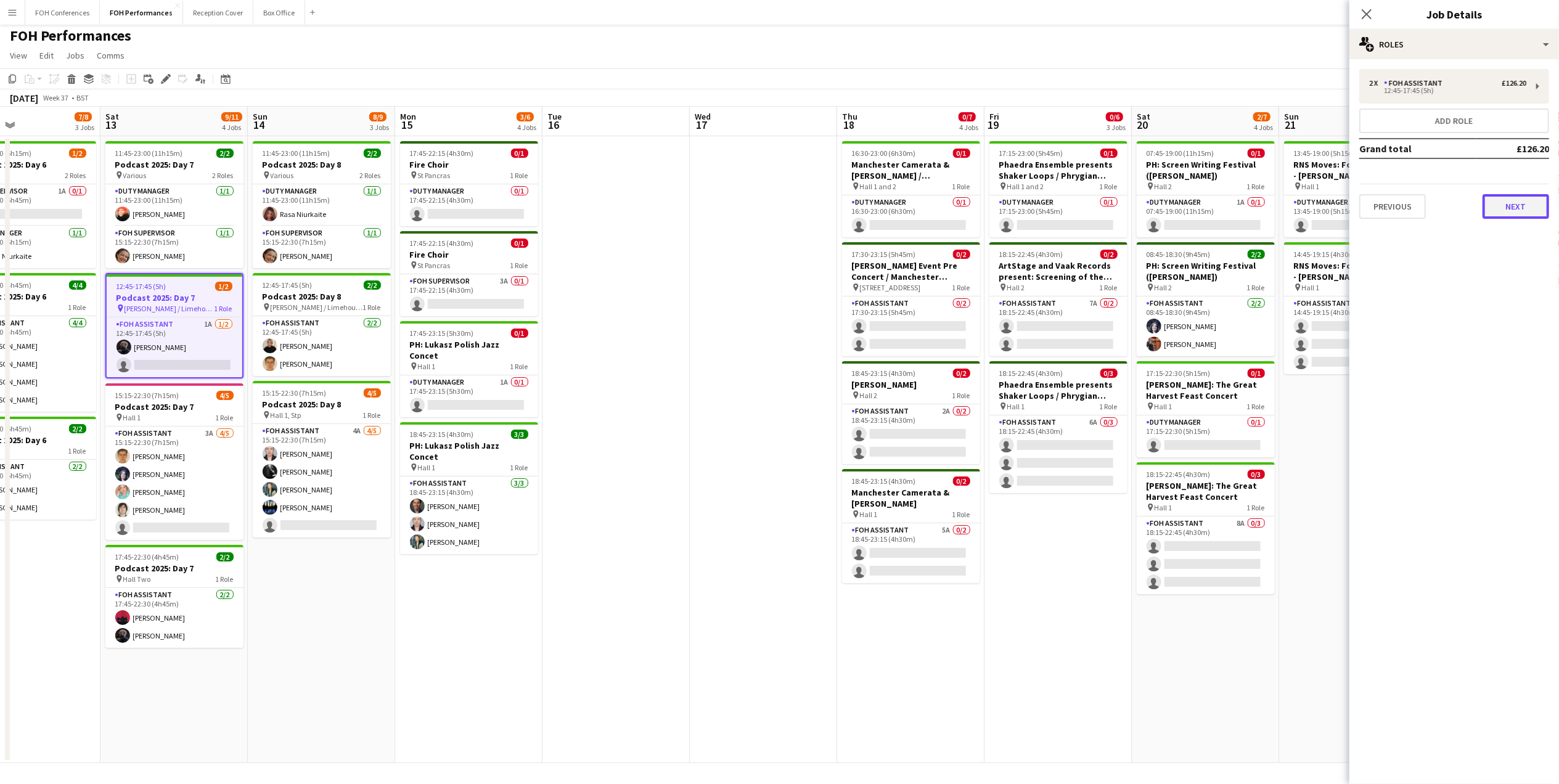
click at [1498, 209] on button "Next" at bounding box center [1515, 206] width 67 height 25
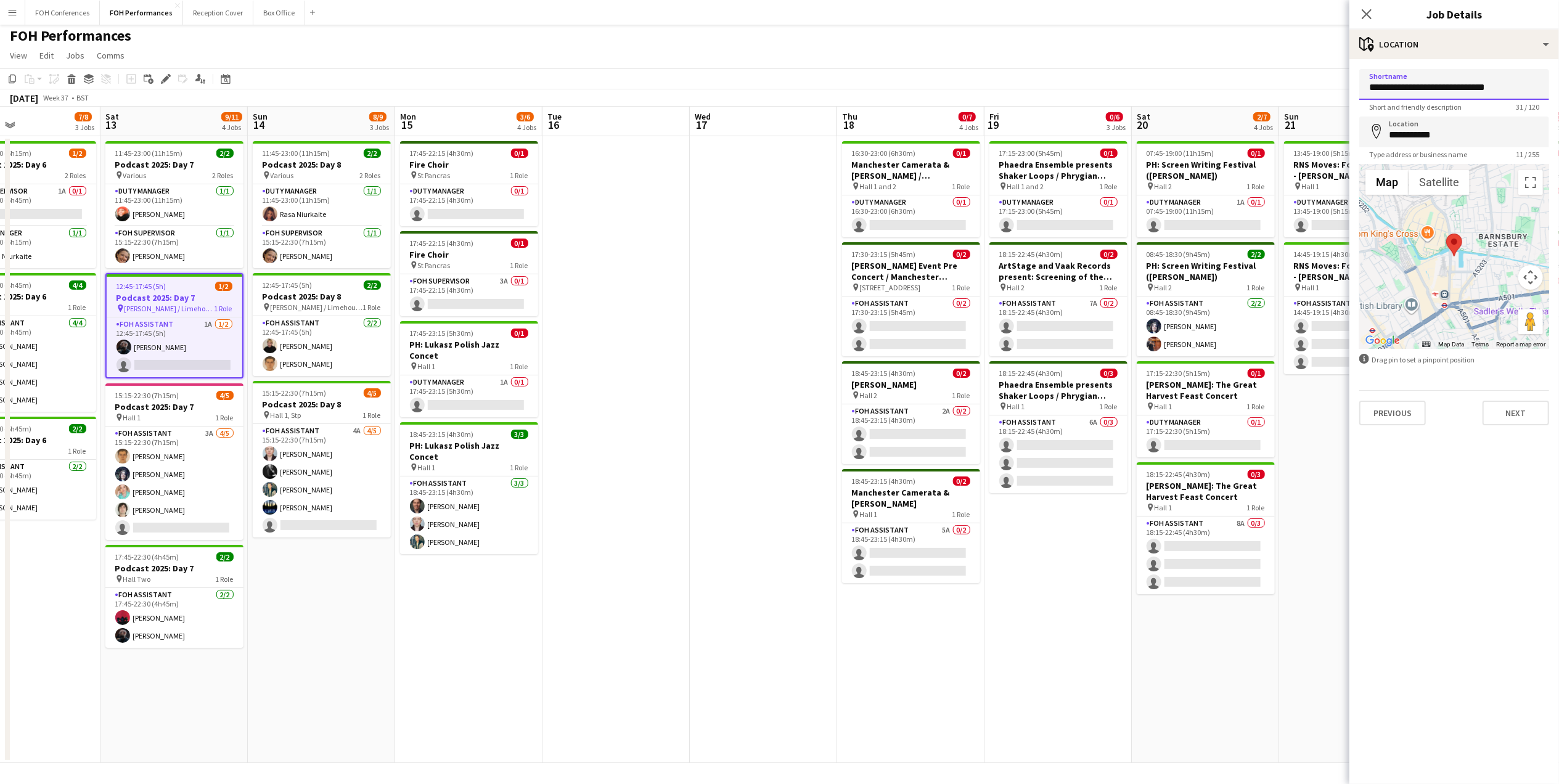
drag, startPoint x: 1407, startPoint y: 90, endPoint x: 1337, endPoint y: 76, distance: 71.4
click at [1337, 76] on body "Menu Boards Boards Boards All jobs Status Workforce Workforce My Workforce Recr…" at bounding box center [779, 391] width 1559 height 787
type input "**********"
click at [1306, 42] on div "FOH Performances user" at bounding box center [779, 33] width 1559 height 23
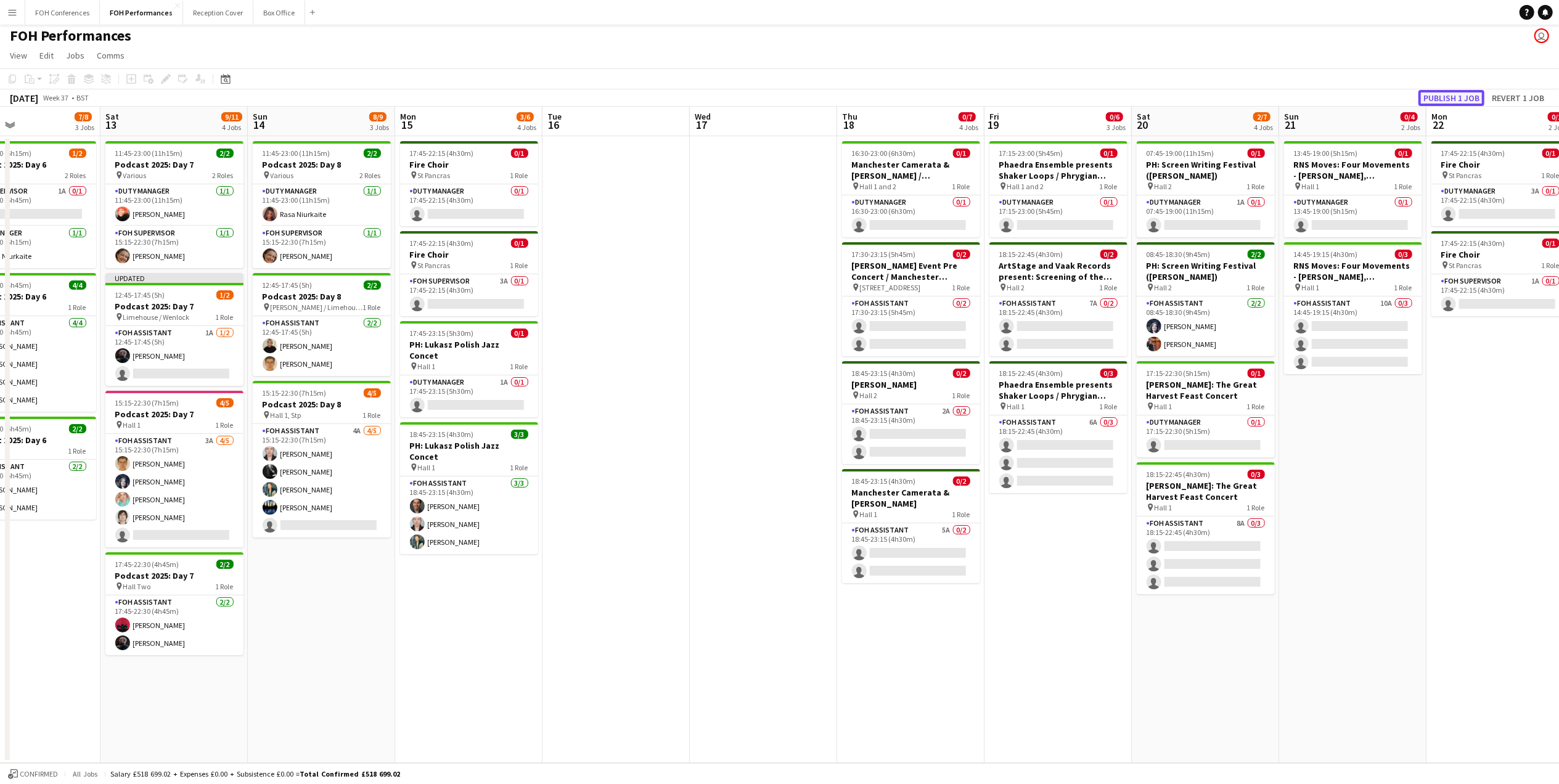
click at [1470, 97] on button "Publish 1 job" at bounding box center [1451, 98] width 66 height 16
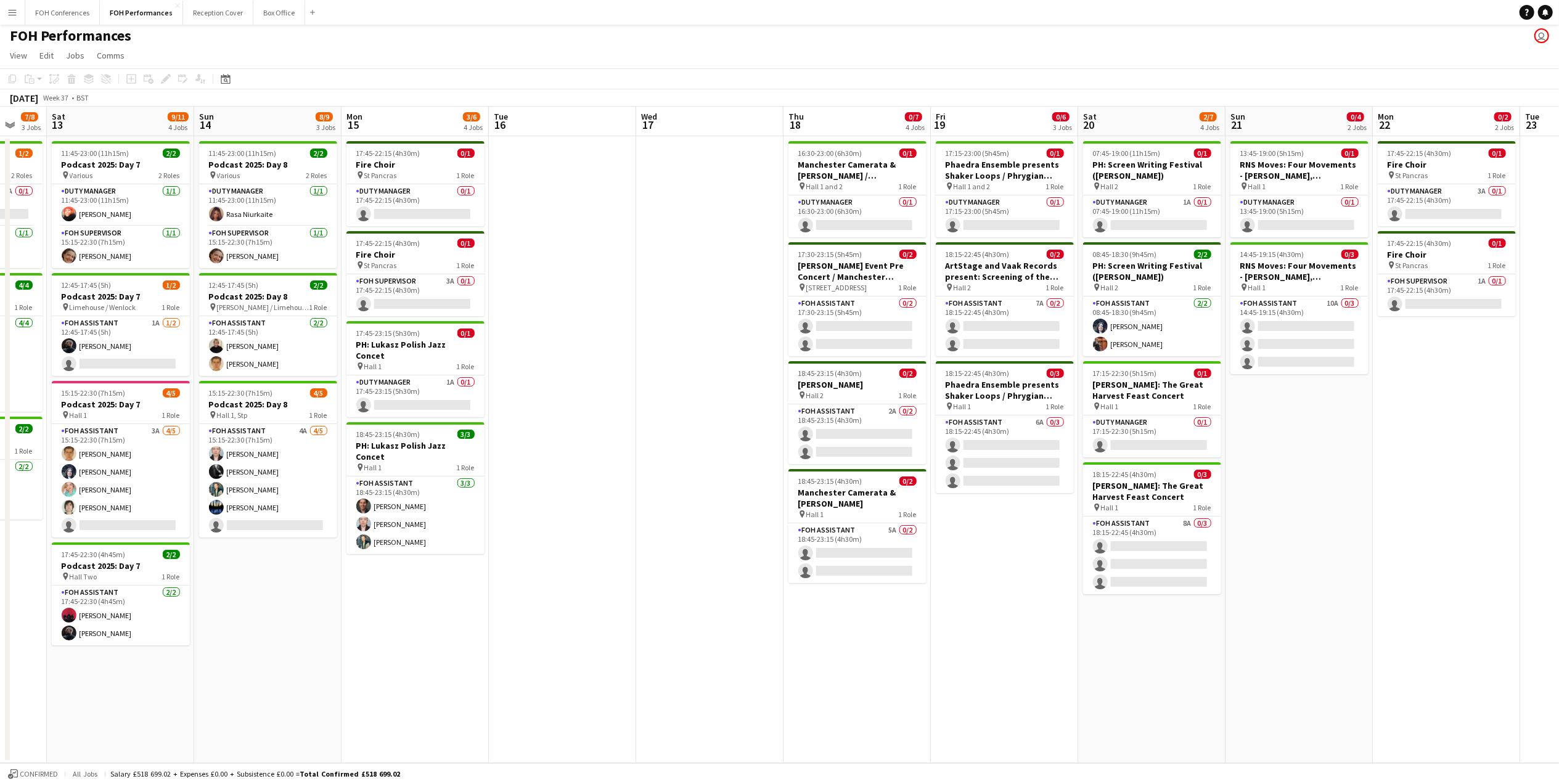
scroll to position [0, 544]
drag, startPoint x: 321, startPoint y: 116, endPoint x: 266, endPoint y: 118, distance: 55.0
click at [266, 118] on app-calendar-viewport "Tue 9 Wed 10 0/4 2 Jobs Thu 11 4/5 2 Jobs Fri 12 7/8 3 Jobs Sat 13 9/11 4 Jobs …" at bounding box center [779, 434] width 1559 height 656
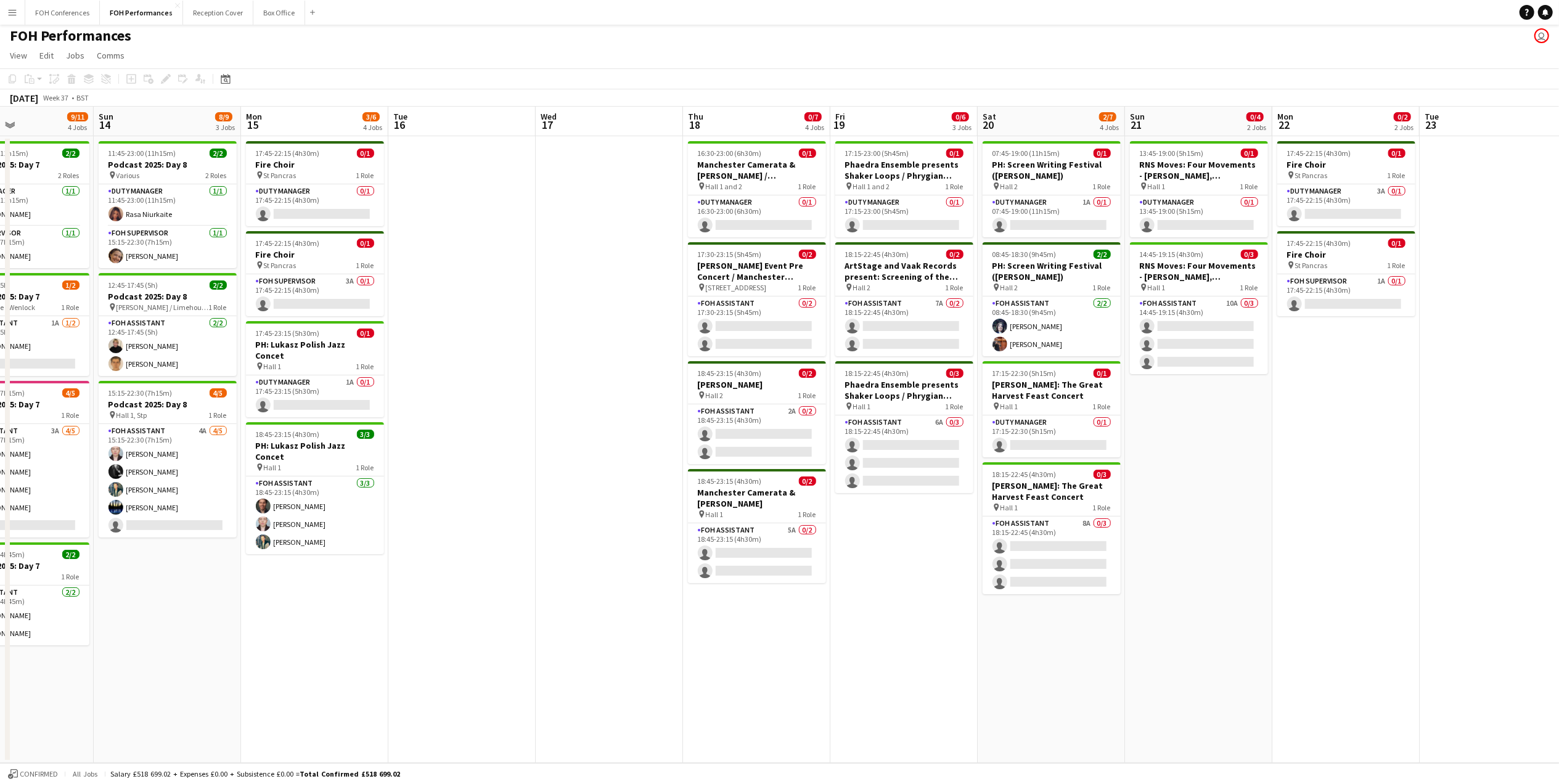
drag, startPoint x: 280, startPoint y: 135, endPoint x: 178, endPoint y: 132, distance: 102.0
click at [178, 132] on app-calendar-viewport "Wed 10 0/4 2 Jobs Thu 11 4/5 2 Jobs Fri 12 7/8 3 Jobs Sat 13 9/11 4 Jobs Sun 14…" at bounding box center [779, 434] width 1559 height 656
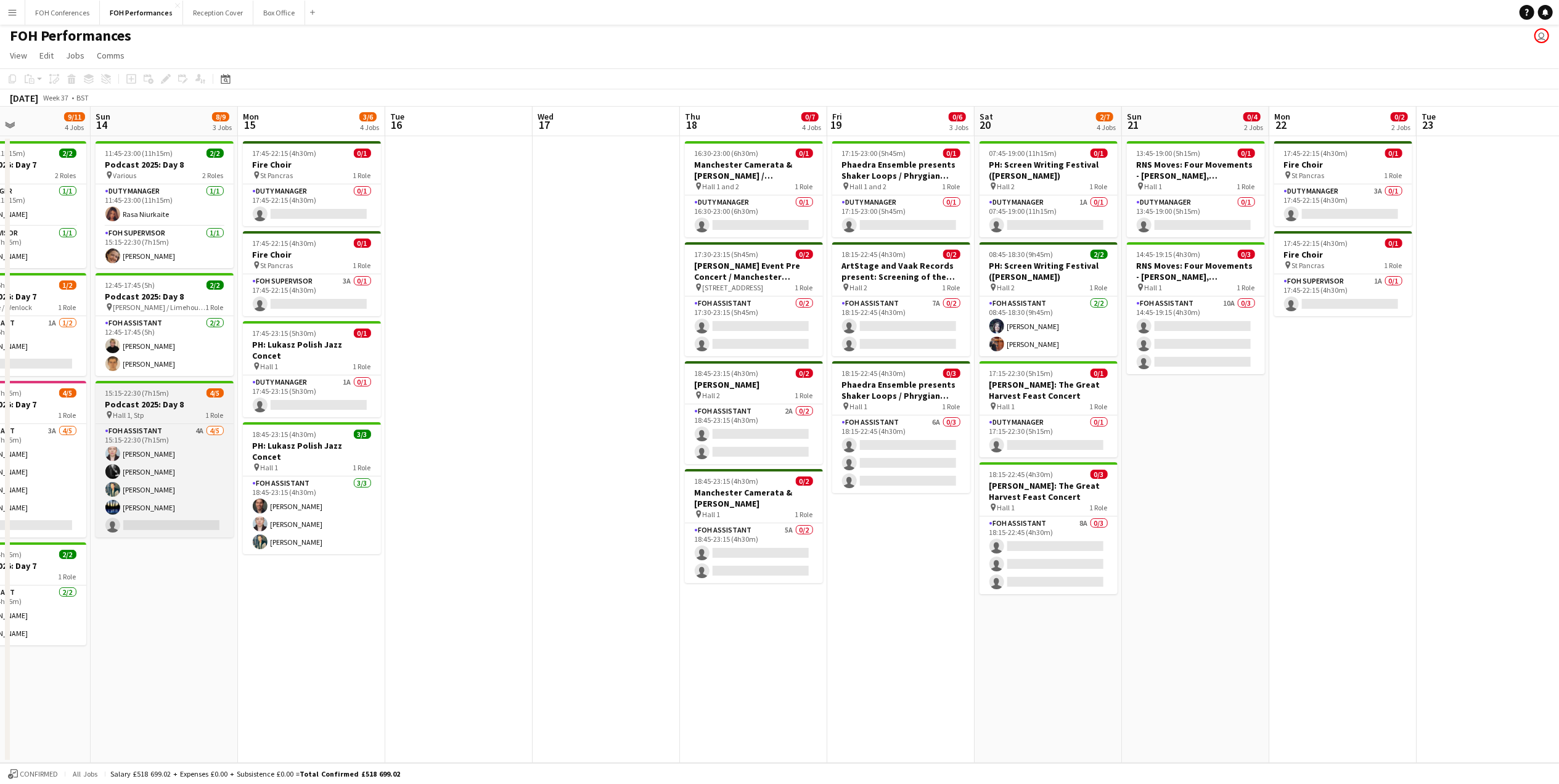
click at [156, 403] on h3 "Podcast 2025: Day 8" at bounding box center [165, 404] width 138 height 11
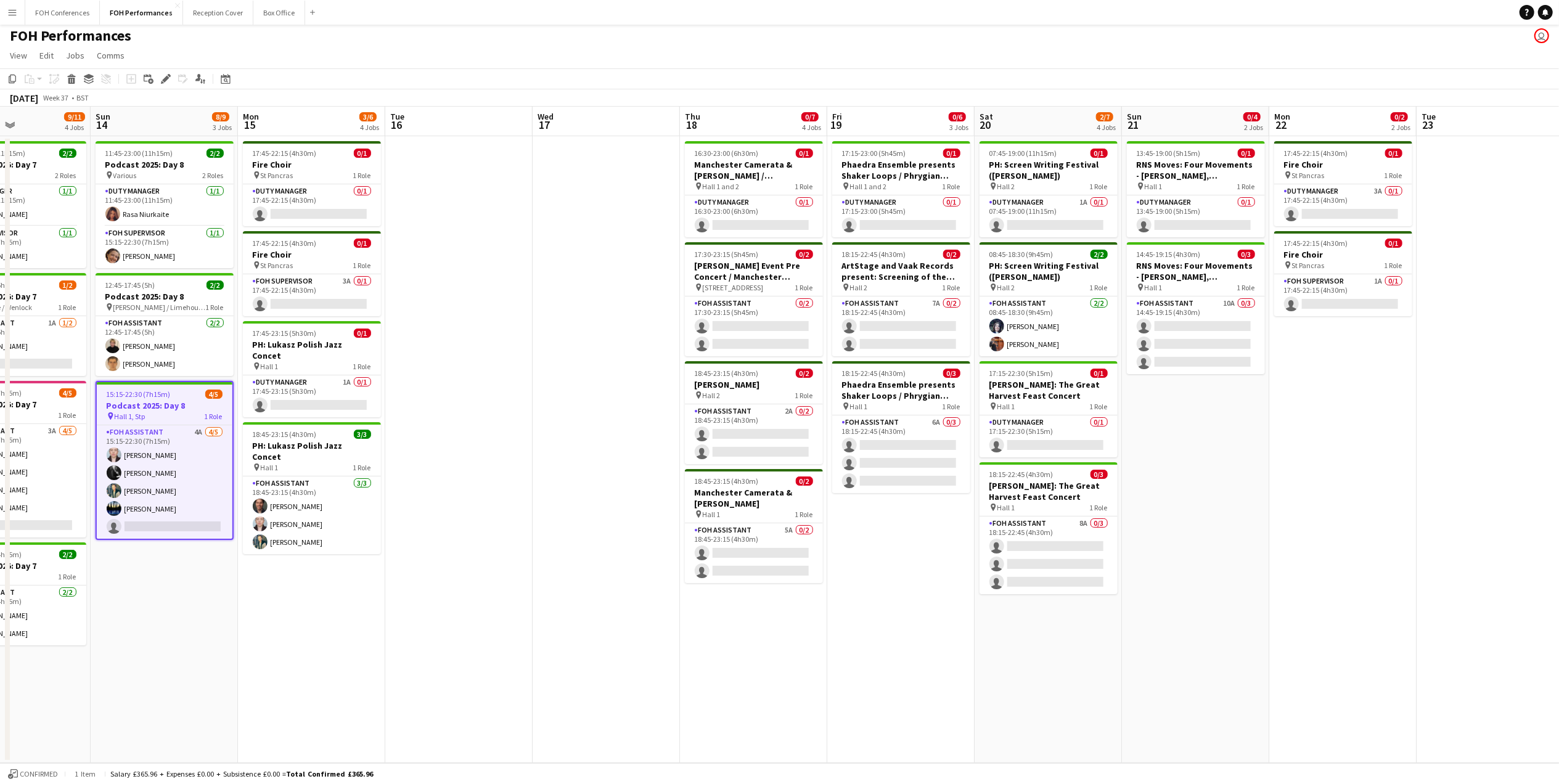
click at [166, 67] on app-page-menu "View Day view expanded Day view collapsed Month view Date picker Jump to [DATE]…" at bounding box center [779, 57] width 1559 height 23
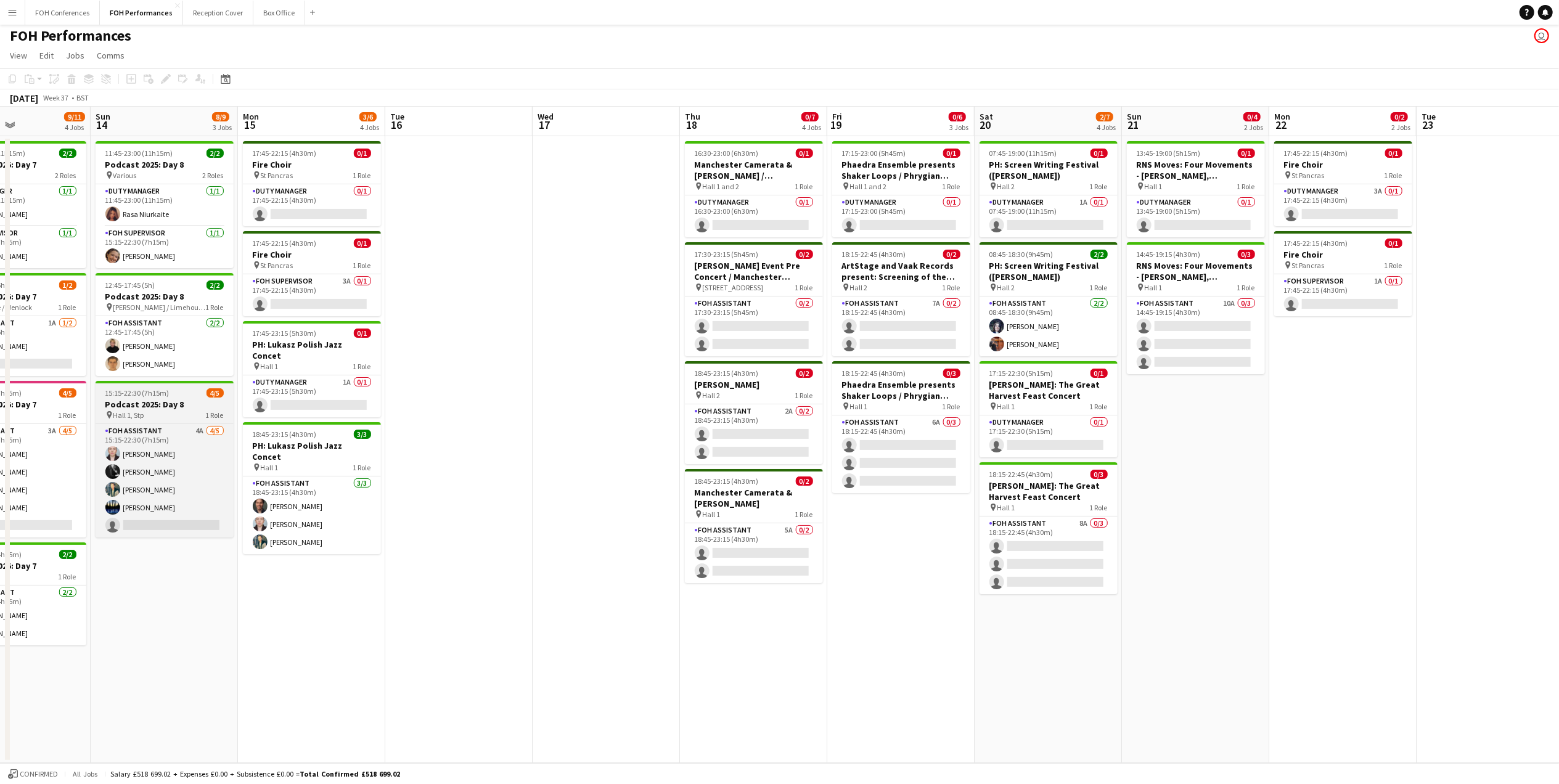
click at [167, 415] on div "pin Hall 1, Stp 1 Role" at bounding box center [165, 414] width 138 height 10
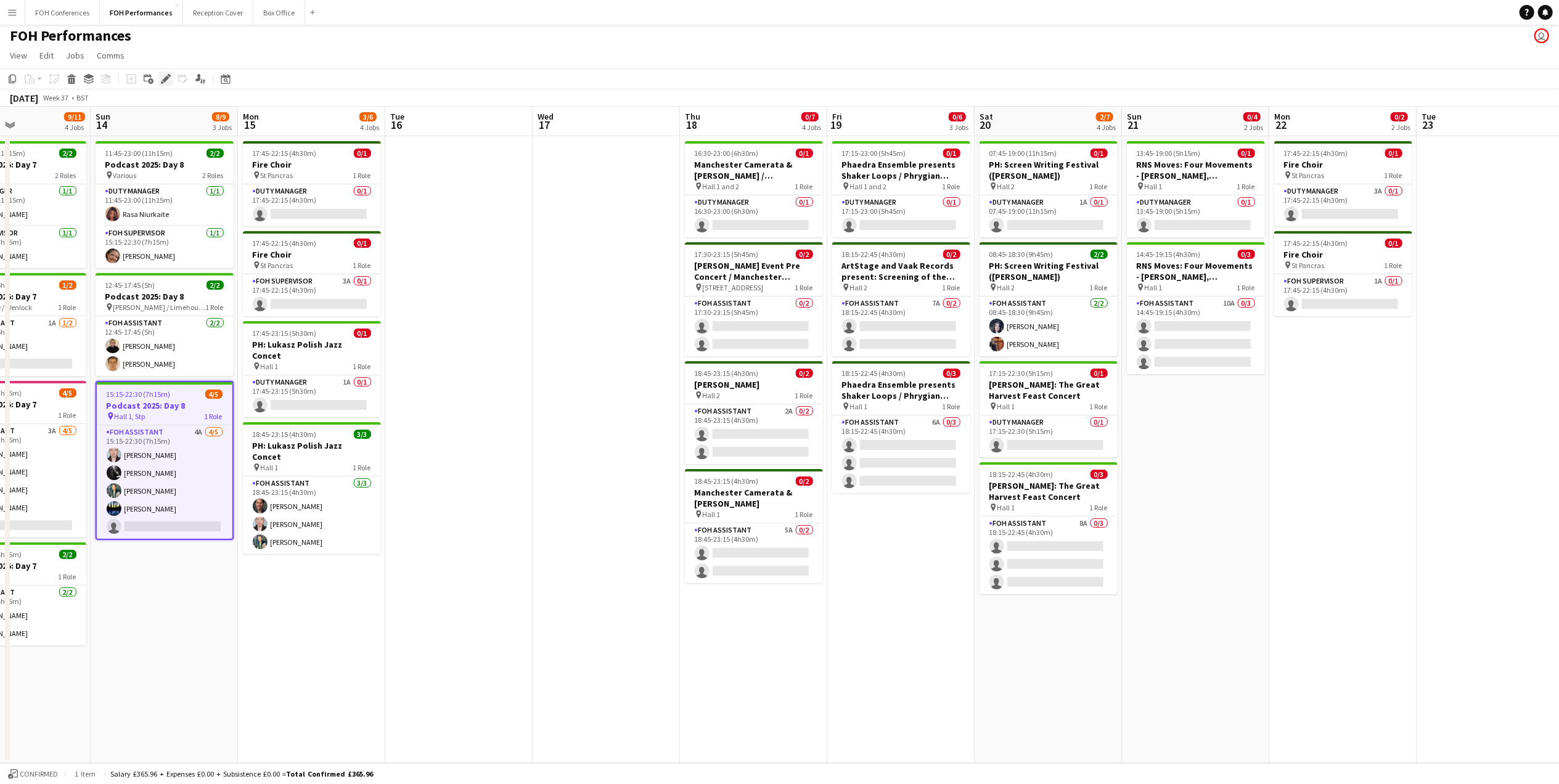
click at [168, 81] on icon "Edit" at bounding box center [165, 78] width 10 height 10
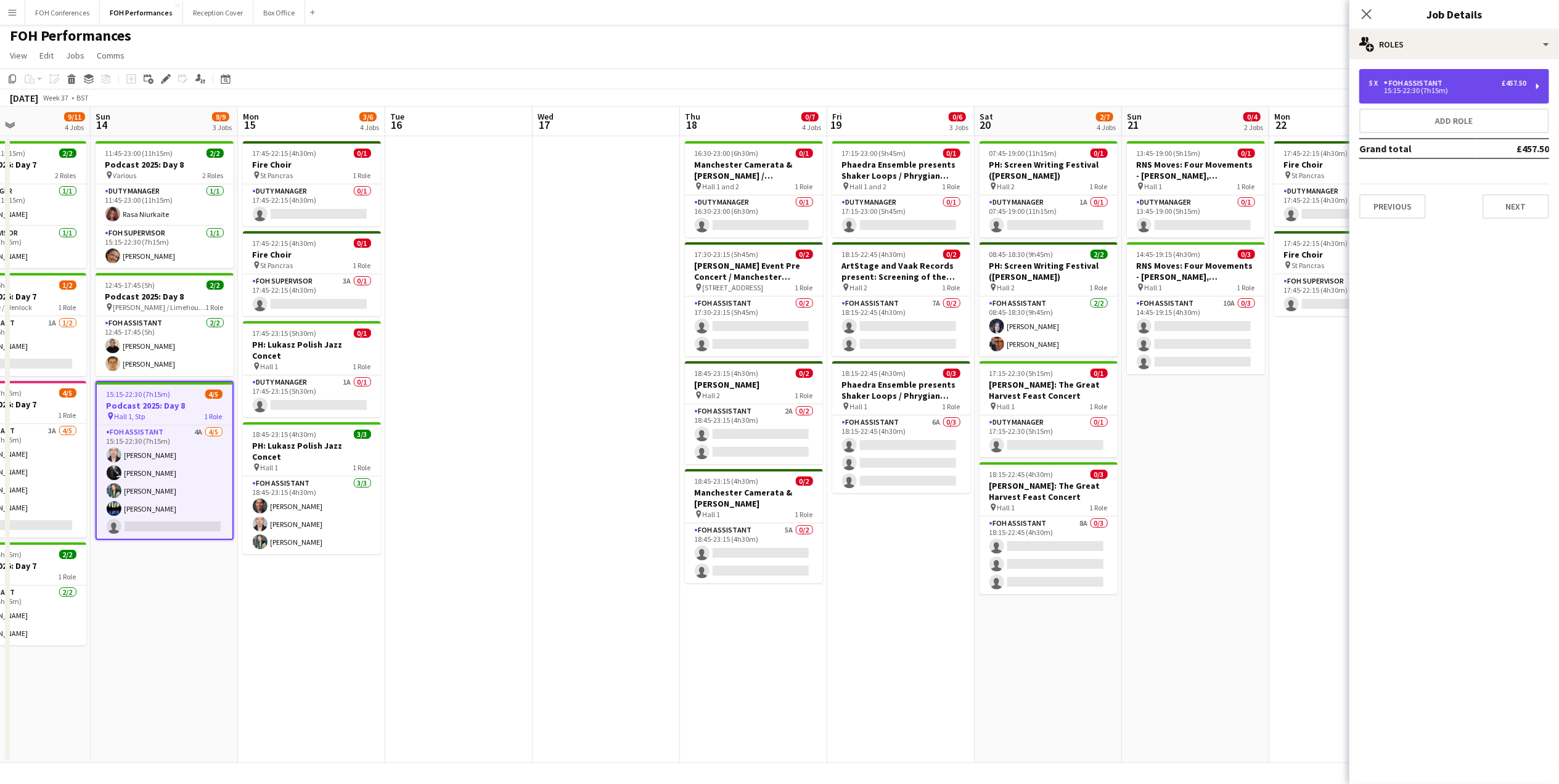
click at [1531, 77] on div "5 x FOH Assistant £457.50 15:15-22:30 (7h15m)" at bounding box center [1454, 86] width 190 height 34
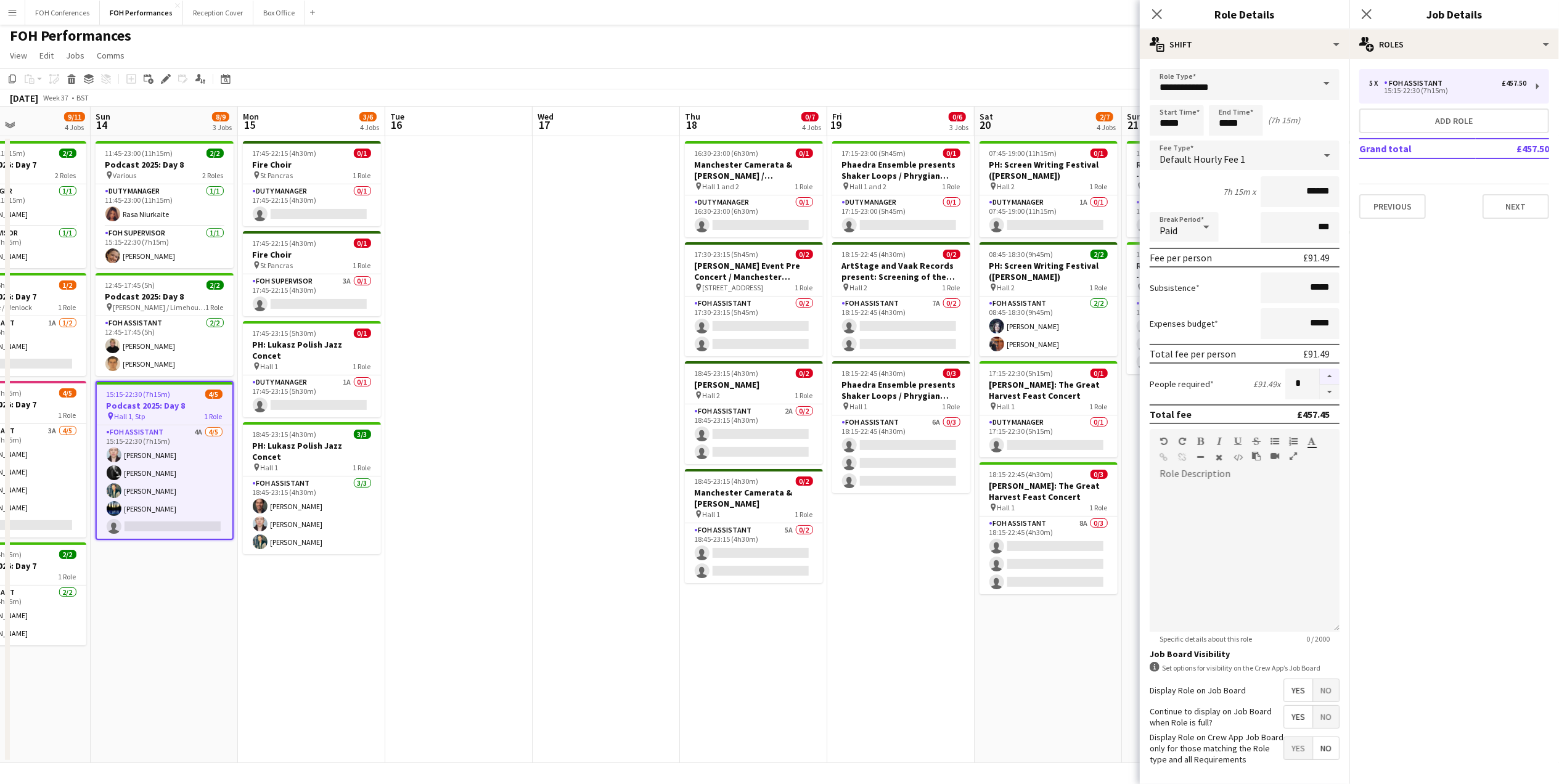
click at [1321, 375] on button "button" at bounding box center [1329, 377] width 20 height 16
click at [1320, 393] on button "button" at bounding box center [1329, 392] width 20 height 15
type input "*"
click at [1060, 43] on div "FOH Performances user" at bounding box center [779, 33] width 1559 height 23
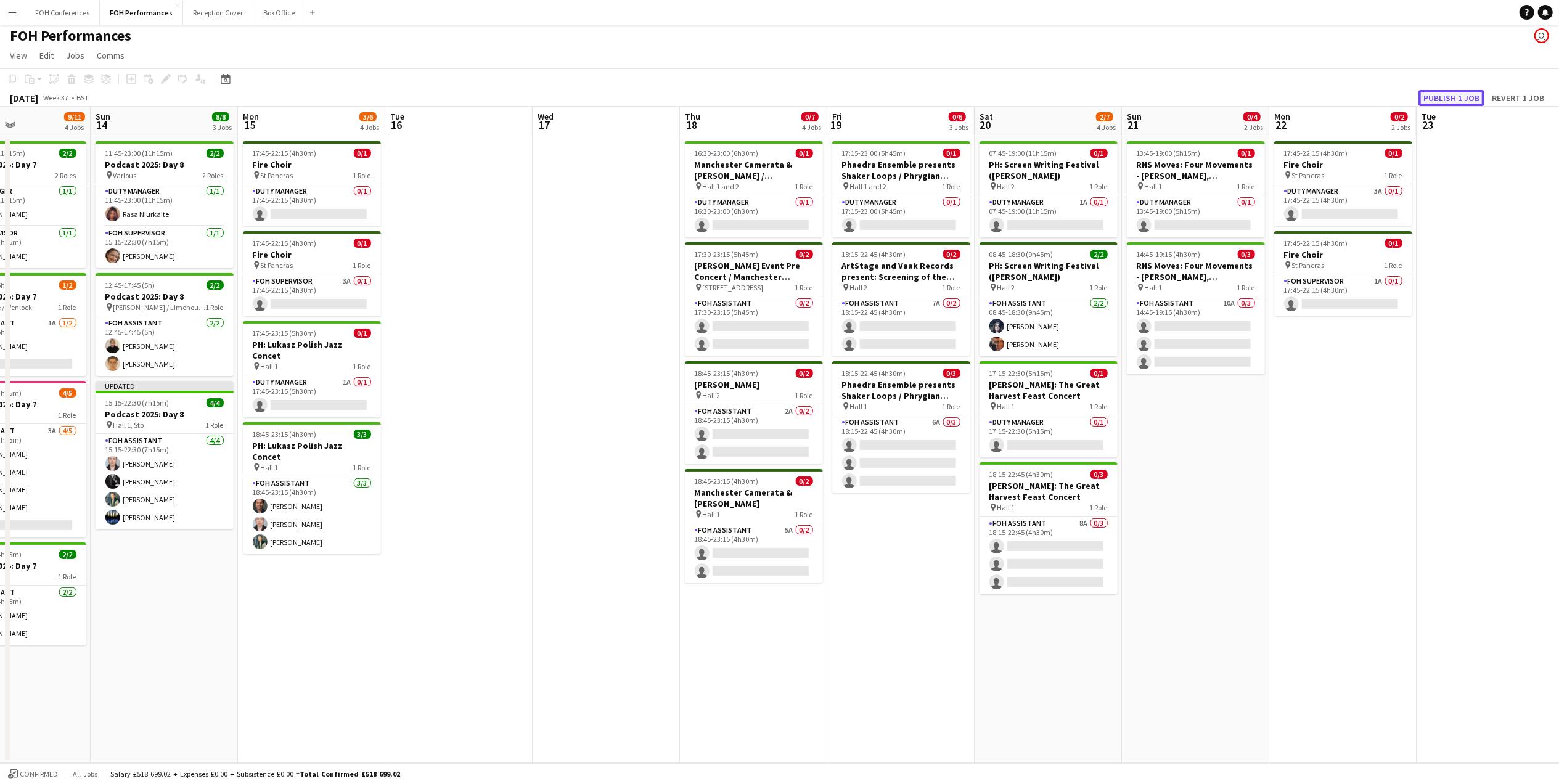
click at [1455, 99] on button "Publish 1 job" at bounding box center [1451, 98] width 66 height 16
click at [164, 403] on h3 "Podcast 2025: Day 8" at bounding box center [165, 404] width 138 height 11
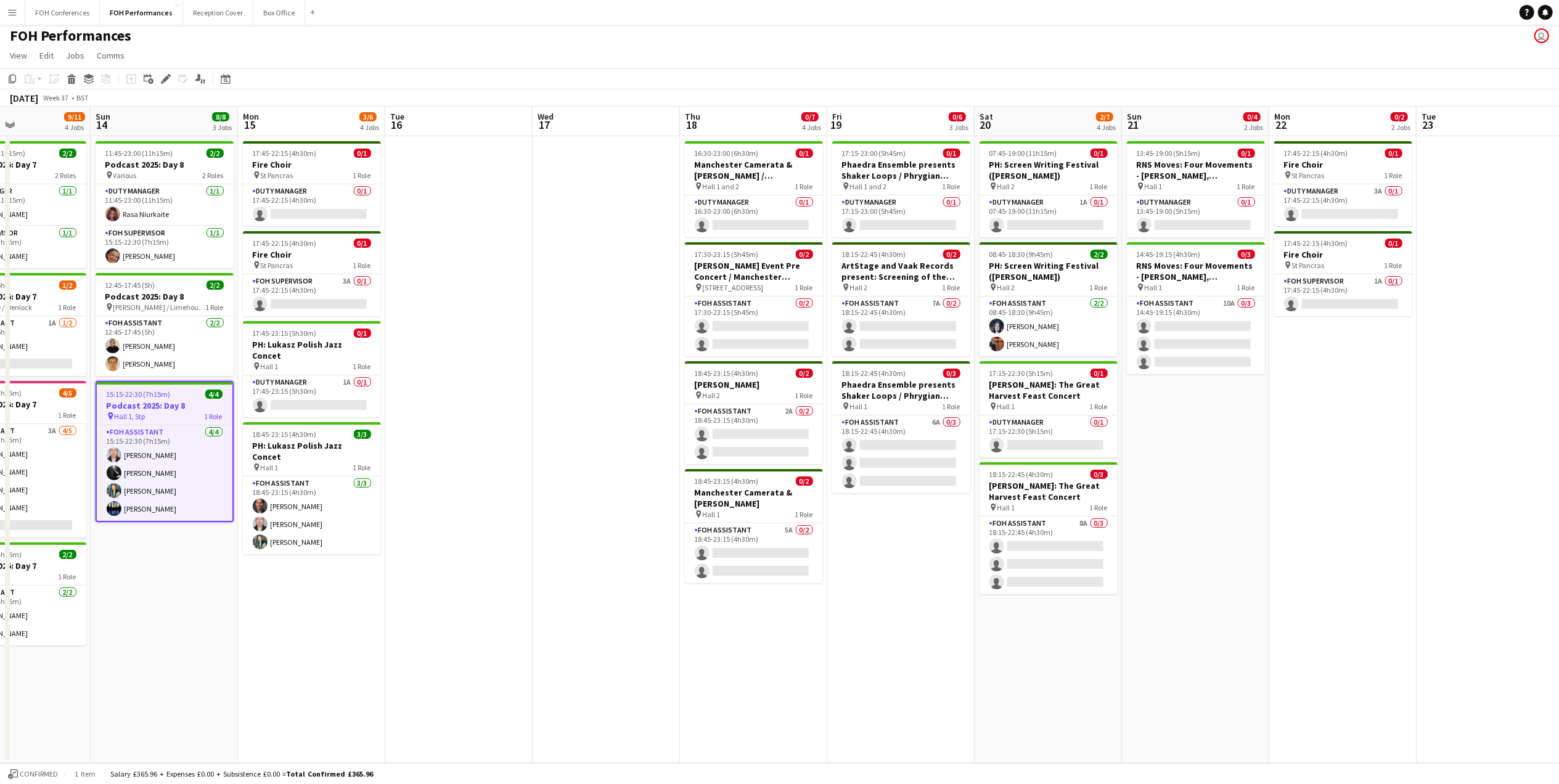
click at [162, 540] on app-date-cell "11:45-23:00 (11h15m) 2/2 Podcast 2025: Day 8 pin Various 2 Roles Duty Manager […" at bounding box center [164, 449] width 147 height 627
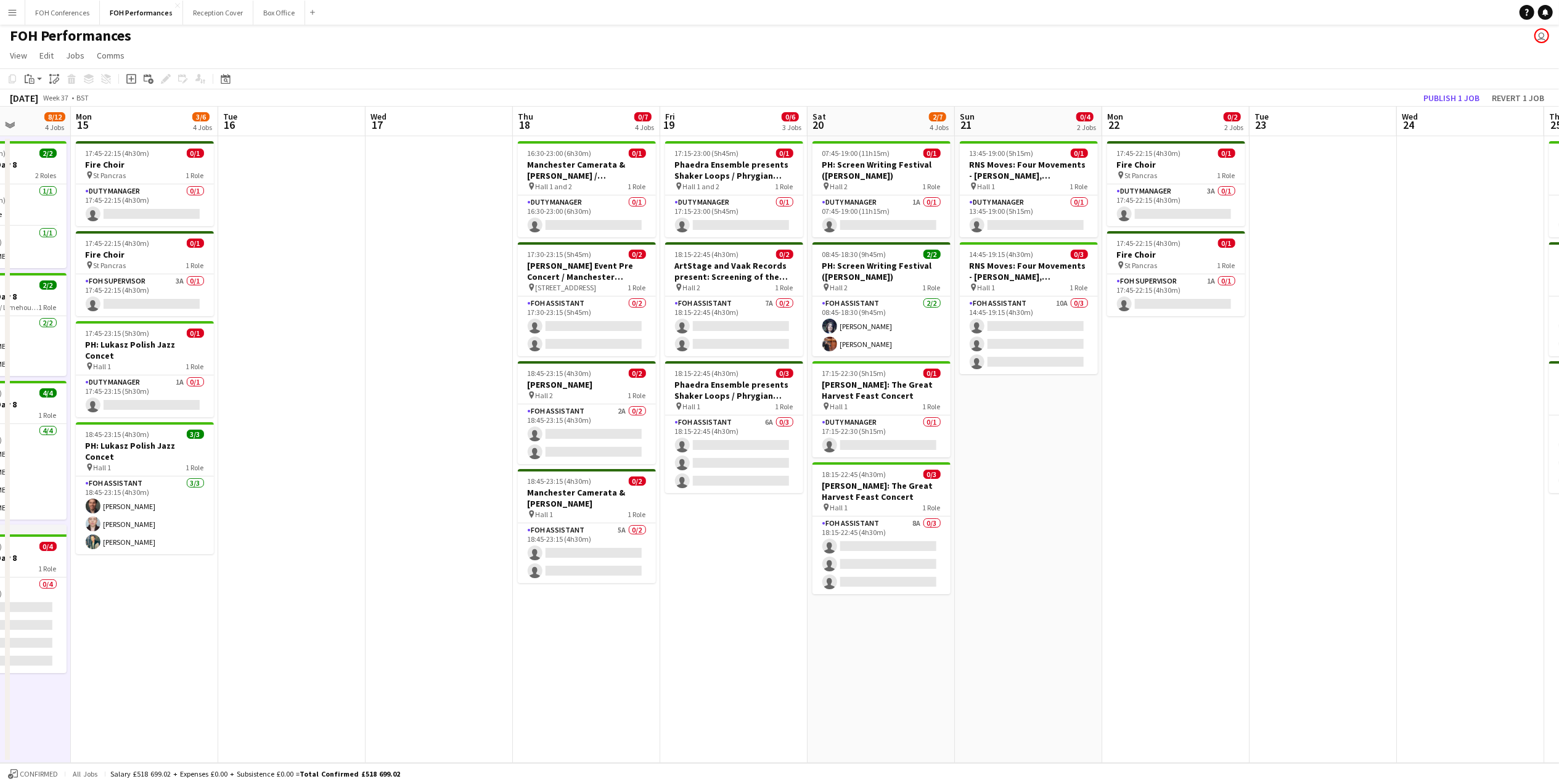
scroll to position [0, 527]
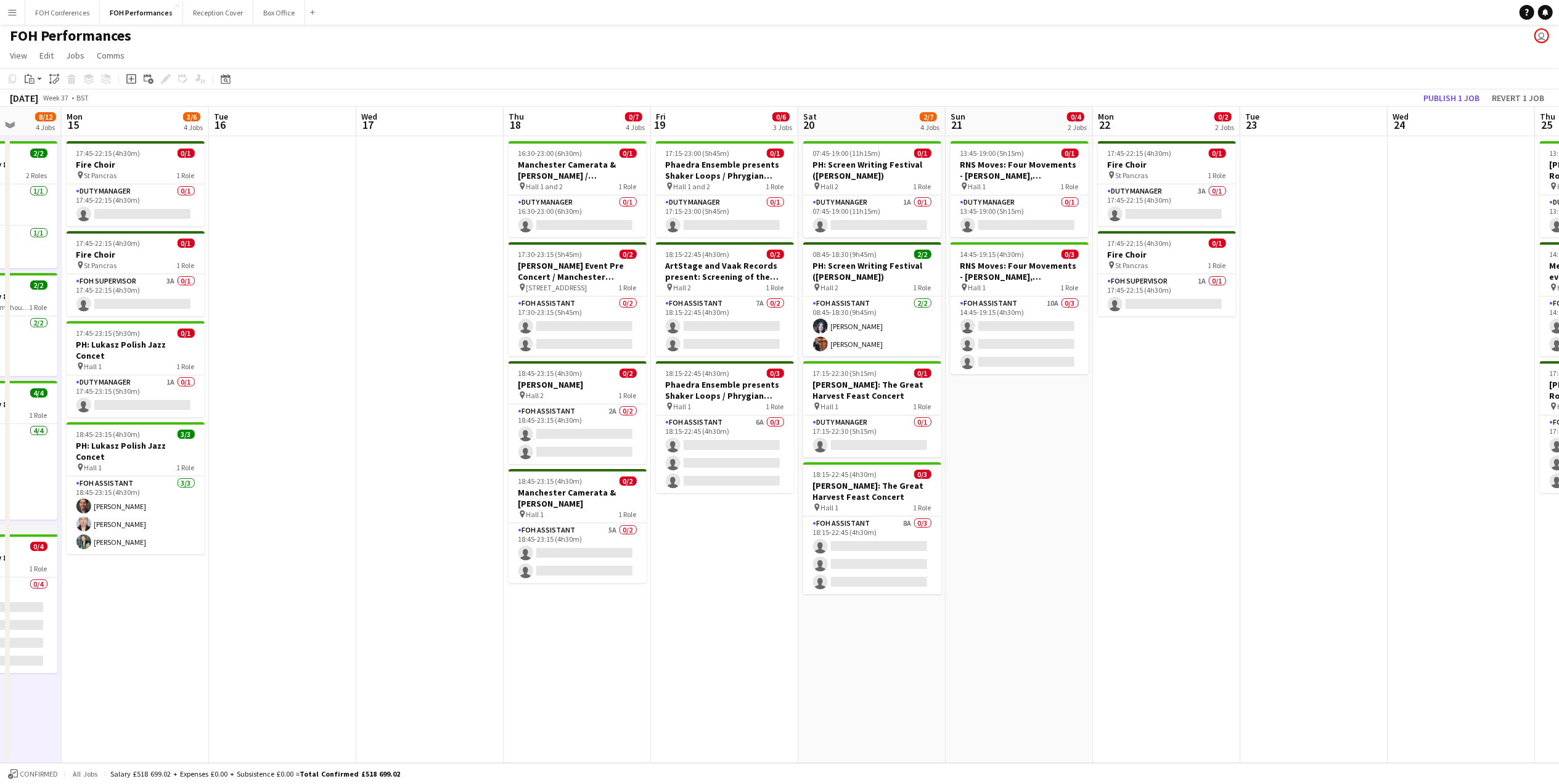
drag, startPoint x: 291, startPoint y: 129, endPoint x: 115, endPoint y: 173, distance: 181.4
click at [115, 173] on app-calendar-viewport "Thu 11 4/5 2 Jobs Fri 12 7/8 3 Jobs Sat 13 9/11 4 Jobs Sun 14 8/12 4 Jobs Mon 1…" at bounding box center [779, 434] width 1559 height 656
click at [1439, 90] on button "Publish 1 job" at bounding box center [1451, 98] width 66 height 16
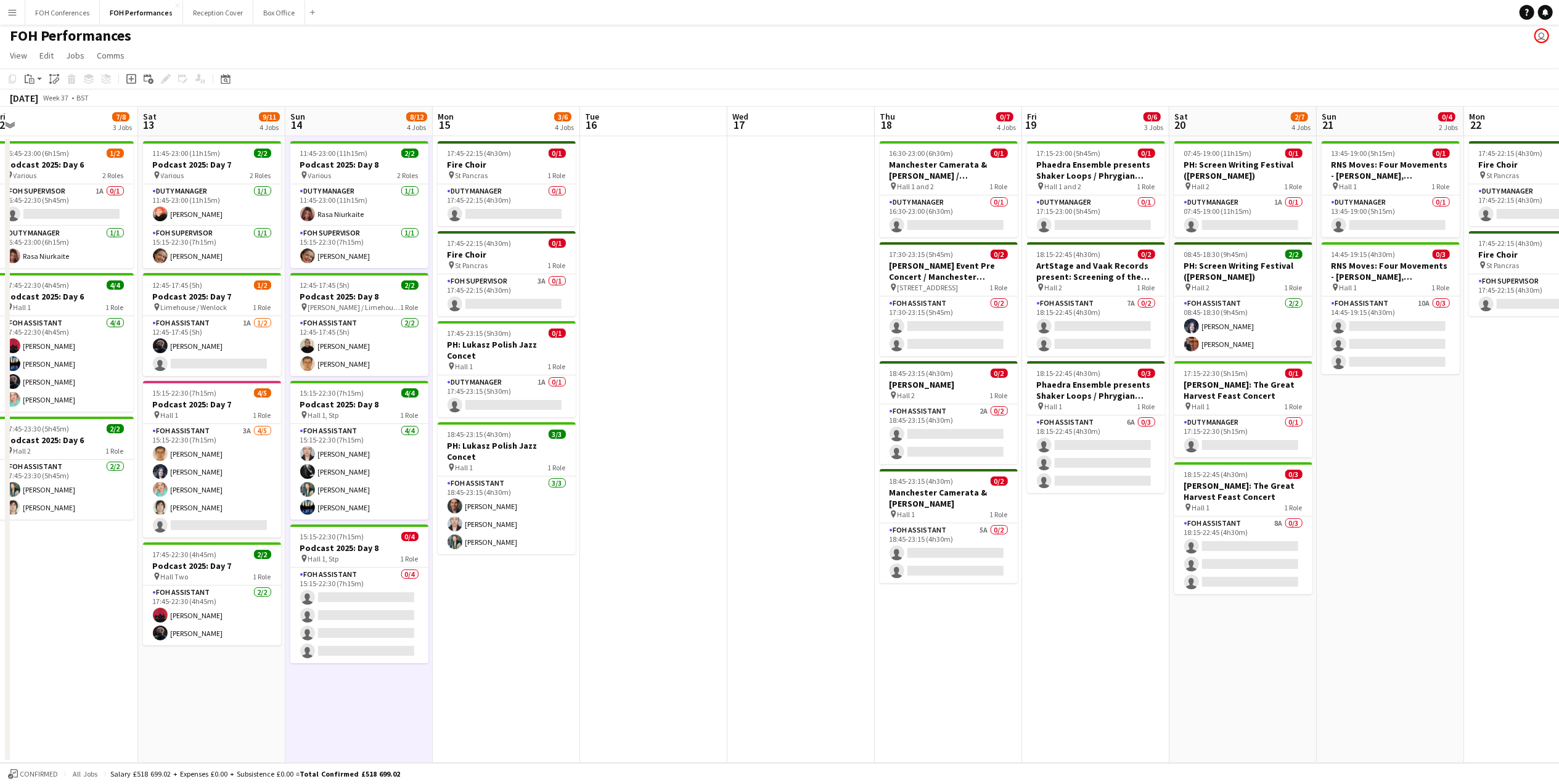
scroll to position [0, 300]
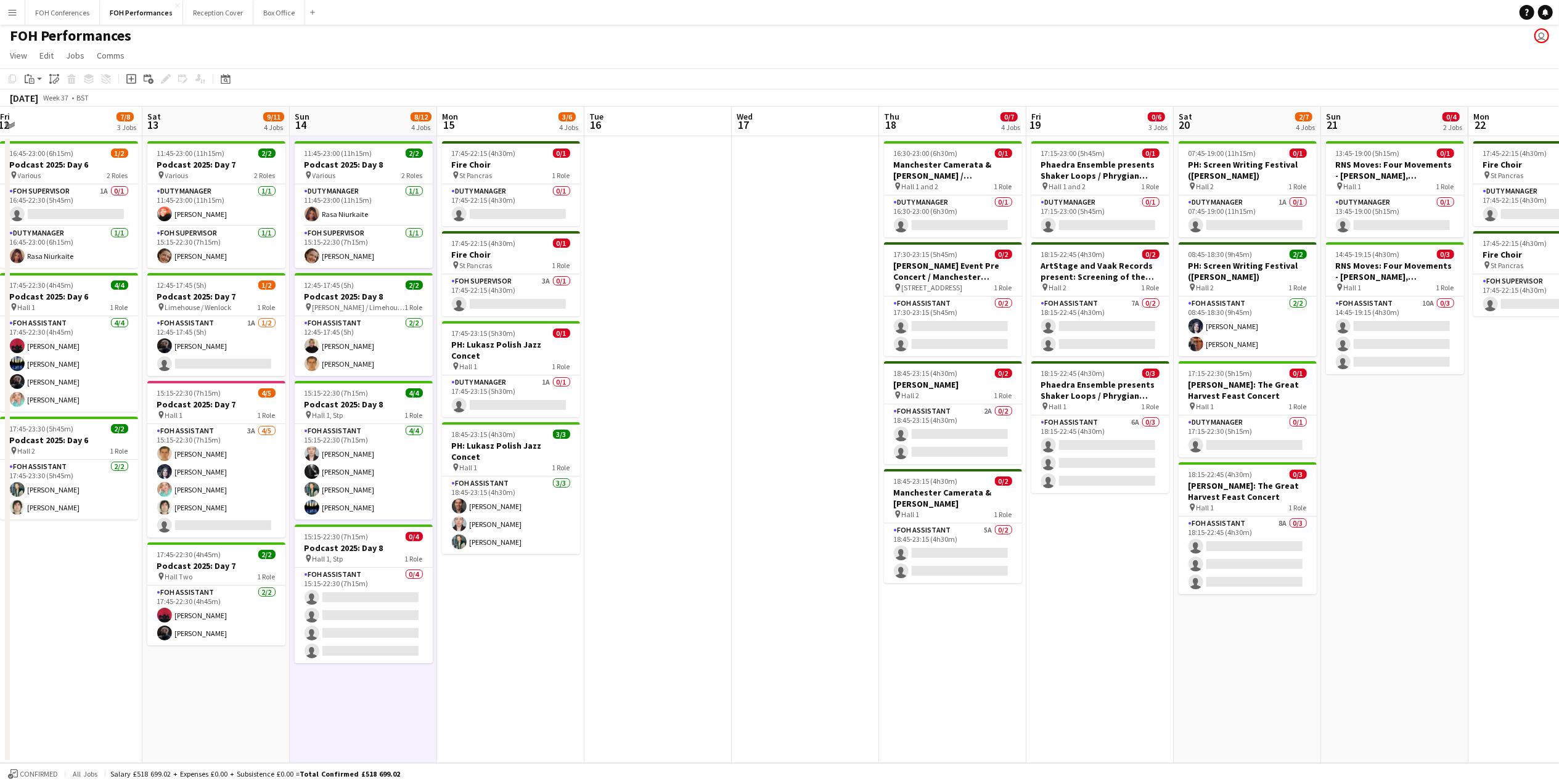
drag, startPoint x: 143, startPoint y: 127, endPoint x: 518, endPoint y: 154, distance: 376.0
click at [518, 154] on app-calendar-viewport "Wed 10 0/4 2 Jobs Thu 11 4/5 2 Jobs Fri 12 7/8 3 Jobs Sat 13 9/11 4 Jobs Sun 14…" at bounding box center [779, 434] width 1559 height 656
click at [338, 538] on span "15:15-22:30 (7h15m)" at bounding box center [337, 536] width 64 height 10
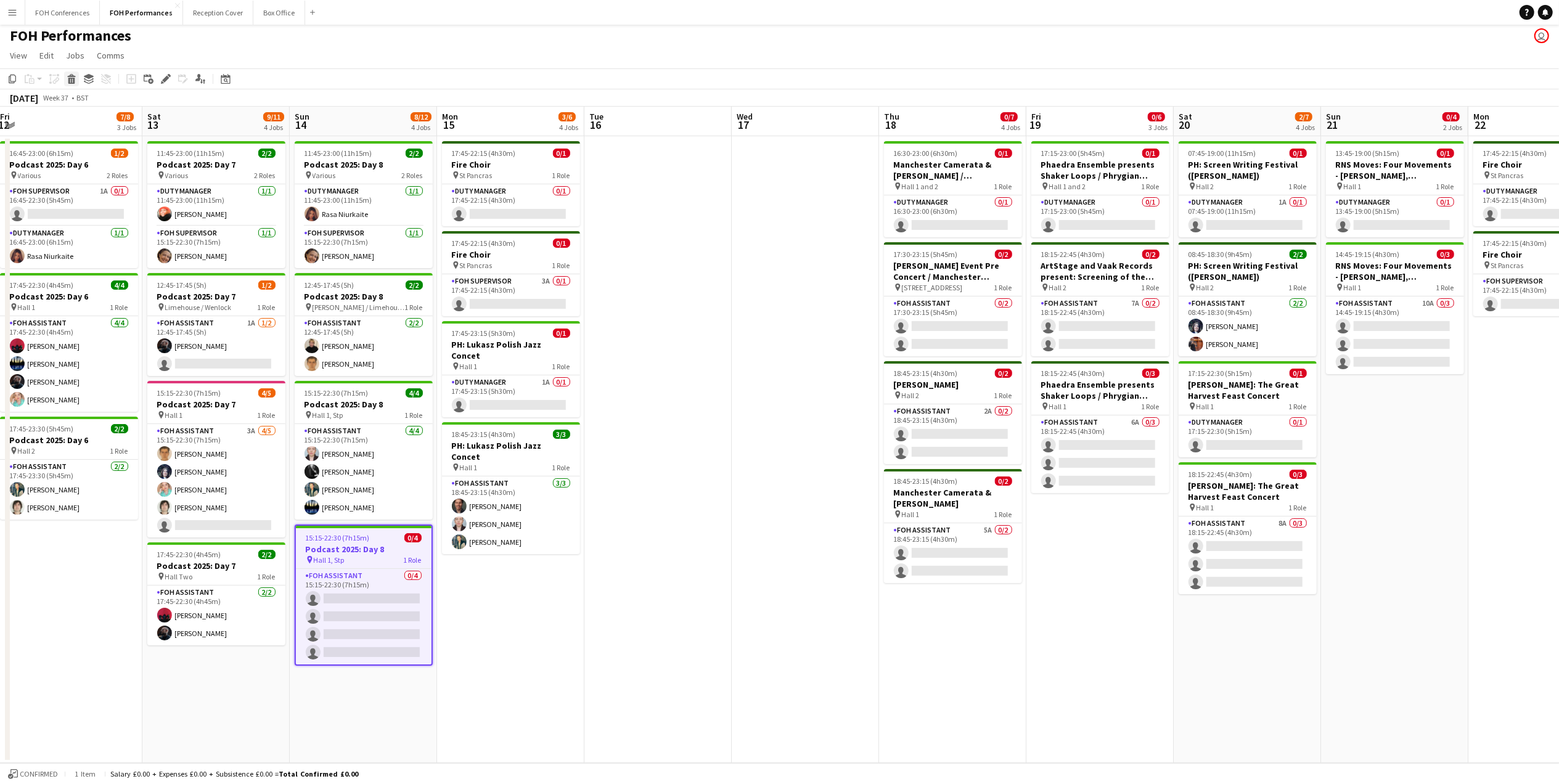
click at [72, 81] on icon at bounding box center [72, 80] width 7 height 6
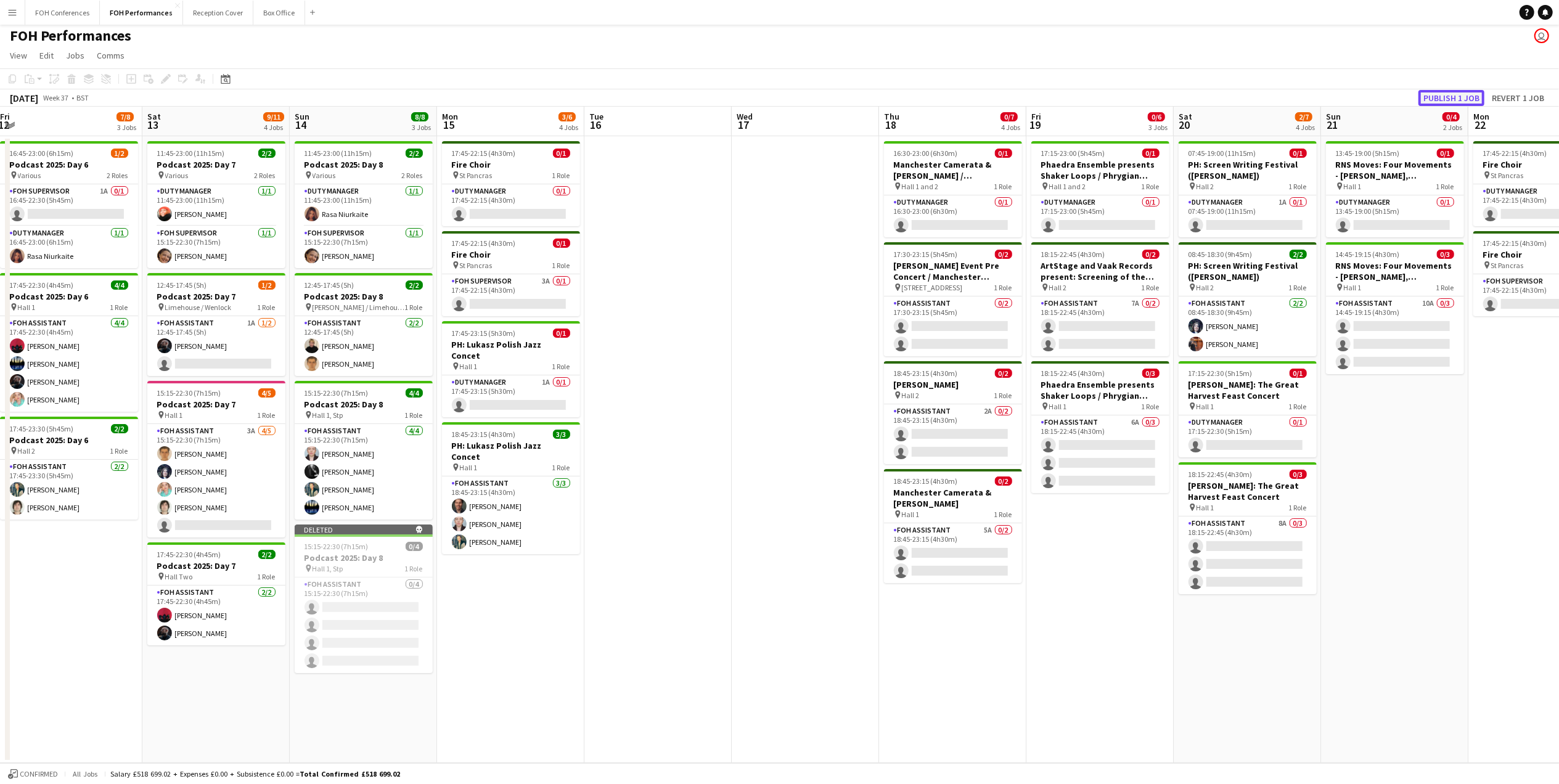
click at [1449, 90] on button "Publish 1 job" at bounding box center [1451, 98] width 66 height 16
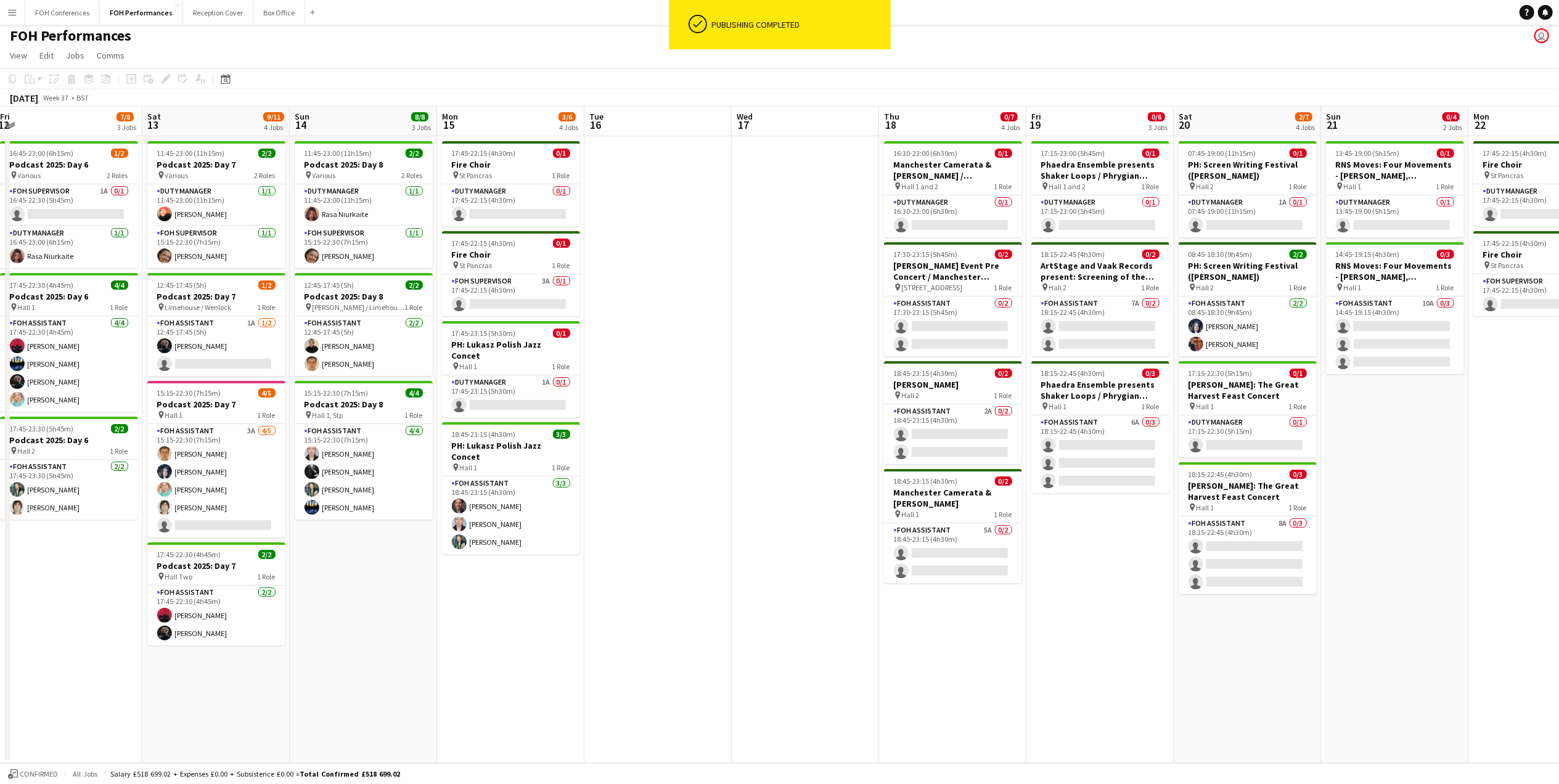
click at [405, 49] on app-page-menu "View Day view expanded Day view collapsed Month view Date picker Jump to [DATE]…" at bounding box center [779, 57] width 1559 height 23
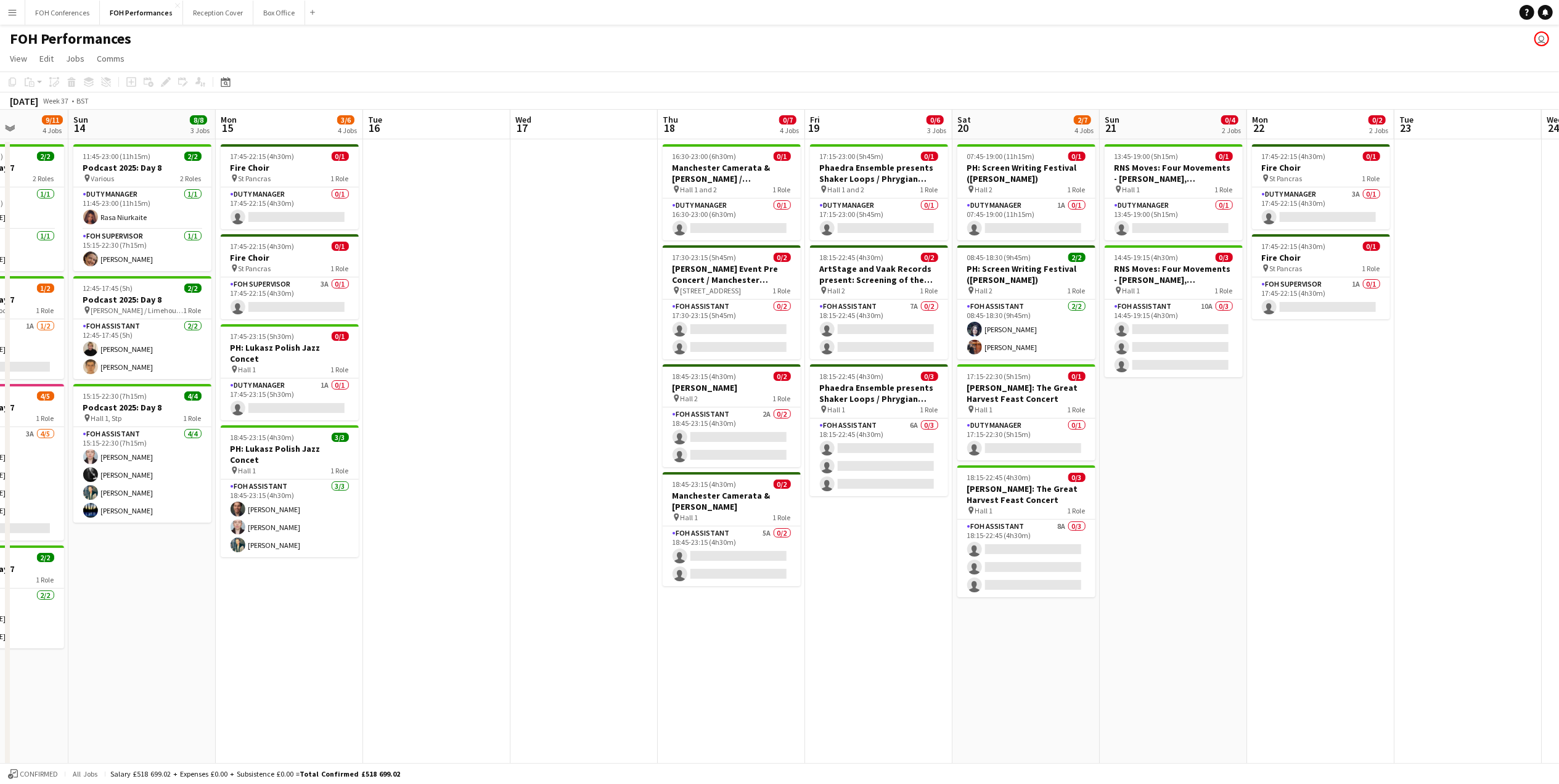
scroll to position [0, 545]
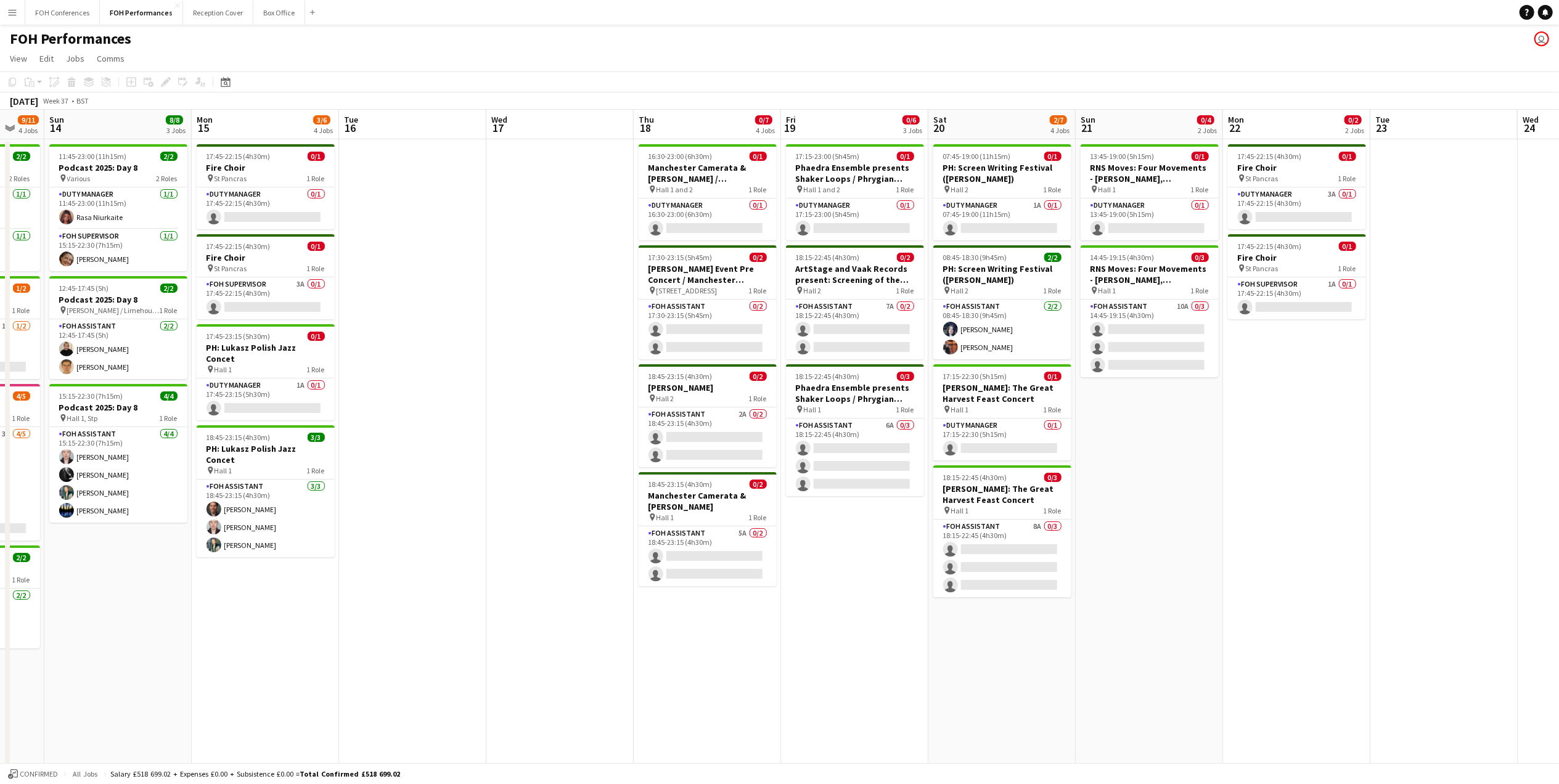
drag, startPoint x: 511, startPoint y: 121, endPoint x: 267, endPoint y: 149, distance: 245.6
click at [267, 149] on app-calendar-viewport "Wed 10 0/4 2 Jobs Thu 11 4/5 2 Jobs Fri 12 7/8 3 Jobs Sat 13 9/11 4 Jobs Sun 14…" at bounding box center [779, 437] width 1559 height 656
click at [247, 393] on app-card-role "Duty Manager 1A 0/1 17:45-23:15 (5h30m) single-neutral-actions" at bounding box center [266, 399] width 138 height 42
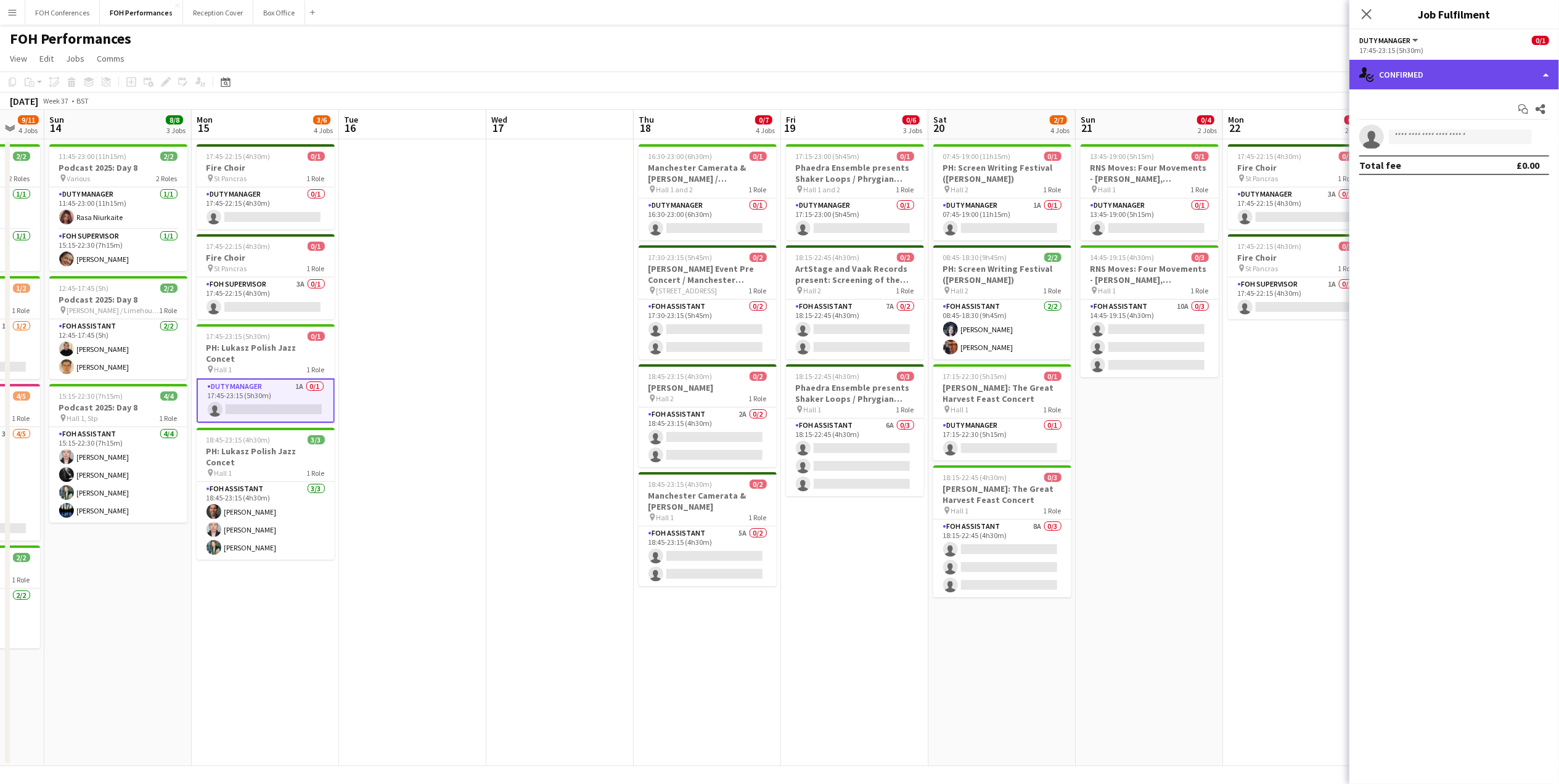
click at [1487, 69] on div "single-neutral-actions-check-2 Confirmed" at bounding box center [1454, 75] width 209 height 29
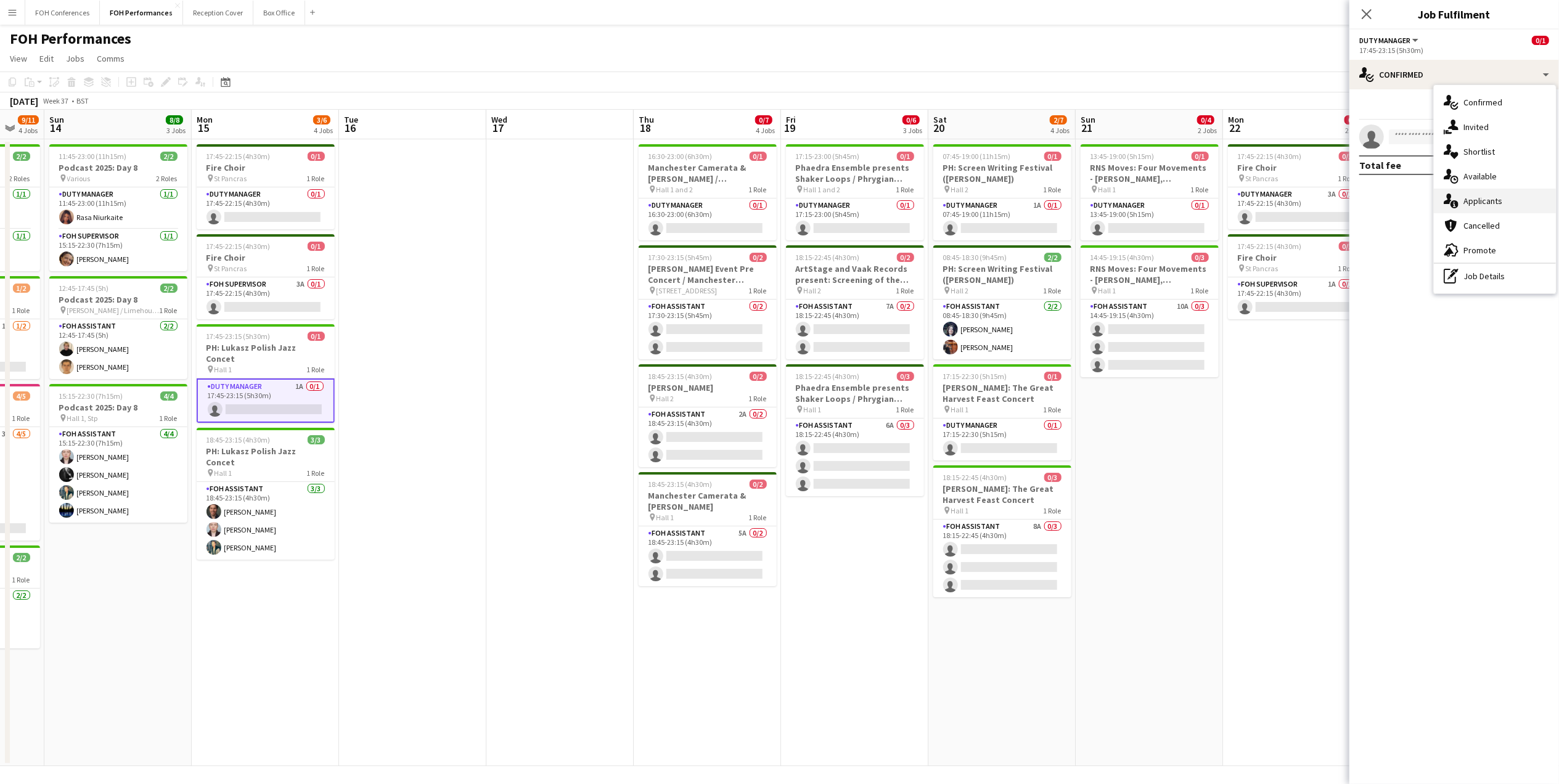
click at [1492, 211] on div "single-neutral-actions-information Applicants" at bounding box center [1495, 201] width 122 height 25
click at [1470, 300] on mat-expansion-panel "users2 Applicants Send notification Applicants Declined Unavailable [PERSON_NAM…" at bounding box center [1454, 437] width 209 height 695
click at [1164, 54] on app-page-menu "View Day view expanded Day view collapsed Month view Date picker Jump to [DATE]…" at bounding box center [779, 60] width 1559 height 23
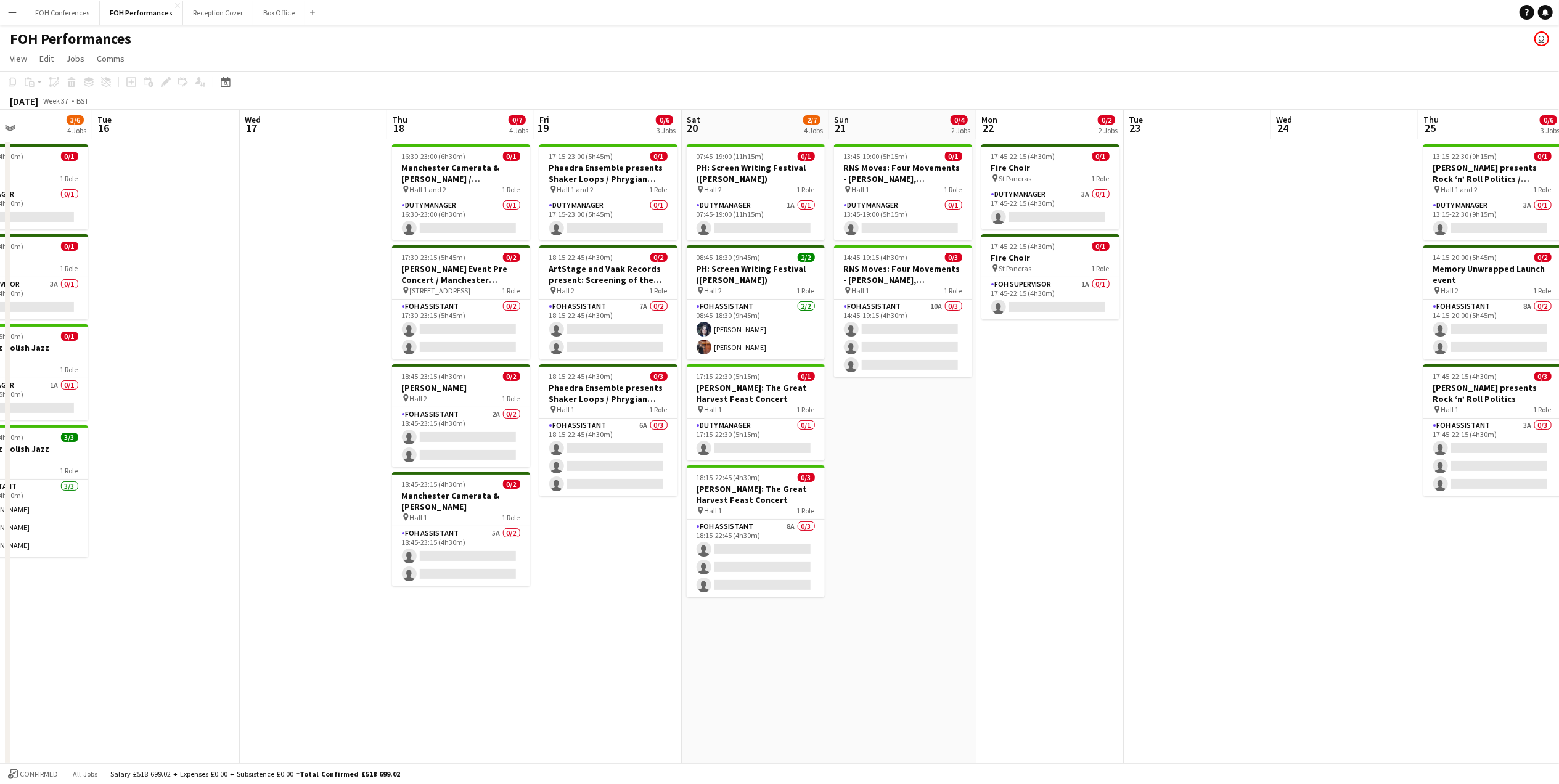
scroll to position [0, 509]
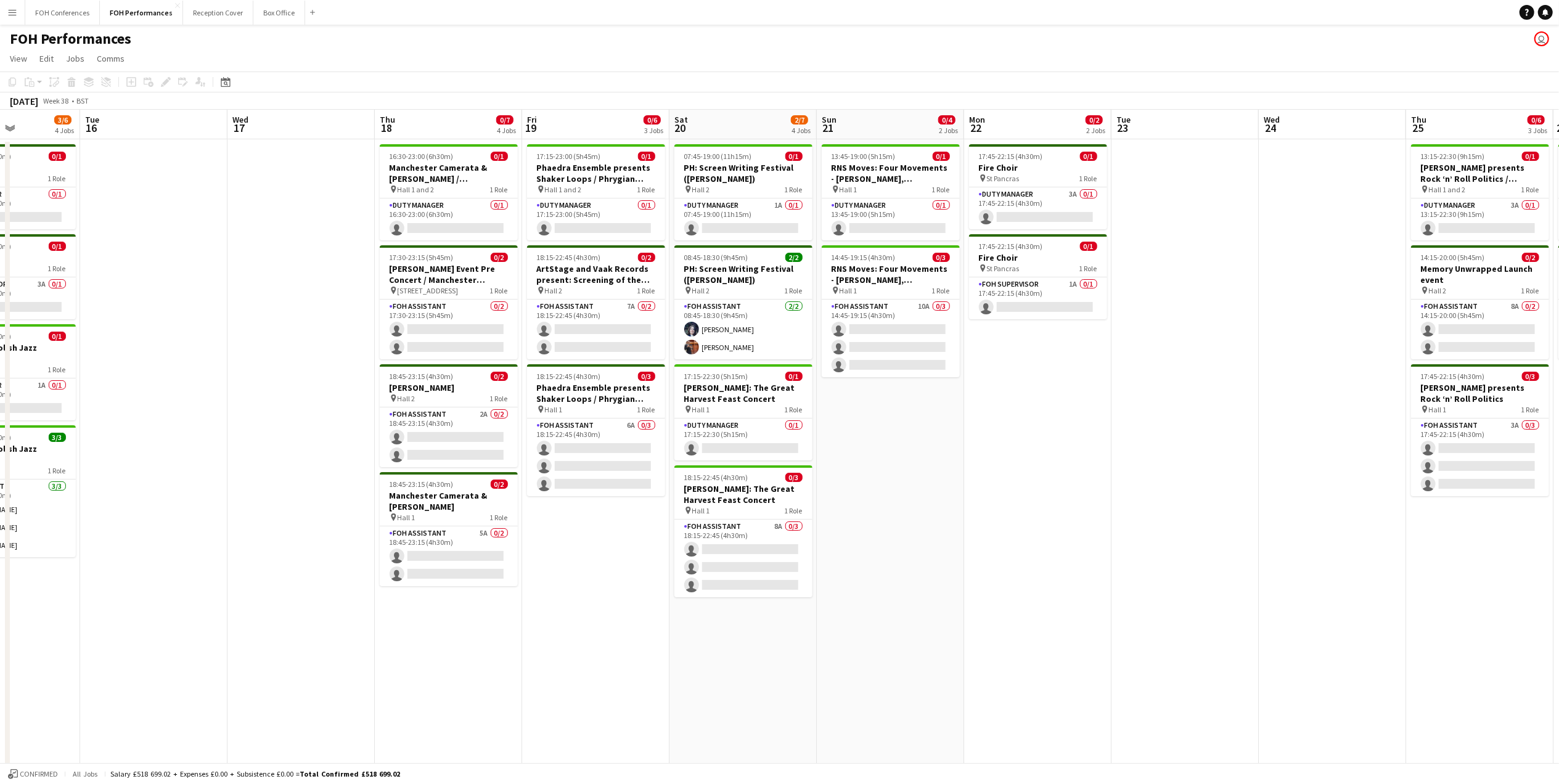
drag, startPoint x: 396, startPoint y: 140, endPoint x: 136, endPoint y: 184, distance: 263.7
click at [136, 184] on app-calendar-viewport "Fri 12 7/8 3 Jobs Sat 13 9/11 4 Jobs Sun 14 8/8 3 Jobs Mon 15 3/6 4 Jobs Tue 16…" at bounding box center [779, 437] width 1559 height 656
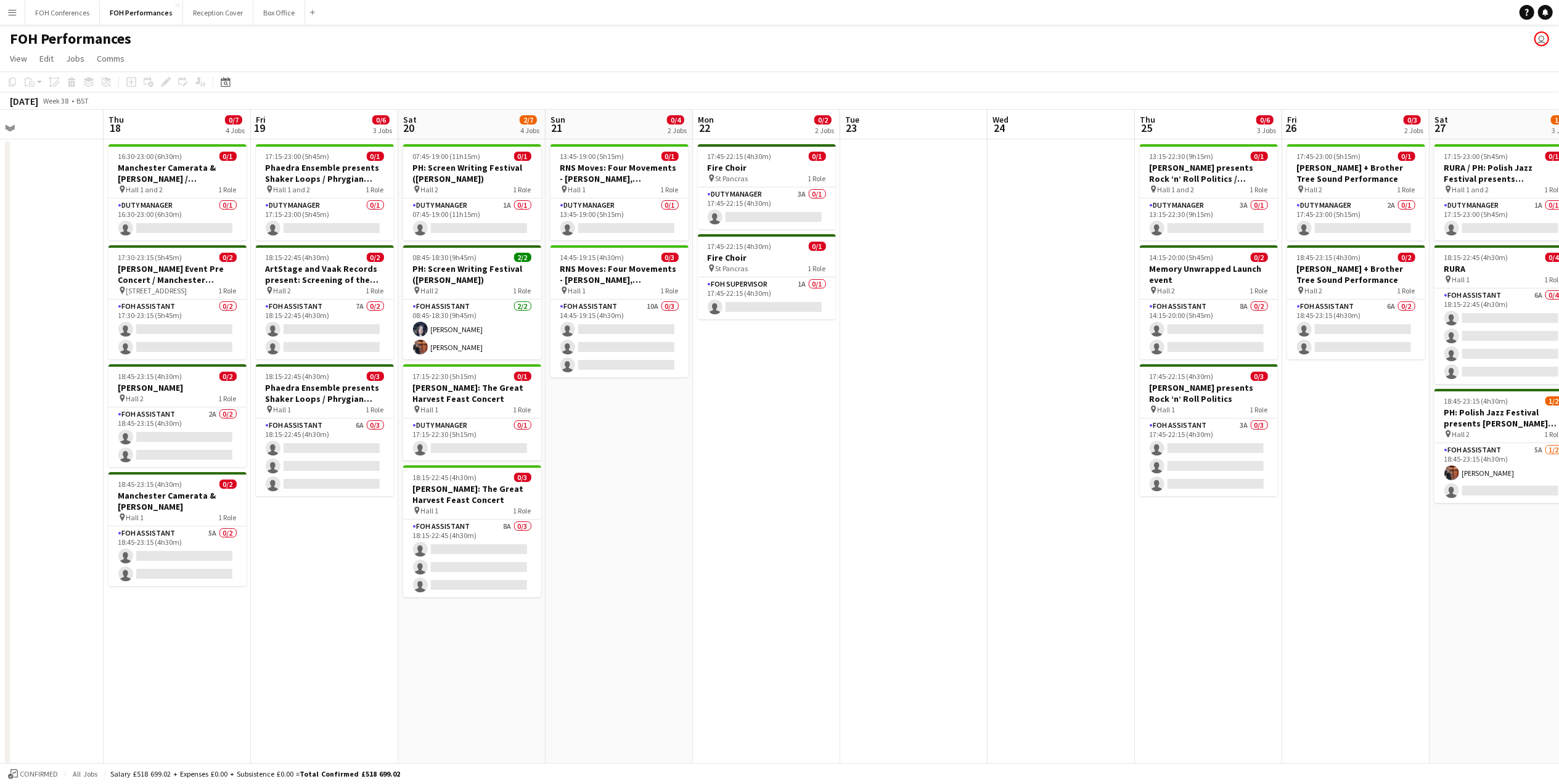
drag, startPoint x: 594, startPoint y: 127, endPoint x: 321, endPoint y: 136, distance: 273.1
click at [321, 136] on app-calendar-viewport "Sun 14 8/8 3 Jobs Mon 15 3/6 4 Jobs Tue 16 Wed 17 Thu 18 0/7 4 Jobs Fri 19 0/6 …" at bounding box center [779, 437] width 1559 height 656
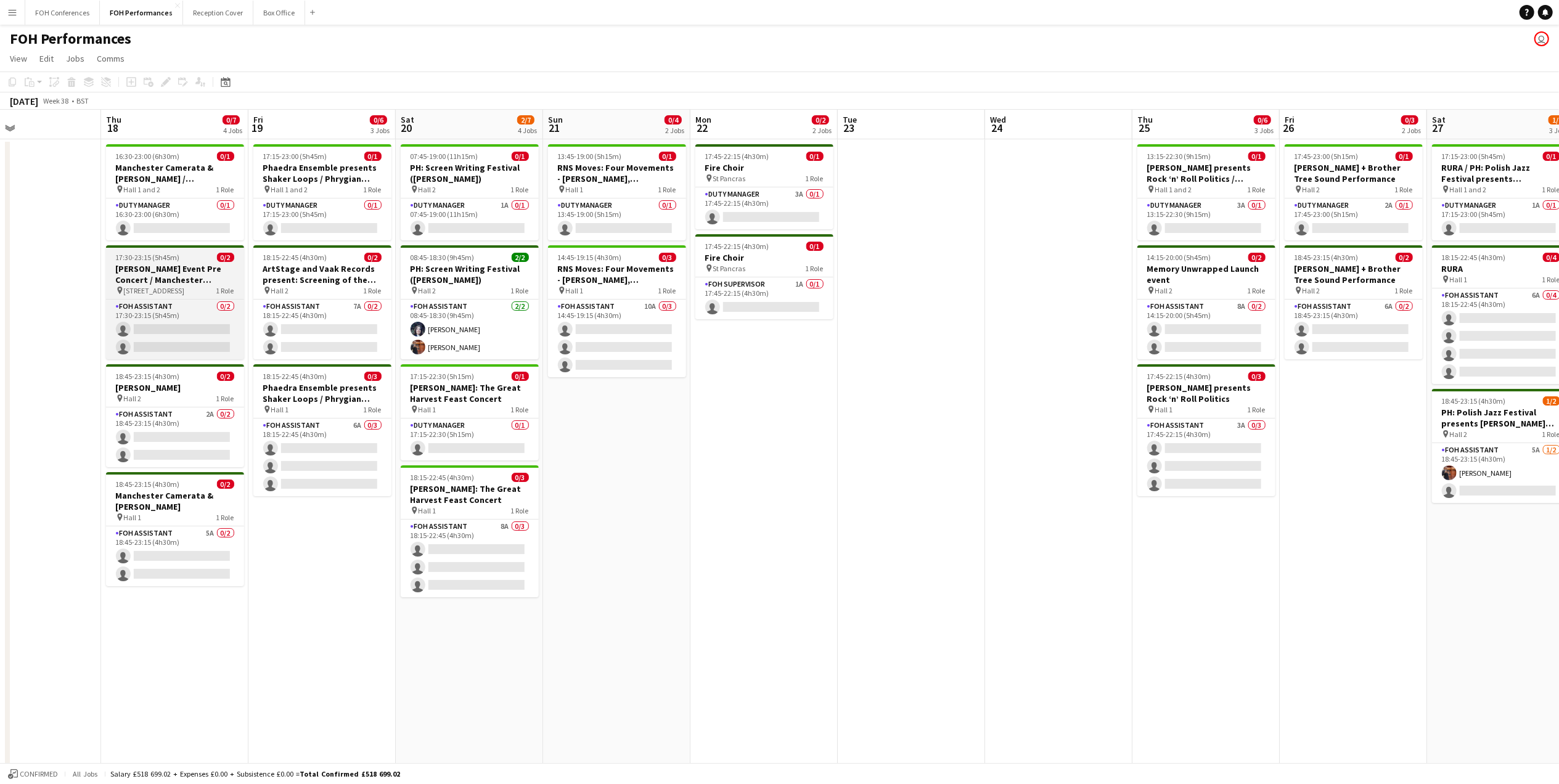
click at [155, 271] on h3 "[PERSON_NAME] Event Pre Concert / Manchester Camerata & [PERSON_NAME]" at bounding box center [175, 274] width 138 height 22
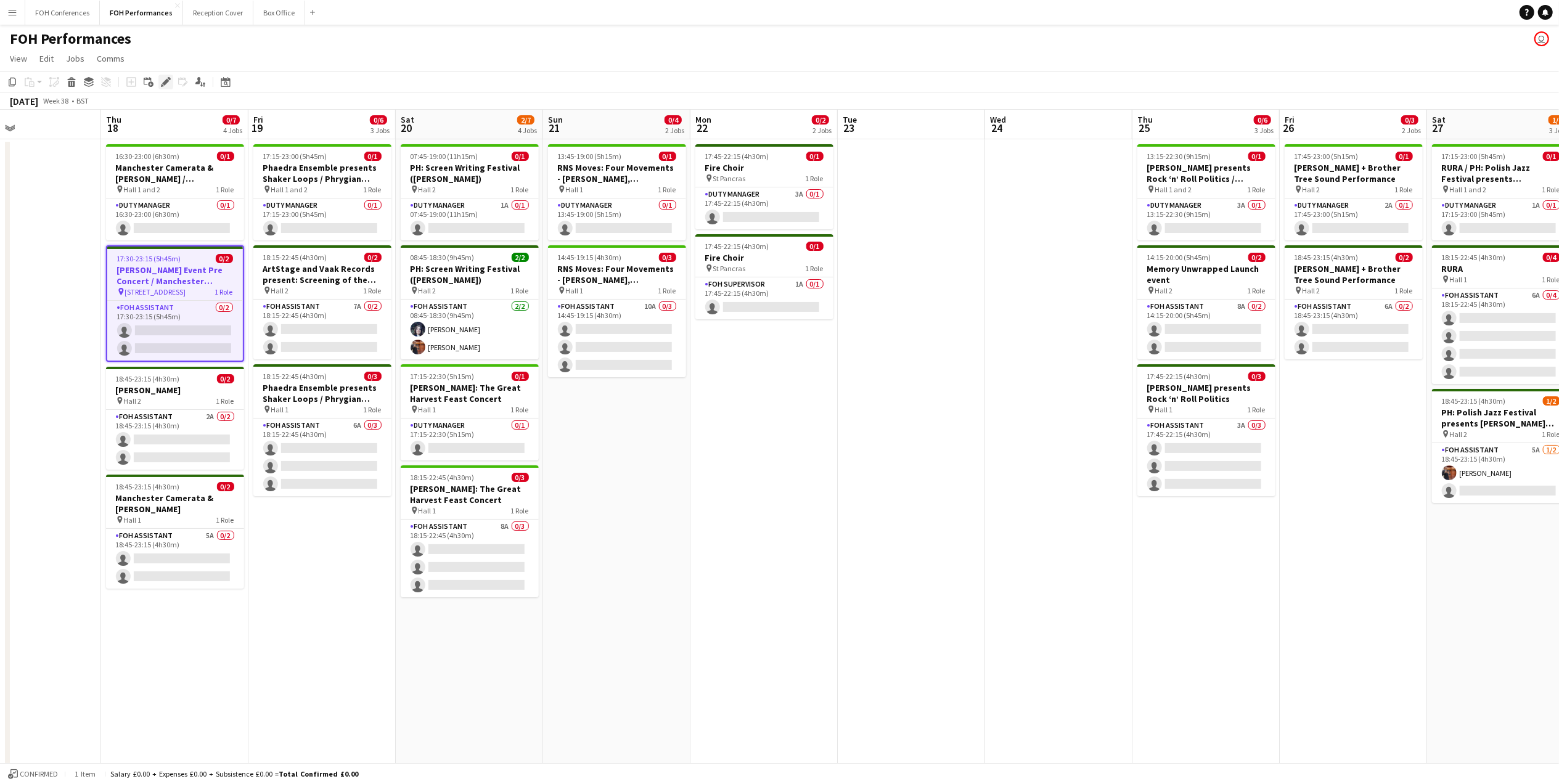
click at [162, 80] on icon "Edit" at bounding box center [165, 81] width 10 height 10
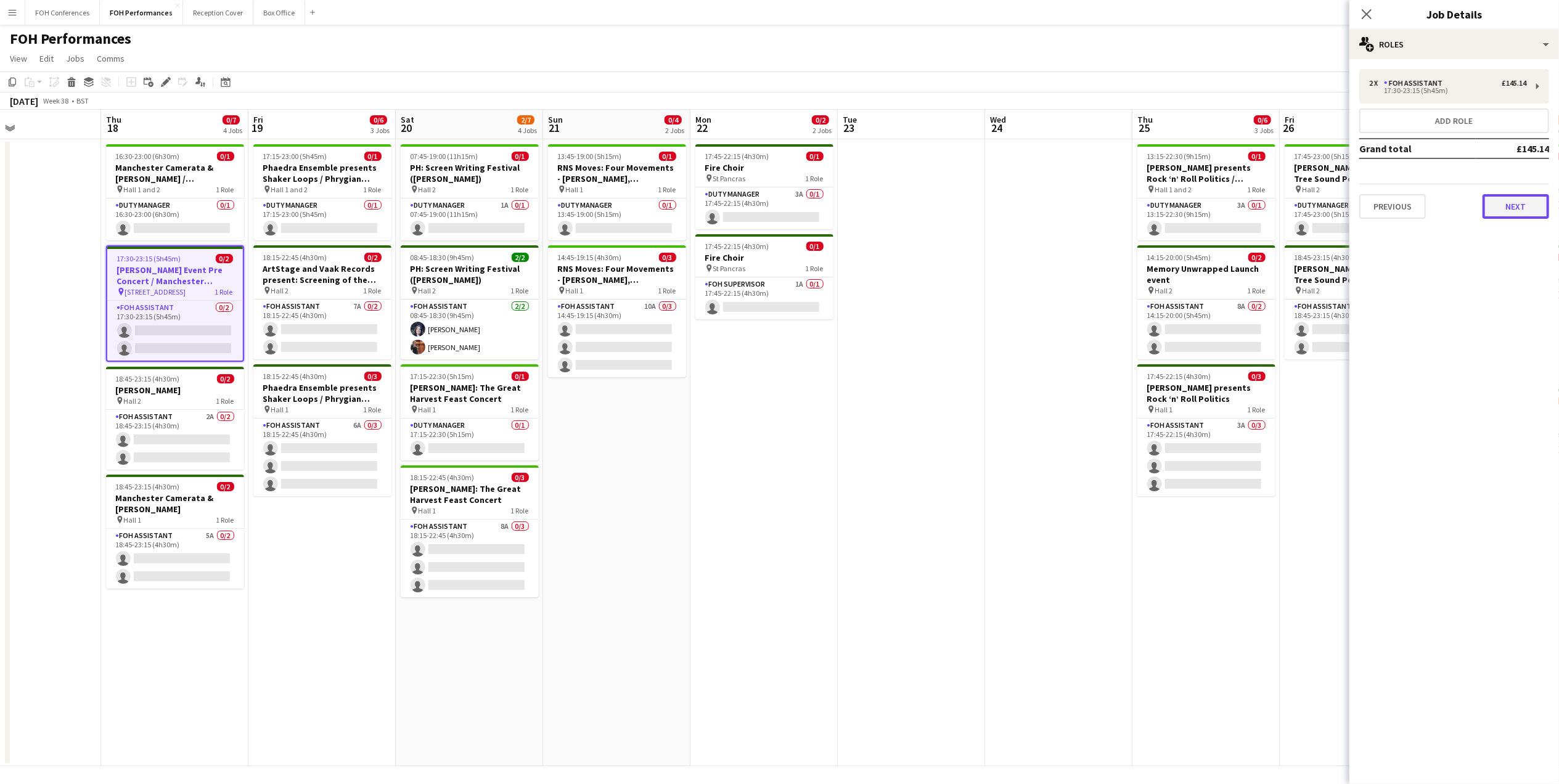
click at [1508, 214] on button "Next" at bounding box center [1515, 206] width 67 height 25
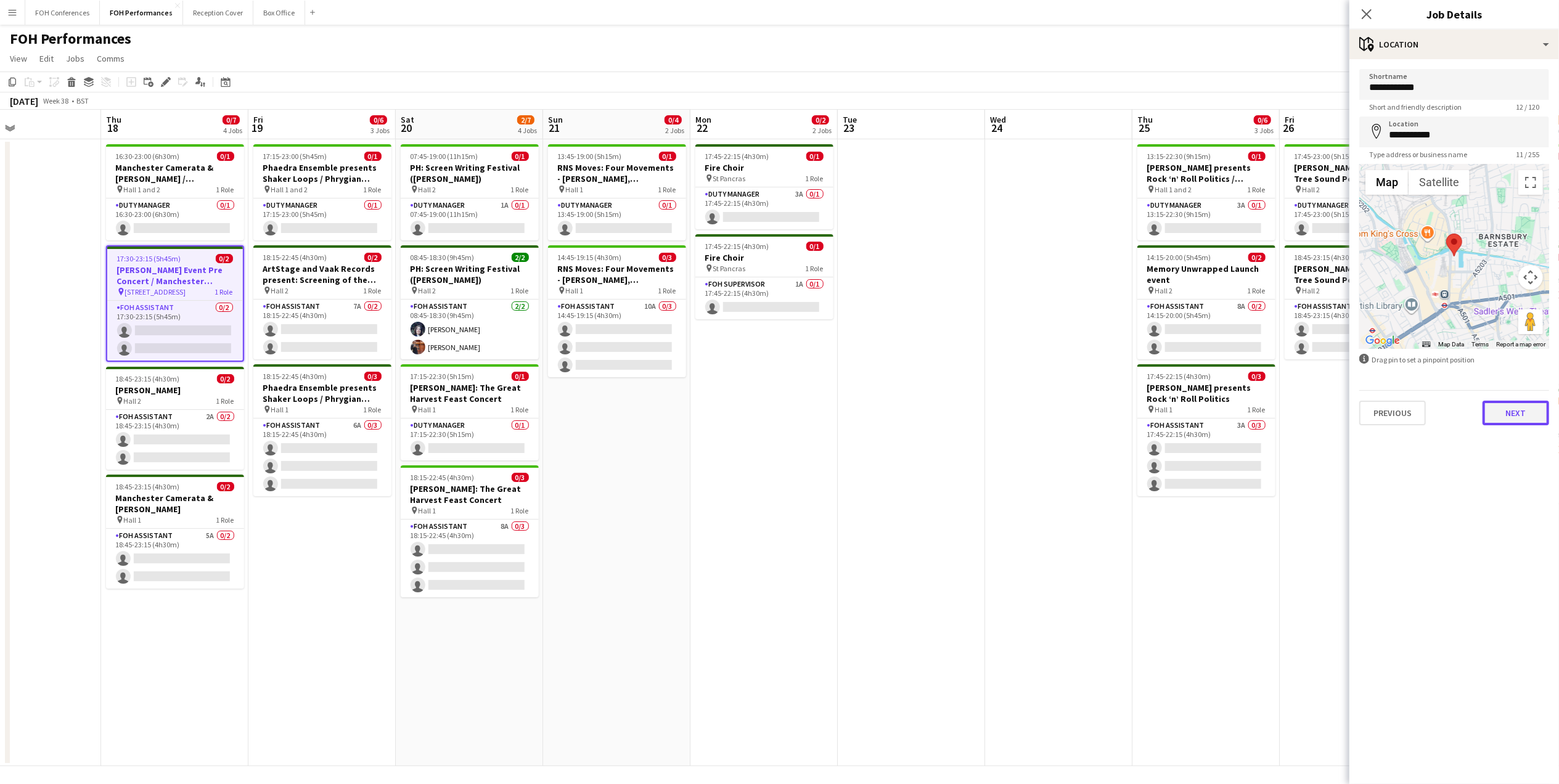
click at [1503, 407] on button "Next" at bounding box center [1515, 413] width 67 height 25
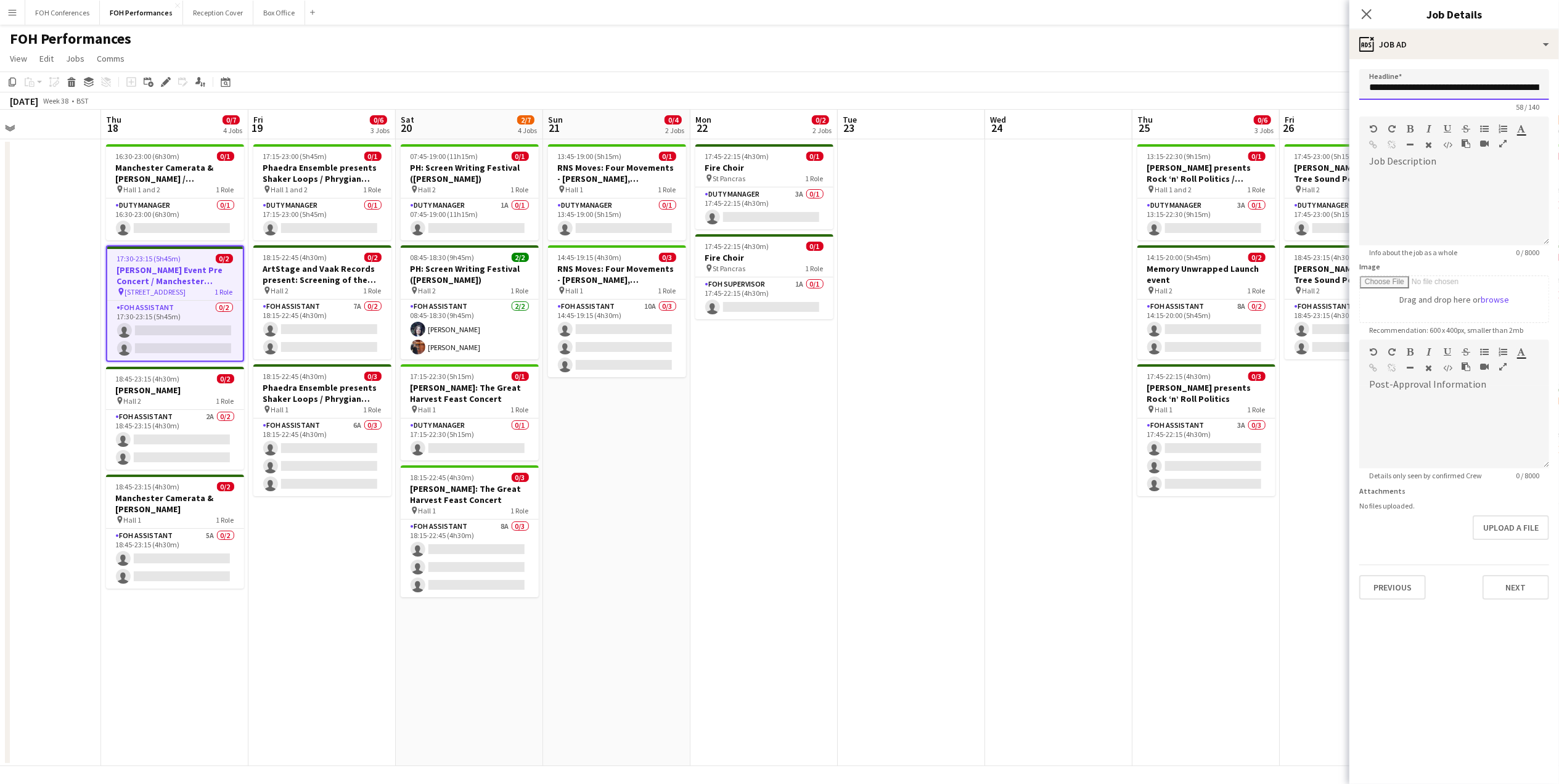
click at [1389, 89] on input "**********" at bounding box center [1454, 84] width 190 height 31
drag, startPoint x: 1366, startPoint y: 88, endPoint x: 1574, endPoint y: 89, distance: 208.0
click at [1558, 89] on html "Menu Boards Boards Boards All jobs Status Workforce Workforce My Workforce Recr…" at bounding box center [779, 393] width 1559 height 787
type input "**********"
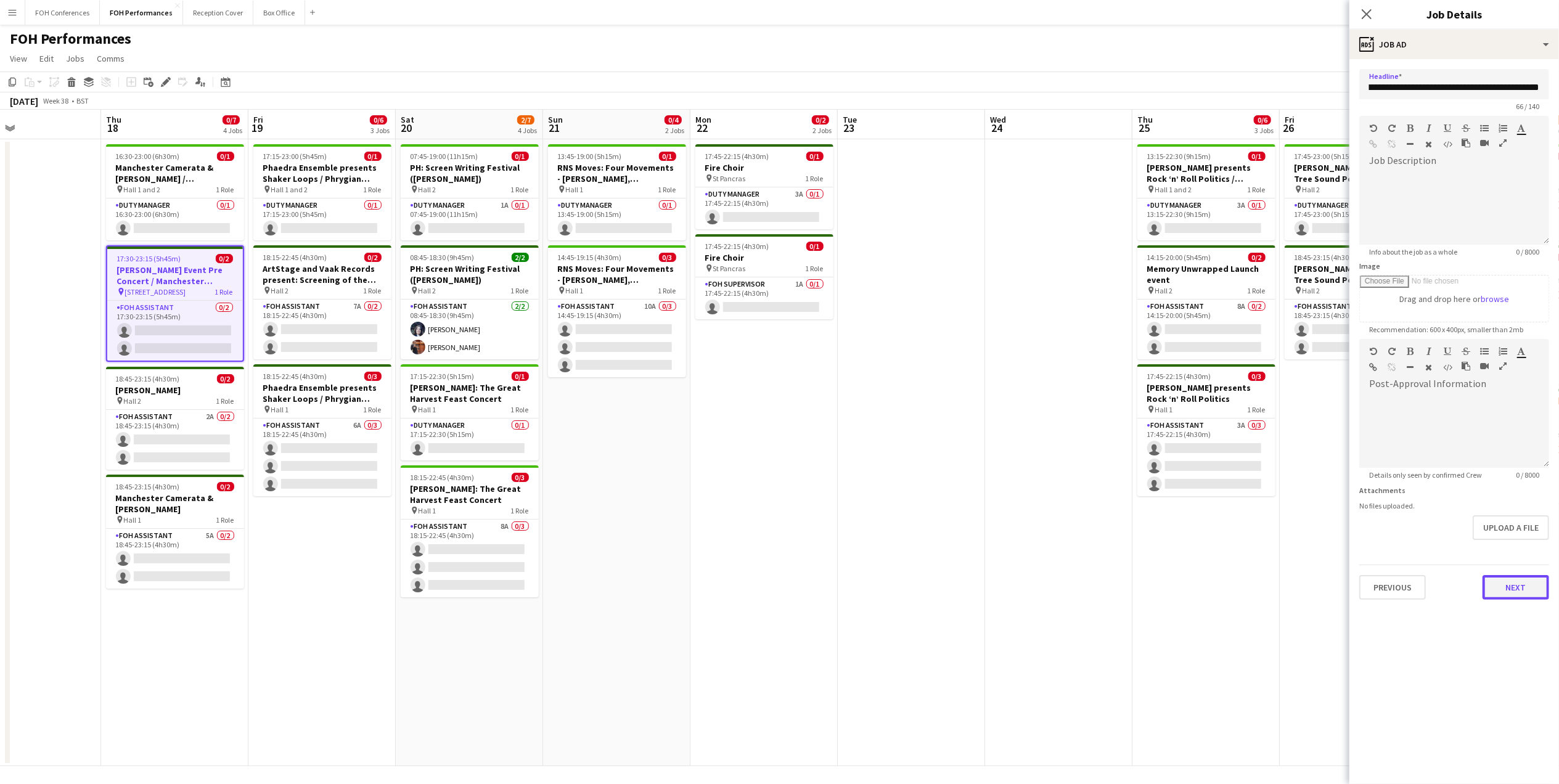
click at [1536, 589] on button "Next" at bounding box center [1515, 587] width 67 height 25
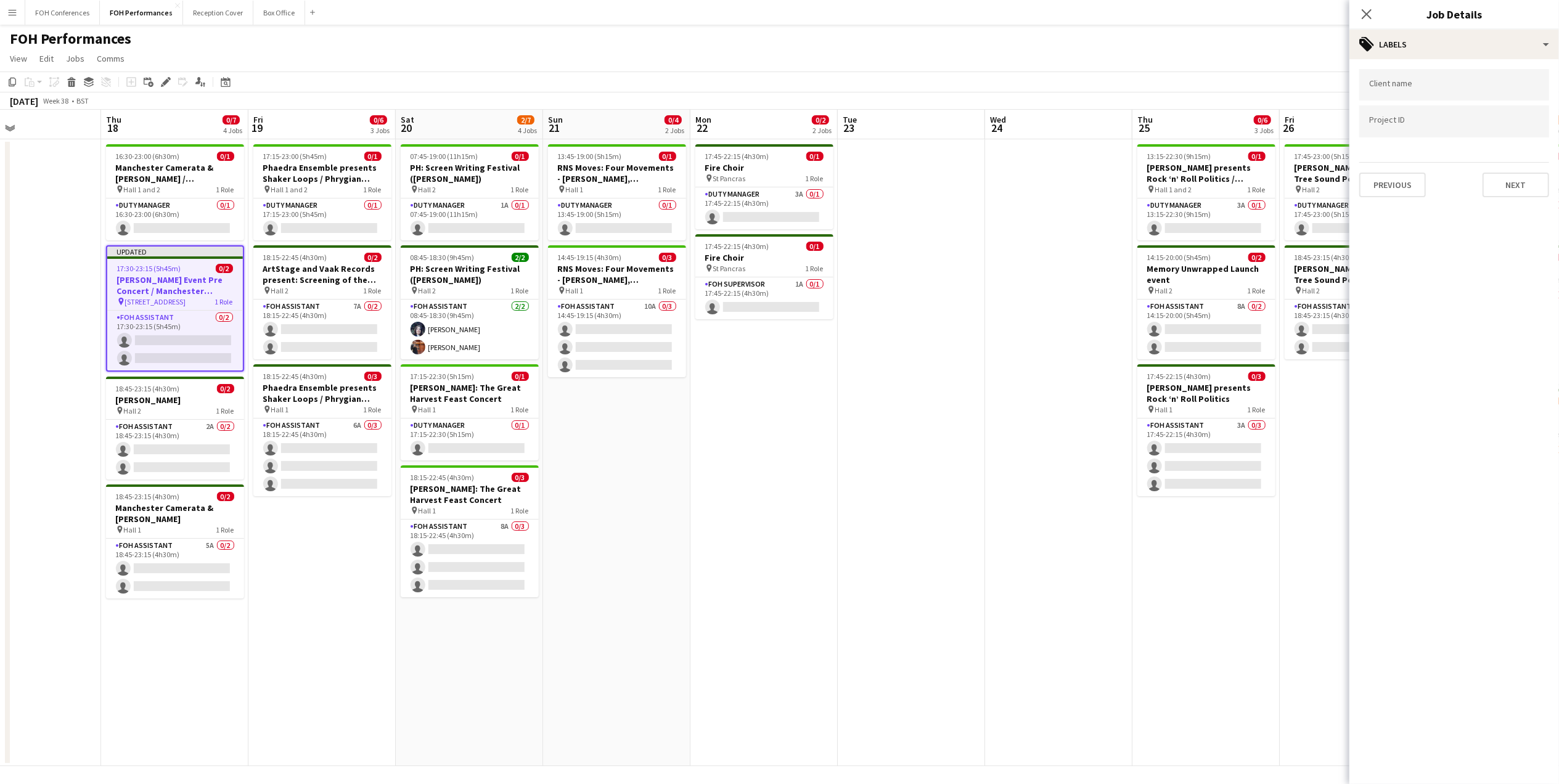
scroll to position [0, 0]
click at [1514, 195] on div "Client name Project ID Previous Next" at bounding box center [1454, 133] width 209 height 148
click at [1514, 190] on button "Next" at bounding box center [1515, 185] width 67 height 25
click at [1517, 229] on button "Next" at bounding box center [1515, 238] width 67 height 25
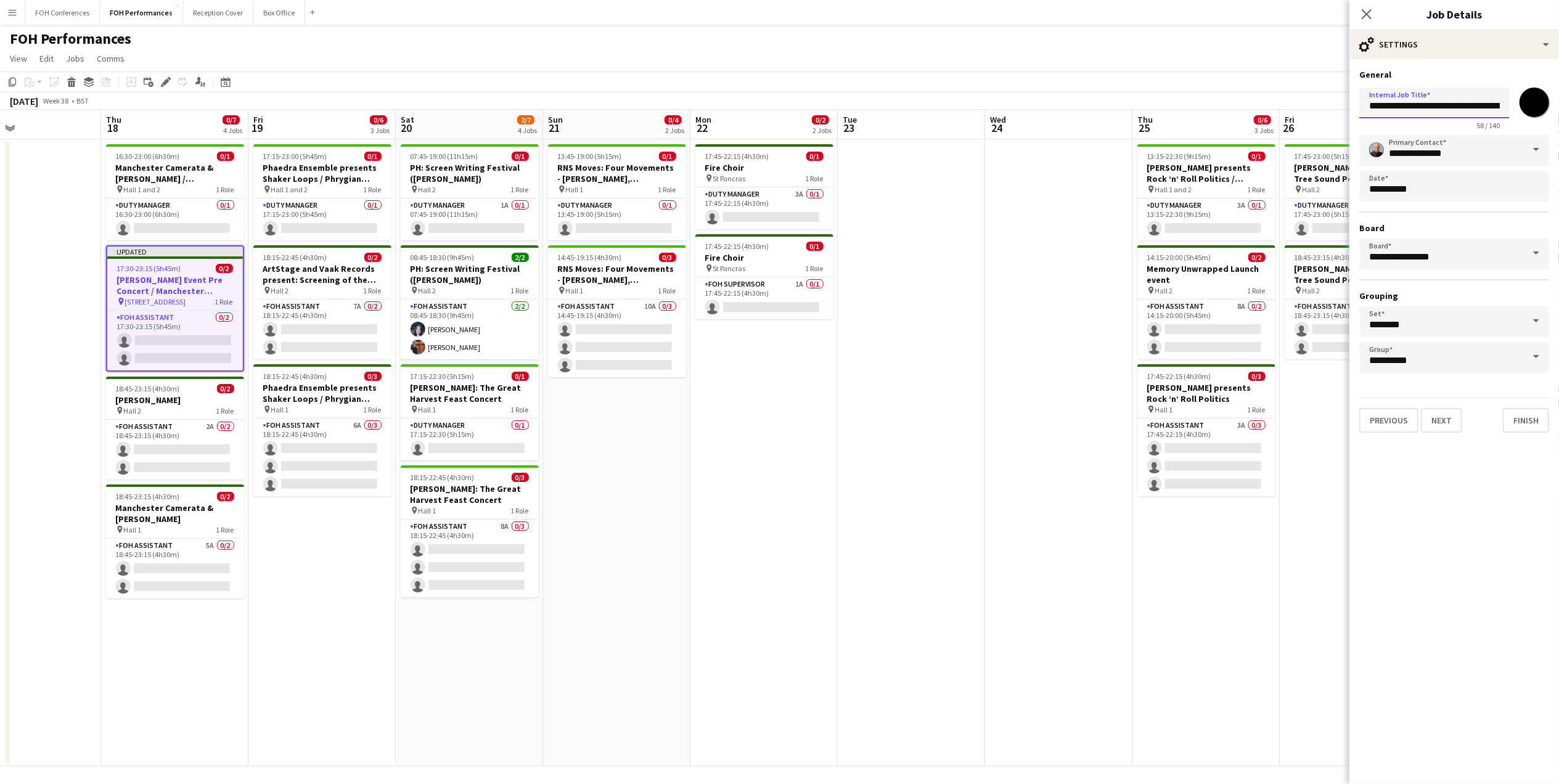
scroll to position [0, 119]
drag, startPoint x: 1359, startPoint y: 102, endPoint x: 1574, endPoint y: 111, distance: 215.2
click at [1558, 111] on html "Menu Boards Boards Boards All jobs Status Workforce Workforce My Workforce Recr…" at bounding box center [779, 393] width 1559 height 787
paste input "********"
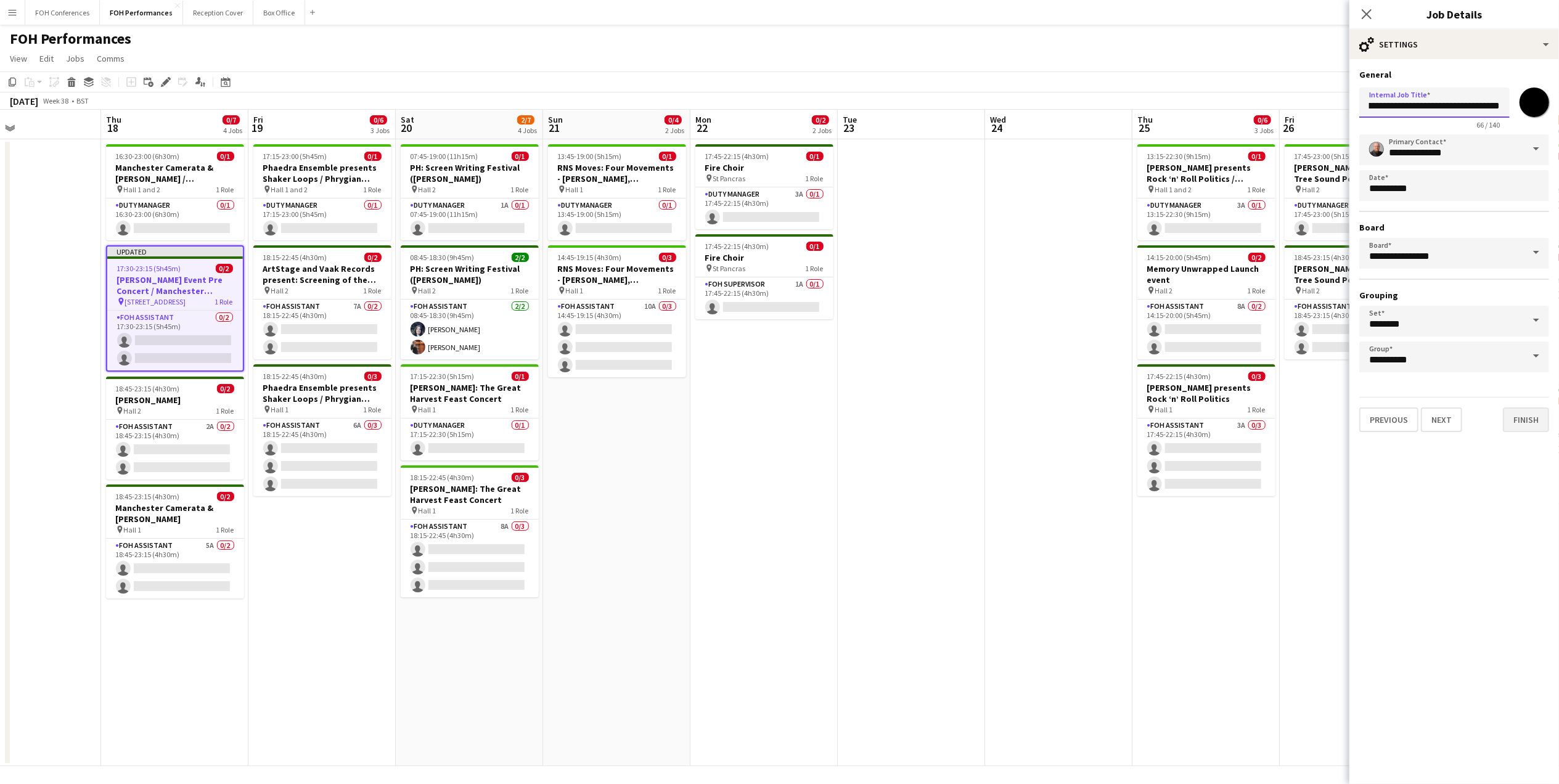
type input "**********"
click at [1537, 410] on button "Finish" at bounding box center [1525, 420] width 46 height 25
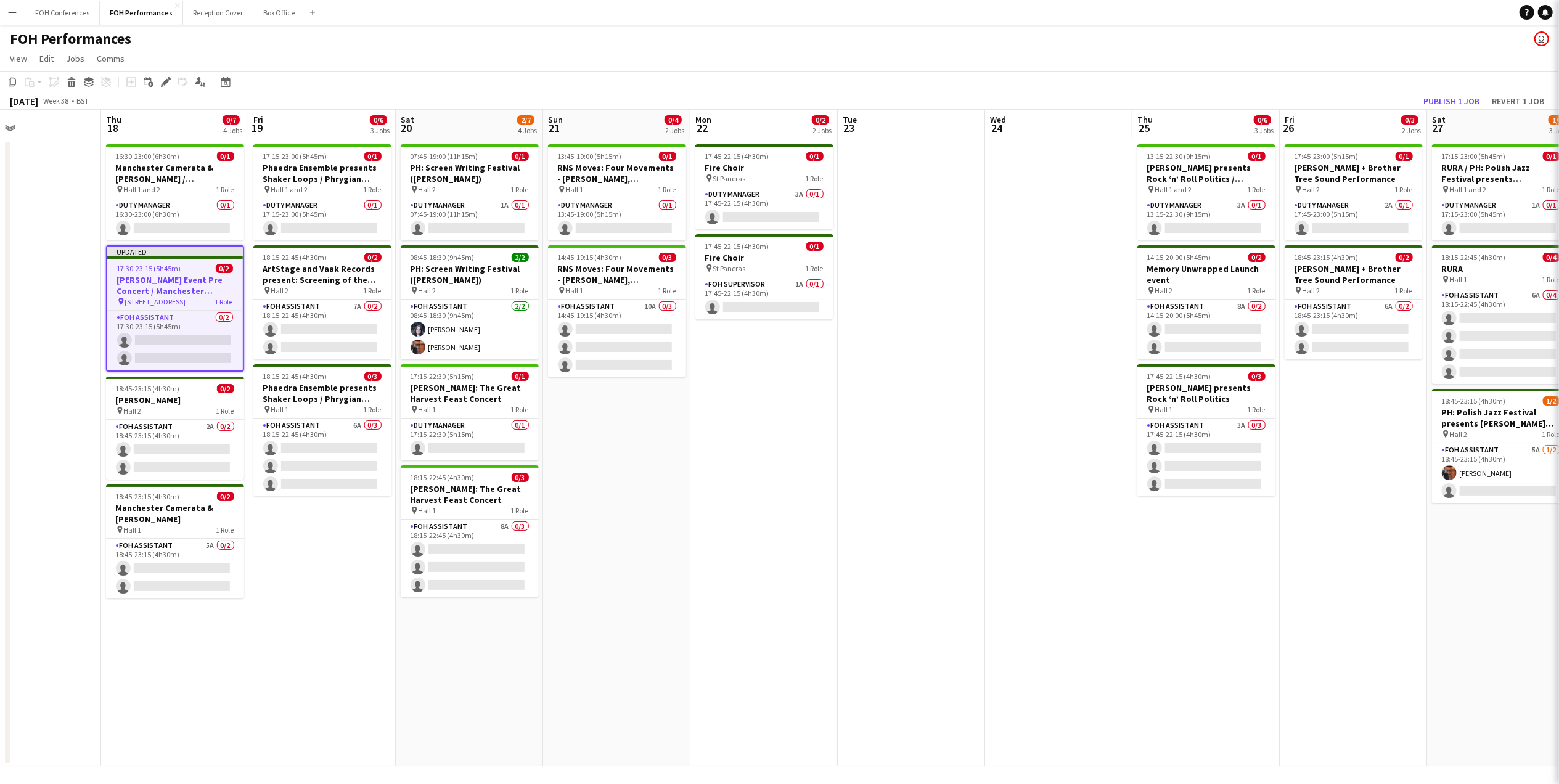
scroll to position [0, 0]
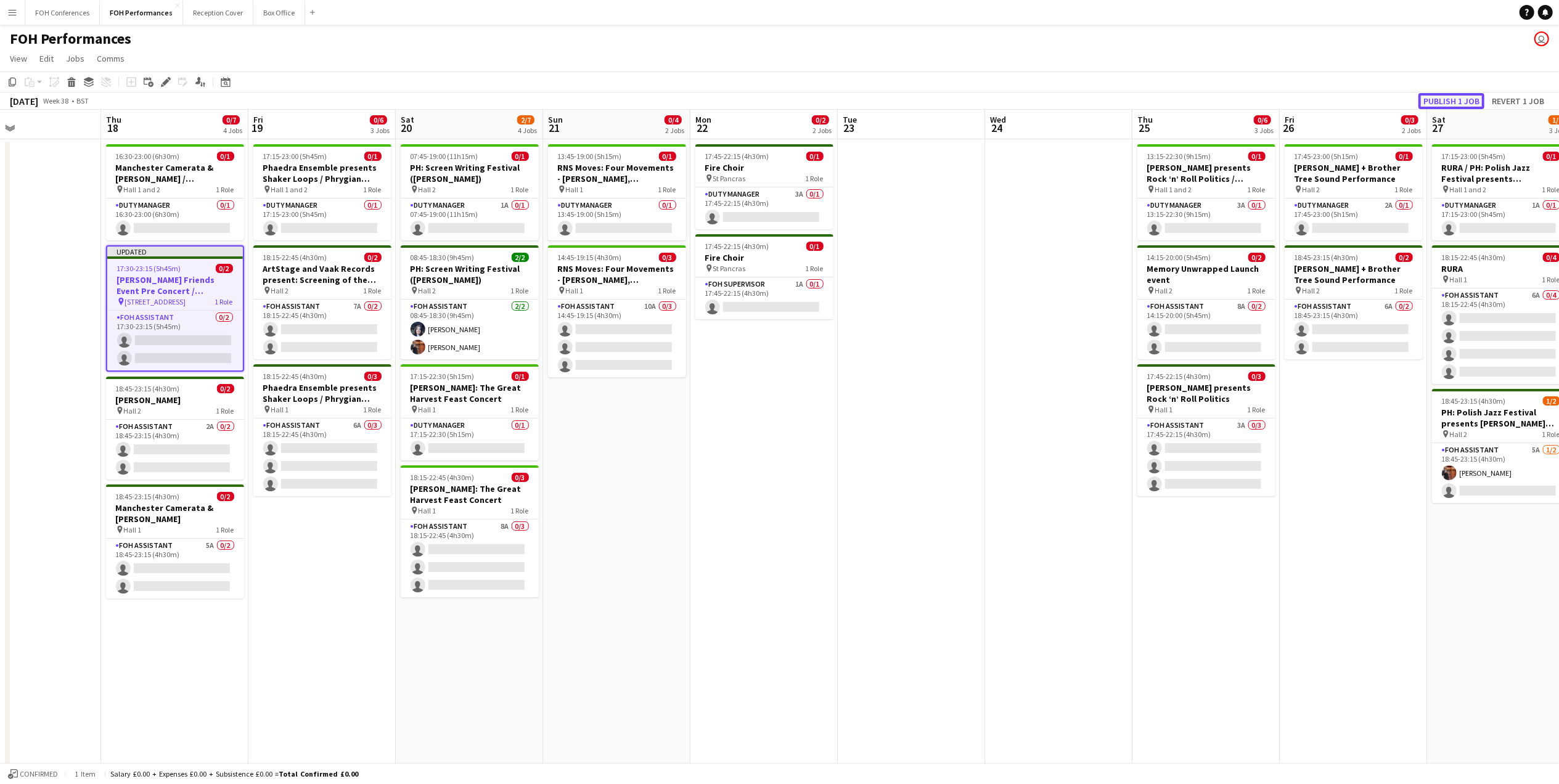
click at [1427, 99] on button "Publish 1 job" at bounding box center [1451, 101] width 66 height 16
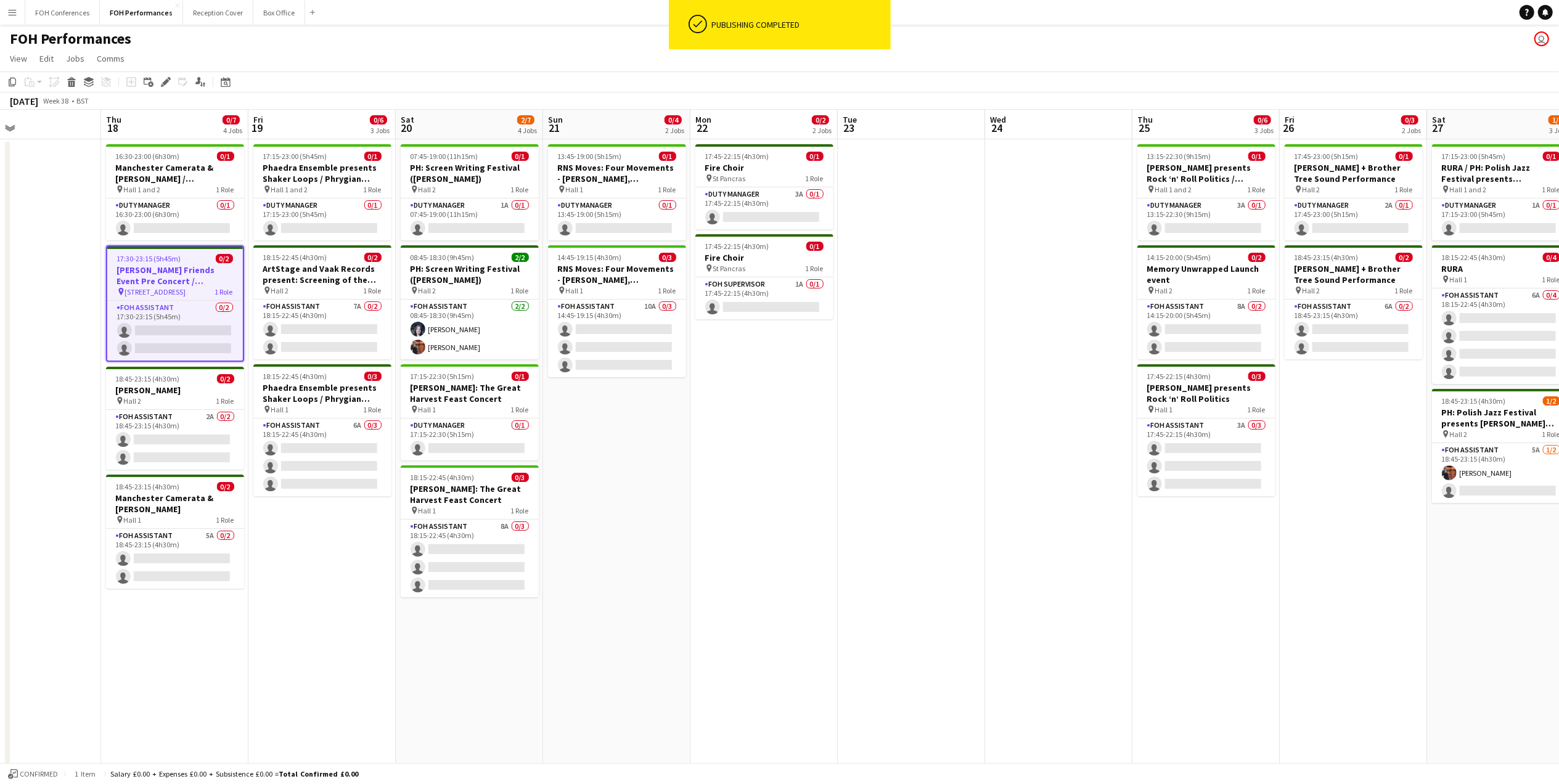
click at [323, 48] on app-page-menu "View Day view expanded Day view collapsed Month view Date picker Jump to [DATE]…" at bounding box center [779, 60] width 1559 height 23
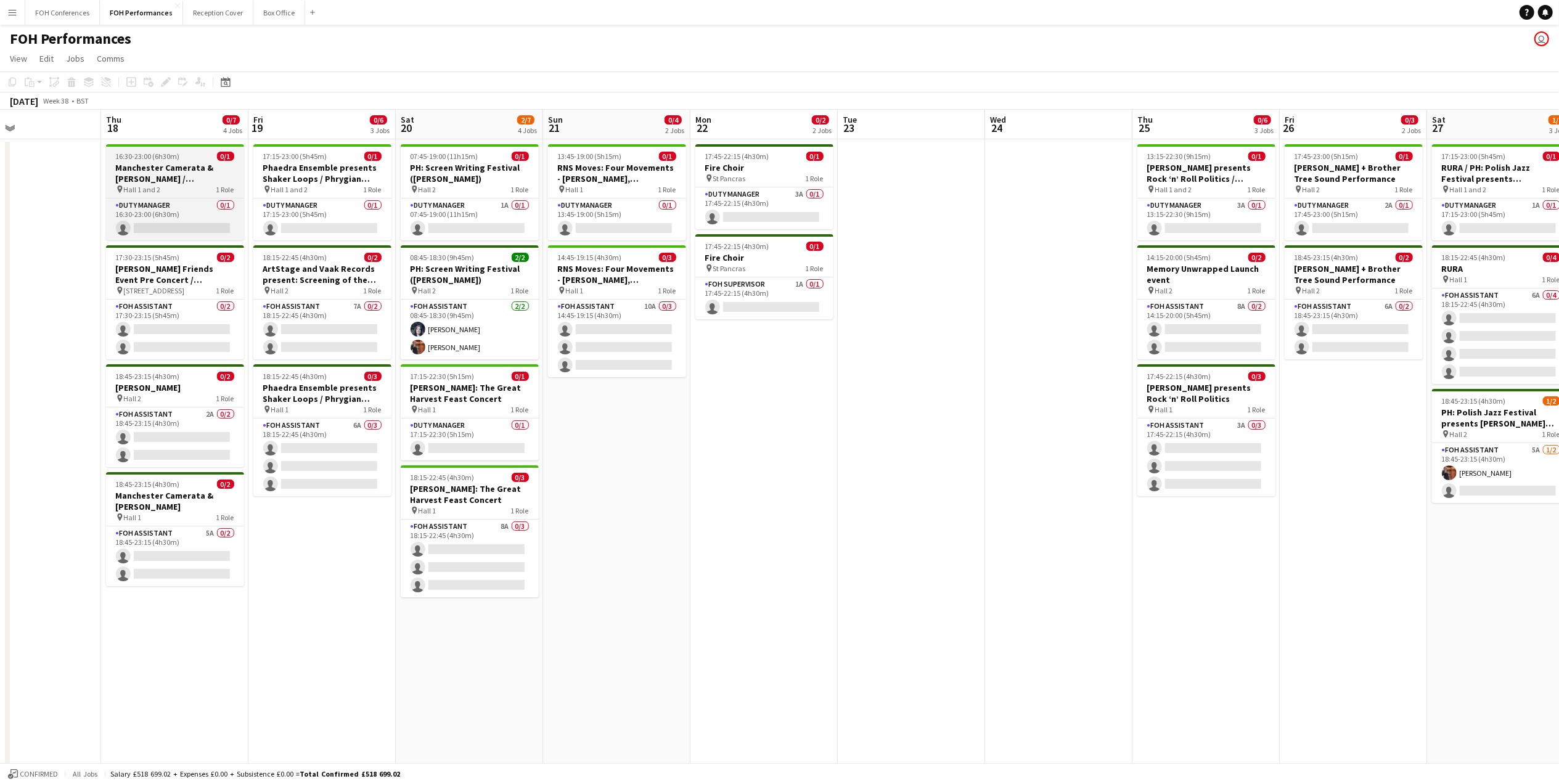
click at [149, 167] on h3 "Manchester Camerata & [PERSON_NAME] / [PERSON_NAME] + KP CHOIR" at bounding box center [175, 173] width 138 height 22
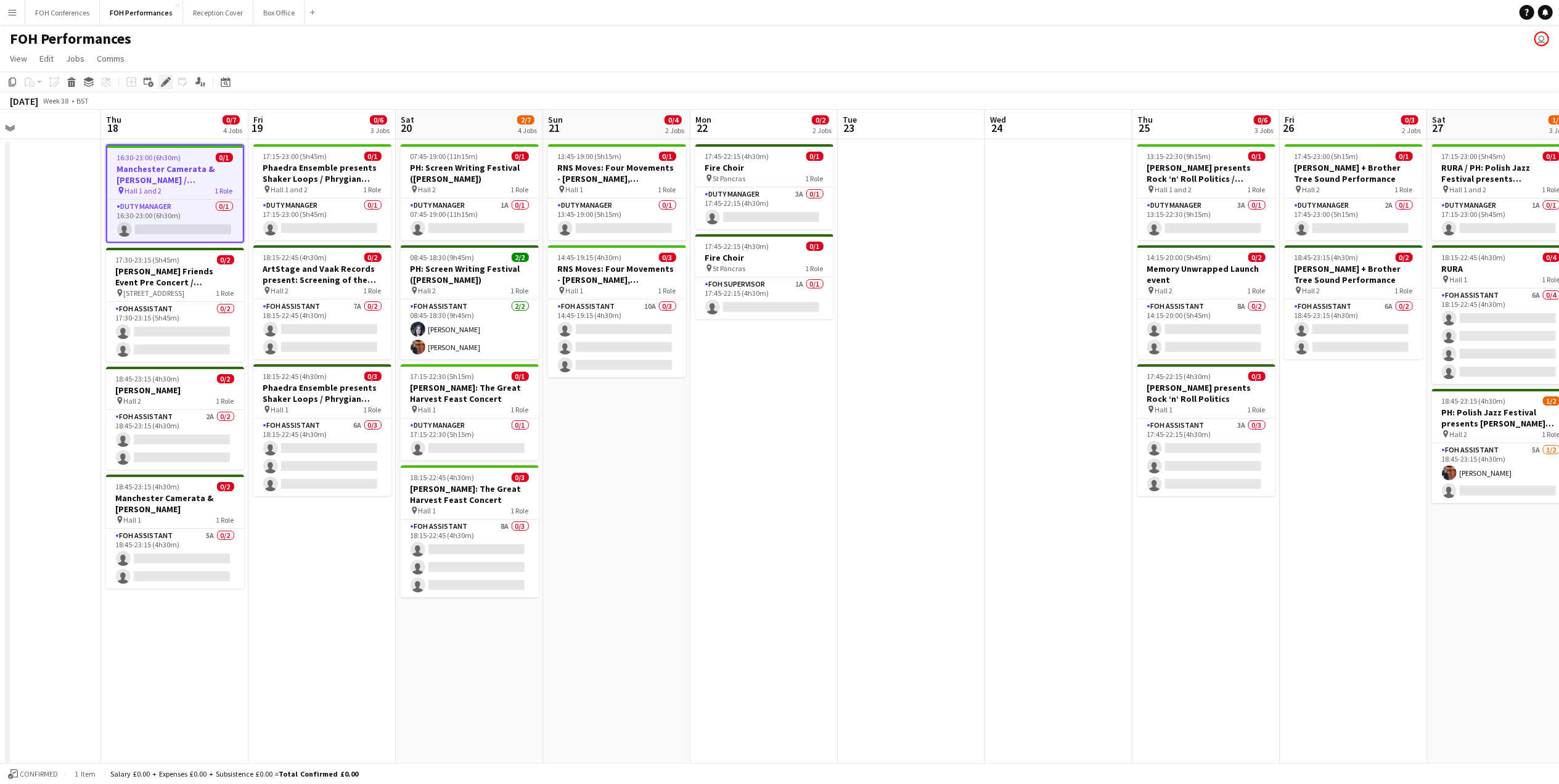
click at [164, 85] on icon at bounding box center [165, 82] width 7 height 7
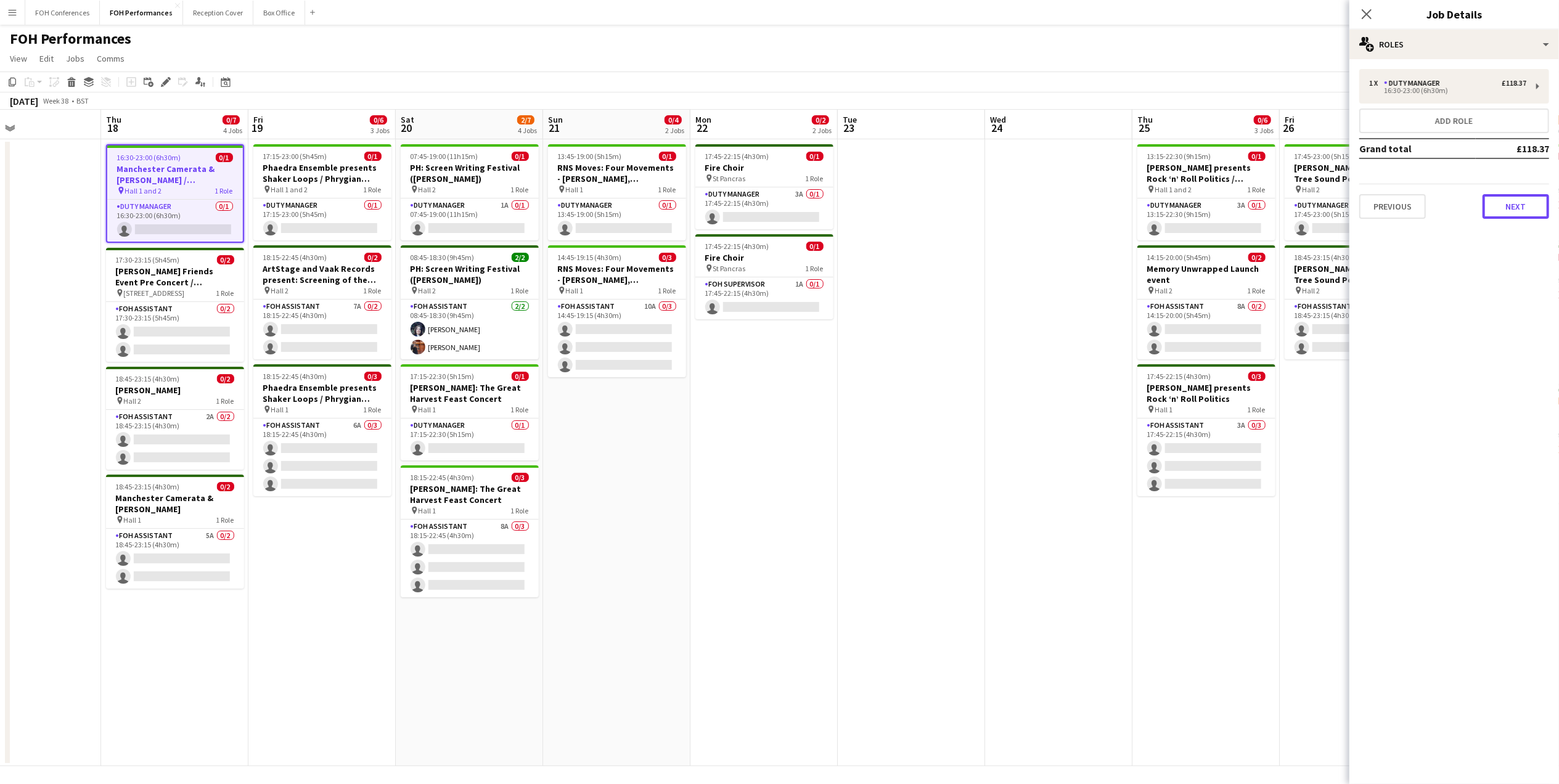
click at [1527, 197] on button "Next" at bounding box center [1515, 206] width 67 height 25
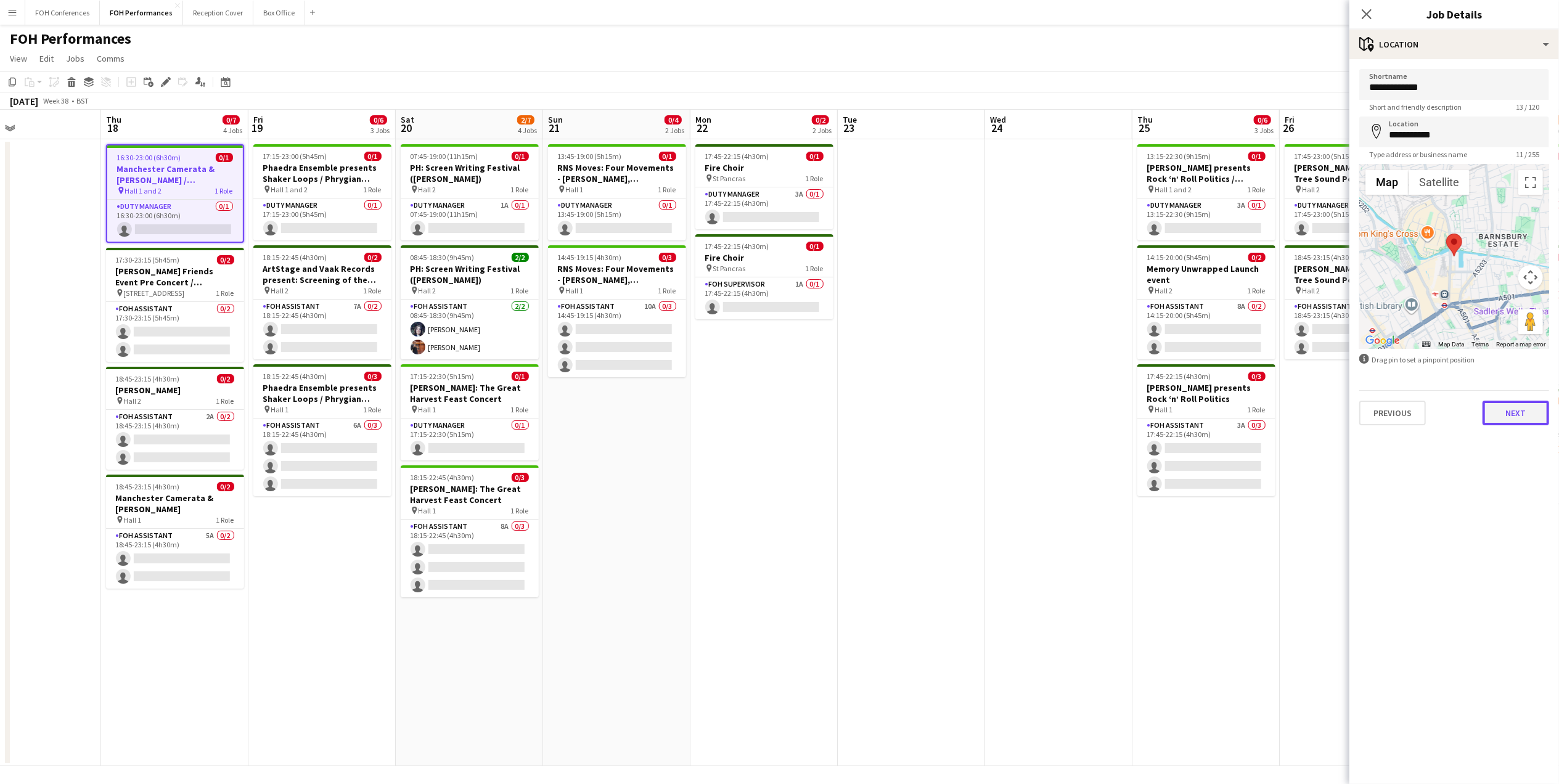
click at [1528, 402] on button "Next" at bounding box center [1515, 413] width 67 height 25
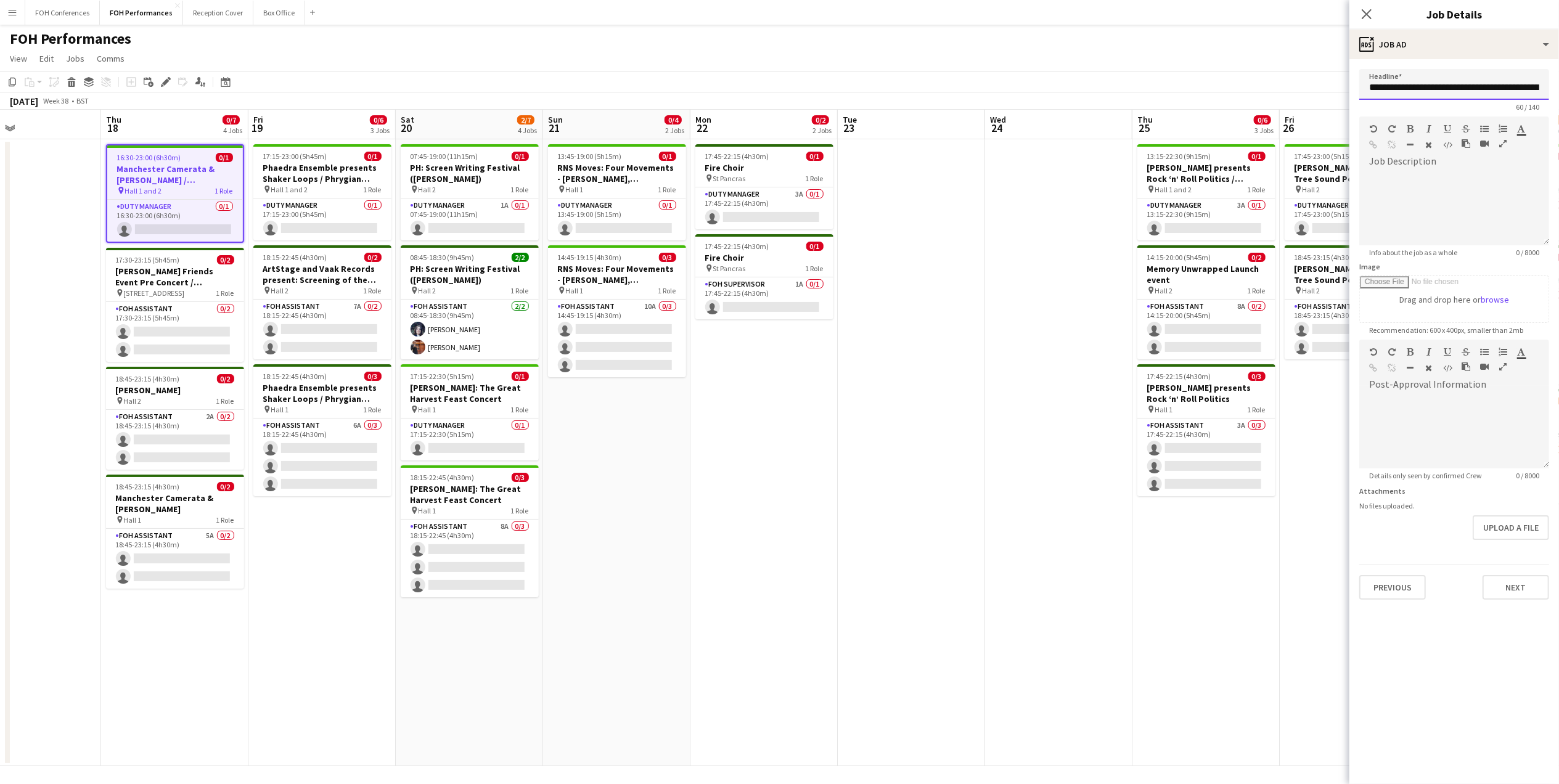
click at [1369, 84] on input "**********" at bounding box center [1454, 84] width 190 height 31
paste input "**********"
drag, startPoint x: 1375, startPoint y: 90, endPoint x: 1349, endPoint y: 90, distance: 26.0
click at [1349, 90] on form "**********" at bounding box center [1454, 333] width 209 height 530
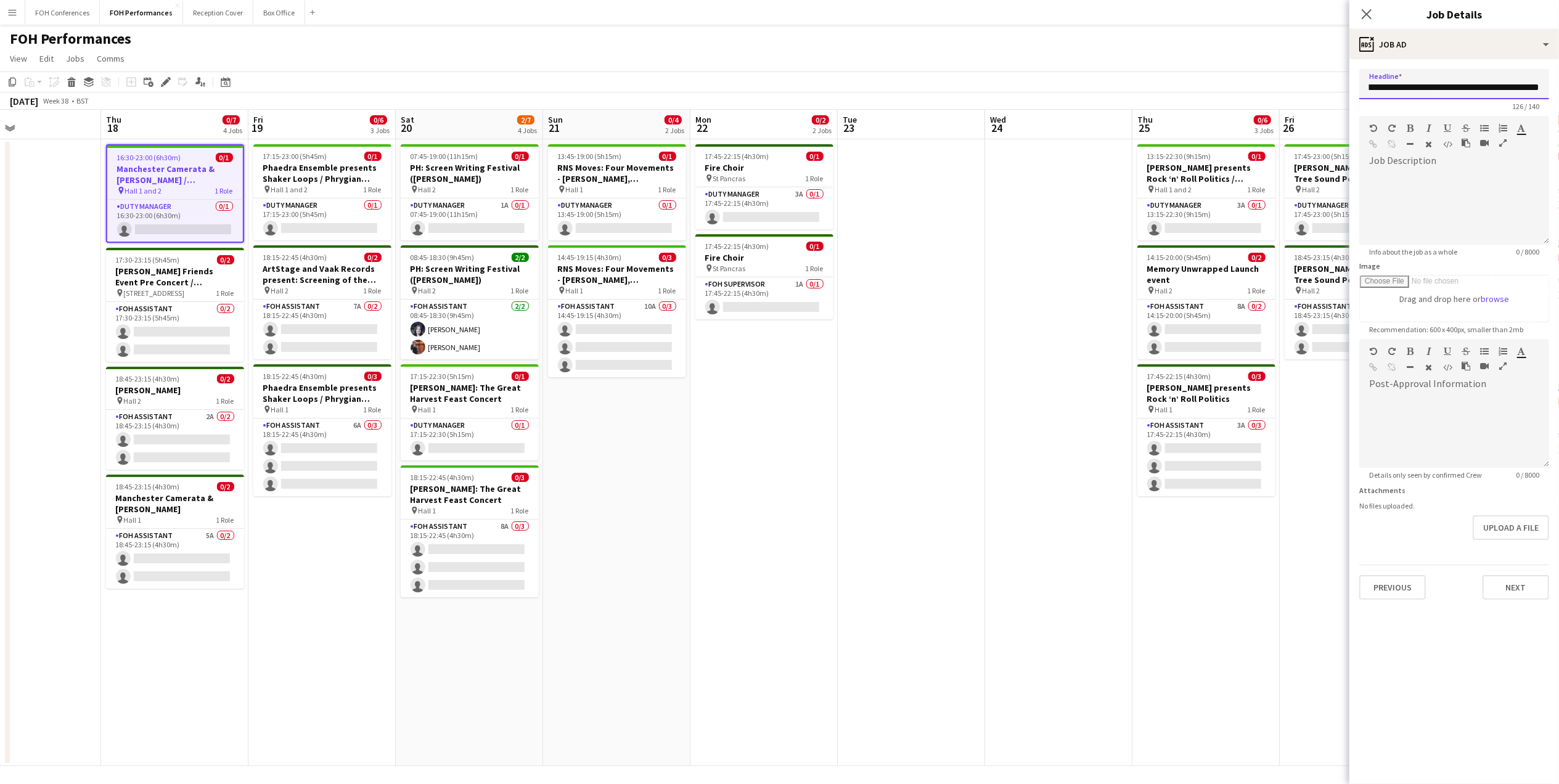
drag, startPoint x: 1367, startPoint y: 84, endPoint x: 1438, endPoint y: 94, distance: 71.7
click at [1438, 94] on input "**********" at bounding box center [1454, 83] width 190 height 30
paste input "text"
drag, startPoint x: 1389, startPoint y: 90, endPoint x: 1352, endPoint y: 84, distance: 37.5
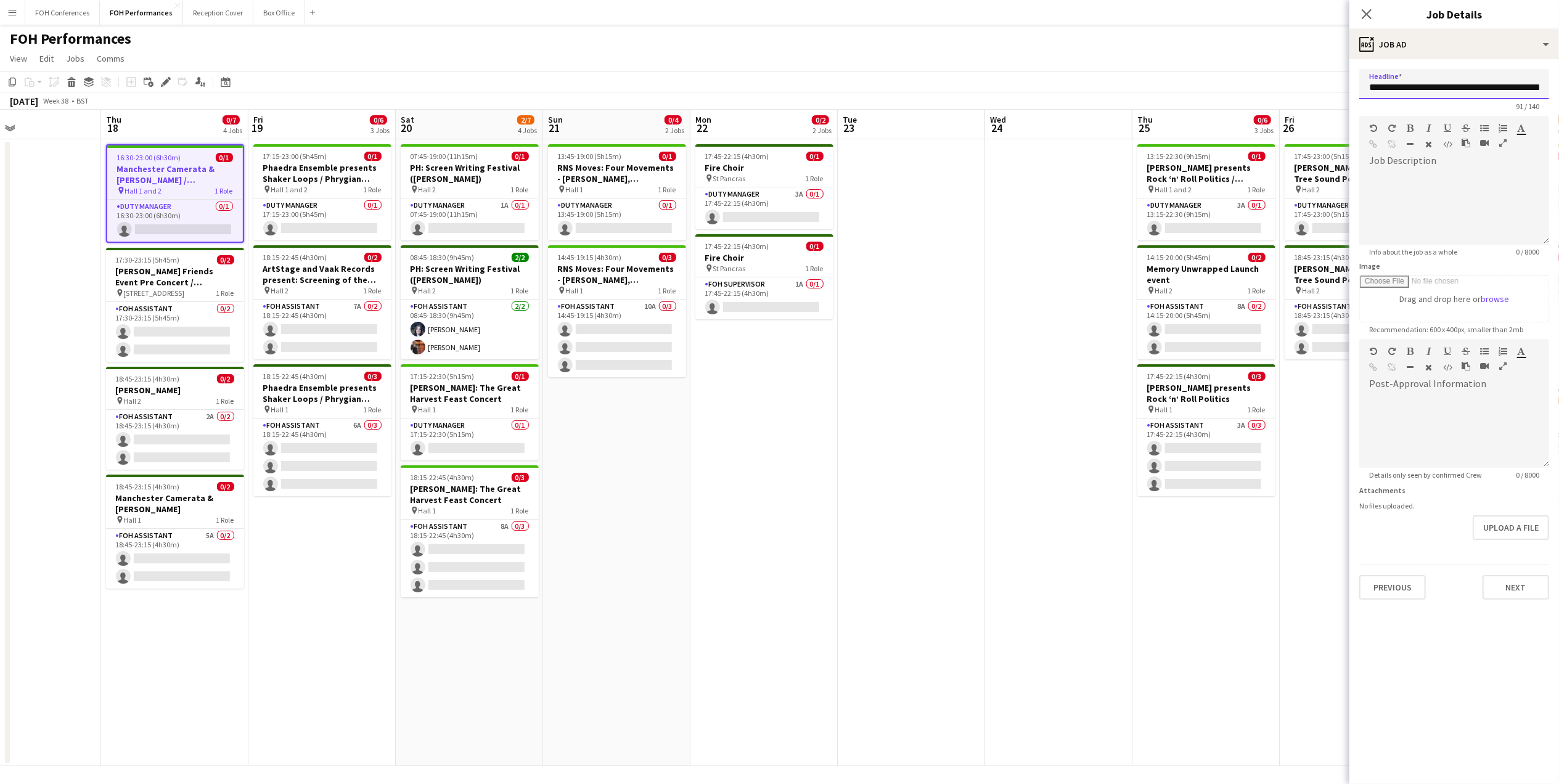
click at [1352, 84] on form "**********" at bounding box center [1454, 333] width 209 height 530
click at [1455, 84] on input "**********" at bounding box center [1454, 83] width 190 height 30
drag, startPoint x: 1497, startPoint y: 88, endPoint x: 1574, endPoint y: 92, distance: 77.1
click at [1558, 92] on html "Menu Boards Boards Boards All jobs Status Workforce Workforce My Workforce Recr…" at bounding box center [779, 393] width 1559 height 787
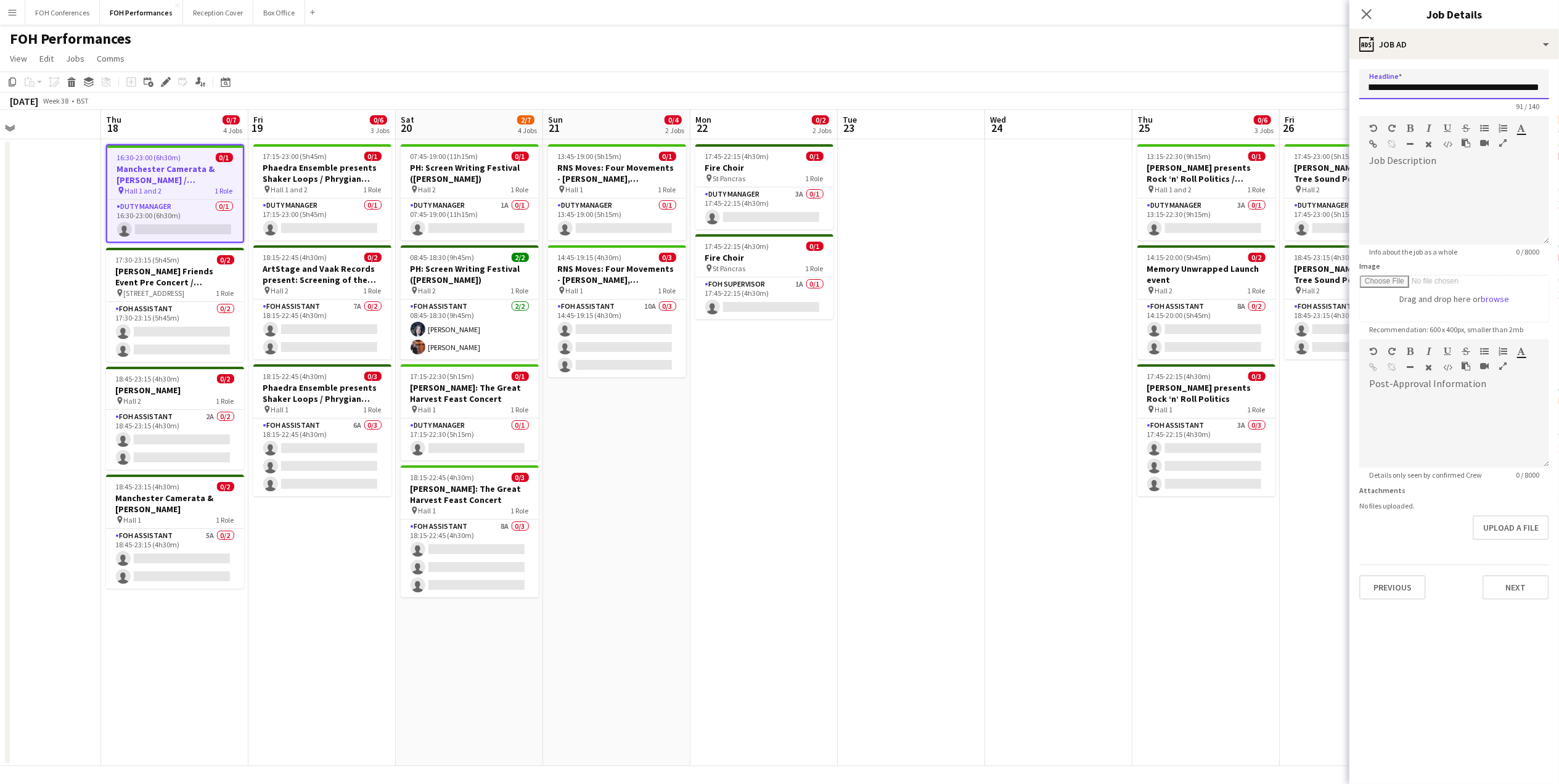
click at [1475, 81] on input "**********" at bounding box center [1454, 83] width 190 height 30
drag, startPoint x: 1541, startPoint y: 84, endPoint x: 1307, endPoint y: 72, distance: 234.3
click at [1307, 72] on body "Menu Boards Boards Boards All jobs Status Workforce Workforce My Workforce Recr…" at bounding box center [779, 393] width 1559 height 787
type input "**********"
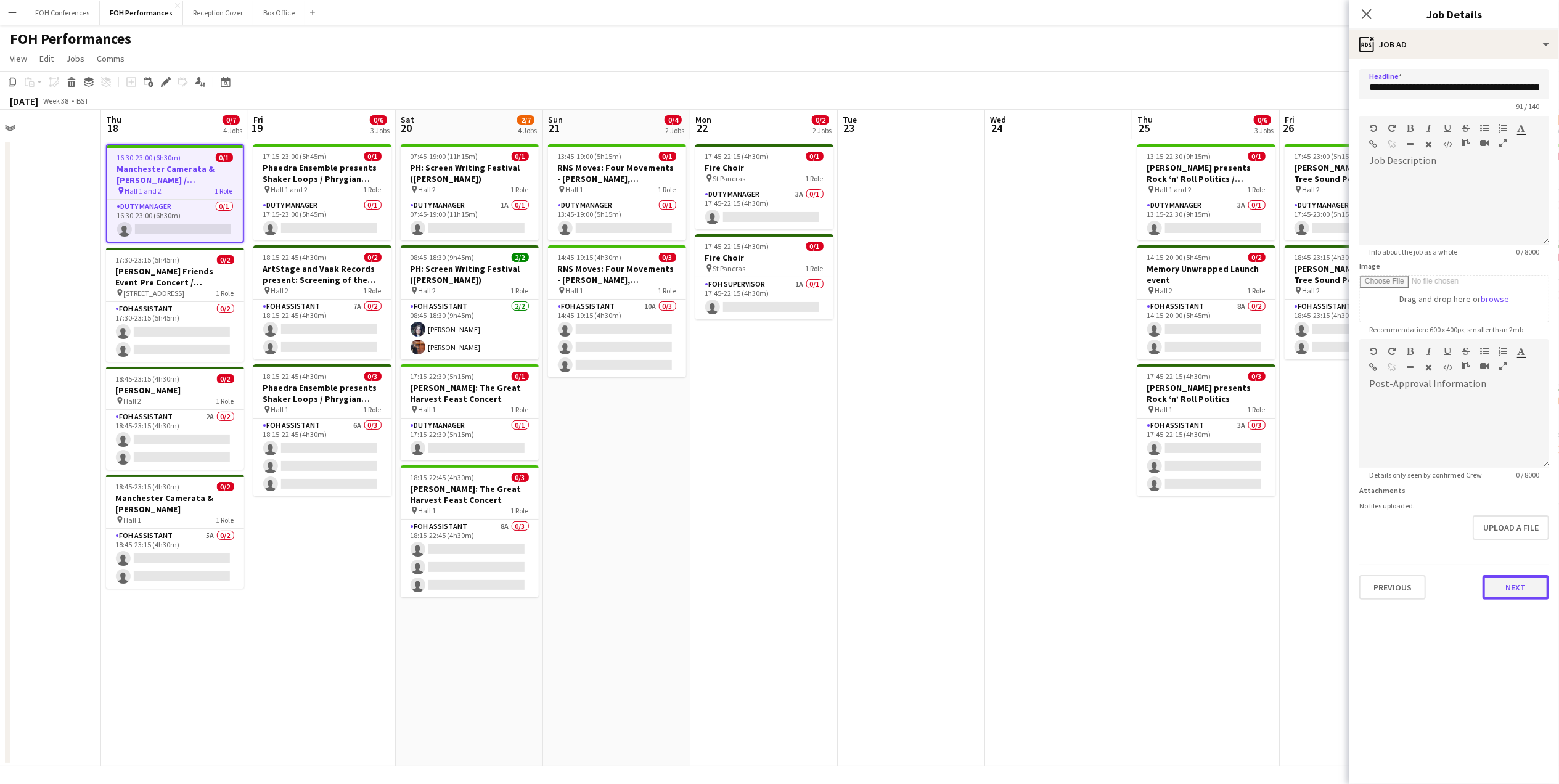
click at [1517, 592] on button "Next" at bounding box center [1515, 587] width 67 height 25
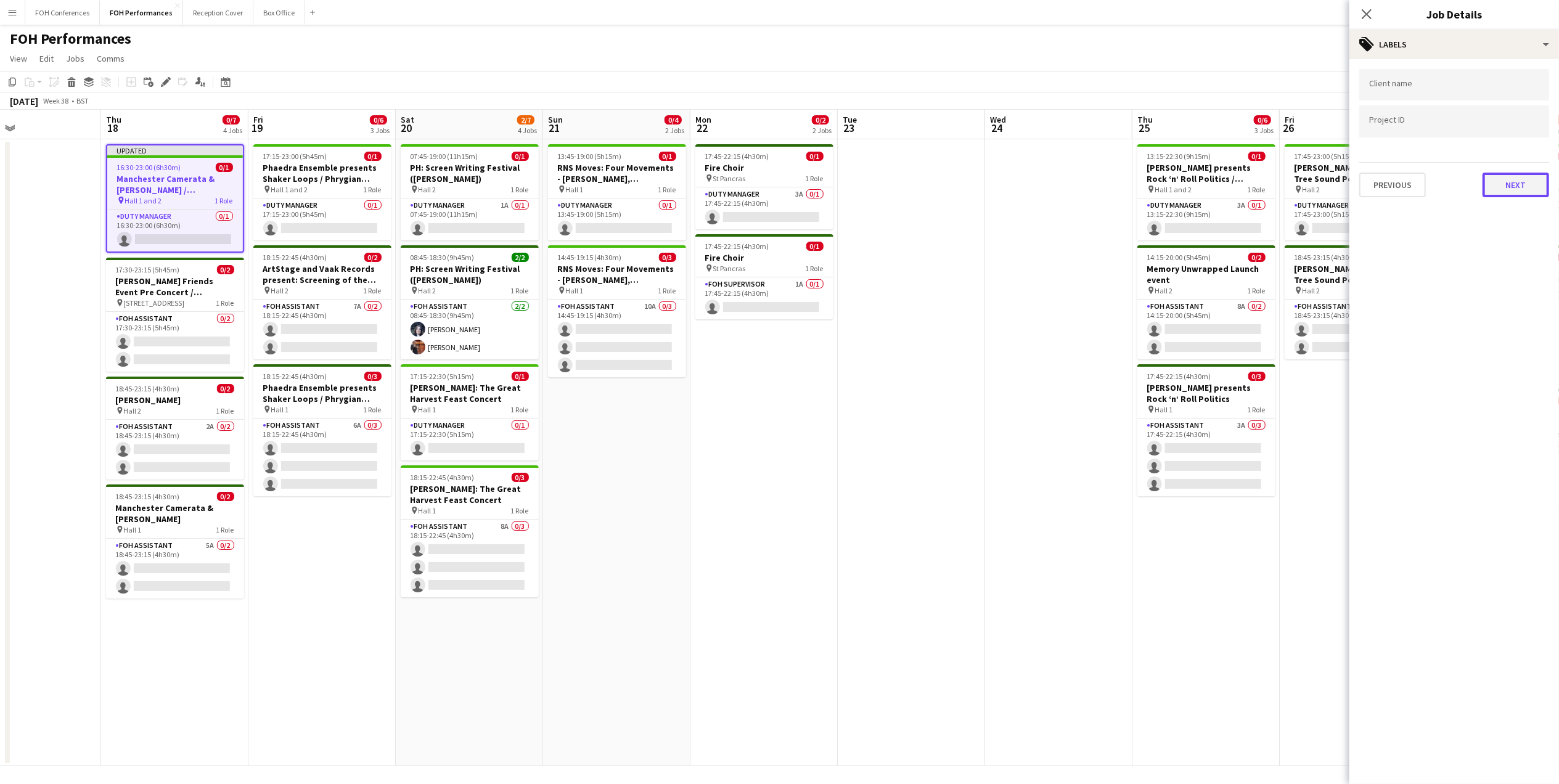
click at [1505, 188] on button "Next" at bounding box center [1515, 185] width 67 height 25
click at [1509, 239] on button "Next" at bounding box center [1515, 238] width 67 height 25
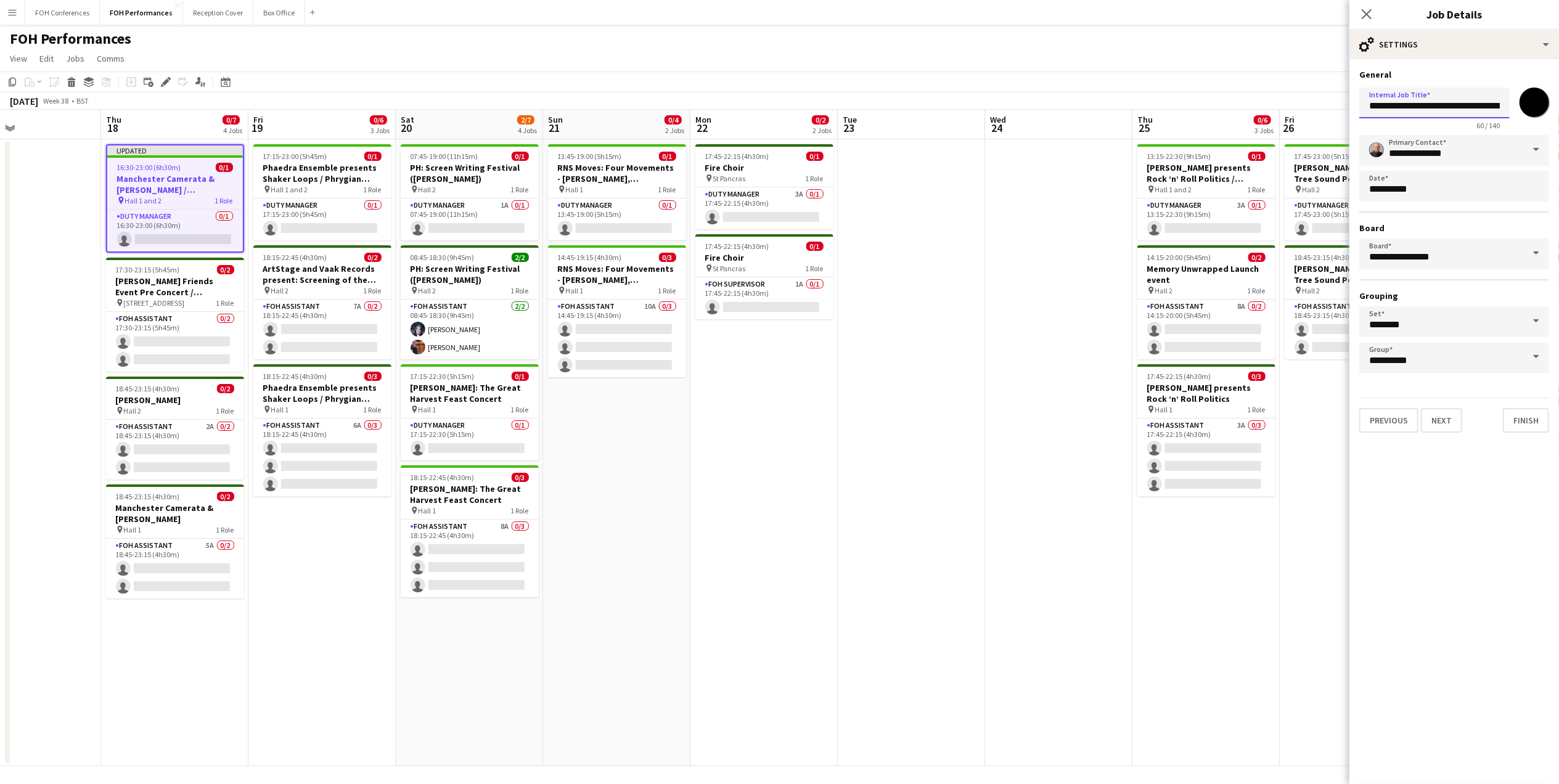
scroll to position [0, 131]
drag, startPoint x: 1364, startPoint y: 111, endPoint x: 1574, endPoint y: 124, distance: 210.4
click at [1558, 124] on html "Menu Boards Boards Boards All jobs Status Workforce Workforce My Workforce Recr…" at bounding box center [779, 393] width 1559 height 787
paste input "**********"
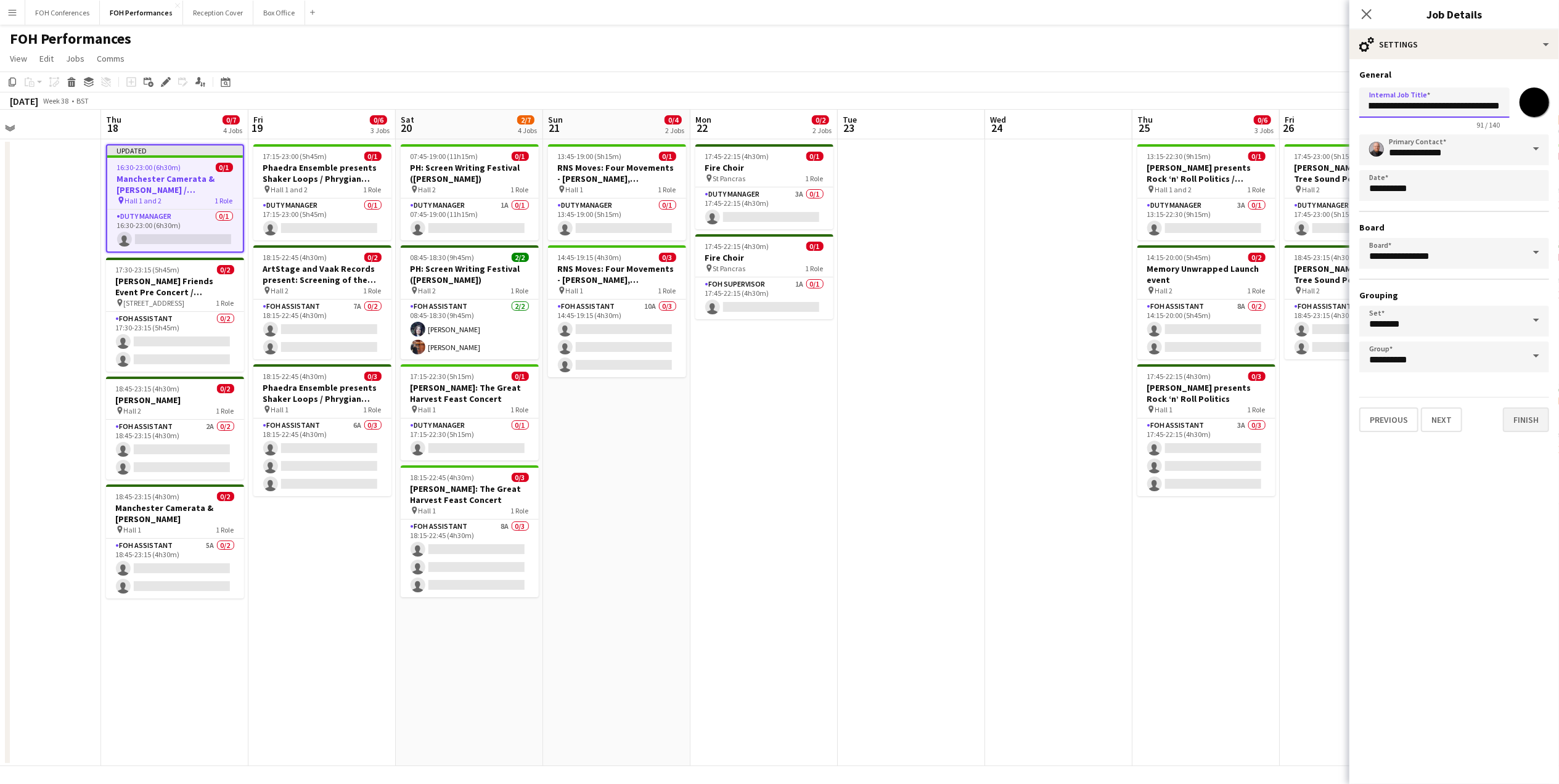
type input "**********"
click at [1528, 425] on button "Finish" at bounding box center [1525, 420] width 46 height 25
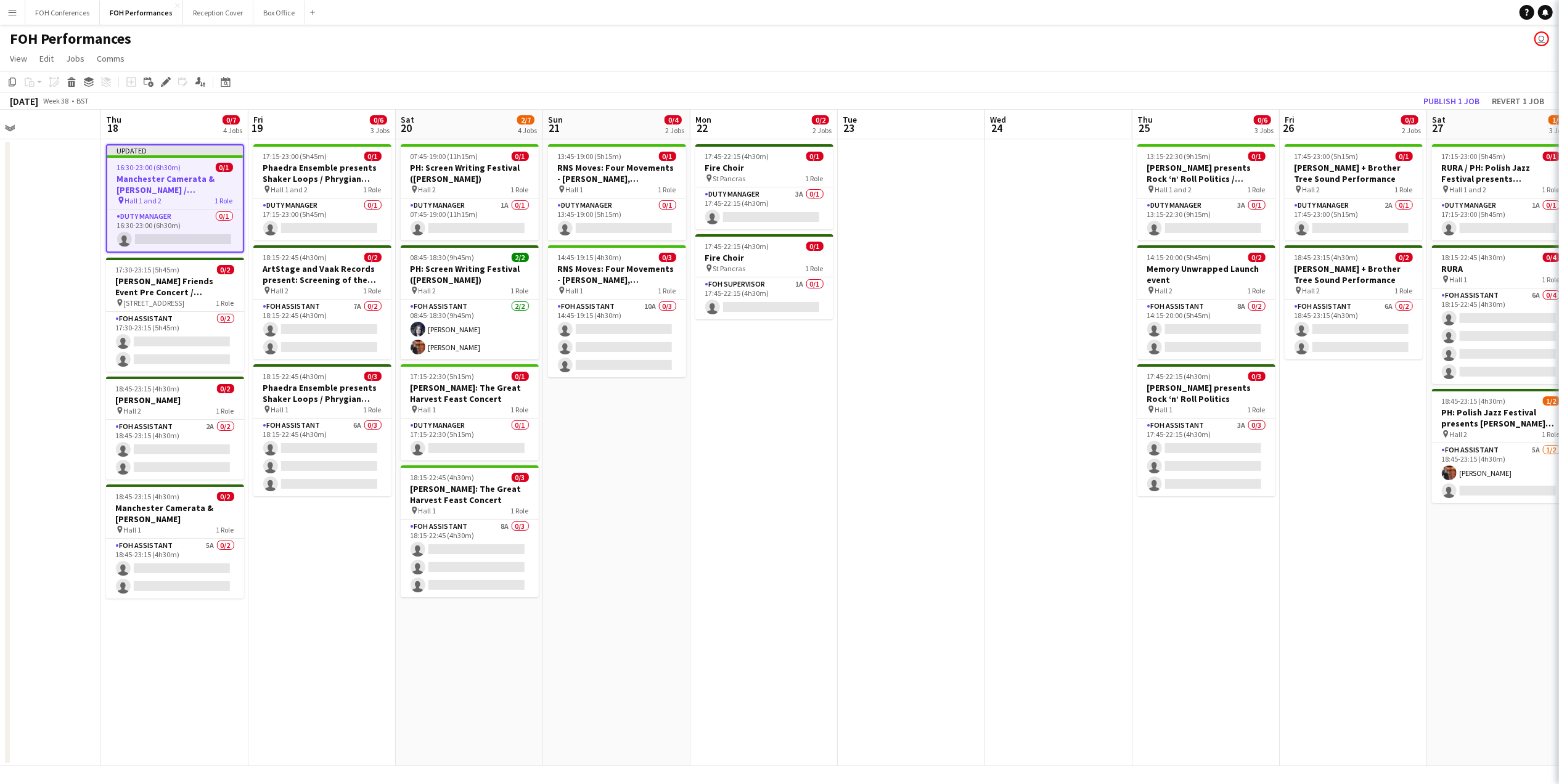
scroll to position [0, 0]
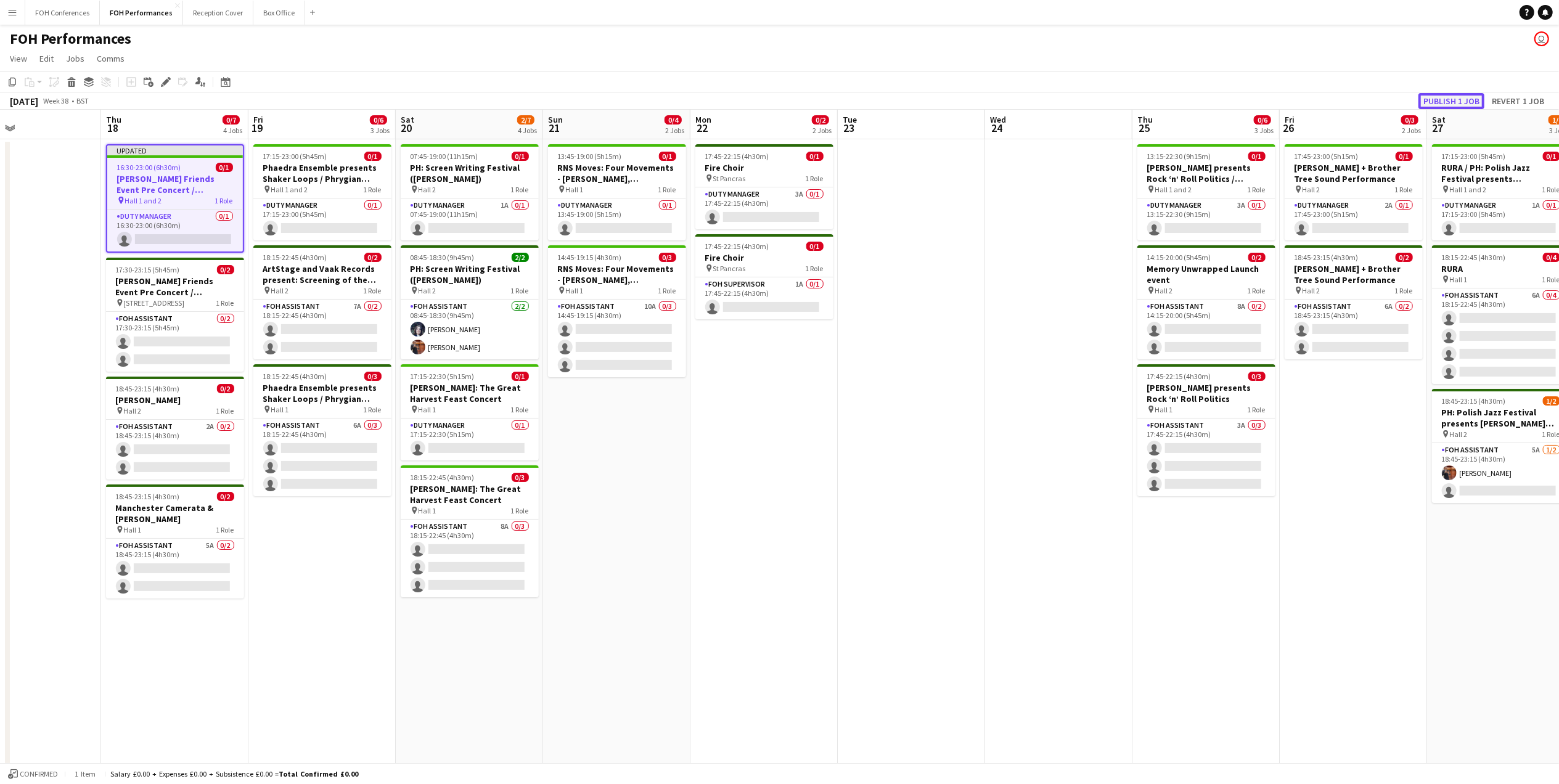
click at [1451, 96] on button "Publish 1 job" at bounding box center [1451, 101] width 66 height 16
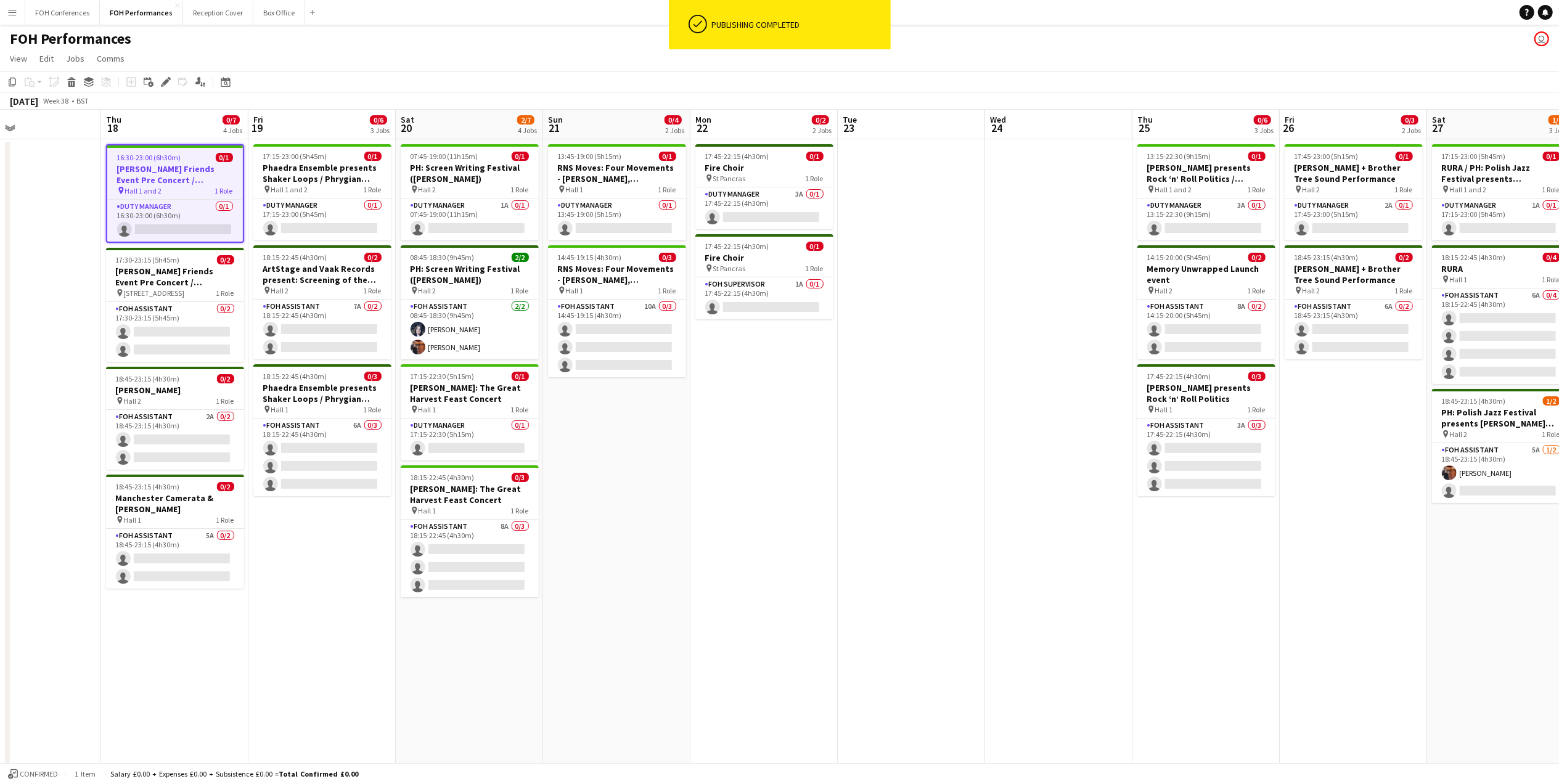
click at [328, 64] on app-page-menu "View Day view expanded Day view collapsed Month view Date picker Jump to [DATE]…" at bounding box center [779, 60] width 1559 height 23
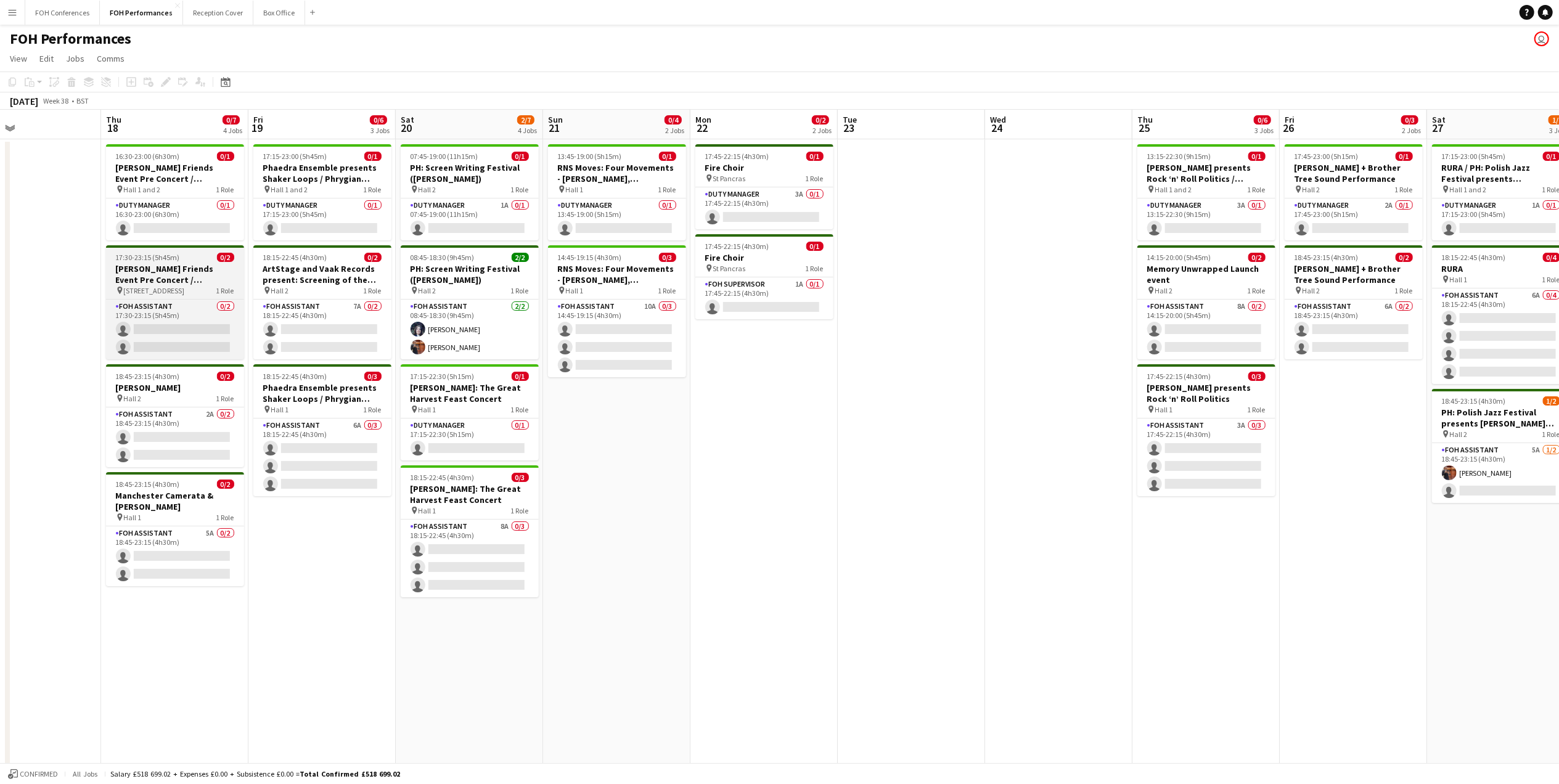
click at [151, 264] on h3 "[PERSON_NAME] Friends Event Pre Concert / Manchester Camerata & [PERSON_NAME]" at bounding box center [175, 274] width 138 height 22
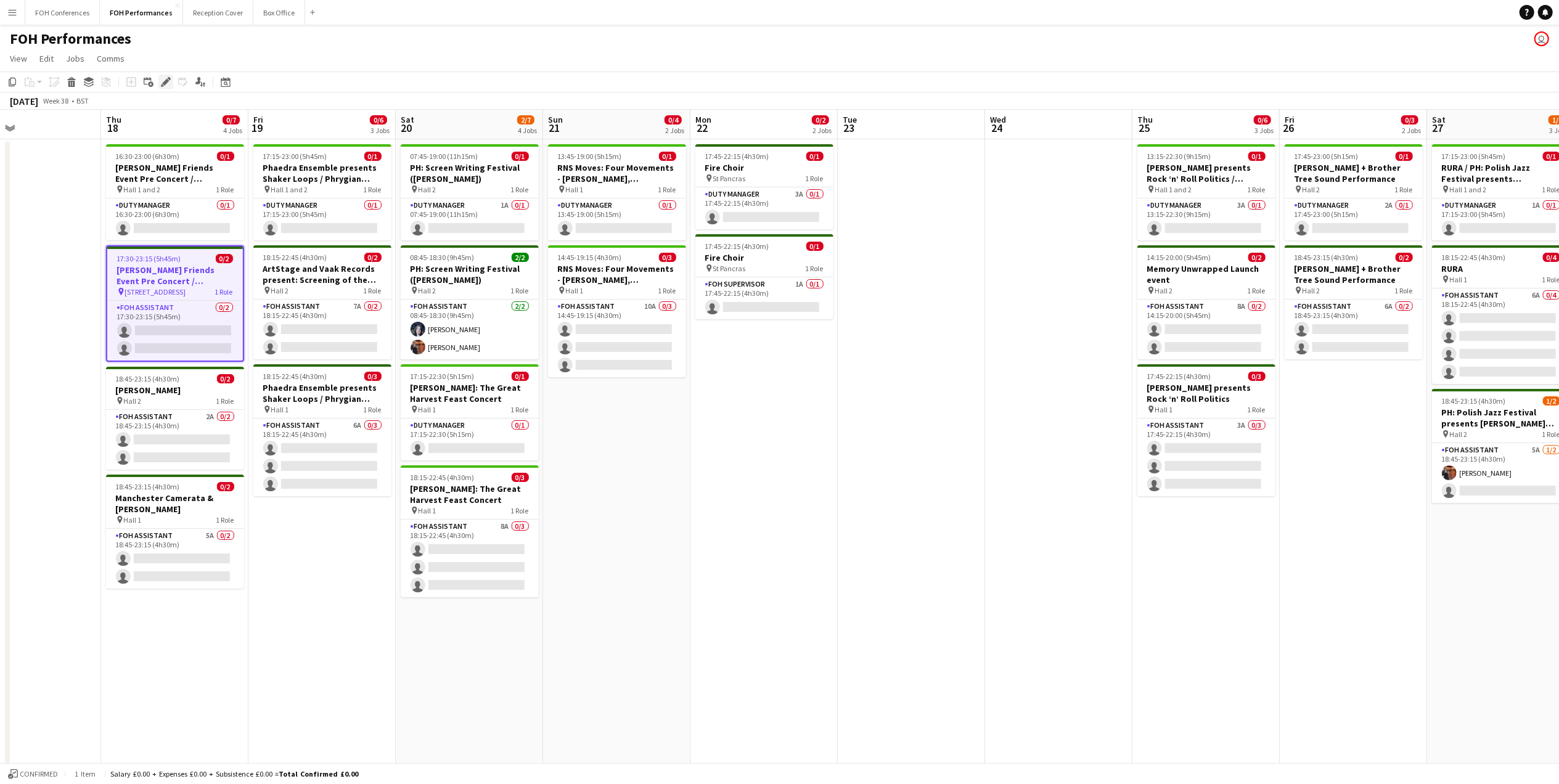
click at [164, 87] on div "Edit" at bounding box center [166, 82] width 15 height 15
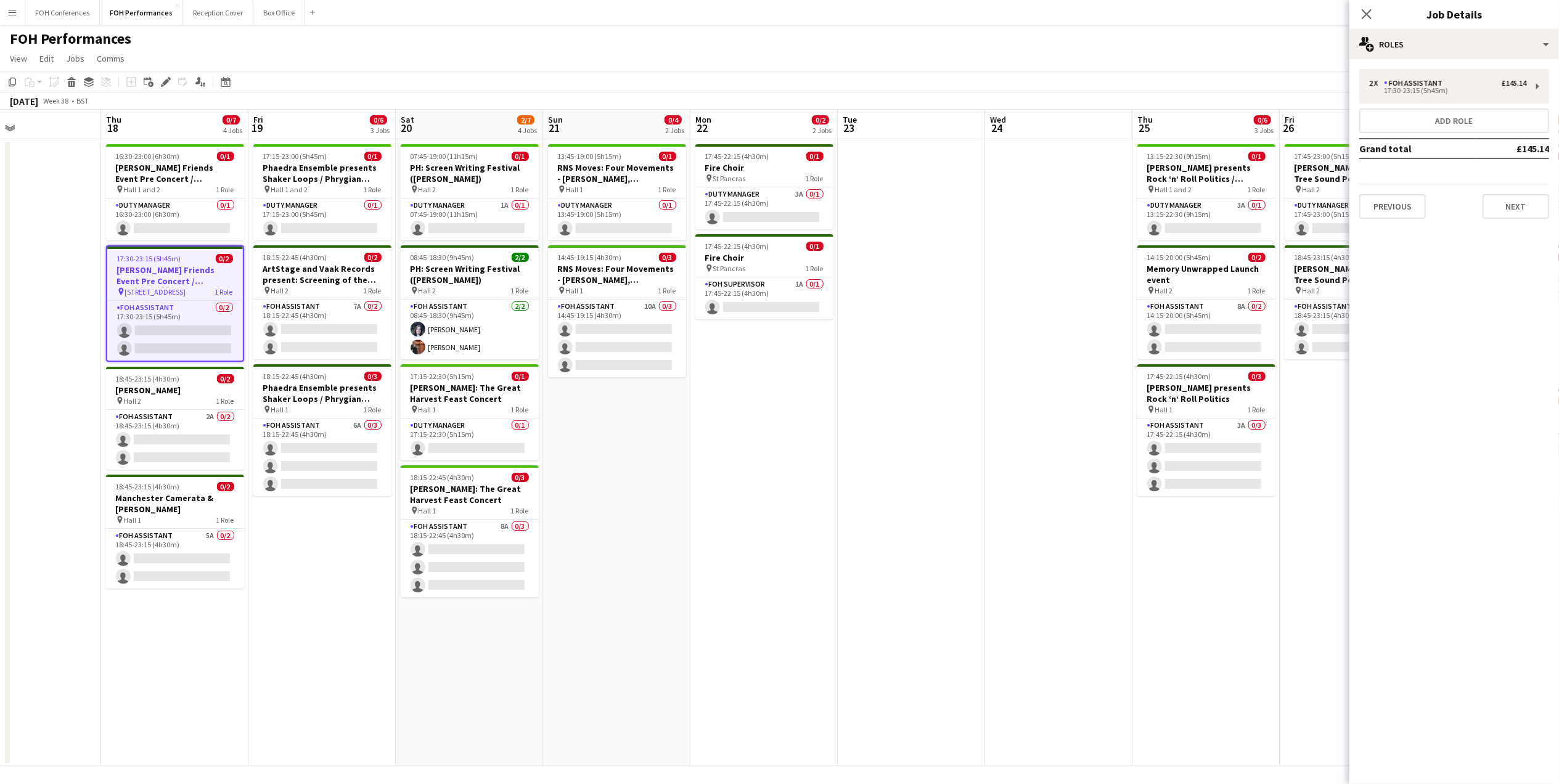
click at [437, 74] on app-toolbar "Copy Paste Paste Ctrl+V Paste with crew Ctrl+Shift+V Paste linked Job [GEOGRAPH…" at bounding box center [779, 82] width 1559 height 21
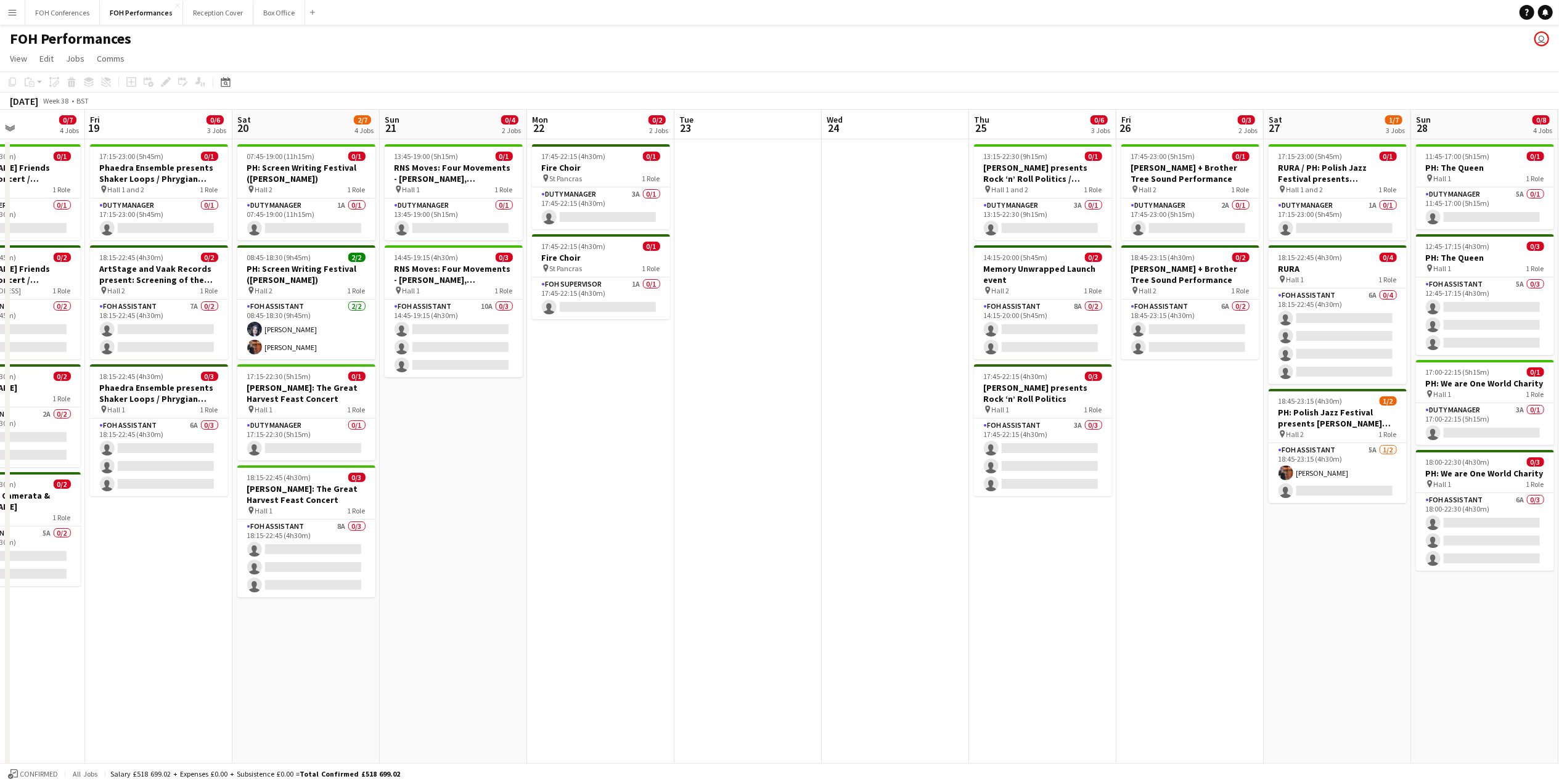
drag, startPoint x: 331, startPoint y: 121, endPoint x: 162, endPoint y: 143, distance: 170.4
click at [162, 143] on app-calendar-viewport "Mon 15 3/6 4 Jobs Tue 16 Wed 17 Thu 18 0/7 4 Jobs Fri 19 0/6 3 Jobs Sat 20 2/7 …" at bounding box center [779, 437] width 1559 height 656
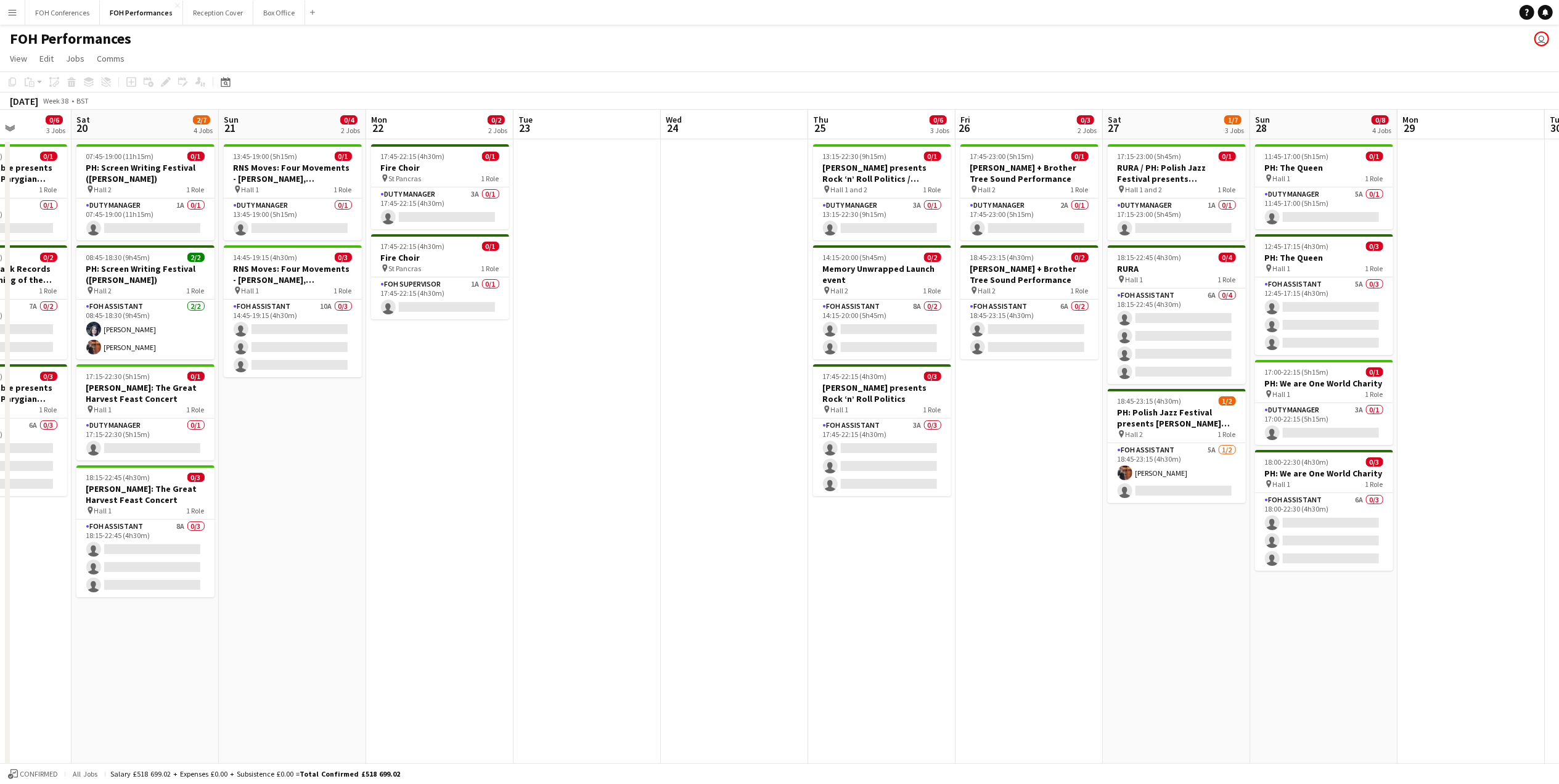
scroll to position [0, 536]
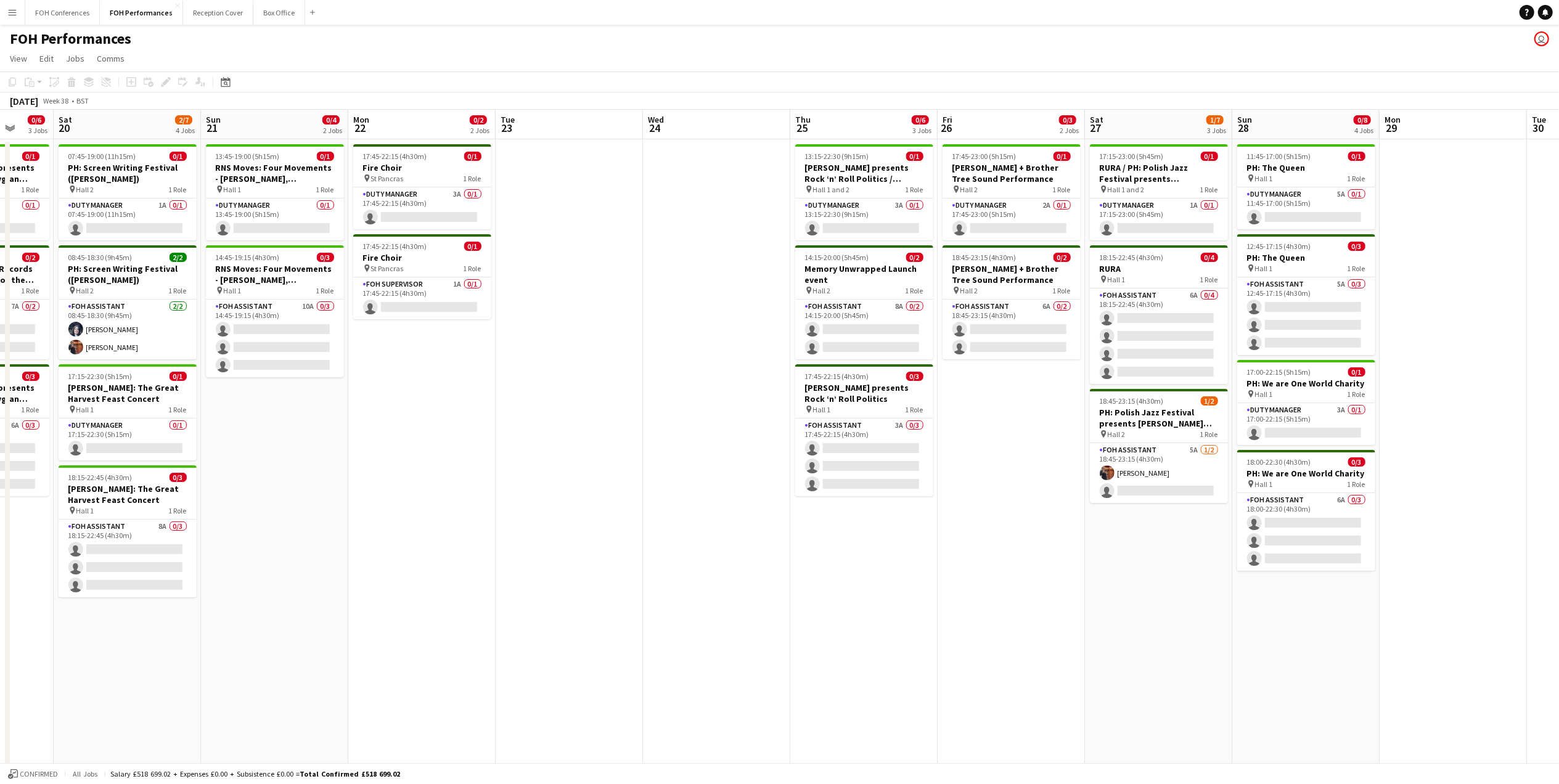
drag, startPoint x: 309, startPoint y: 137, endPoint x: 136, endPoint y: 122, distance: 173.6
click at [136, 122] on app-calendar-viewport "Tue 16 Wed 17 Thu 18 0/7 4 Jobs Fri 19 0/6 3 Jobs Sat 20 2/7 4 Jobs Sun 21 0/4 …" at bounding box center [779, 437] width 1559 height 656
click at [112, 223] on app-card-role "Duty Manager 1A 0/1 07:45-19:00 (11h15m) single-neutral-actions" at bounding box center [127, 219] width 138 height 42
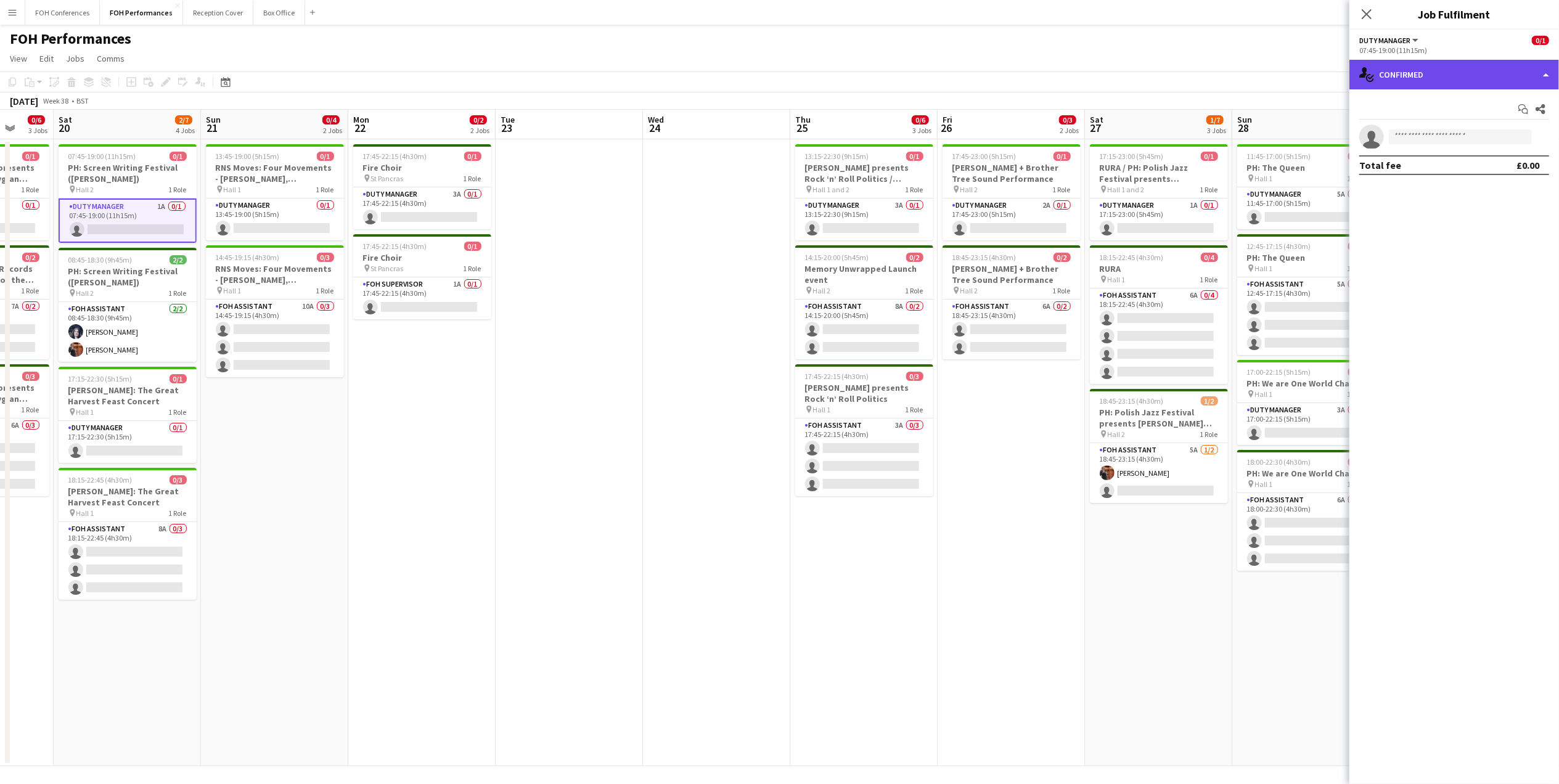
click at [1492, 64] on div "single-neutral-actions-check-2 Confirmed" at bounding box center [1454, 75] width 209 height 29
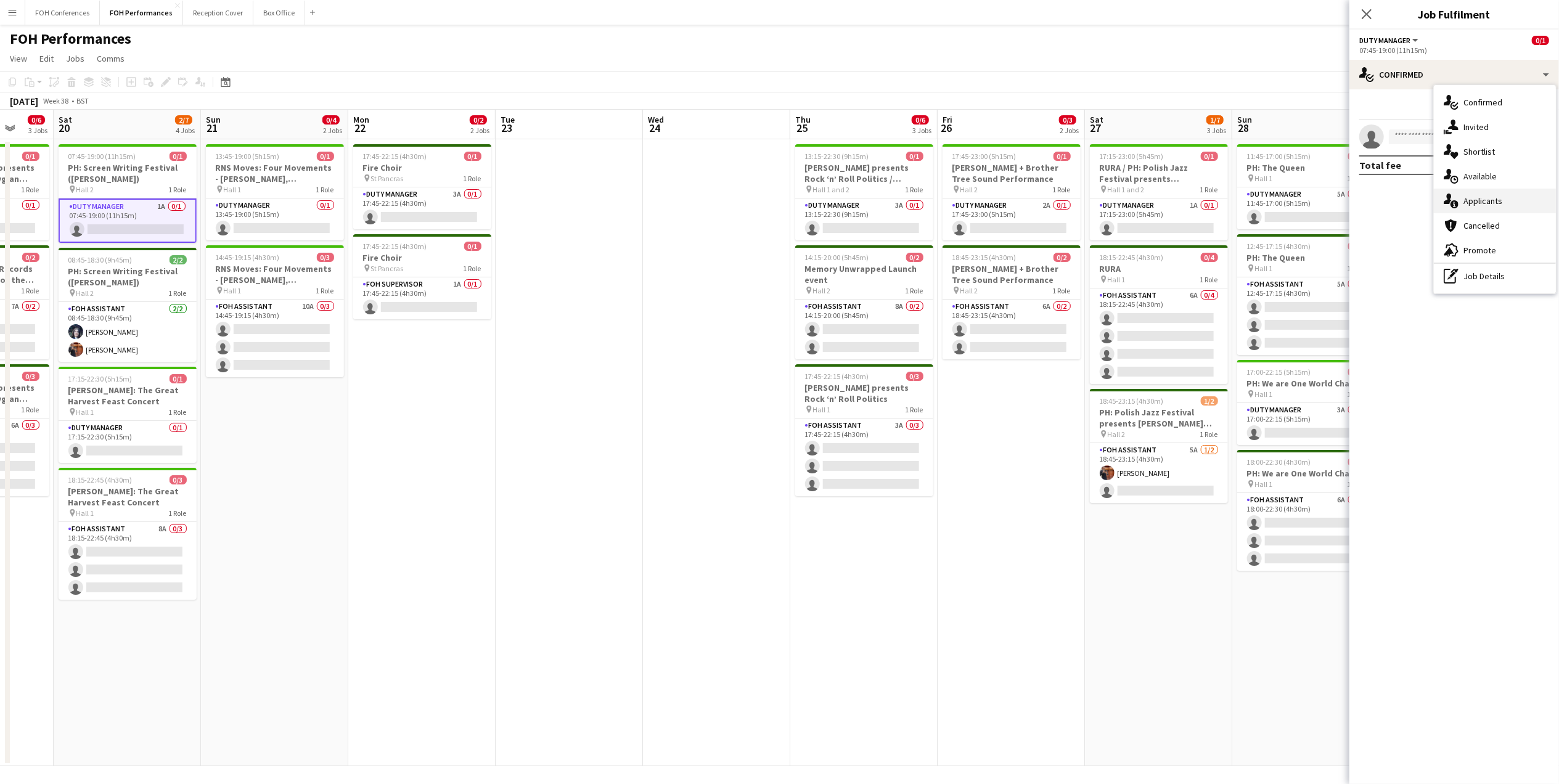
click at [1498, 203] on div "single-neutral-actions-information Applicants" at bounding box center [1495, 201] width 122 height 25
click at [1291, 65] on app-page-menu "View Day view expanded Day view collapsed Month view Date picker Jump to [DATE]…" at bounding box center [779, 60] width 1559 height 23
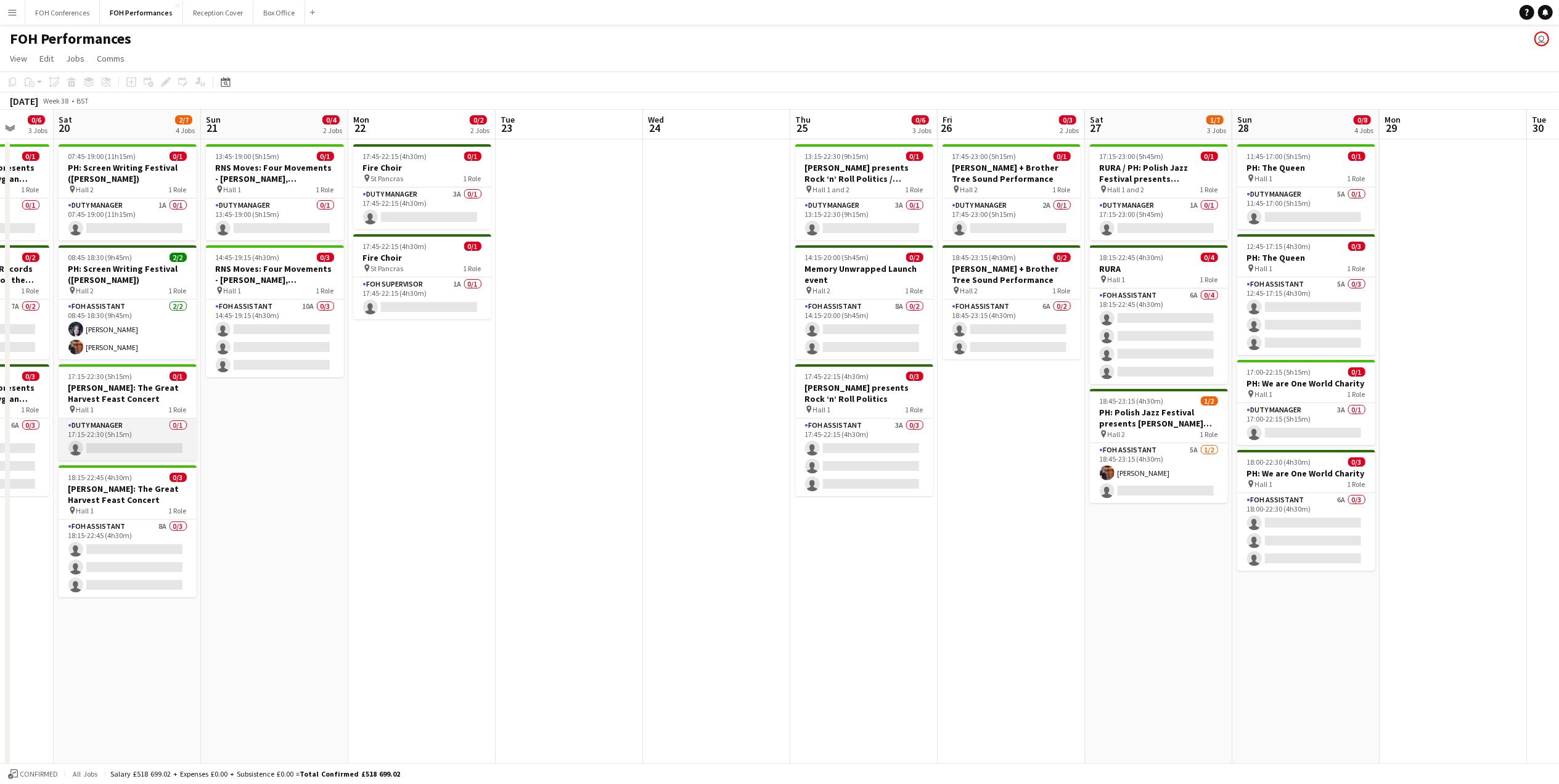
click at [117, 442] on app-card-role "Duty Manager 0/1 17:15-22:30 (5h15m) single-neutral-actions" at bounding box center [127, 439] width 138 height 42
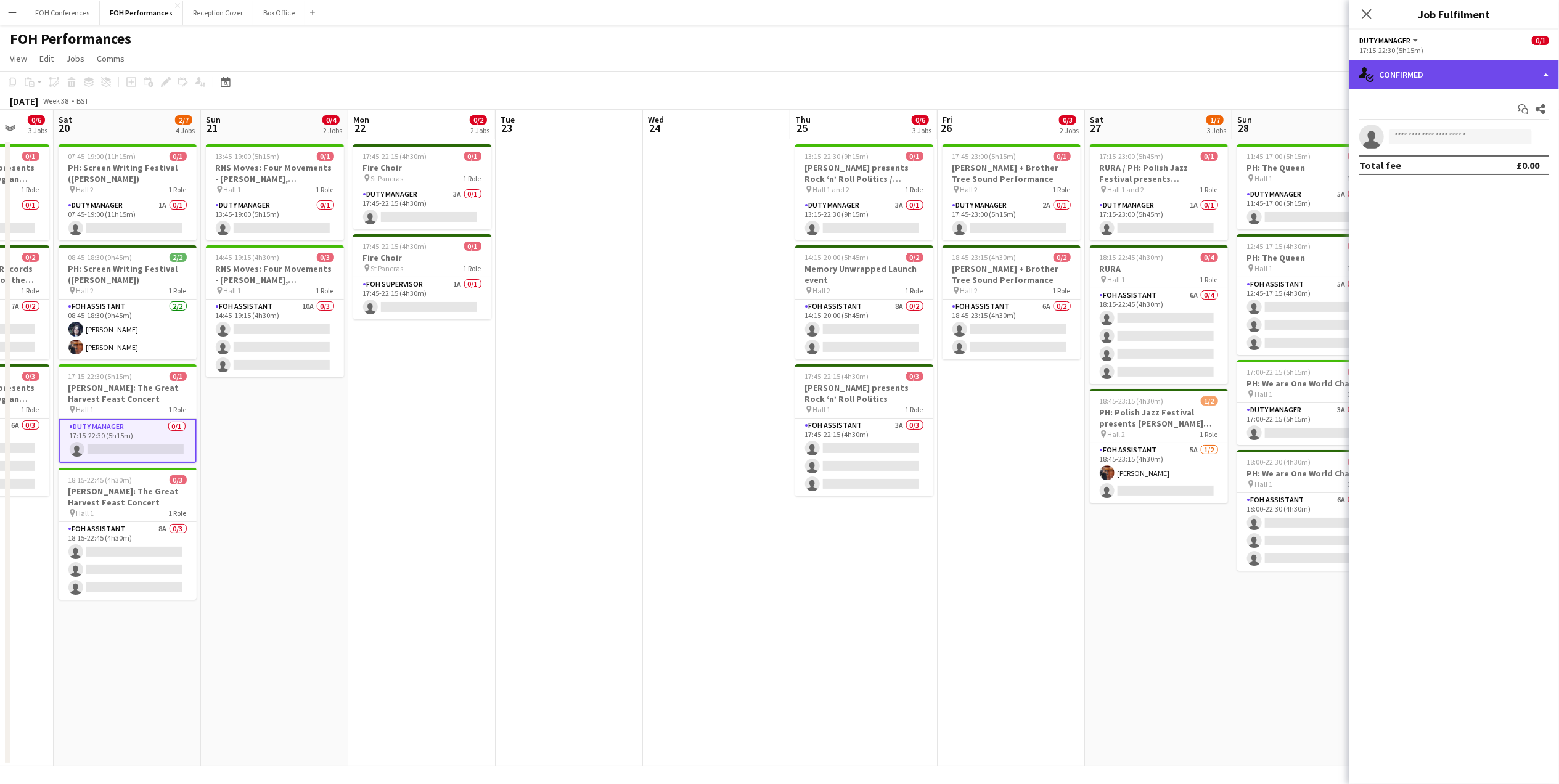
click at [1443, 67] on div "single-neutral-actions-check-2 Confirmed" at bounding box center [1454, 75] width 209 height 29
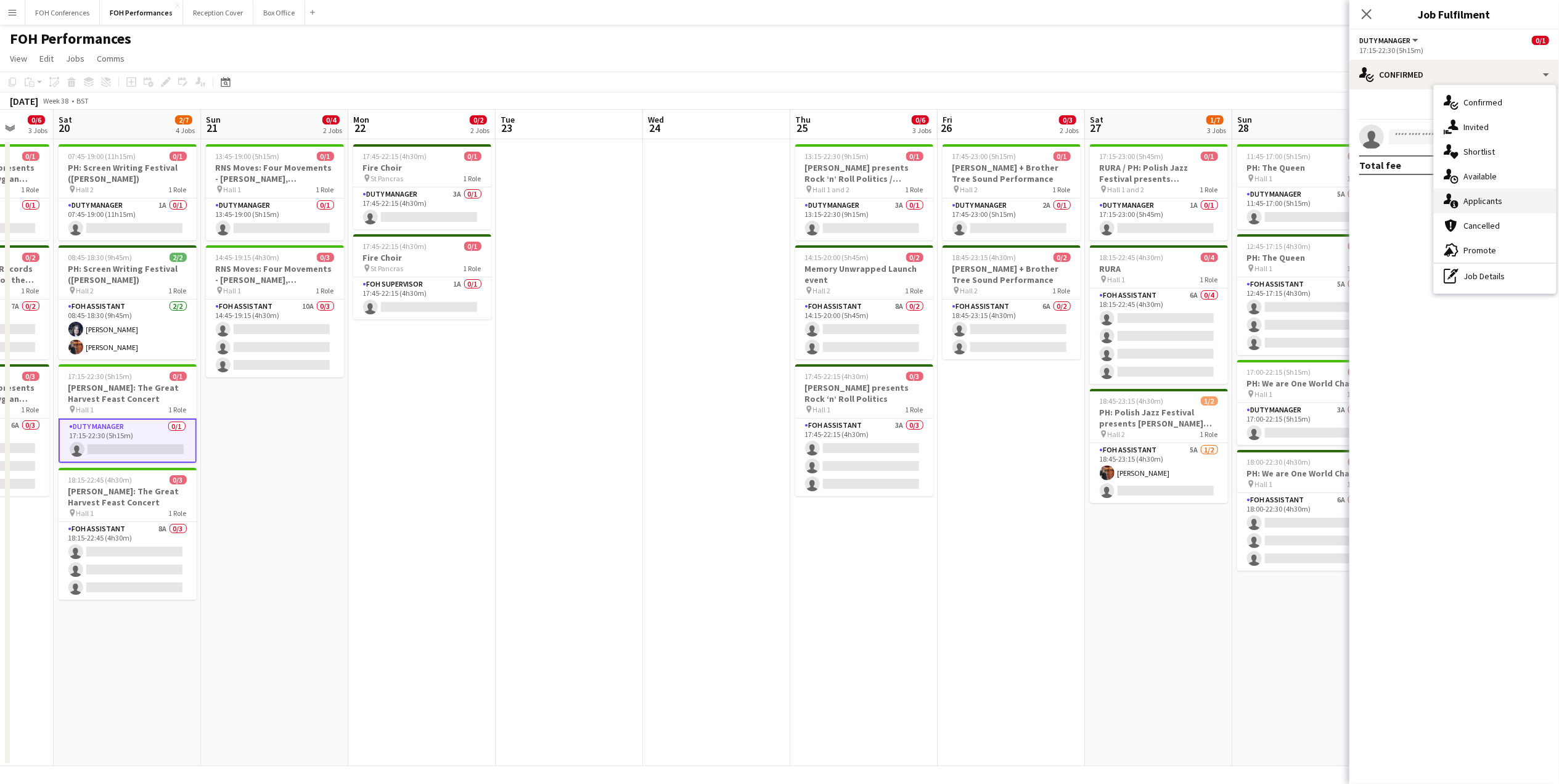
click at [1457, 197] on icon "single-neutral-actions-information" at bounding box center [1451, 201] width 15 height 15
click at [1263, 88] on app-toolbar "Copy Paste Paste Ctrl+V Paste with crew Ctrl+Shift+V Paste linked Job [GEOGRAPH…" at bounding box center [779, 82] width 1559 height 21
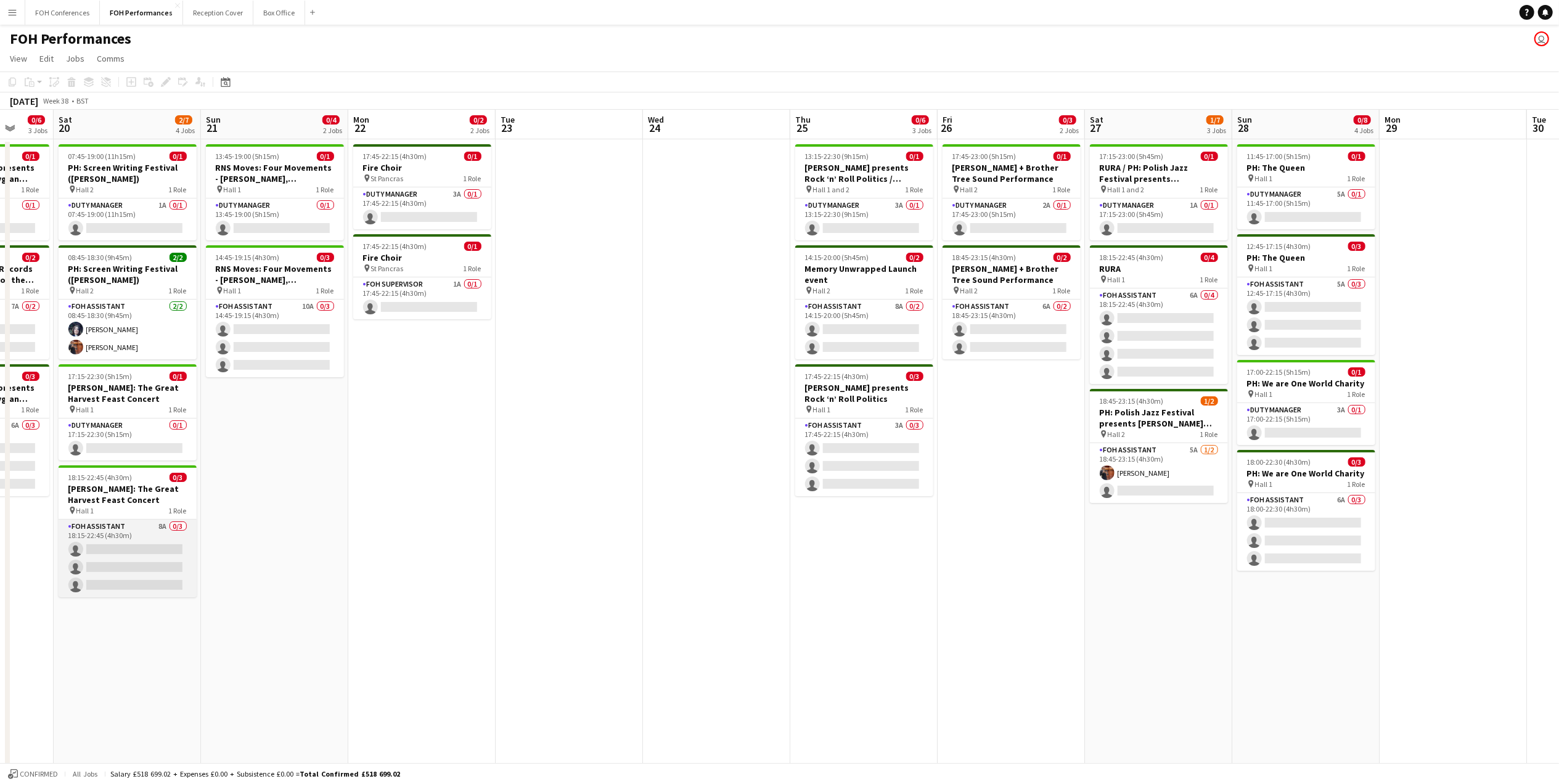
click at [115, 542] on app-card-role "FOH Assistant 8A 0/3 18:15-22:45 (4h30m) single-neutral-actions single-neutral-…" at bounding box center [127, 558] width 138 height 78
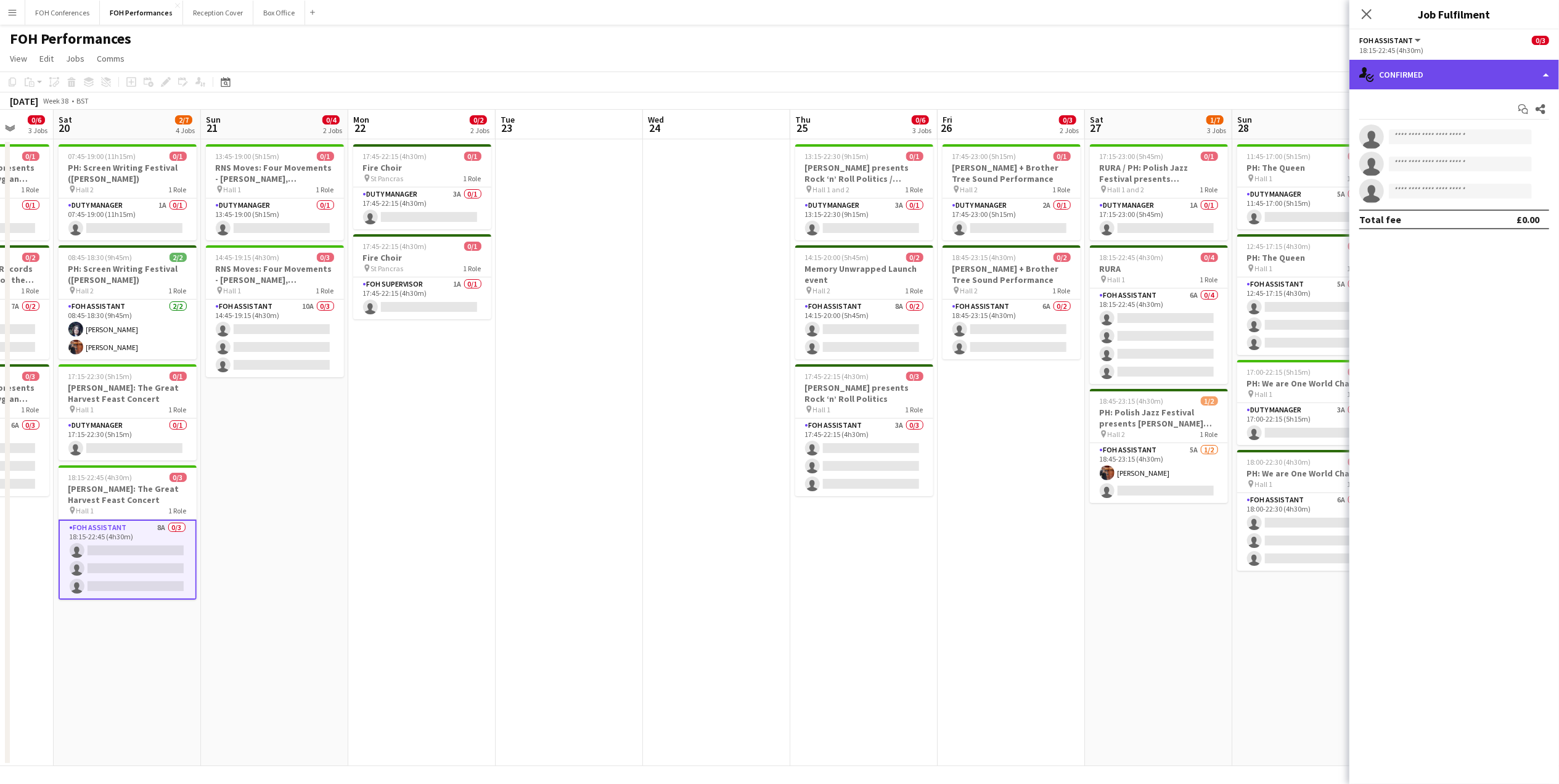
click at [1427, 74] on div "single-neutral-actions-check-2 Confirmed" at bounding box center [1454, 75] width 209 height 29
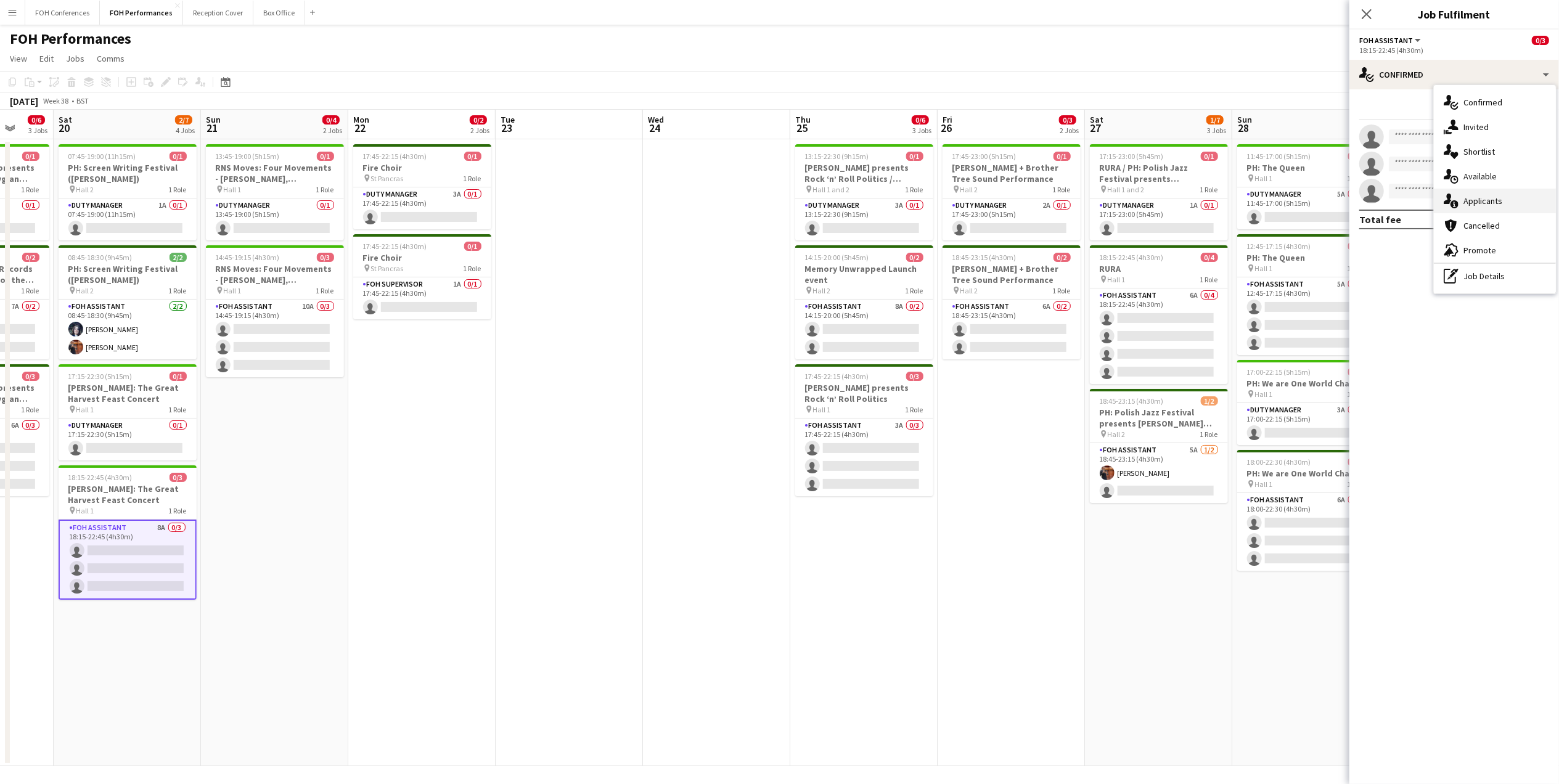
click at [1465, 205] on div "single-neutral-actions-information Applicants" at bounding box center [1495, 201] width 122 height 25
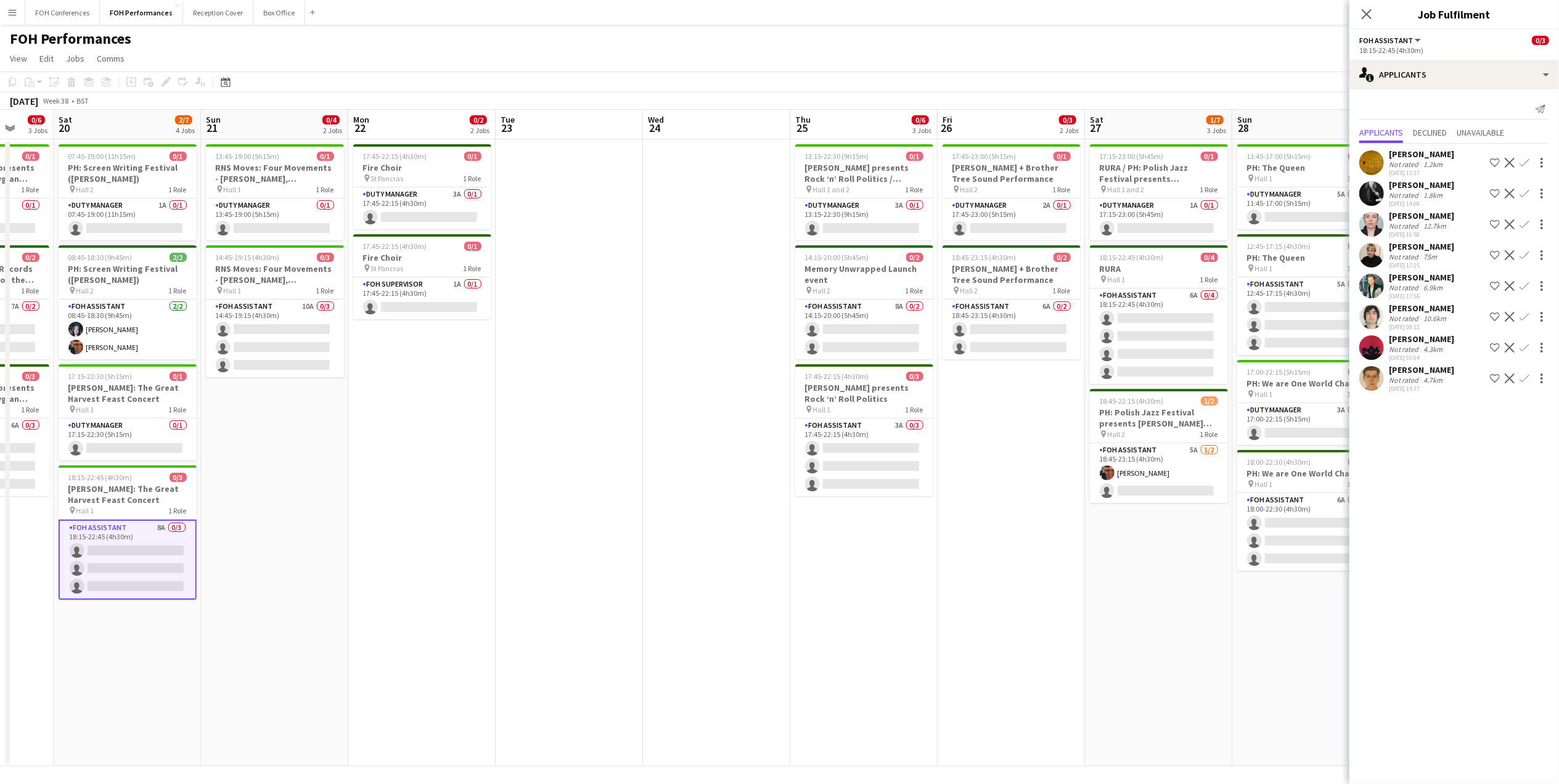
click at [1056, 52] on app-page-menu "View Day view expanded Day view collapsed Month view Date picker Jump to [DATE]…" at bounding box center [779, 60] width 1559 height 23
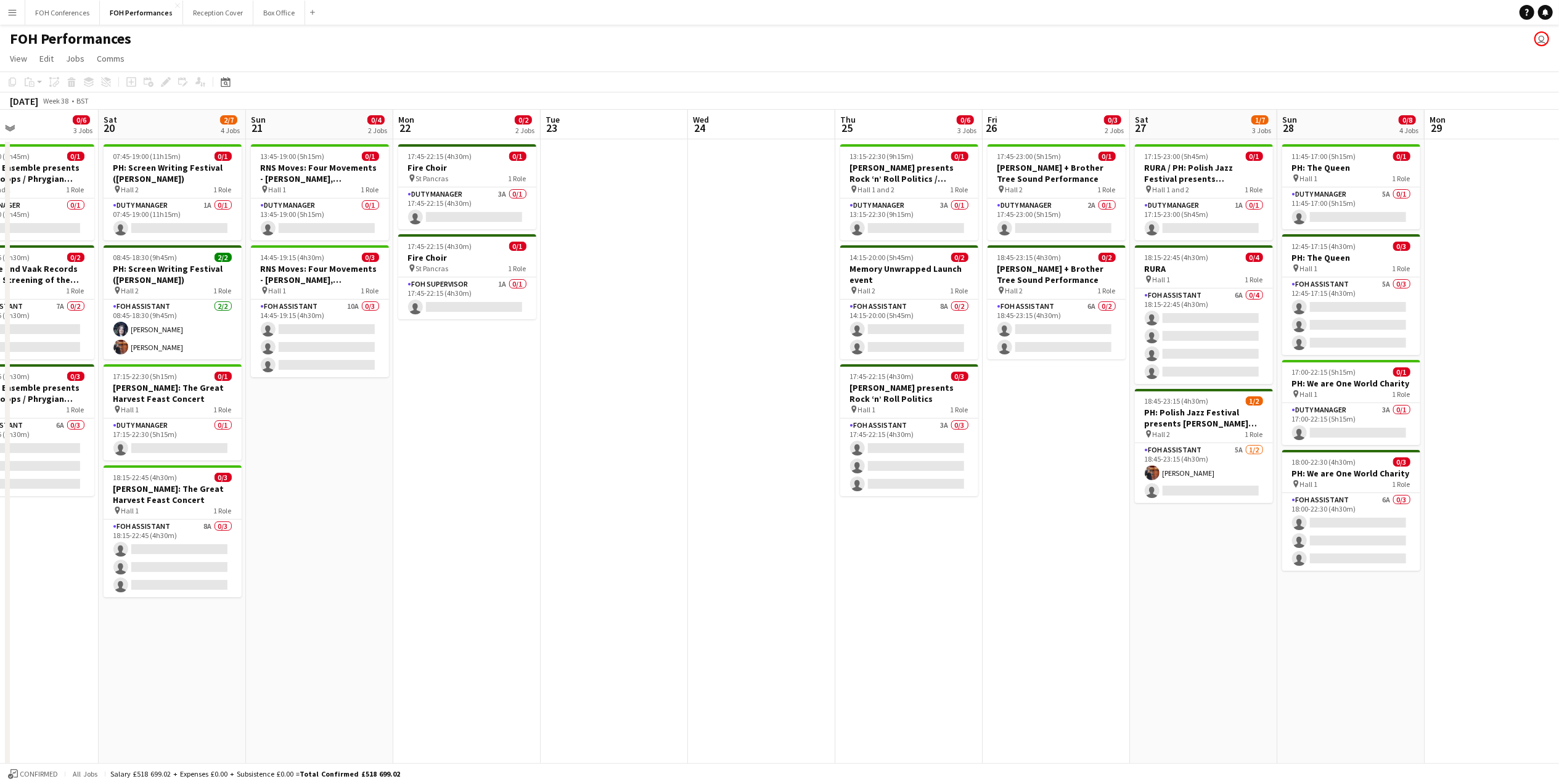
scroll to position [0, 342]
drag, startPoint x: 296, startPoint y: 129, endPoint x: 342, endPoint y: 119, distance: 47.1
click at [342, 119] on app-calendar-viewport "Wed 17 Thu 18 0/7 4 Jobs Fri 19 0/6 3 Jobs Sat 20 2/7 4 Jobs Sun 21 0/4 2 Jobs …" at bounding box center [779, 437] width 1559 height 656
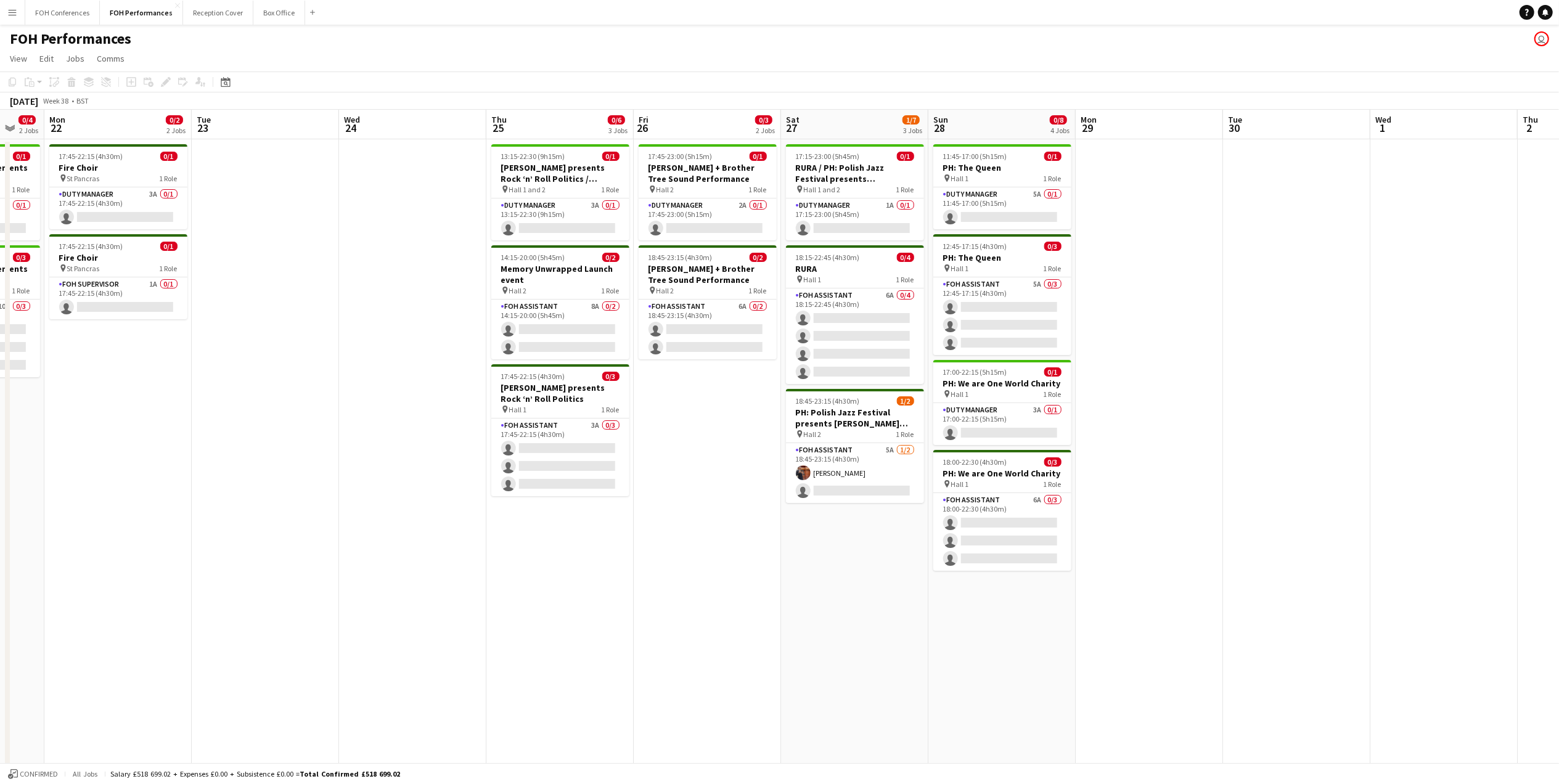
scroll to position [0, 407]
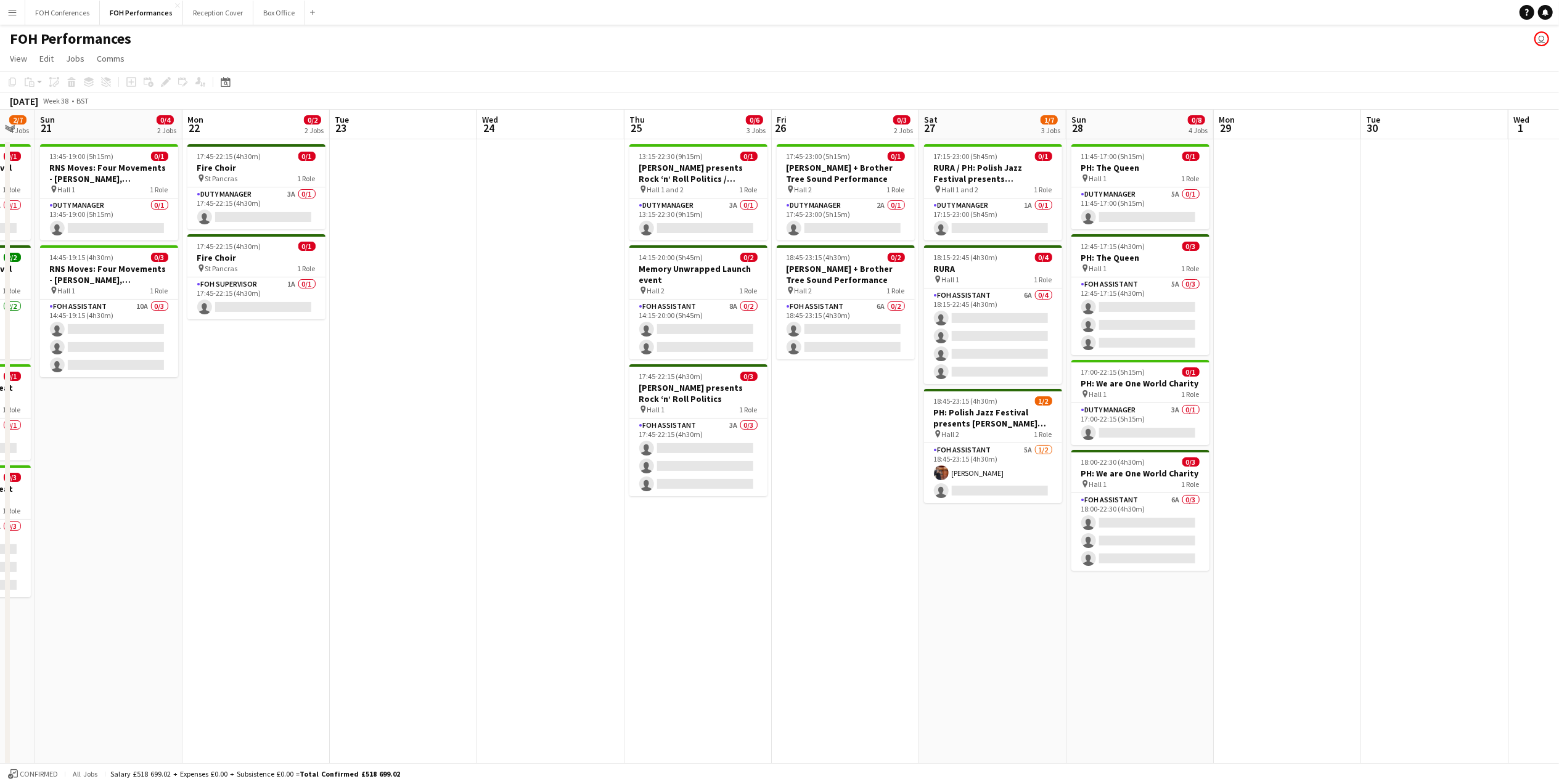
drag, startPoint x: 336, startPoint y: 124, endPoint x: 124, endPoint y: 135, distance: 212.3
click at [124, 135] on app-calendar-viewport "Thu 18 0/7 4 Jobs Fri 19 0/6 3 Jobs Sat 20 2/7 4 Jobs Sun 21 0/4 2 Jobs Mon 22 …" at bounding box center [779, 437] width 1559 height 656
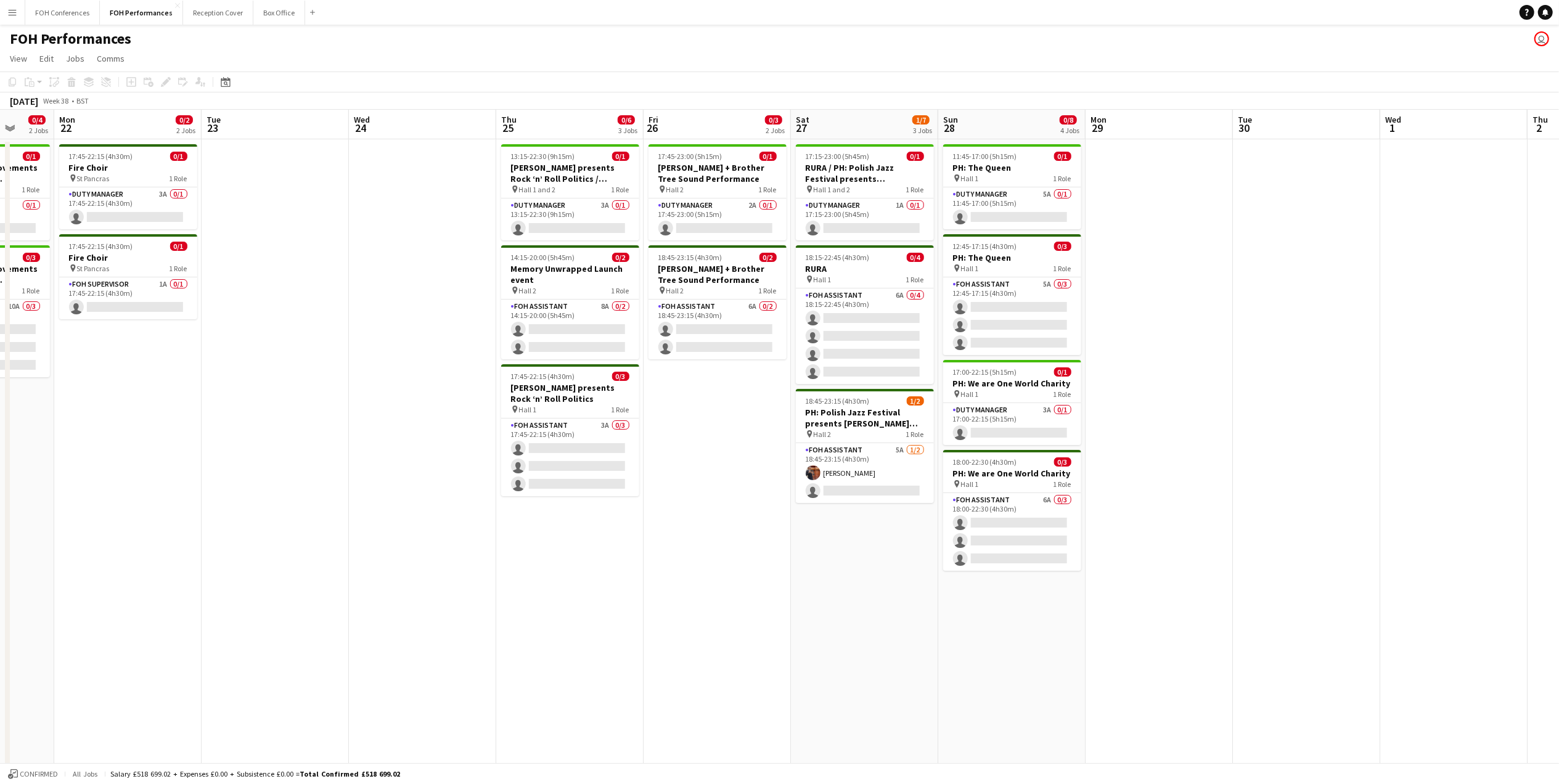
drag, startPoint x: 265, startPoint y: 119, endPoint x: 136, endPoint y: 134, distance: 129.9
click at [136, 134] on app-calendar-viewport "Thu 18 0/7 4 Jobs Fri 19 0/6 3 Jobs Sat 20 2/7 4 Jobs Sun 21 0/4 2 Jobs Mon 22 …" at bounding box center [779, 437] width 1559 height 656
click at [131, 214] on app-card-role "Duty Manager 3A 0/1 17:45-22:15 (4h30m) single-neutral-actions" at bounding box center [127, 208] width 138 height 42
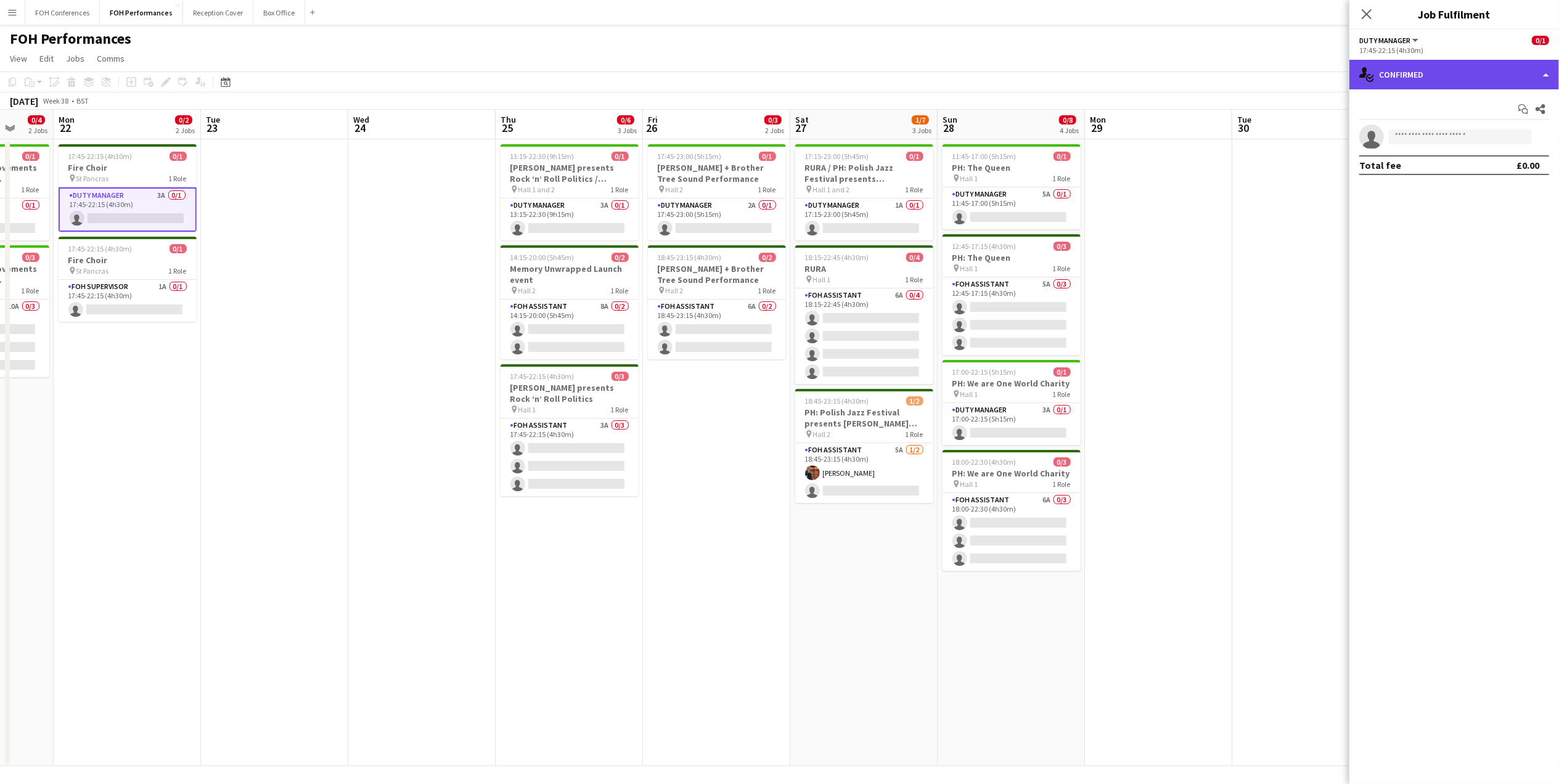
click at [1435, 72] on div "single-neutral-actions-check-2 Confirmed" at bounding box center [1454, 75] width 209 height 29
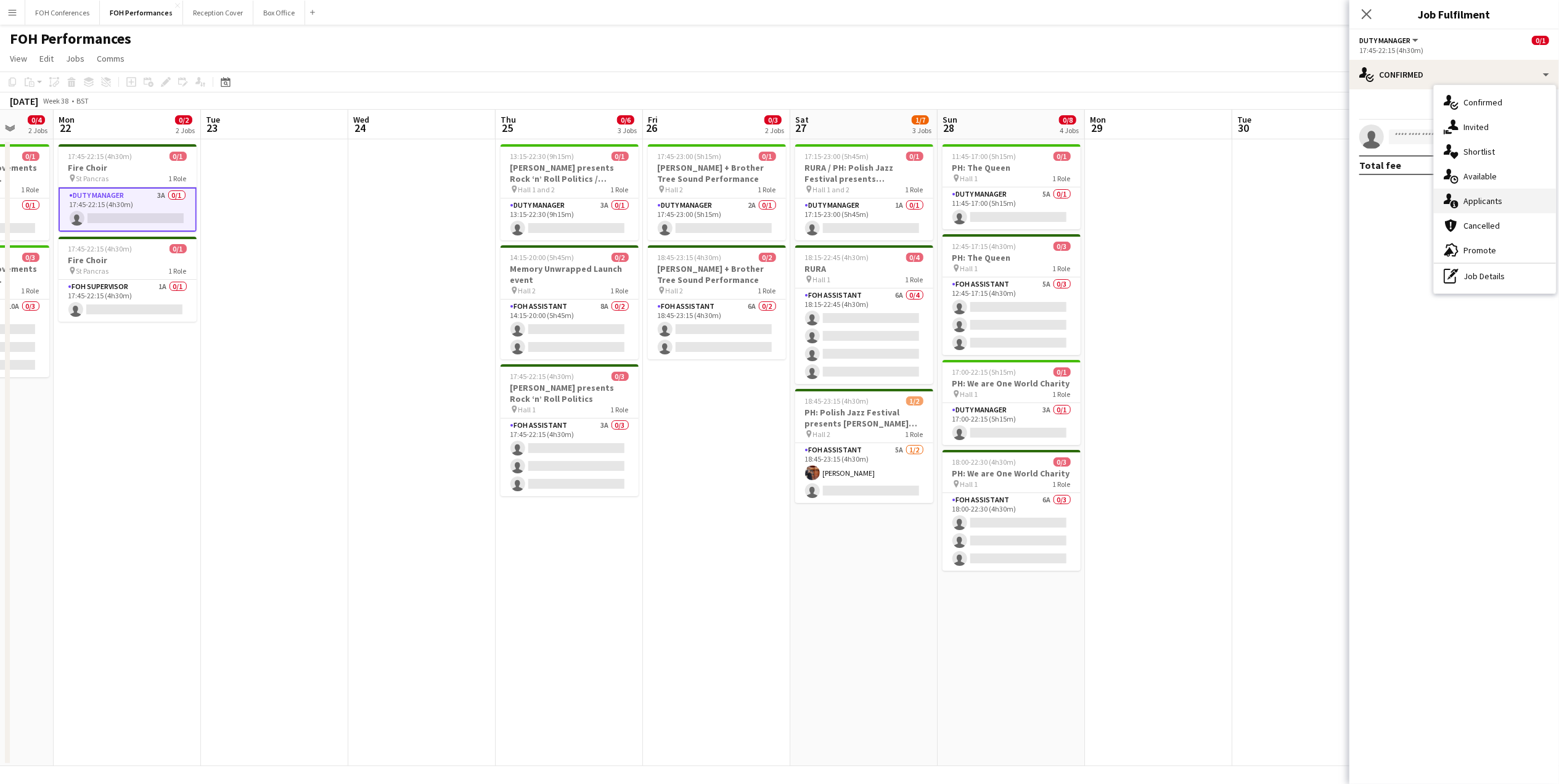
click at [1495, 201] on div "single-neutral-actions-information Applicants" at bounding box center [1495, 201] width 122 height 25
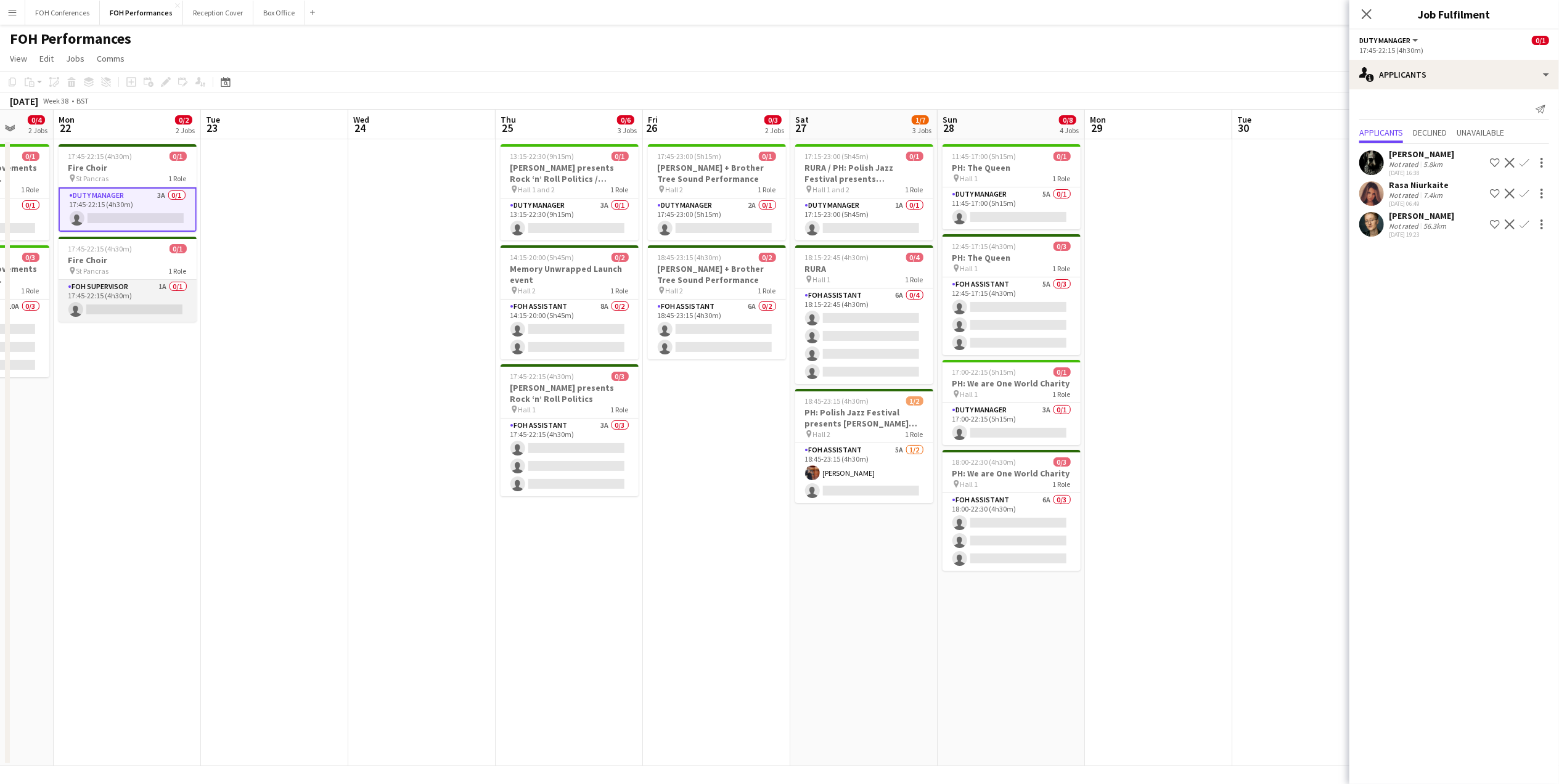
click at [89, 306] on app-card-role "FOH Supervisor 1A 0/1 17:45-22:15 (4h30m) single-neutral-actions" at bounding box center [127, 301] width 138 height 42
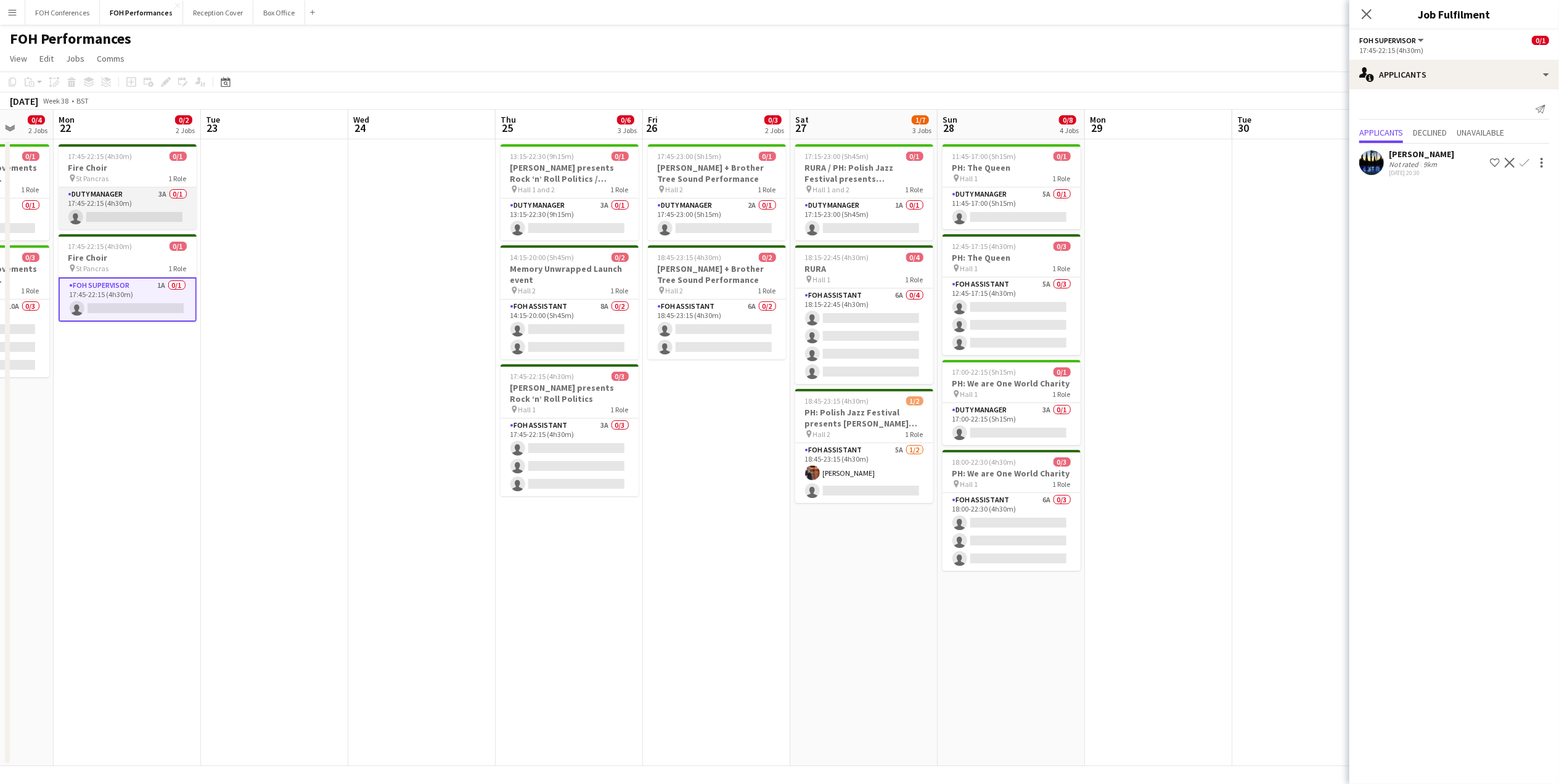
click at [136, 220] on app-card-role "Duty Manager 3A 0/1 17:45-22:15 (4h30m) single-neutral-actions" at bounding box center [127, 208] width 138 height 42
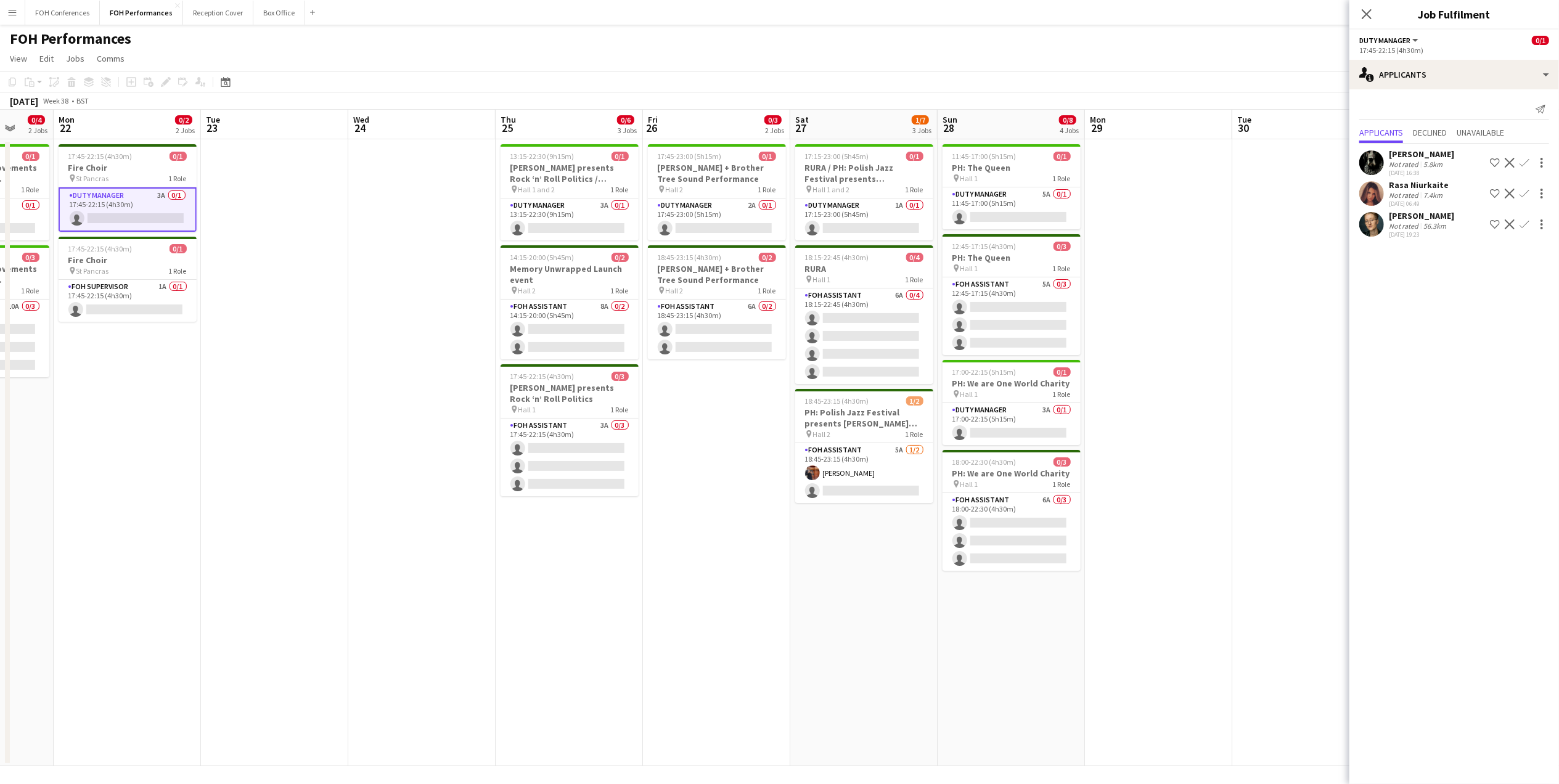
click at [495, 49] on app-page-menu "View Day view expanded Day view collapsed Month view Date picker Jump to [DATE]…" at bounding box center [779, 60] width 1559 height 23
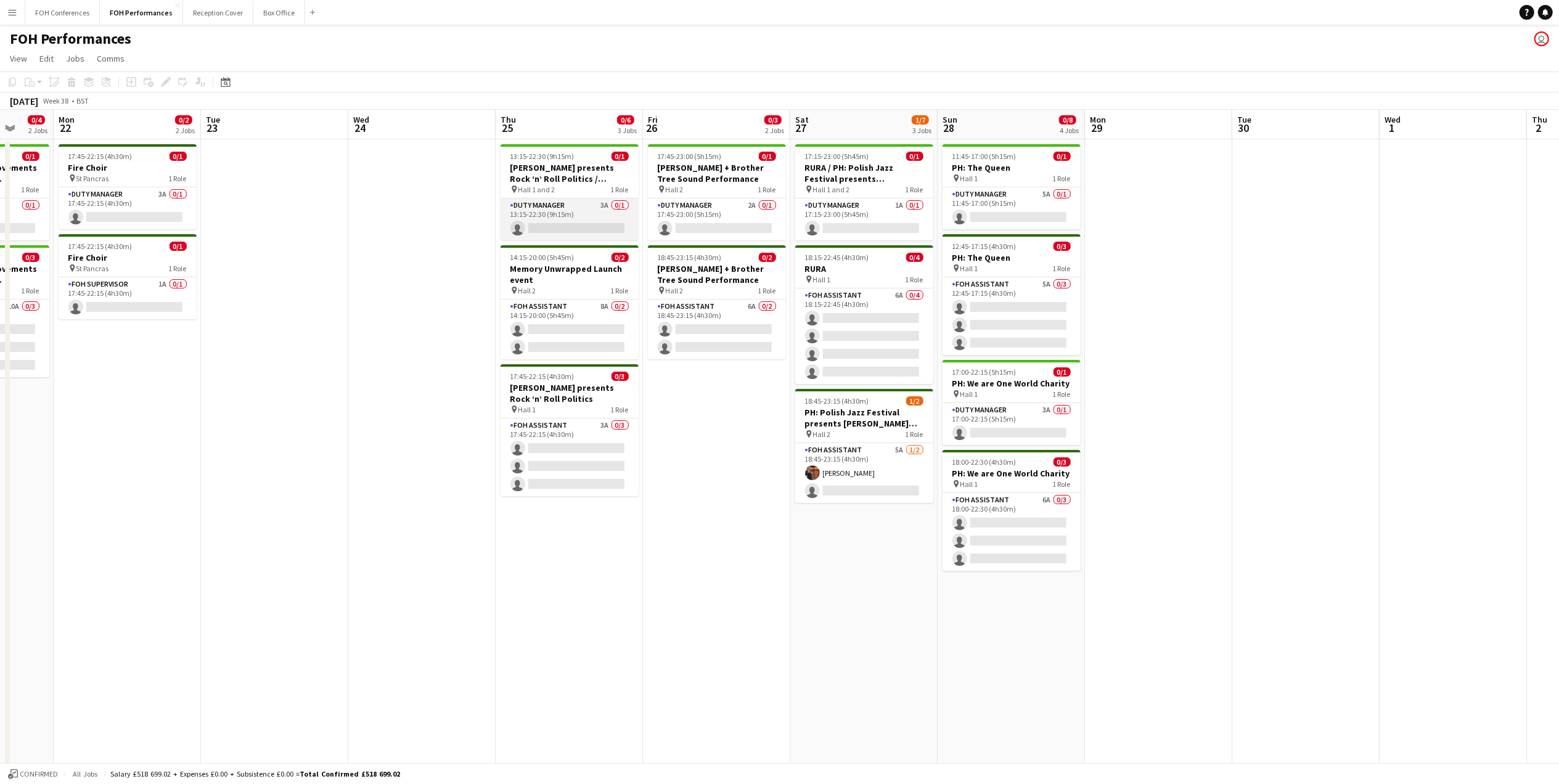
click at [556, 223] on app-card-role "Duty Manager 3A 0/1 13:15-22:30 (9h15m) single-neutral-actions" at bounding box center [569, 219] width 138 height 42
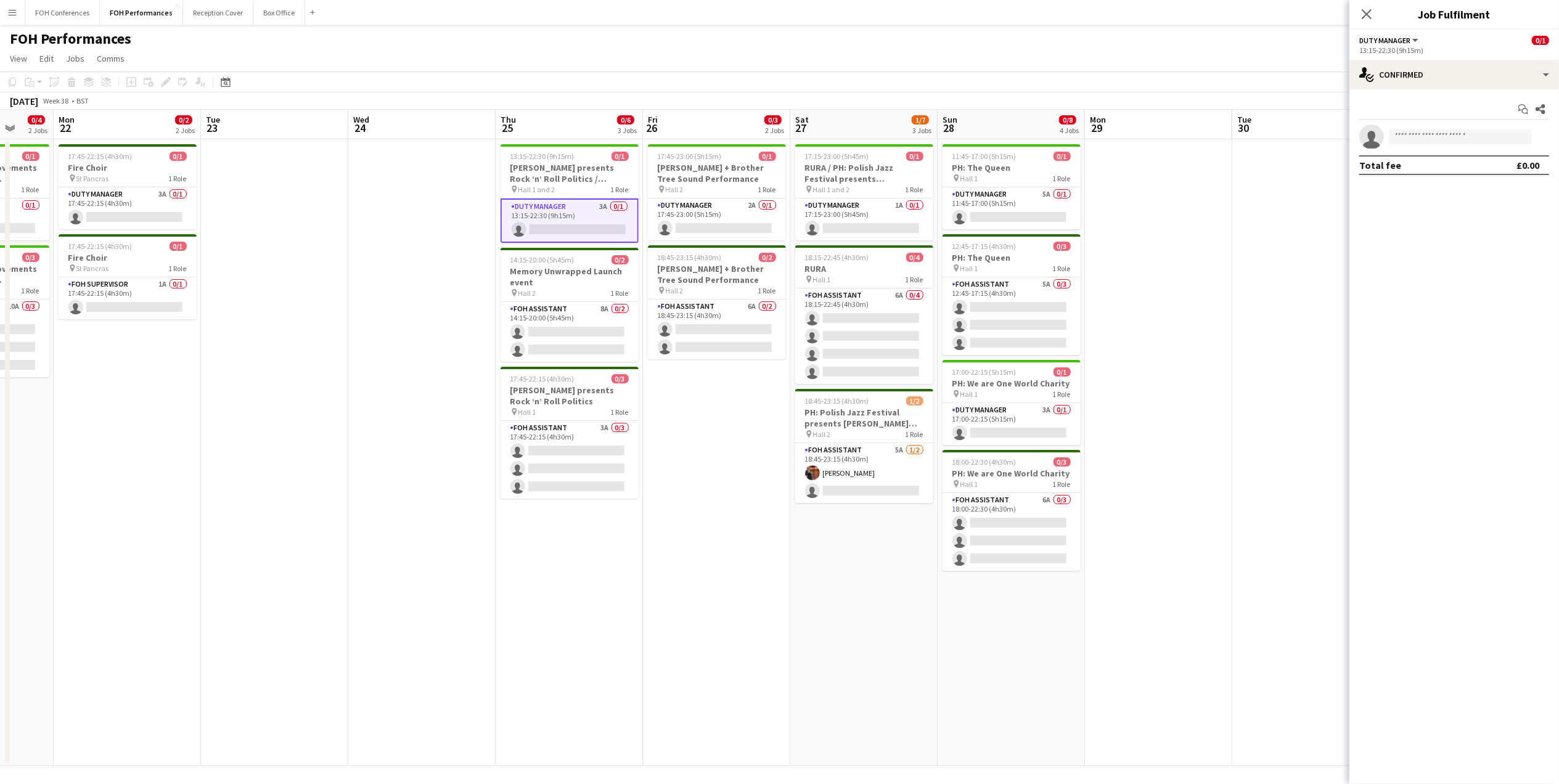
click at [854, 50] on app-page-menu "View Day view expanded Day view collapsed Month view Date picker Jump to [DATE]…" at bounding box center [779, 60] width 1559 height 23
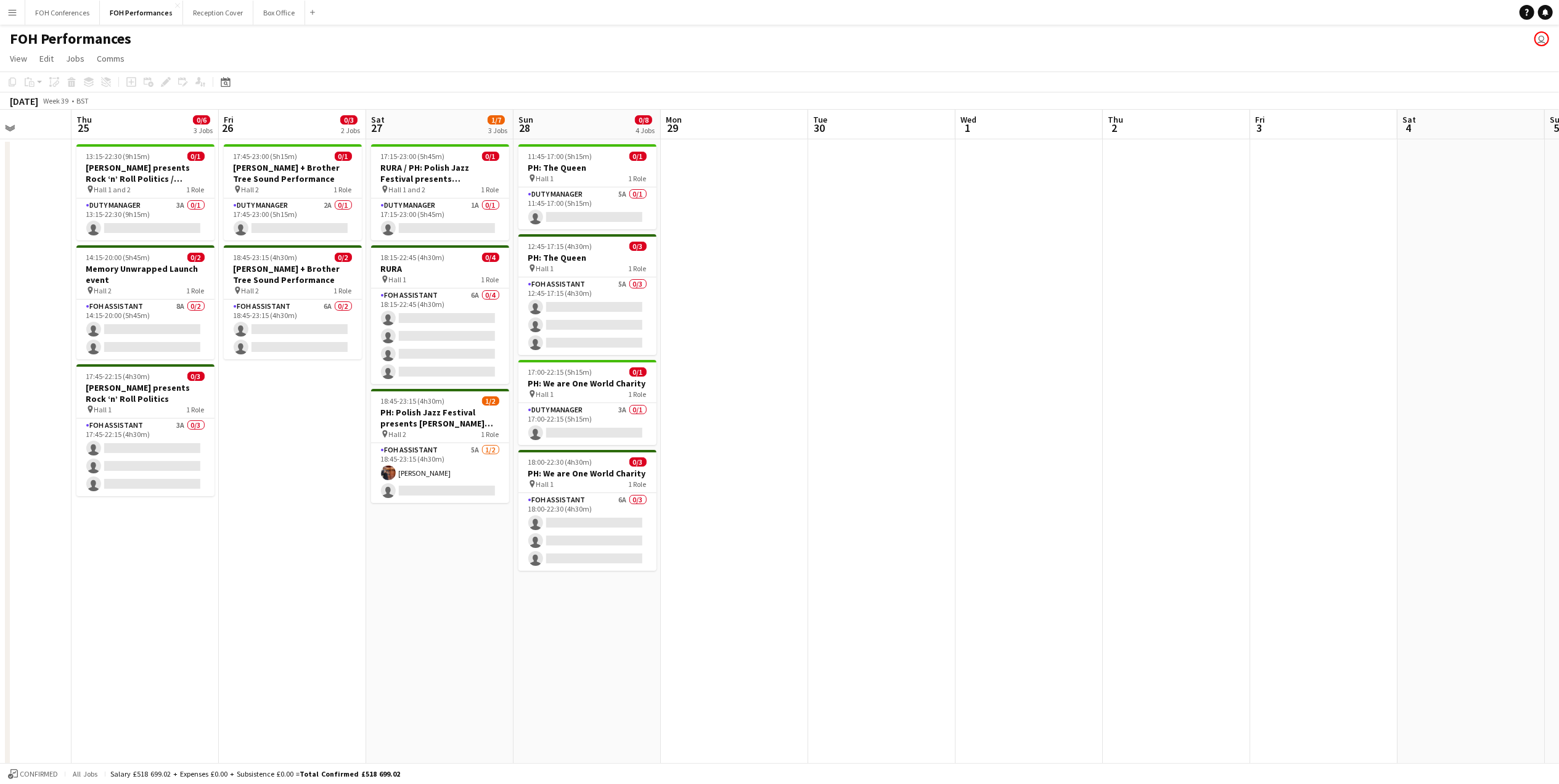
scroll to position [0, 375]
drag, startPoint x: 563, startPoint y: 126, endPoint x: 135, endPoint y: 178, distance: 431.1
click at [135, 178] on app-calendar-viewport "Mon 22 0/2 2 Jobs Tue 23 Wed 24 Thu 25 0/6 3 Jobs Fri 26 0/3 2 Jobs Sat 27 1/7 …" at bounding box center [779, 437] width 1559 height 656
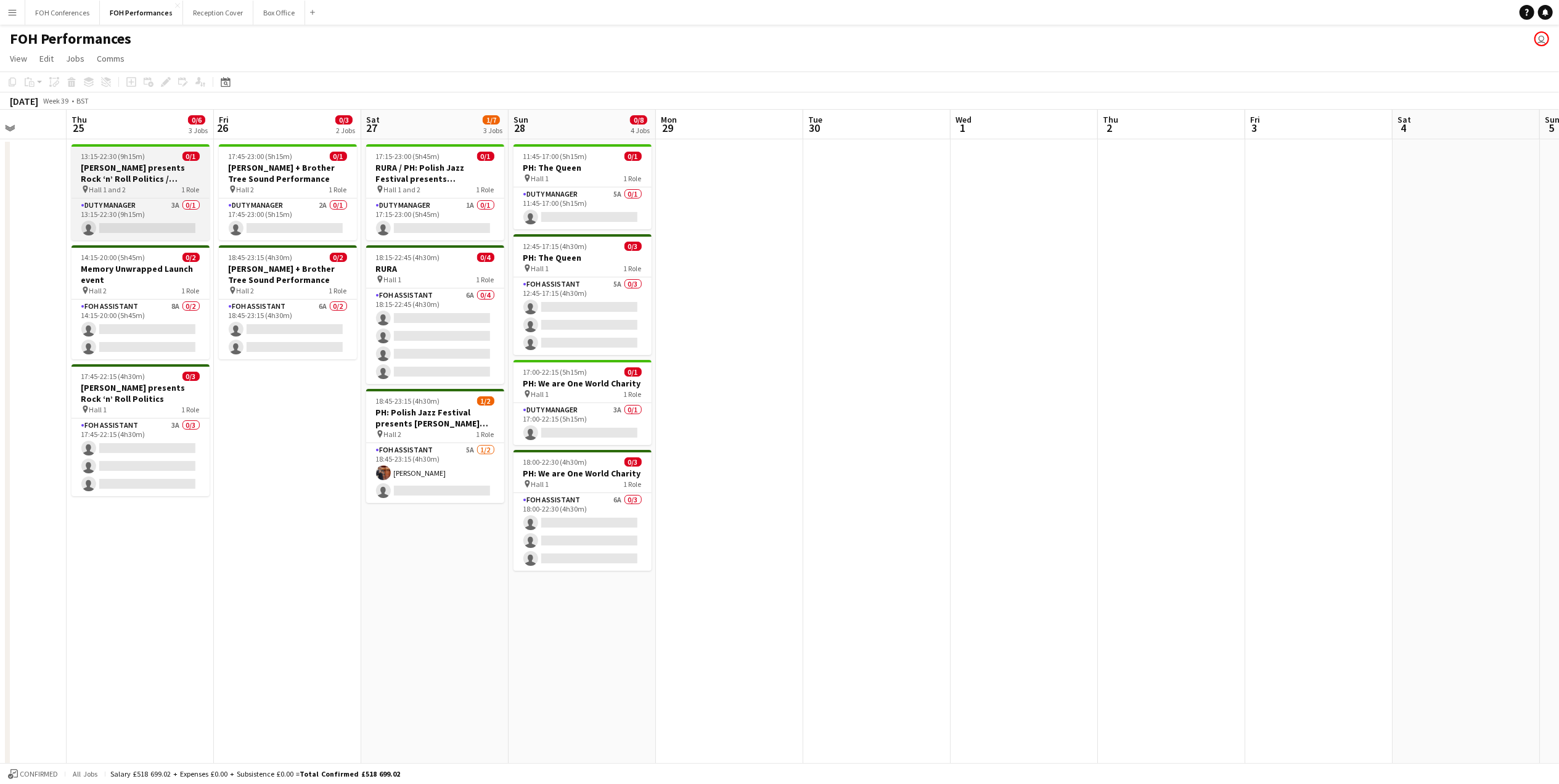
click at [146, 173] on h3 "[PERSON_NAME] presents Rock ‘n’ Roll Politics / Memory Unwrapped Launch Event +…" at bounding box center [140, 173] width 138 height 22
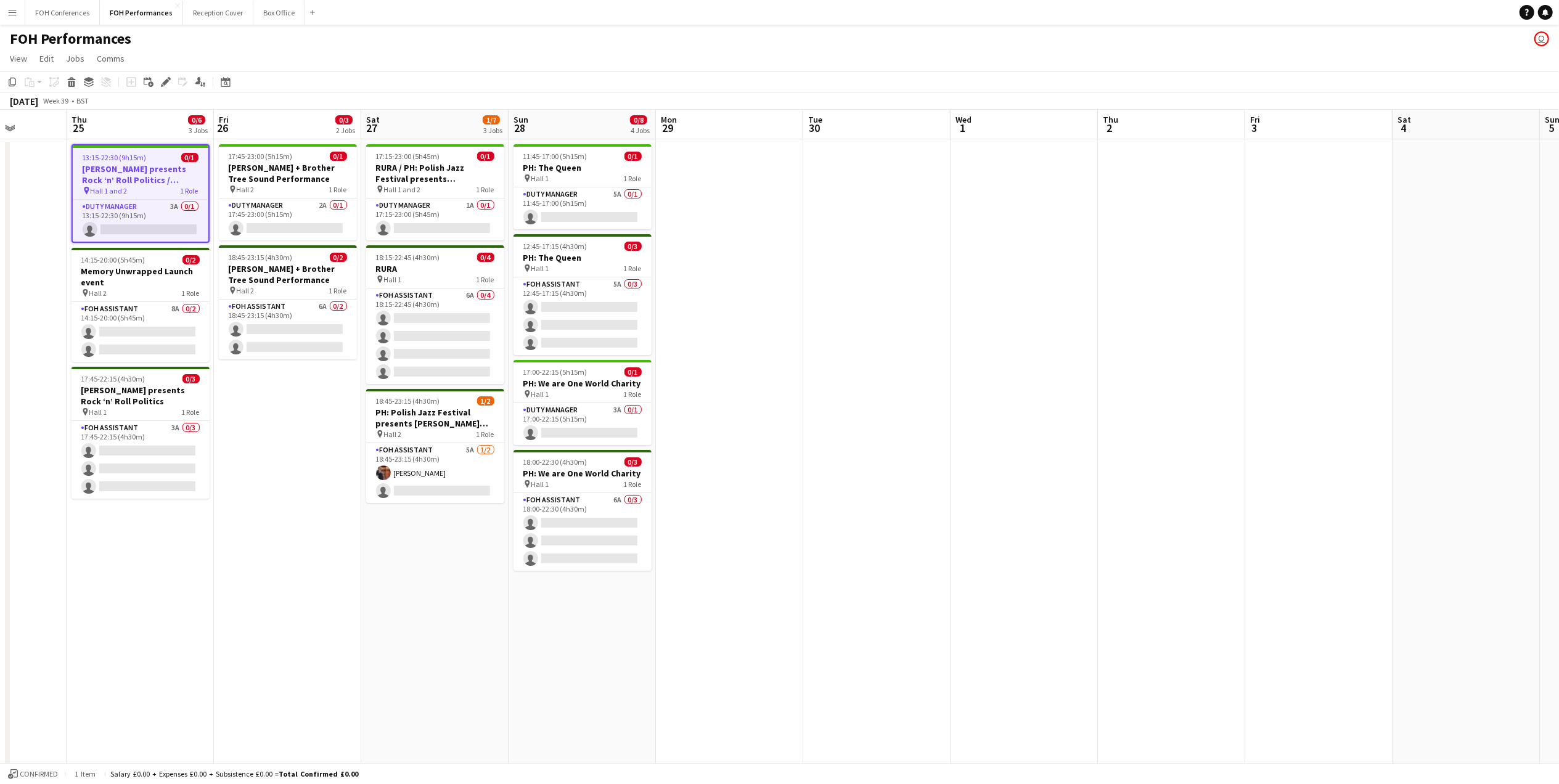
click at [146, 173] on h3 "[PERSON_NAME] presents Rock ‘n’ Roll Politics / Memory Unwrapped Launch Event +…" at bounding box center [140, 174] width 135 height 22
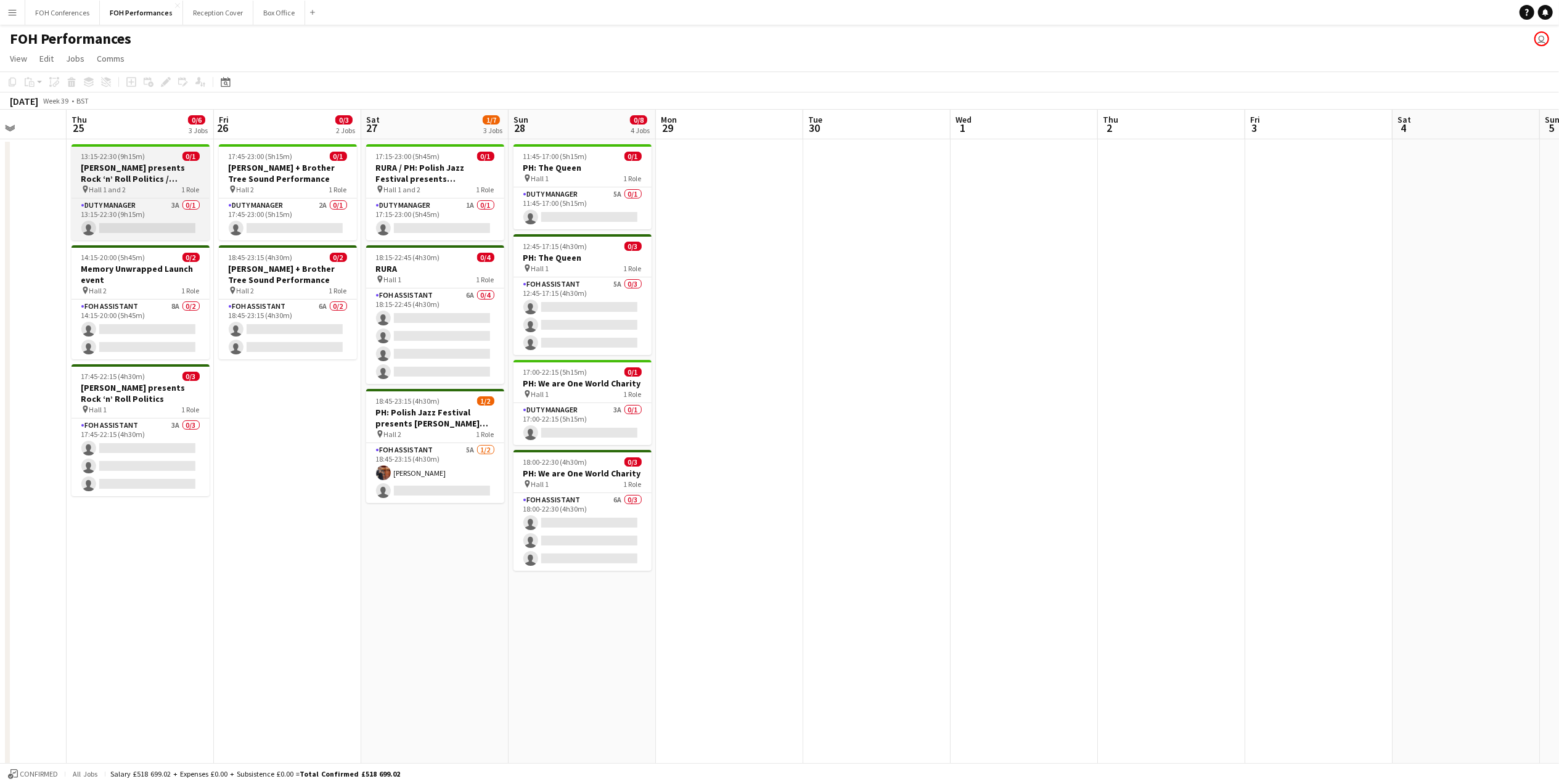
click at [146, 176] on h3 "[PERSON_NAME] presents Rock ‘n’ Roll Politics / Memory Unwrapped Launch Event +…" at bounding box center [140, 173] width 138 height 22
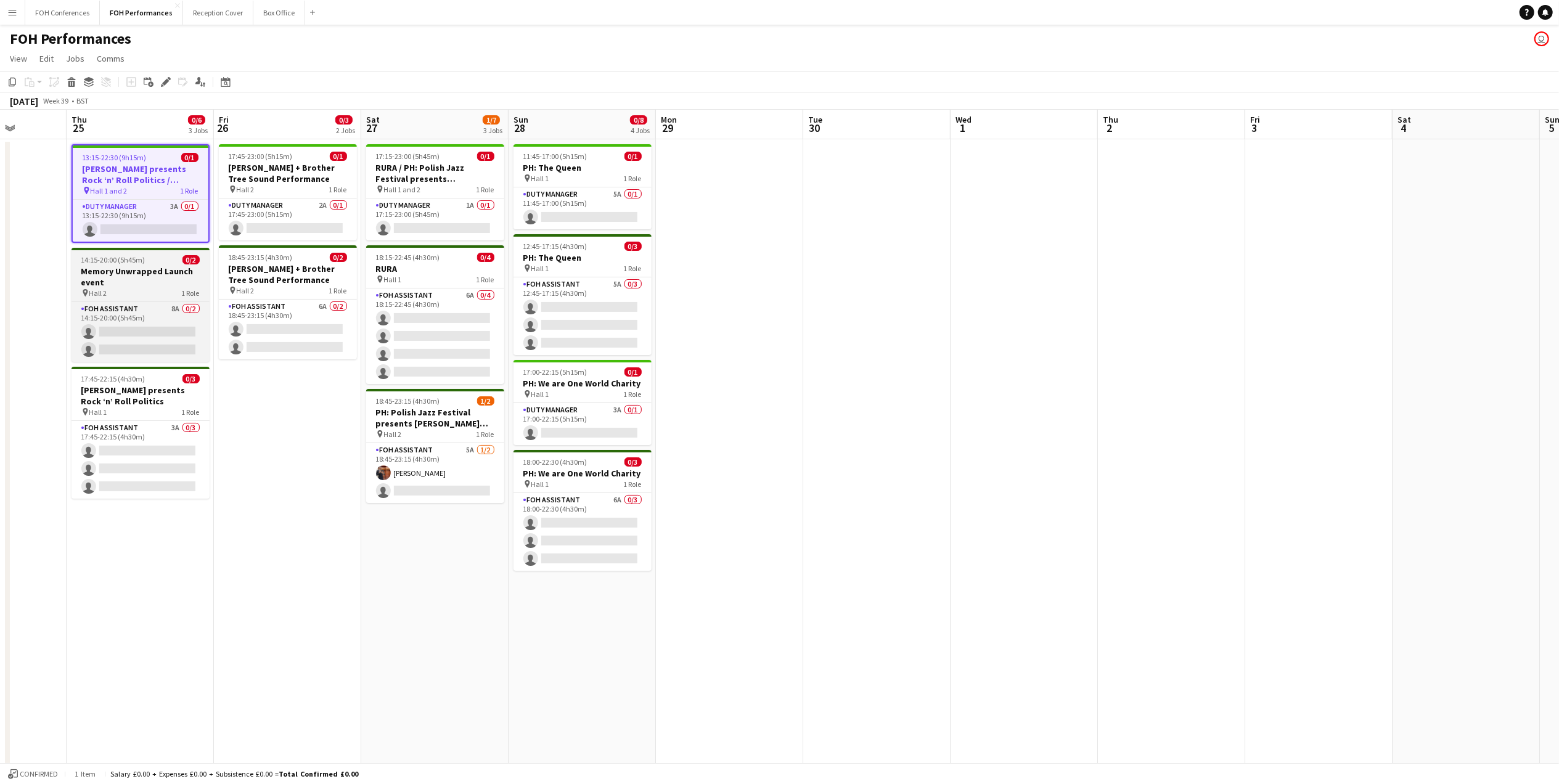
click at [136, 274] on h3 "Memory Unwrapped Launch event" at bounding box center [140, 276] width 138 height 22
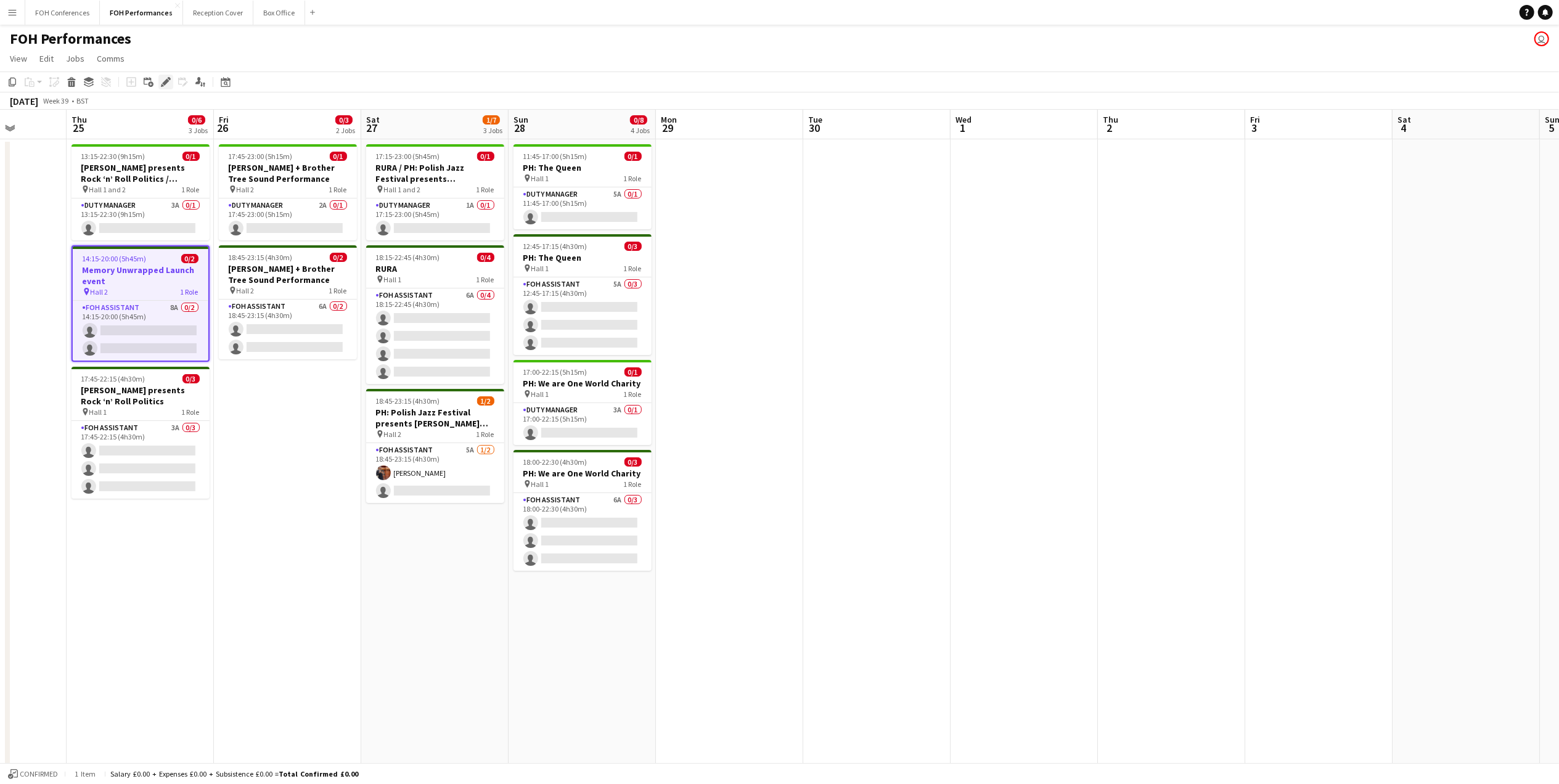
click at [165, 84] on icon at bounding box center [165, 82] width 7 height 7
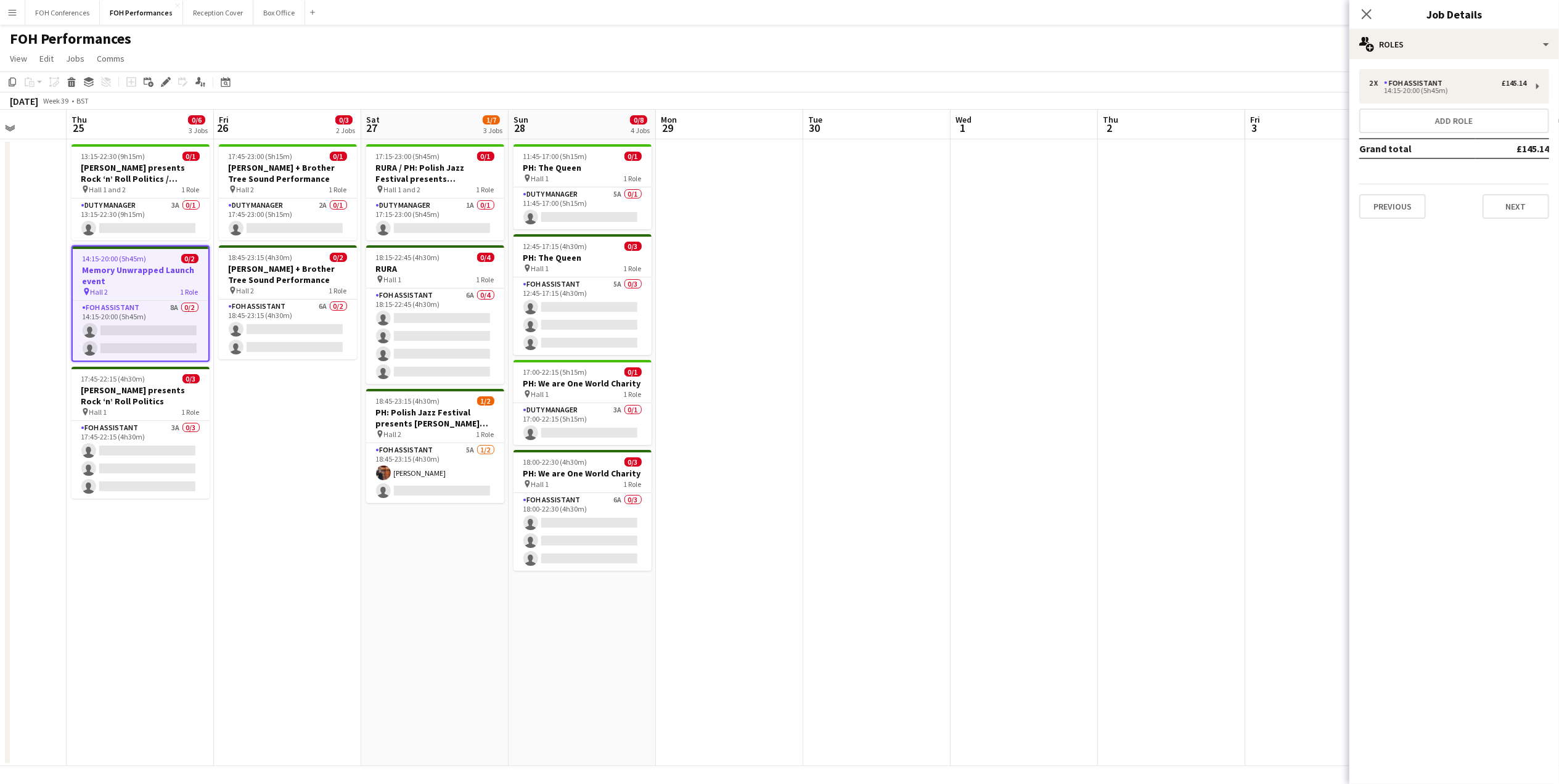
click at [1466, 23] on div "Close pop-in Job Details" at bounding box center [1454, 15] width 209 height 29
click at [1465, 32] on div "multiple-users-add Roles" at bounding box center [1454, 44] width 209 height 29
click at [1404, 124] on button "Add role" at bounding box center [1454, 121] width 190 height 25
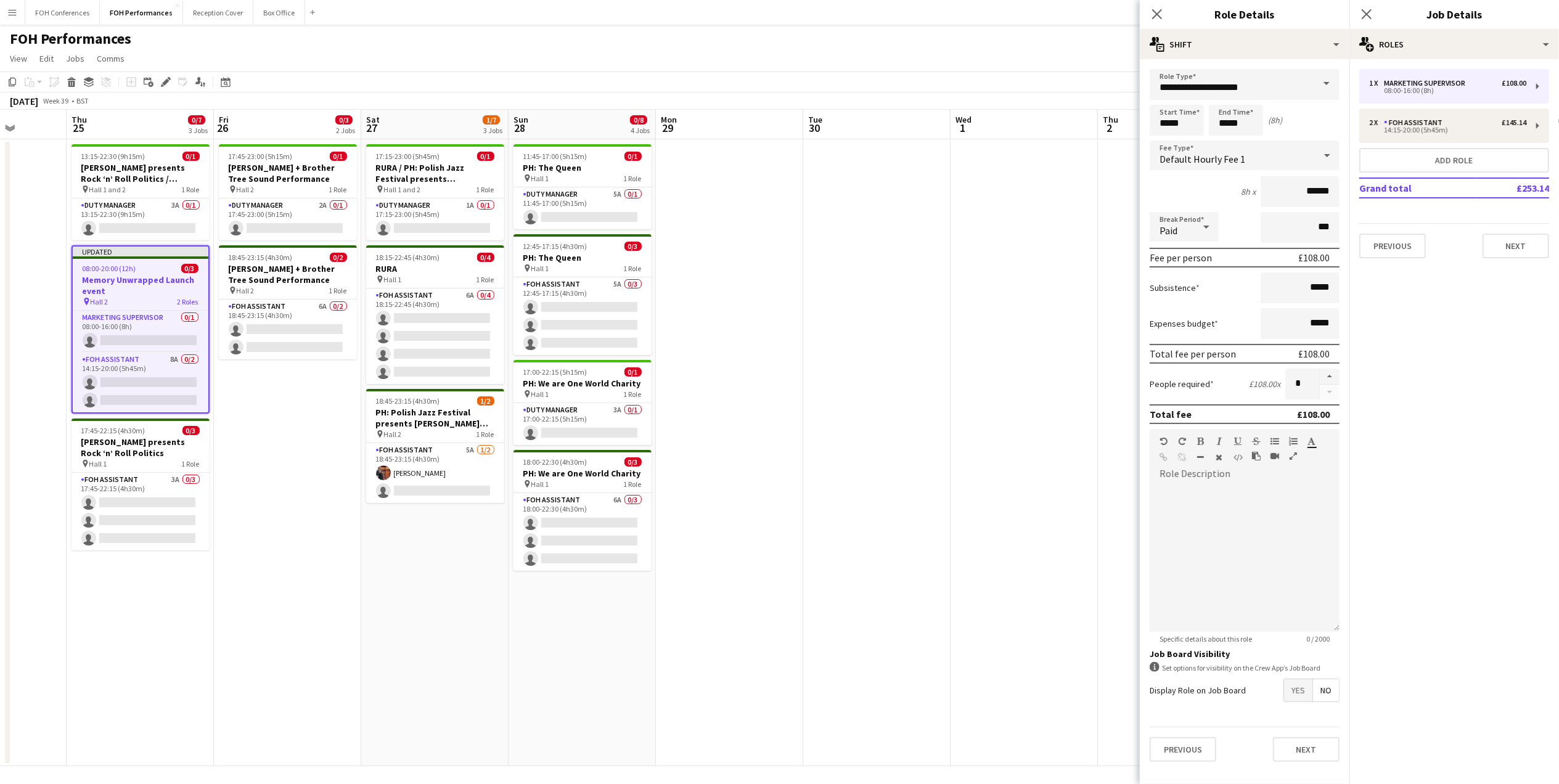
click at [149, 276] on h3 "Memory Unwrapped Launch event" at bounding box center [140, 285] width 135 height 22
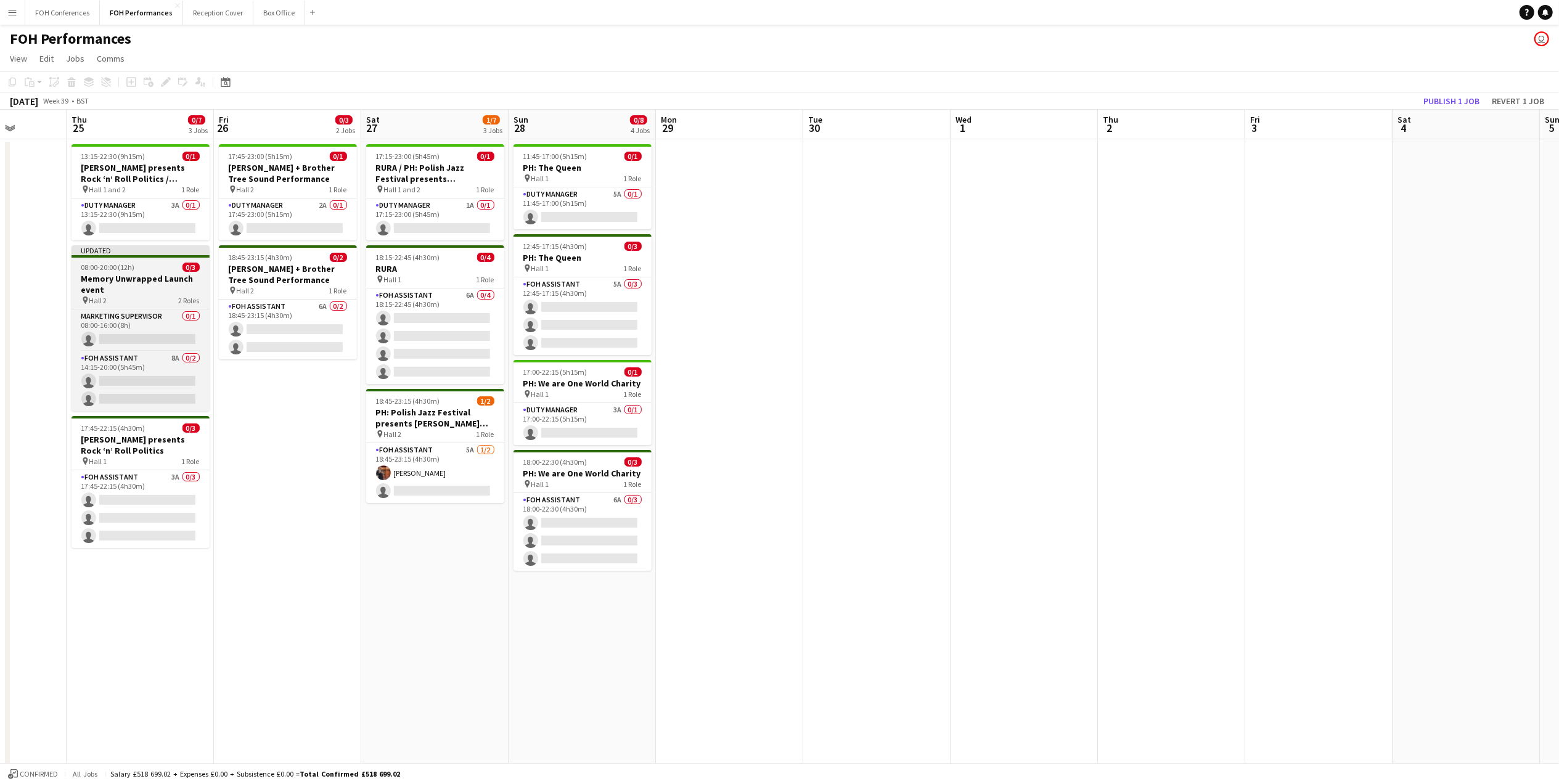
click at [132, 268] on span "08:00-20:00 (12h)" at bounding box center [108, 267] width 53 height 10
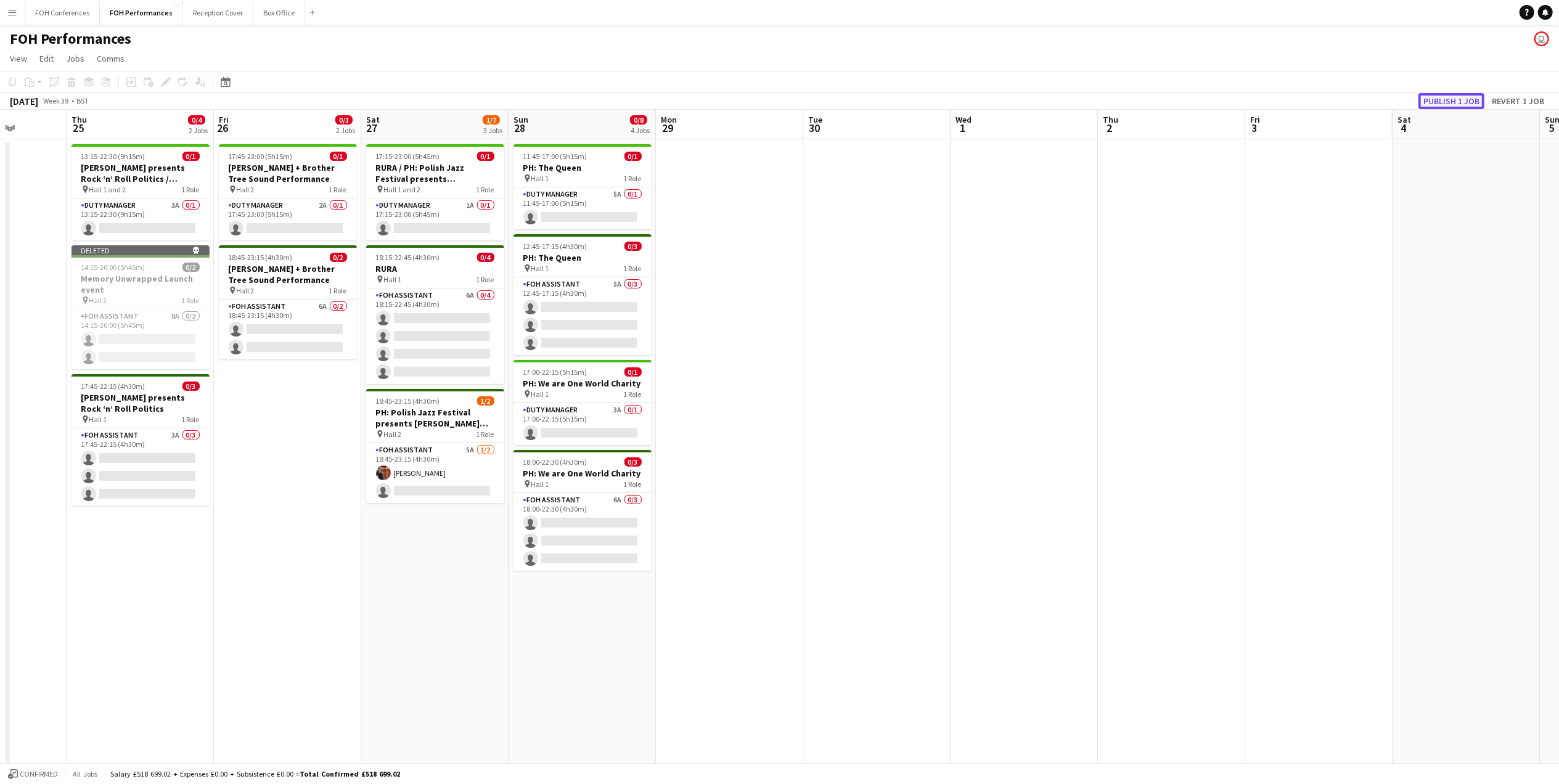
click at [1427, 99] on button "Publish 1 job" at bounding box center [1451, 101] width 66 height 16
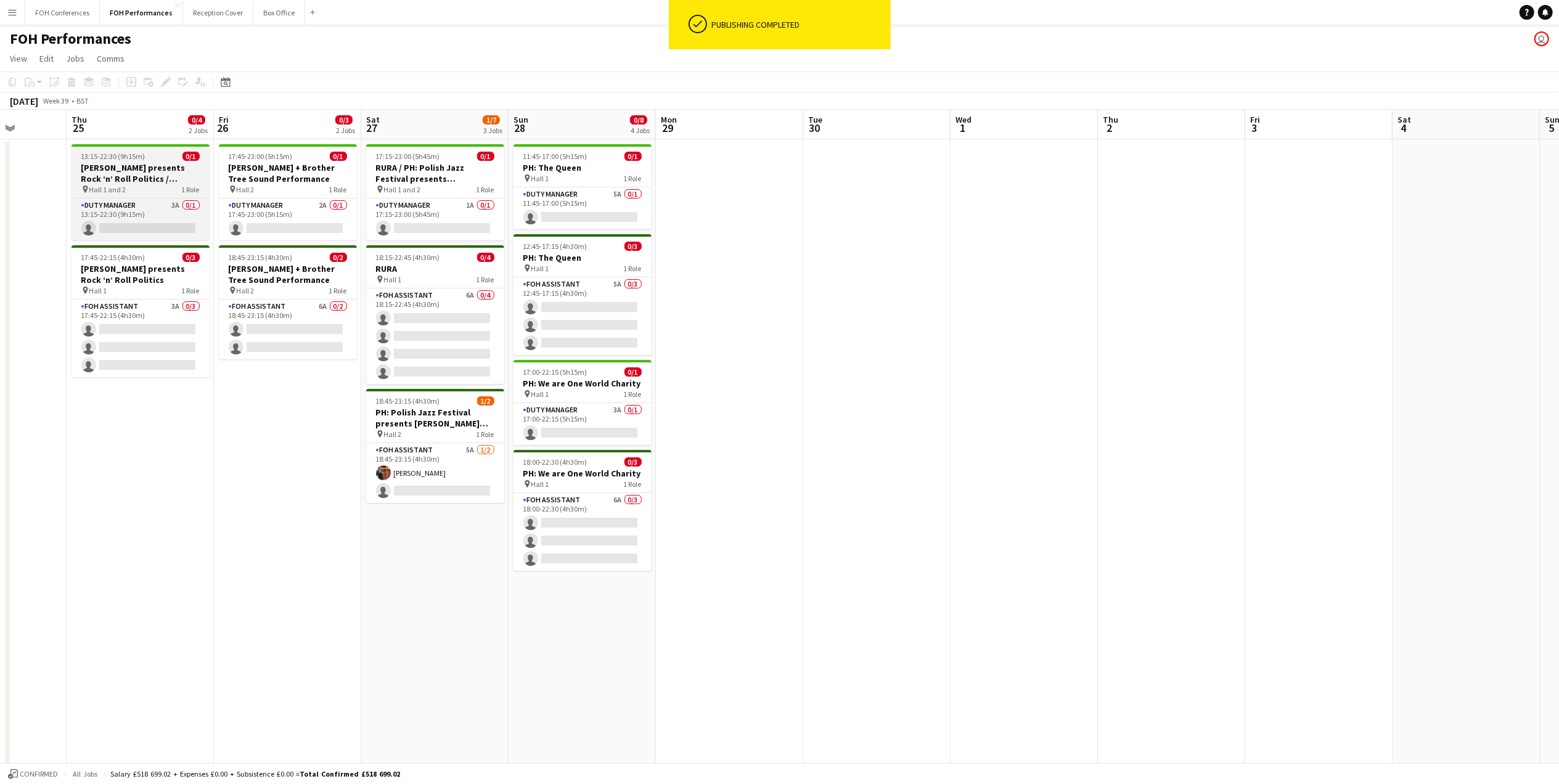
click at [114, 170] on h3 "[PERSON_NAME] presents Rock ‘n’ Roll Politics / Memory Unwrapped Launch Event +…" at bounding box center [140, 173] width 138 height 22
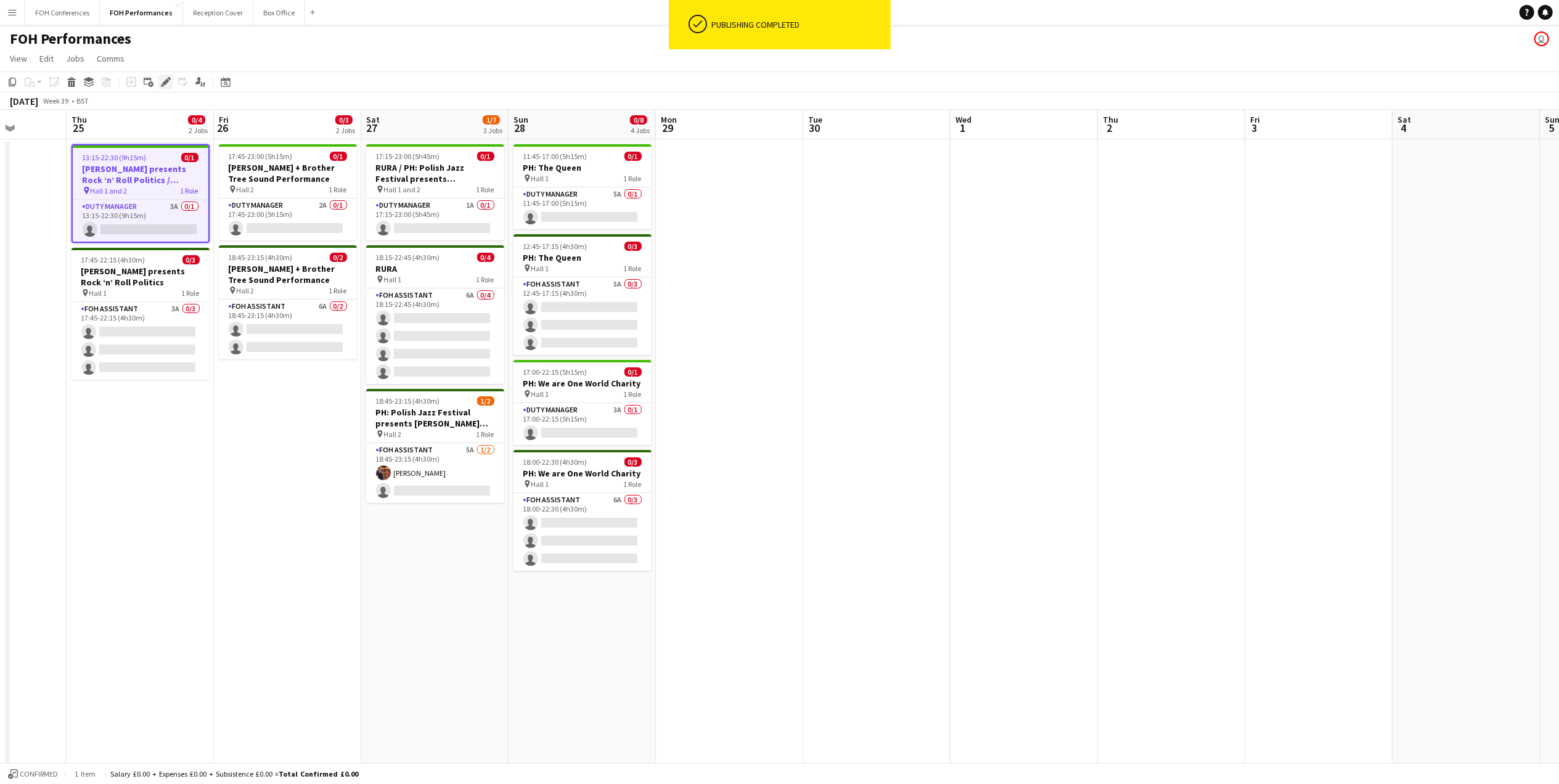
click at [168, 80] on icon "Edit" at bounding box center [165, 81] width 10 height 10
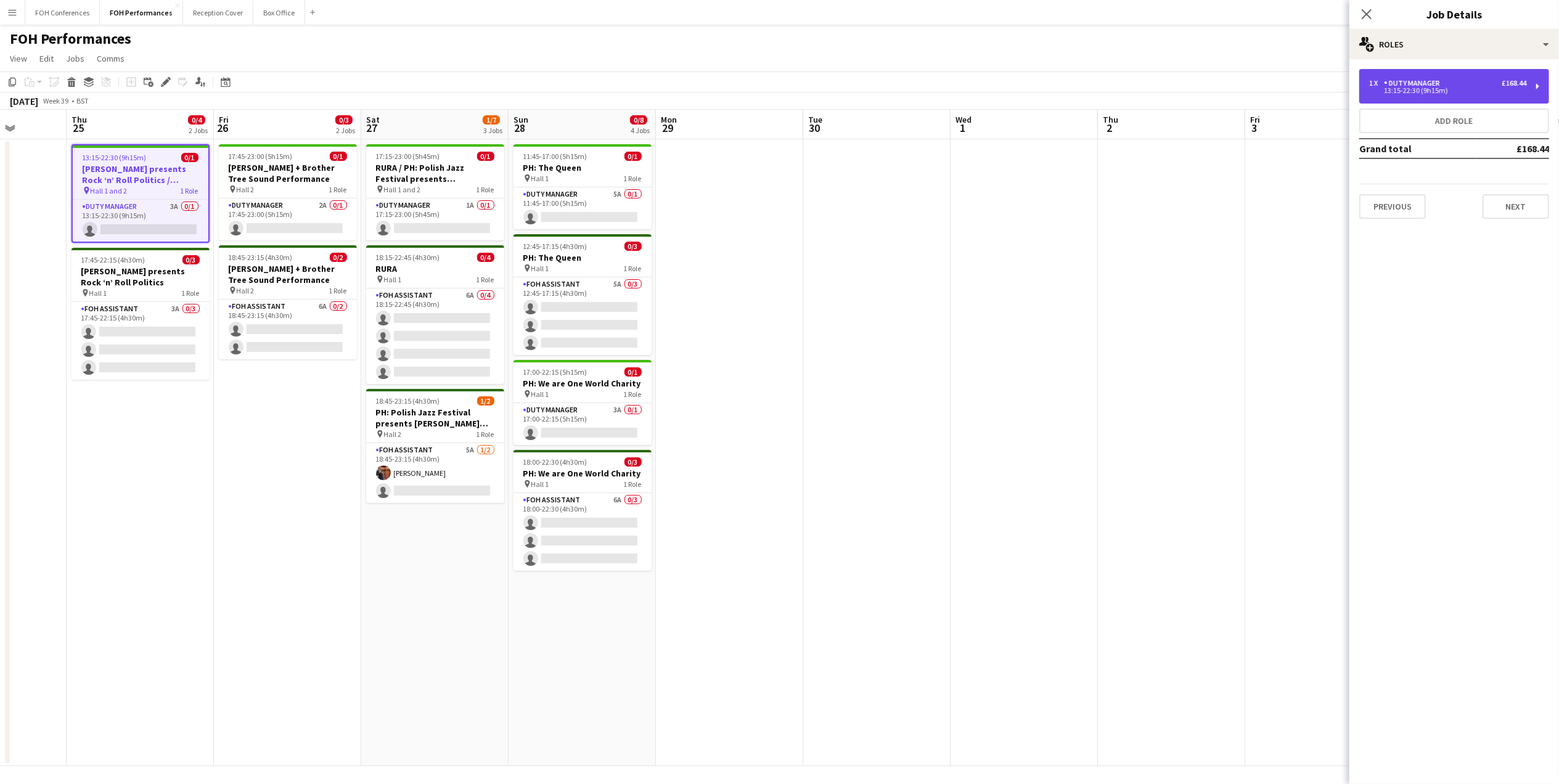
click at [1490, 81] on div "1 x Duty Manager £168.44" at bounding box center [1447, 83] width 157 height 9
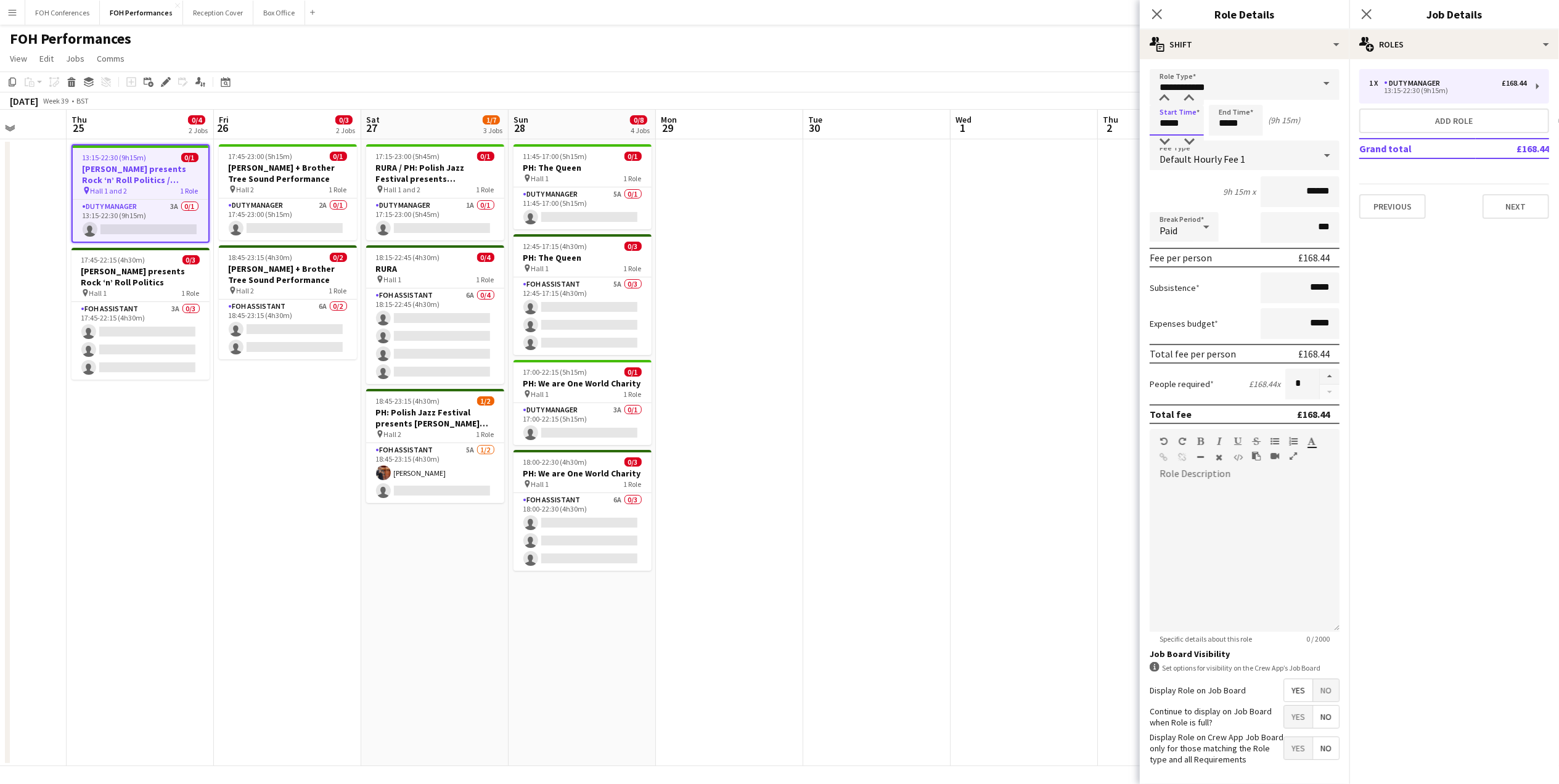
drag, startPoint x: 1189, startPoint y: 128, endPoint x: 911, endPoint y: 20, distance: 298.2
click at [1142, 119] on form "**********" at bounding box center [1244, 451] width 209 height 766
type input "*****"
click at [1517, 206] on button "Next" at bounding box center [1515, 206] width 67 height 25
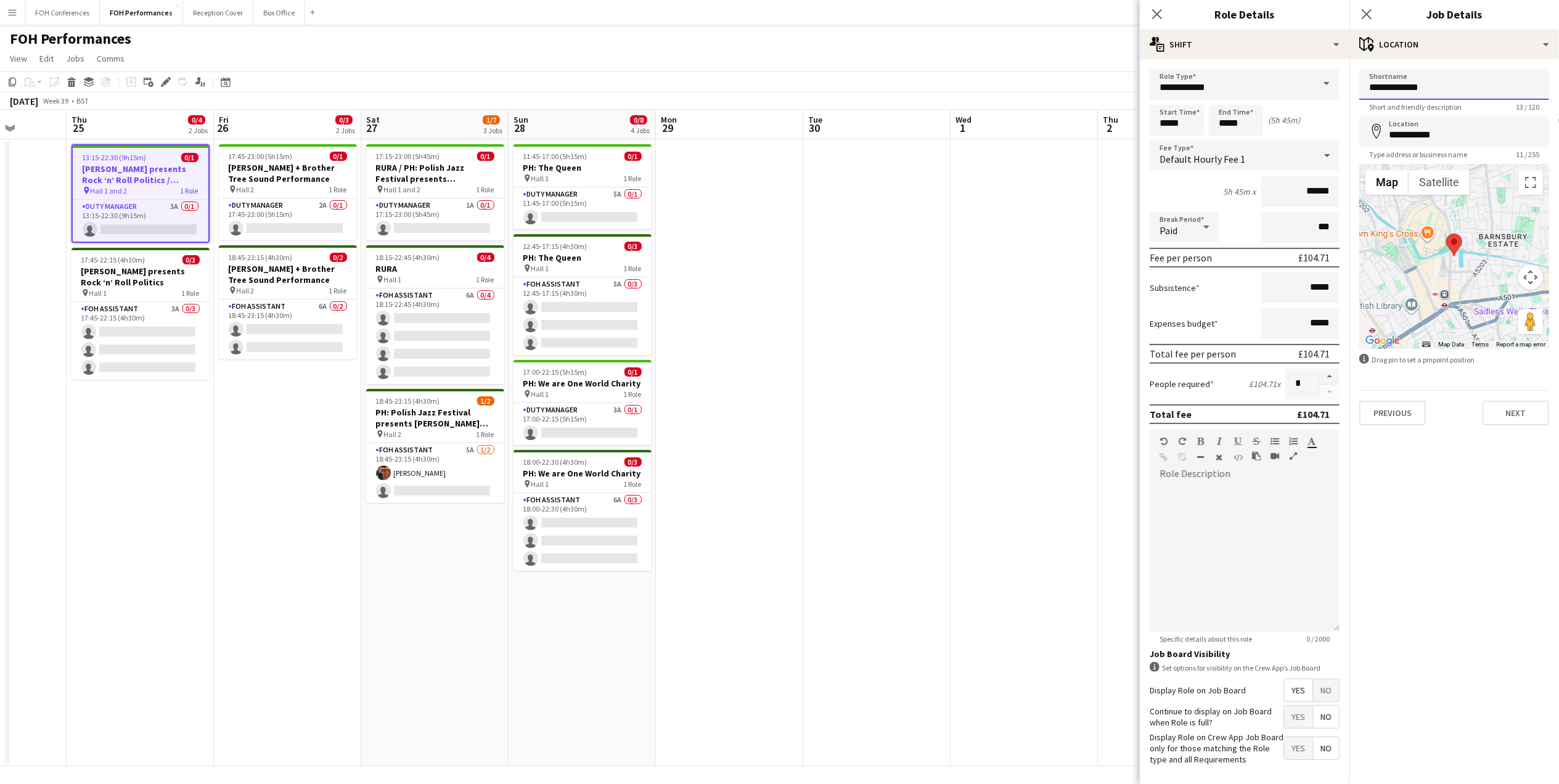
click at [1423, 90] on input "**********" at bounding box center [1454, 84] width 190 height 31
drag, startPoint x: 1423, startPoint y: 90, endPoint x: 1398, endPoint y: 92, distance: 25.1
click at [1398, 92] on input "**********" at bounding box center [1454, 84] width 190 height 31
type input "******"
click at [1514, 407] on button "Next" at bounding box center [1515, 413] width 67 height 25
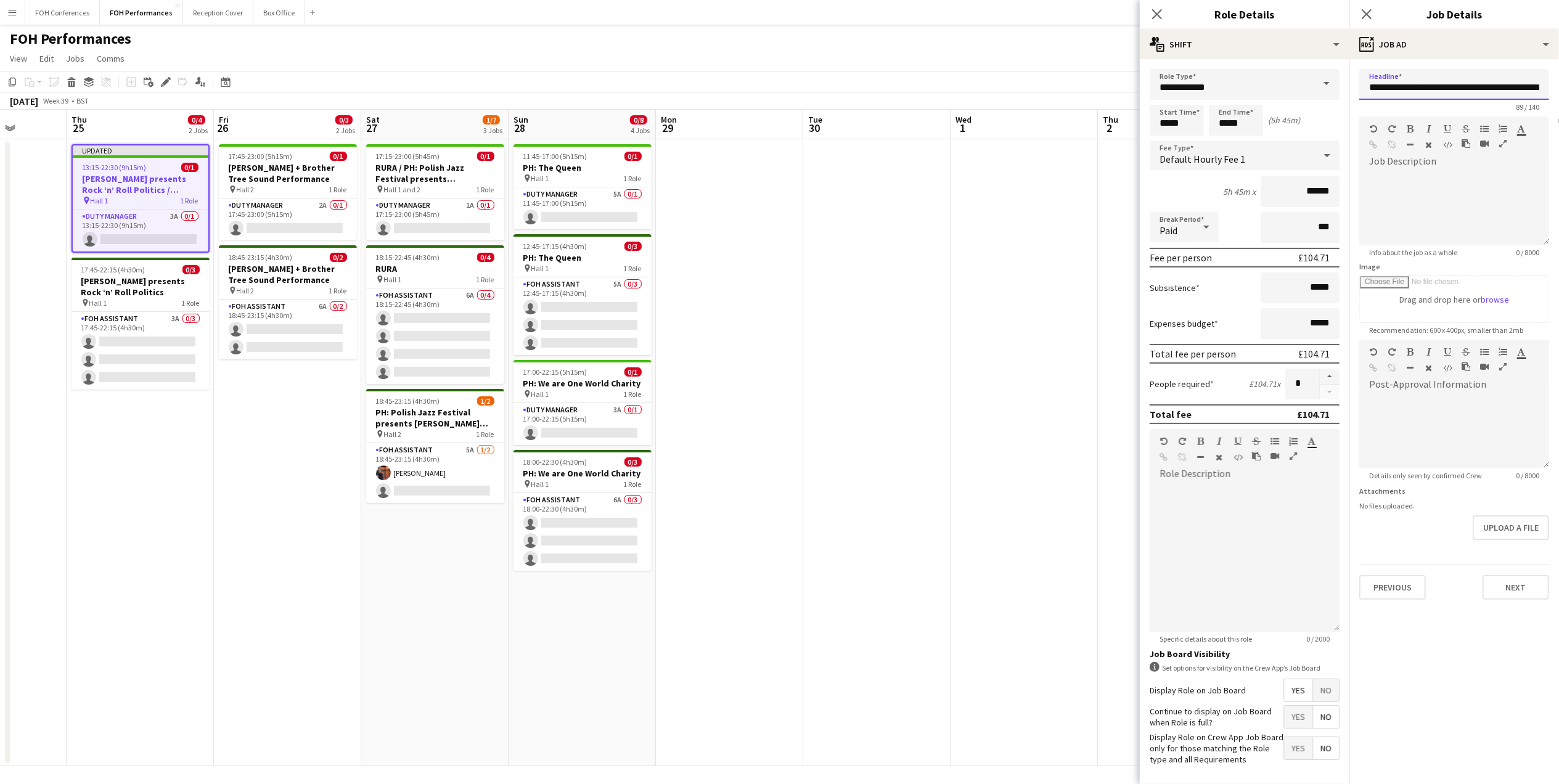
scroll to position [0, 206]
drag, startPoint x: 1430, startPoint y: 82, endPoint x: 1574, endPoint y: 95, distance: 144.6
click at [1558, 95] on html "Menu Boards Boards Boards All jobs Status Workforce Workforce My Workforce Recr…" at bounding box center [779, 393] width 1559 height 787
click at [1497, 82] on input "**********" at bounding box center [1454, 83] width 190 height 30
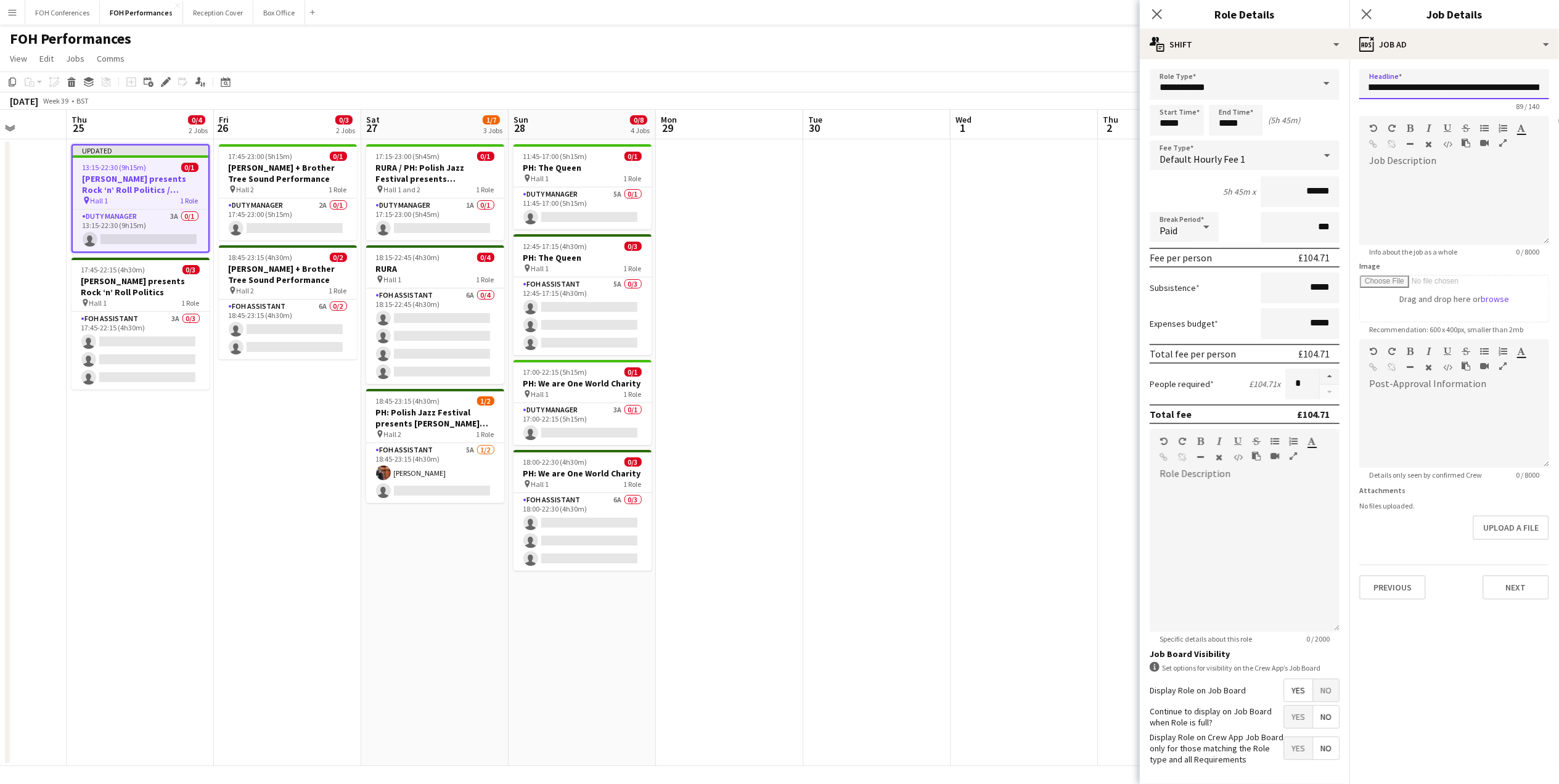
drag, startPoint x: 1497, startPoint y: 95, endPoint x: 1479, endPoint y: 80, distance: 23.4
click at [1479, 80] on input "**********" at bounding box center [1454, 83] width 190 height 30
drag, startPoint x: 1528, startPoint y: 87, endPoint x: 1574, endPoint y: 87, distance: 46.0
click at [1558, 87] on html "Menu Boards Boards Boards All jobs Status Workforce Workforce My Workforce Recr…" at bounding box center [779, 393] width 1559 height 787
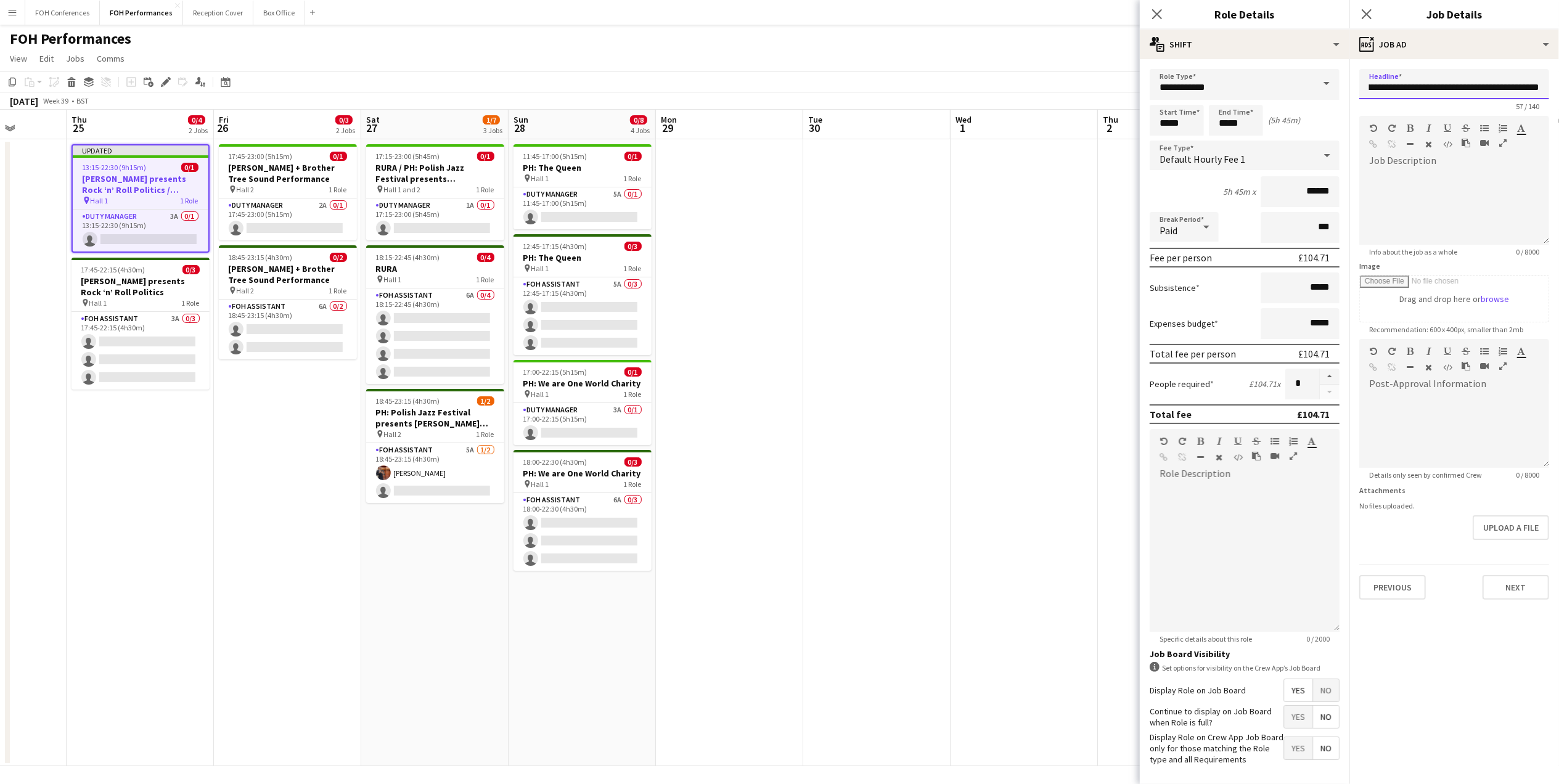
click at [1537, 89] on input "**********" at bounding box center [1454, 83] width 190 height 30
click at [1541, 89] on input "**********" at bounding box center [1454, 83] width 190 height 30
drag, startPoint x: 1540, startPoint y: 88, endPoint x: 975, endPoint y: 43, distance: 566.8
click at [1016, 64] on body "Menu Boards Boards Boards All jobs Status Workforce Workforce My Workforce Recr…" at bounding box center [779, 393] width 1559 height 787
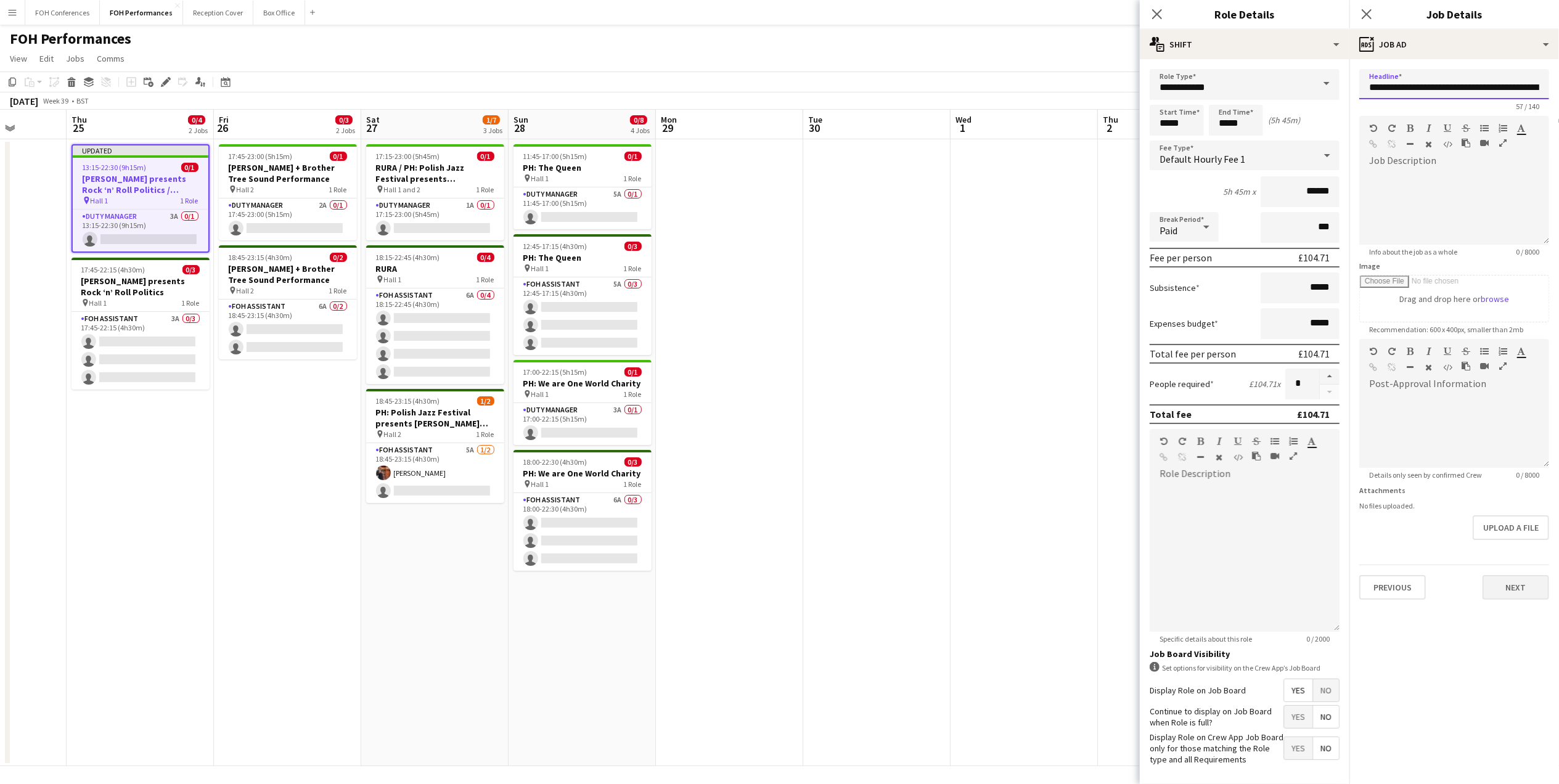
type input "**********"
click at [1519, 587] on button "Next" at bounding box center [1515, 587] width 67 height 25
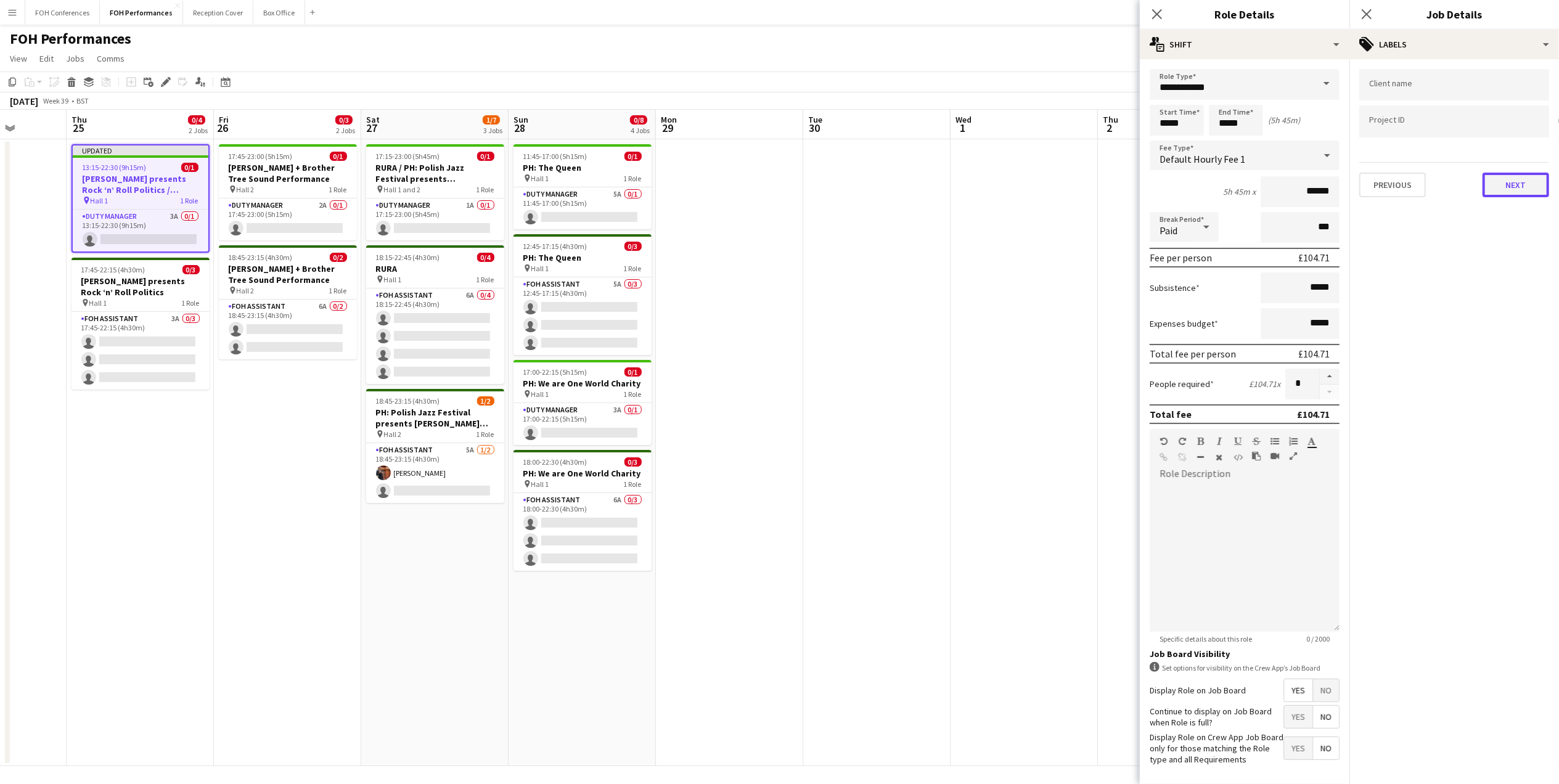
click at [1513, 195] on button "Next" at bounding box center [1515, 185] width 67 height 25
click at [1511, 248] on button "Next" at bounding box center [1515, 238] width 67 height 25
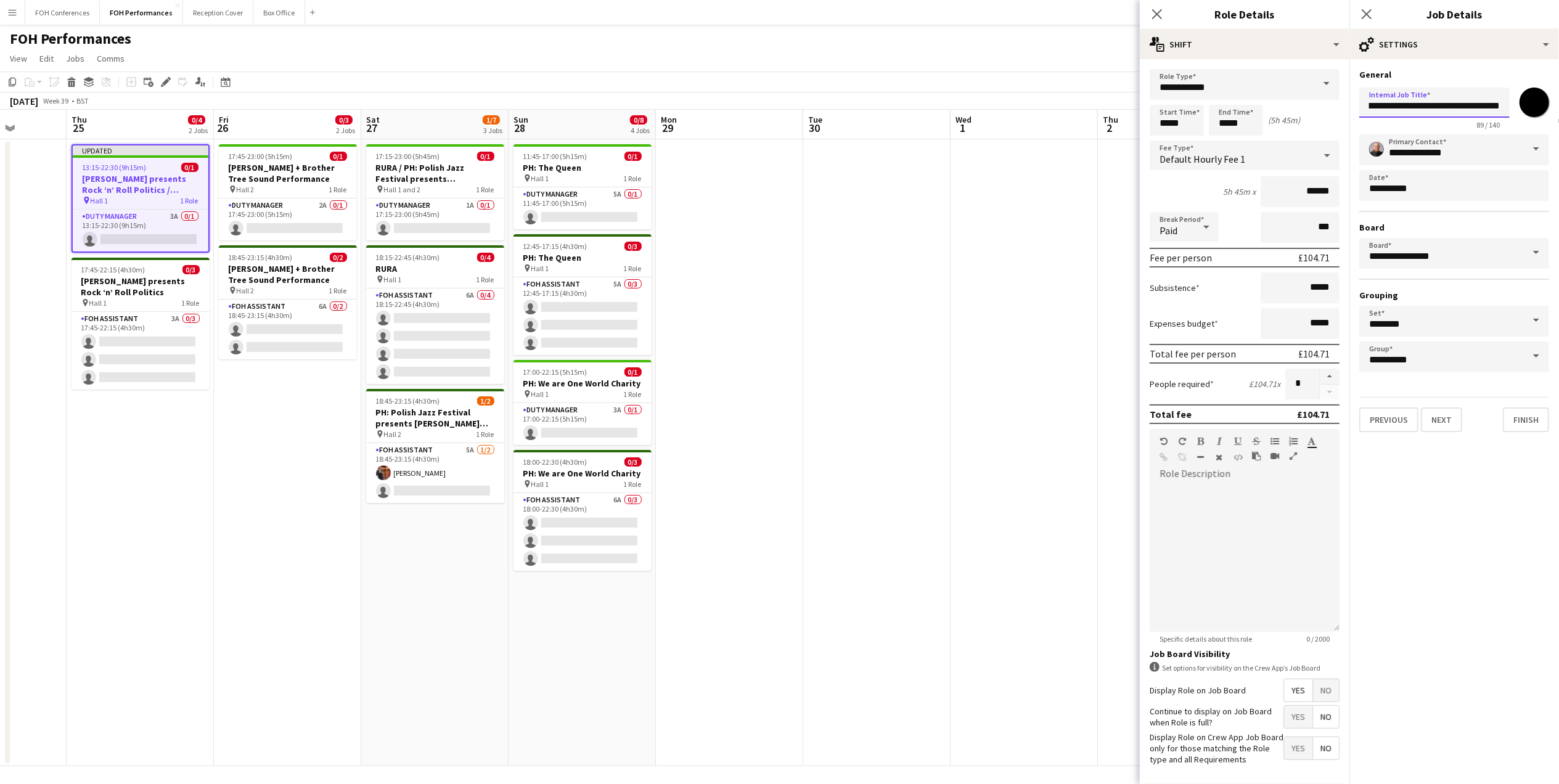
drag, startPoint x: 1371, startPoint y: 113, endPoint x: 1574, endPoint y: 110, distance: 203.0
click at [1558, 110] on html "Menu Boards Boards Boards All jobs Status Workforce Workforce My Workforce Recr…" at bounding box center [779, 393] width 1559 height 787
paste input "text"
type input "**********"
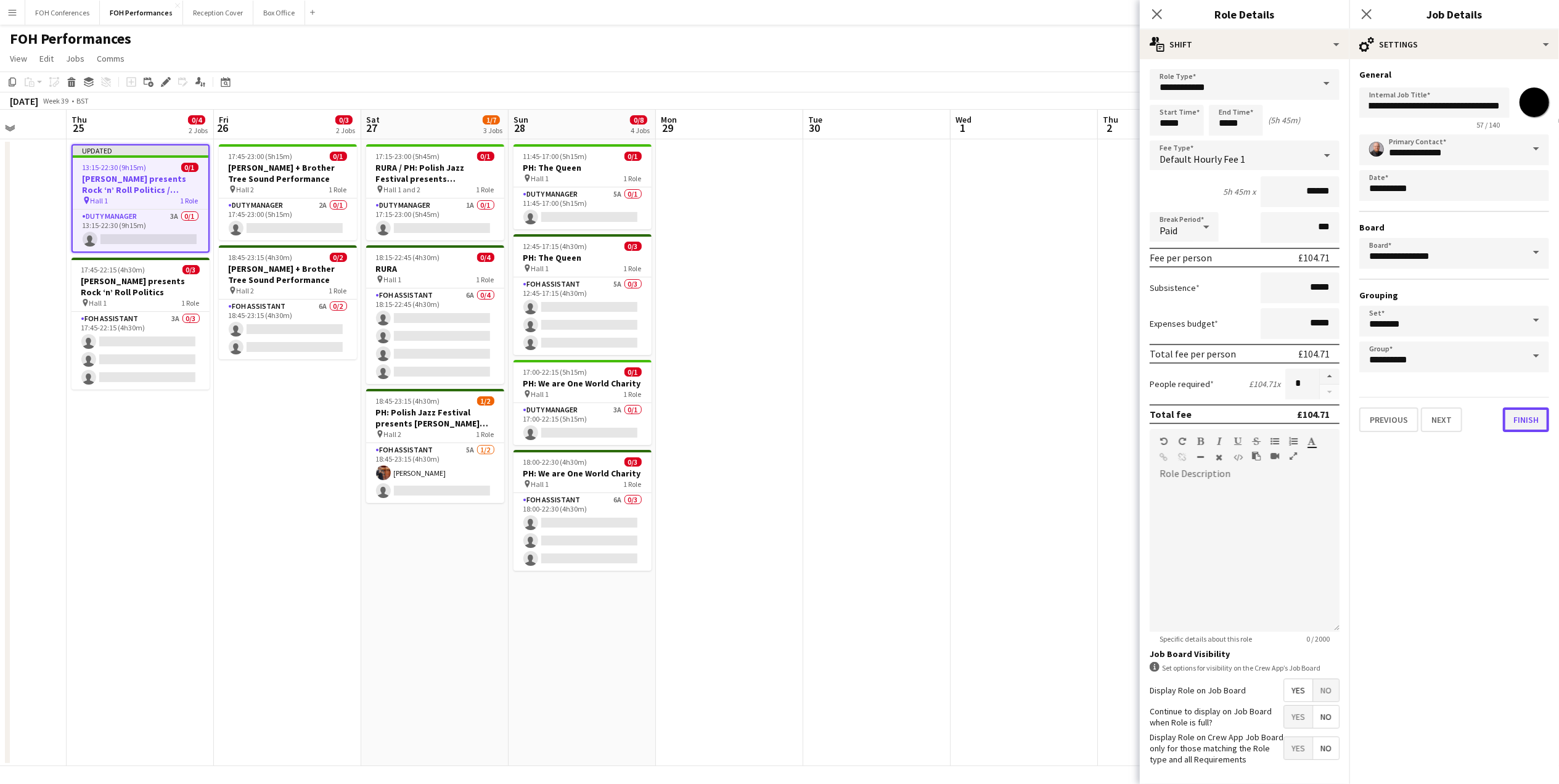
click at [1525, 413] on button "Finish" at bounding box center [1525, 420] width 46 height 25
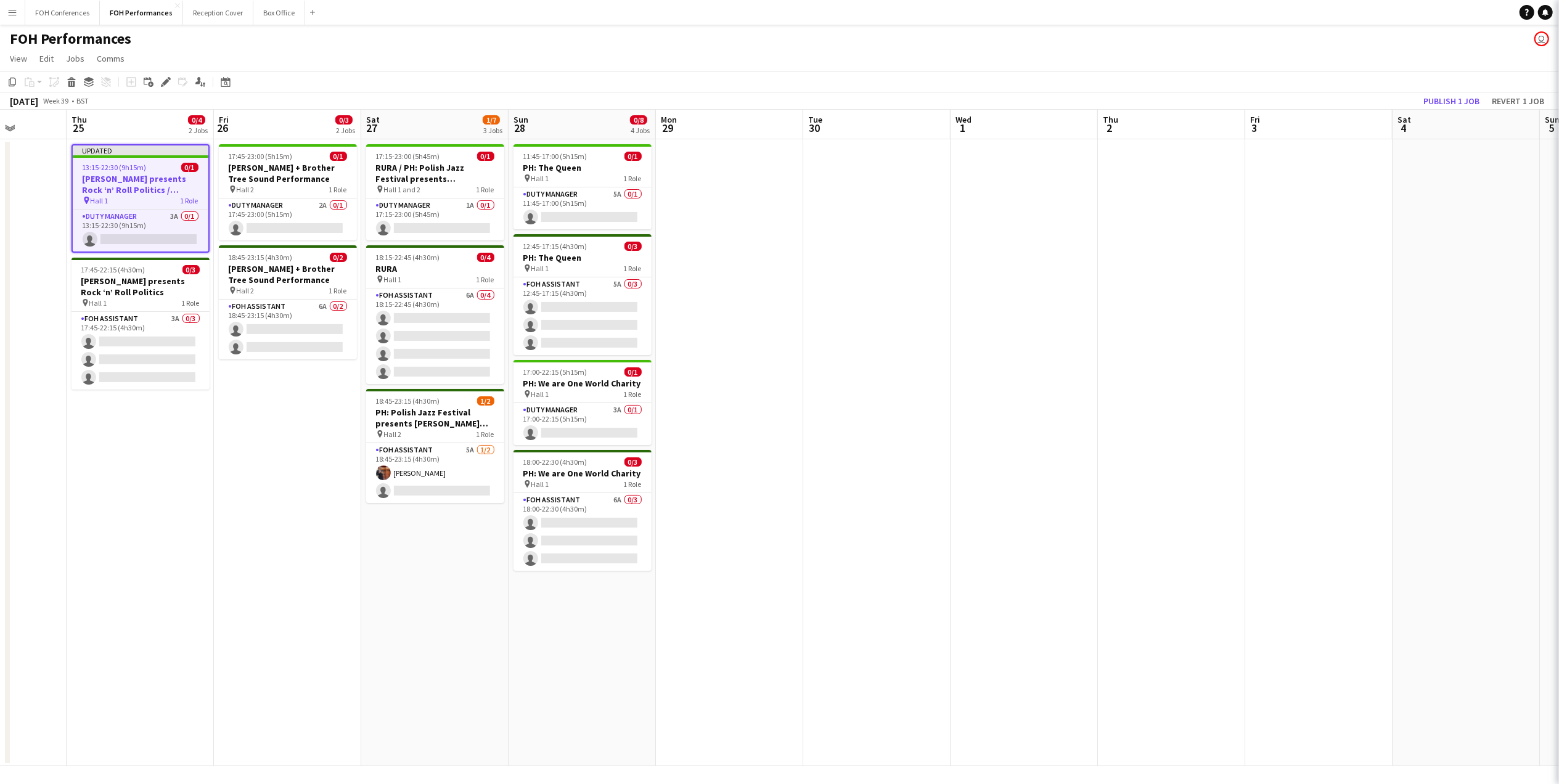
scroll to position [0, 0]
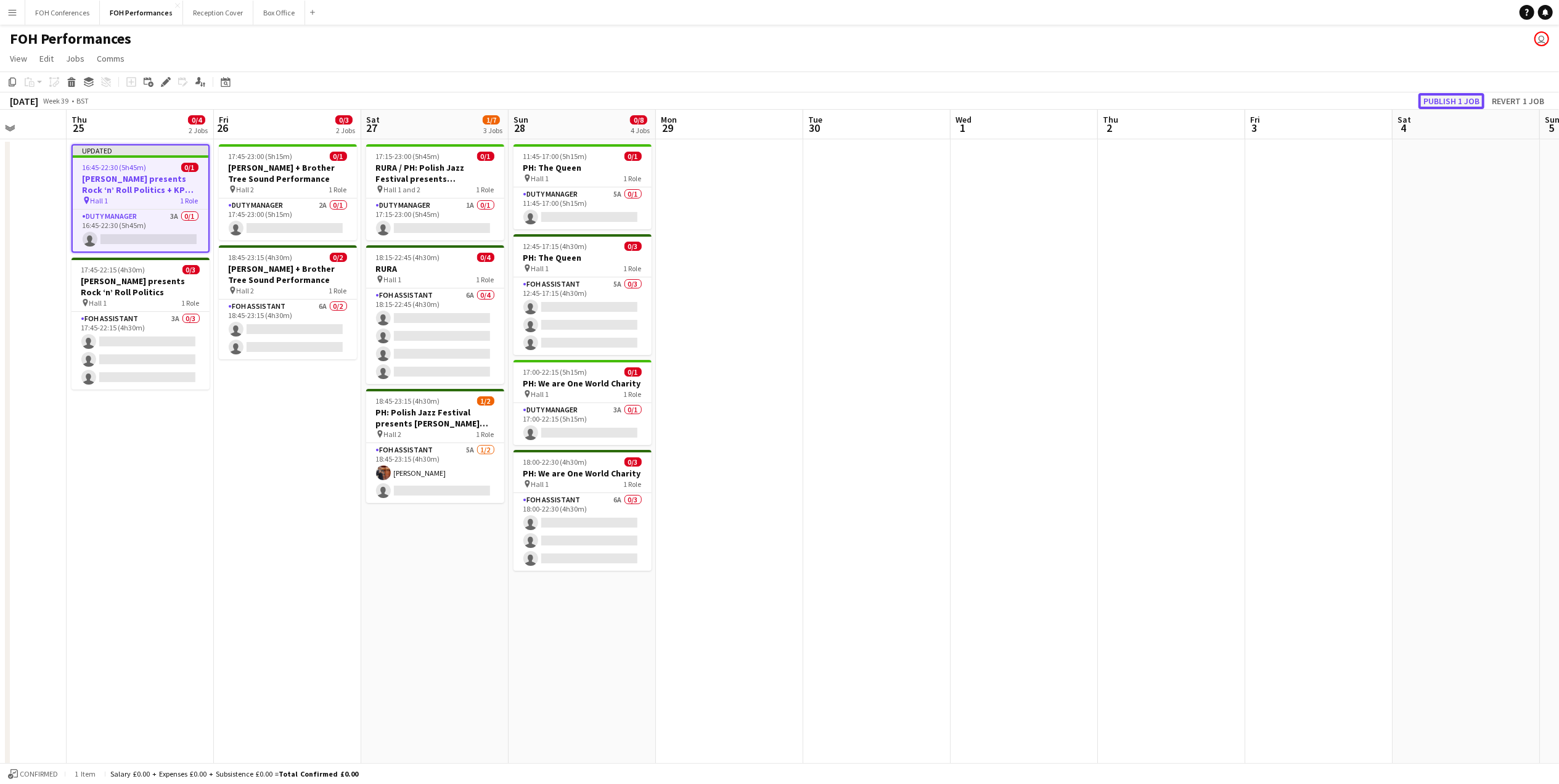
click at [1435, 97] on button "Publish 1 job" at bounding box center [1451, 101] width 66 height 16
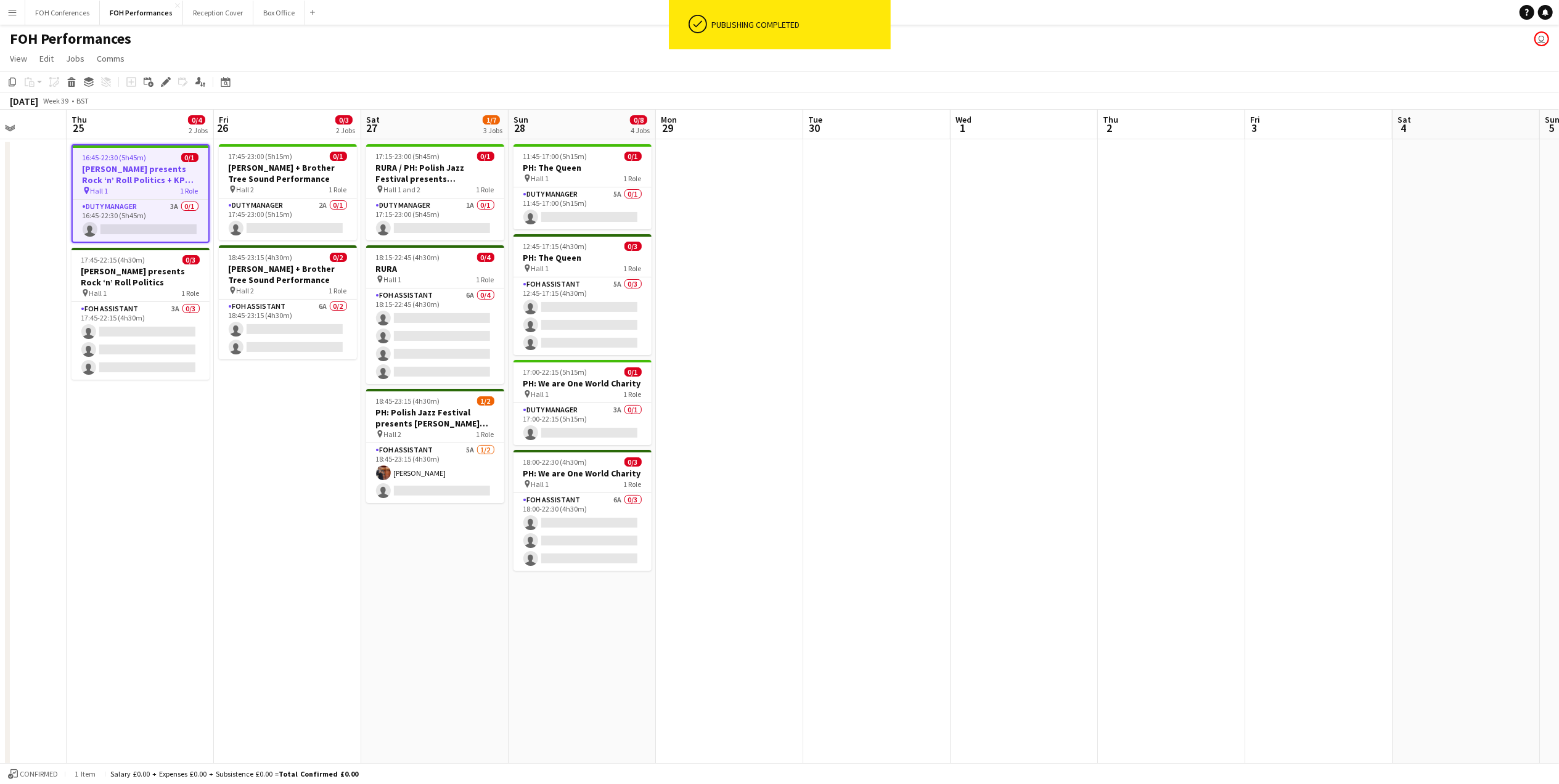
click at [312, 45] on div "FOH Performances user" at bounding box center [779, 37] width 1559 height 23
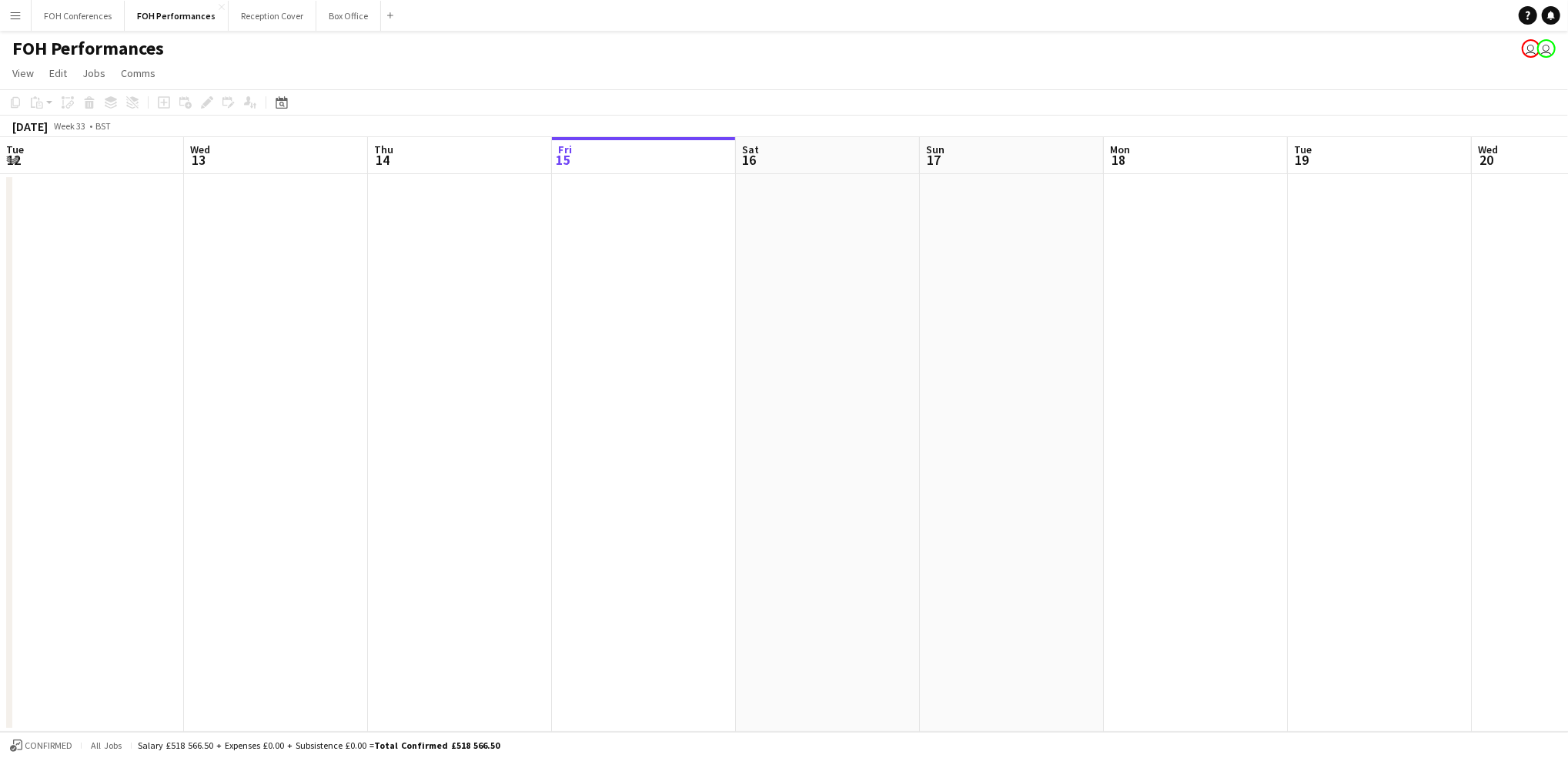
scroll to position [0, 367]
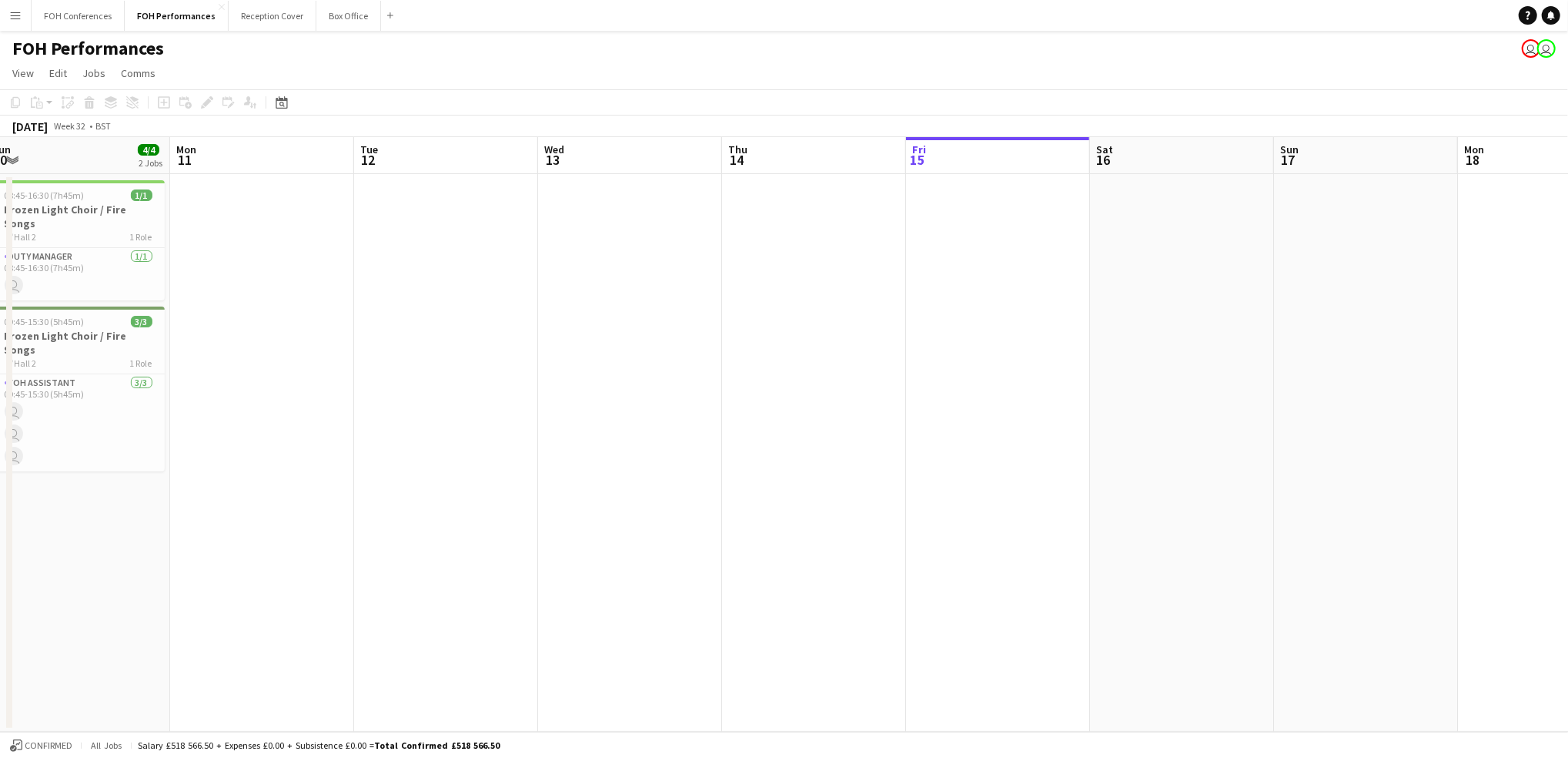
drag, startPoint x: 291, startPoint y: 164, endPoint x: 1153, endPoint y: 162, distance: 862.0
click at [1275, 159] on app-calendar-viewport "Fri 8 Sat 9 Sun 10 4/4 2 Jobs Mon 11 Tue 12 Wed 13 Thu 14 Fri 15 Sat 16 Sun 17 …" at bounding box center [784, 434] width 1568 height 594
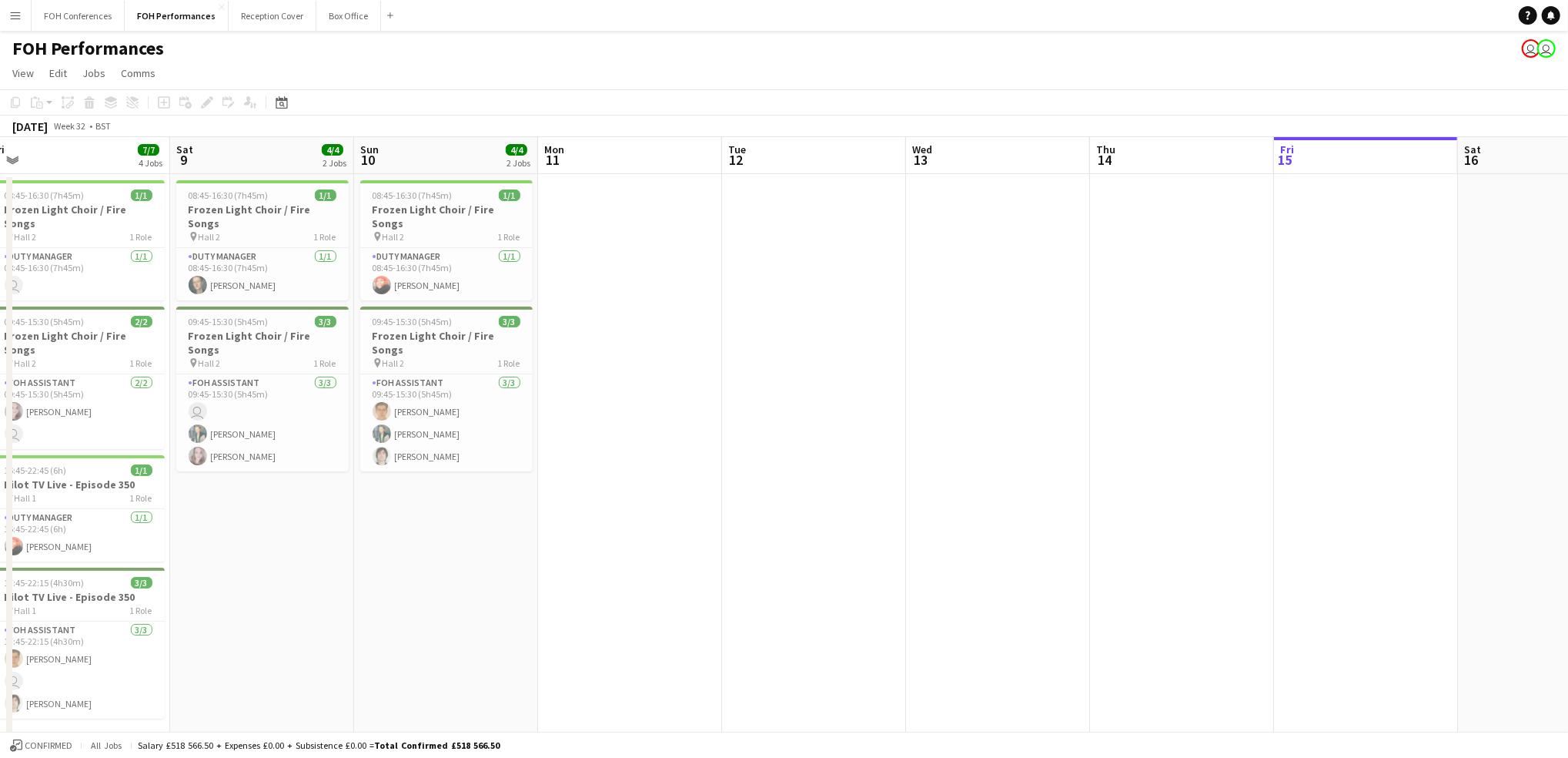
scroll to position [0, 487]
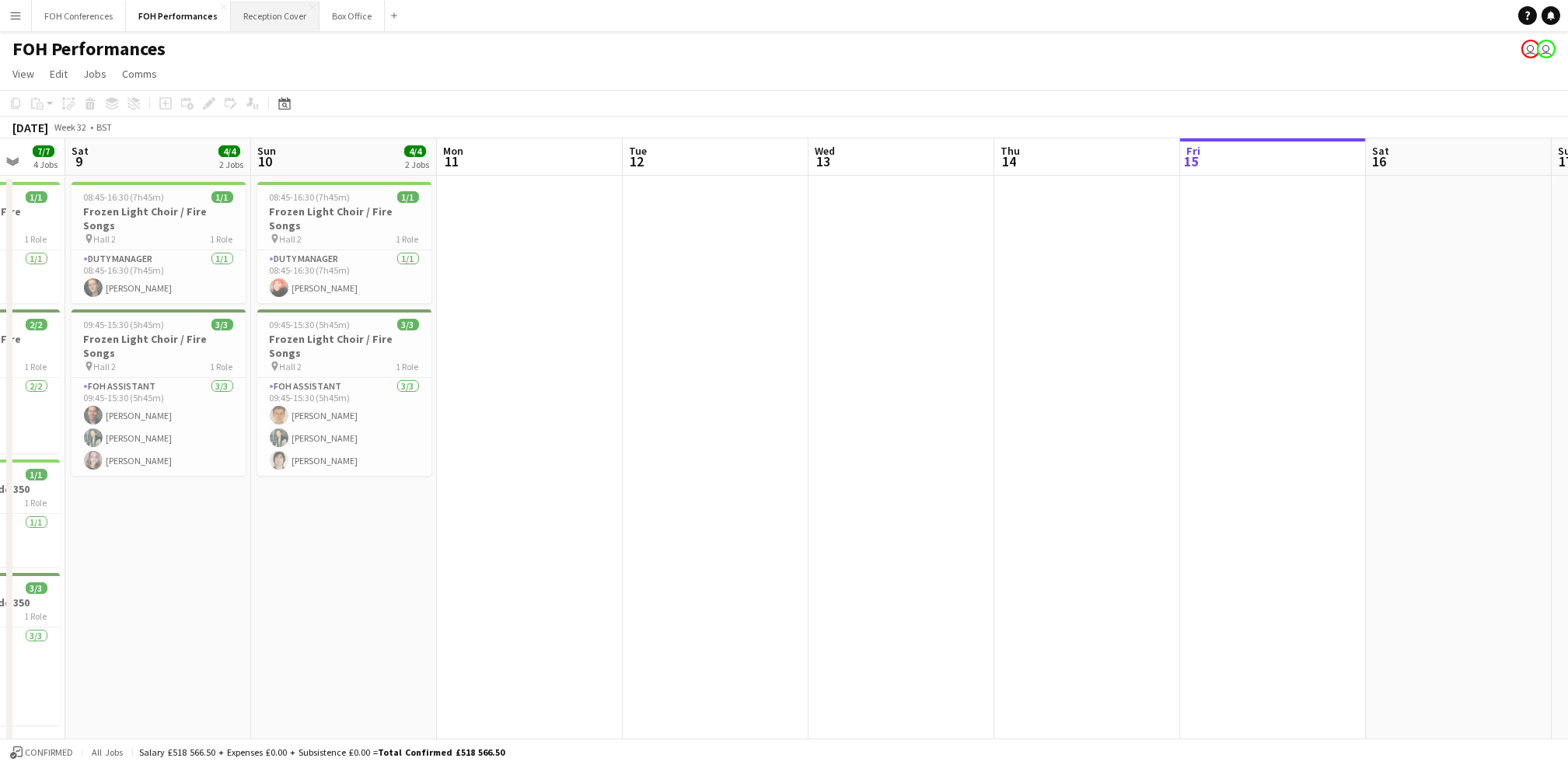
click at [277, 16] on button "Reception Cover Close" at bounding box center [275, 16] width 89 height 30
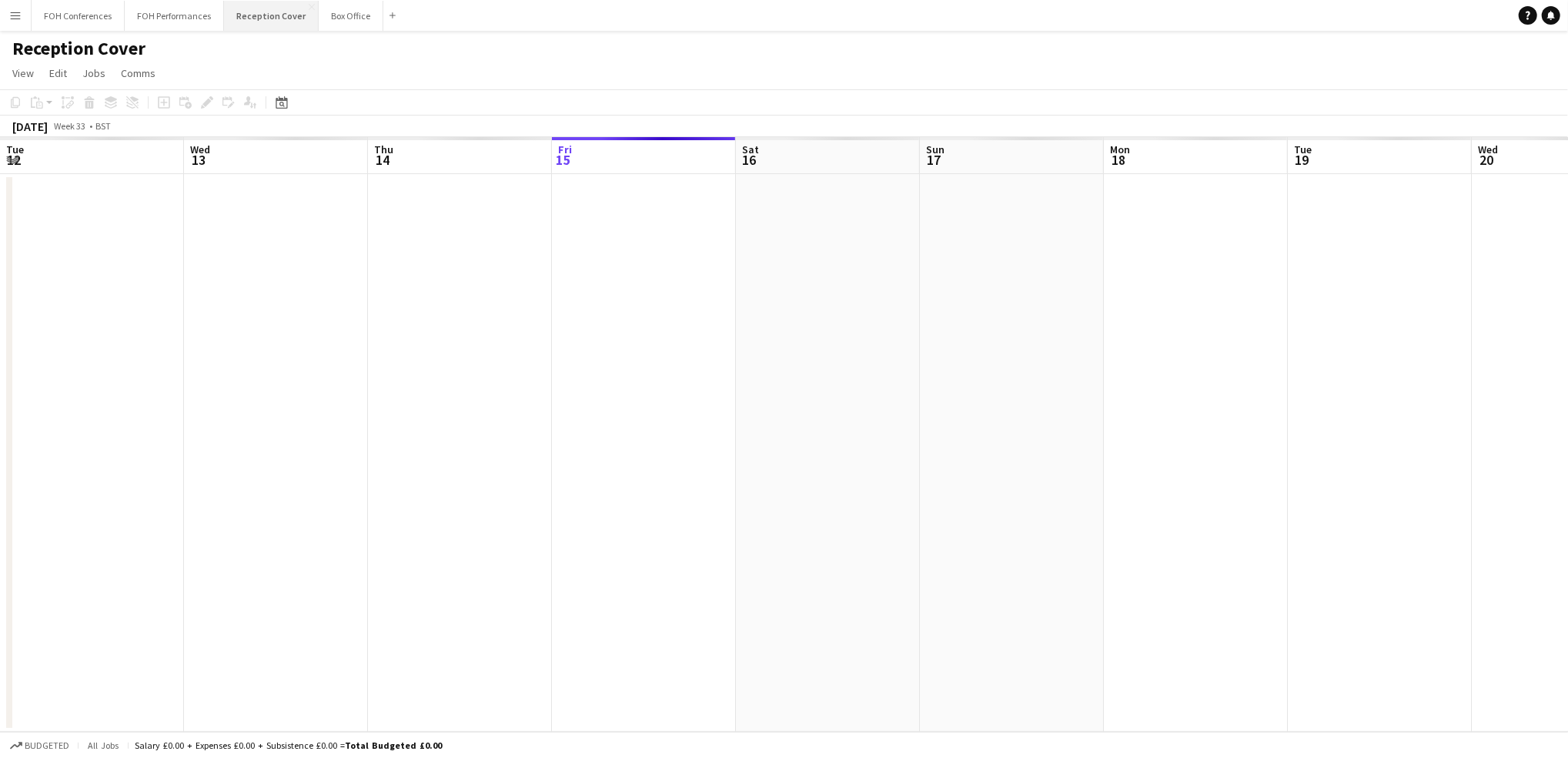
scroll to position [0, 367]
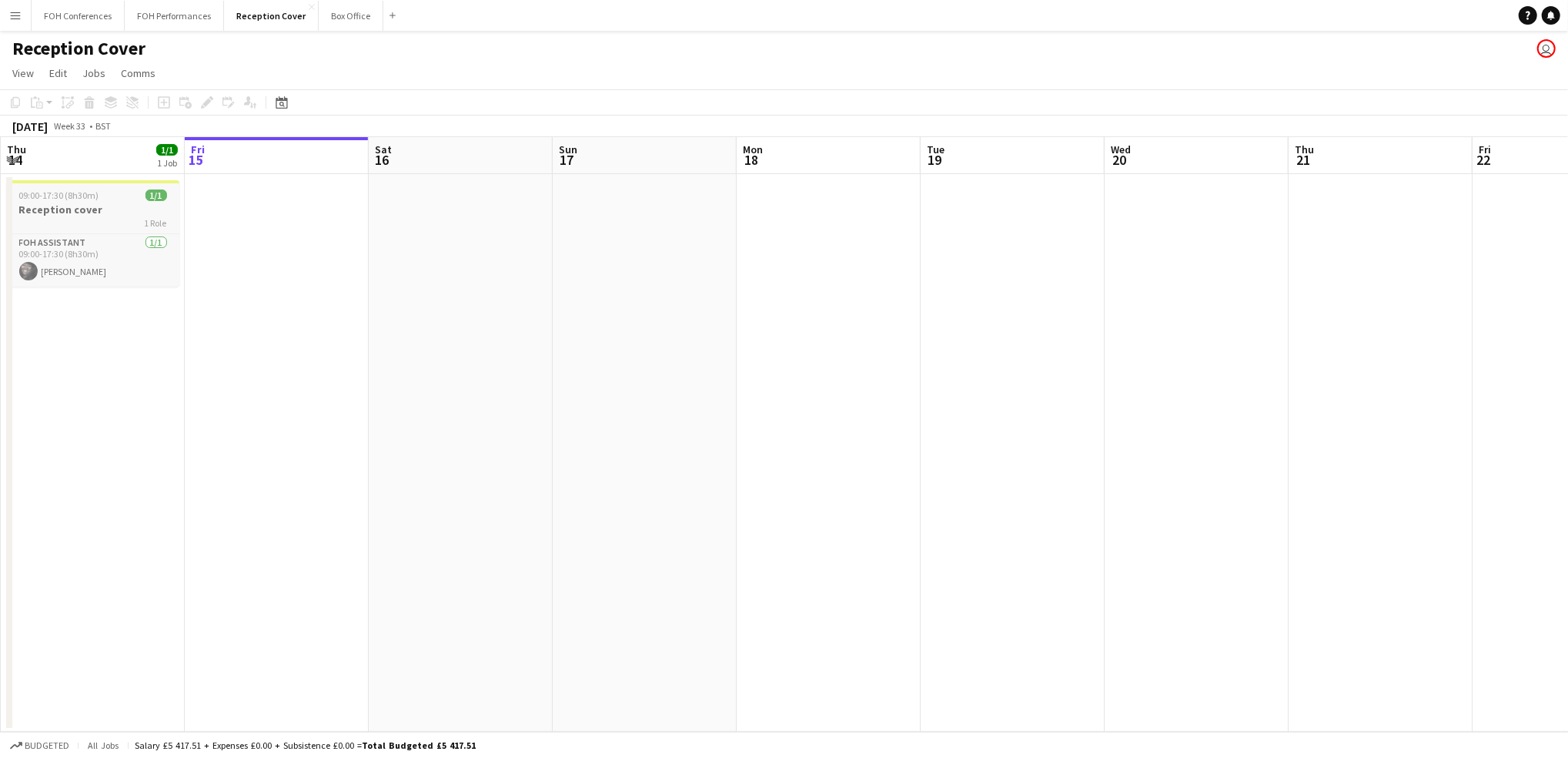
click at [61, 207] on h3 "Reception cover" at bounding box center [93, 209] width 173 height 14
click at [263, 211] on app-date-cell at bounding box center [276, 453] width 184 height 558
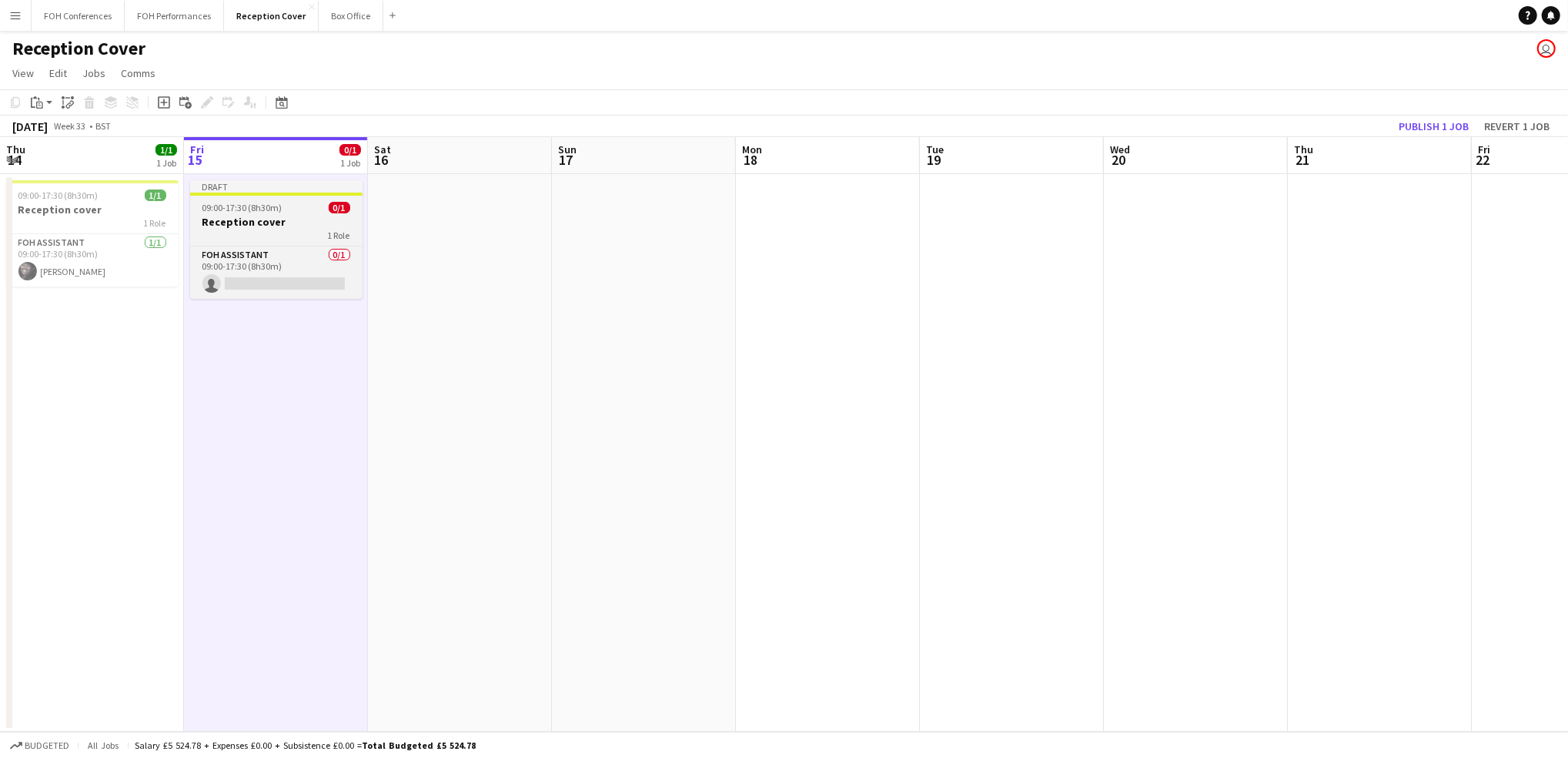
click at [267, 208] on span "09:00-17:30 (8h30m)" at bounding box center [243, 208] width 80 height 12
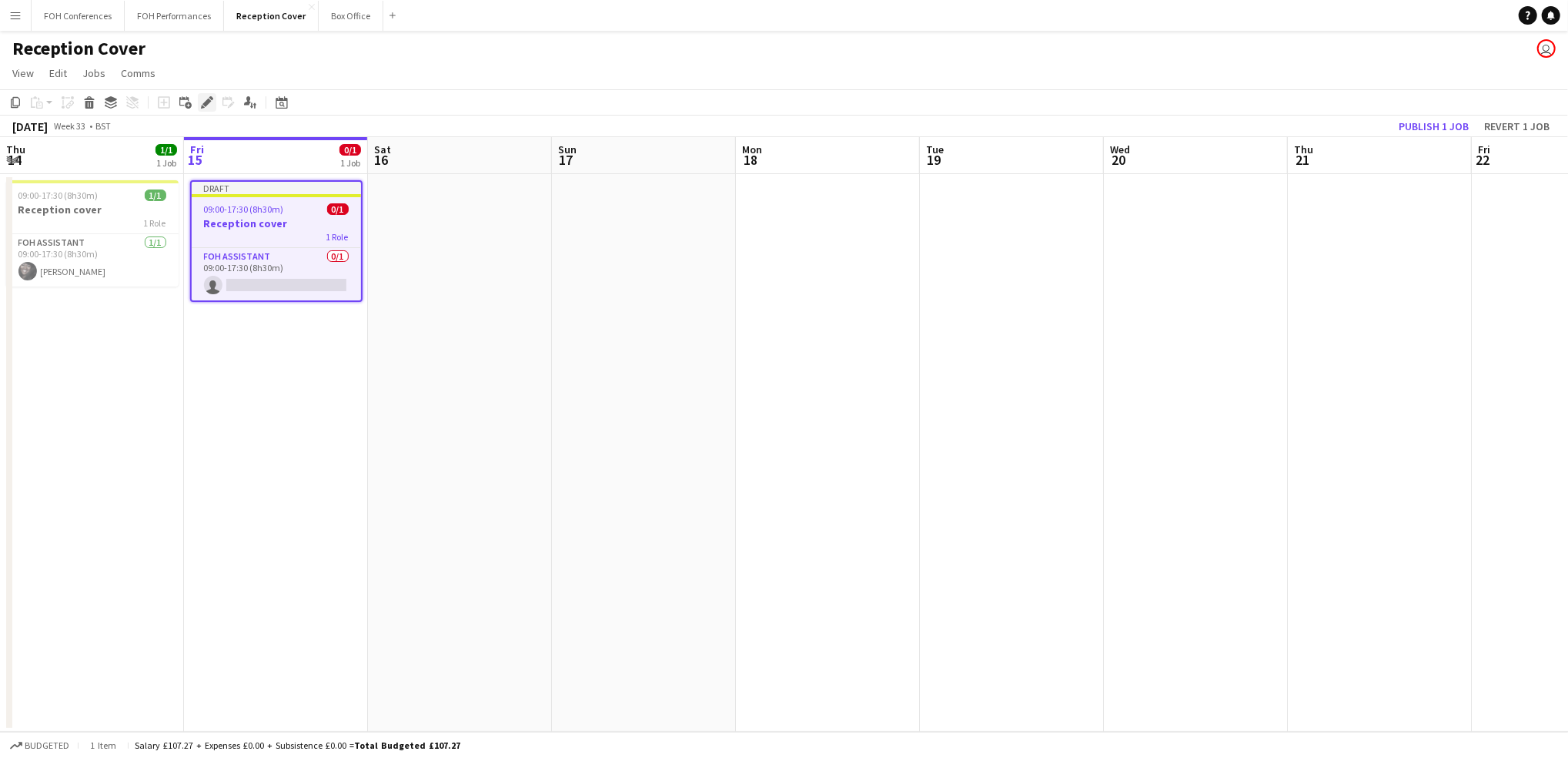
click at [206, 101] on icon at bounding box center [207, 102] width 8 height 8
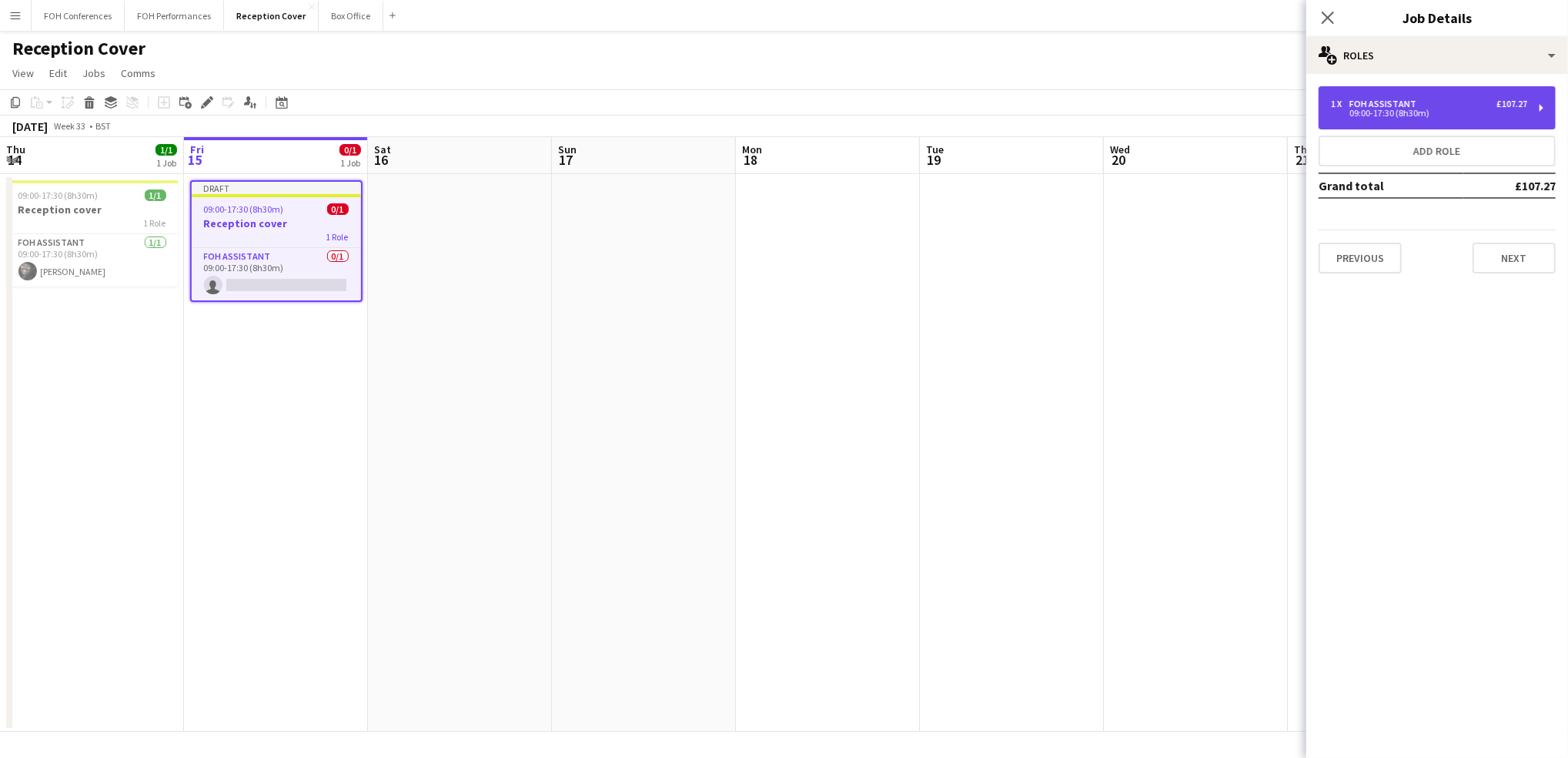
click at [1473, 115] on div "1 x FOH Assistant £107.27 09:00-17:30 (8h30m)" at bounding box center [1437, 107] width 238 height 43
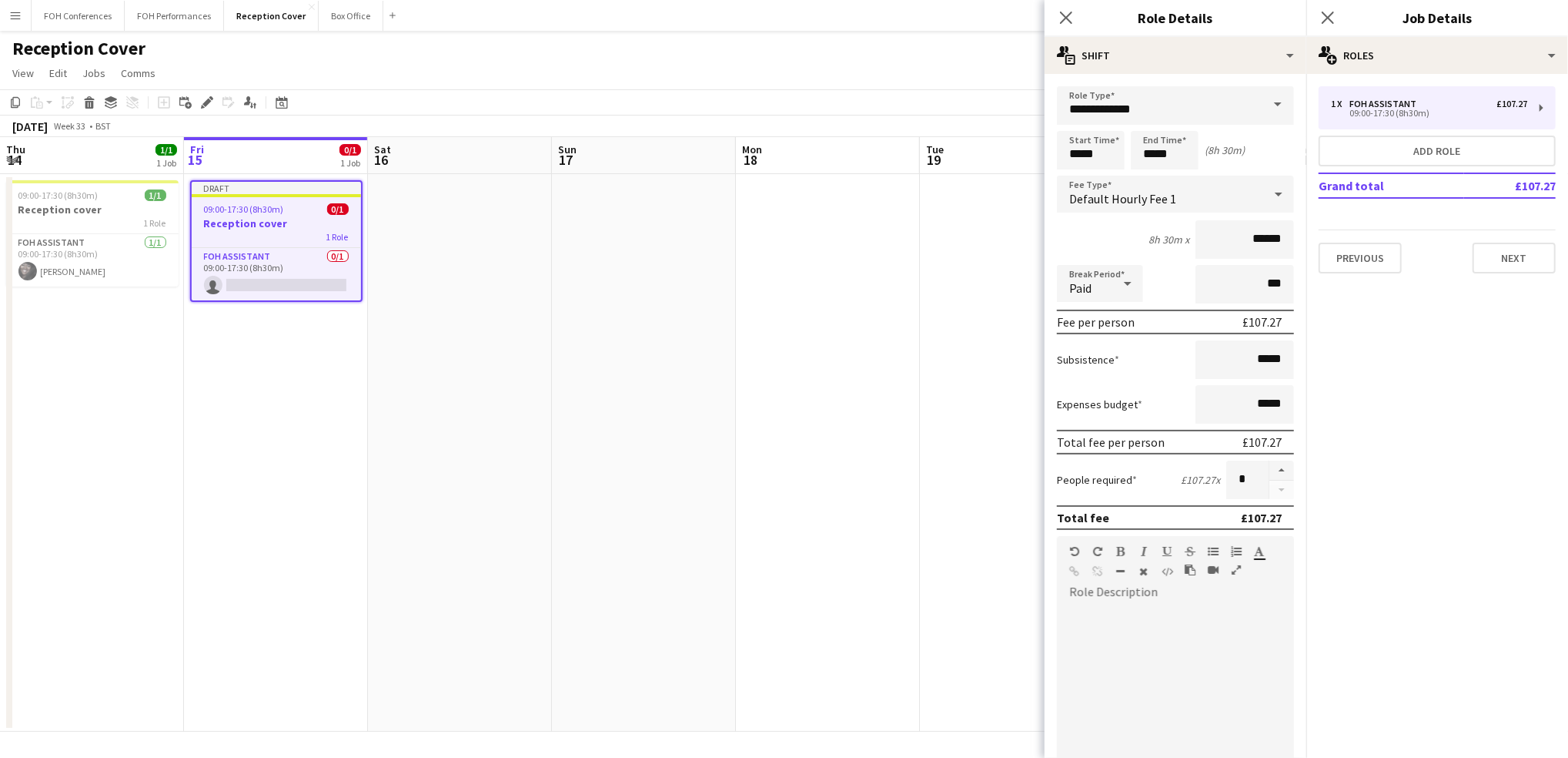
click at [1275, 193] on icon at bounding box center [1278, 195] width 7 height 4
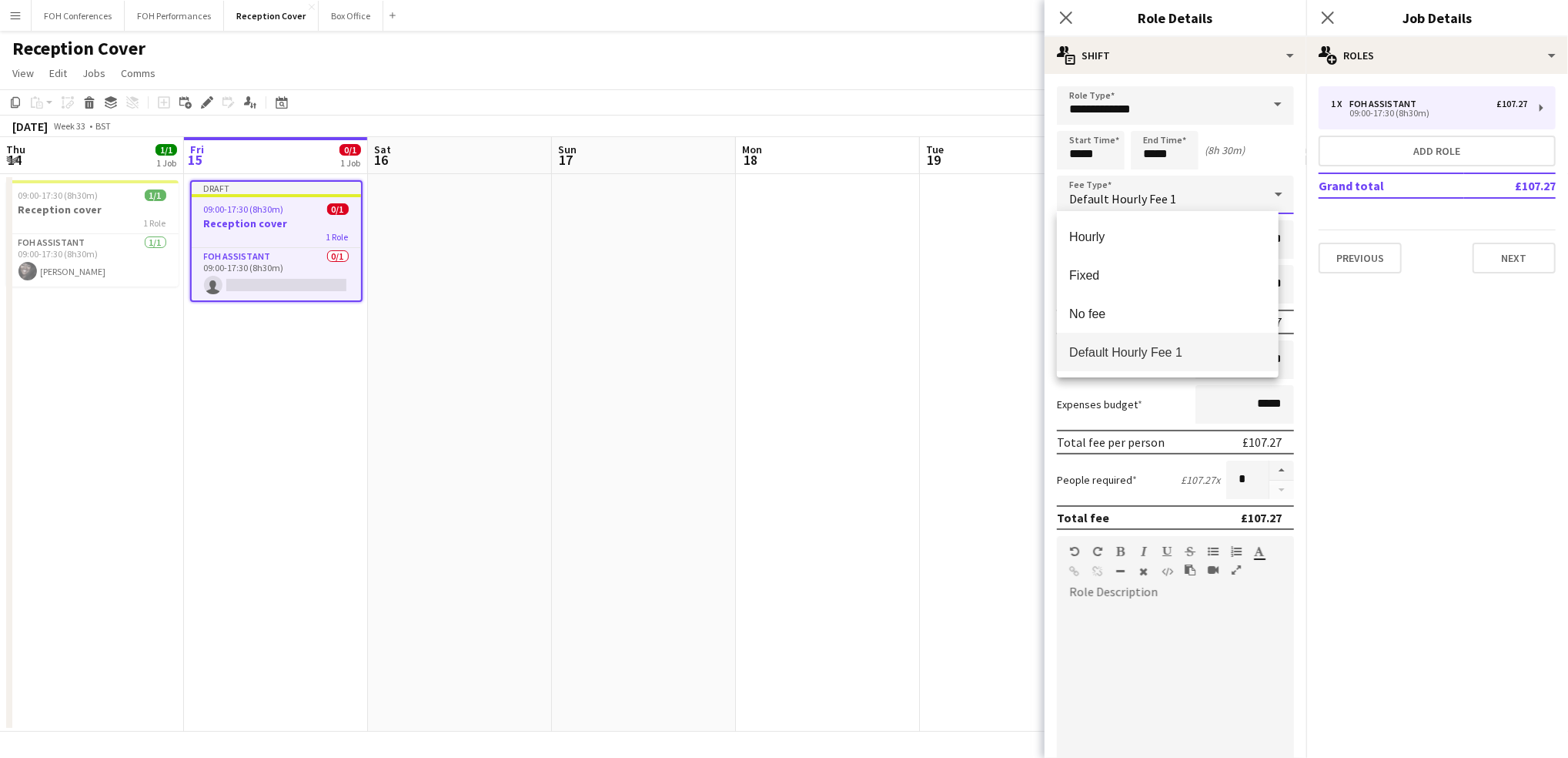
click at [1264, 110] on div at bounding box center [784, 379] width 1568 height 758
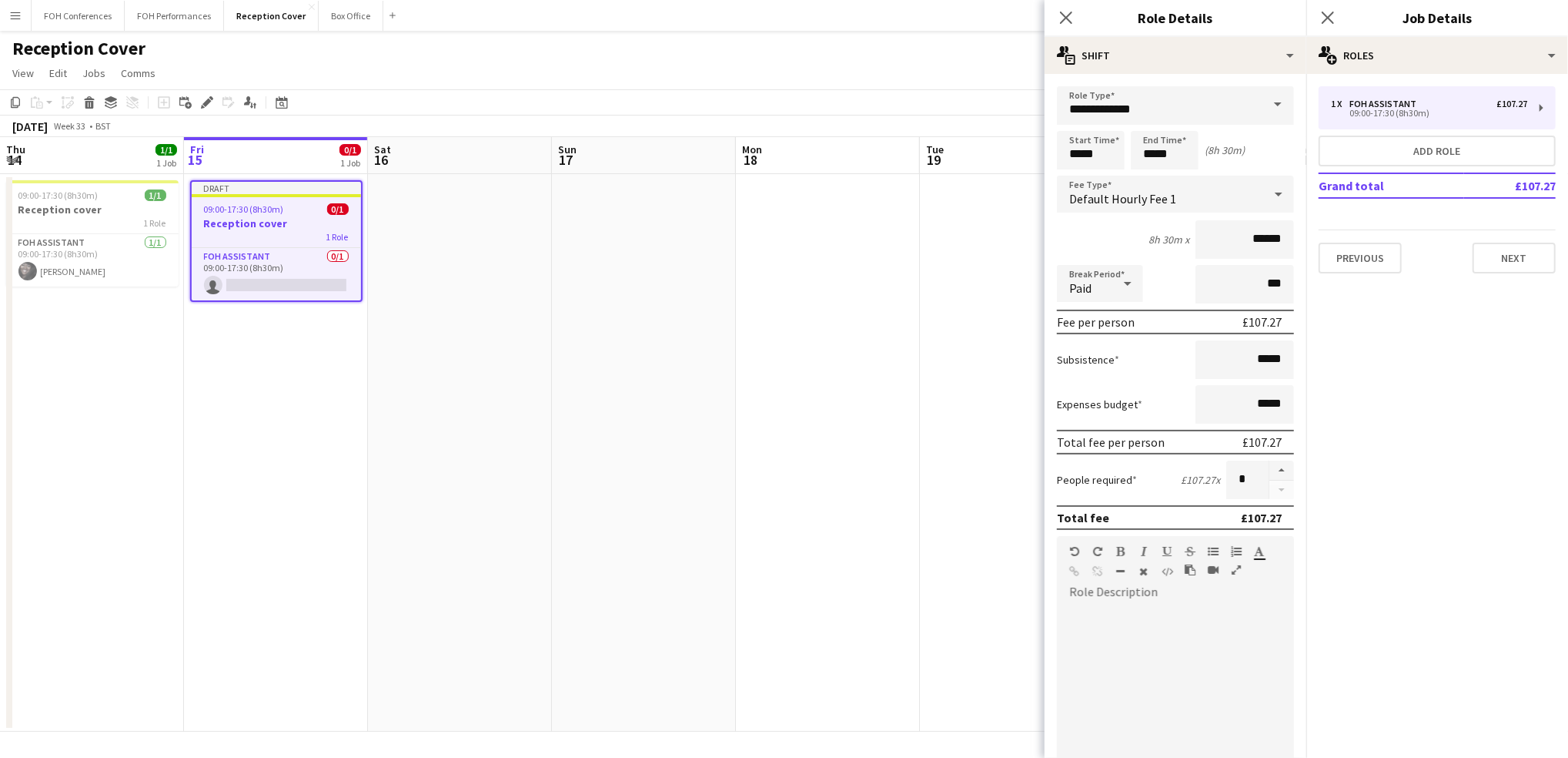
click at [1264, 108] on span at bounding box center [1277, 104] width 32 height 37
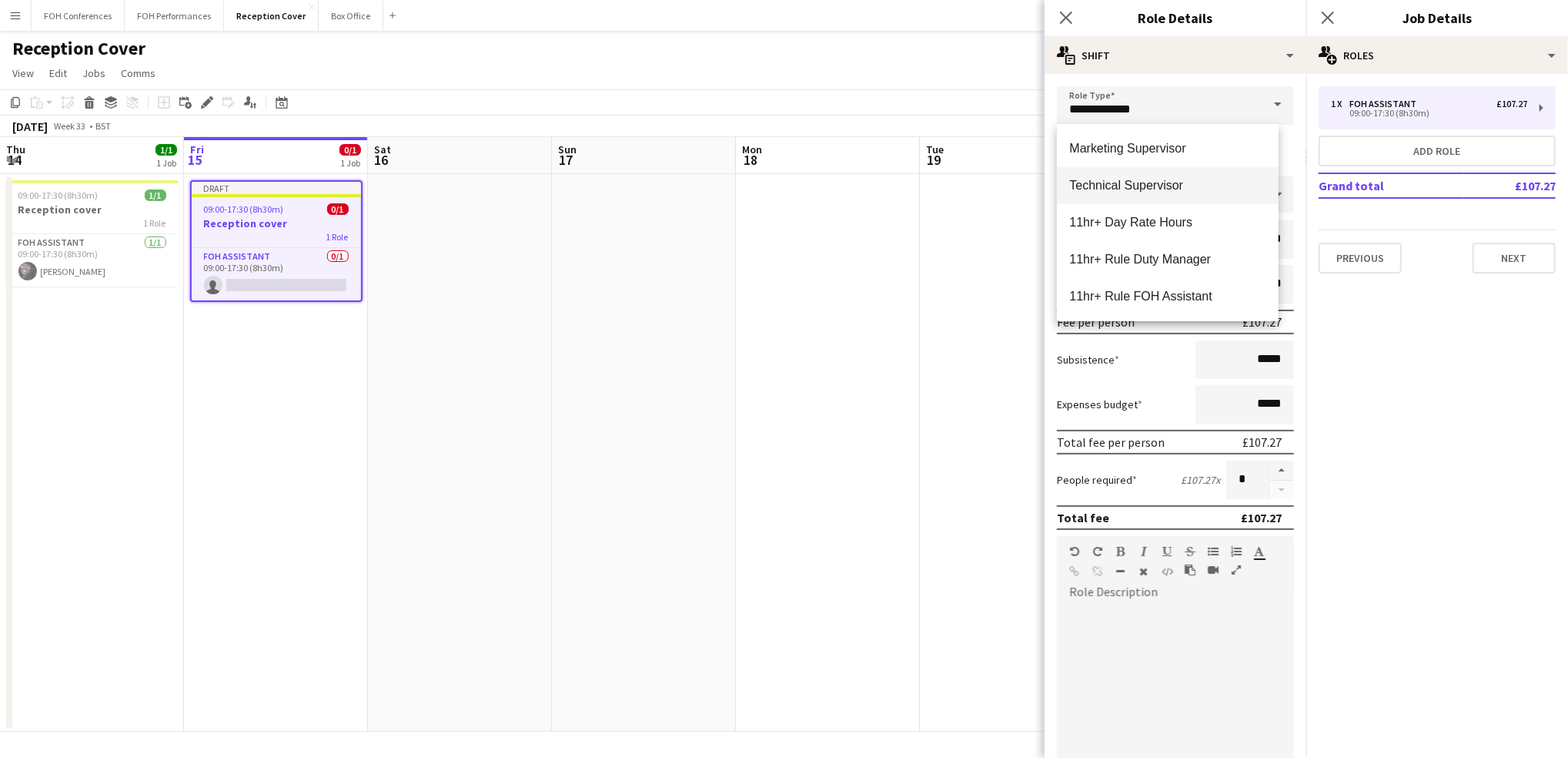
click at [1235, 179] on span "Technical Supervisor" at bounding box center [1168, 186] width 197 height 15
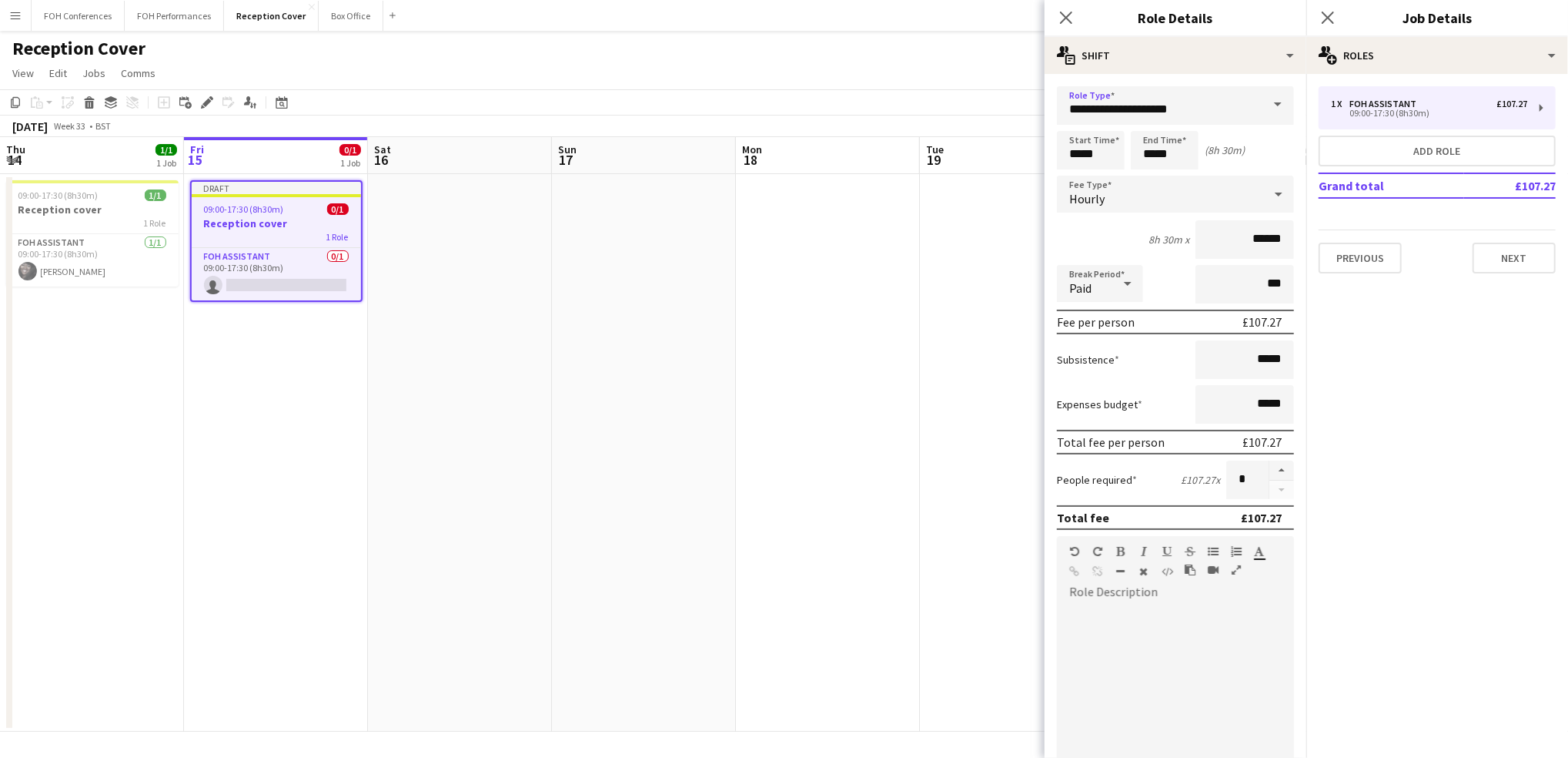
click at [1262, 109] on span at bounding box center [1277, 104] width 32 height 37
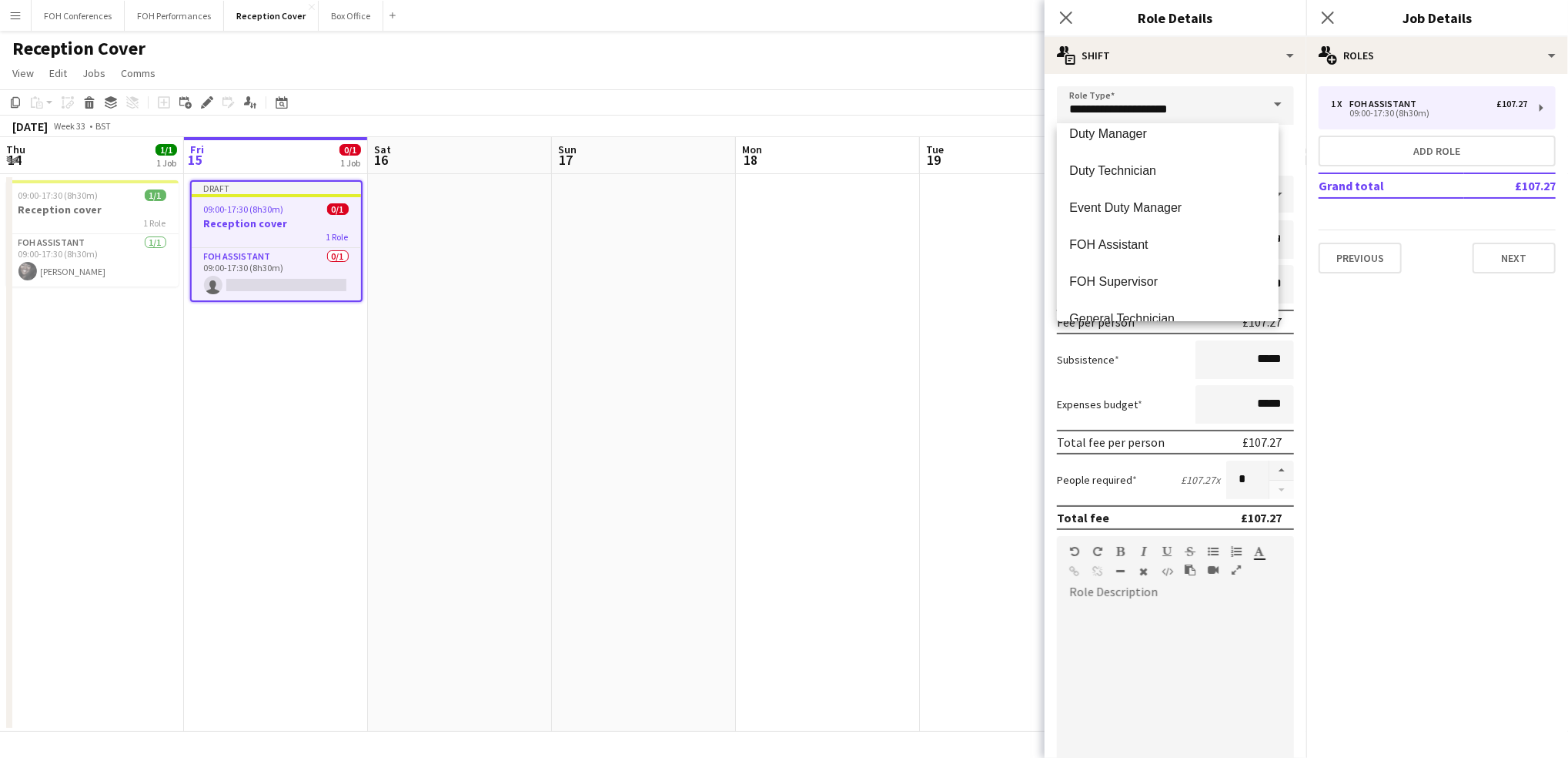
scroll to position [924, 0]
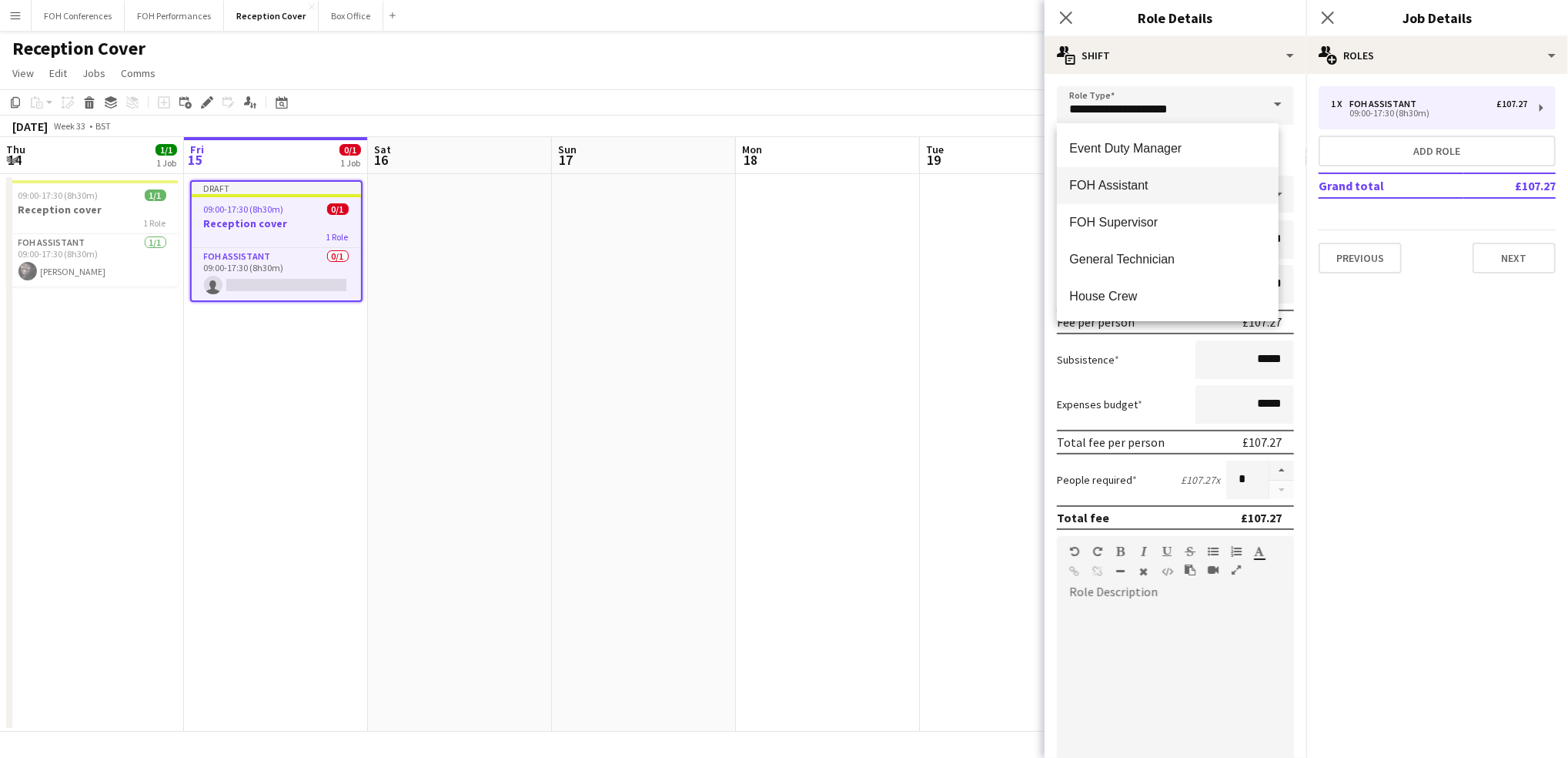
click at [1230, 193] on span "FOH Assistant" at bounding box center [1168, 186] width 197 height 15
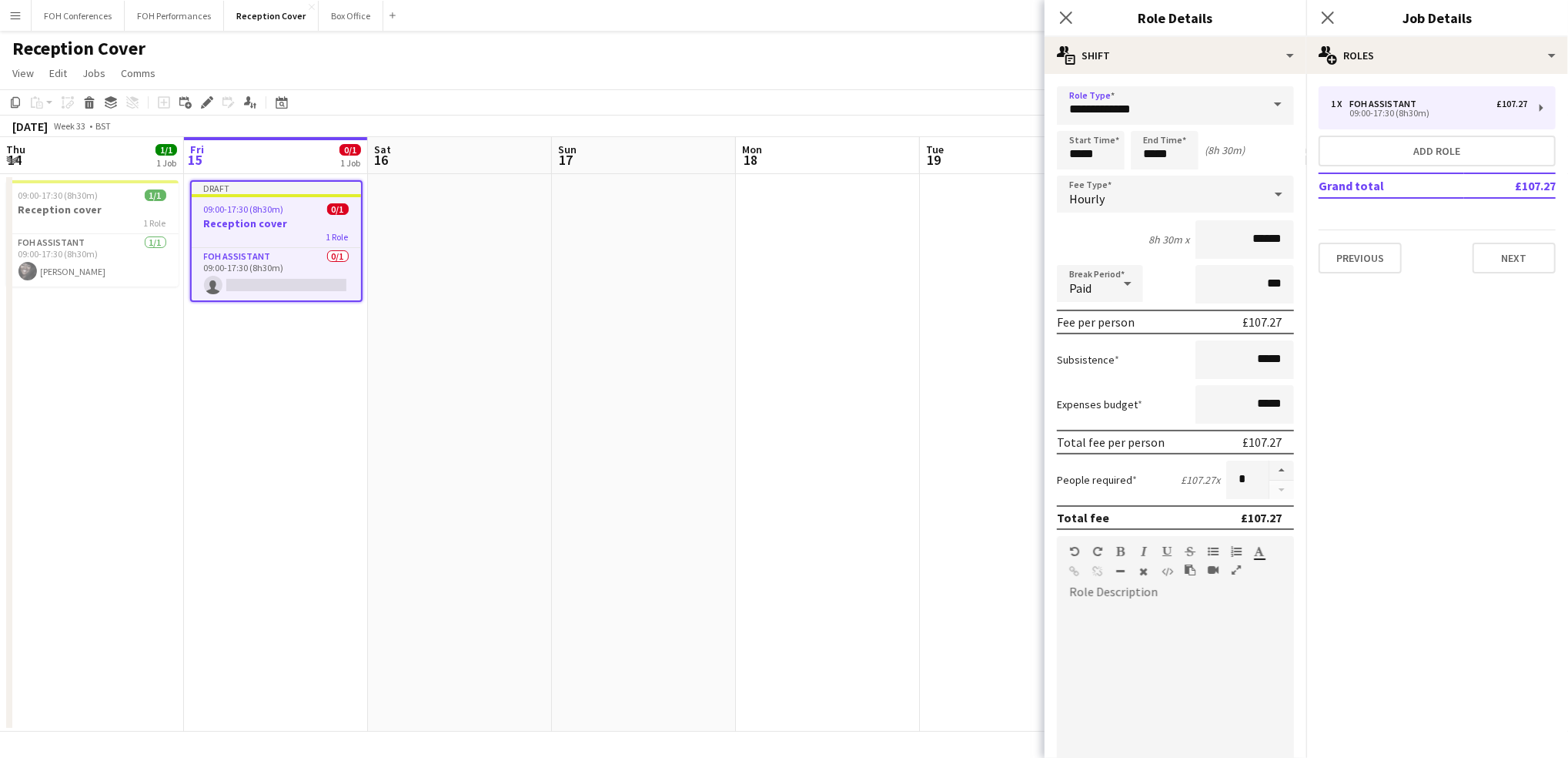
click at [1262, 108] on span at bounding box center [1277, 104] width 32 height 37
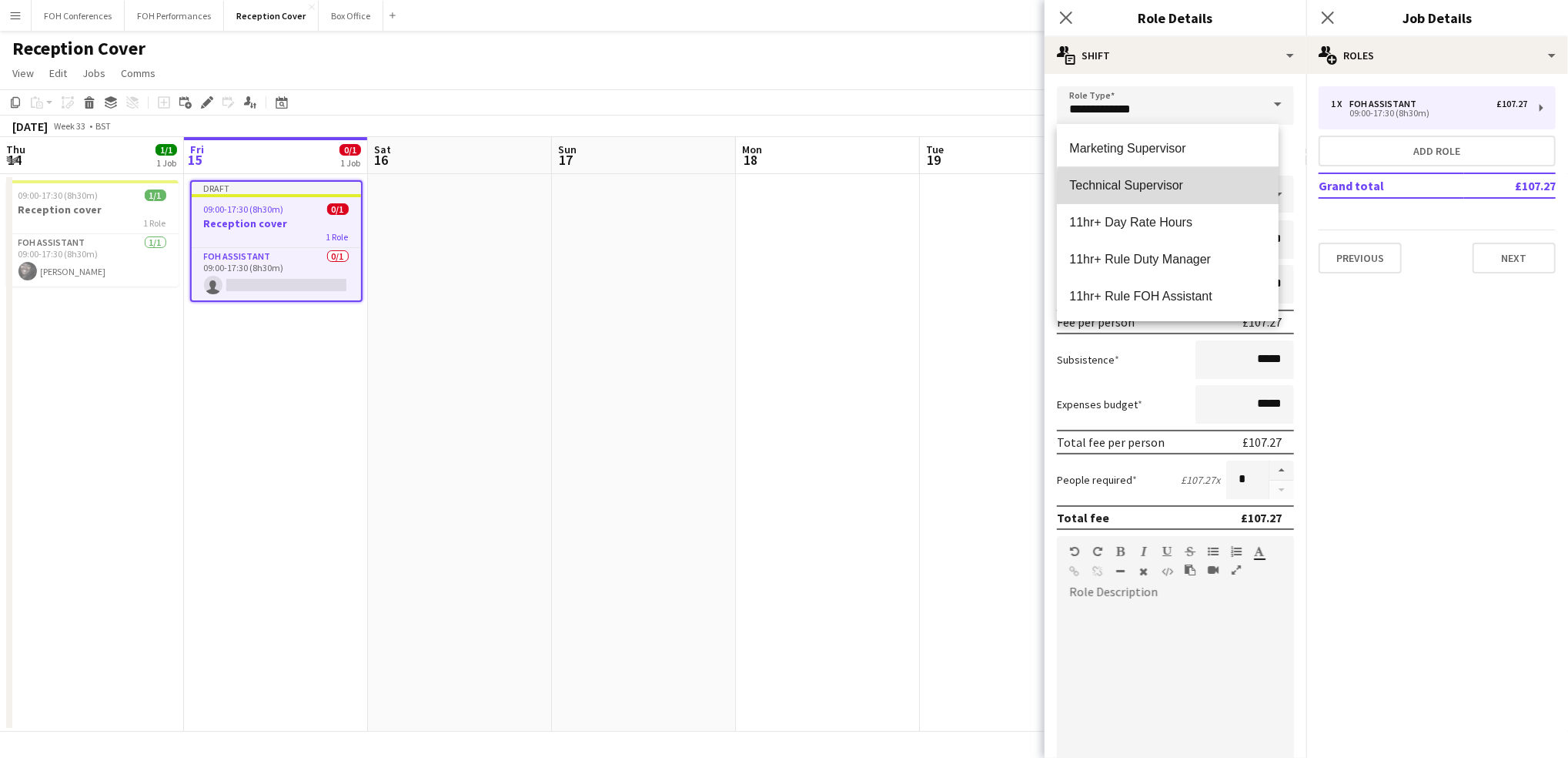
click at [1203, 191] on span "Technical Supervisor" at bounding box center [1168, 186] width 197 height 15
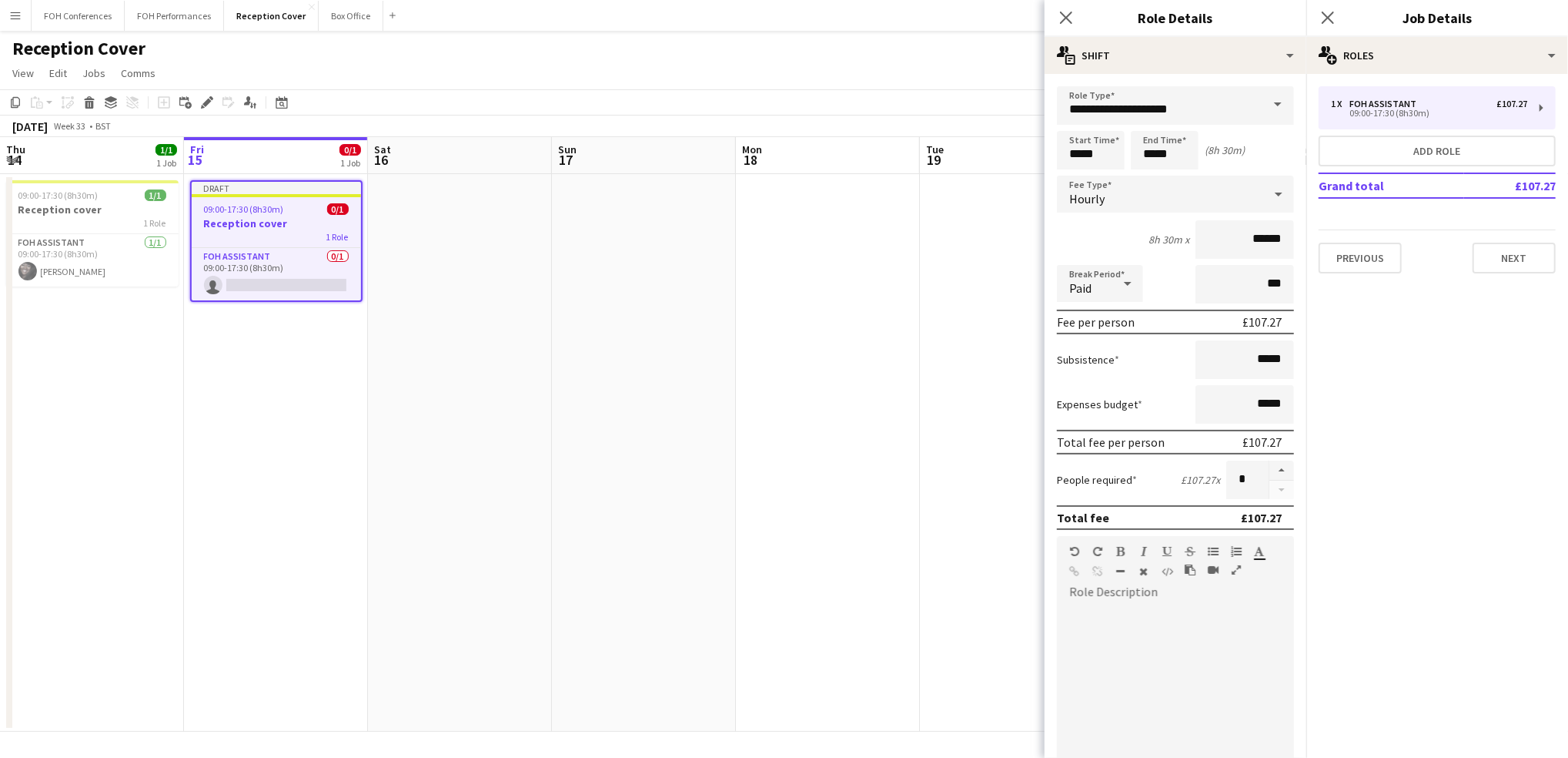
click at [1267, 110] on span at bounding box center [1277, 104] width 32 height 37
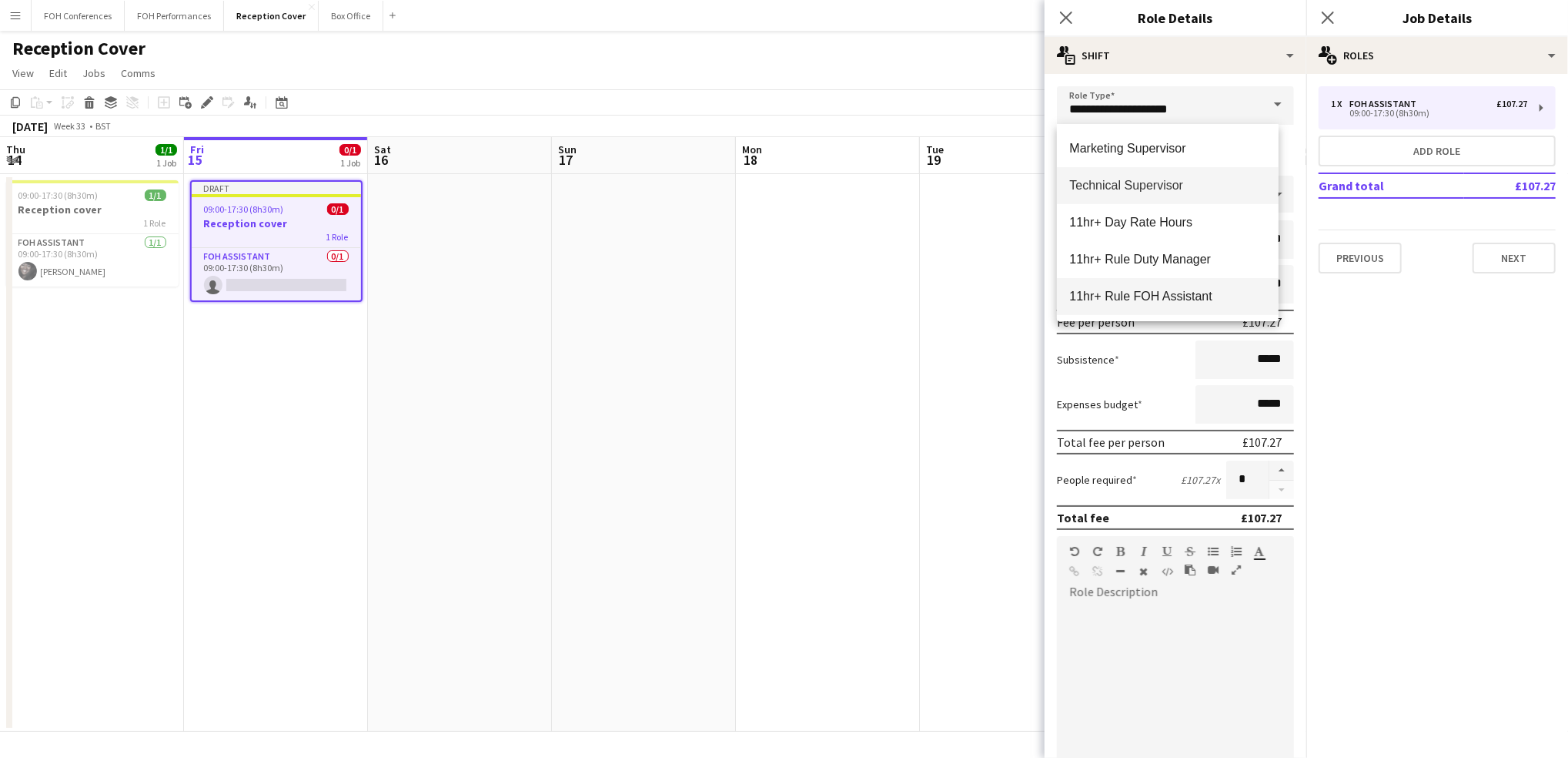
click at [1200, 281] on mat-option "11hr+ Rule FOH Assistant" at bounding box center [1168, 296] width 222 height 37
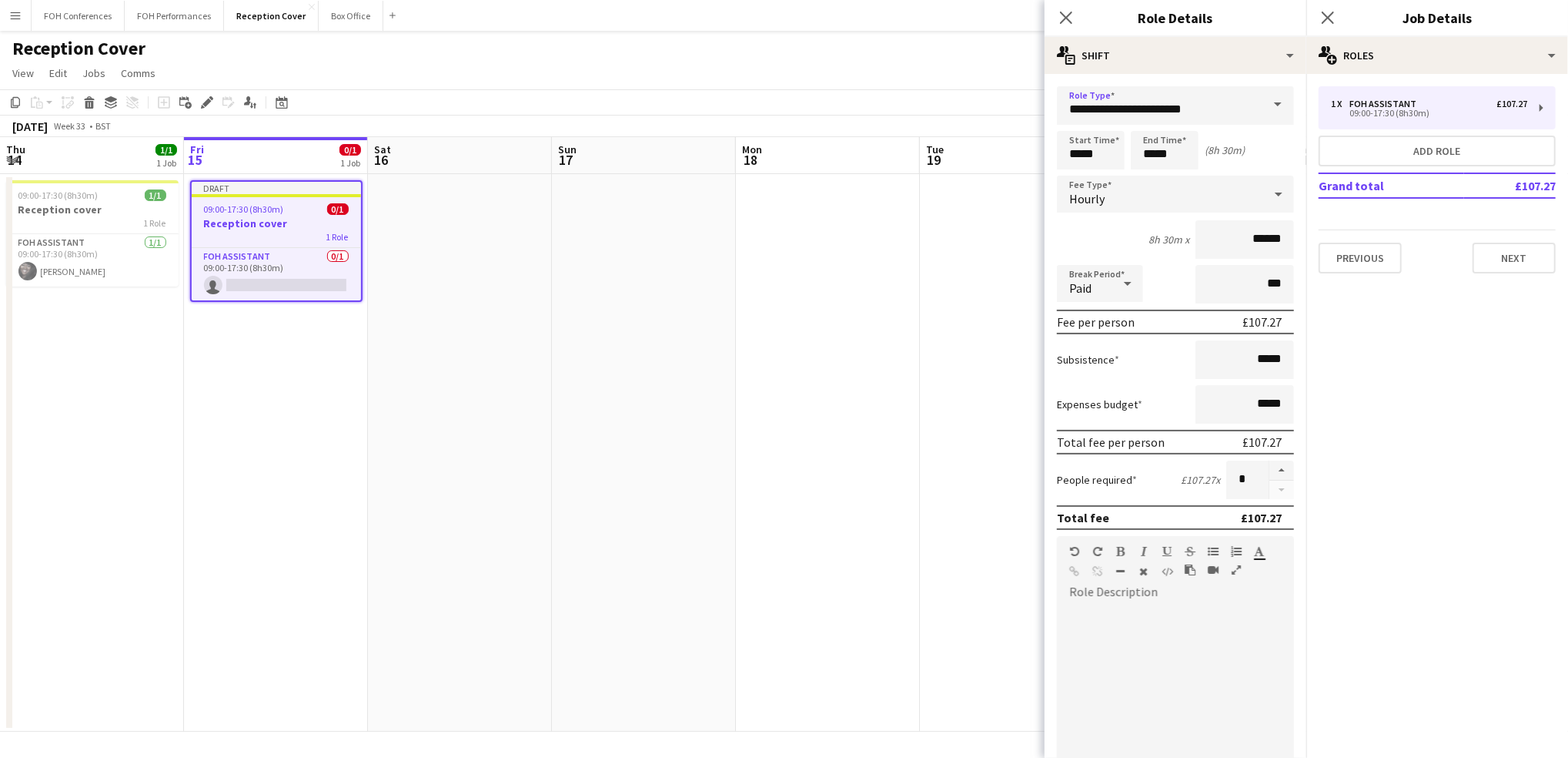
click at [1262, 96] on span at bounding box center [1277, 104] width 32 height 37
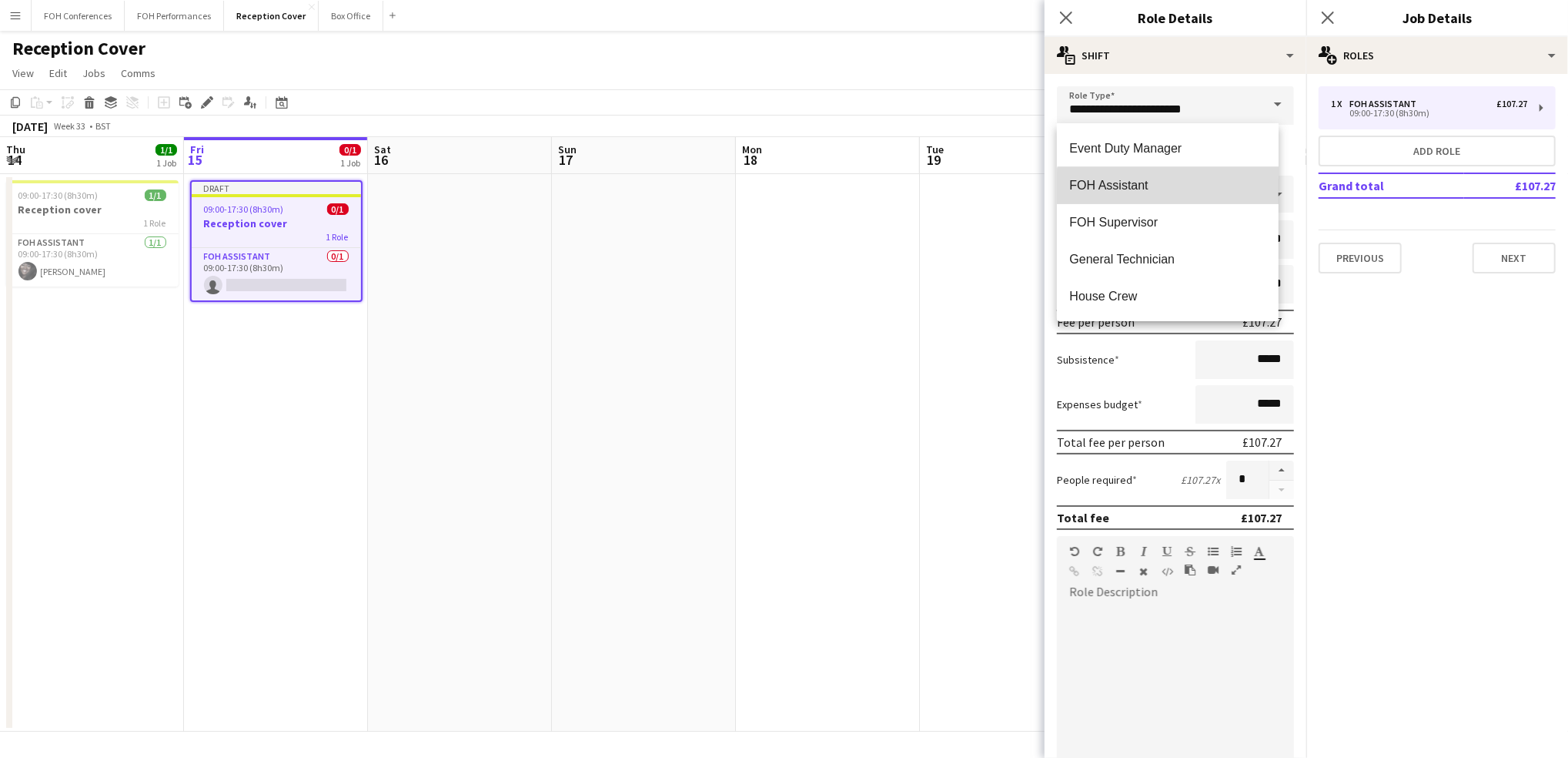
click at [1184, 199] on mat-option "FOH Assistant" at bounding box center [1168, 186] width 222 height 37
type input "**********"
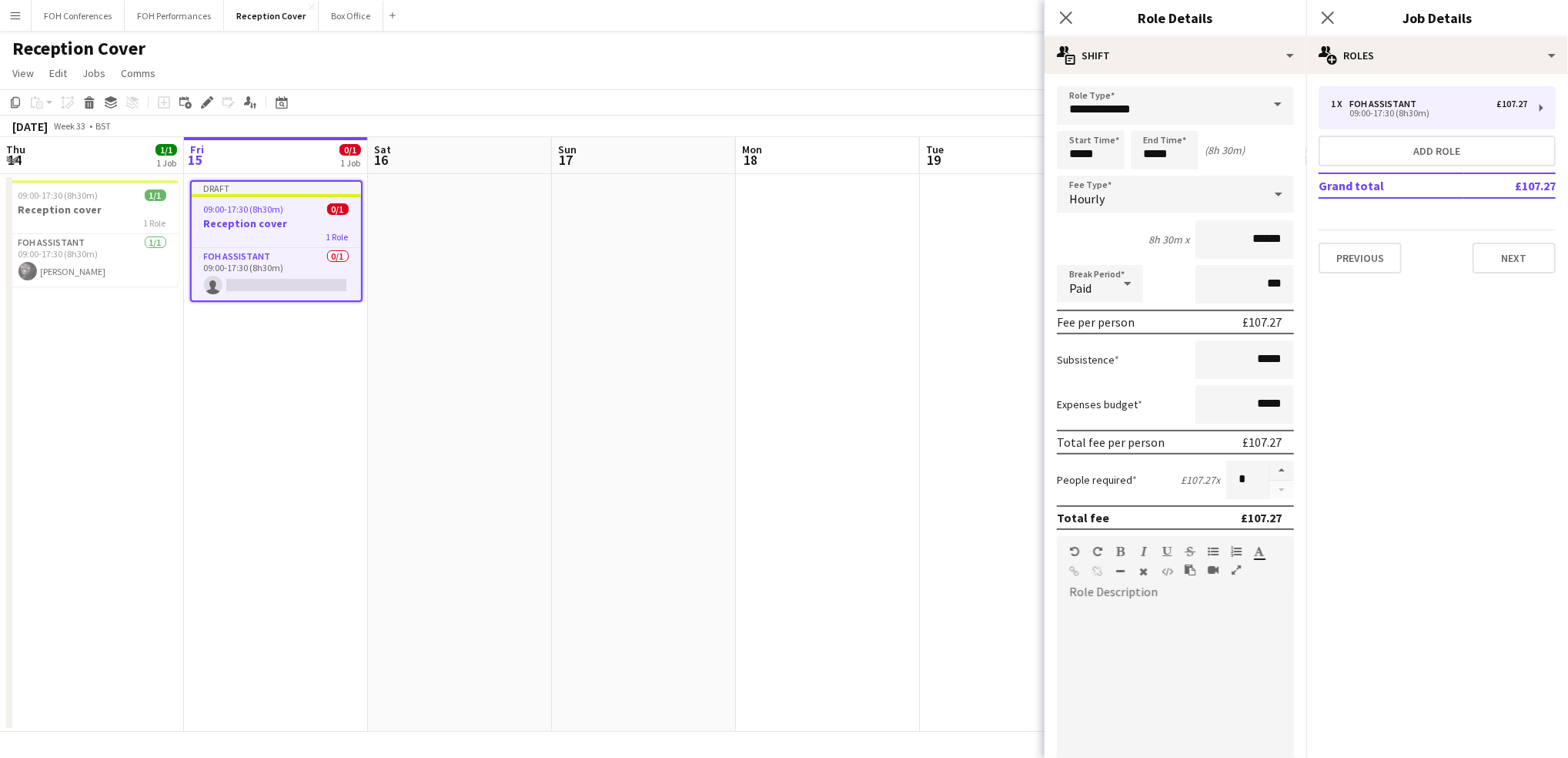
click at [904, 37] on div "Reception Cover user" at bounding box center [784, 46] width 1568 height 29
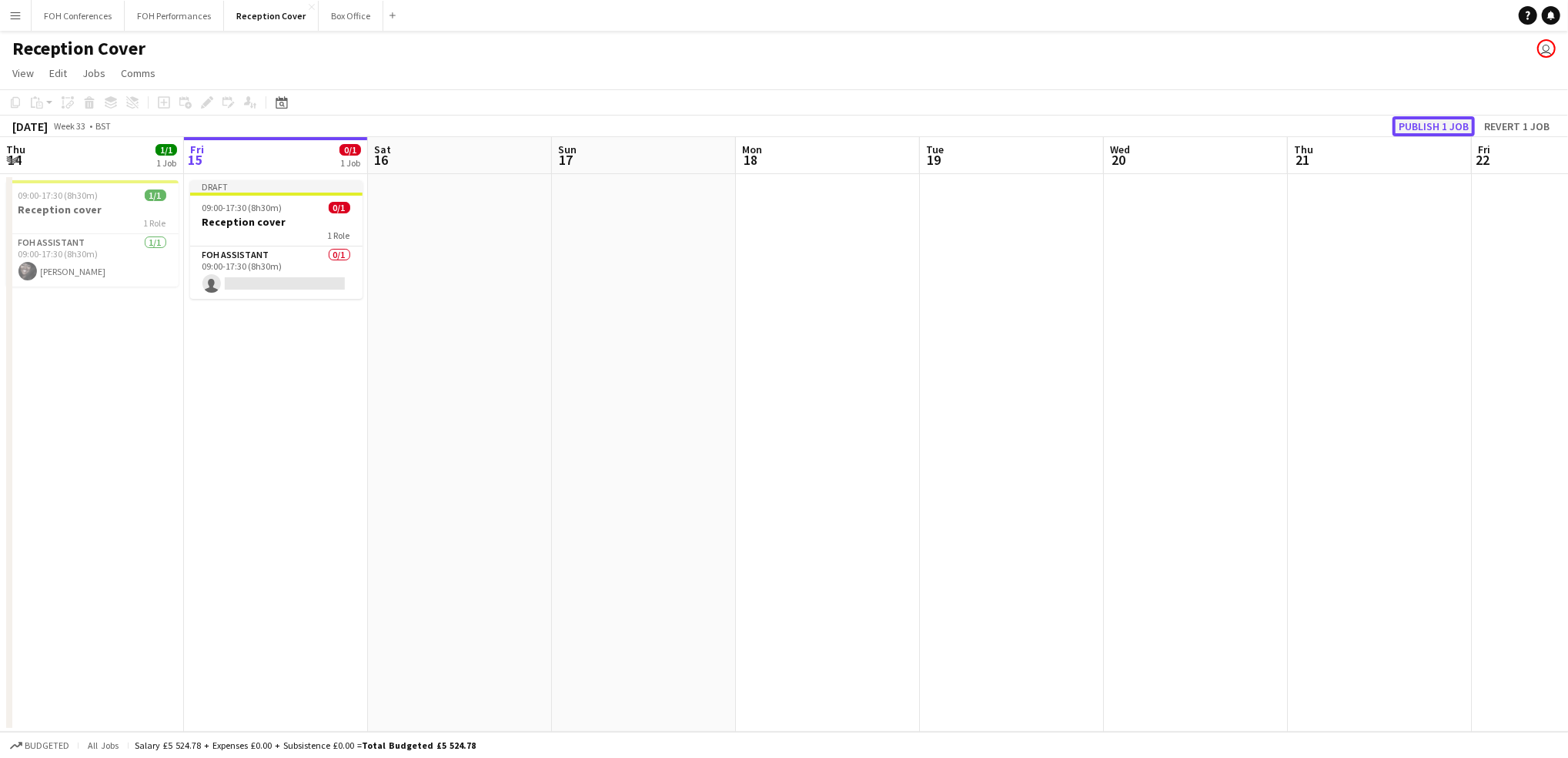
click at [1449, 118] on button "Publish 1 job" at bounding box center [1434, 126] width 82 height 20
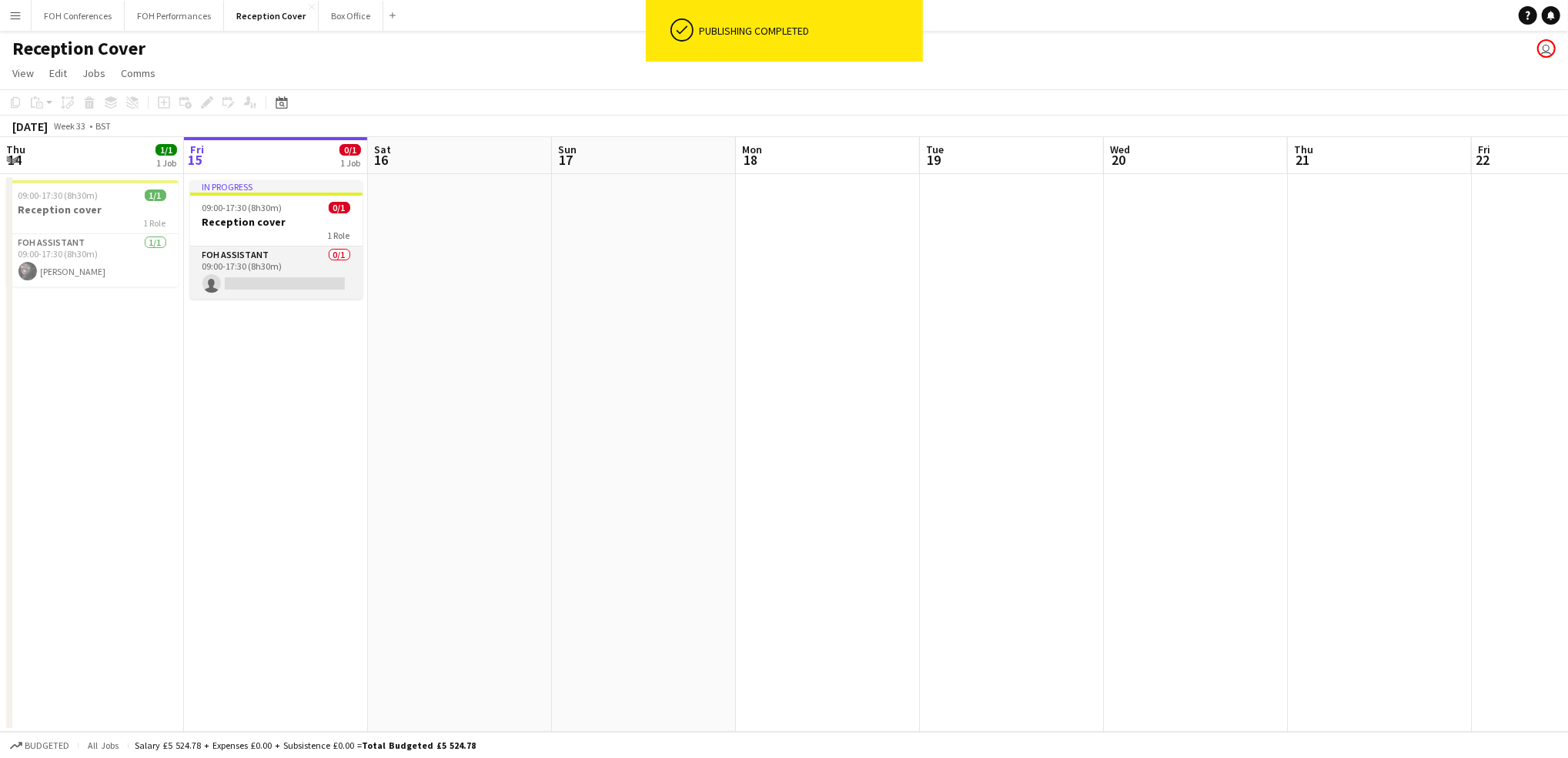
click at [239, 283] on app-card-role "FOH Assistant 0/1 09:00-17:30 (8h30m) single-neutral-actions" at bounding box center [276, 272] width 173 height 52
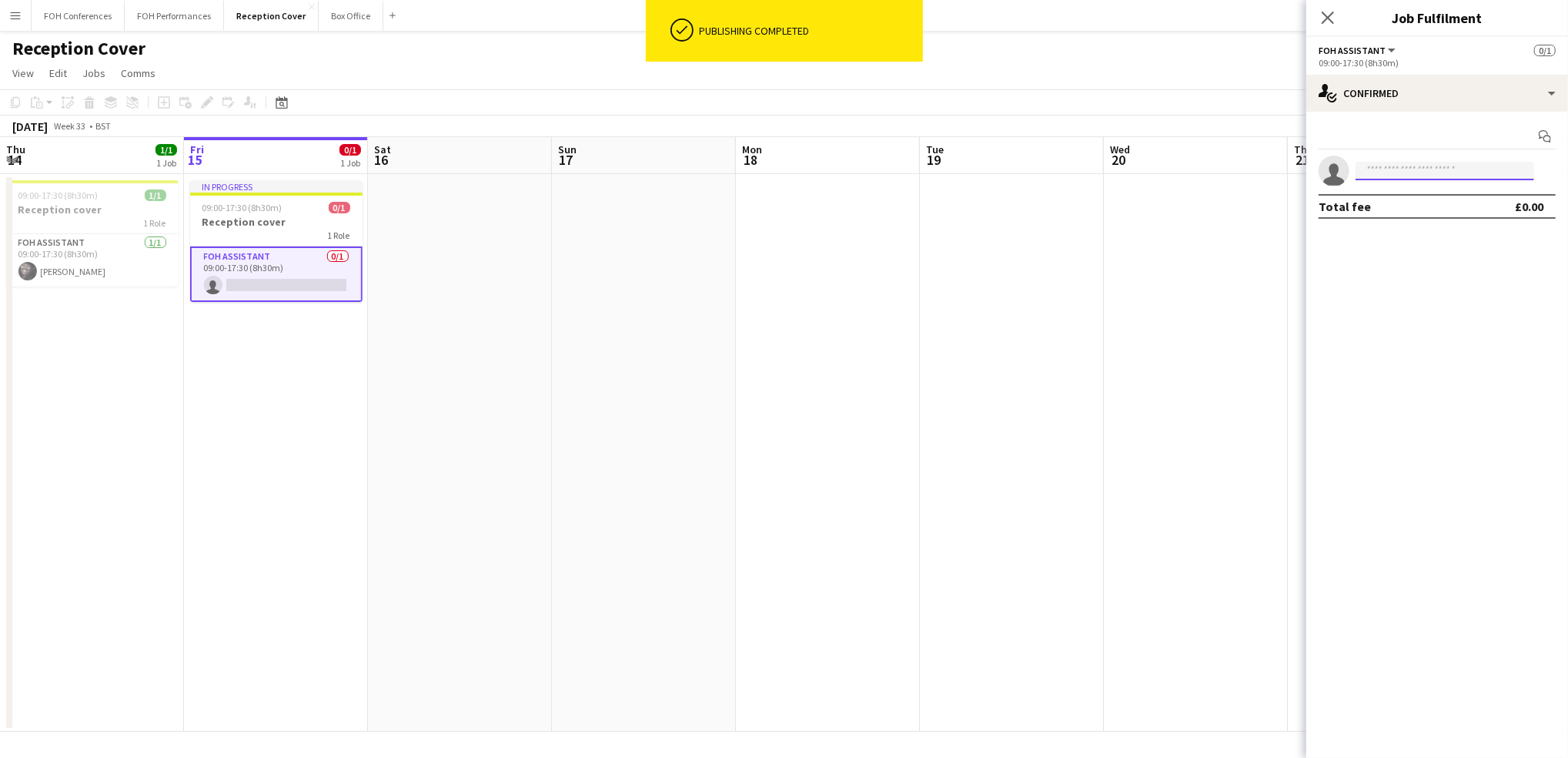
click at [1402, 174] on input at bounding box center [1445, 171] width 178 height 18
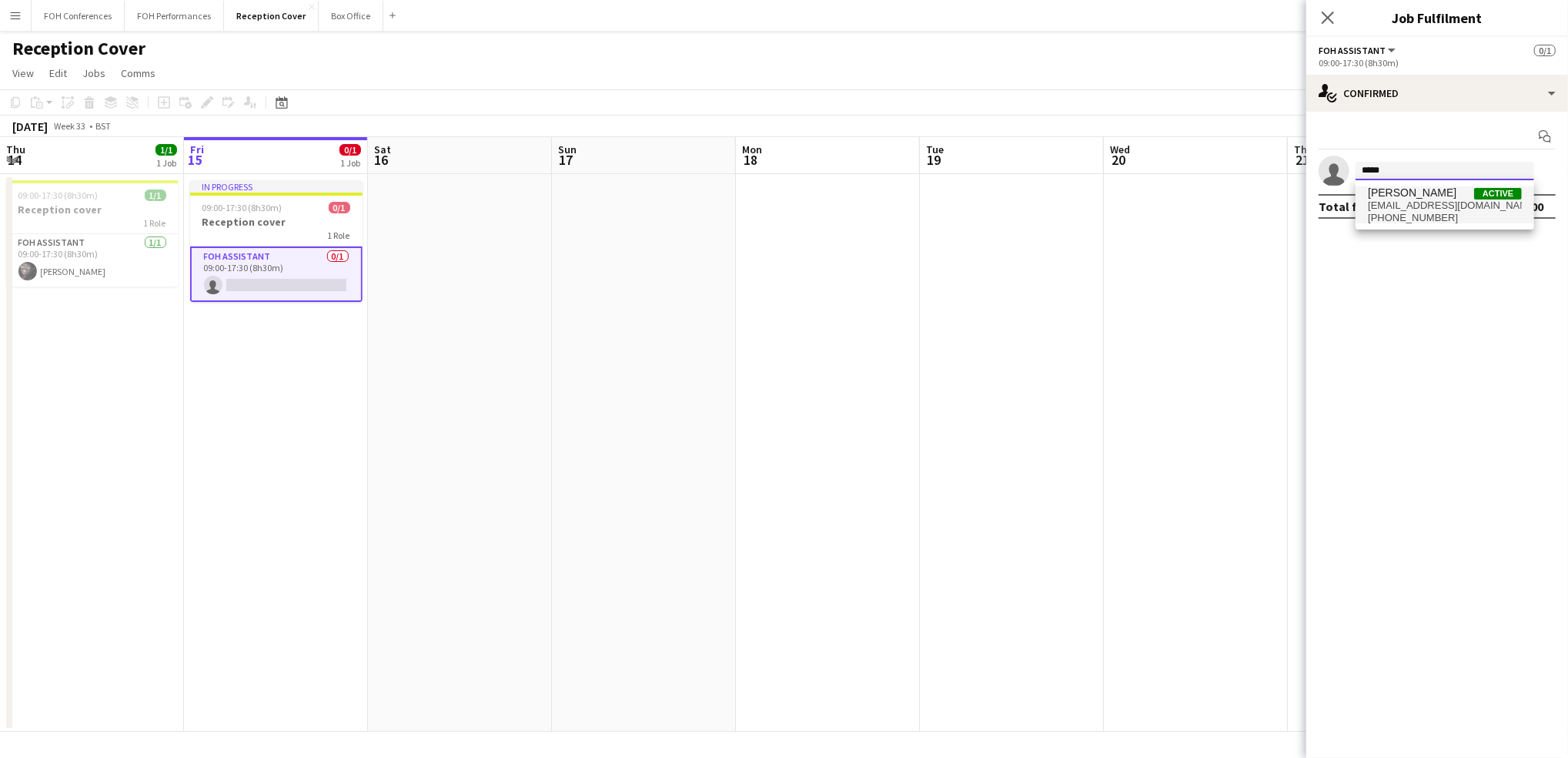
type input "*****"
click at [1412, 208] on span "leroybonsu@outlook.com" at bounding box center [1445, 205] width 154 height 12
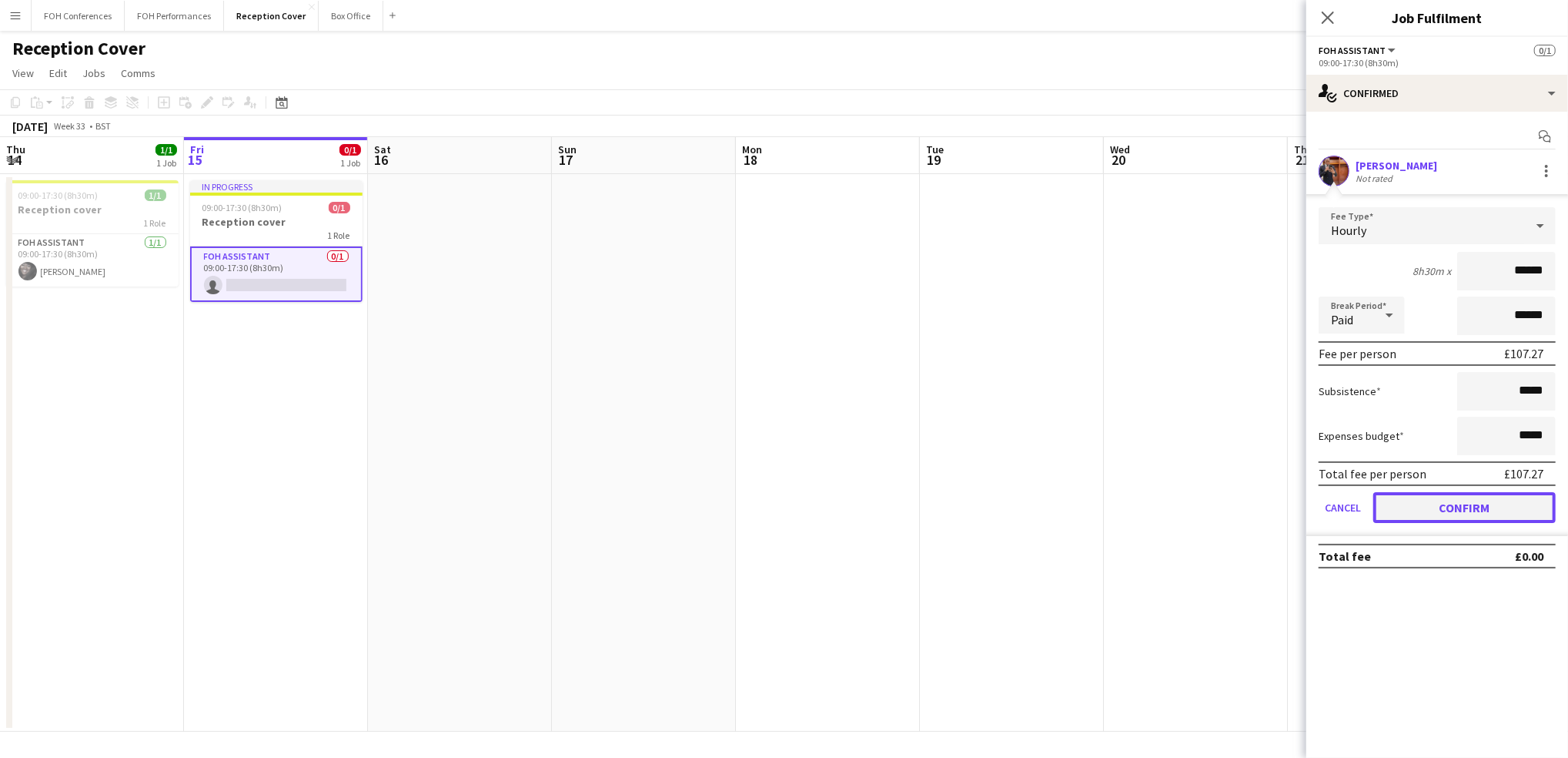
click at [1499, 512] on button "Confirm" at bounding box center [1465, 507] width 183 height 31
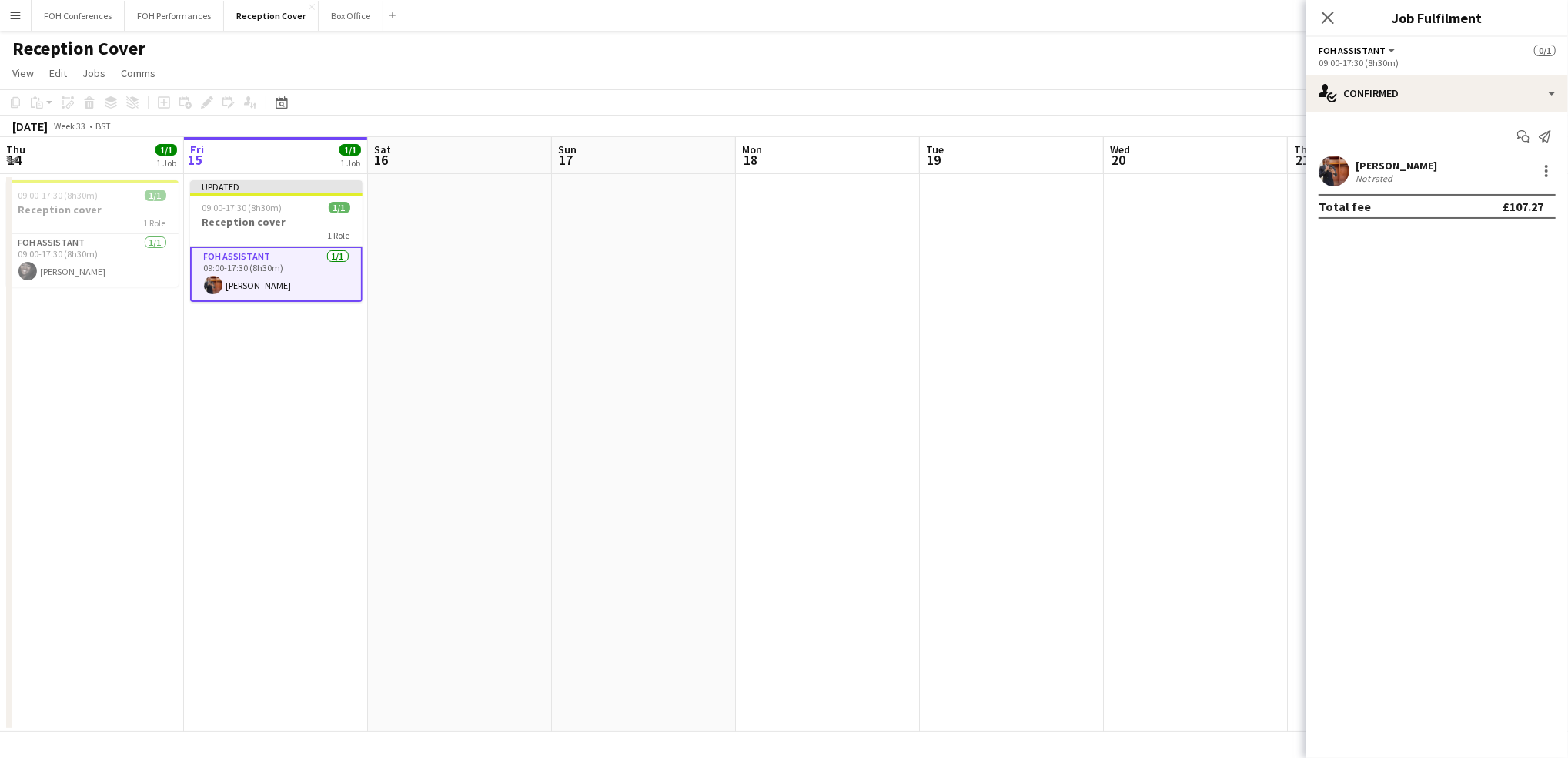
click at [1181, 56] on div "Reception Cover user" at bounding box center [784, 46] width 1568 height 29
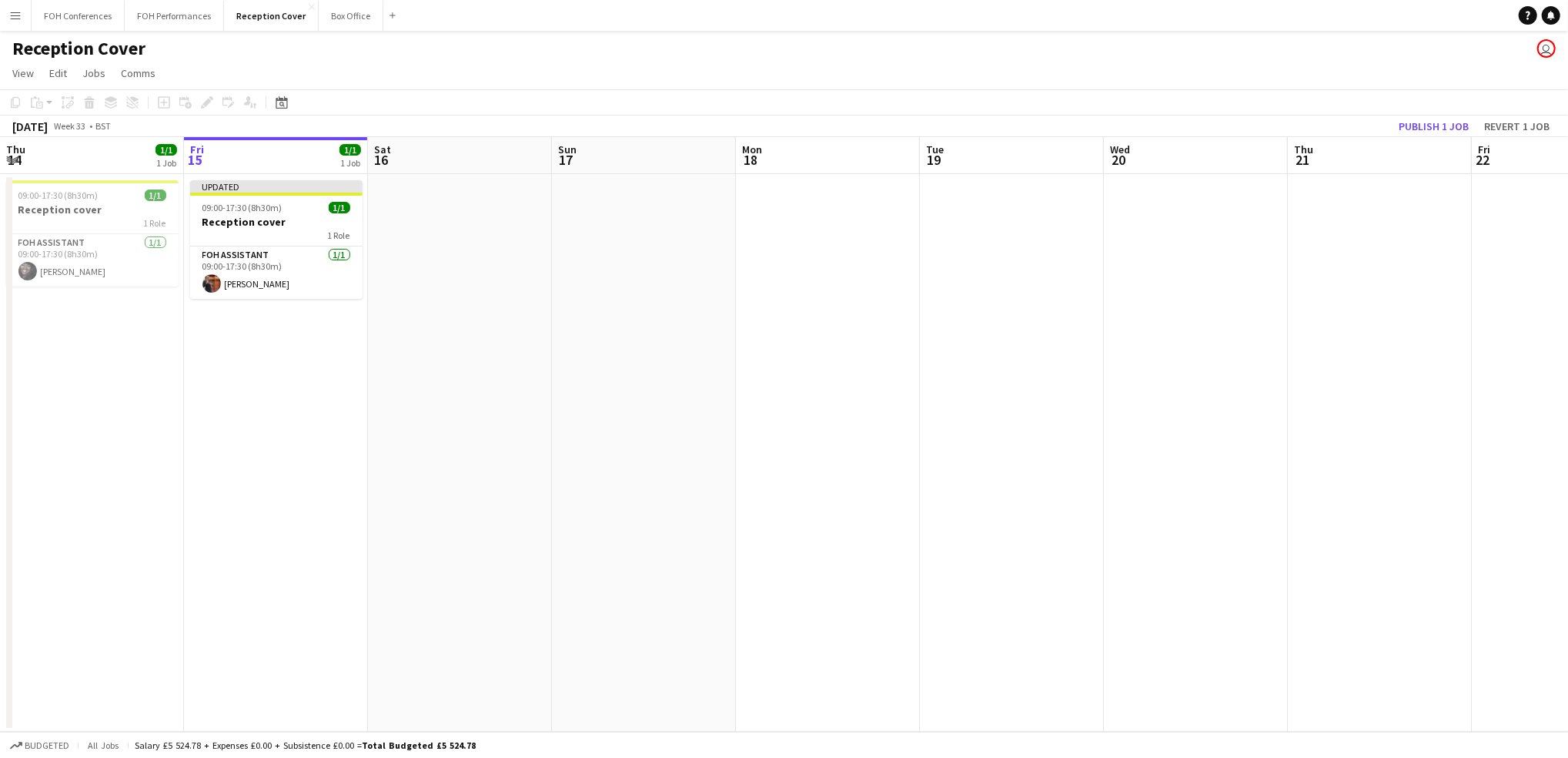
click at [1446, 112] on app-toolbar "Copy Paste Paste Ctrl+V Paste with crew Ctrl+Shift+V Paste linked Job [GEOGRAPH…" at bounding box center [784, 102] width 1568 height 27
click at [1436, 125] on button "Publish 1 job" at bounding box center [1434, 126] width 82 height 20
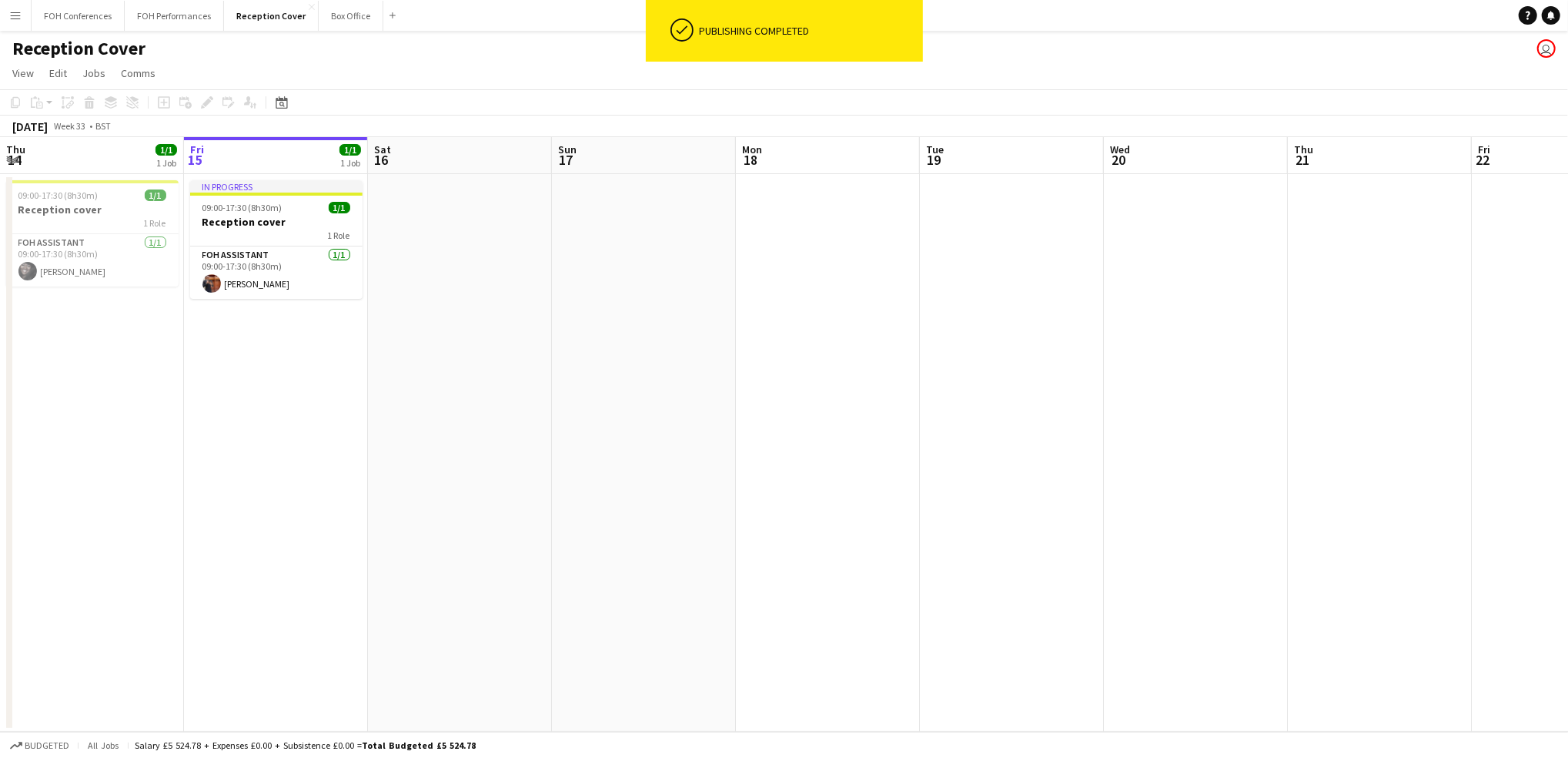
click at [543, 111] on app-toolbar "Copy Paste Paste Ctrl+V Paste with crew Ctrl+Shift+V Paste linked Job [GEOGRAPH…" at bounding box center [784, 102] width 1568 height 27
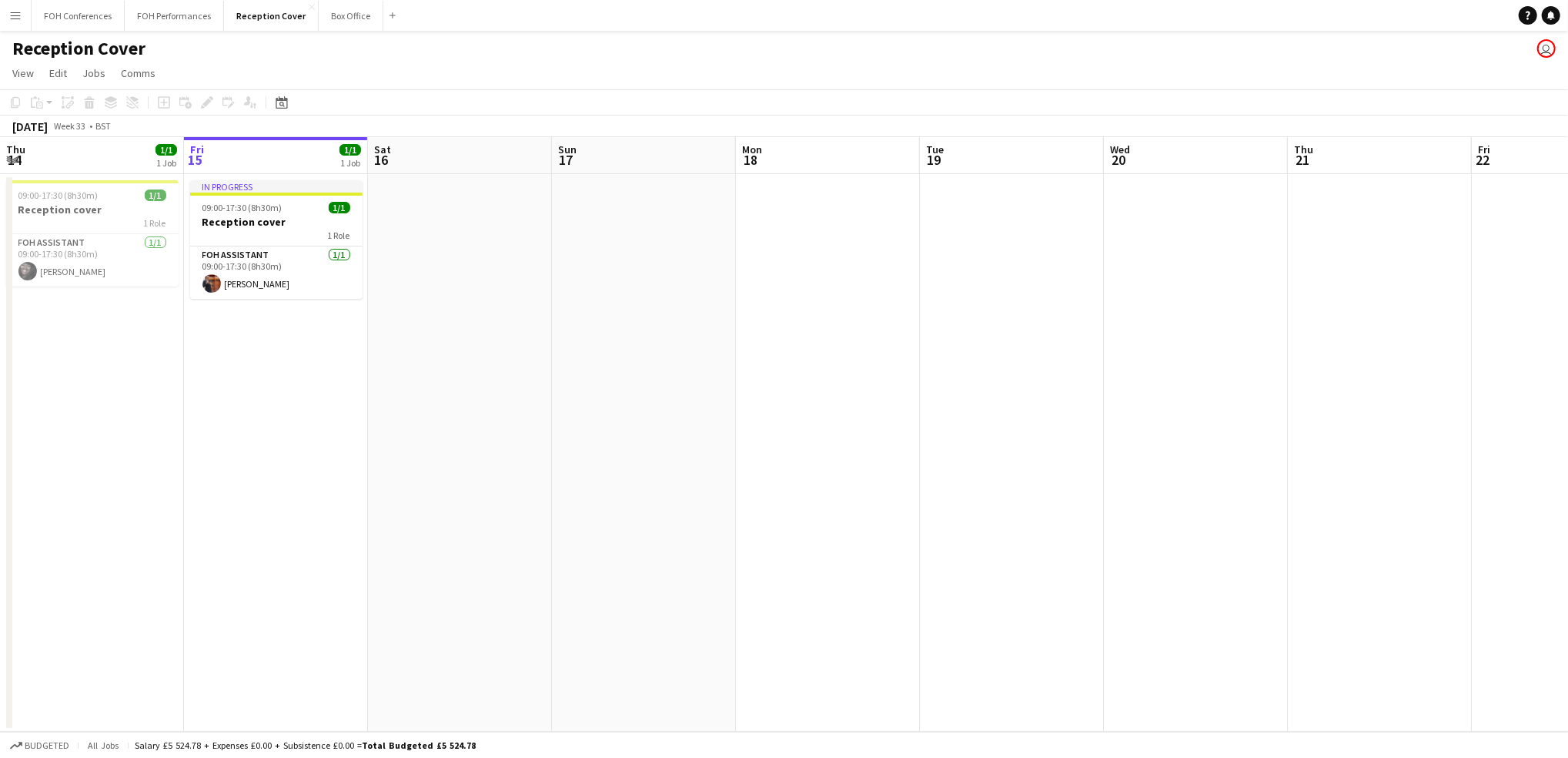
click at [508, 59] on div "Reception Cover user" at bounding box center [784, 46] width 1568 height 29
click at [900, 61] on app-page-menu "View Day view expanded Day view collapsed Month view Date picker Jump to [DATE]…" at bounding box center [784, 75] width 1568 height 29
click at [549, 18] on app-navbar "Menu Boards Boards Boards All jobs Status Workforce Workforce My Workforce Recr…" at bounding box center [784, 16] width 1568 height 31
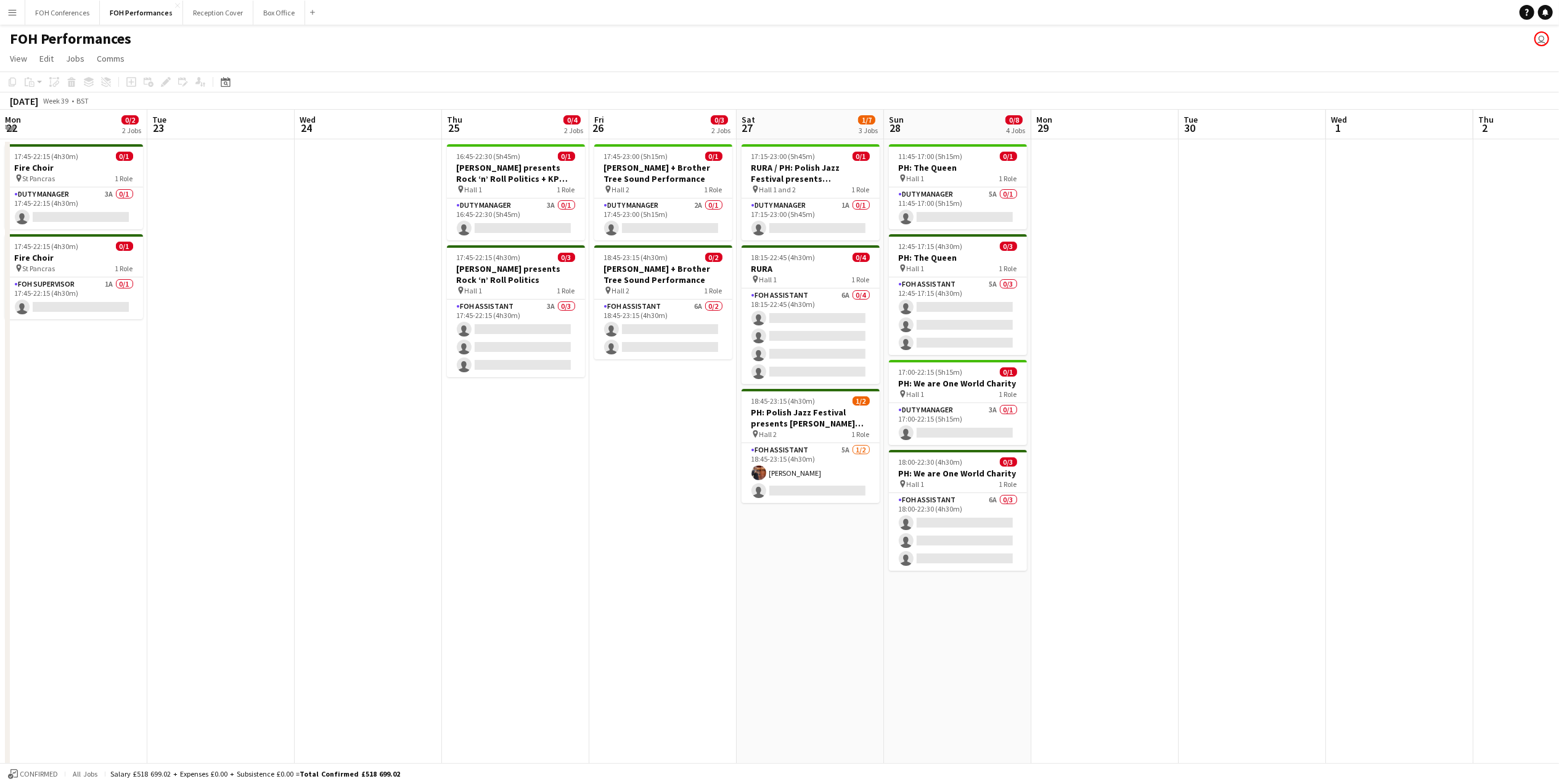
scroll to position [0, 375]
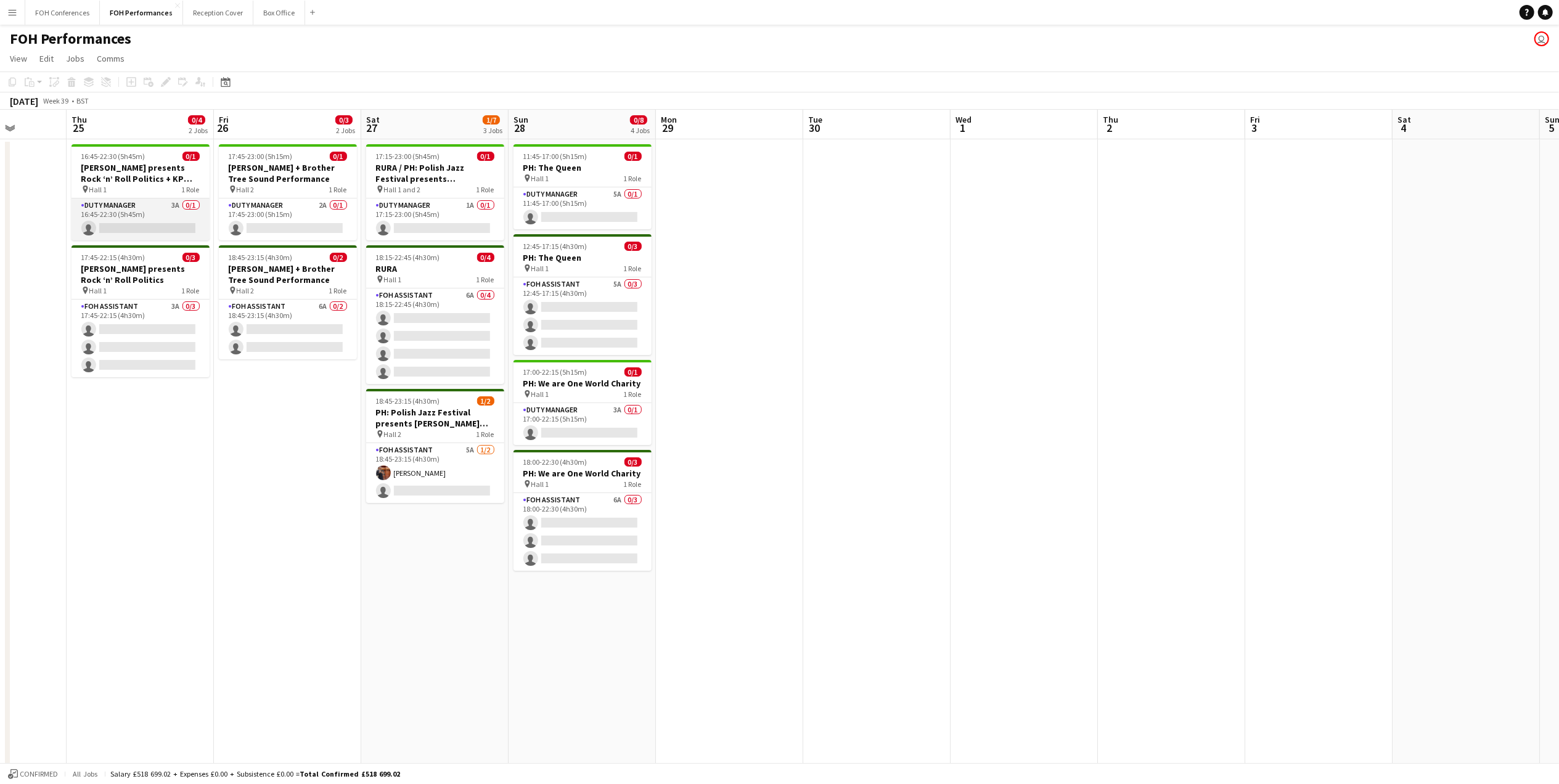
click at [146, 225] on app-card-role "Duty Manager 3A 0/1 16:45-22:30 (5h45m) single-neutral-actions" at bounding box center [140, 219] width 138 height 42
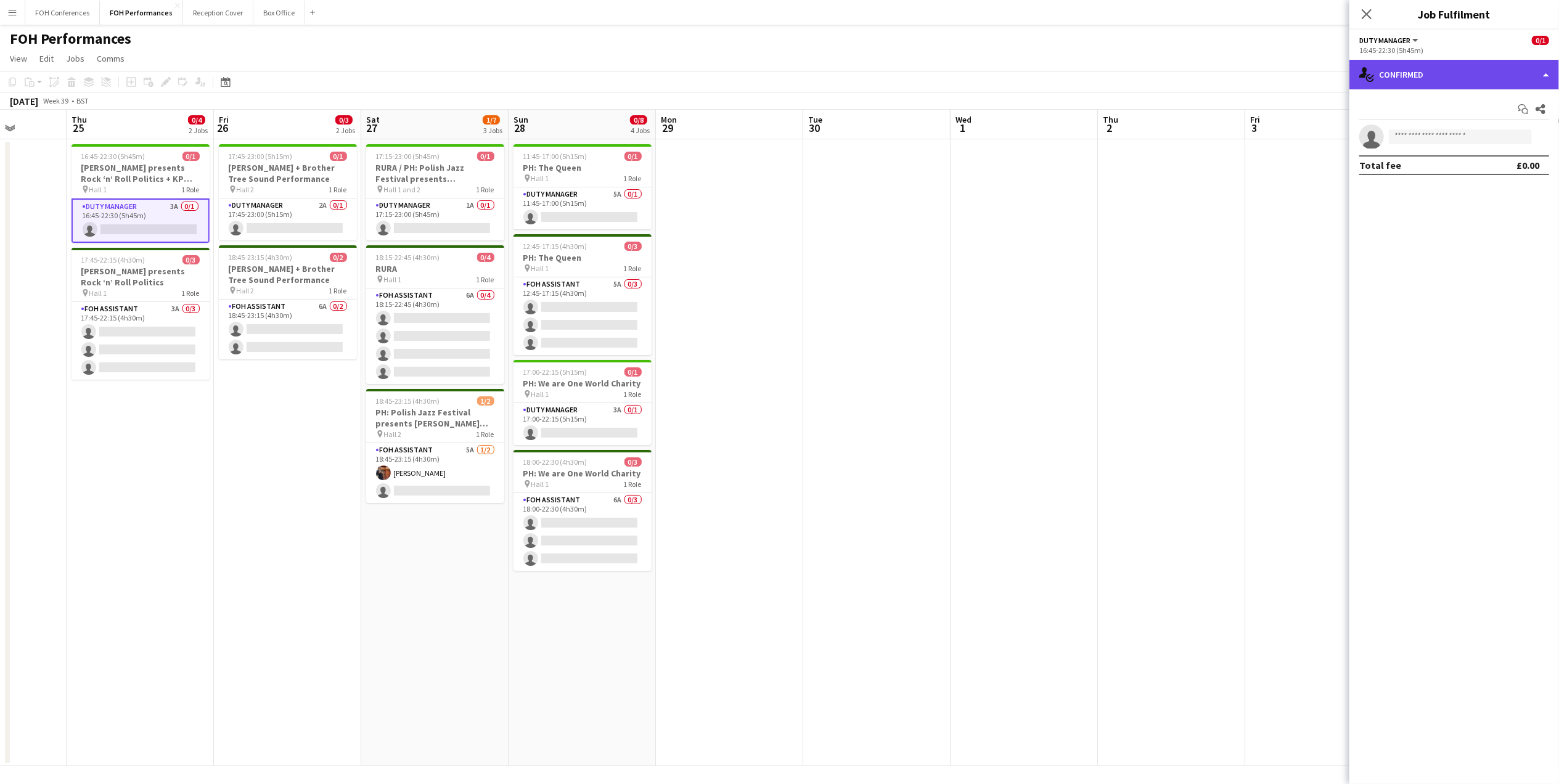
click at [1435, 84] on div "single-neutral-actions-check-2 Confirmed" at bounding box center [1454, 75] width 209 height 29
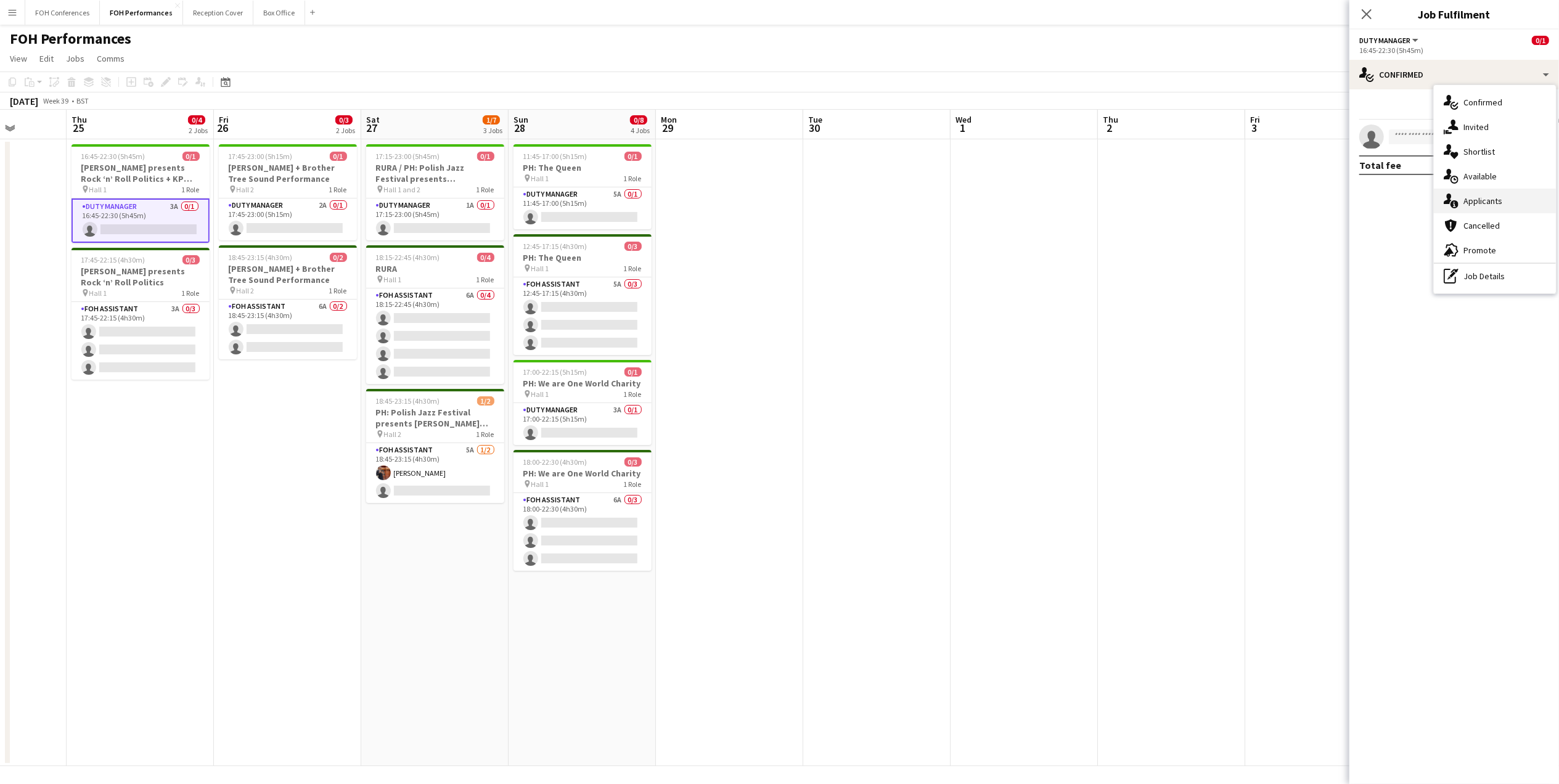
click at [1504, 197] on div "single-neutral-actions-information Applicants" at bounding box center [1495, 201] width 122 height 25
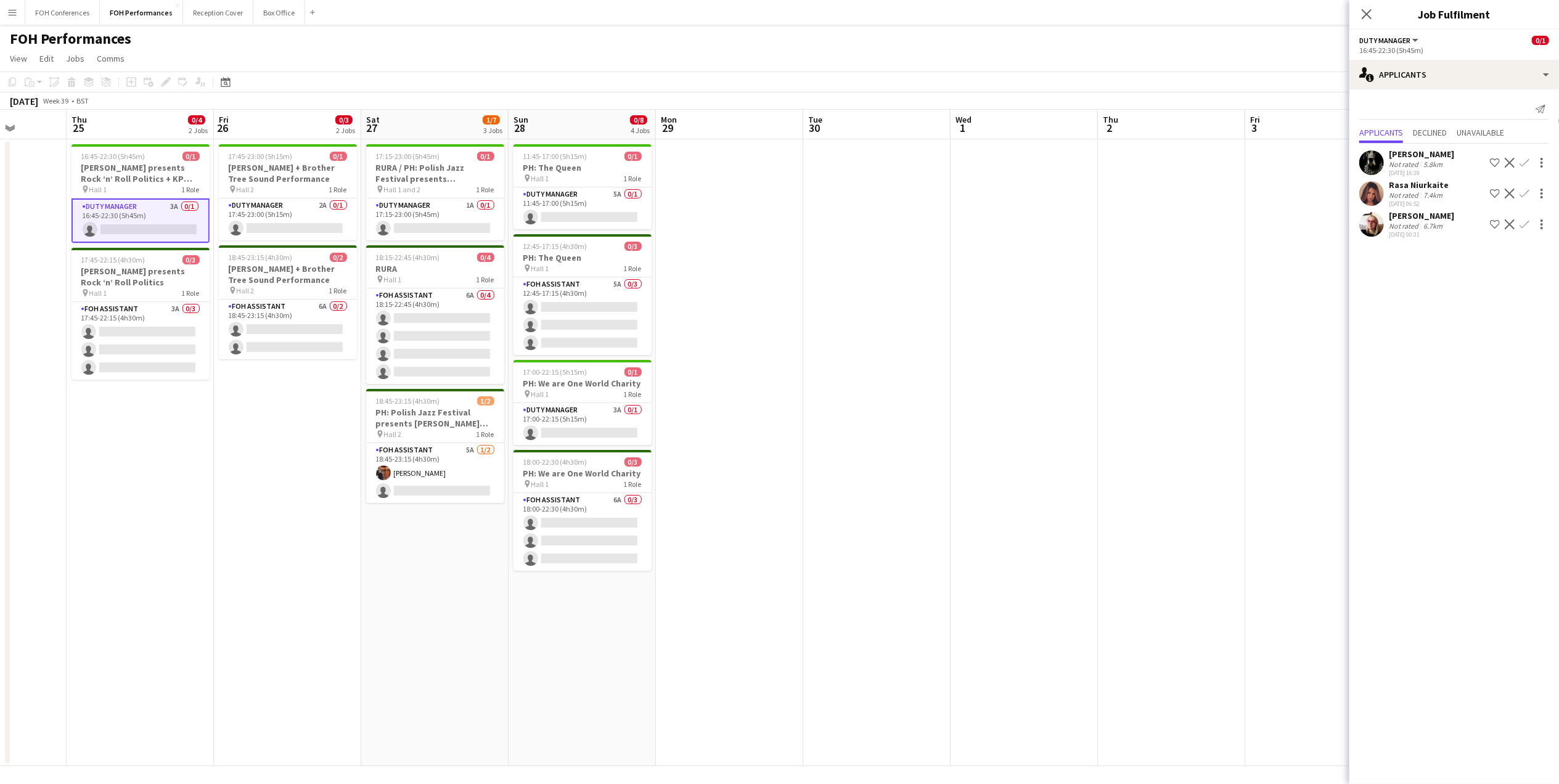
click at [1220, 30] on div "FOH Performances user" at bounding box center [779, 37] width 1559 height 23
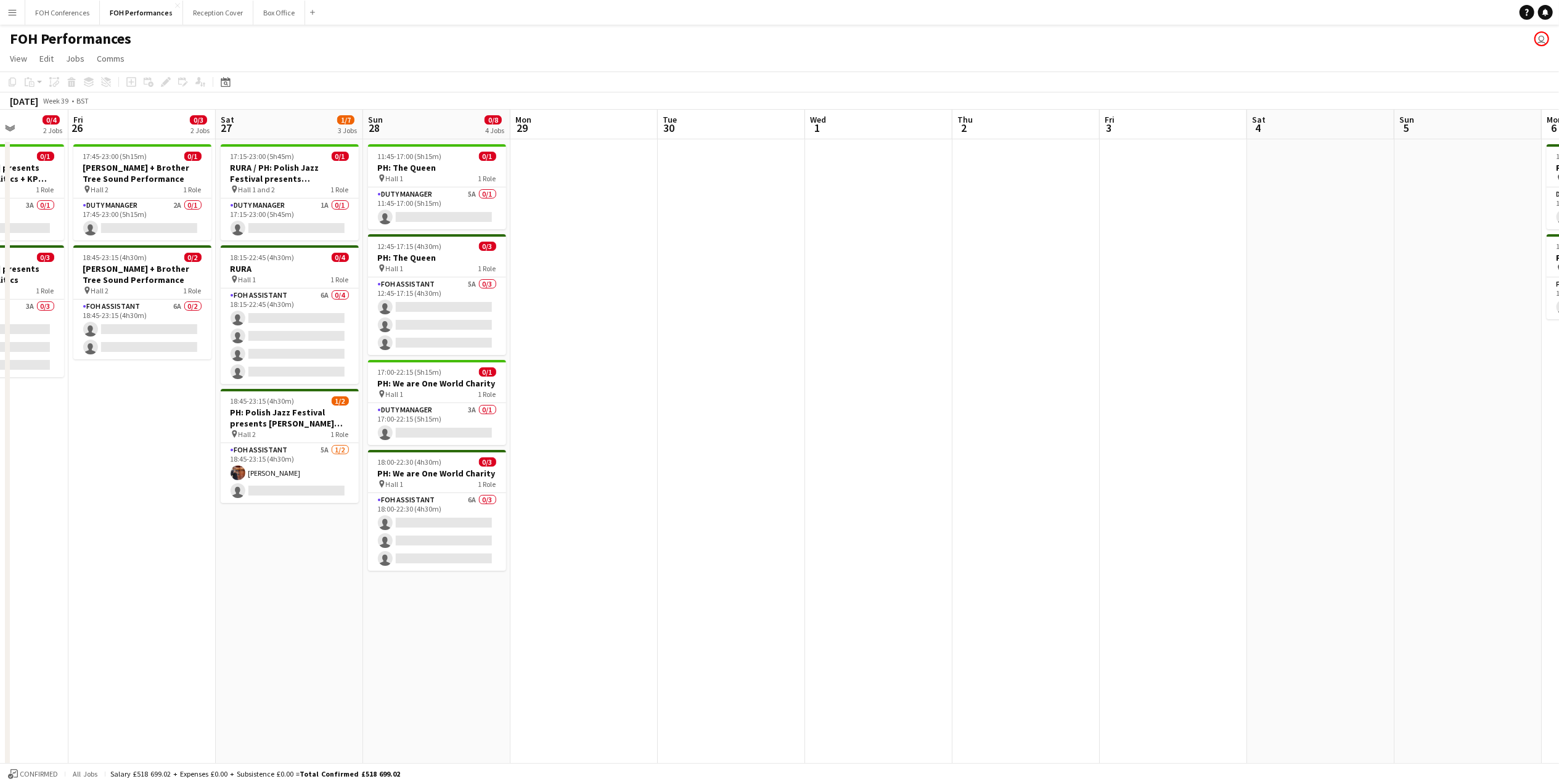
scroll to position [0, 547]
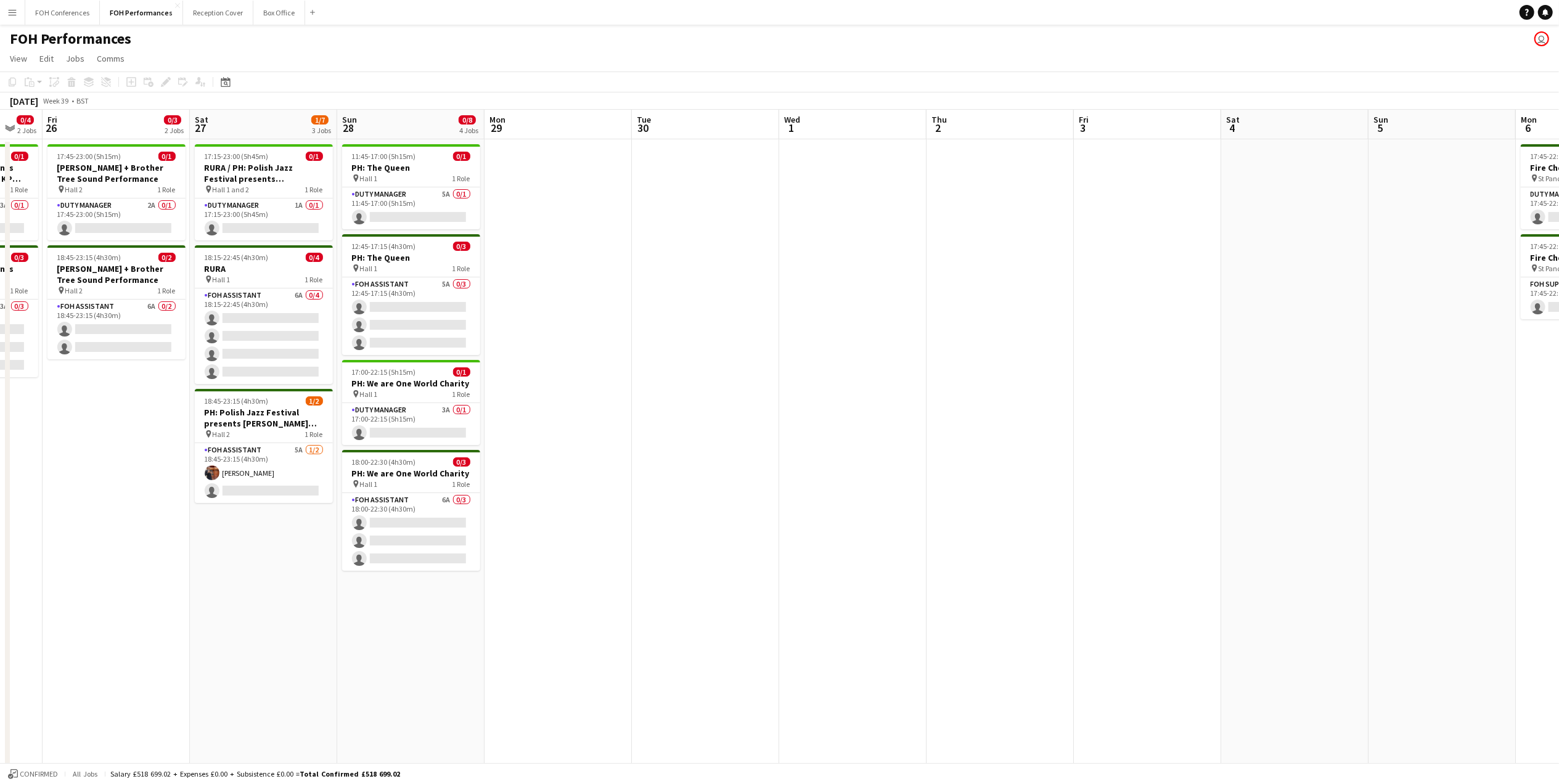
drag, startPoint x: 277, startPoint y: 121, endPoint x: 105, endPoint y: 126, distance: 172.1
click at [105, 126] on app-calendar-viewport "Mon 22 0/2 2 Jobs Tue 23 Wed 24 Thu 25 0/4 2 Jobs Fri 26 0/3 2 Jobs Sat 27 1/7 …" at bounding box center [779, 437] width 1559 height 656
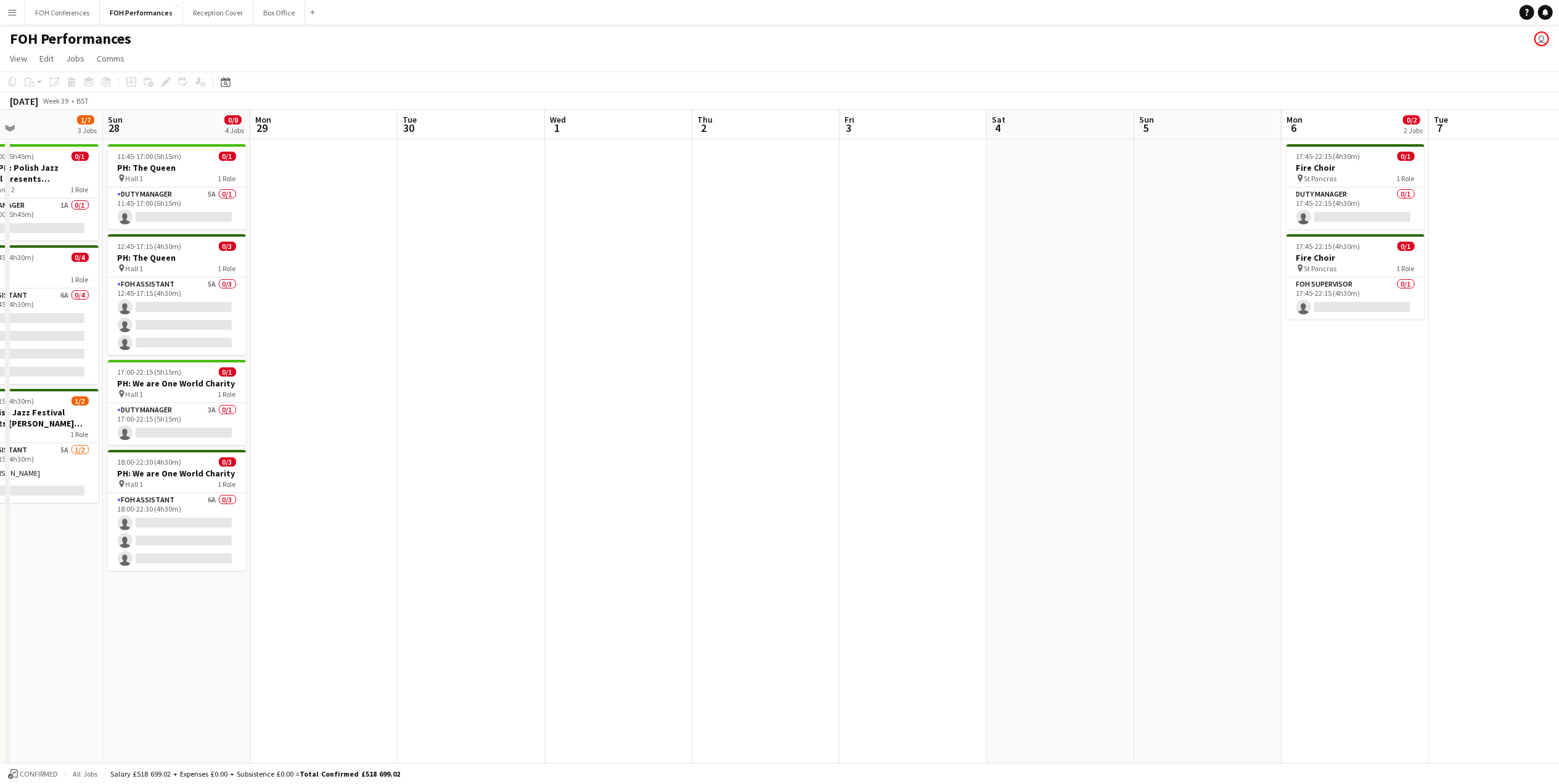
scroll to position [0, 521]
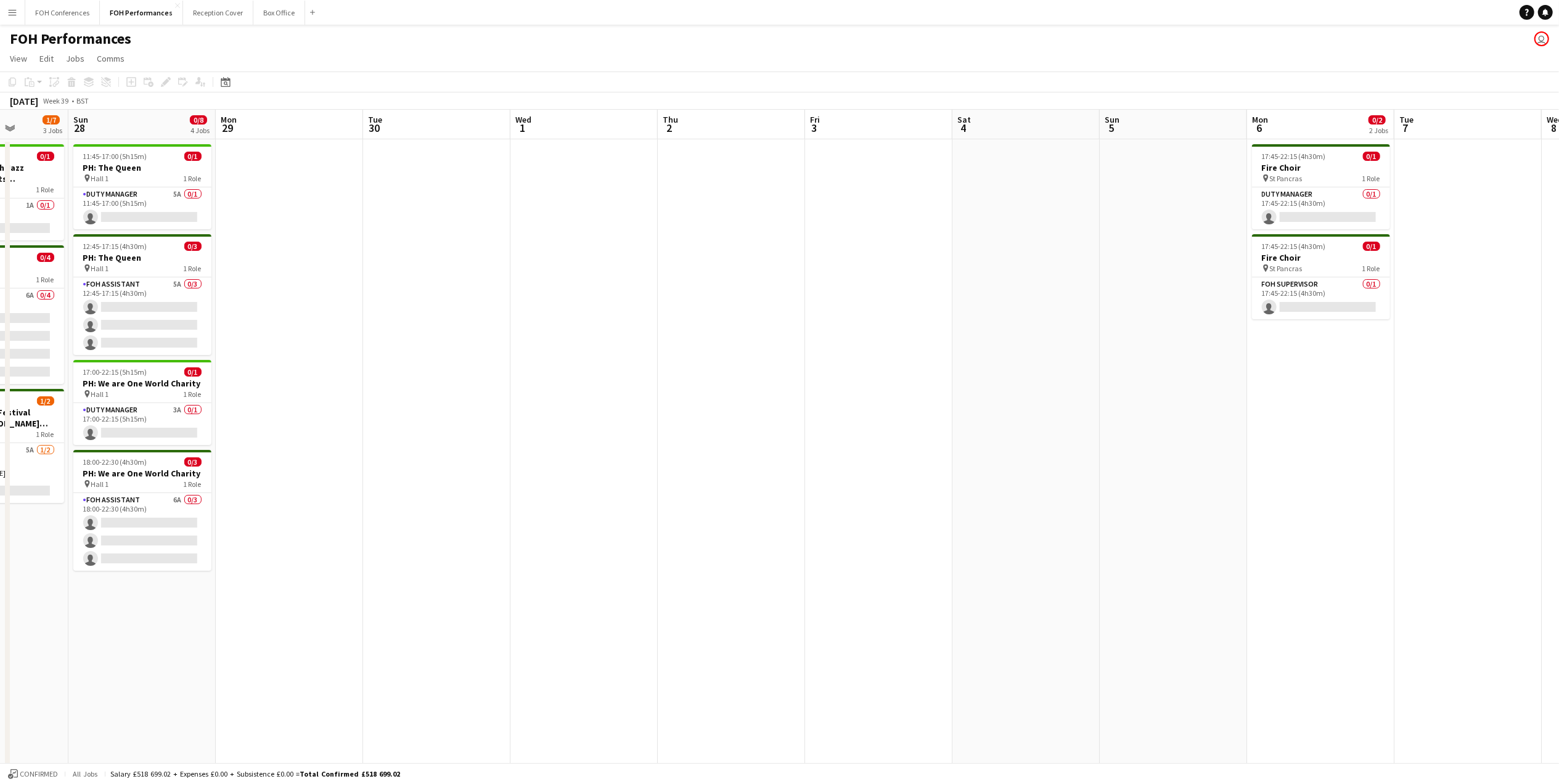
drag, startPoint x: 429, startPoint y: 119, endPoint x: 161, endPoint y: 148, distance: 269.6
click at [161, 148] on app-calendar-viewport "Wed 24 Thu 25 0/4 2 Jobs Fri 26 0/3 2 Jobs Sat 27 1/7 3 Jobs Sun 28 0/8 4 Jobs …" at bounding box center [779, 437] width 1559 height 656
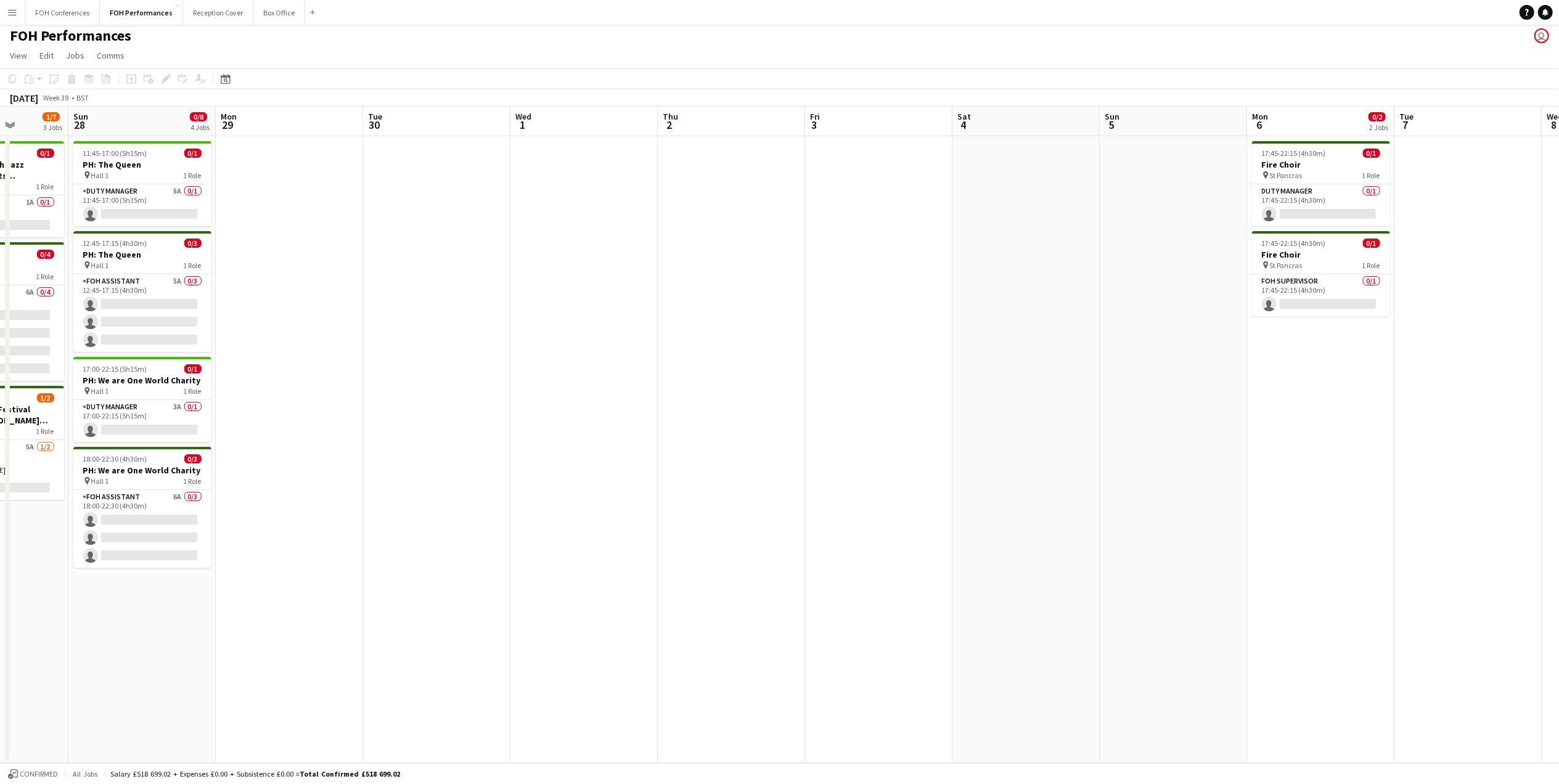
scroll to position [0, 435]
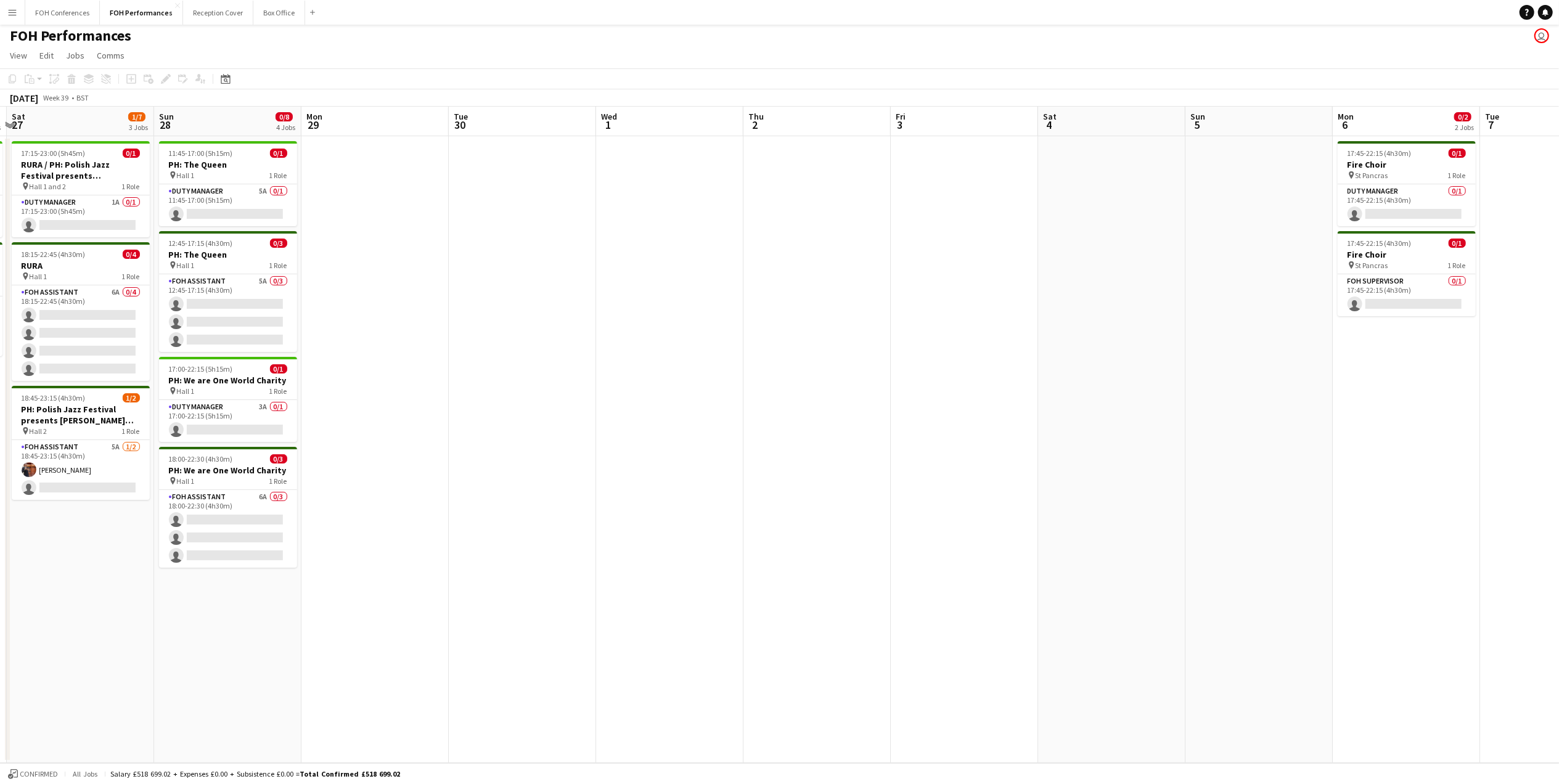
drag, startPoint x: 304, startPoint y: 127, endPoint x: 390, endPoint y: 128, distance: 86.0
click at [390, 128] on app-calendar-viewport "Wed 24 Thu 25 0/4 2 Jobs Fri 26 0/3 2 Jobs Sat 27 1/7 3 Jobs Sun 28 0/8 4 Jobs …" at bounding box center [779, 434] width 1559 height 656
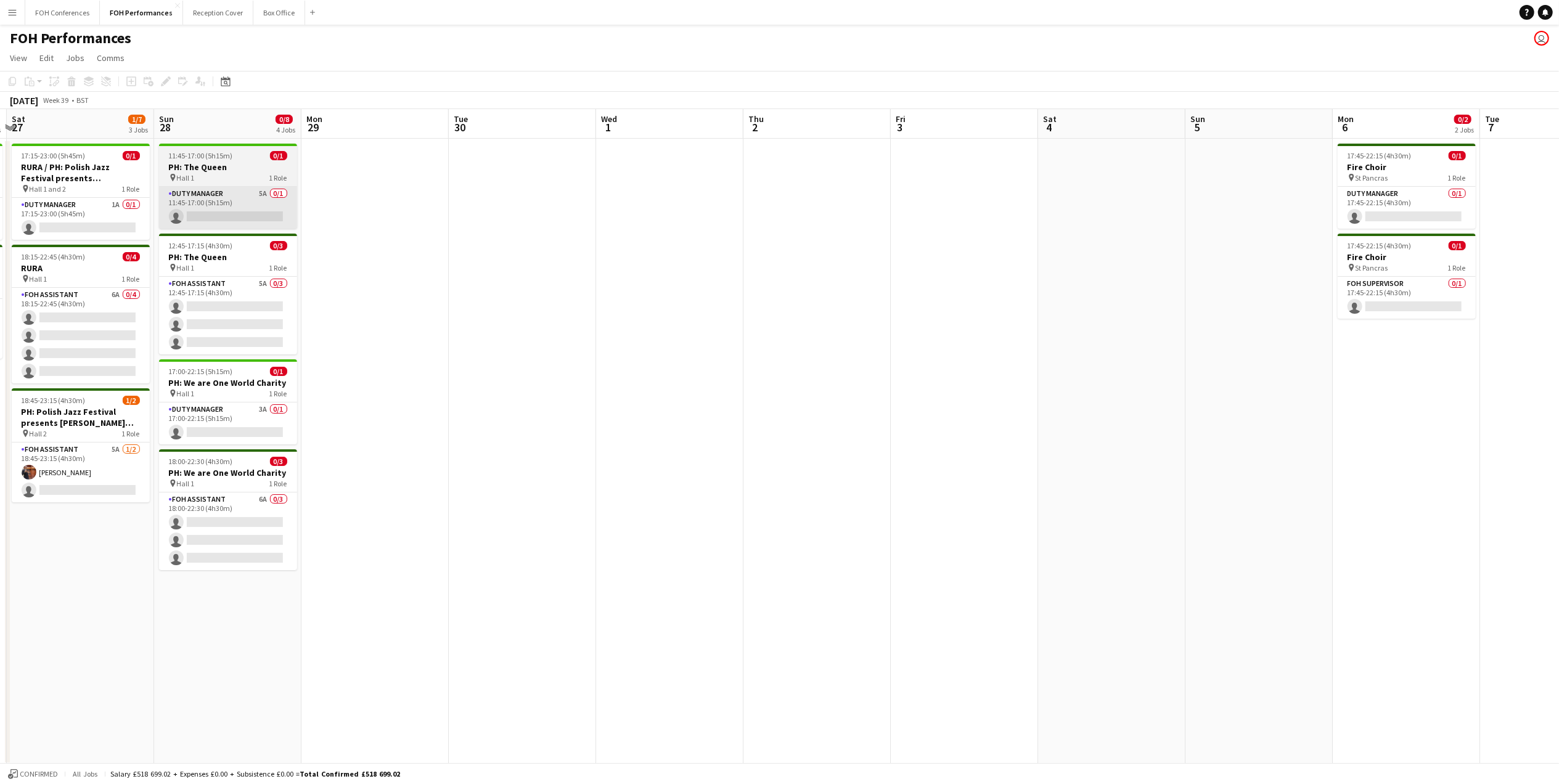
scroll to position [0, 0]
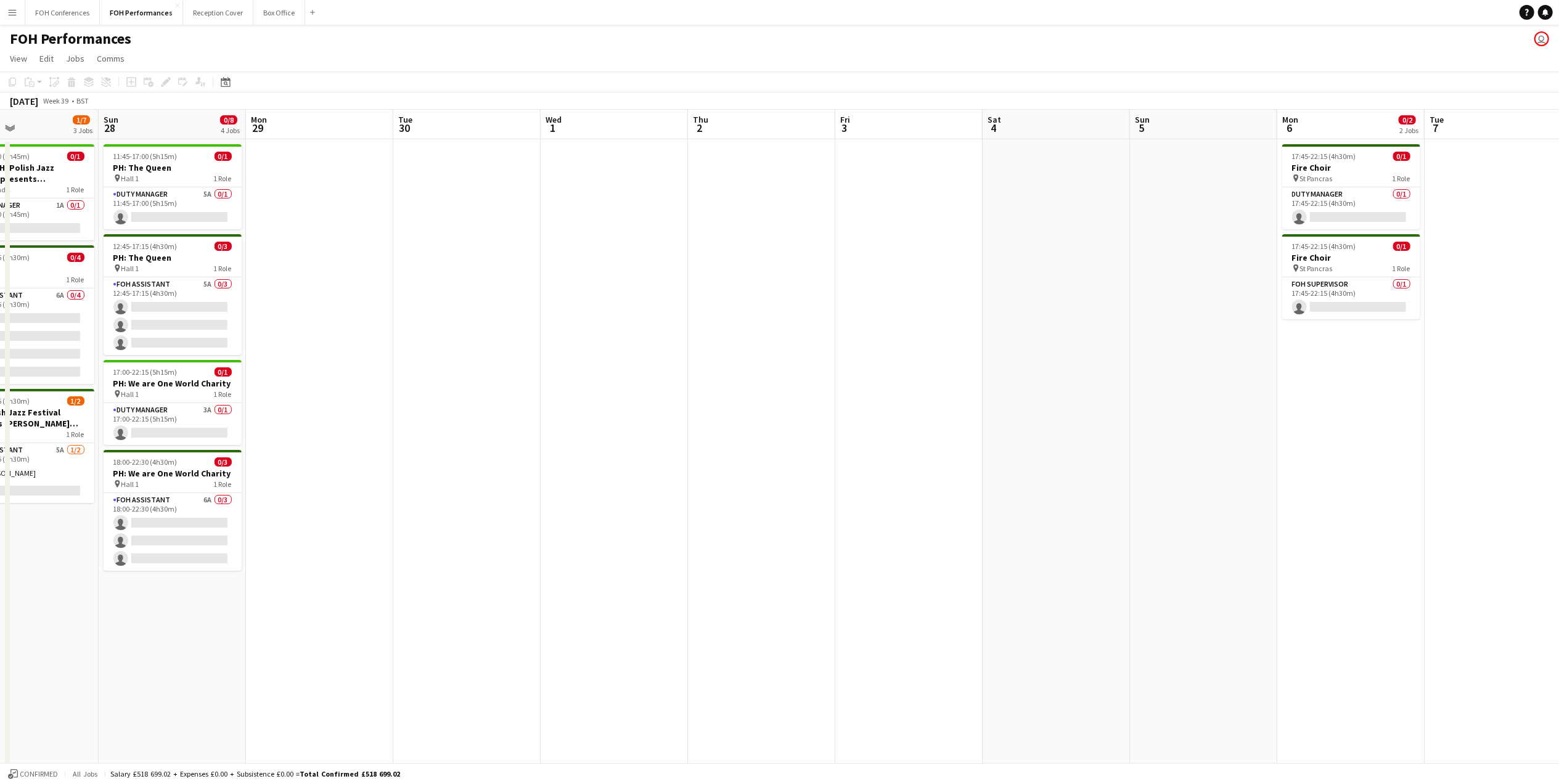
drag, startPoint x: 218, startPoint y: 127, endPoint x: 162, endPoint y: 133, distance: 56.3
click at [163, 133] on app-calendar-viewport "Wed 24 Thu 25 0/4 2 Jobs Fri 26 0/3 2 Jobs Sat 27 1/7 3 Jobs Sun 28 0/8 4 Jobs …" at bounding box center [779, 437] width 1559 height 656
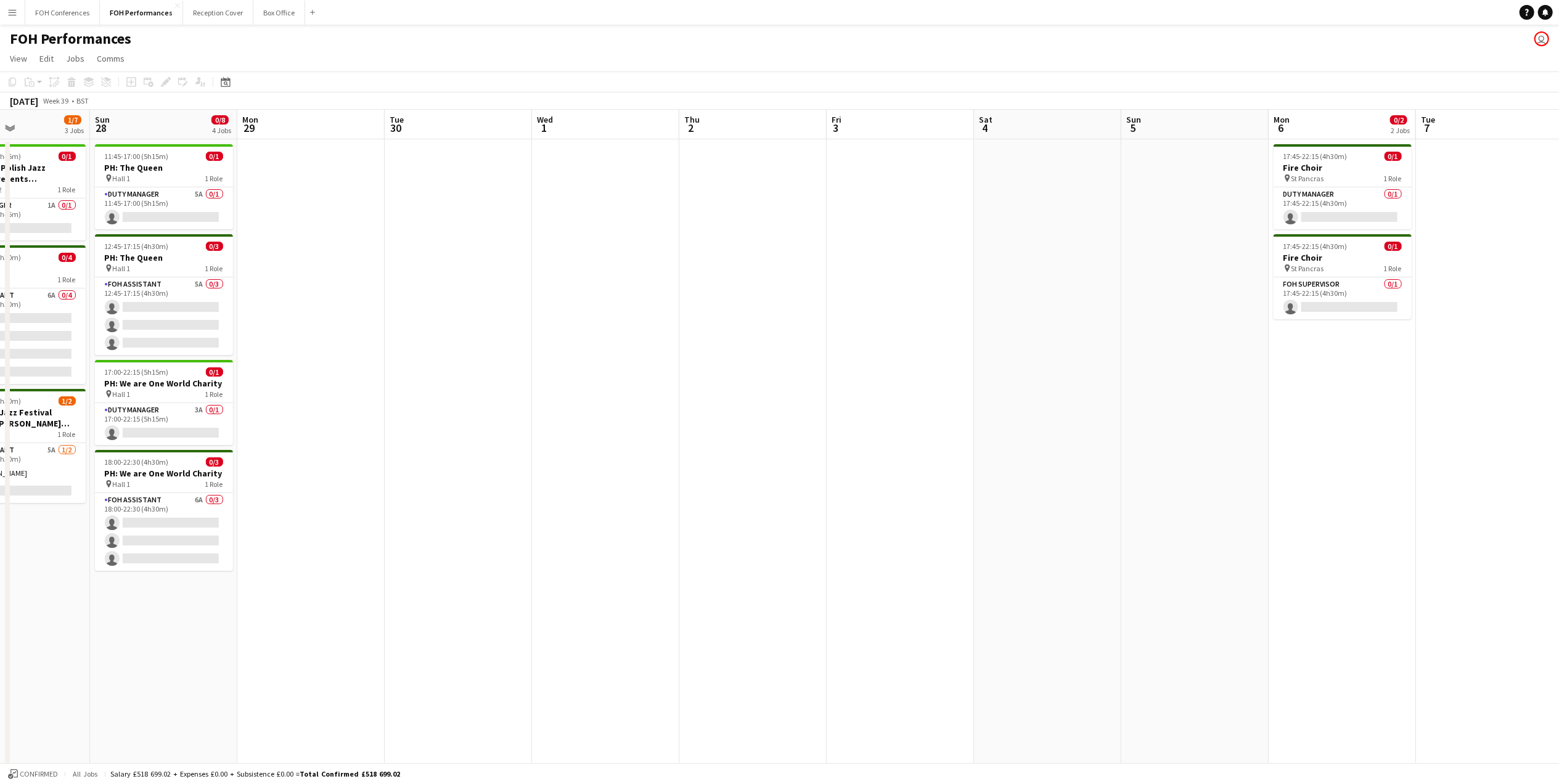
scroll to position [0, 487]
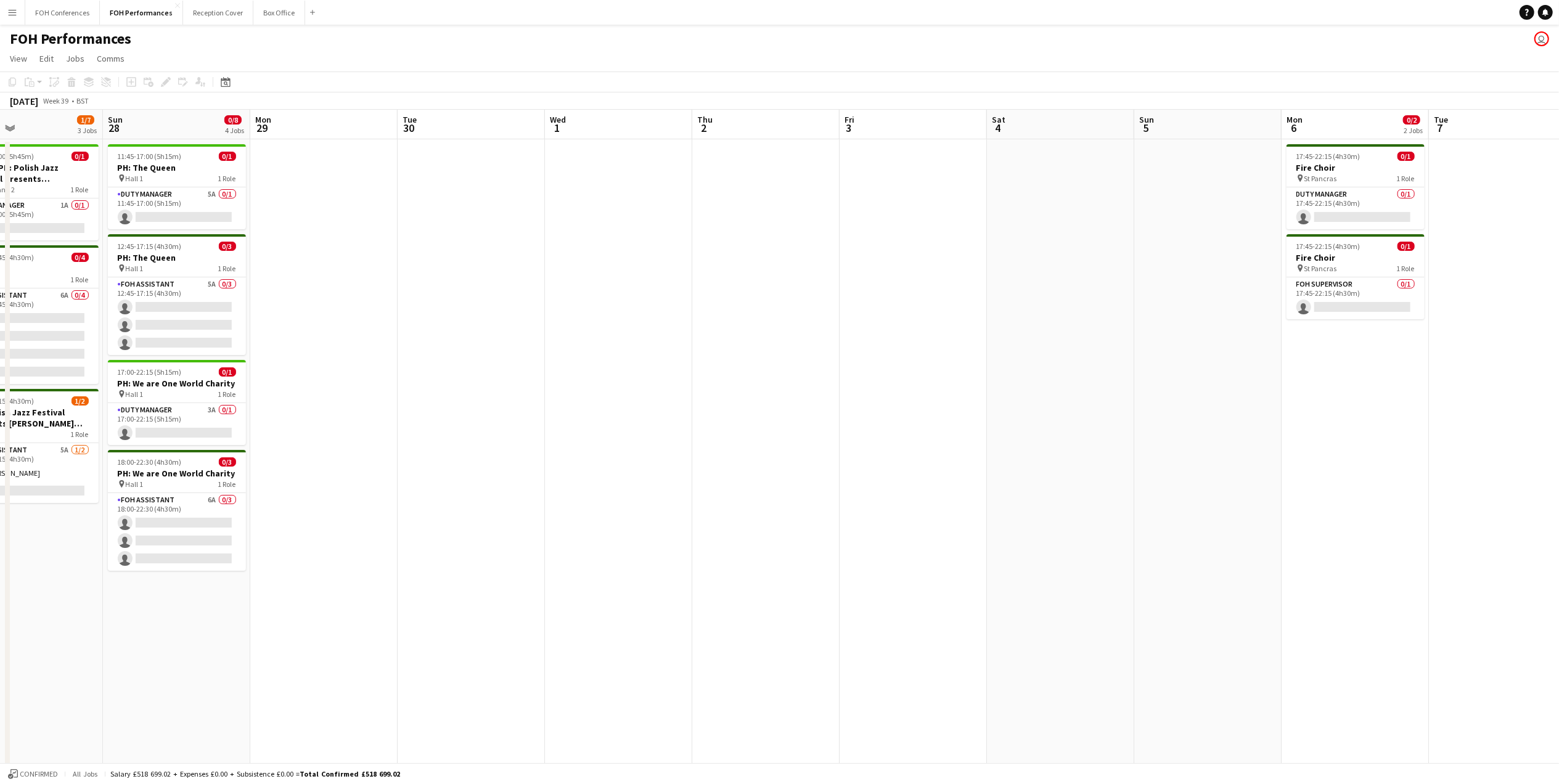
drag, startPoint x: 157, startPoint y: 124, endPoint x: 165, endPoint y: 127, distance: 8.5
click at [165, 127] on app-calendar-viewport "Wed 24 Thu 25 0/4 2 Jobs Fri 26 0/3 2 Jobs Sat 27 1/7 3 Jobs Sun 28 0/8 4 Jobs …" at bounding box center [779, 437] width 1559 height 656
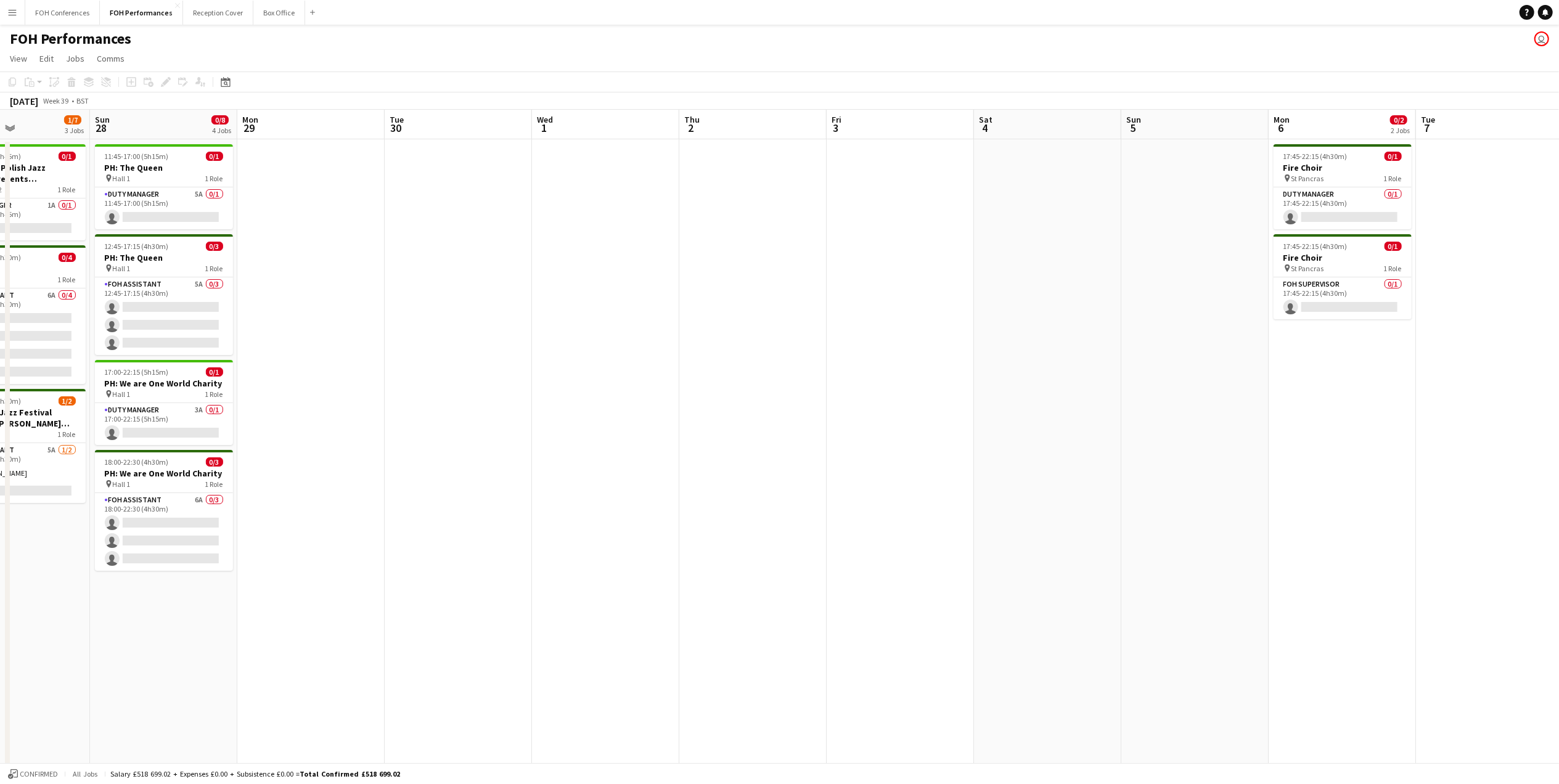
scroll to position [0, 506]
drag, startPoint x: 193, startPoint y: 127, endPoint x: 174, endPoint y: 127, distance: 19.0
click at [174, 127] on app-calendar-viewport "Wed 24 Thu 25 0/4 2 Jobs Fri 26 0/3 2 Jobs Sat 27 1/7 3 Jobs Sun 28 0/8 4 Jobs …" at bounding box center [779, 437] width 1559 height 656
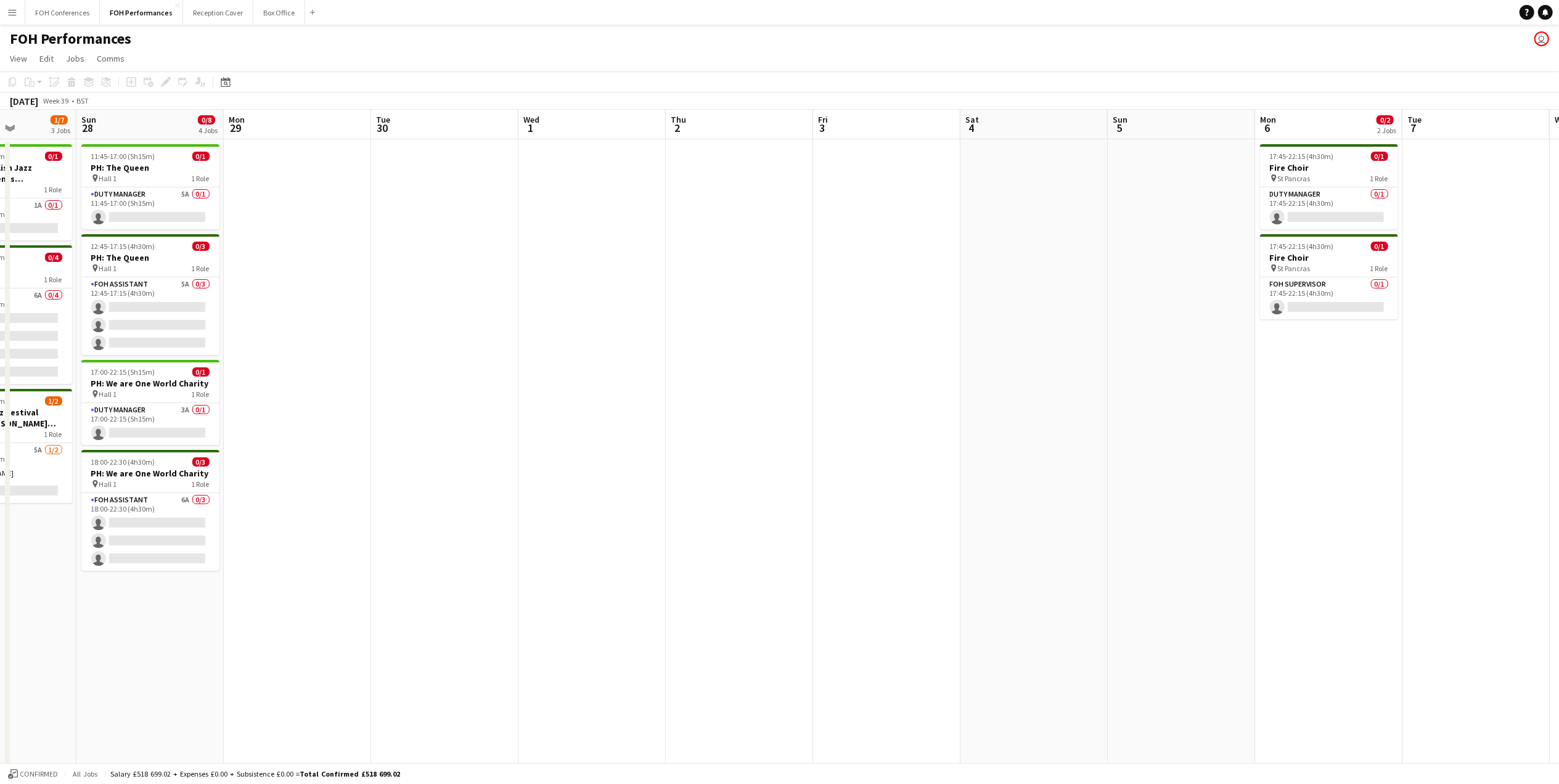
scroll to position [0, 514]
drag, startPoint x: 164, startPoint y: 128, endPoint x: 155, endPoint y: 128, distance: 9.0
click at [155, 128] on app-calendar-viewport "Wed 24 Thu 25 0/4 2 Jobs Fri 26 0/3 2 Jobs Sat 27 1/7 3 Jobs Sun 28 0/8 4 Jobs …" at bounding box center [779, 437] width 1559 height 656
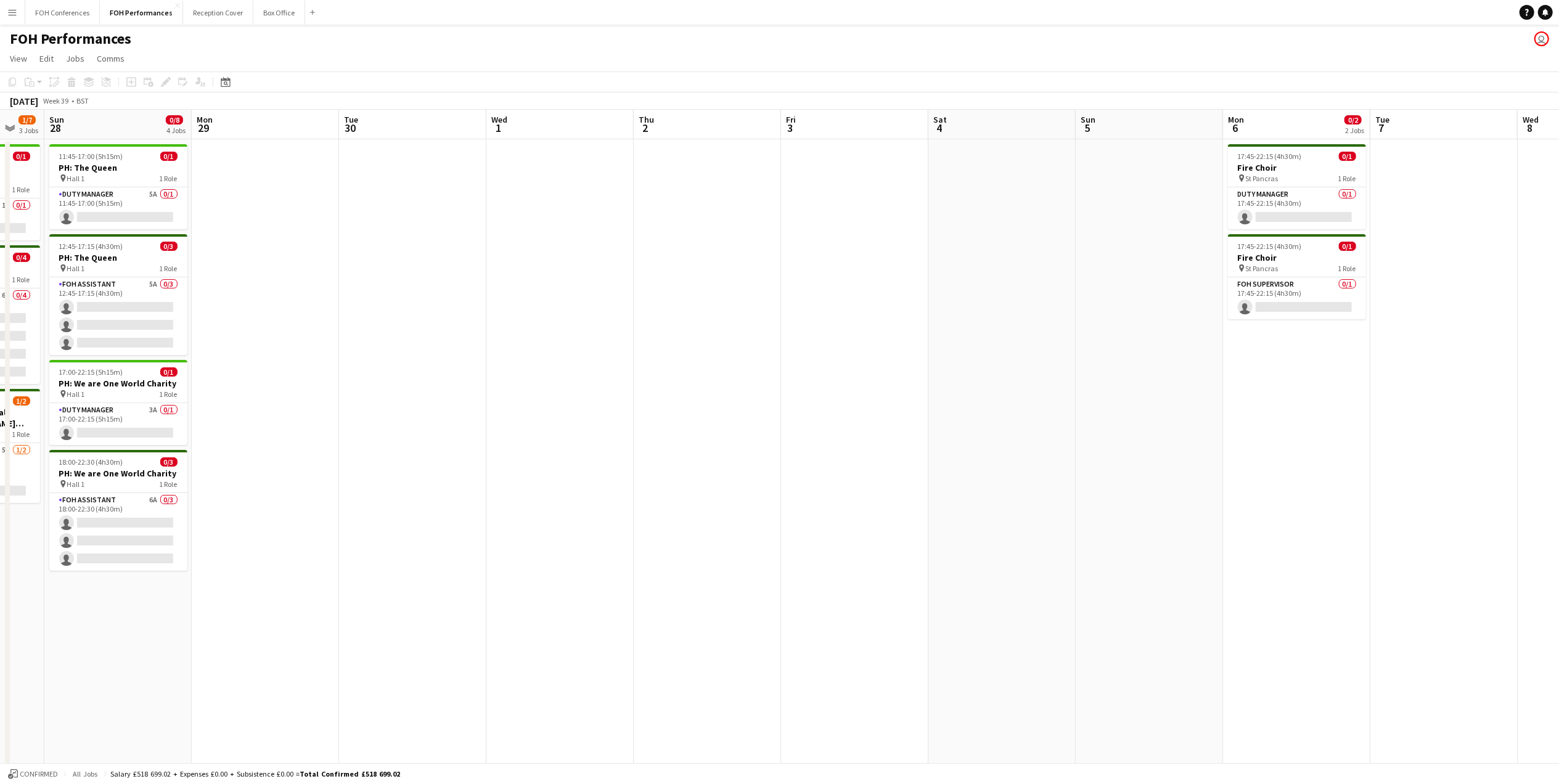
scroll to position [0, 547]
drag, startPoint x: 167, startPoint y: 118, endPoint x: 134, endPoint y: 127, distance: 34.2
click at [134, 127] on app-calendar-viewport "Wed 24 Thu 25 0/4 2 Jobs Fri 26 0/3 2 Jobs Sat 27 1/7 3 Jobs Sun 28 0/8 4 Jobs …" at bounding box center [779, 437] width 1559 height 656
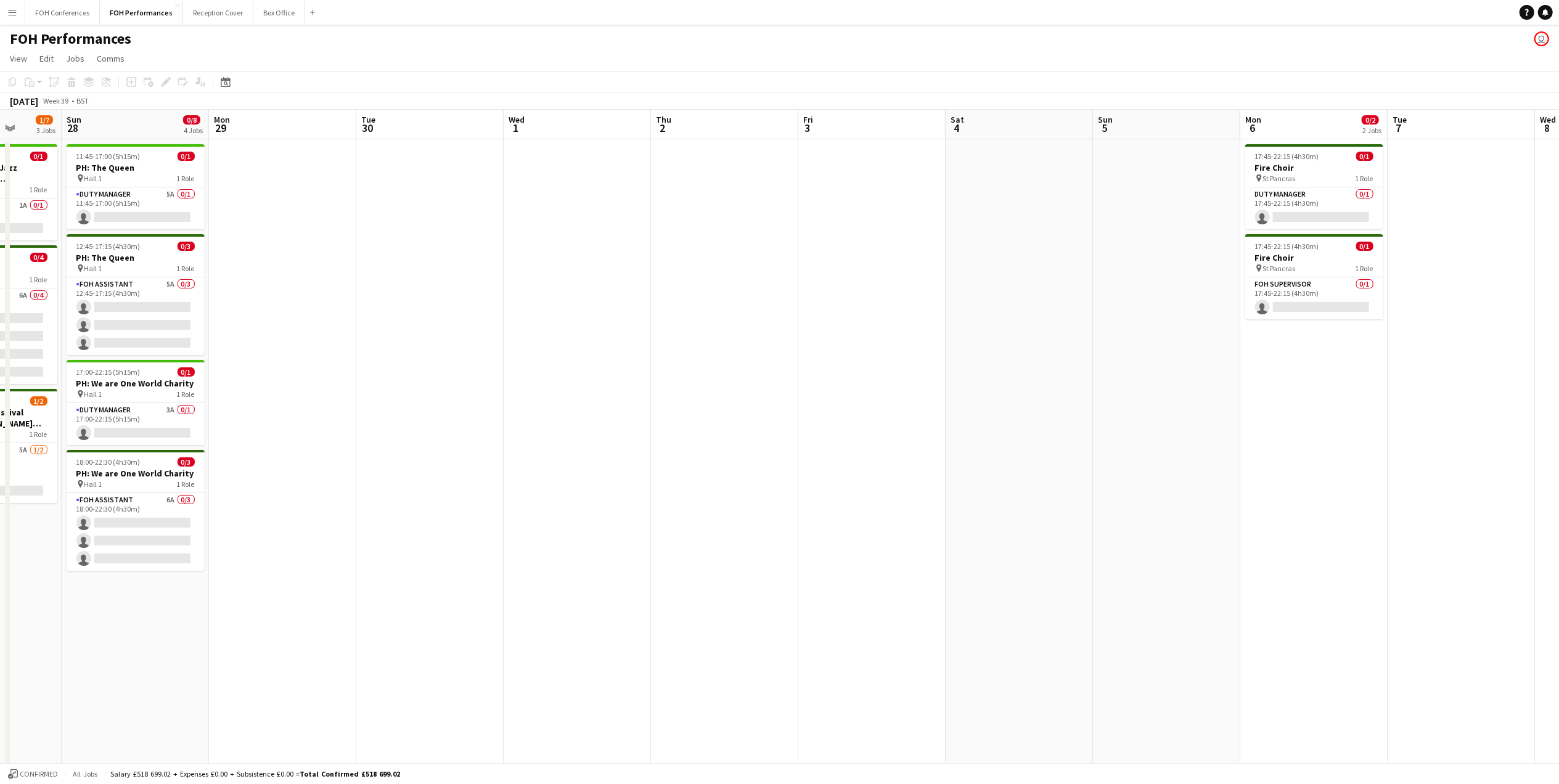
drag, startPoint x: 131, startPoint y: 141, endPoint x: 140, endPoint y: 148, distance: 11.4
click at [140, 148] on app-calendar-viewport "Wed 24 Thu 25 0/4 2 Jobs Fri 26 0/3 2 Jobs Sat 27 1/7 3 Jobs Sun 28 0/8 4 Jobs …" at bounding box center [779, 437] width 1559 height 656
click at [295, 55] on app-page-menu "View Day view expanded Day view collapsed Month view Date picker Jump to [DATE]…" at bounding box center [779, 60] width 1559 height 23
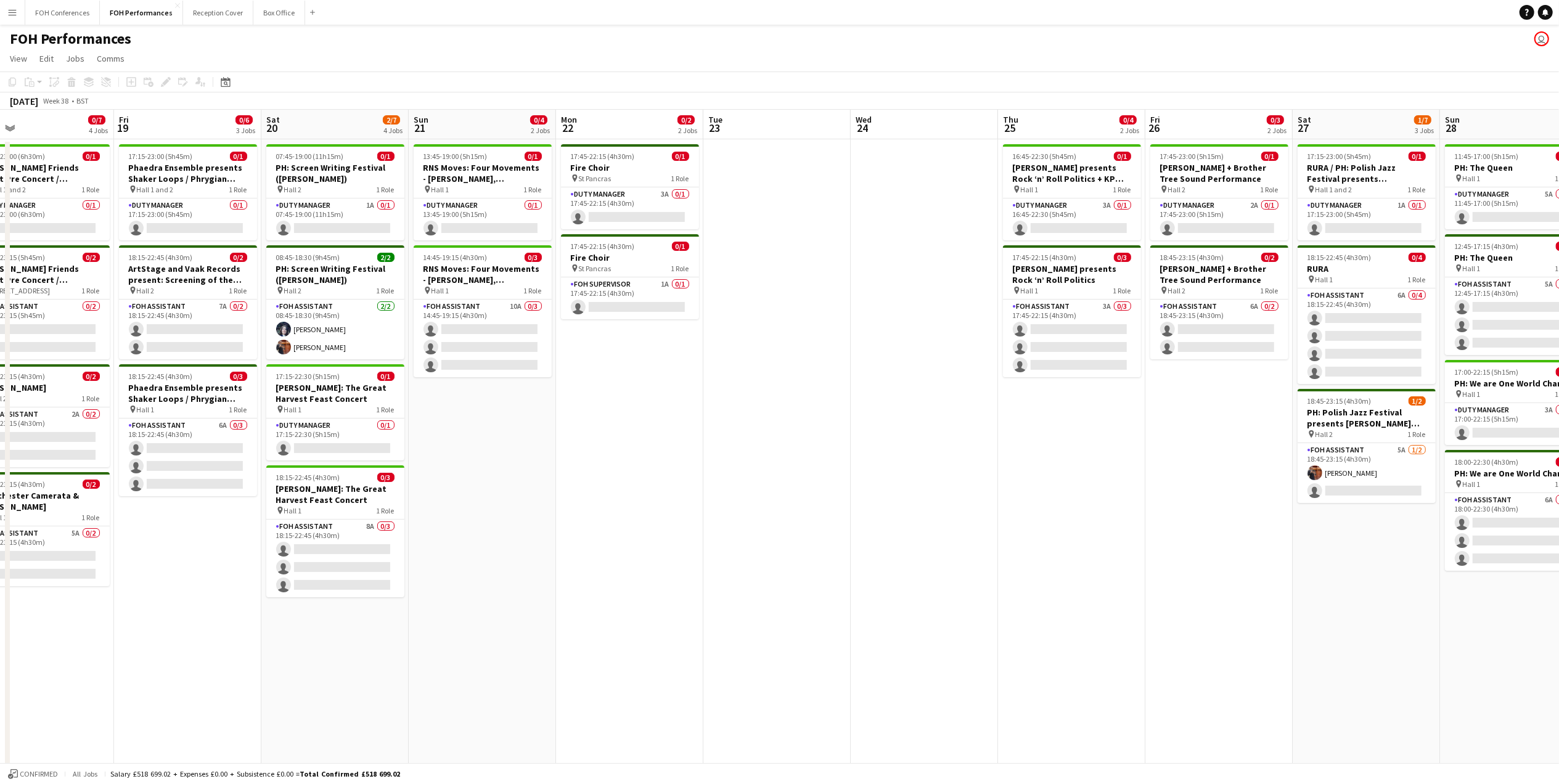
drag, startPoint x: 142, startPoint y: 133, endPoint x: 1308, endPoint y: 153, distance: 1166.2
click at [1308, 153] on app-calendar-viewport "Thu 18 0/7 4 Jobs Fri 19 0/6 3 Jobs Sat 20 2/7 4 Jobs Sun 21 0/4 2 Jobs Mon 22 …" at bounding box center [779, 437] width 1559 height 656
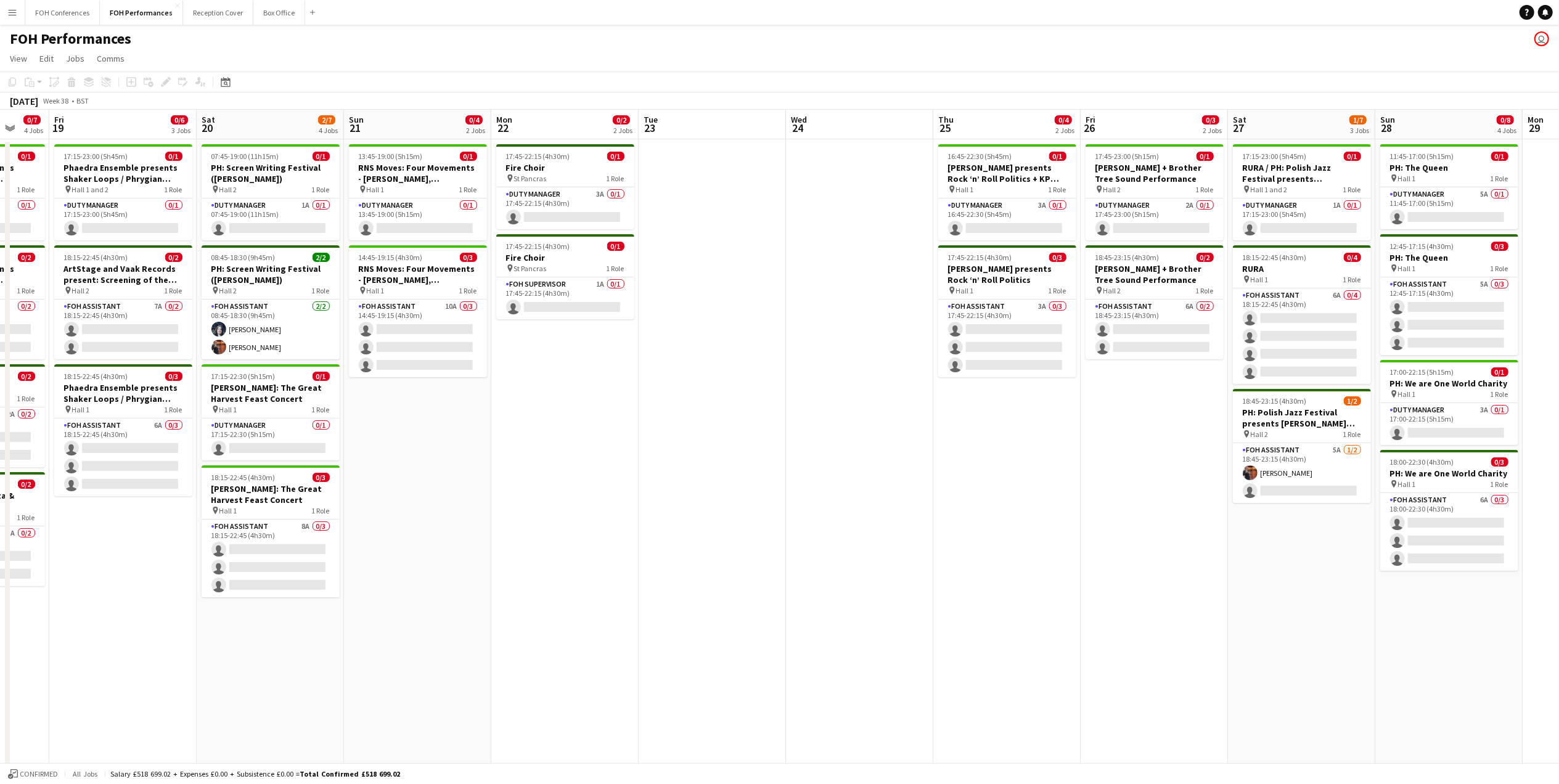
scroll to position [0, 393]
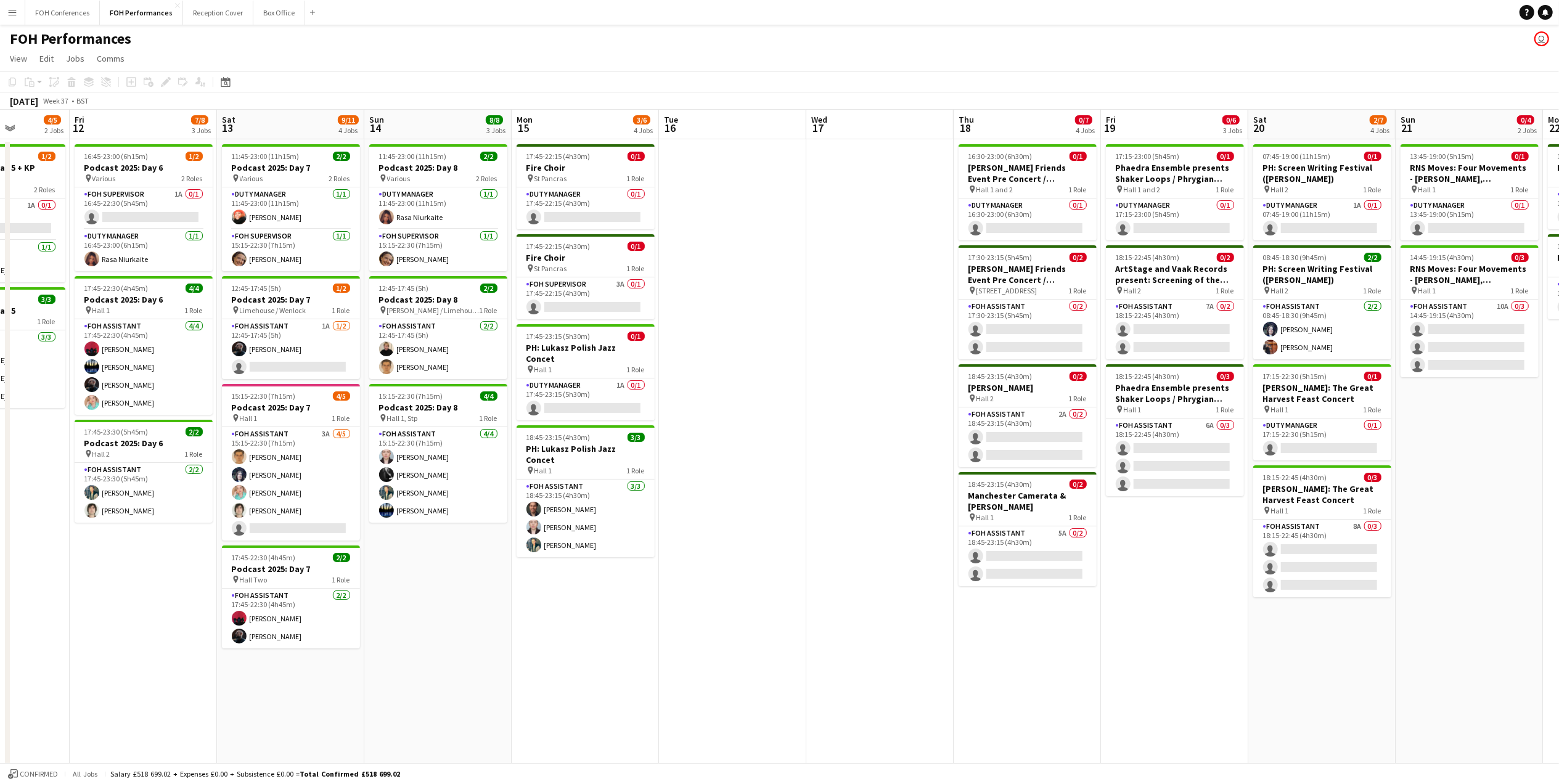
drag, startPoint x: 143, startPoint y: 134, endPoint x: 1322, endPoint y: 148, distance: 1179.1
click at [1342, 156] on app-calendar-viewport "Wed 10 0/4 2 Jobs Thu 11 4/5 2 Jobs Fri 12 7/8 3 Jobs Sat 13 9/11 4 Jobs Sun 14…" at bounding box center [779, 437] width 1559 height 656
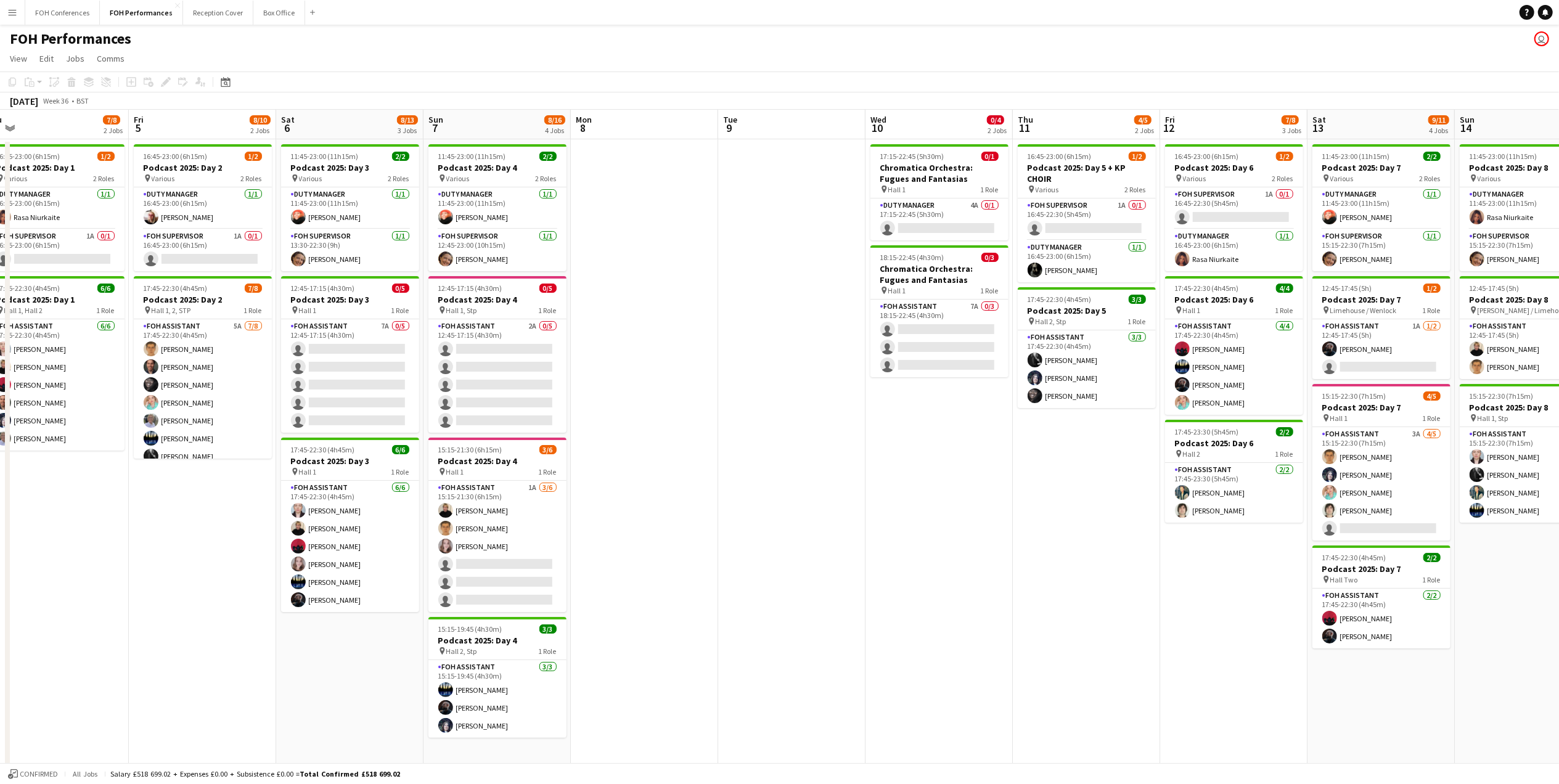
scroll to position [0, 276]
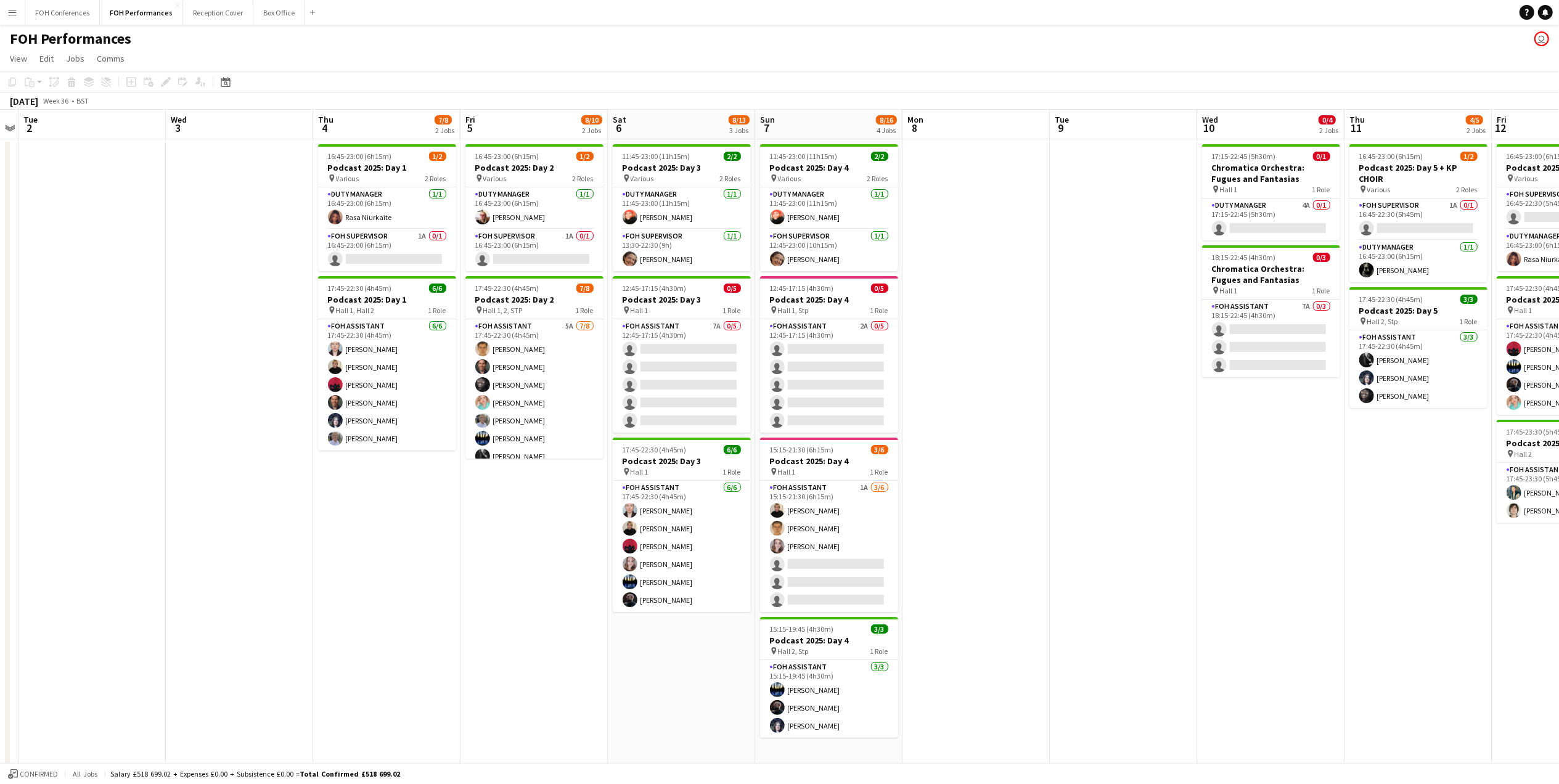
drag, startPoint x: 105, startPoint y: 131, endPoint x: 1574, endPoint y: 144, distance: 1469.1
click at [1558, 144] on html "Menu Boards Boards Boards All jobs Status Workforce Workforce My Workforce Recr…" at bounding box center [779, 393] width 1559 height 787
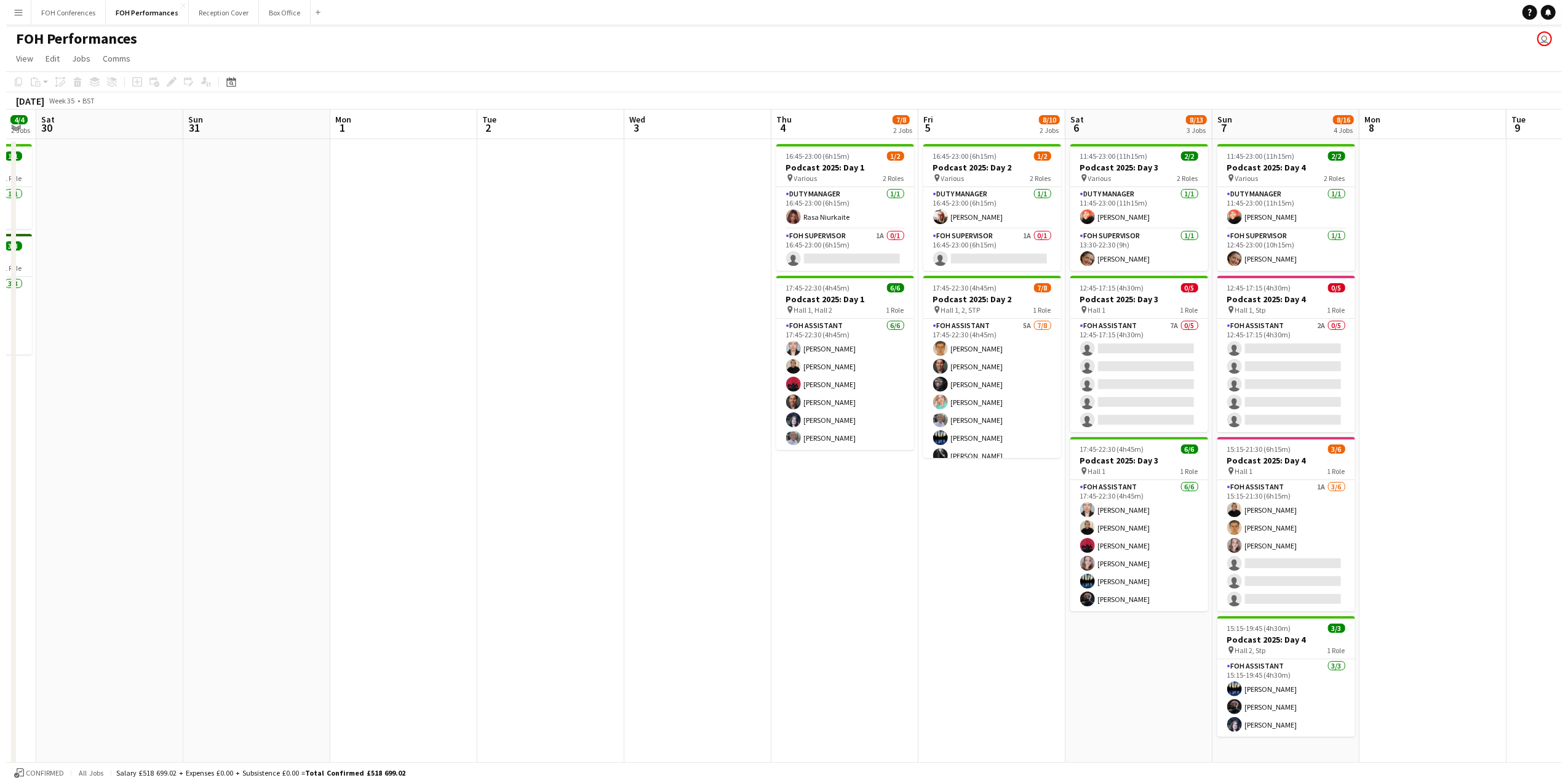
scroll to position [0, 396]
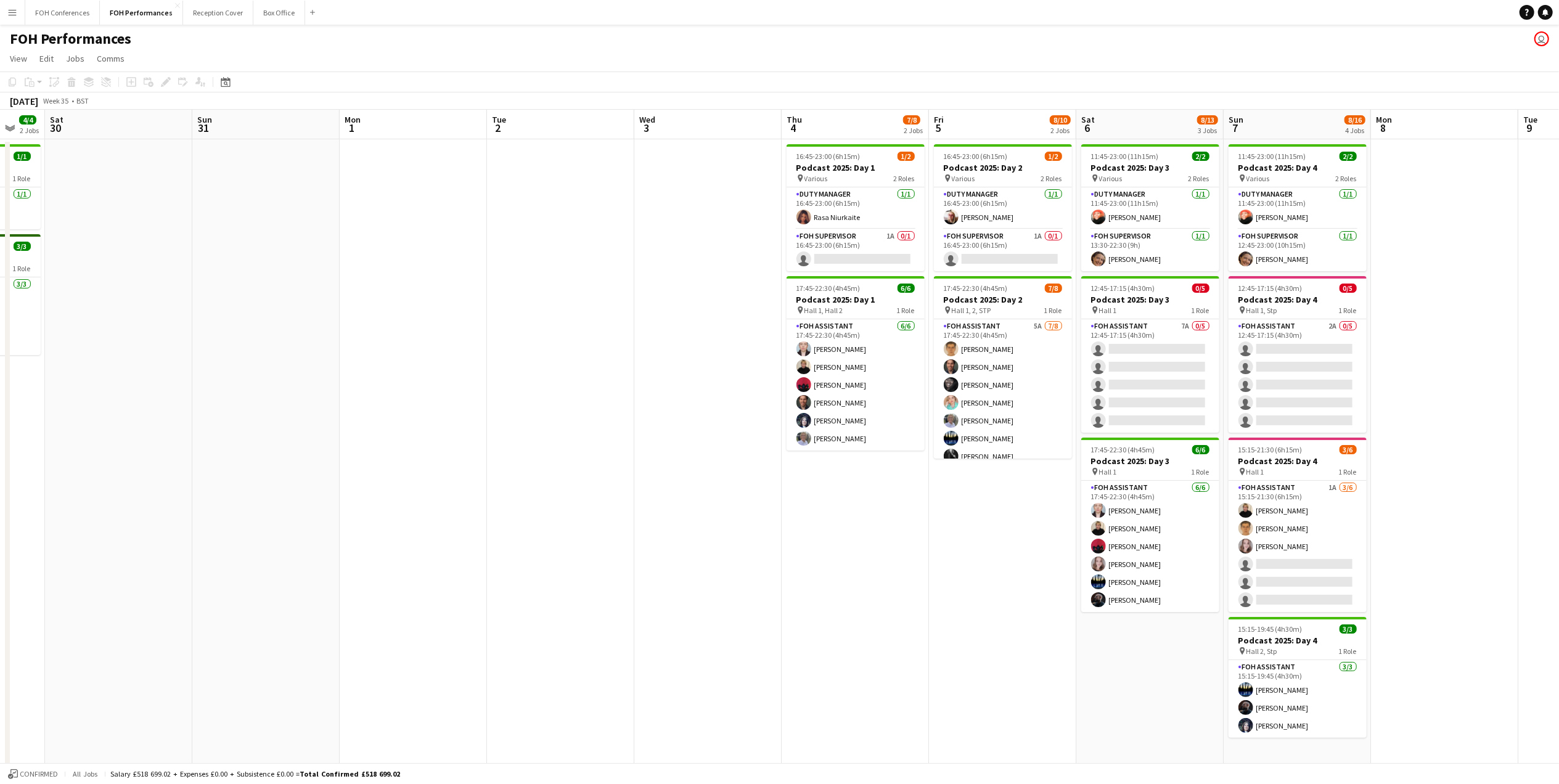
drag, startPoint x: 86, startPoint y: 135, endPoint x: 555, endPoint y: 147, distance: 469.2
click at [555, 147] on app-calendar-viewport "Wed 27 Thu 28 2 Jobs Fri 29 4/4 2 Jobs Sat 30 Sun 31 Mon 1 Tue 2 Wed 3 Thu 4 7/…" at bounding box center [779, 437] width 1559 height 656
click at [72, 14] on button "FOH Conferences Close" at bounding box center [63, 12] width 75 height 24
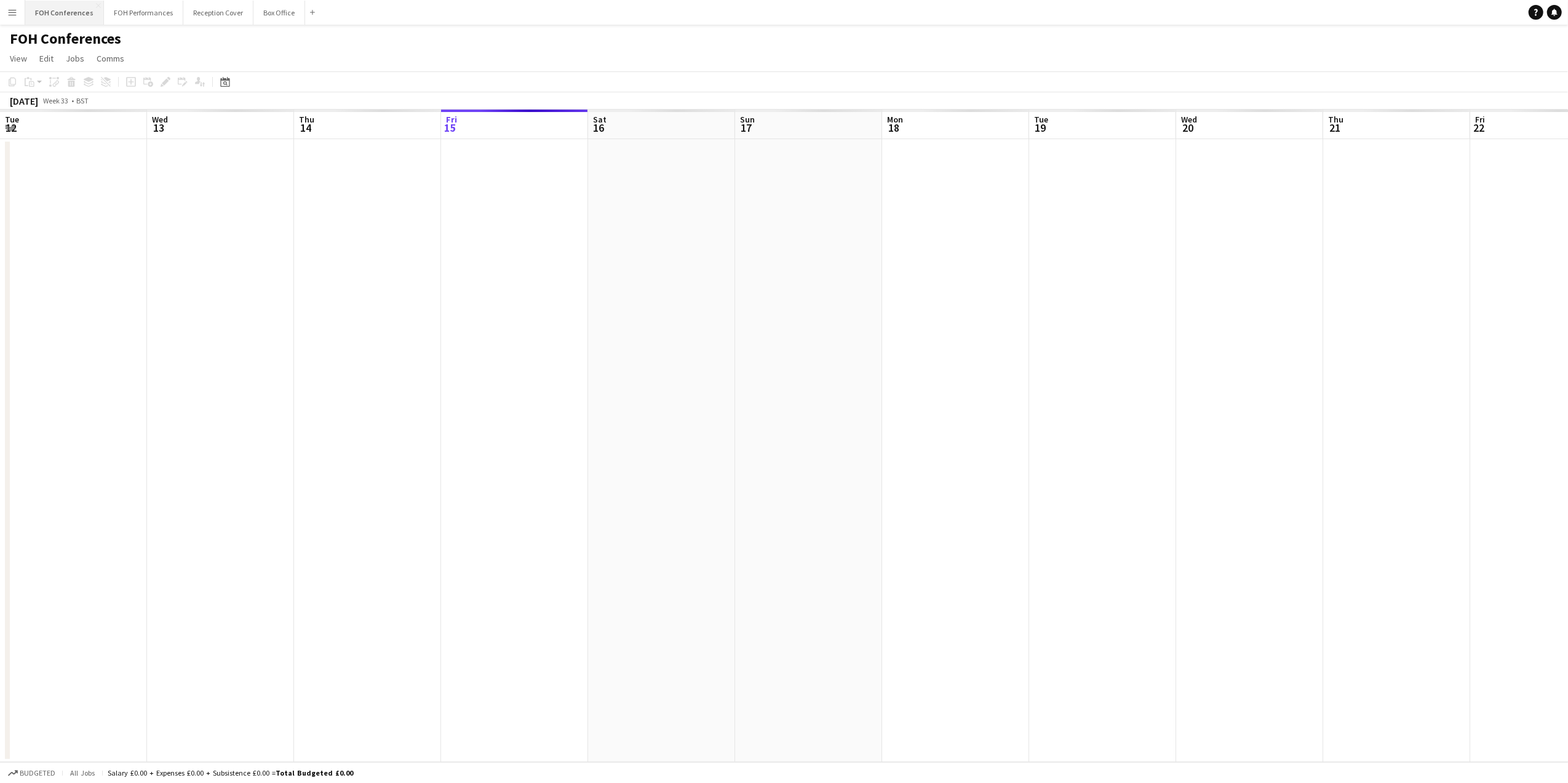
scroll to position [0, 294]
drag, startPoint x: 1132, startPoint y: 131, endPoint x: 1148, endPoint y: 227, distance: 97.3
click at [1148, 227] on app-calendar-viewport "Tue 12 Wed 13 Thu 14 Fri 15 Sat 16 Sun 17 Mon 18 Tue 19 Wed 20 Thu 21 Fri 22 Sa…" at bounding box center [784, 435] width 1568 height 652
drag, startPoint x: 1383, startPoint y: 122, endPoint x: 343, endPoint y: 166, distance: 1040.9
click at [201, 151] on app-calendar-viewport "Tue 19 Wed 20 Thu 21 Fri 22 Sat 23 Sun 24 Mon 25 Tue 26 Wed 27 Thu 28 Fri 29 Sa…" at bounding box center [784, 435] width 1568 height 652
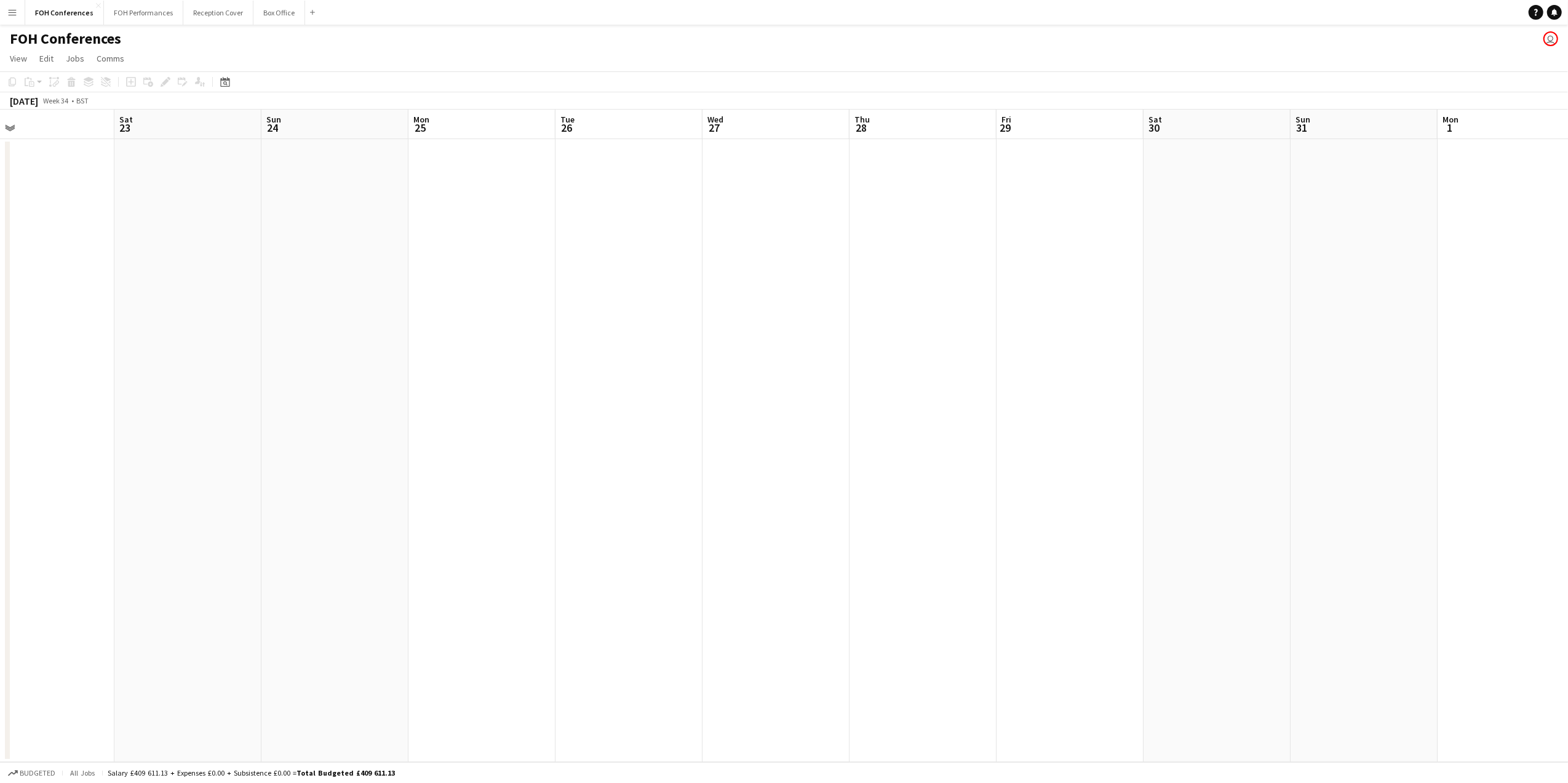
scroll to position [0, 433]
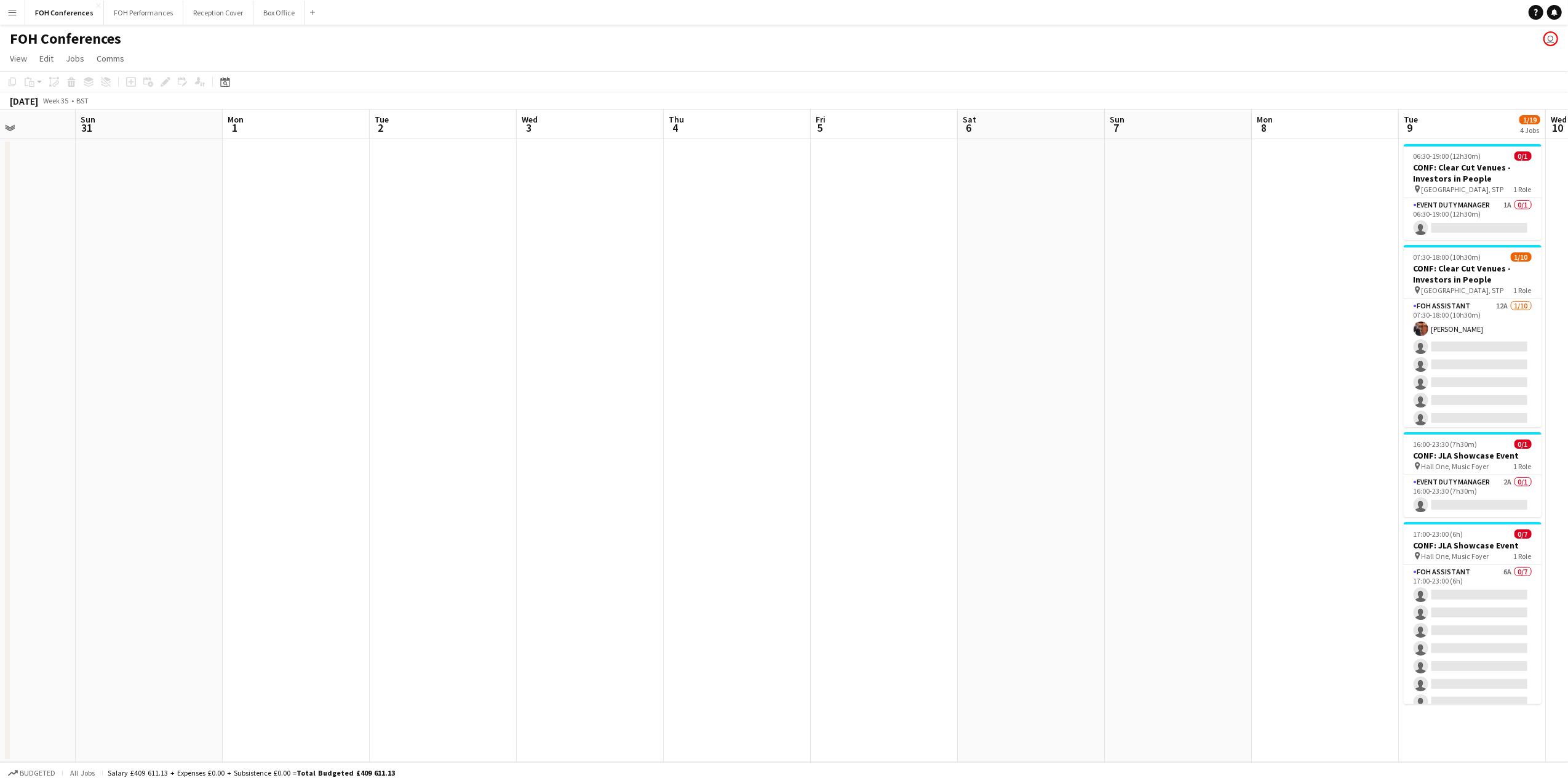
drag, startPoint x: 1315, startPoint y: 122, endPoint x: 79, endPoint y: 181, distance: 1237.4
click at [59, 180] on app-calendar-viewport "Wed 27 Thu 28 Fri 29 Sat 30 Sun 31 Mon 1 Tue 2 Wed 3 Thu 4 Fri 5 Sat 6 Sun 7 Mo…" at bounding box center [784, 435] width 1568 height 652
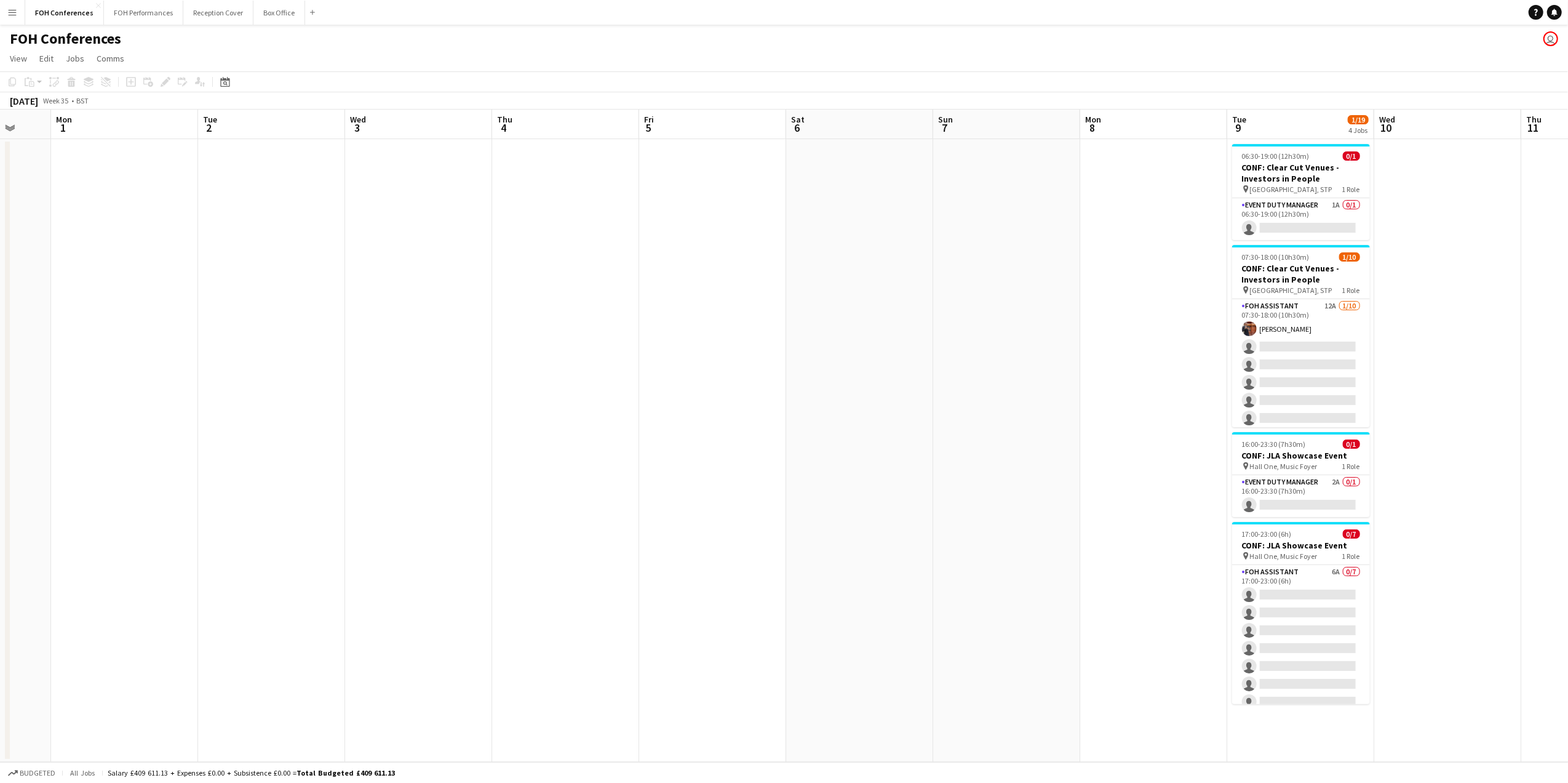
scroll to position [0, 389]
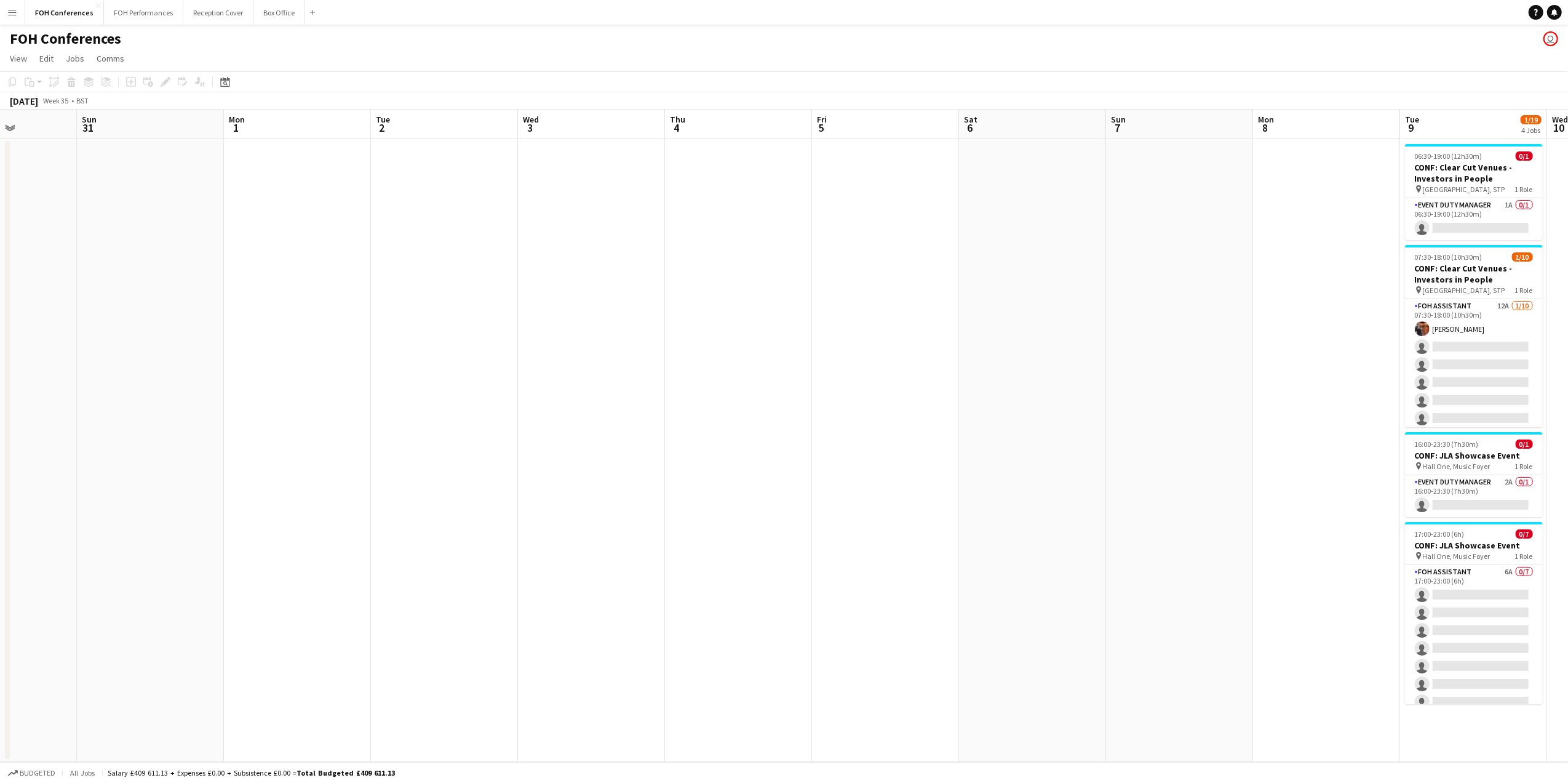
drag, startPoint x: 1186, startPoint y: 131, endPoint x: 1262, endPoint y: 291, distance: 177.1
click at [1262, 291] on app-calendar-viewport "Thu 28 Fri 29 Sat 30 Sun 31 Mon 1 Tue 2 Wed 3 Thu 4 Fri 5 Sat 6 Sun 7 Mon 8 Tue…" at bounding box center [784, 435] width 1568 height 652
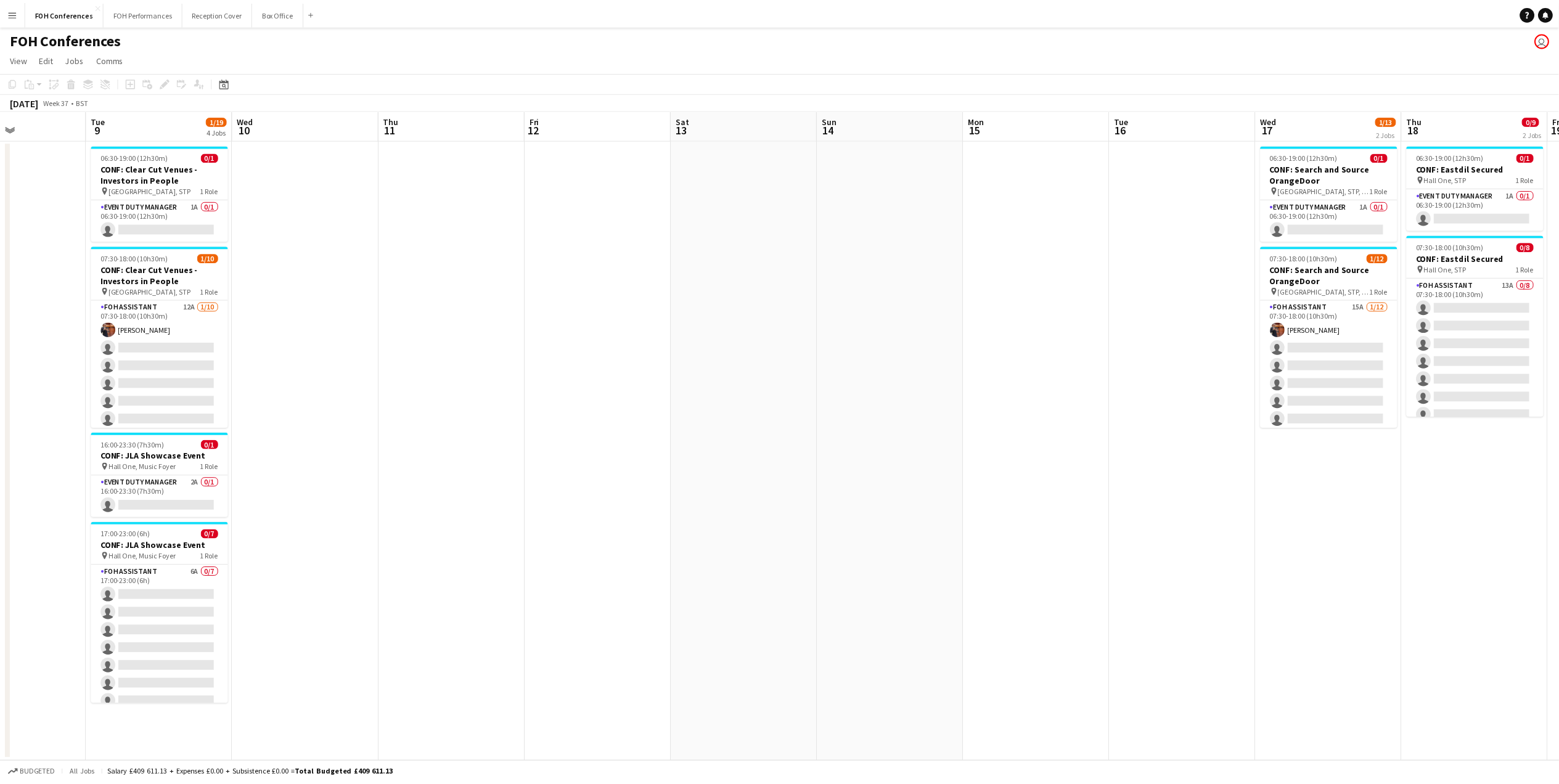
scroll to position [0, 511]
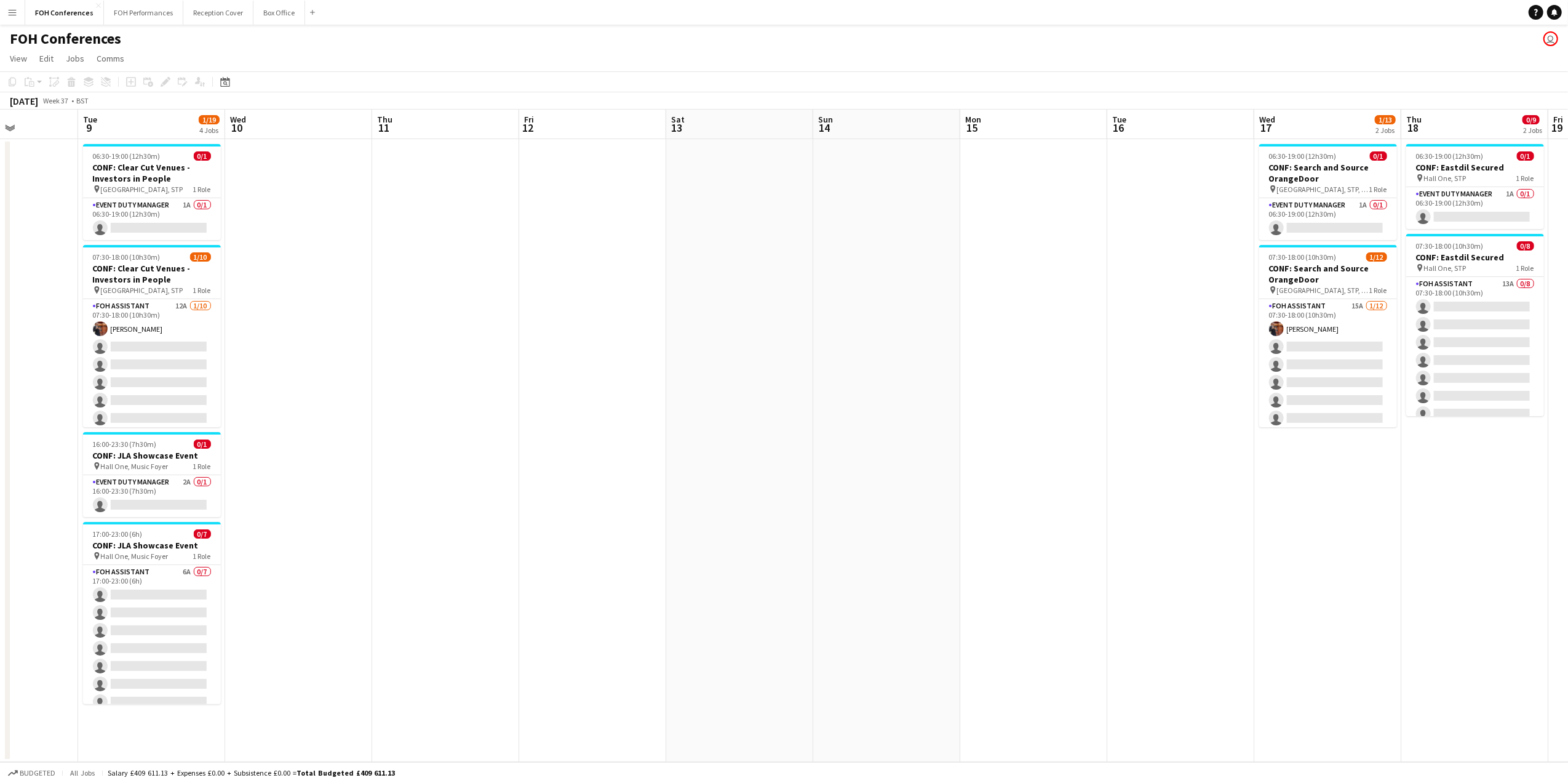
drag, startPoint x: 1483, startPoint y: 134, endPoint x: 162, endPoint y: 207, distance: 1323.0
click at [162, 207] on app-calendar-viewport "Fri 5 Sat 6 Sun 7 Mon 8 Tue 9 1/19 4 Jobs Wed 10 Thu 11 Fri 12 Sat 13 Sun 14 Mo…" at bounding box center [784, 435] width 1568 height 652
